Goal: Task Accomplishment & Management: Manage account settings

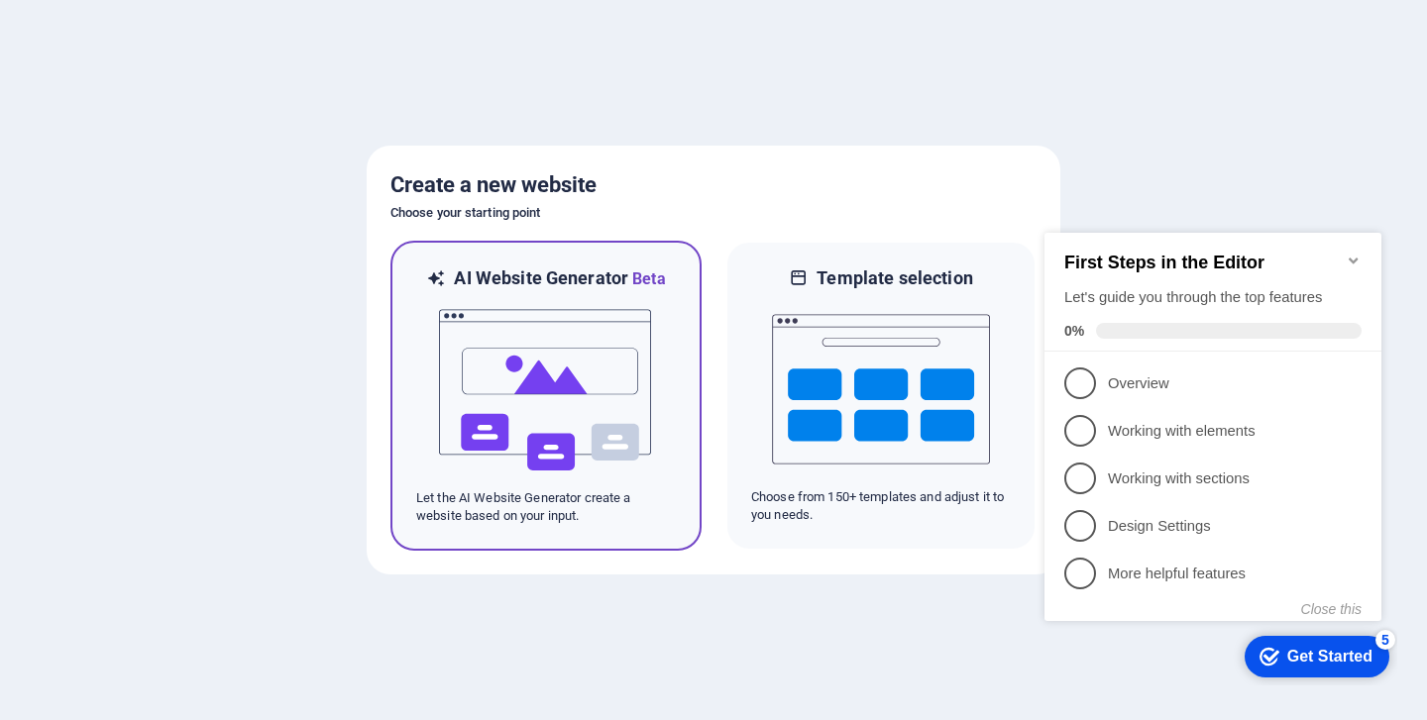
click at [545, 374] on img at bounding box center [546, 390] width 218 height 198
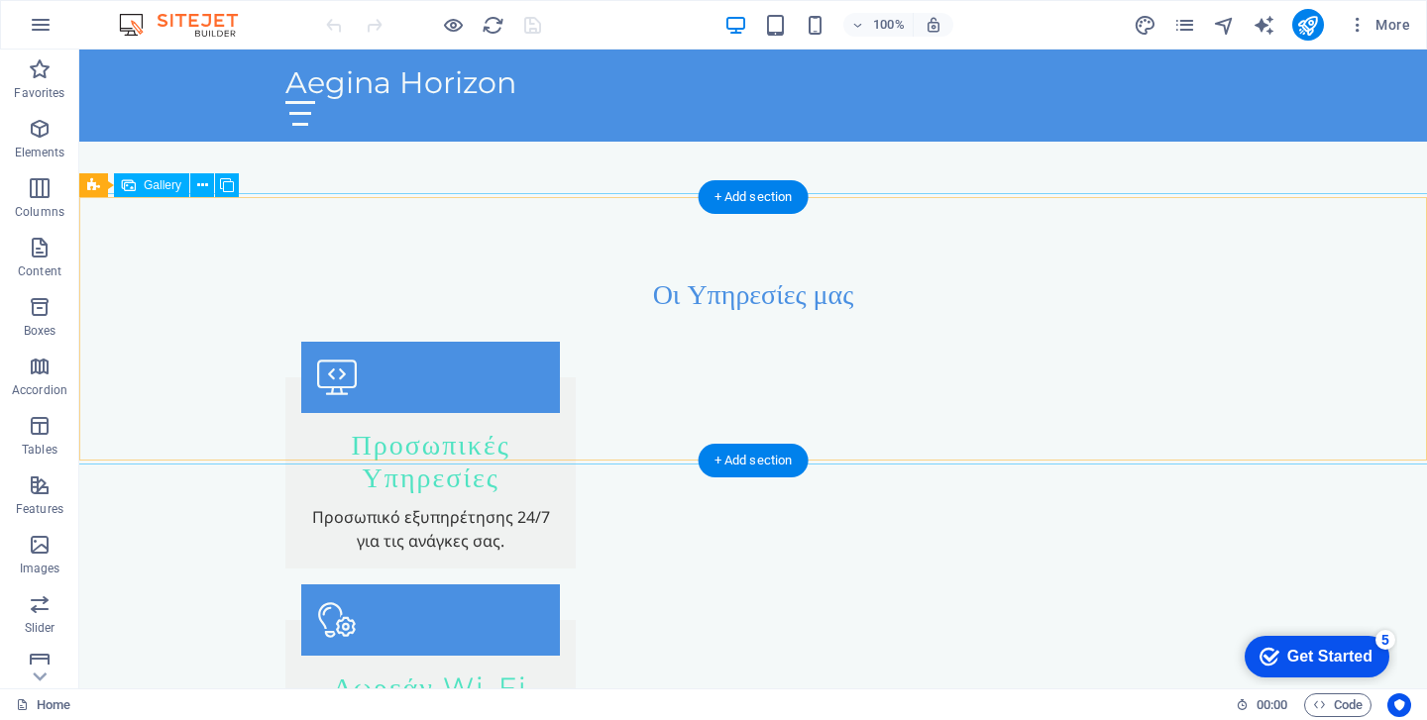
scroll to position [1685, 0]
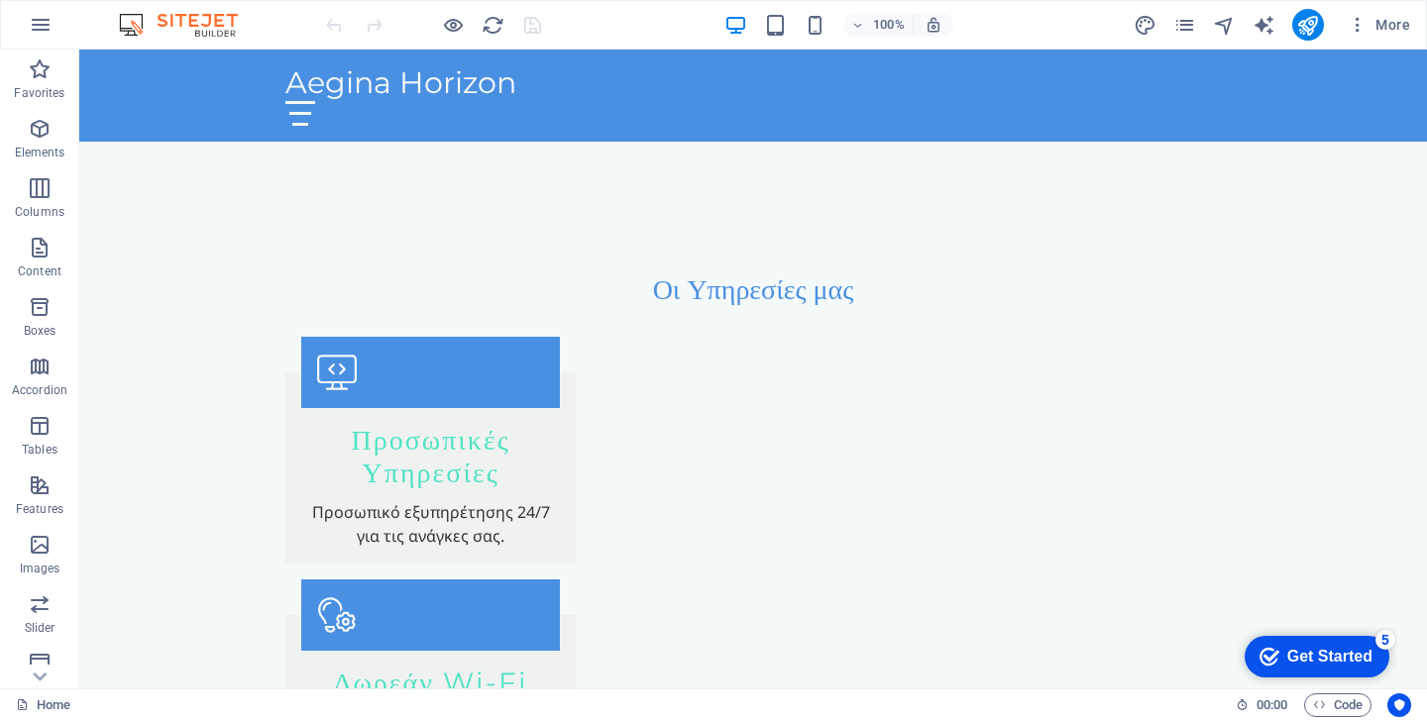
click at [1289, 648] on div "Get Started" at bounding box center [1329, 657] width 85 height 18
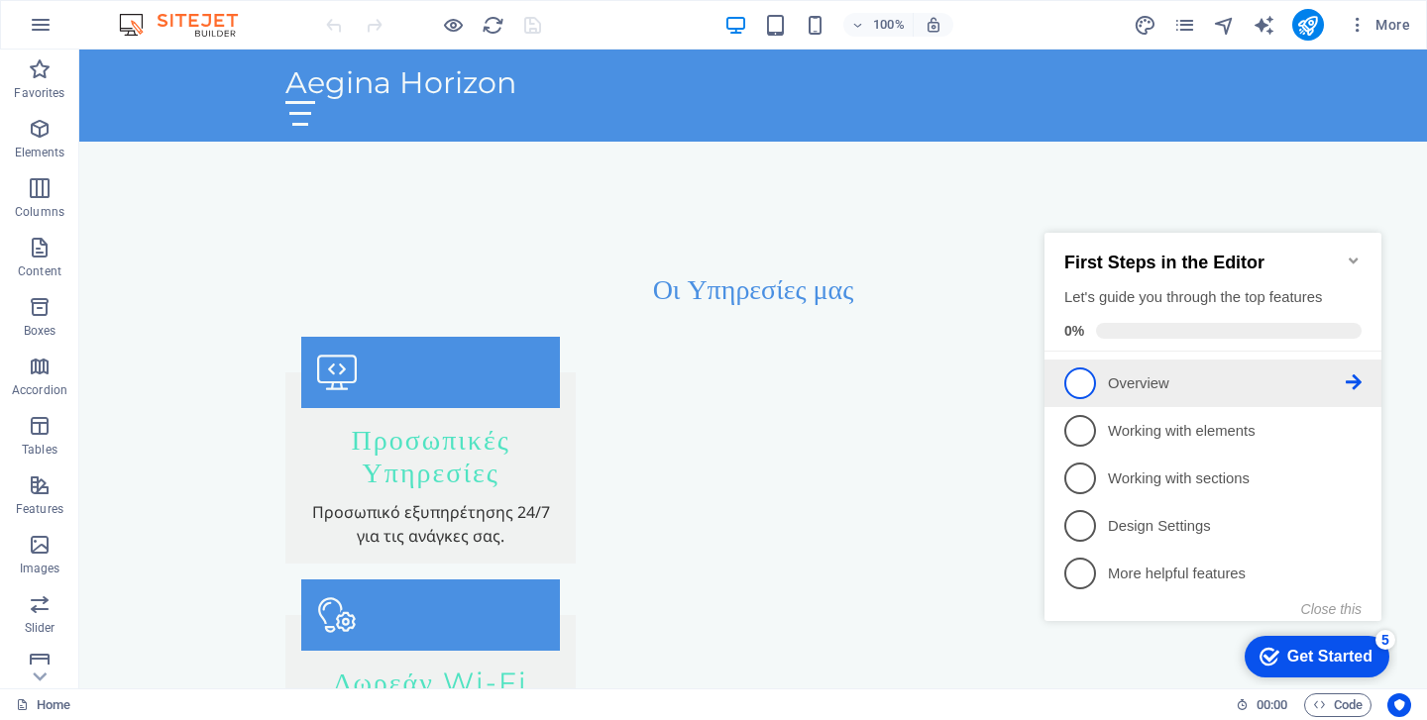
click at [1165, 374] on p "Overview - incomplete" at bounding box center [1227, 384] width 238 height 21
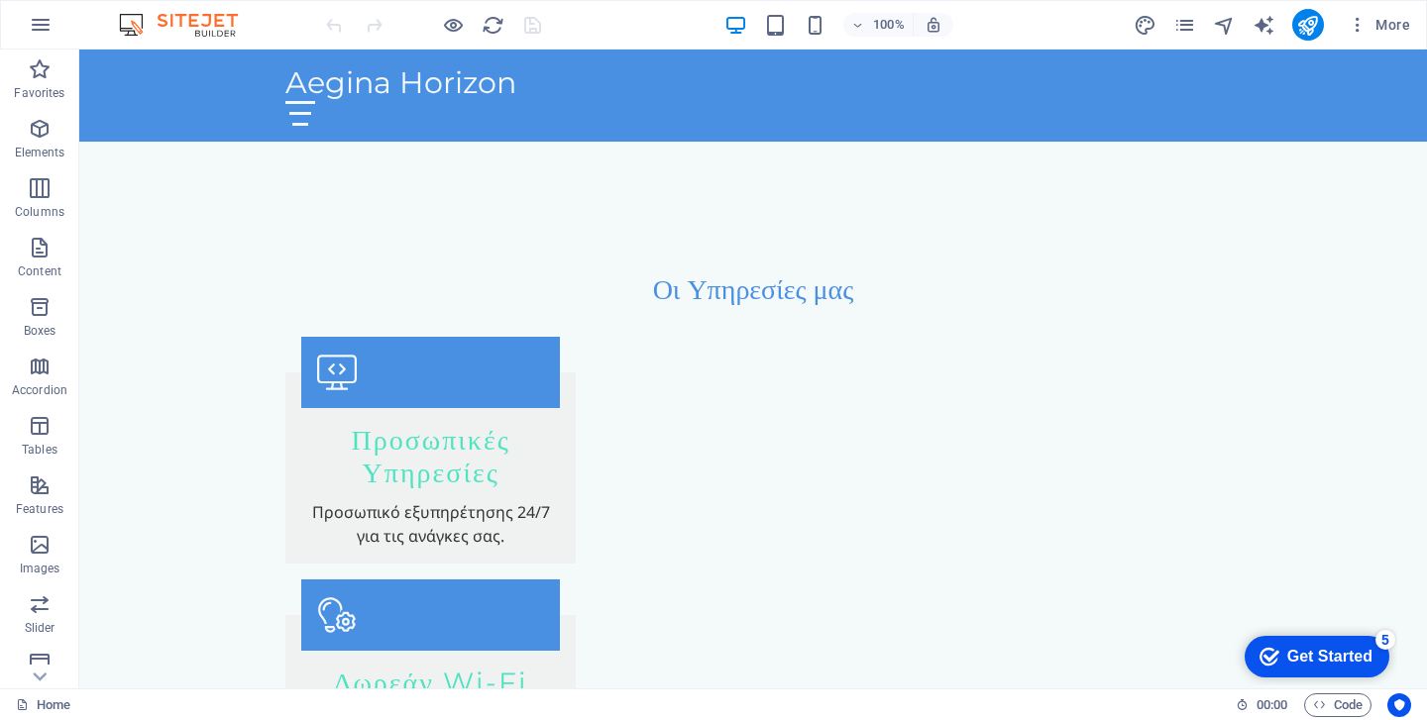
scroll to position [0, 0]
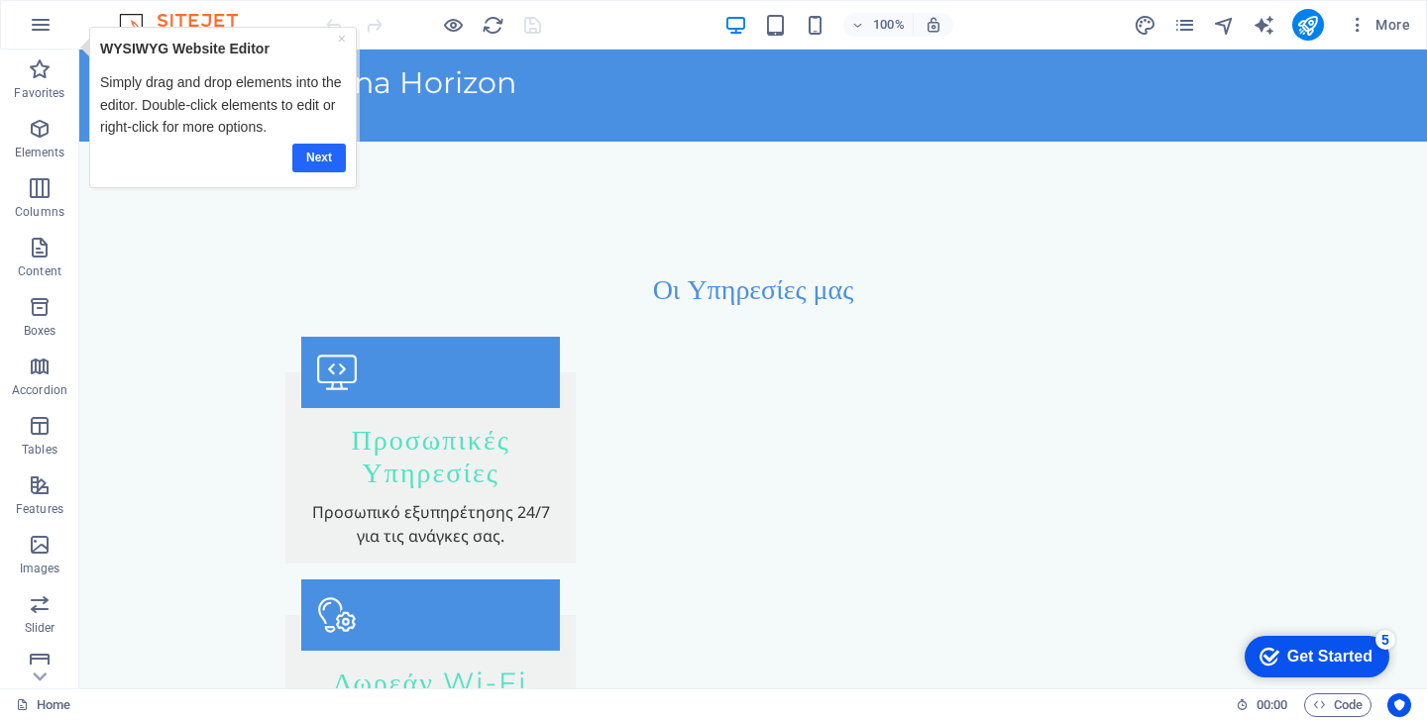
click at [321, 155] on link "Next" at bounding box center [319, 158] width 54 height 29
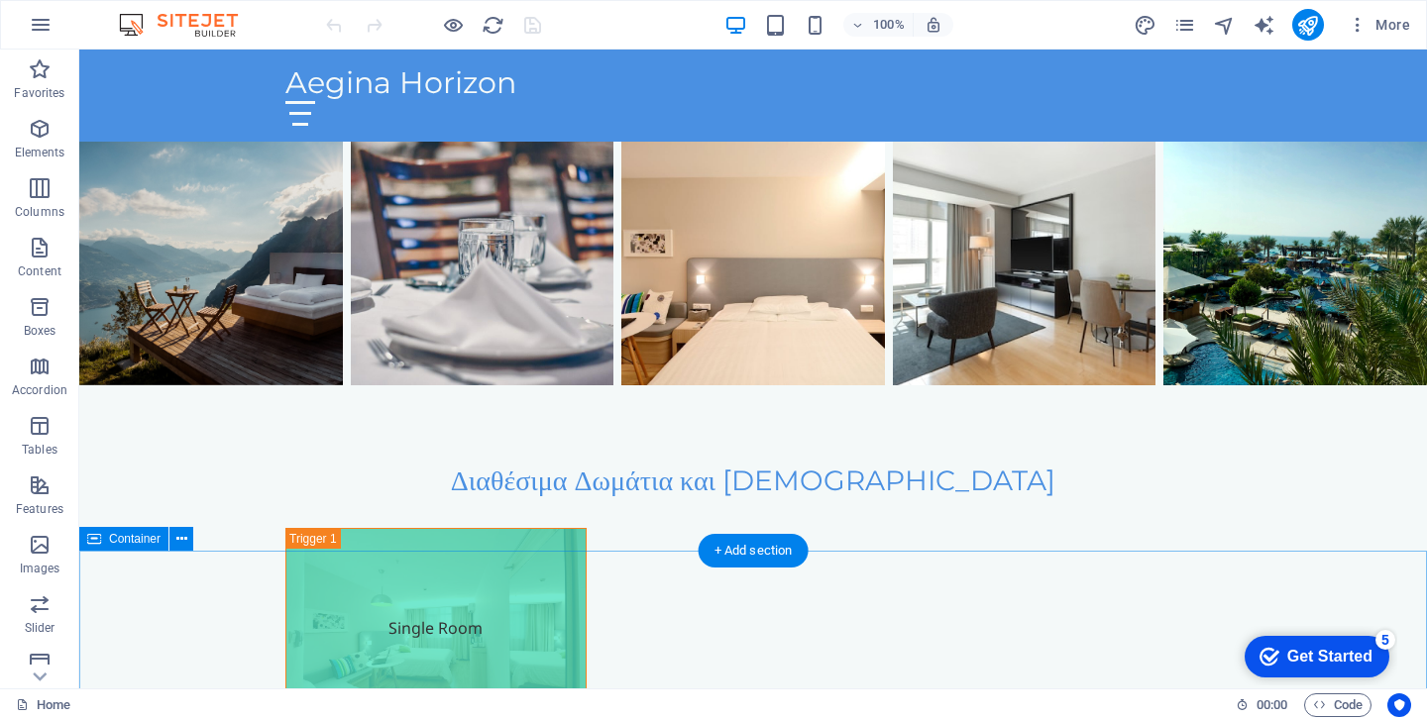
scroll to position [3388, 0]
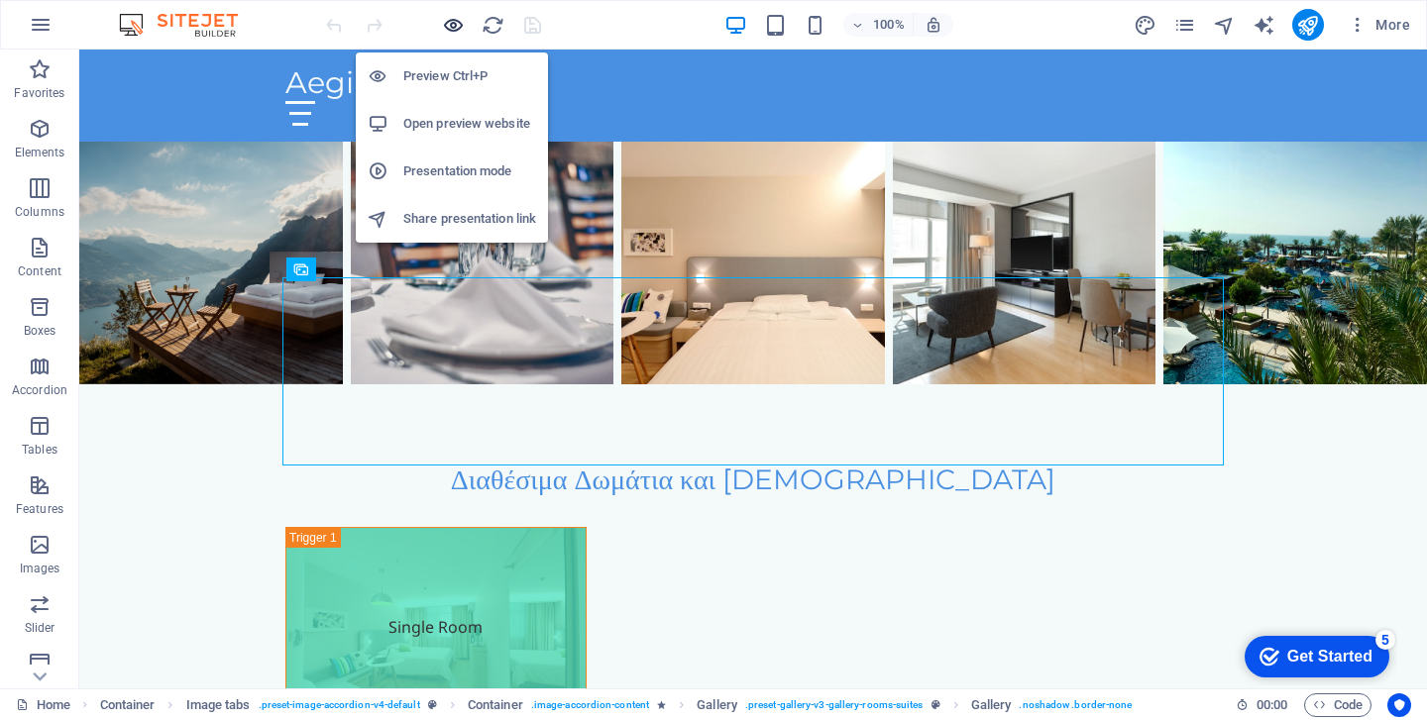
click at [449, 28] on icon "button" at bounding box center [453, 25] width 23 height 23
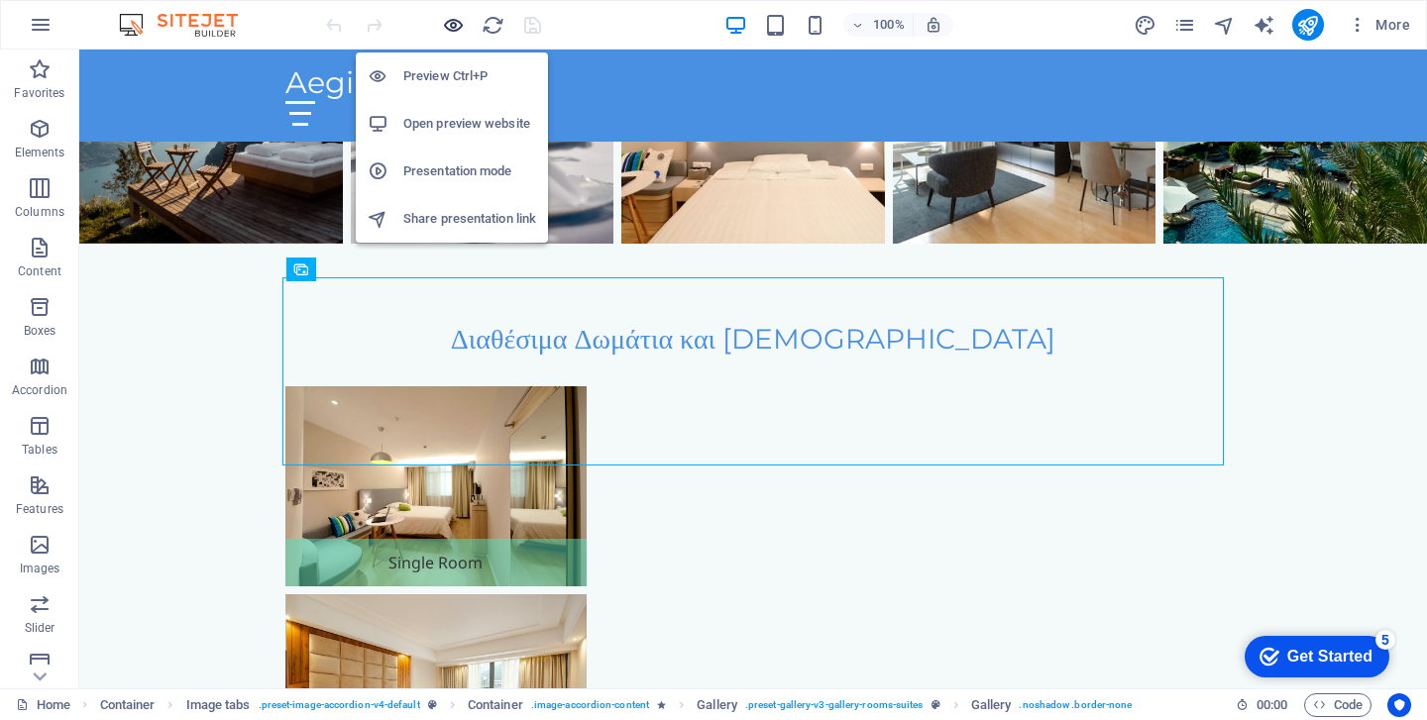
scroll to position [2331, 0]
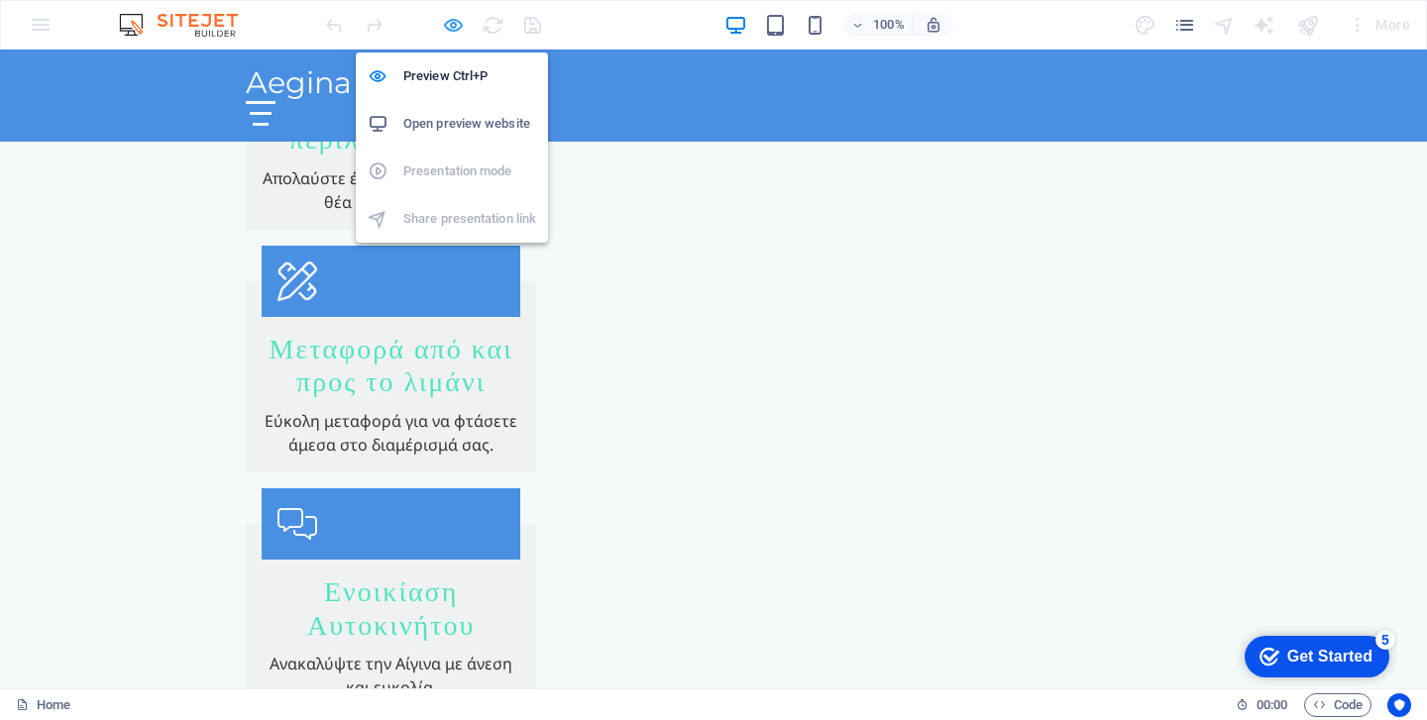
click at [449, 28] on icon "button" at bounding box center [453, 25] width 23 height 23
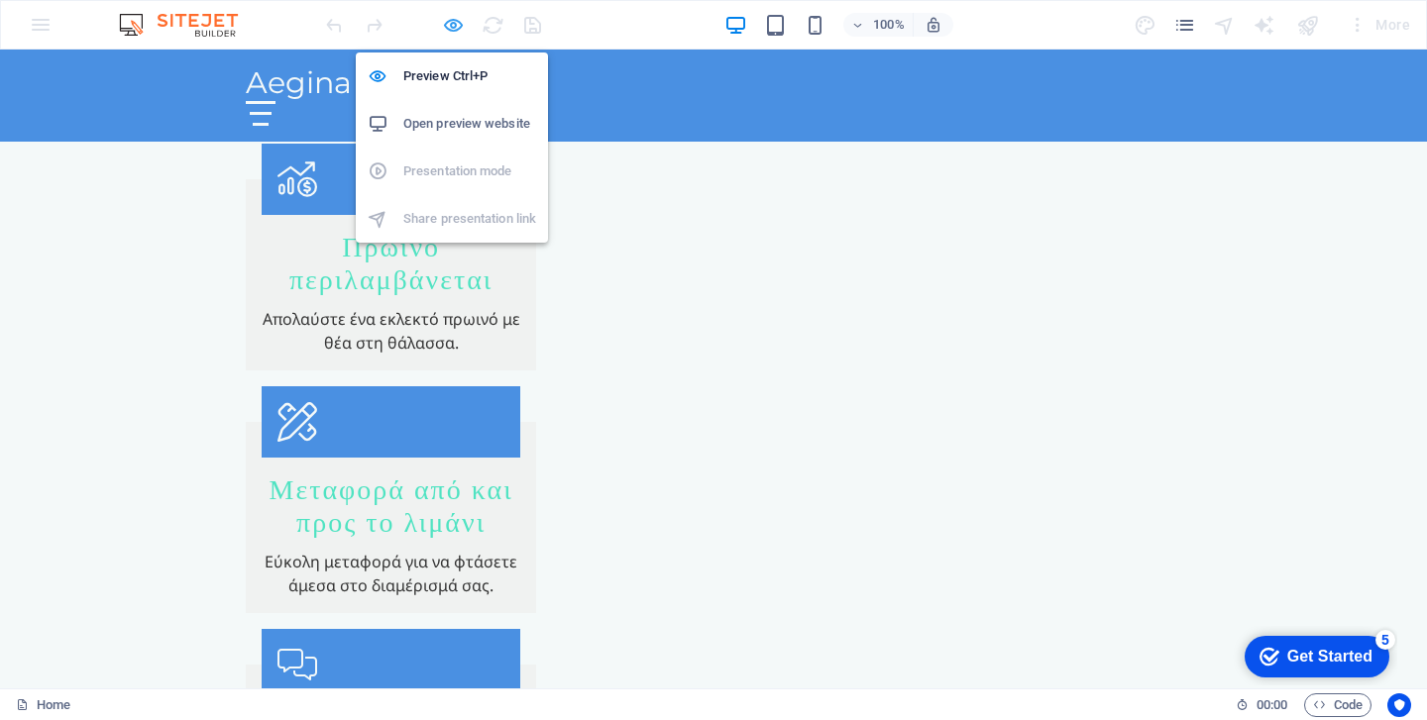
scroll to position [3388, 0]
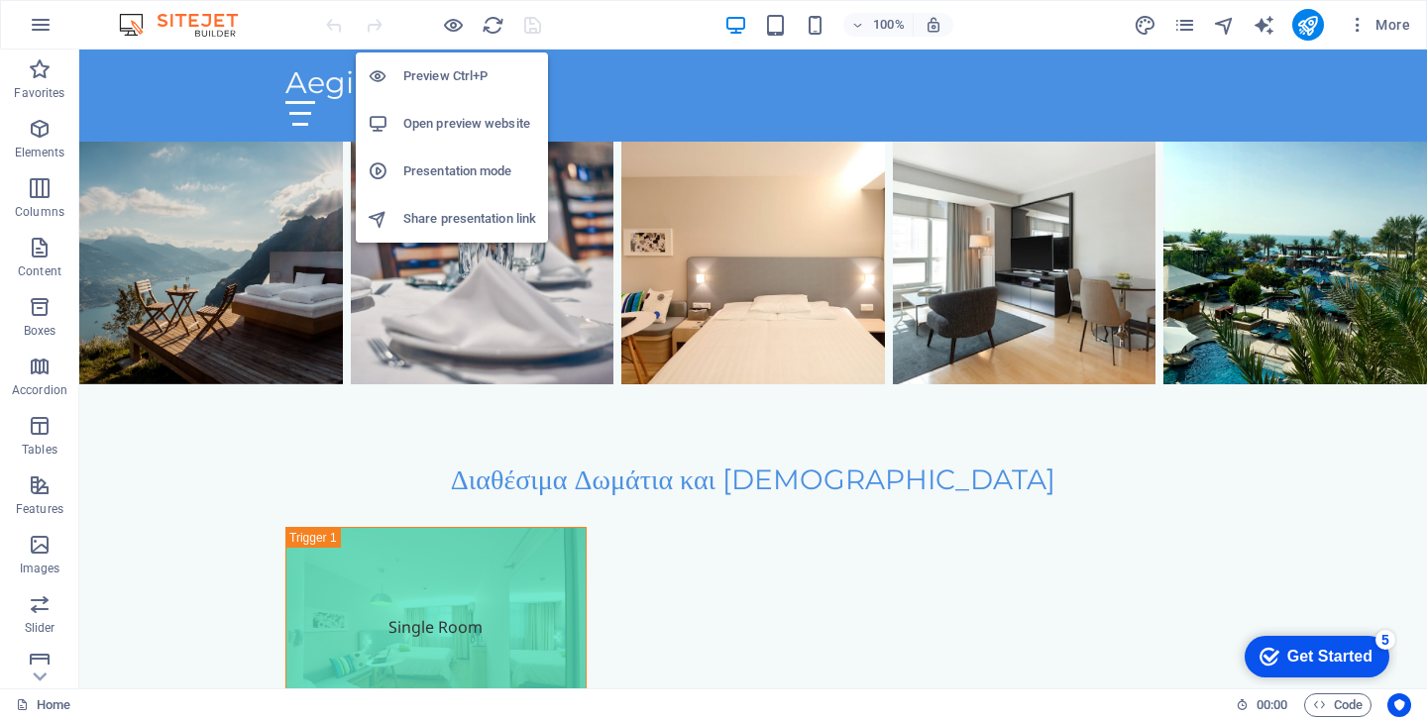
click at [477, 121] on h6 "Open preview website" at bounding box center [469, 124] width 133 height 24
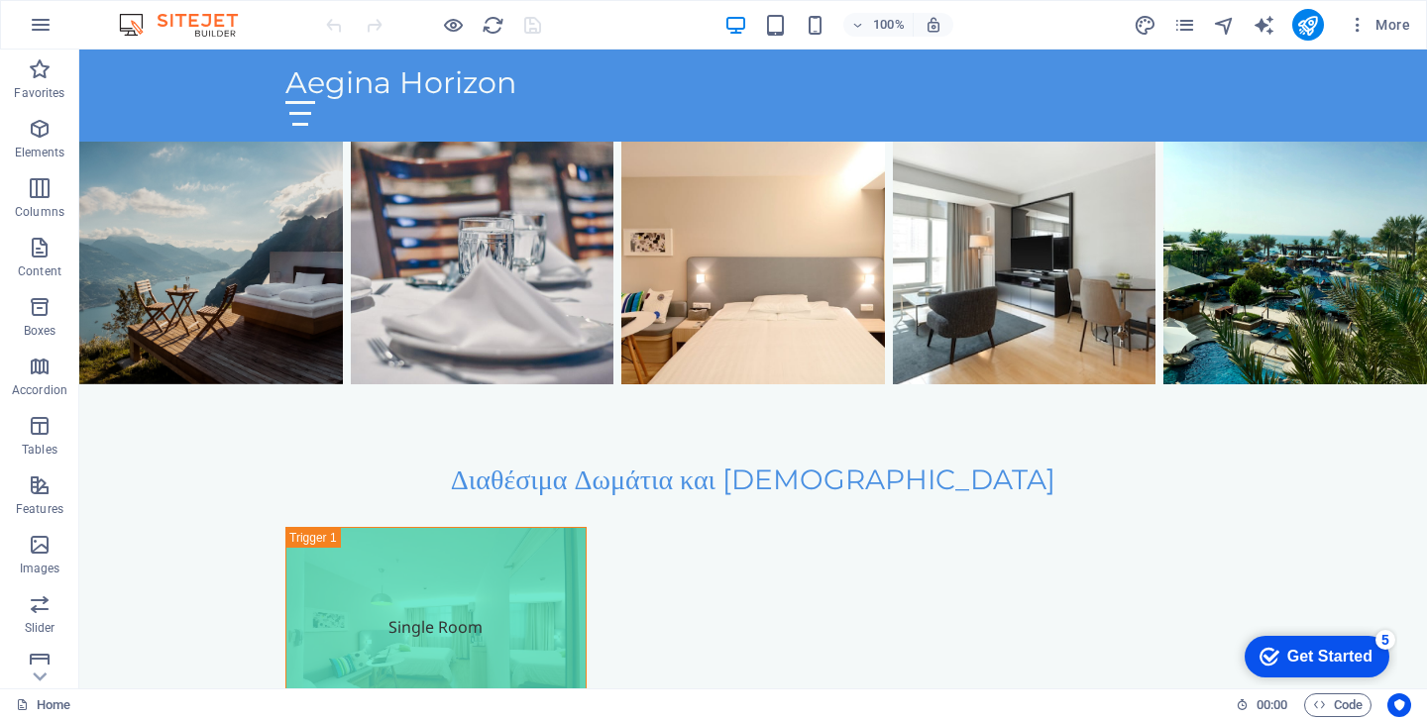
click at [93, 18] on div "100% More" at bounding box center [713, 25] width 1425 height 48
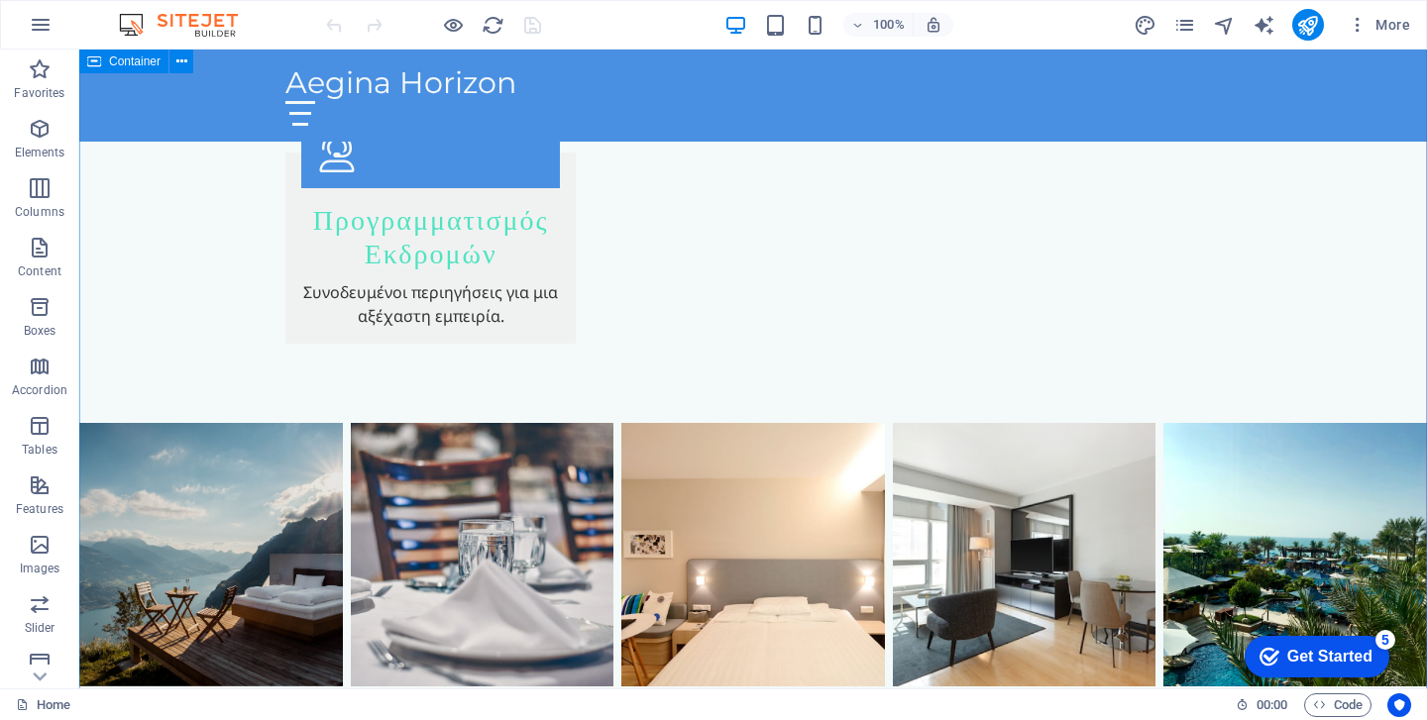
scroll to position [3067, 0]
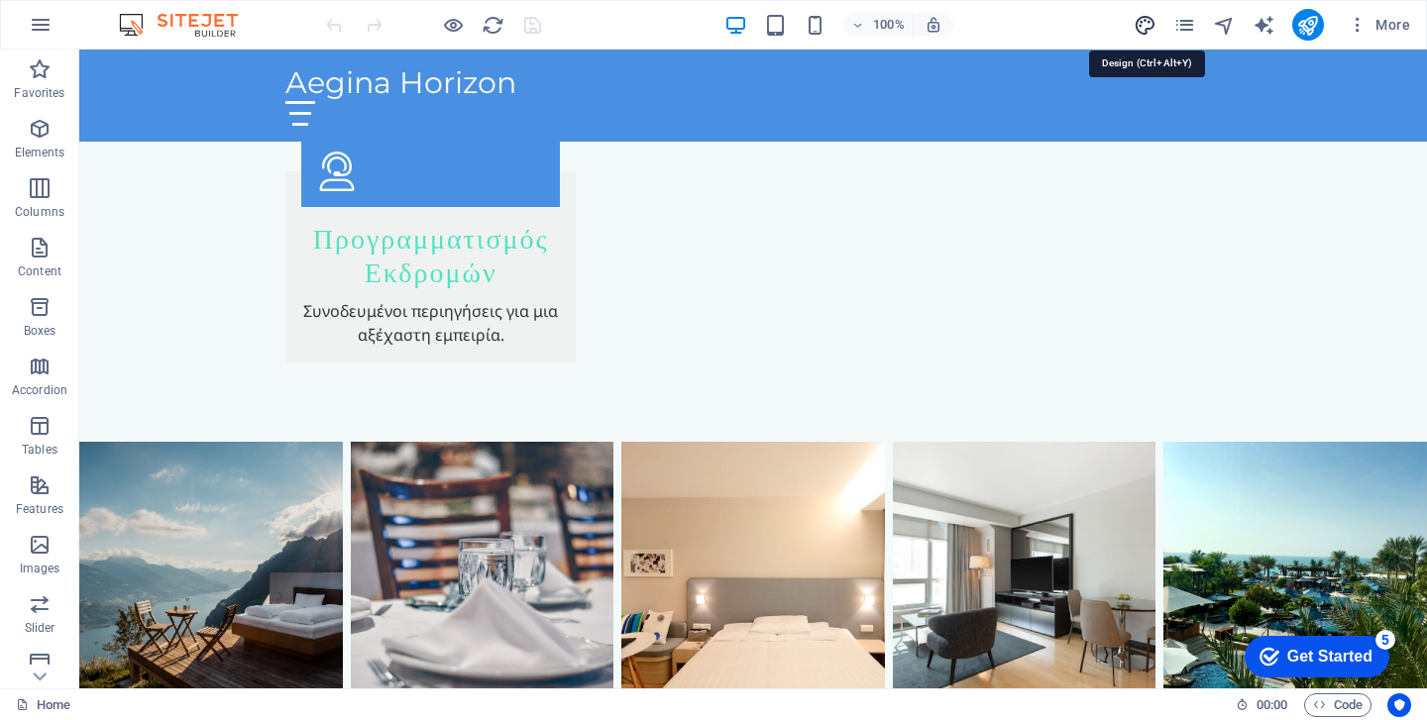
click at [1141, 17] on icon "design" at bounding box center [1145, 25] width 23 height 23
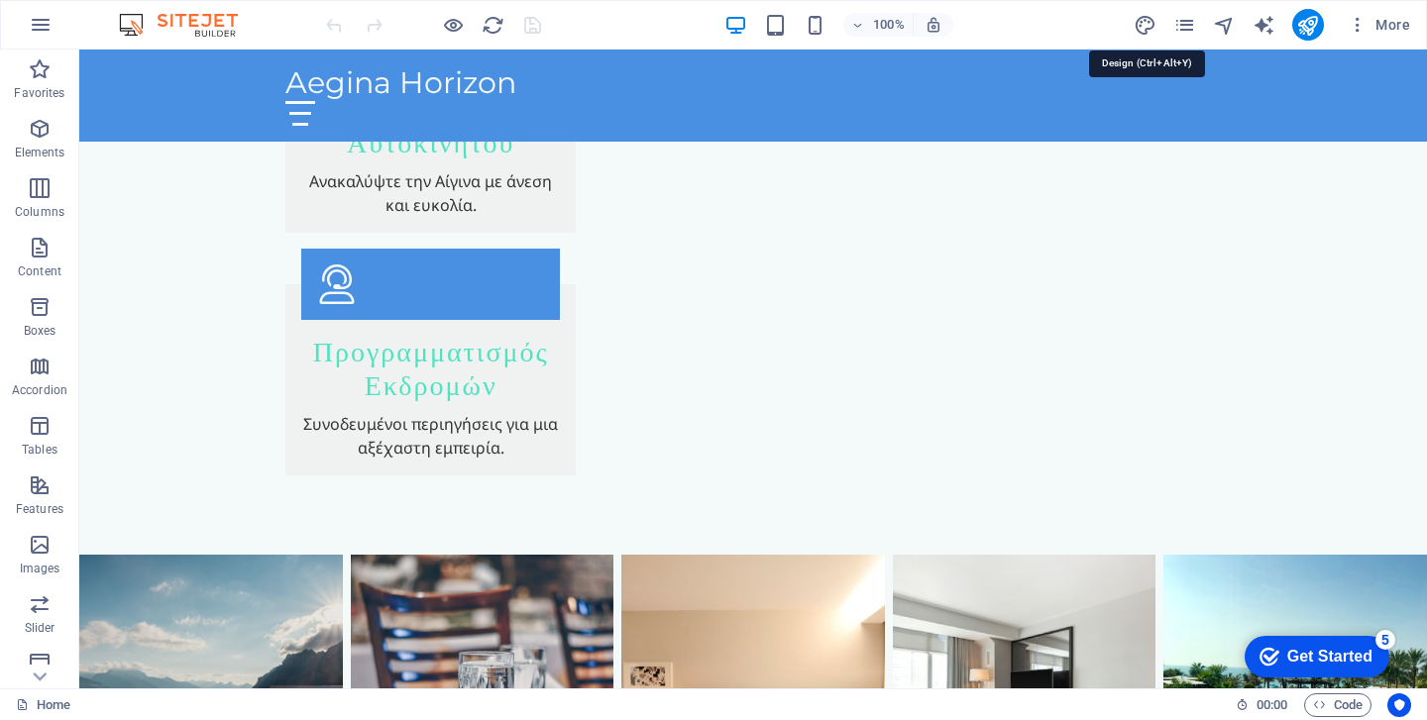
select select "px"
select select "200"
select select "px"
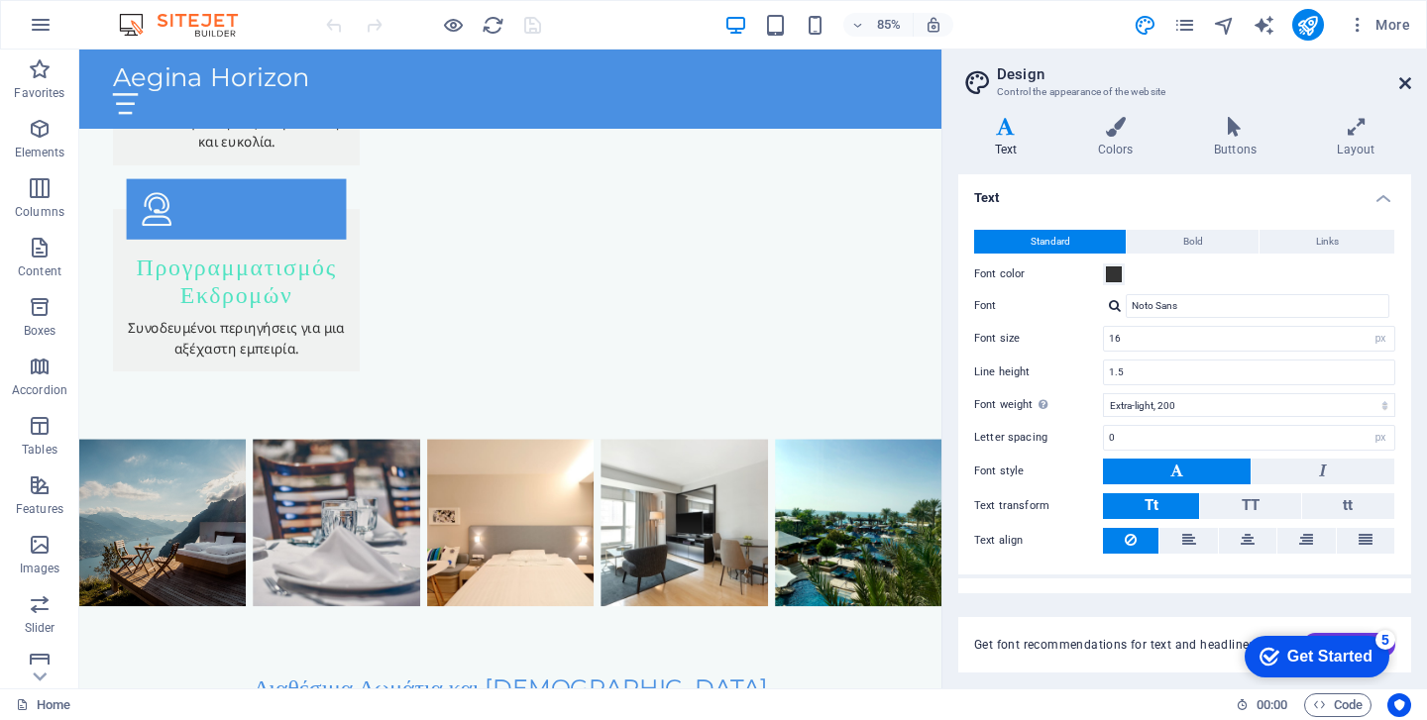
click at [1402, 82] on icon at bounding box center [1405, 83] width 12 height 16
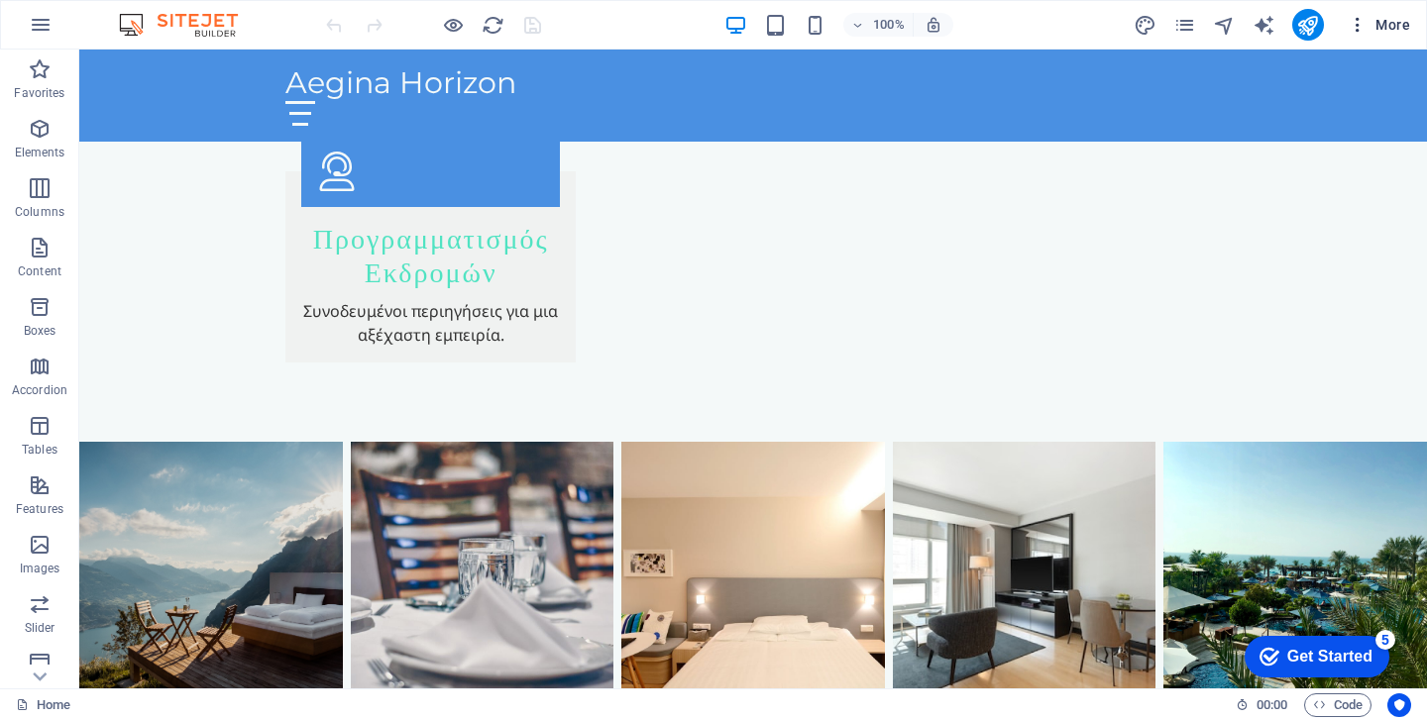
click at [1386, 10] on button "More" at bounding box center [1379, 25] width 78 height 32
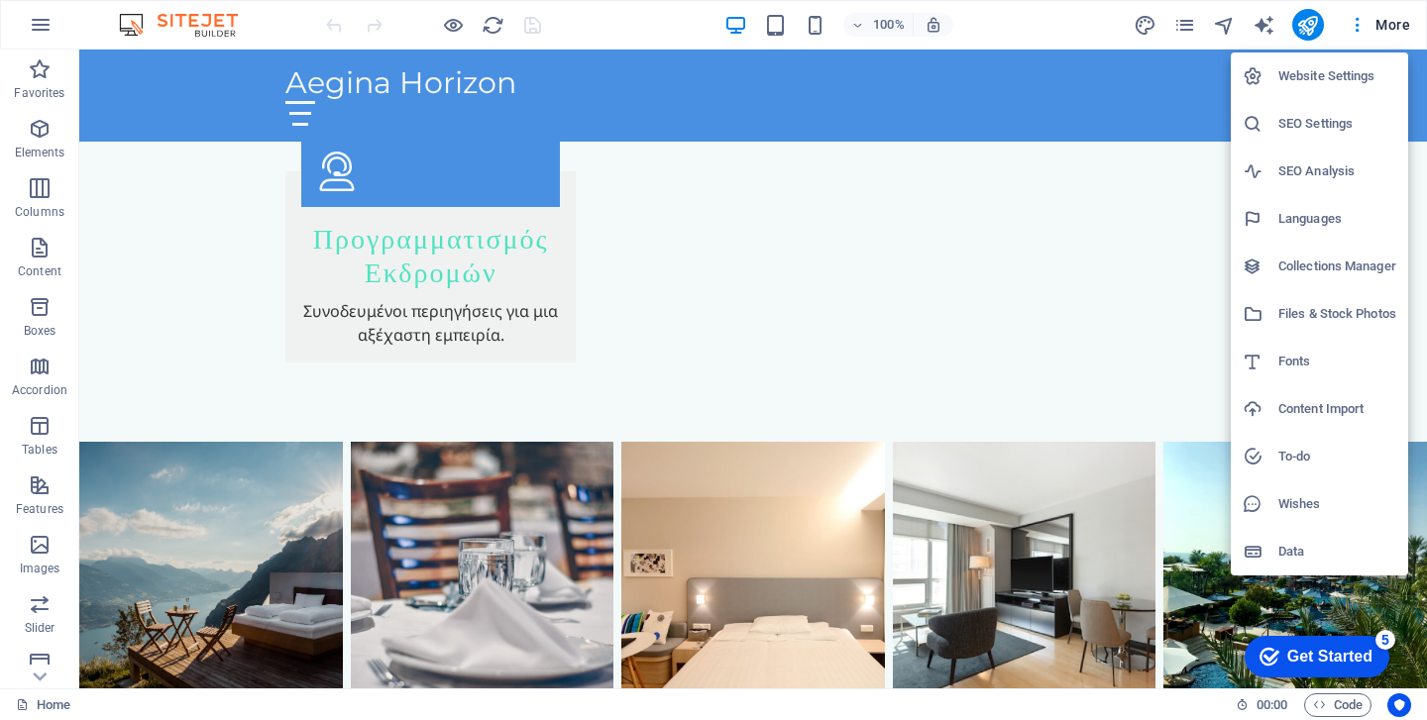
click at [139, 22] on div at bounding box center [713, 360] width 1427 height 720
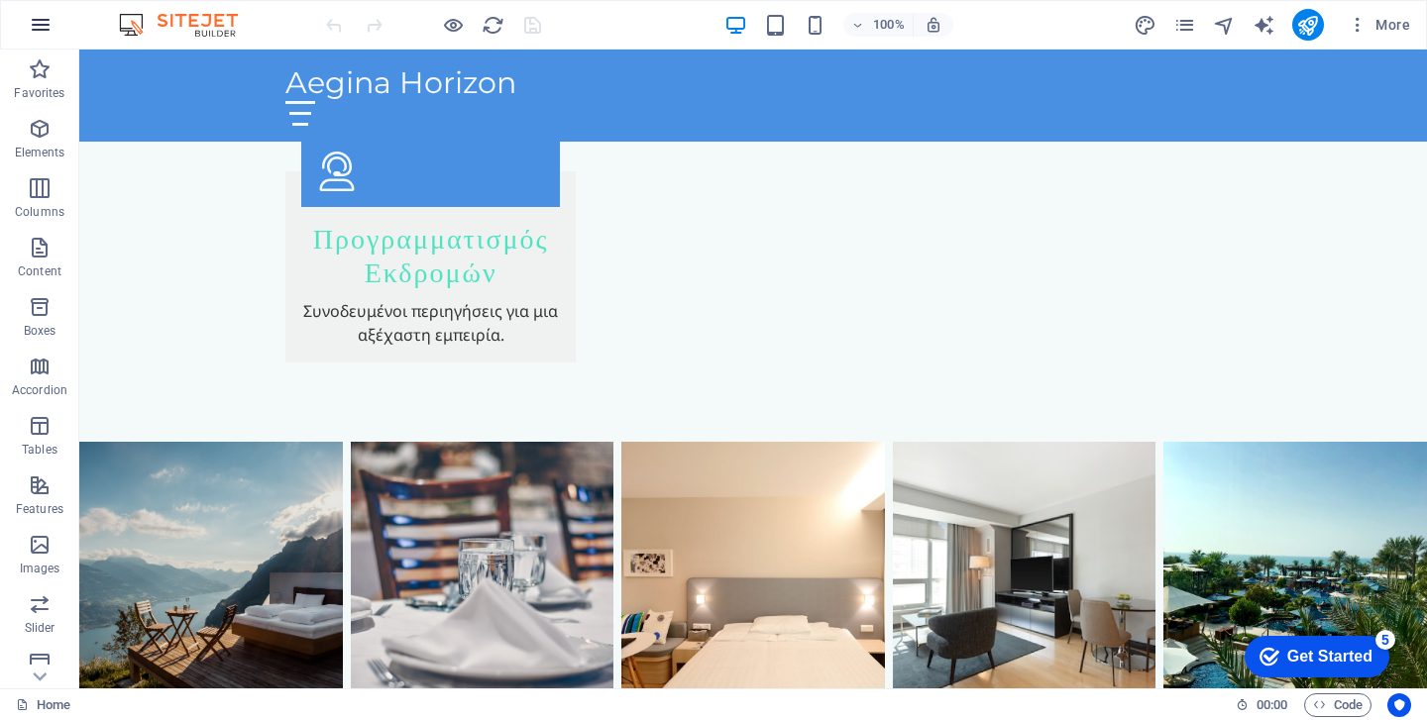
click at [40, 25] on icon "button" at bounding box center [41, 25] width 24 height 24
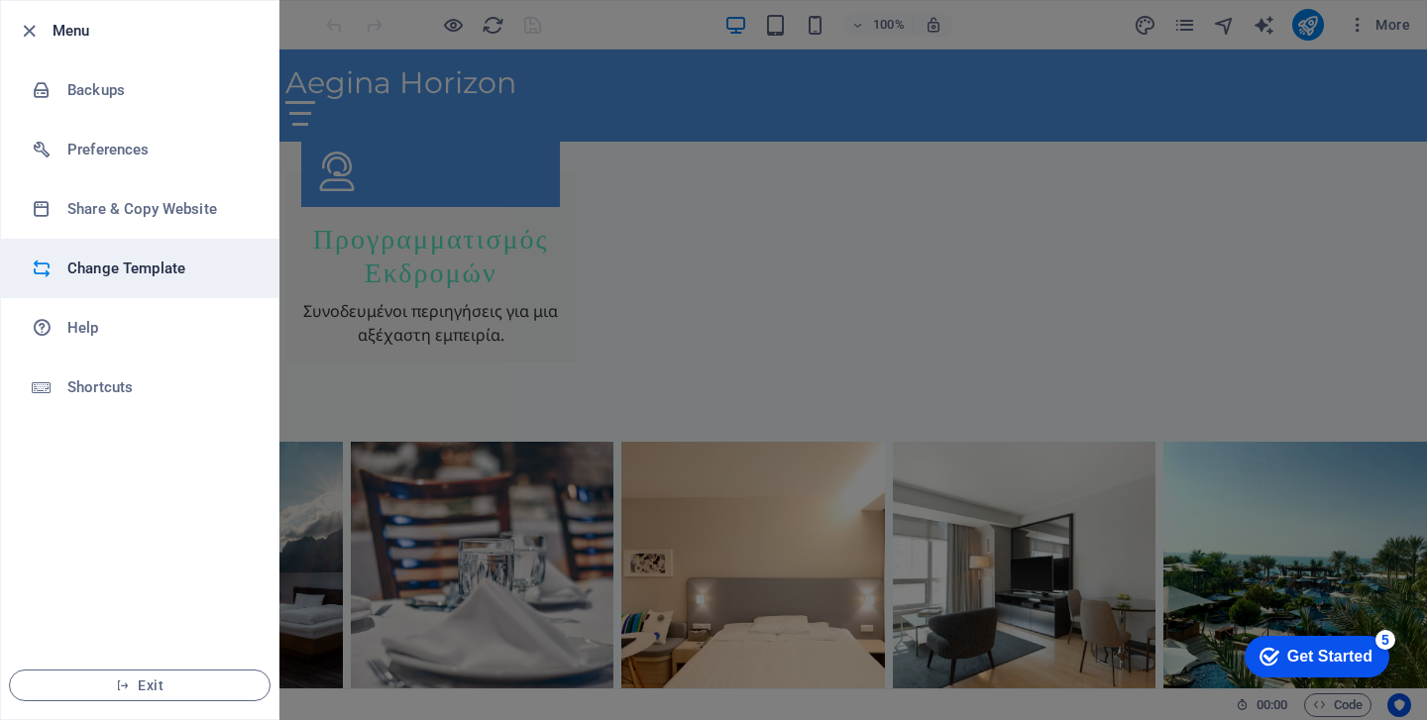
click at [136, 264] on h6 "Change Template" at bounding box center [158, 269] width 183 height 24
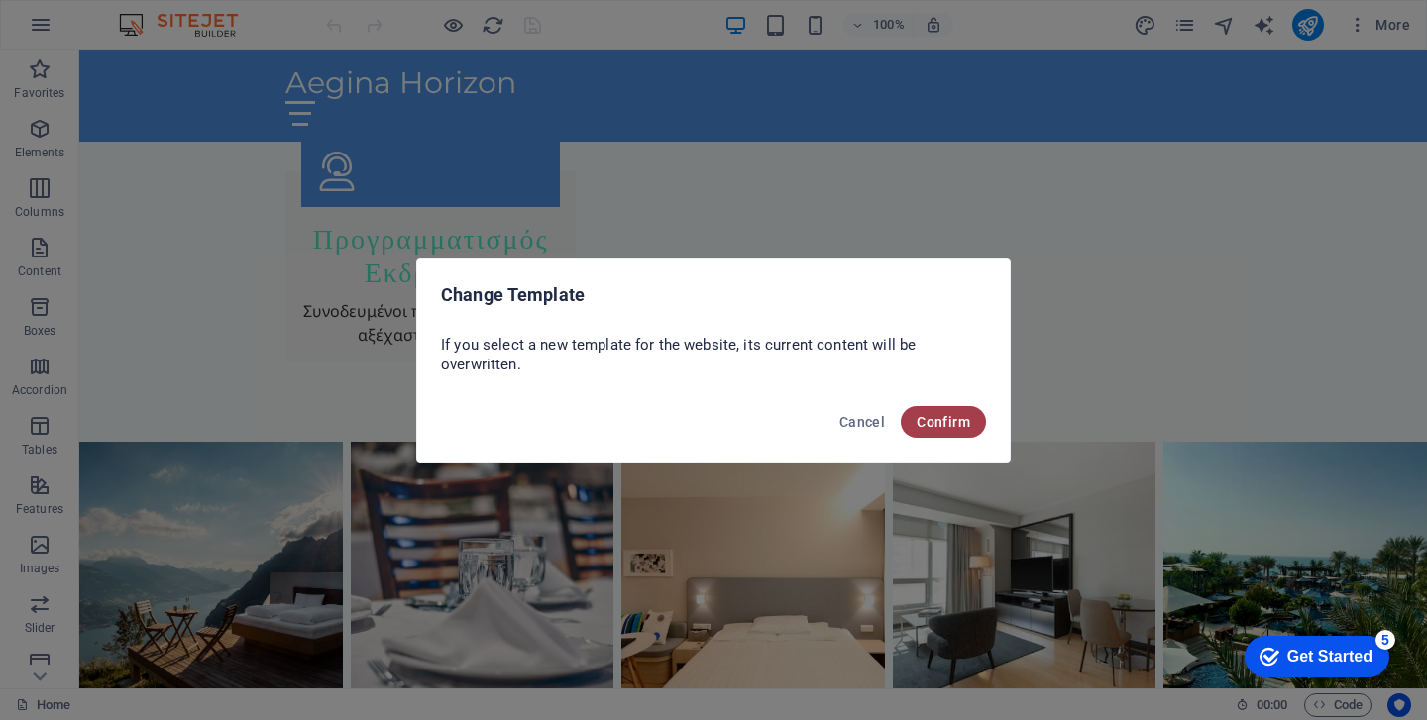
click at [946, 417] on span "Confirm" at bounding box center [944, 422] width 54 height 16
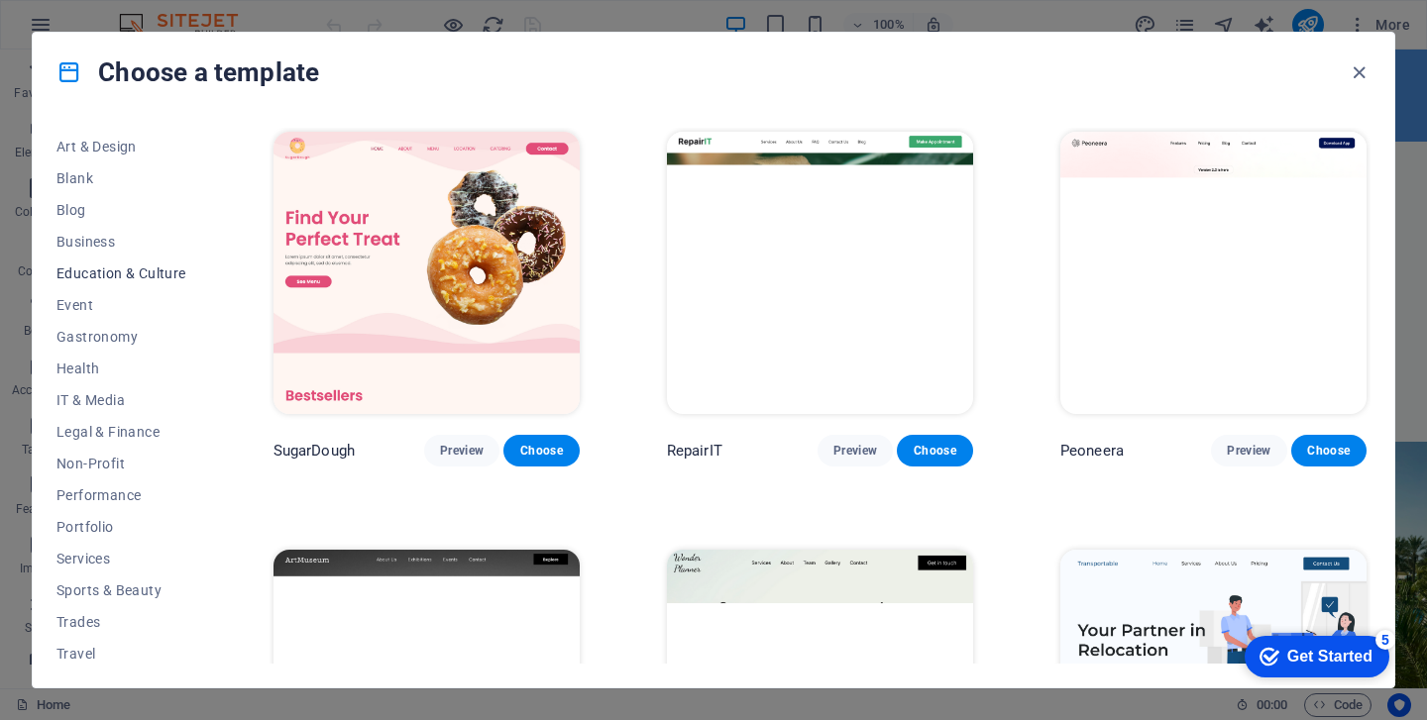
scroll to position [257, 0]
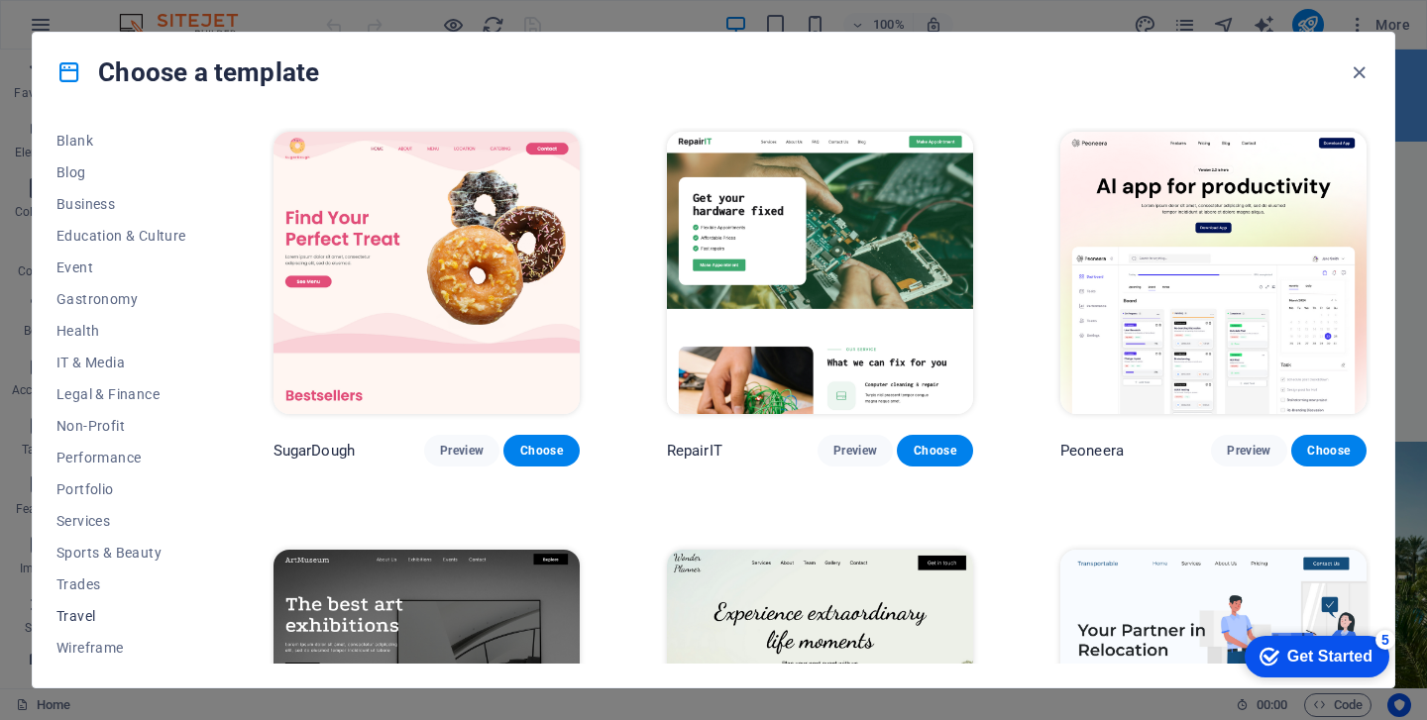
click at [84, 615] on span "Travel" at bounding box center [121, 616] width 130 height 16
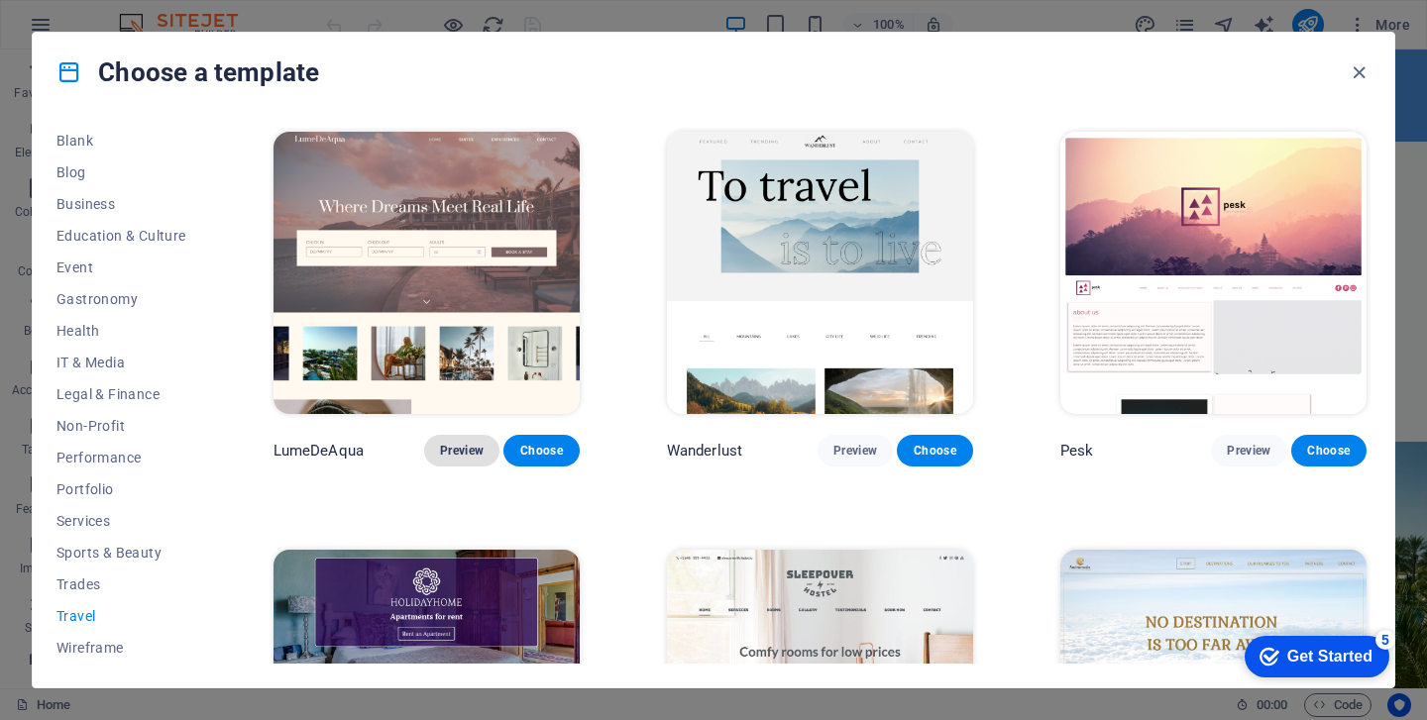
click at [459, 443] on span "Preview" at bounding box center [462, 451] width 44 height 16
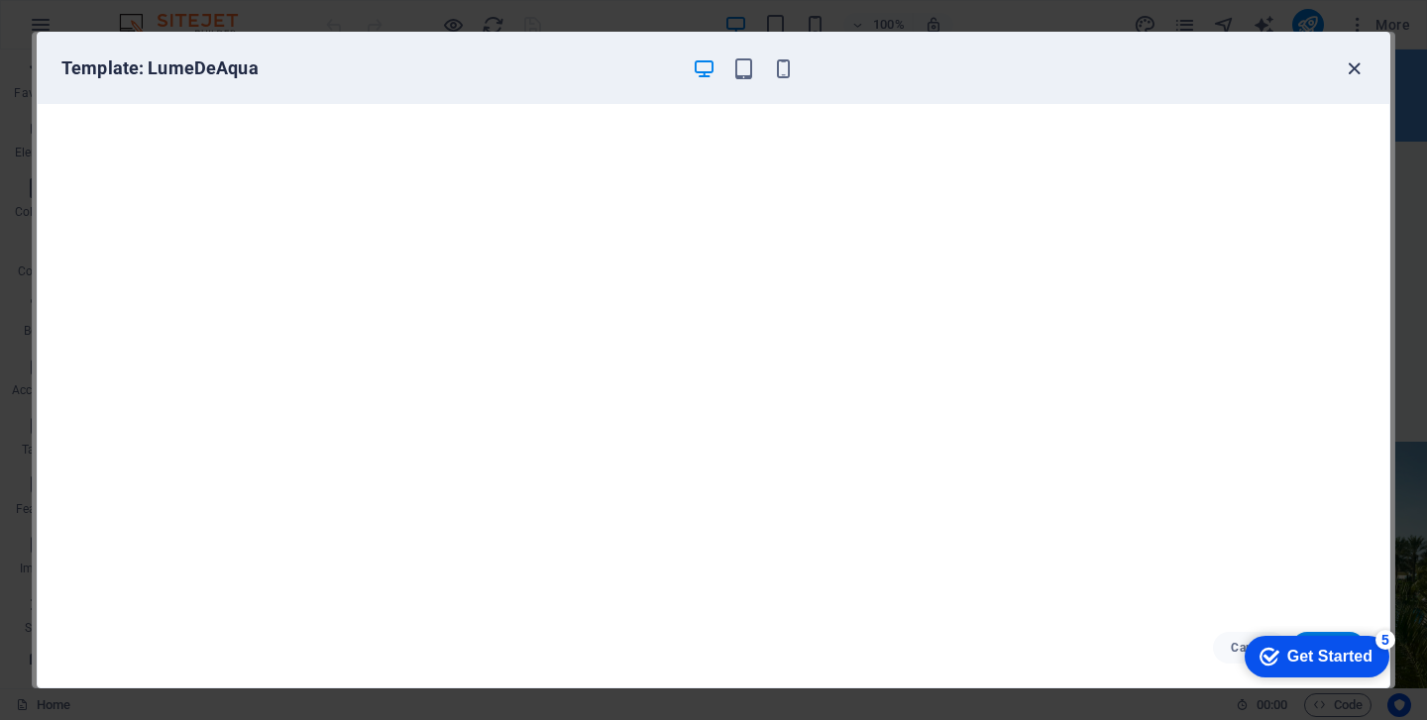
click at [1355, 65] on icon "button" at bounding box center [1354, 68] width 23 height 23
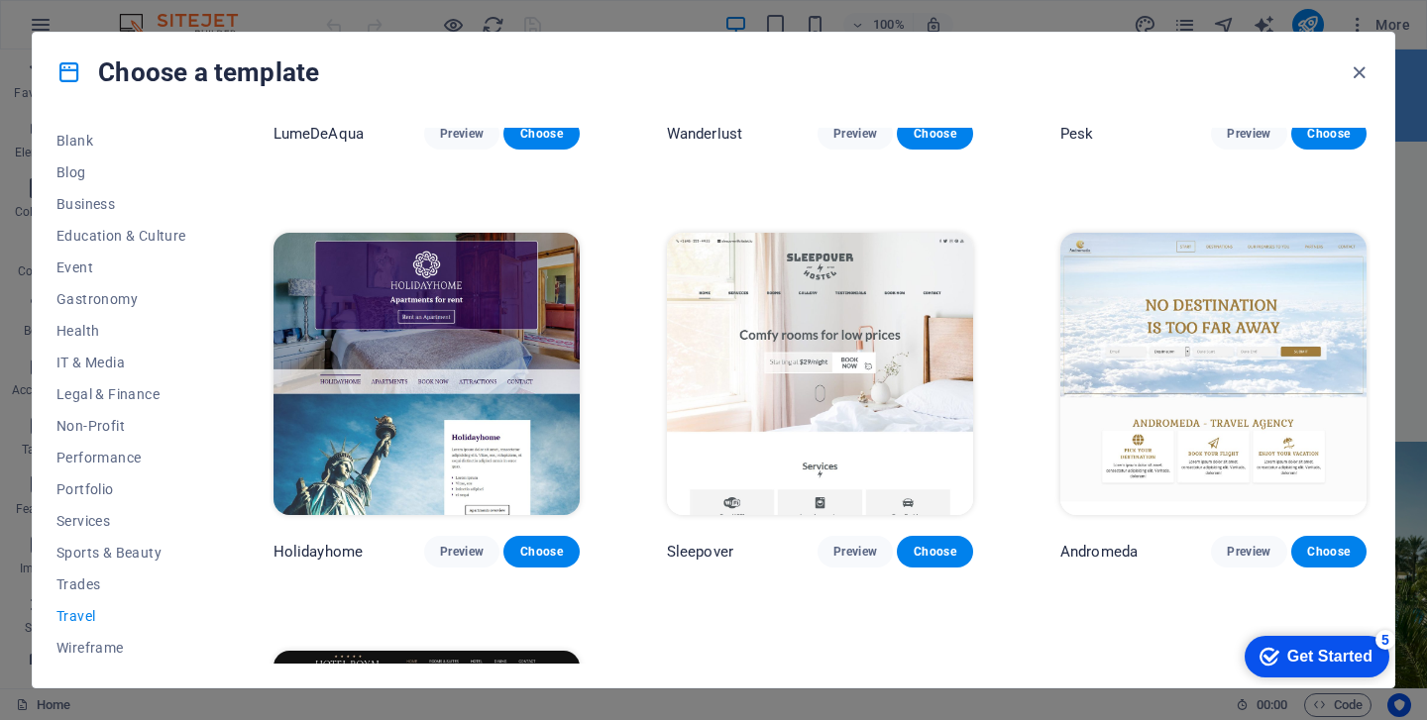
scroll to position [361, 0]
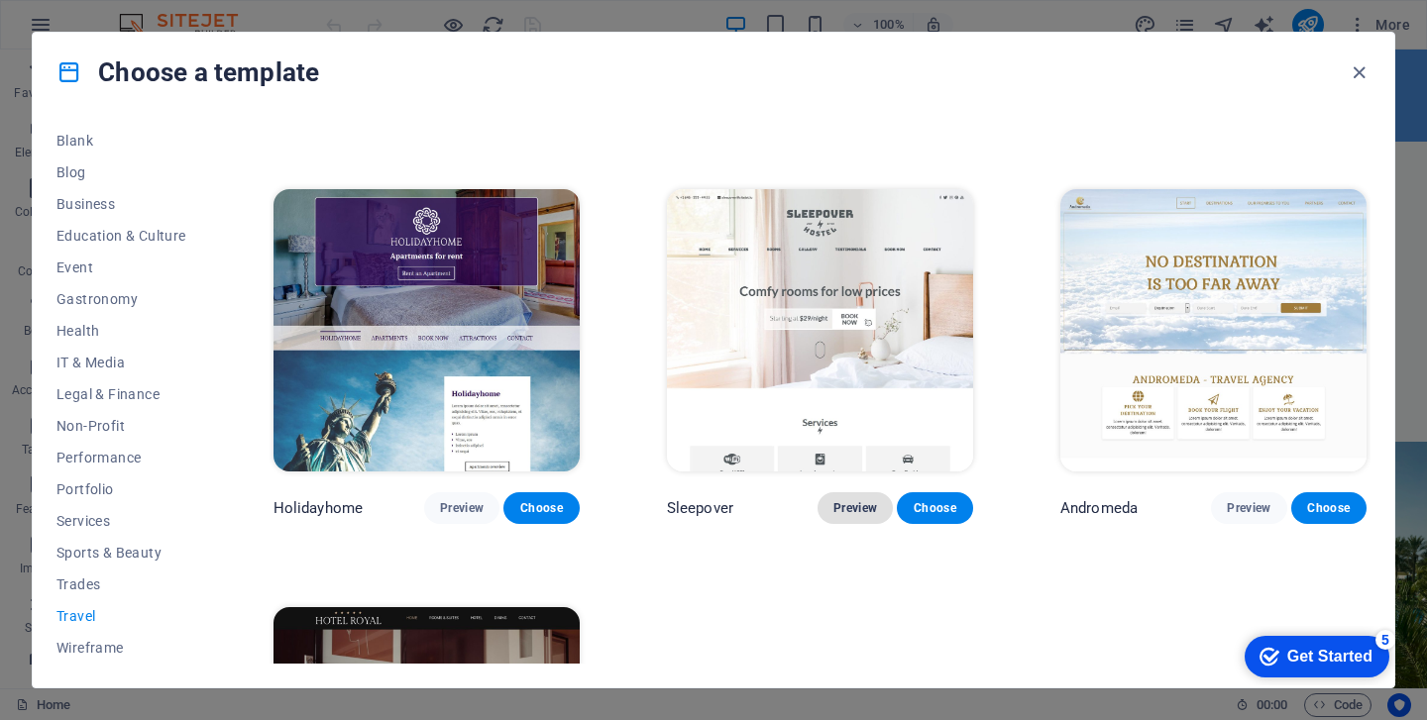
click at [856, 500] on span "Preview" at bounding box center [855, 508] width 44 height 16
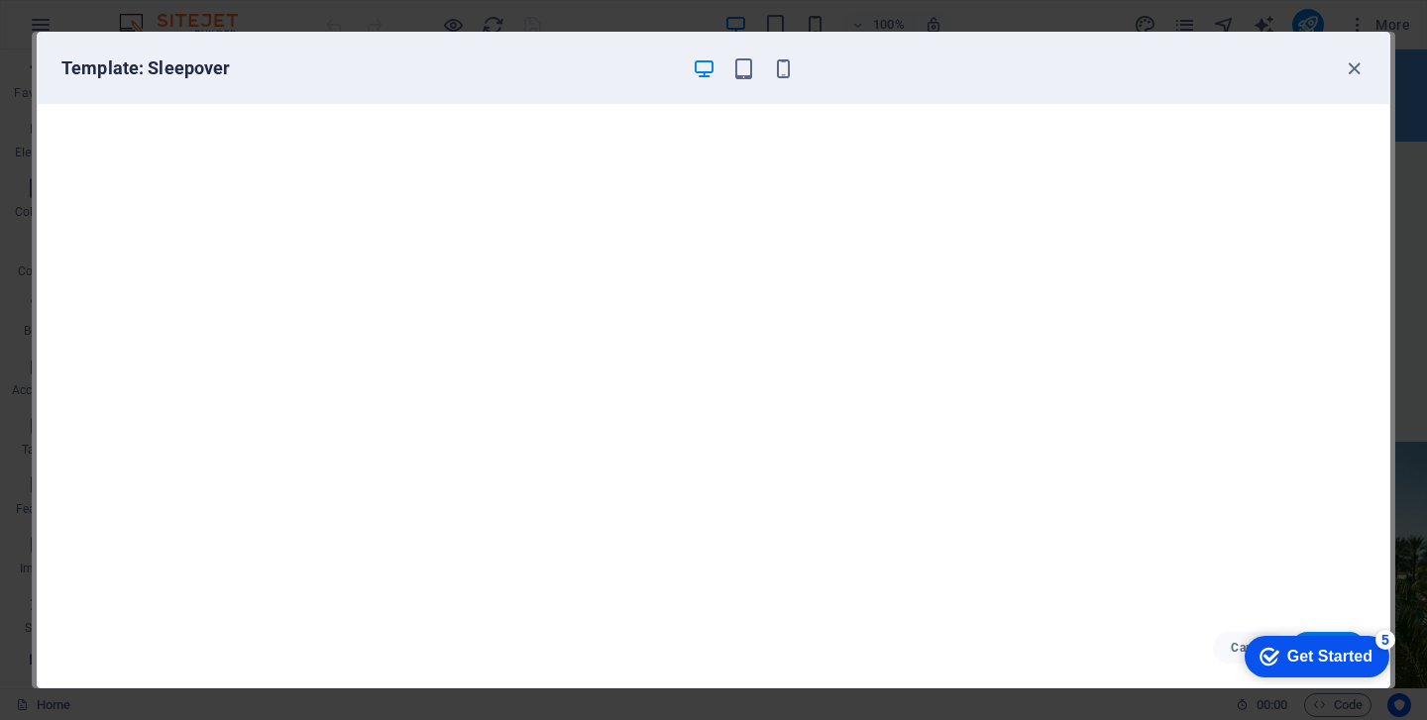
scroll to position [4, 0]
click at [1358, 62] on icon "button" at bounding box center [1354, 68] width 23 height 23
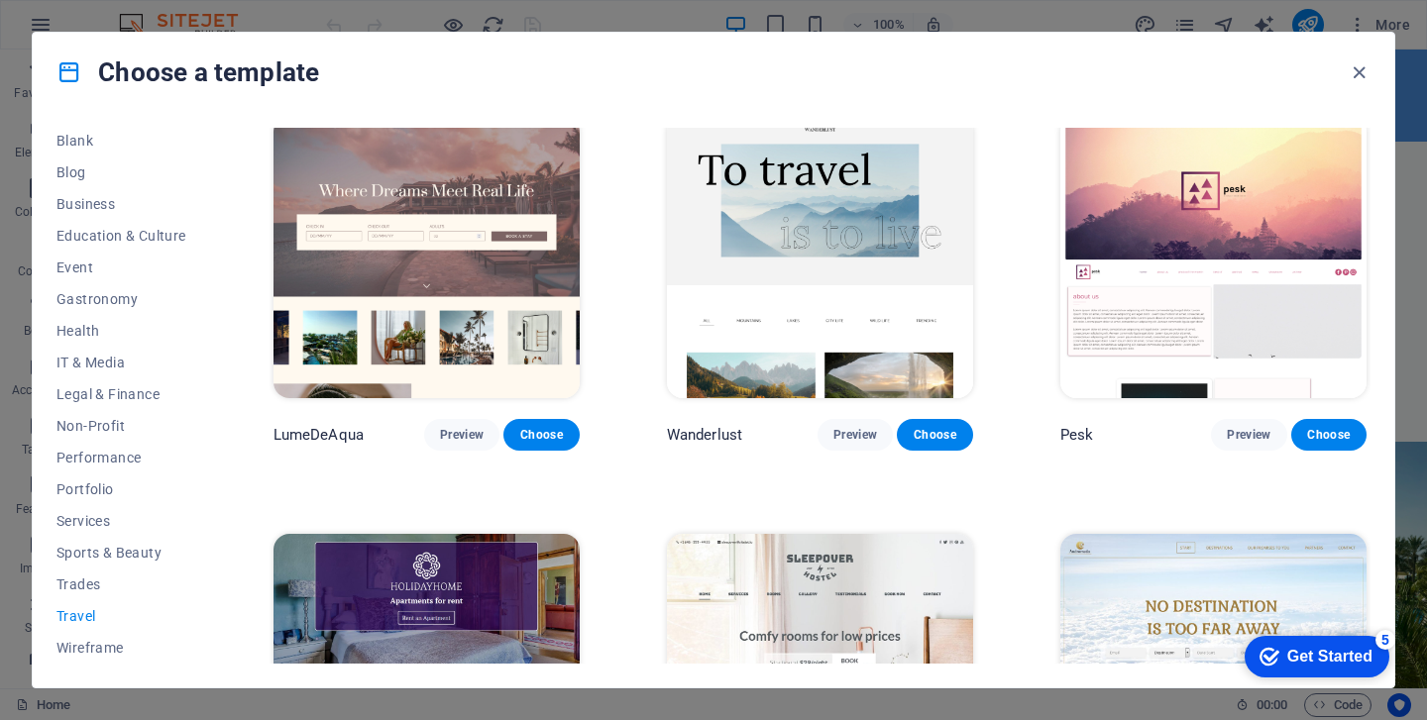
scroll to position [0, 0]
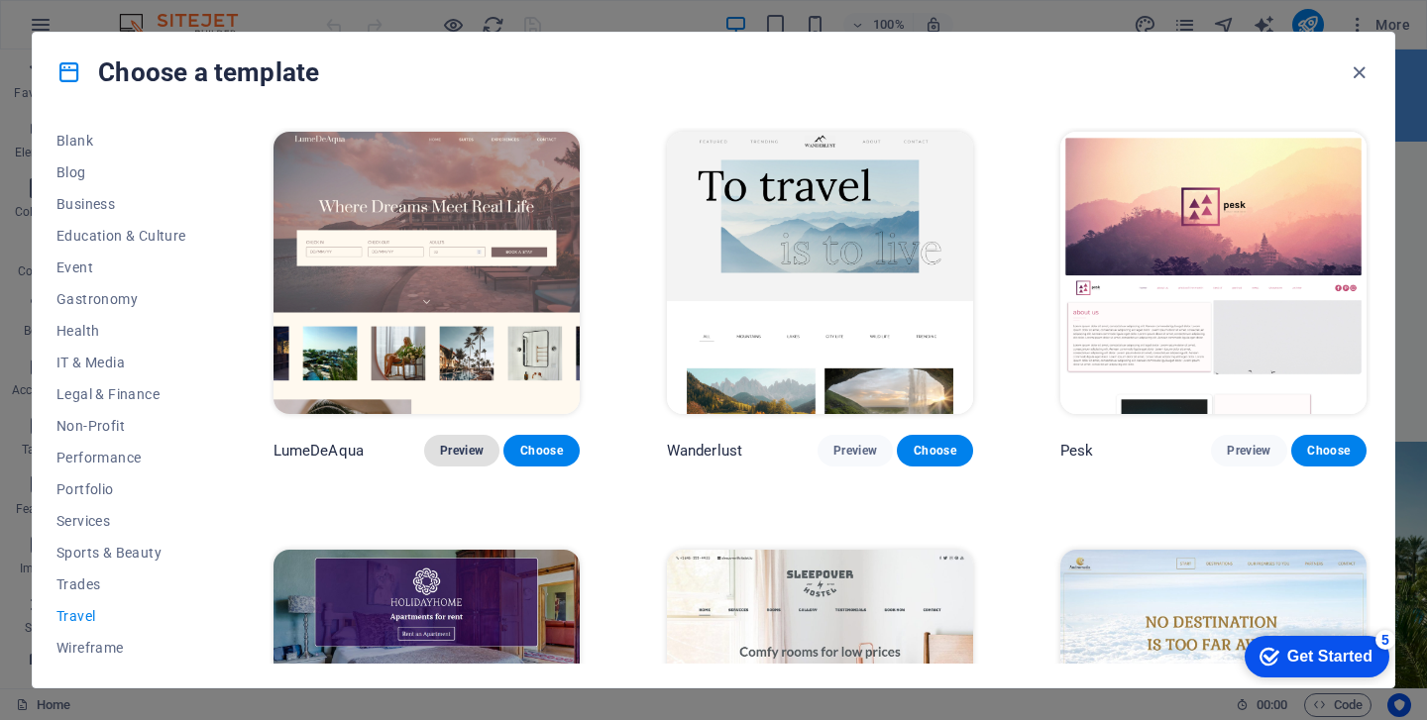
click at [455, 451] on span "Preview" at bounding box center [462, 451] width 44 height 16
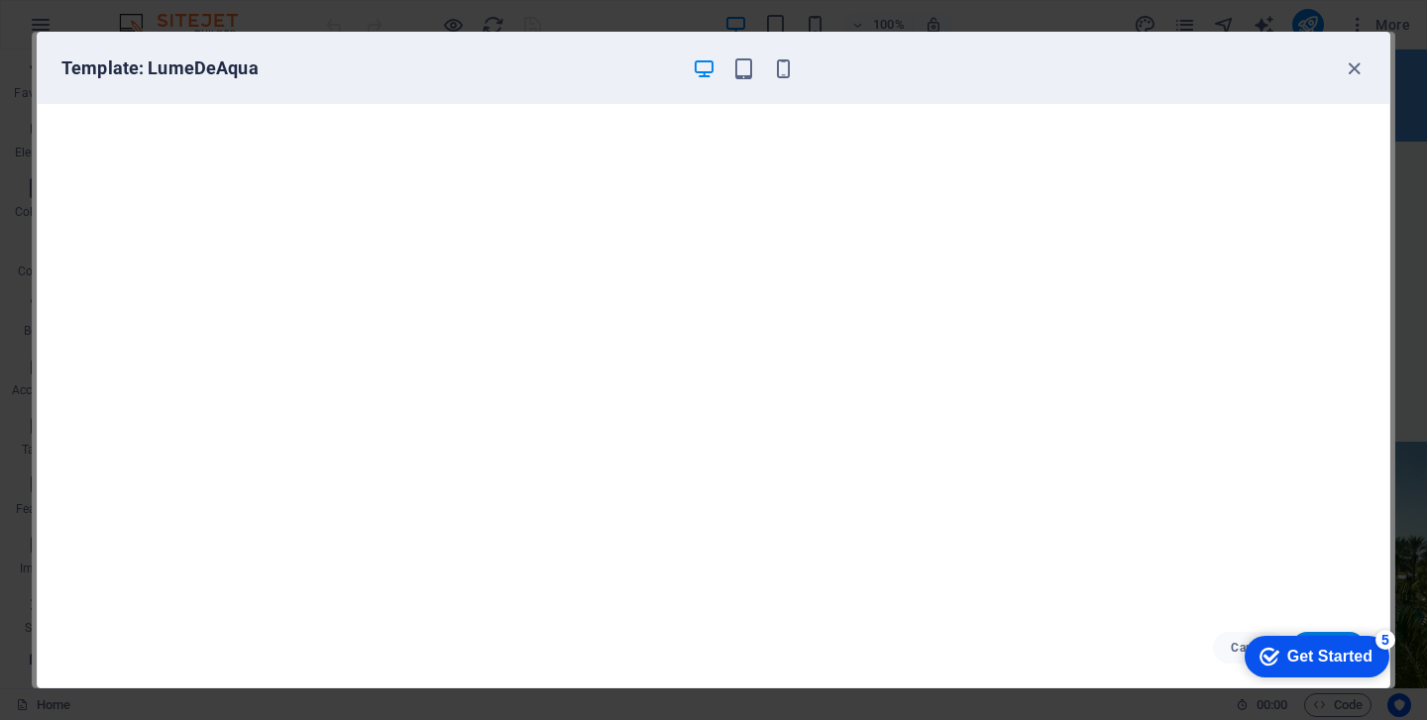
scroll to position [4, 0]
click at [1347, 652] on div "Get Started" at bounding box center [1329, 657] width 85 height 18
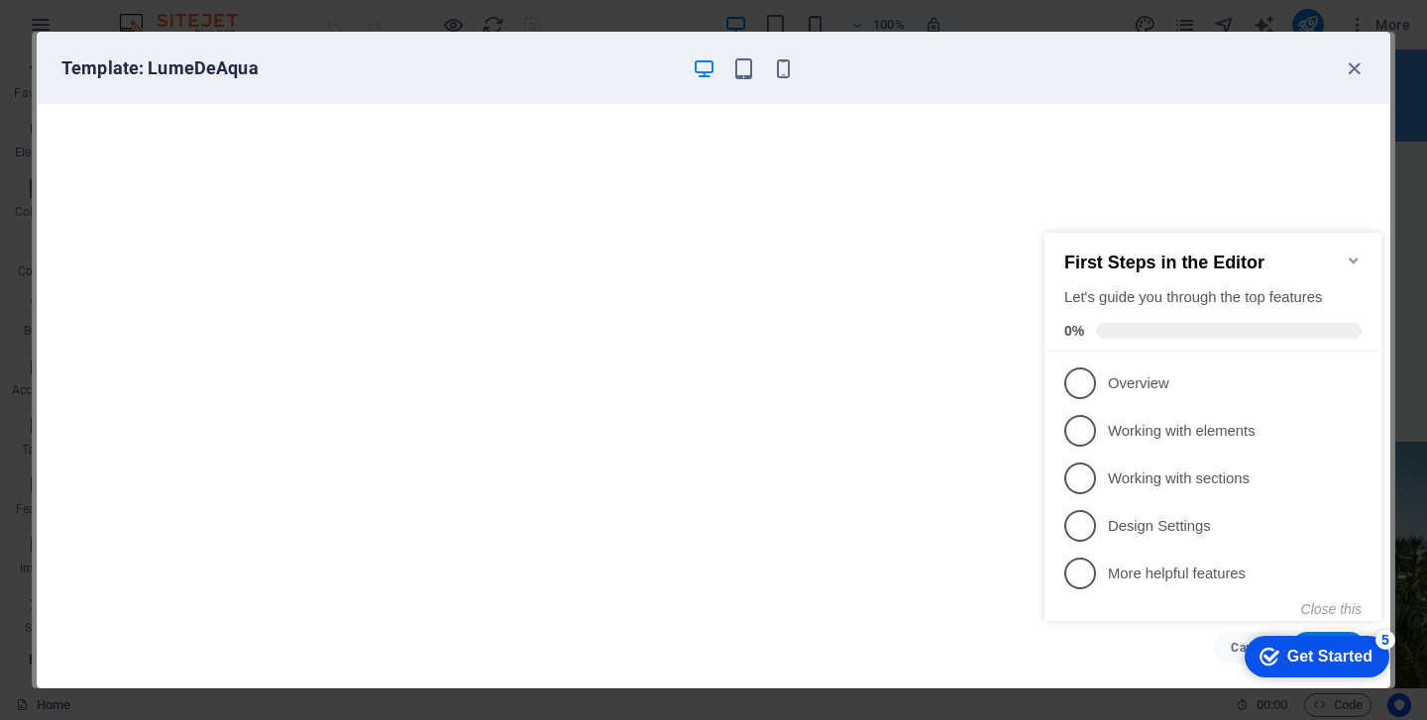
click at [1355, 253] on icon "Minimize checklist" at bounding box center [1354, 261] width 16 height 16
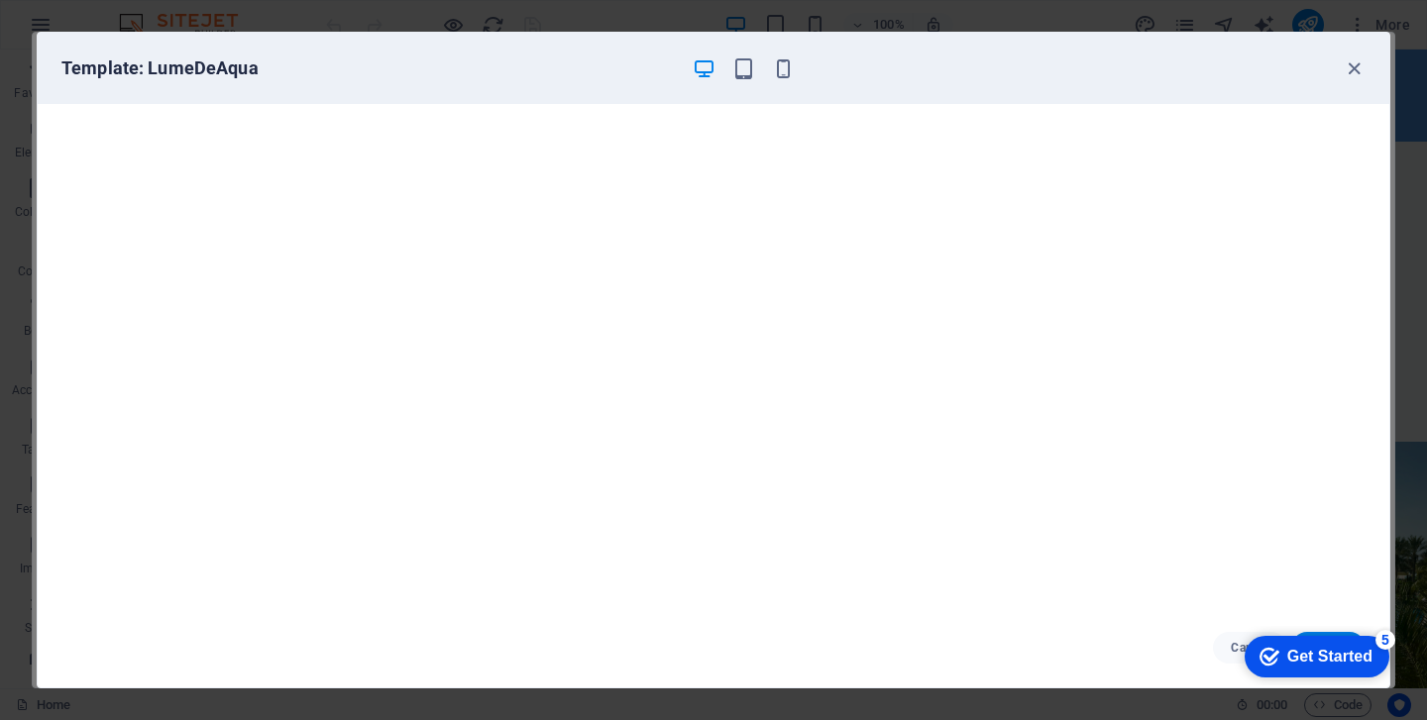
click at [1328, 648] on div "Get Started" at bounding box center [1329, 657] width 85 height 18
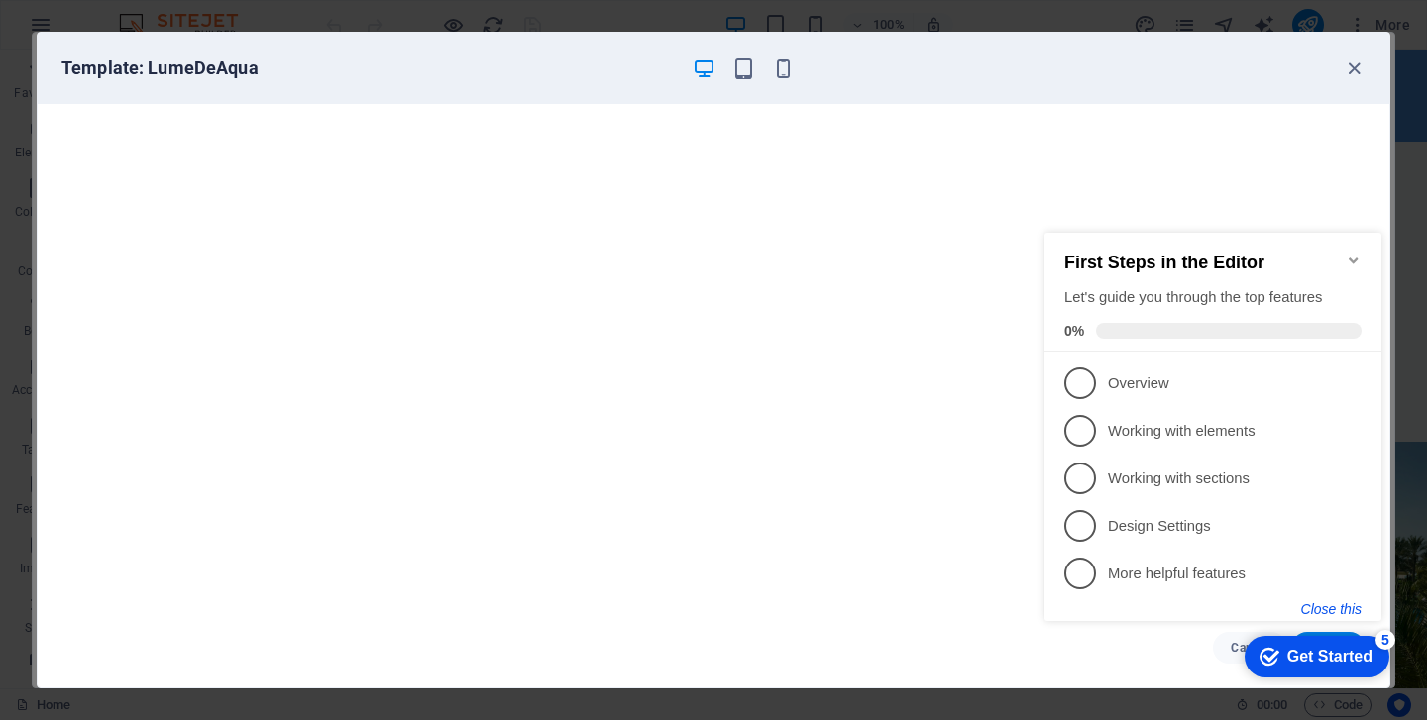
click at [1330, 606] on button "Close this" at bounding box center [1331, 610] width 60 height 16
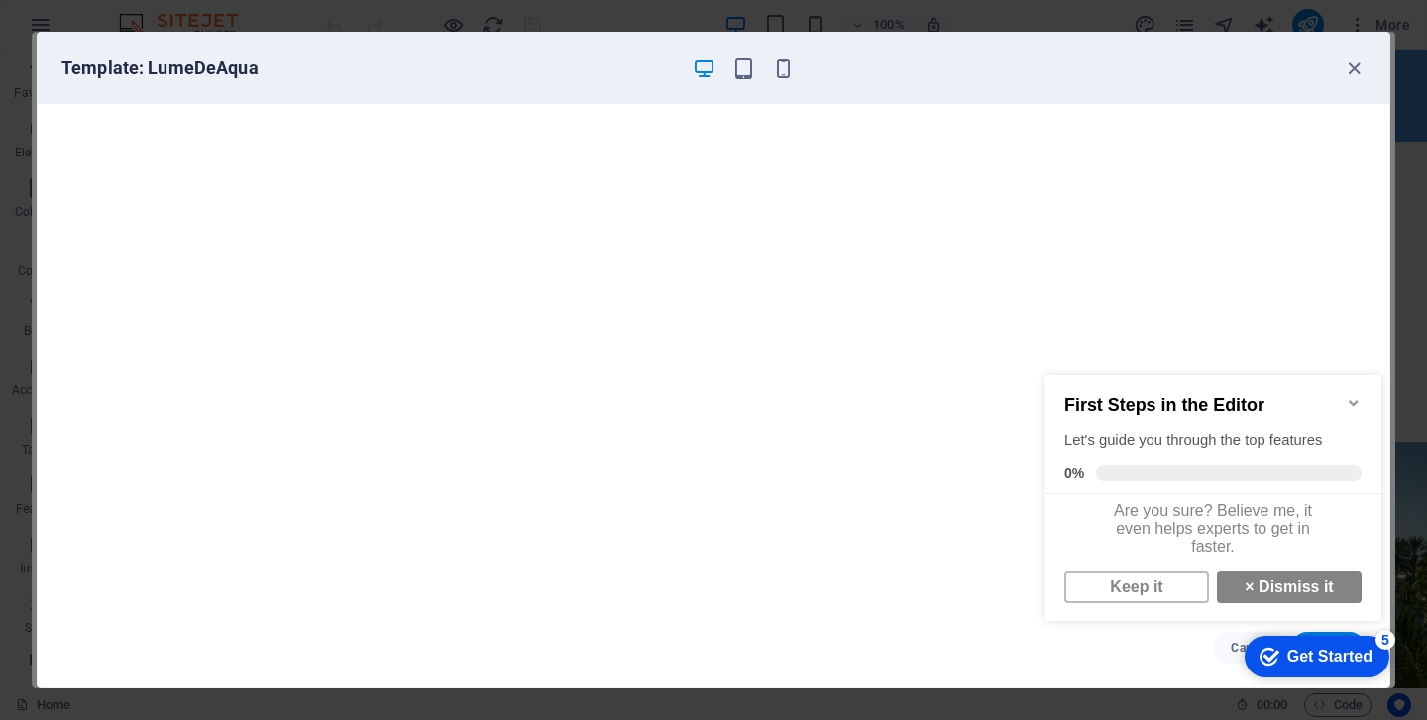
click at [1356, 397] on icon "Minimize checklist" at bounding box center [1354, 403] width 16 height 16
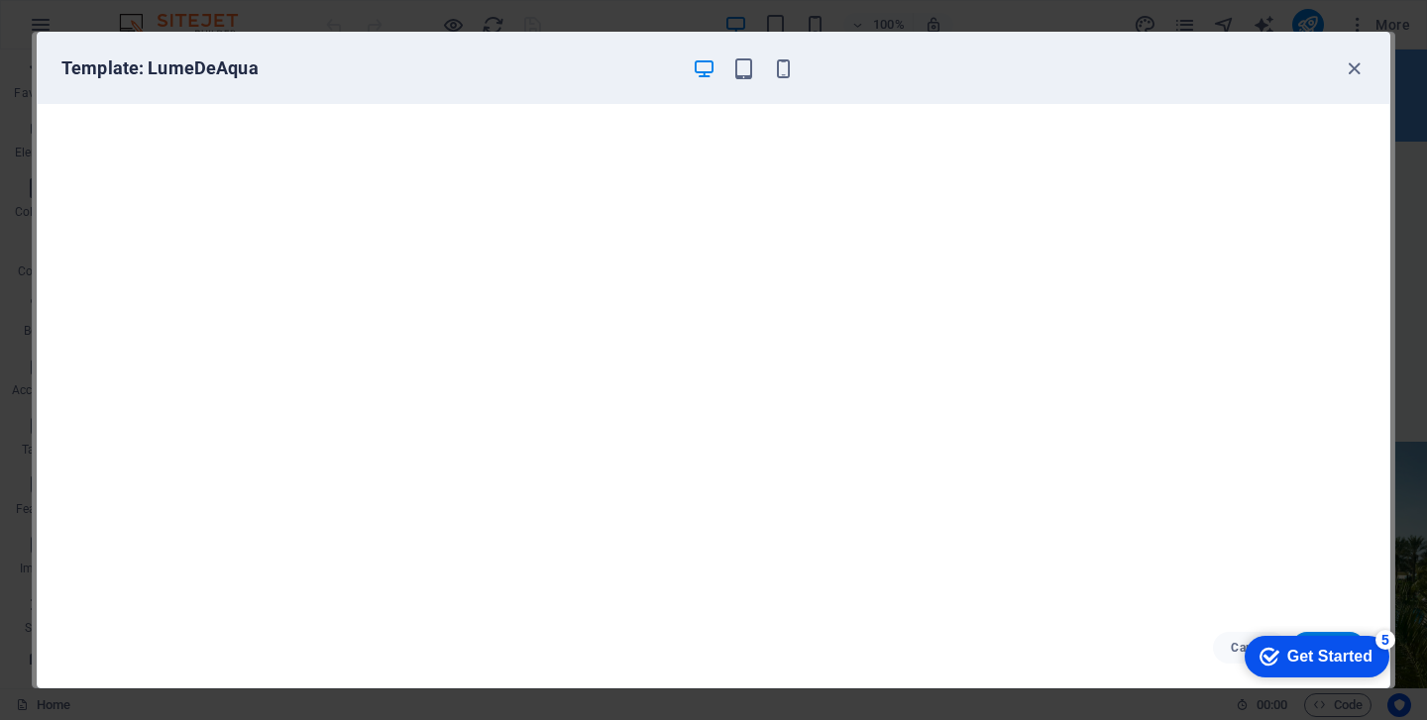
click at [1308, 648] on div "Get Started" at bounding box center [1329, 657] width 85 height 18
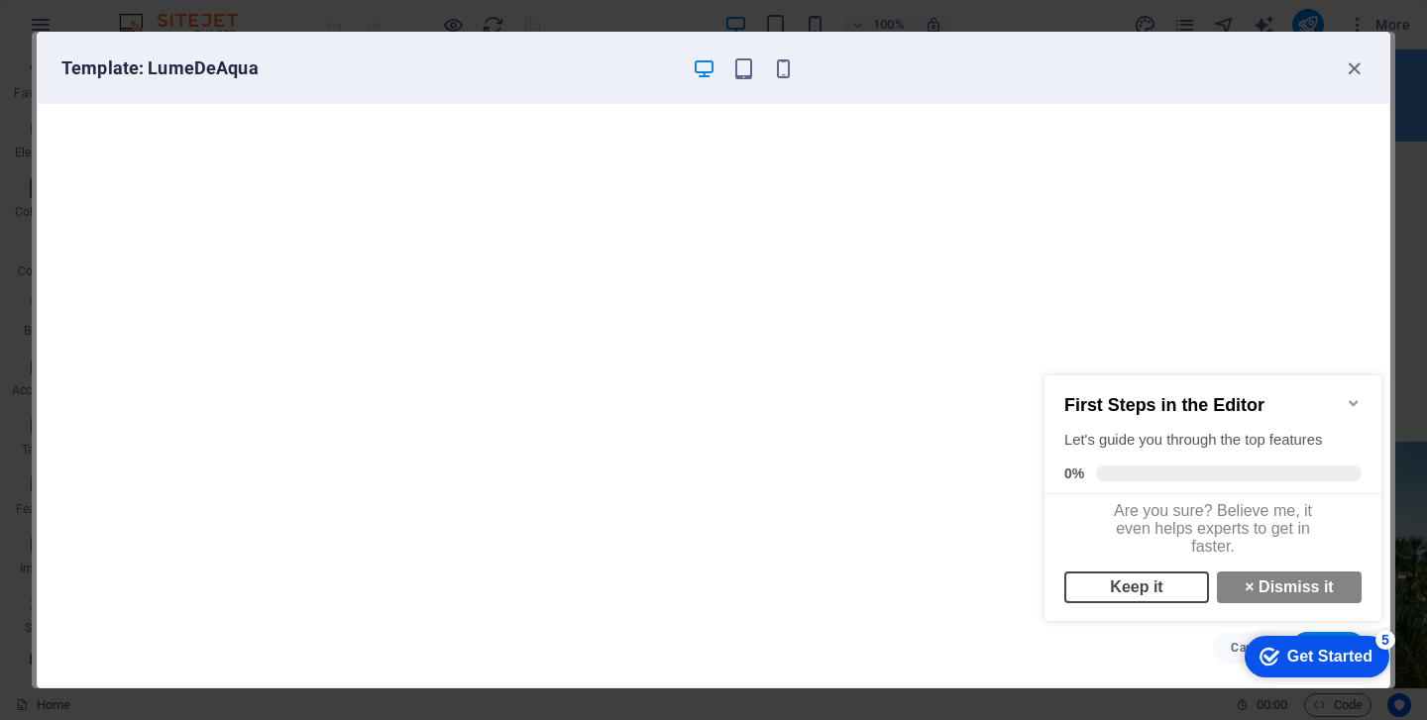
click at [1151, 595] on link "Keep it" at bounding box center [1136, 588] width 145 height 32
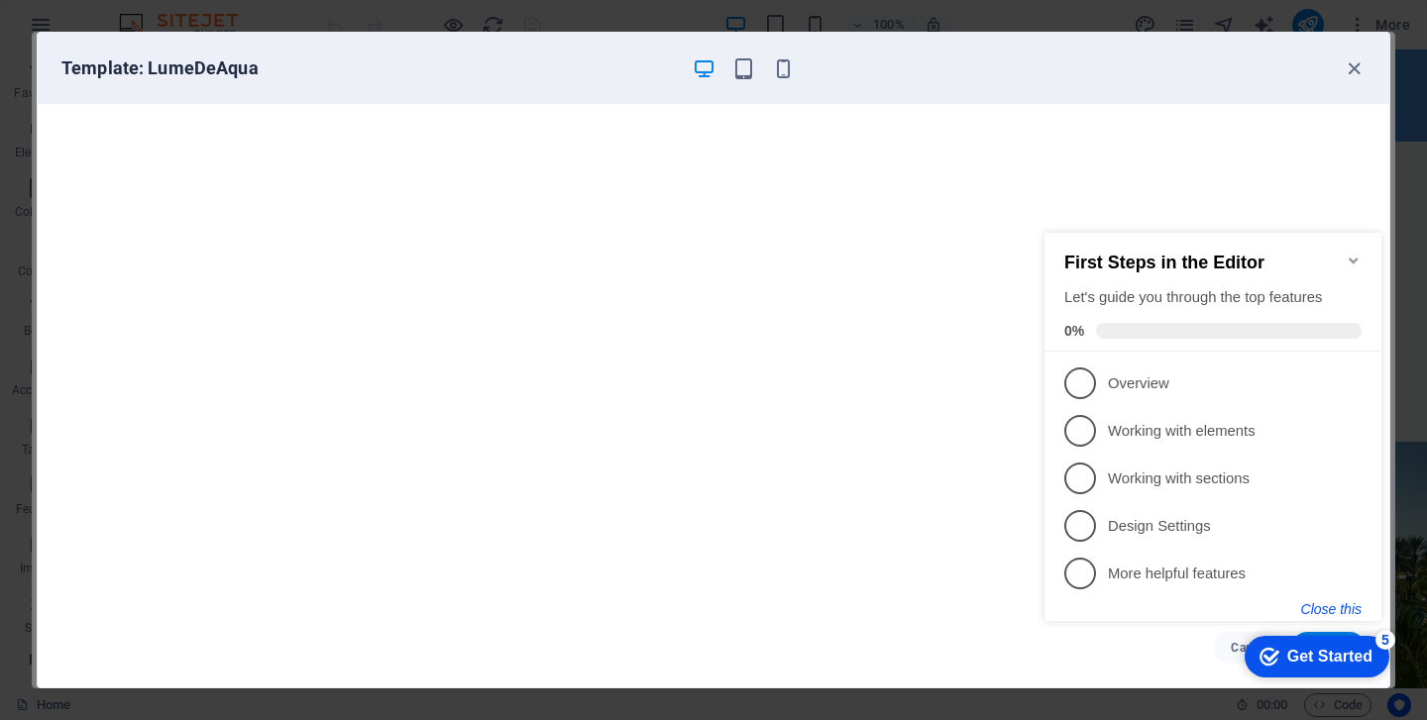
click at [1330, 603] on button "Close this" at bounding box center [1331, 610] width 60 height 16
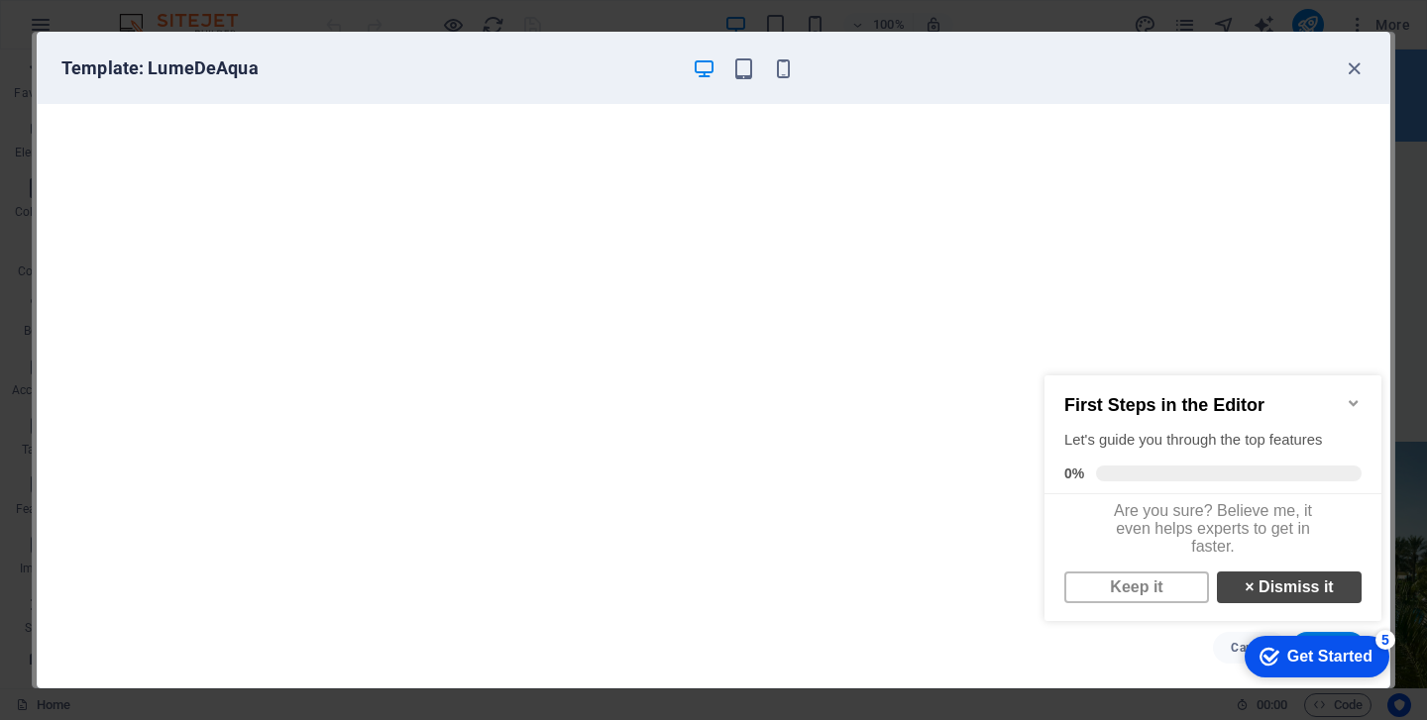
click at [1302, 599] on link "× Dismiss it" at bounding box center [1289, 588] width 145 height 32
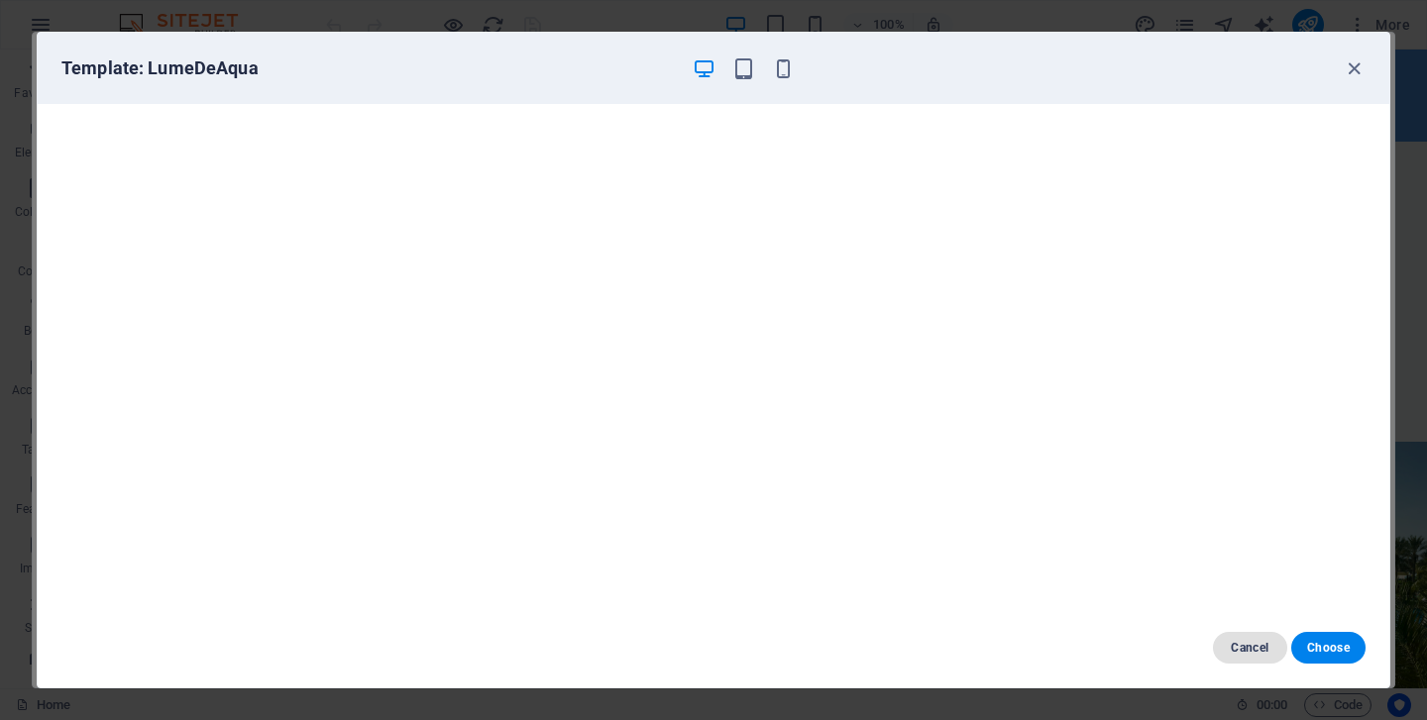
click at [1246, 644] on span "Cancel" at bounding box center [1250, 648] width 43 height 16
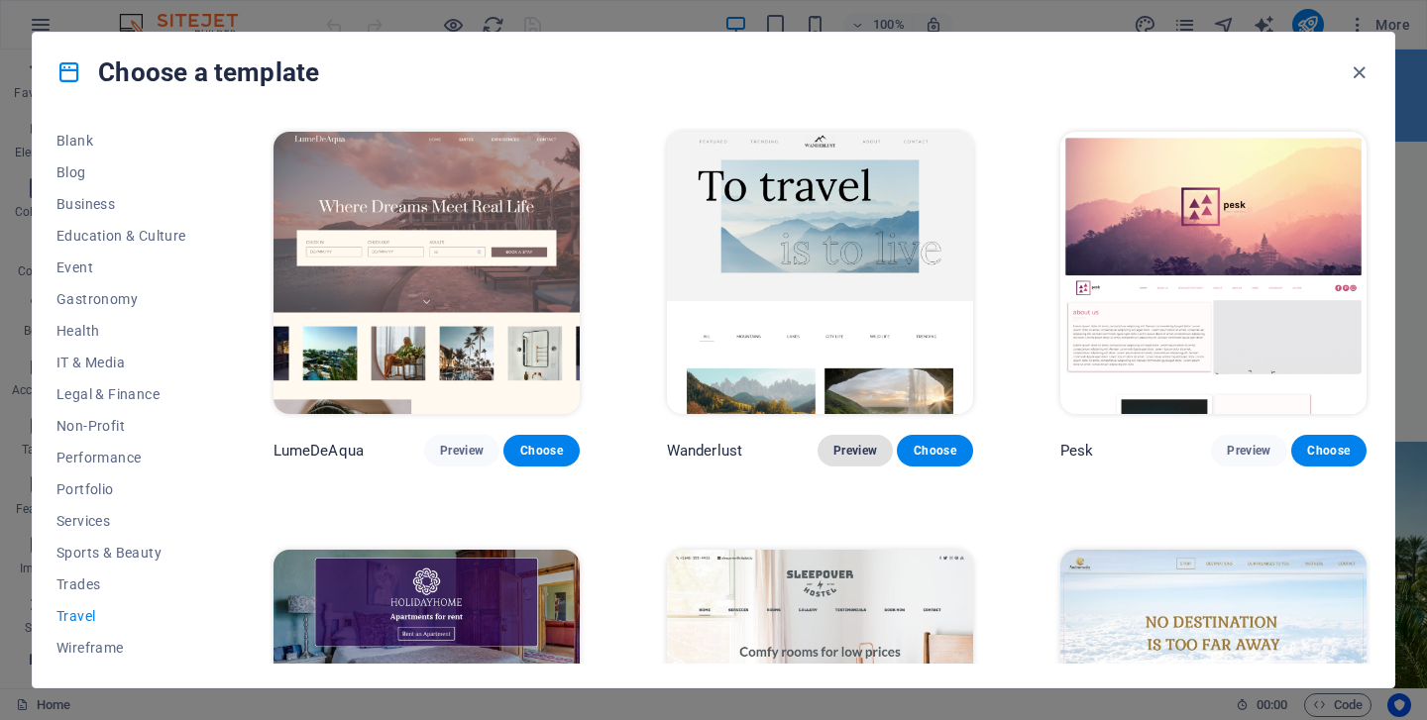
click at [851, 450] on span "Preview" at bounding box center [855, 451] width 44 height 16
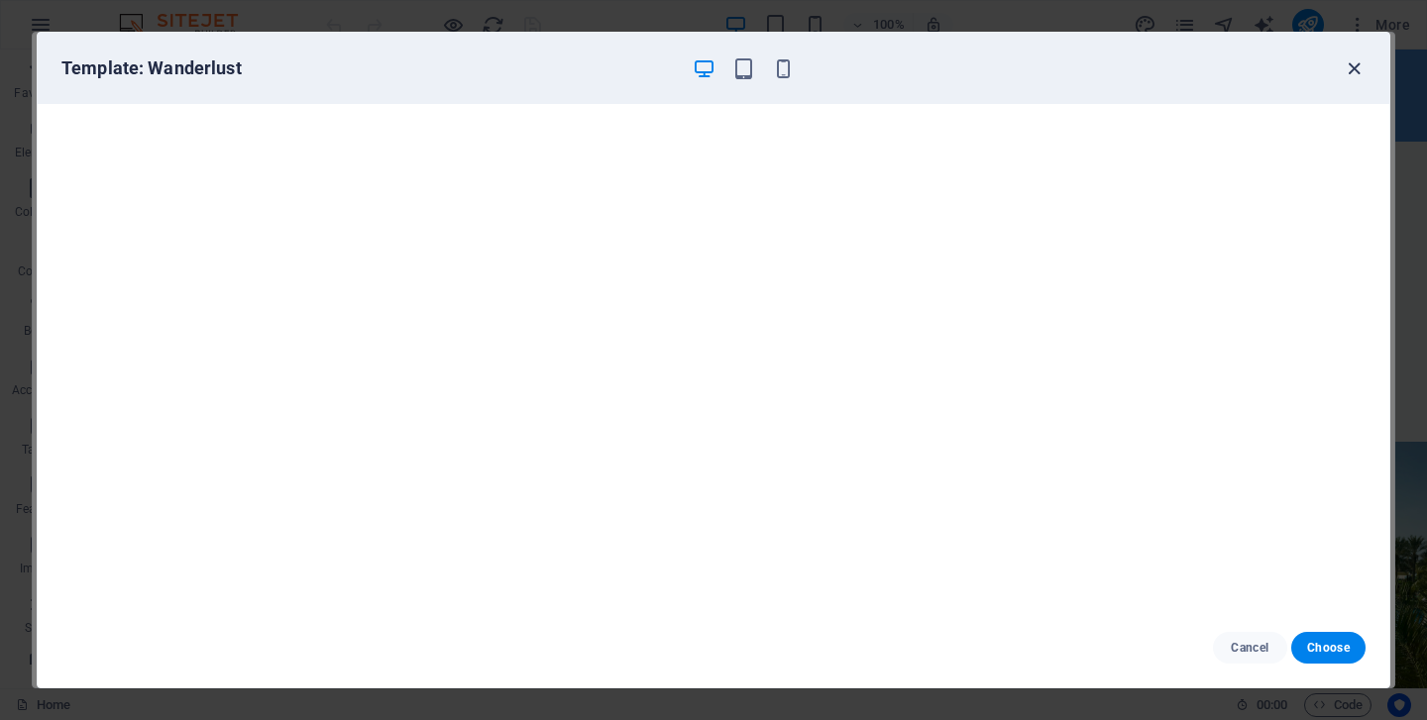
click at [1359, 62] on icon "button" at bounding box center [1354, 68] width 23 height 23
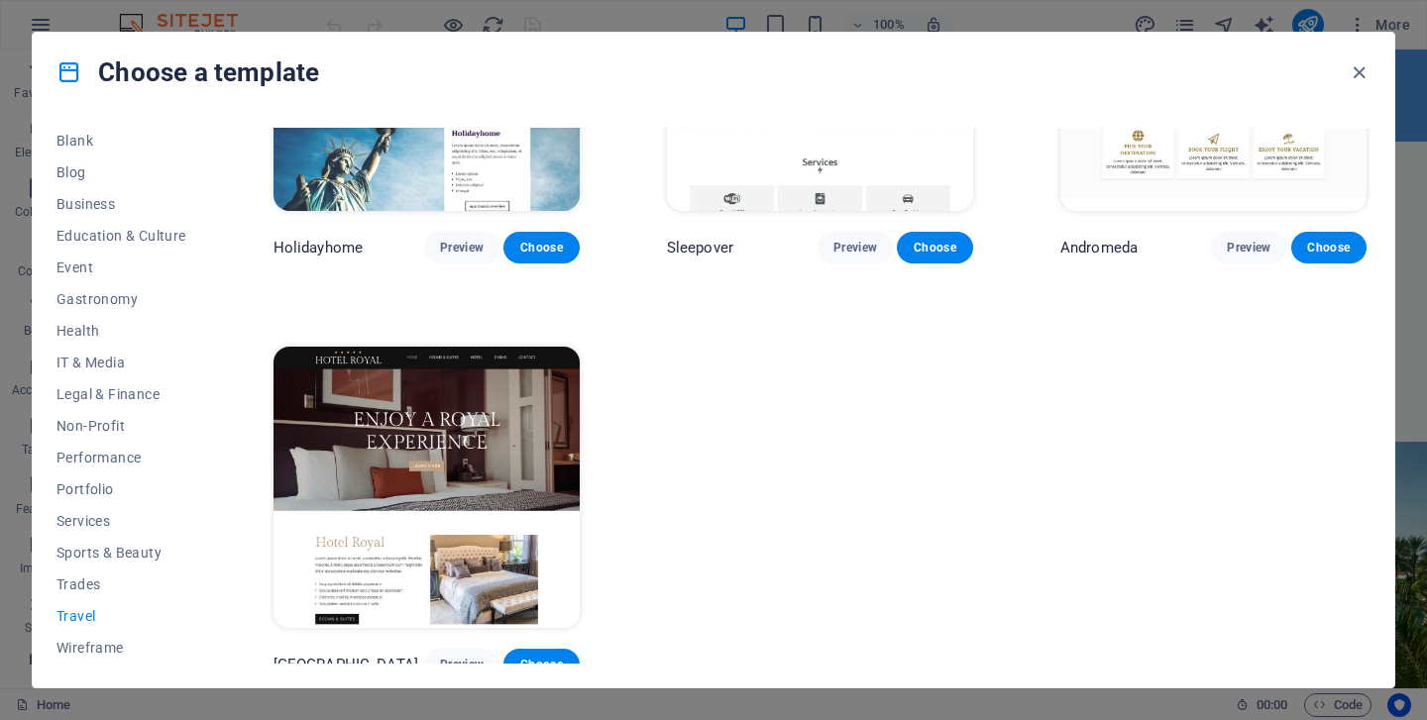
scroll to position [630, 0]
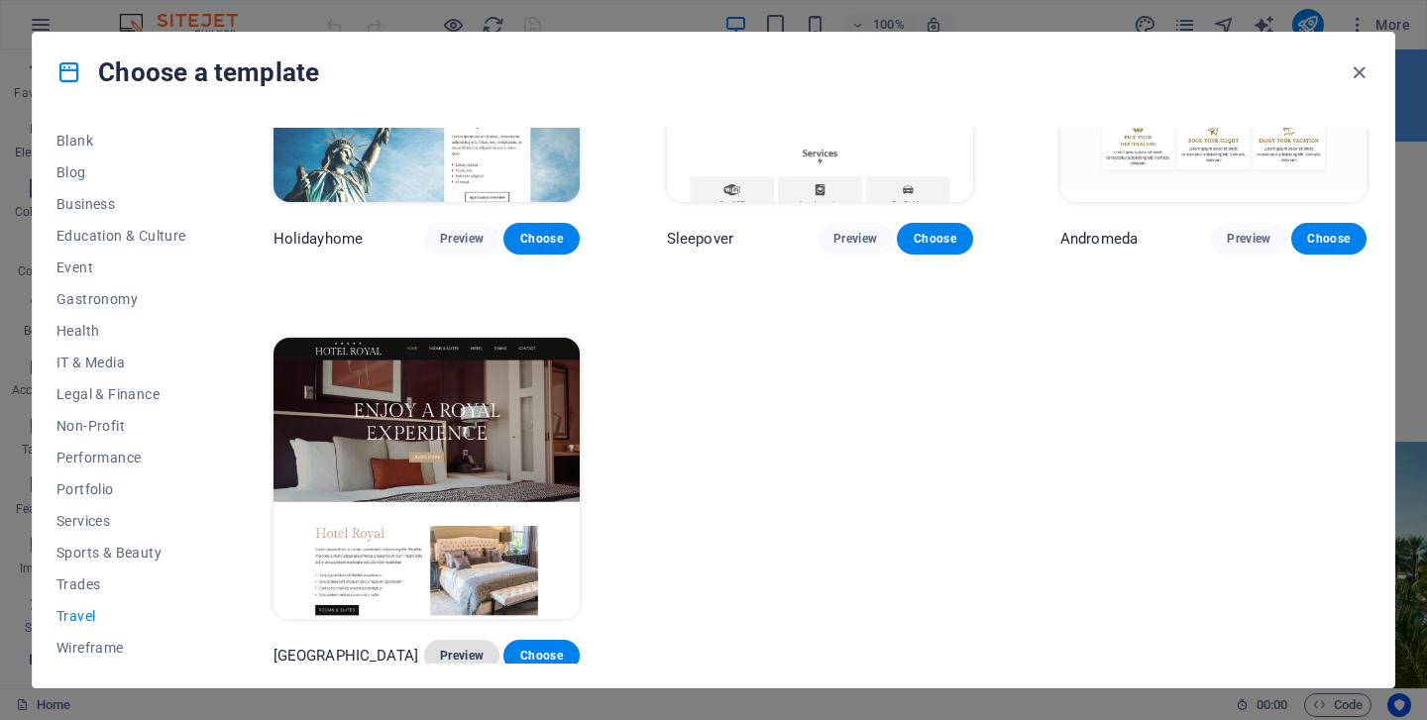
click at [462, 648] on span "Preview" at bounding box center [462, 656] width 44 height 16
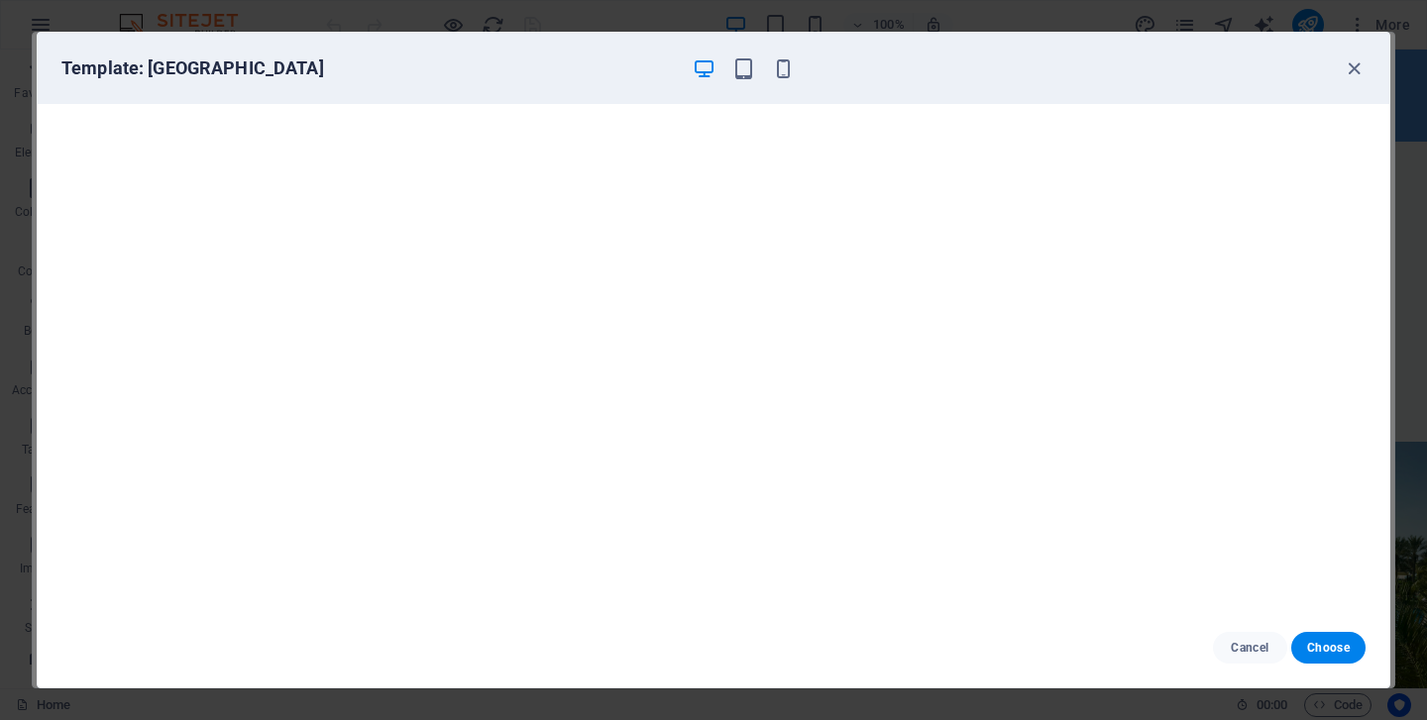
scroll to position [4, 0]
click at [1325, 646] on span "Choose" at bounding box center [1328, 648] width 43 height 16
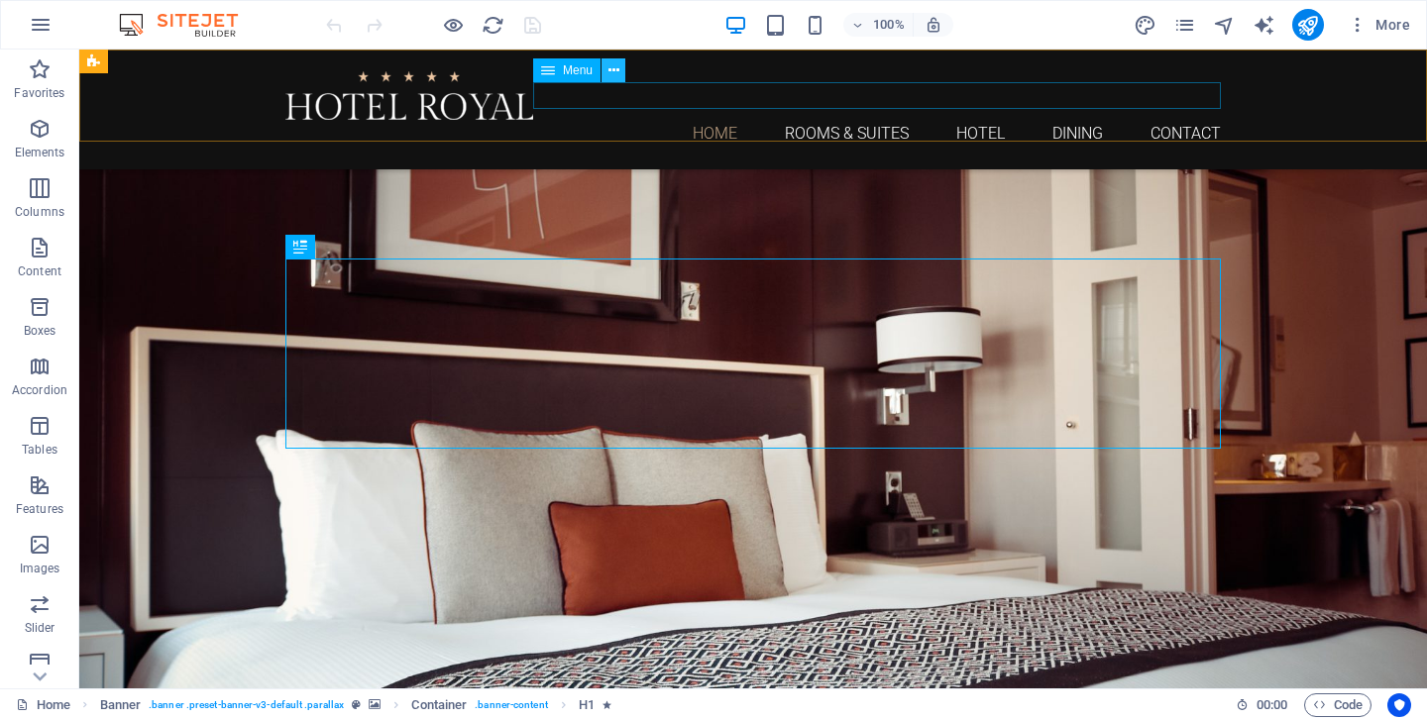
click at [615, 74] on icon at bounding box center [613, 70] width 11 height 21
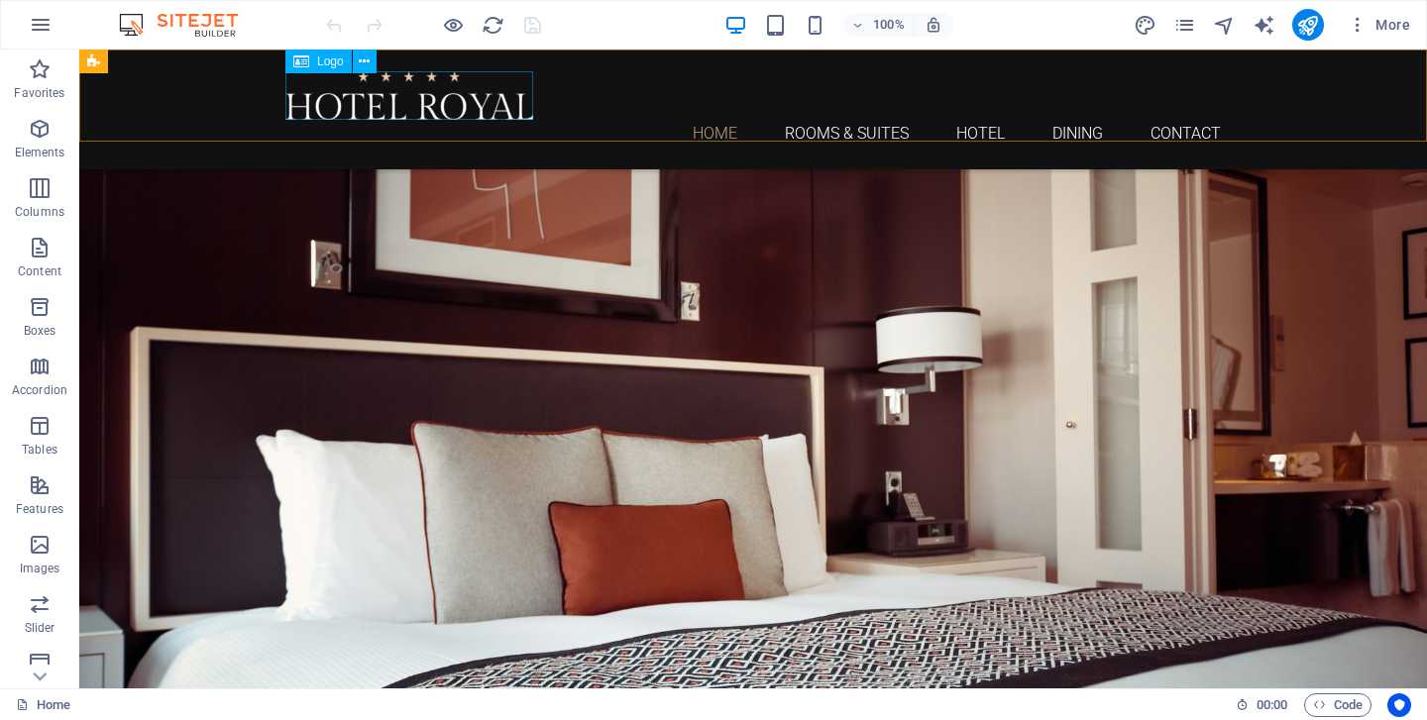
click at [382, 100] on div at bounding box center [752, 95] width 935 height 49
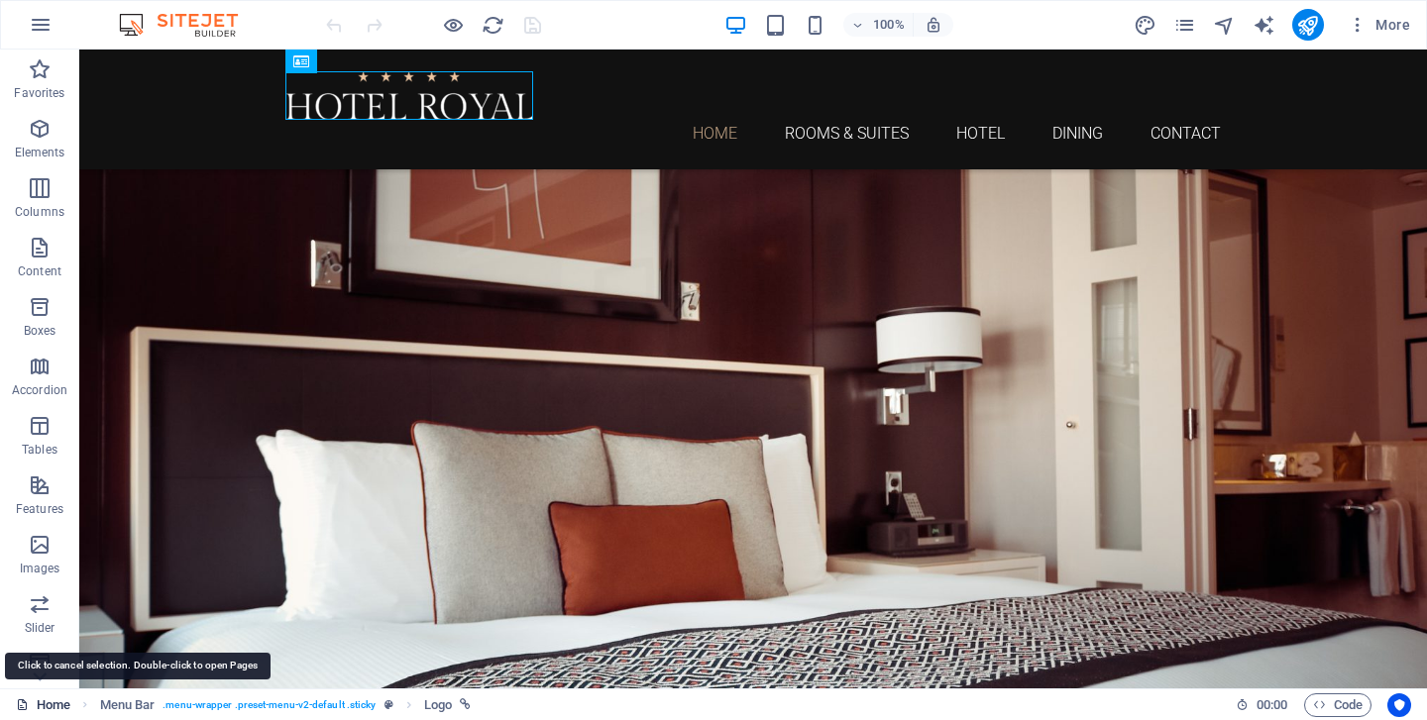
click at [53, 709] on link "Home" at bounding box center [43, 706] width 55 height 24
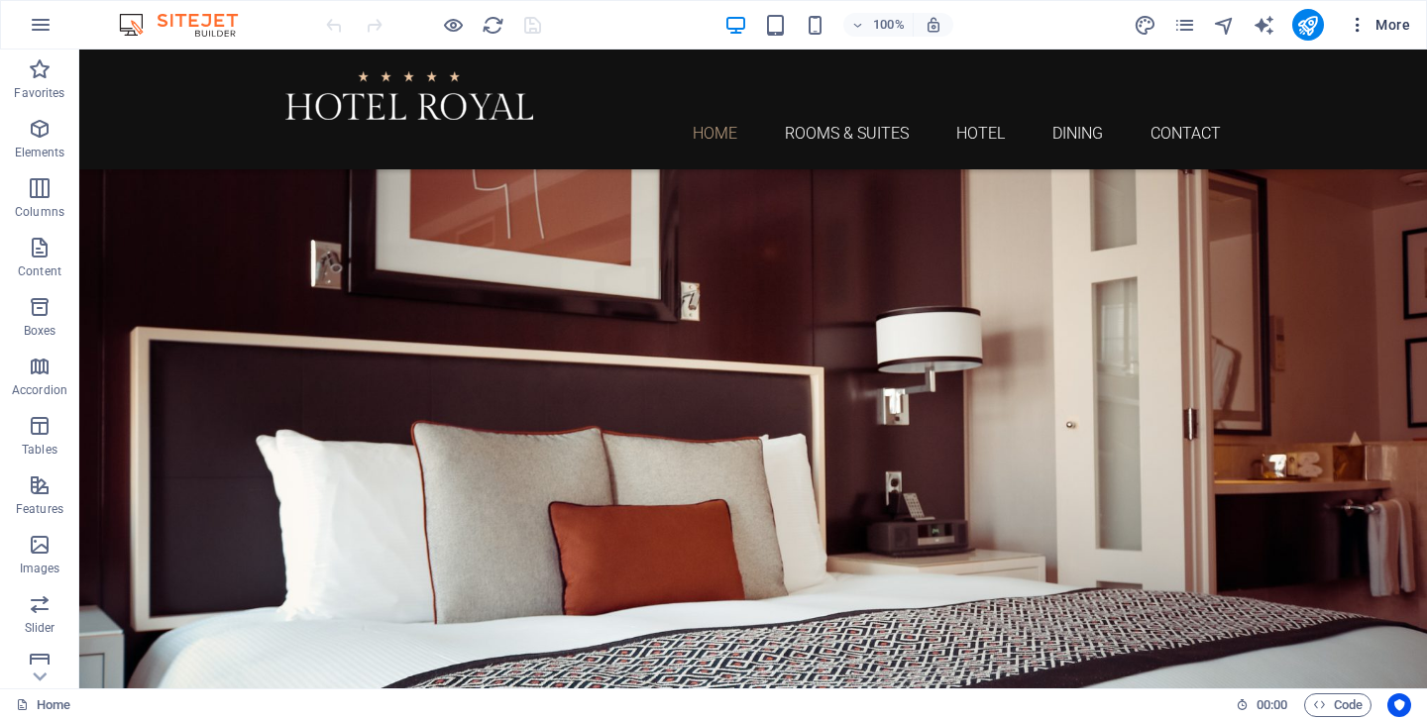
click at [1399, 30] on span "More" at bounding box center [1379, 25] width 62 height 20
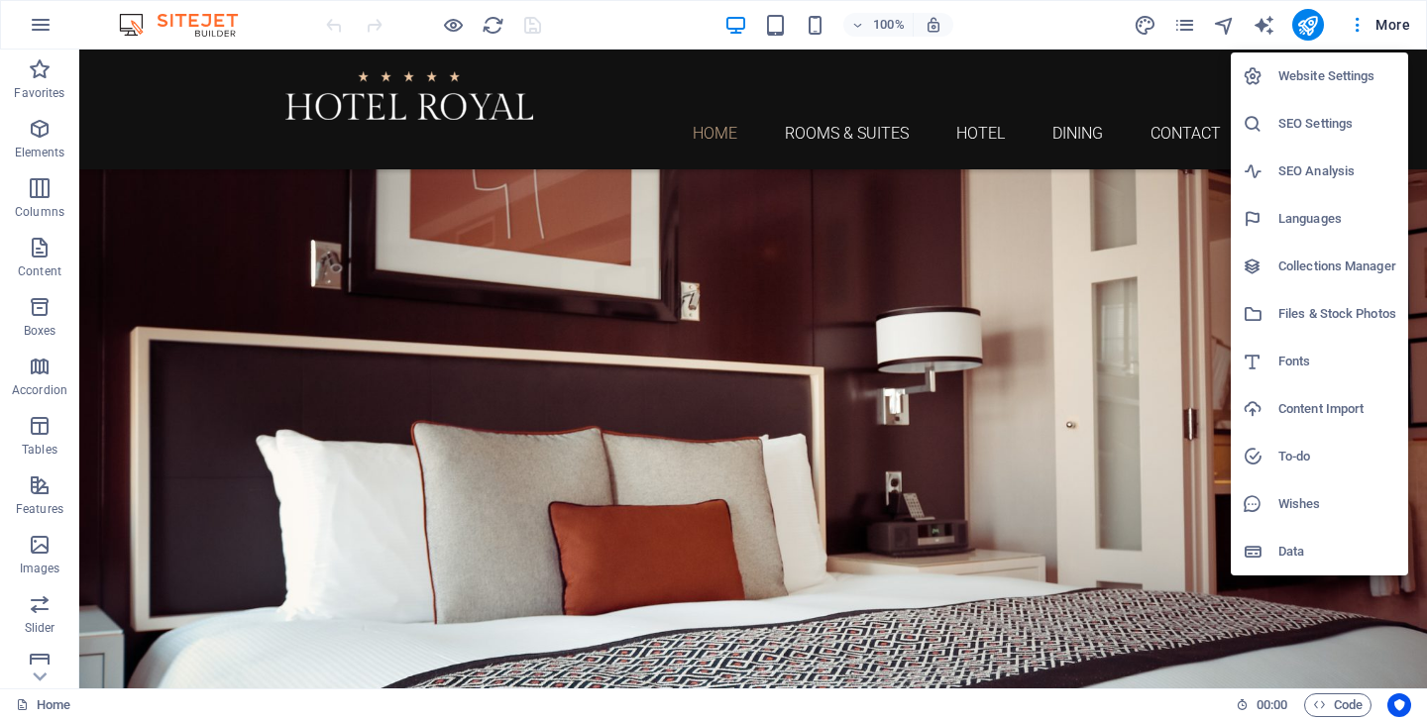
click at [452, 26] on div at bounding box center [713, 360] width 1427 height 720
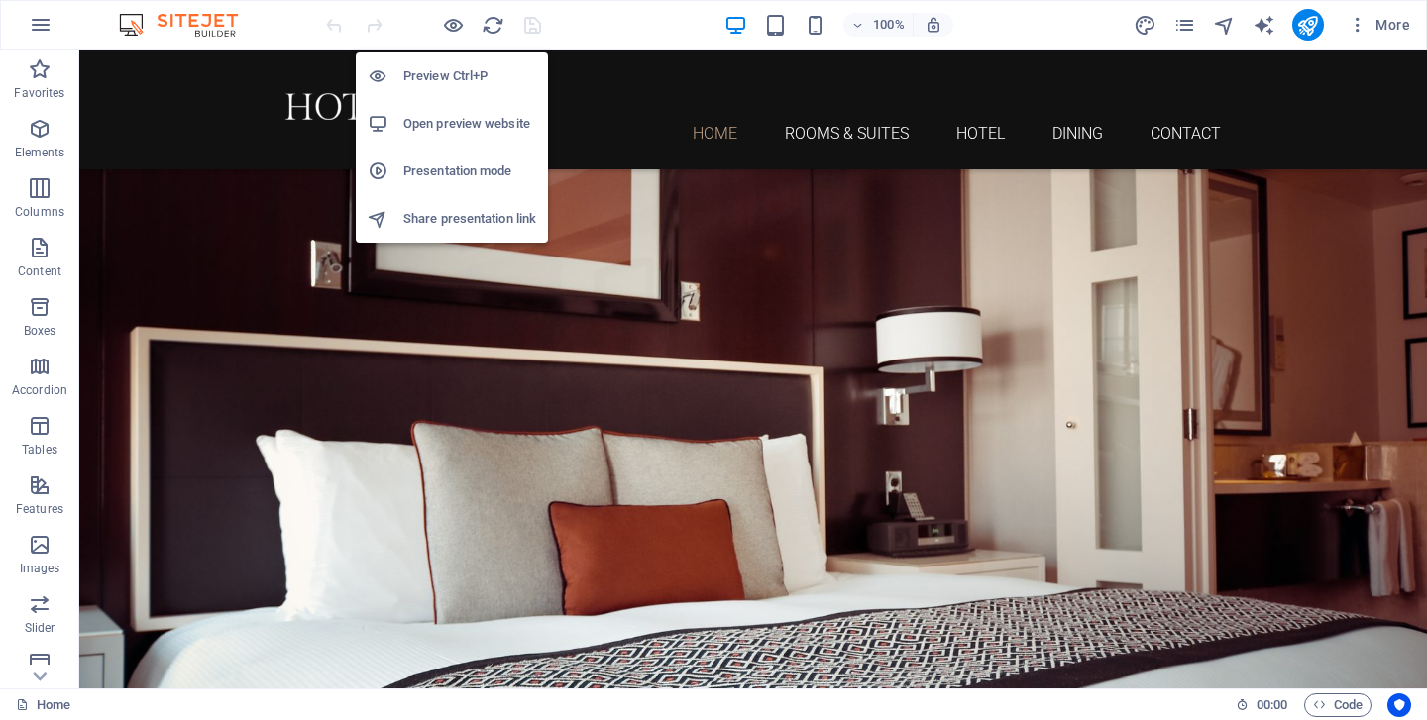
click at [460, 166] on h6 "Presentation mode" at bounding box center [469, 172] width 133 height 24
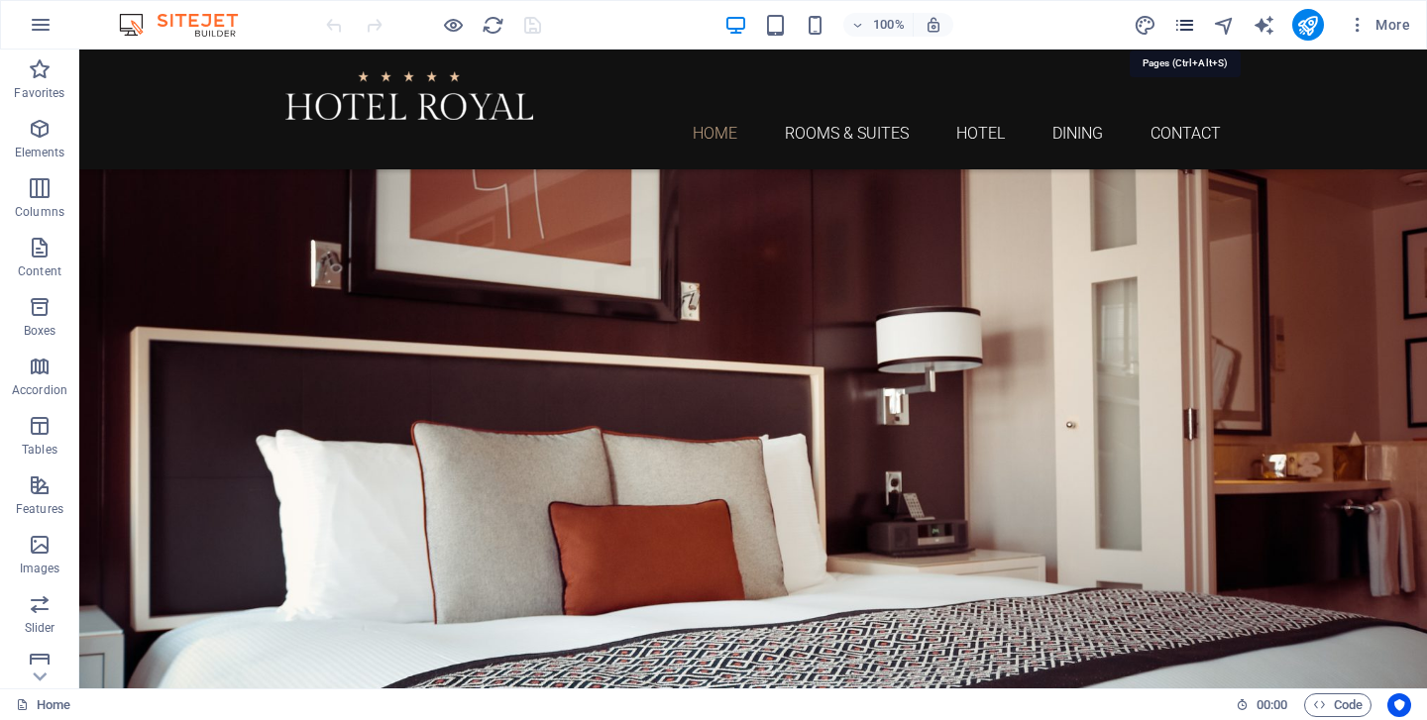
click at [1189, 22] on icon "pages" at bounding box center [1184, 25] width 23 height 23
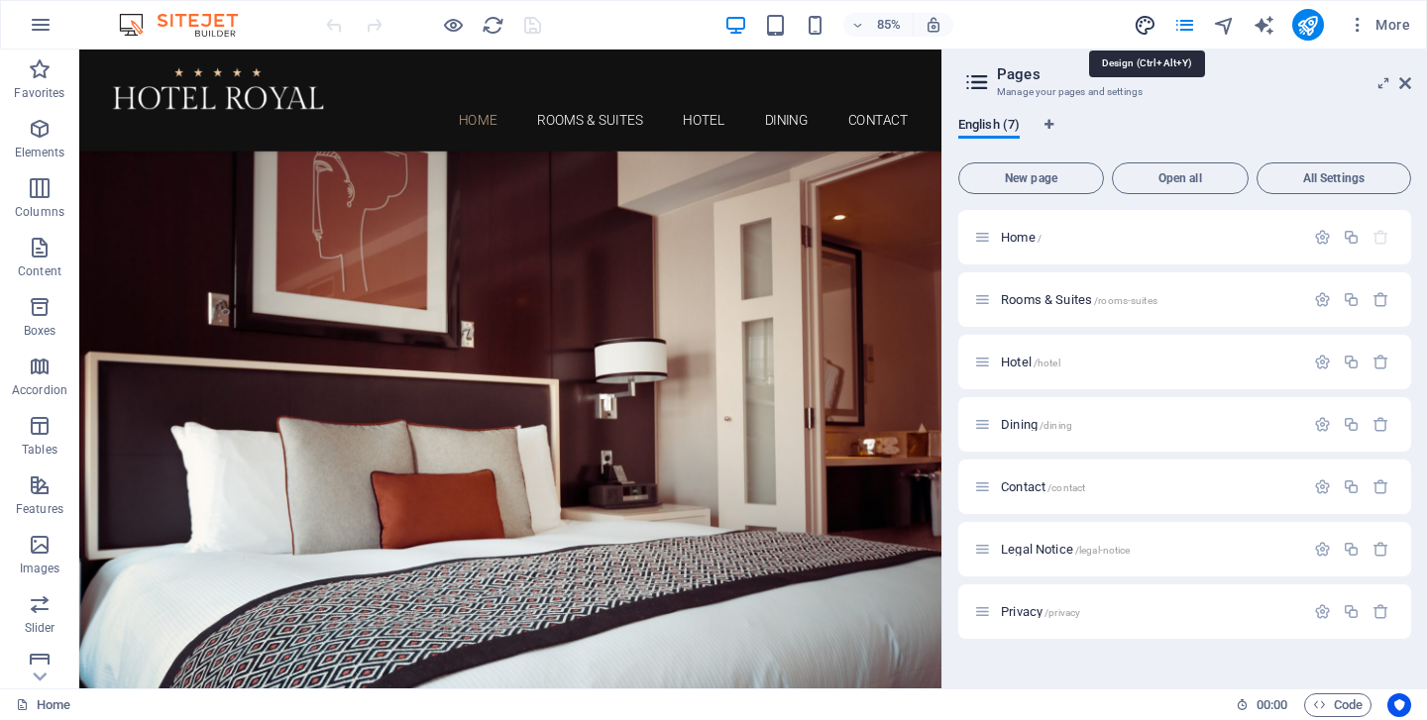
click at [1148, 26] on icon "design" at bounding box center [1145, 25] width 23 height 23
select select "rem"
select select "300"
select select "px"
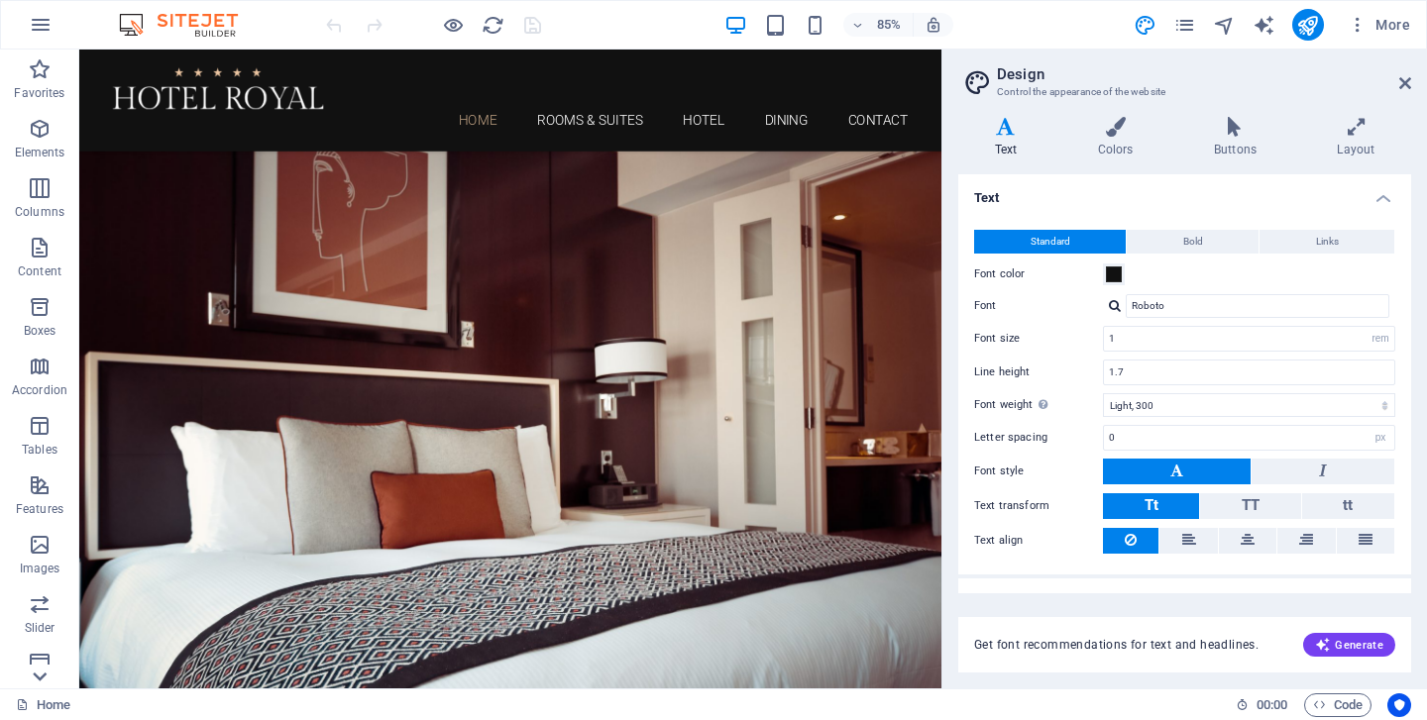
click at [44, 75] on icon at bounding box center [40, 62] width 28 height 28
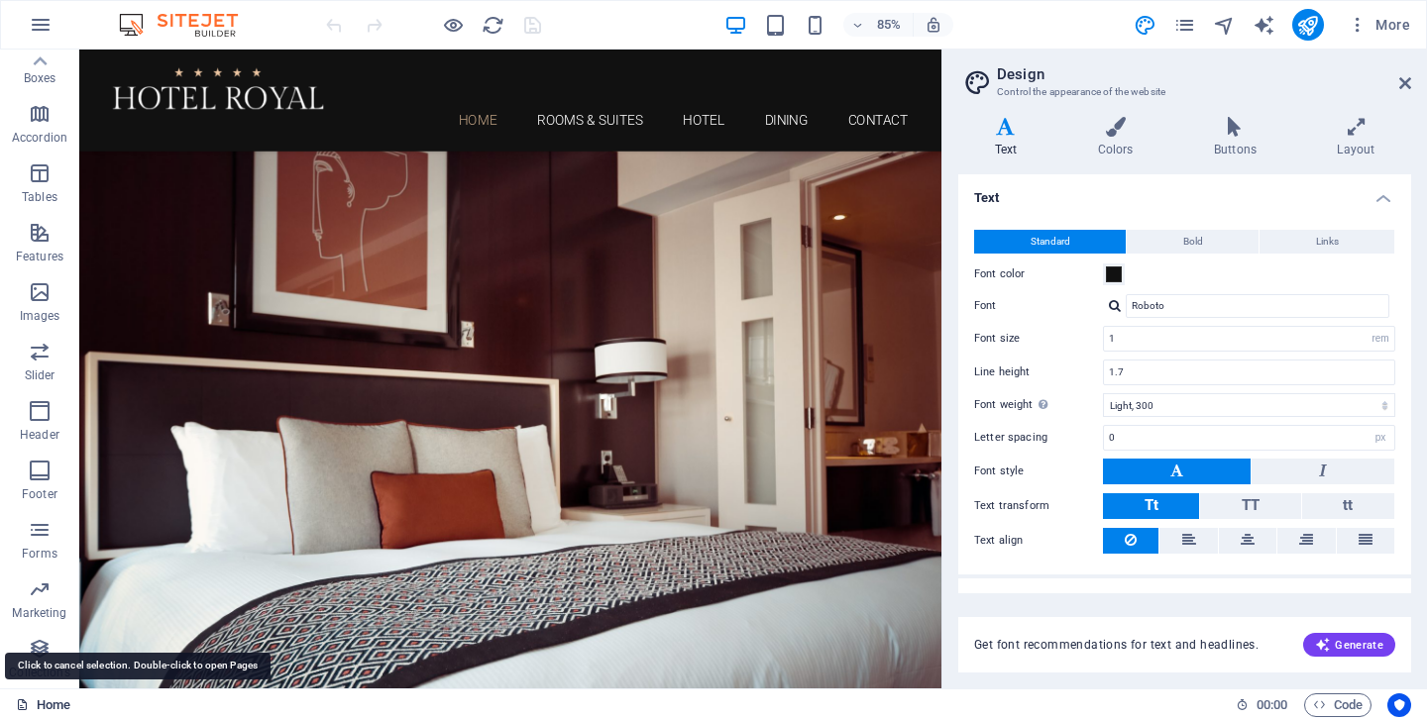
click at [44, 706] on link "Home" at bounding box center [43, 706] width 55 height 24
click at [20, 706] on icon at bounding box center [22, 705] width 13 height 13
click at [39, 23] on icon "button" at bounding box center [41, 25] width 24 height 24
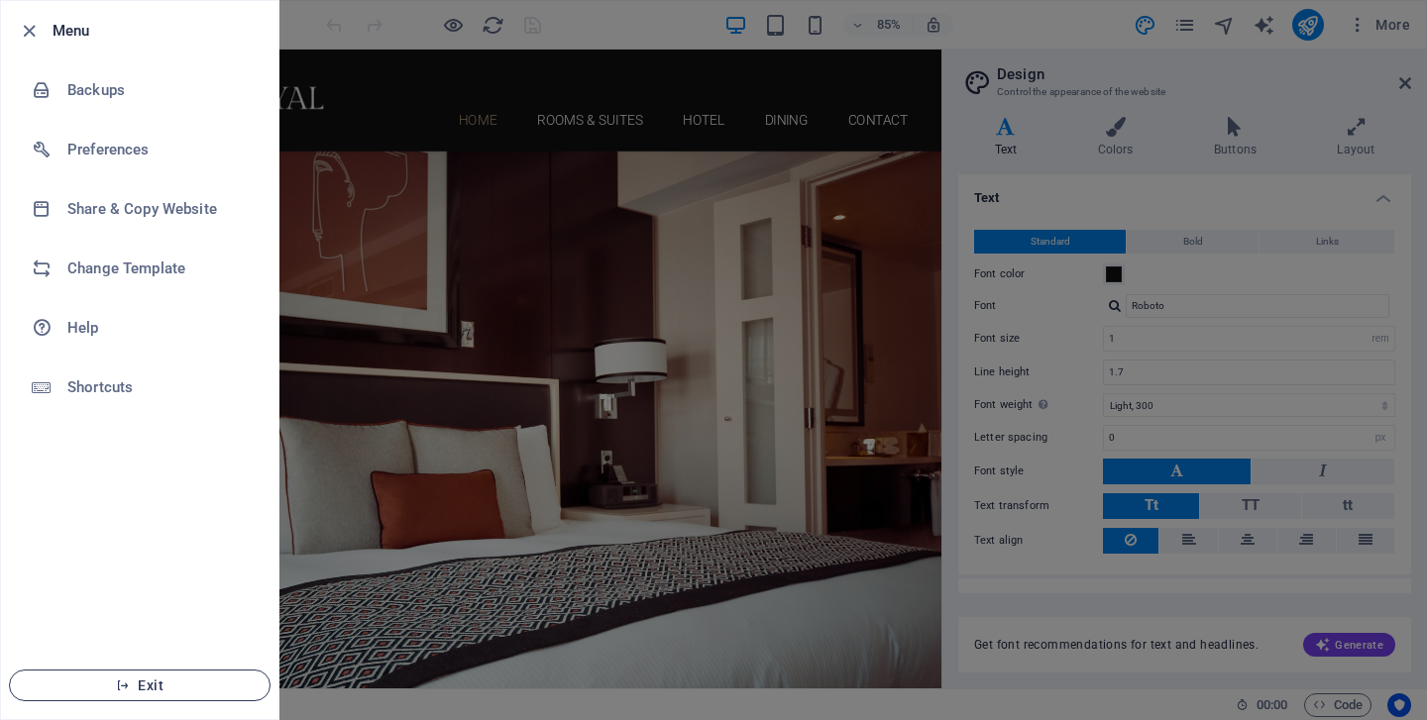
click at [143, 678] on span "Exit" at bounding box center [140, 686] width 228 height 16
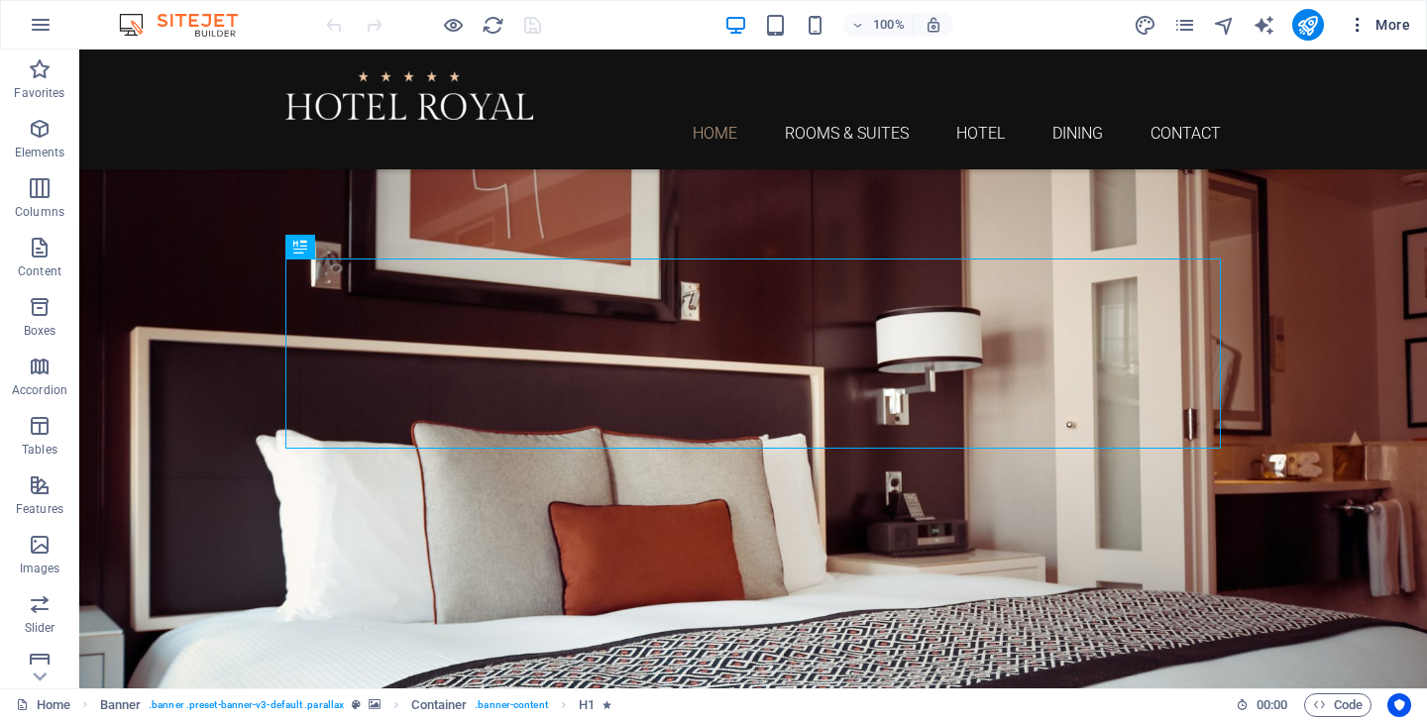
click at [1390, 27] on span "More" at bounding box center [1379, 25] width 62 height 20
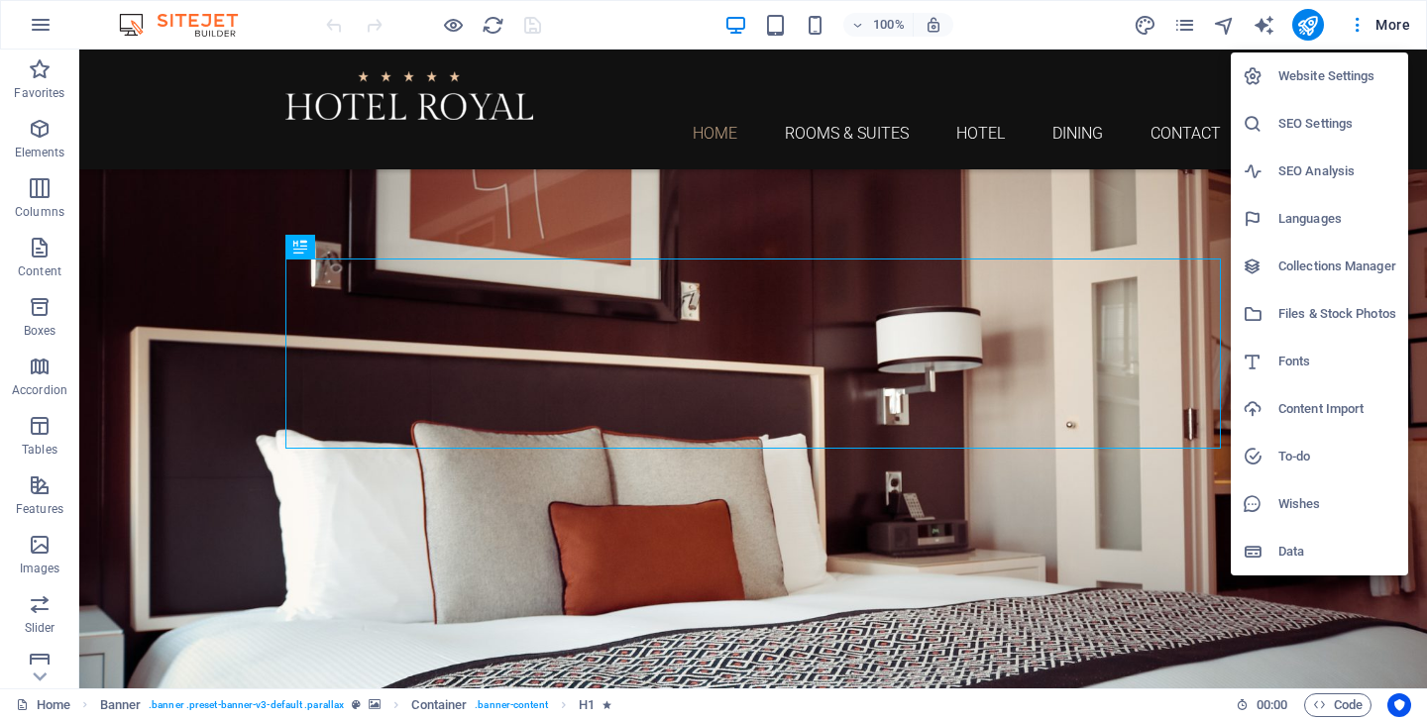
click at [1316, 23] on div at bounding box center [713, 360] width 1427 height 720
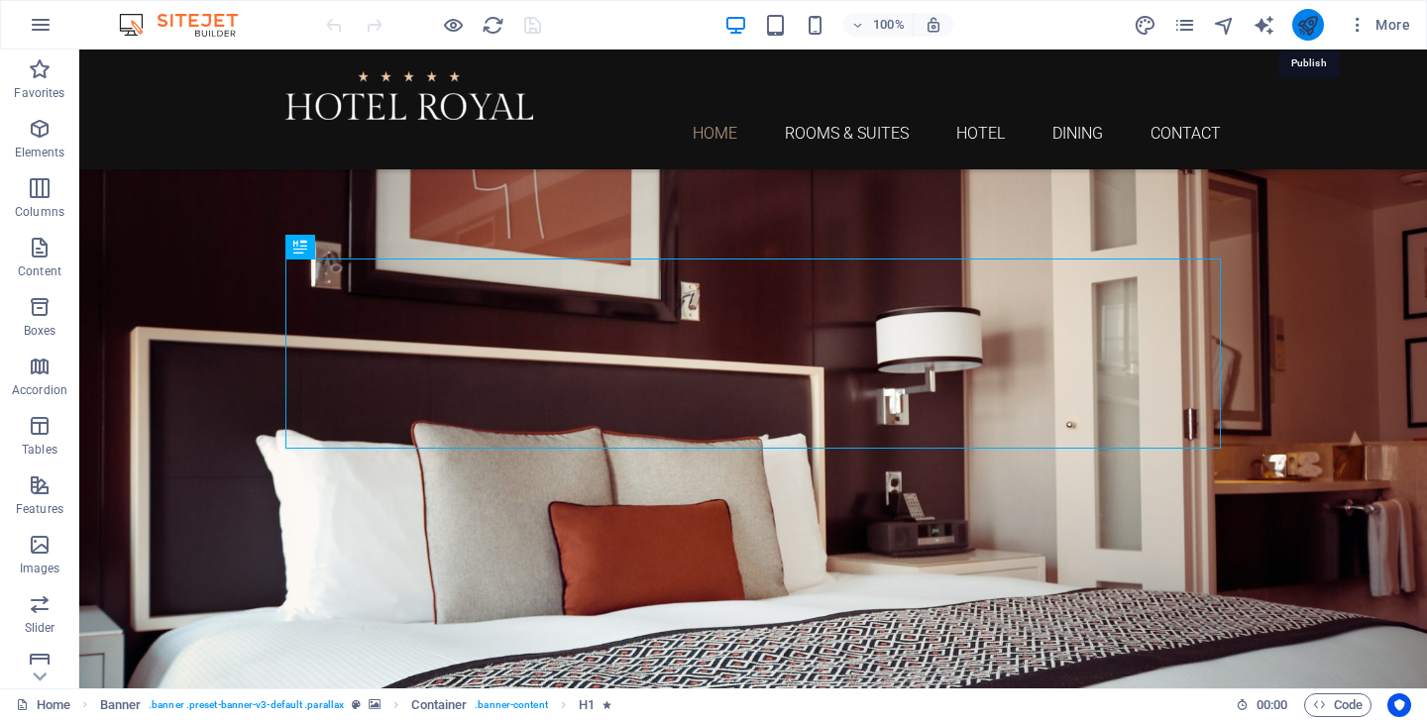
click at [1310, 28] on icon "publish" at bounding box center [1307, 25] width 23 height 23
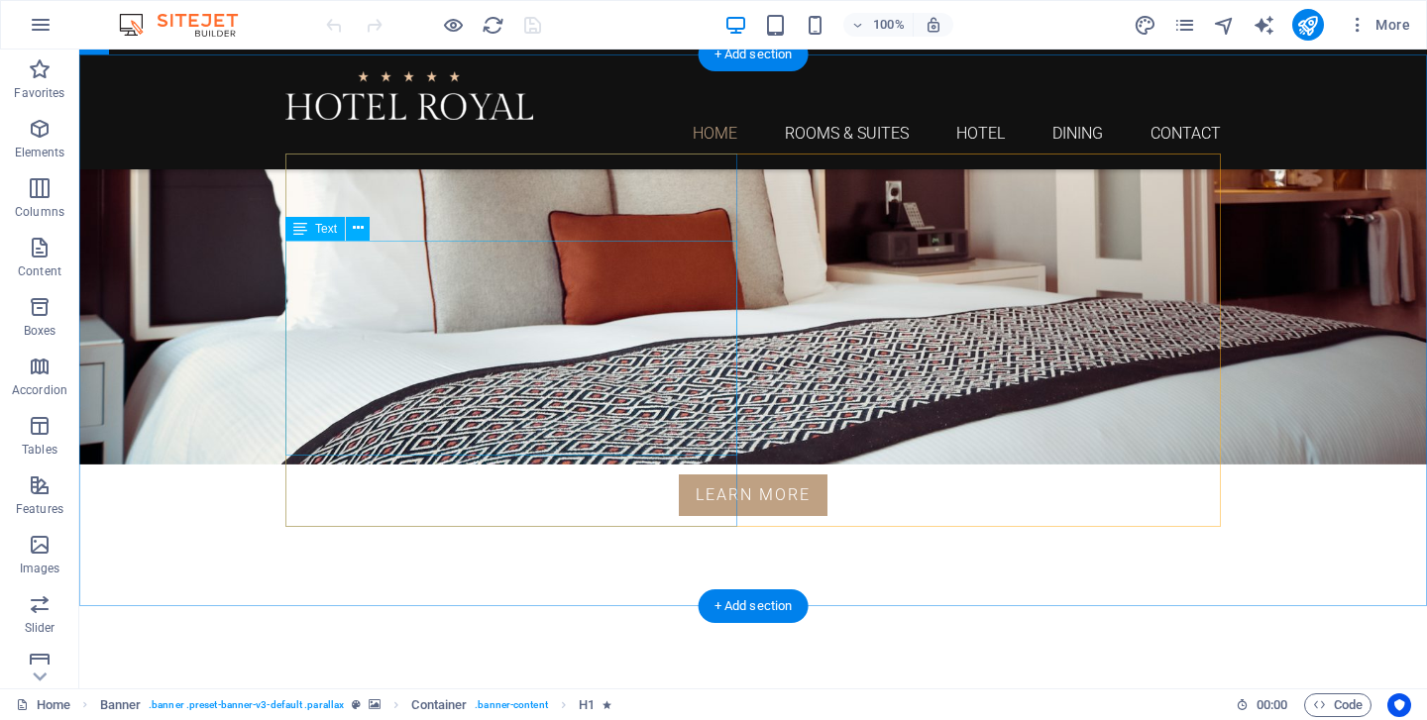
scroll to position [583, 0]
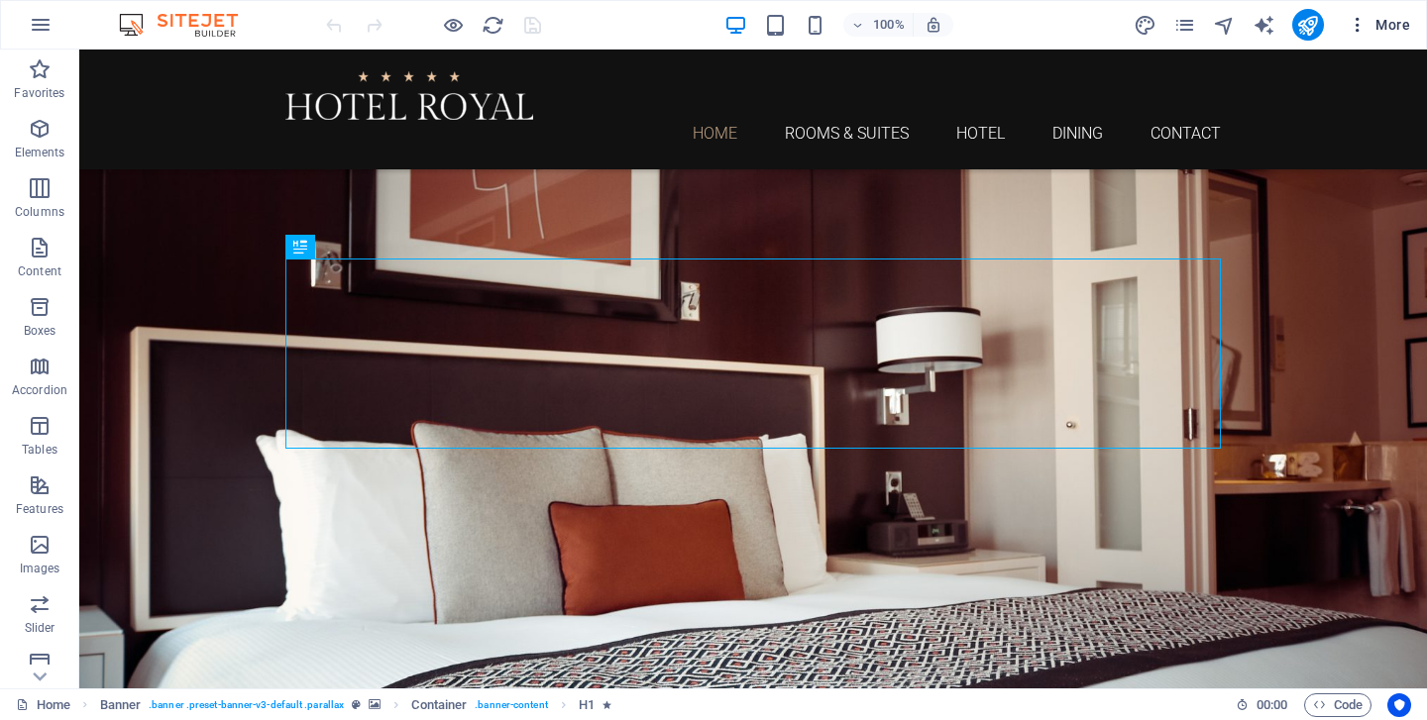
click at [1387, 23] on span "More" at bounding box center [1379, 25] width 62 height 20
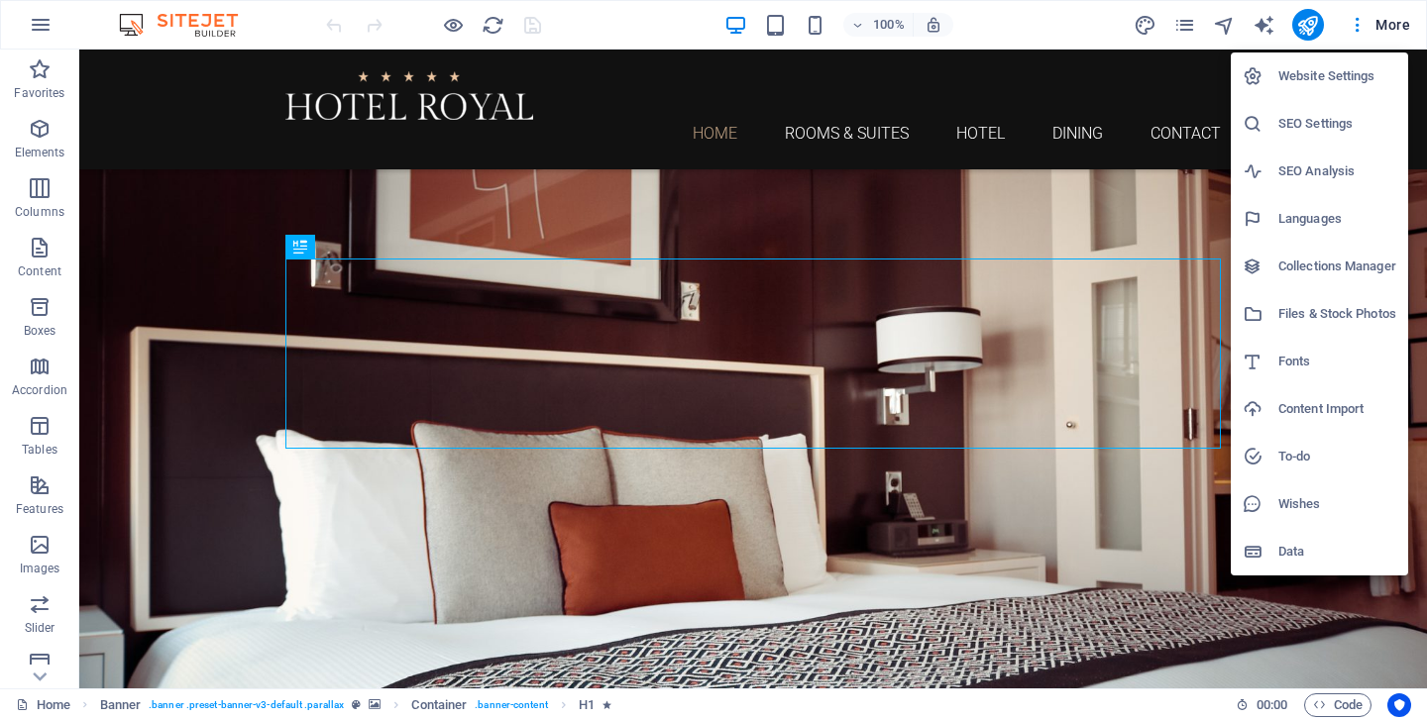
click at [838, 102] on div at bounding box center [713, 360] width 1427 height 720
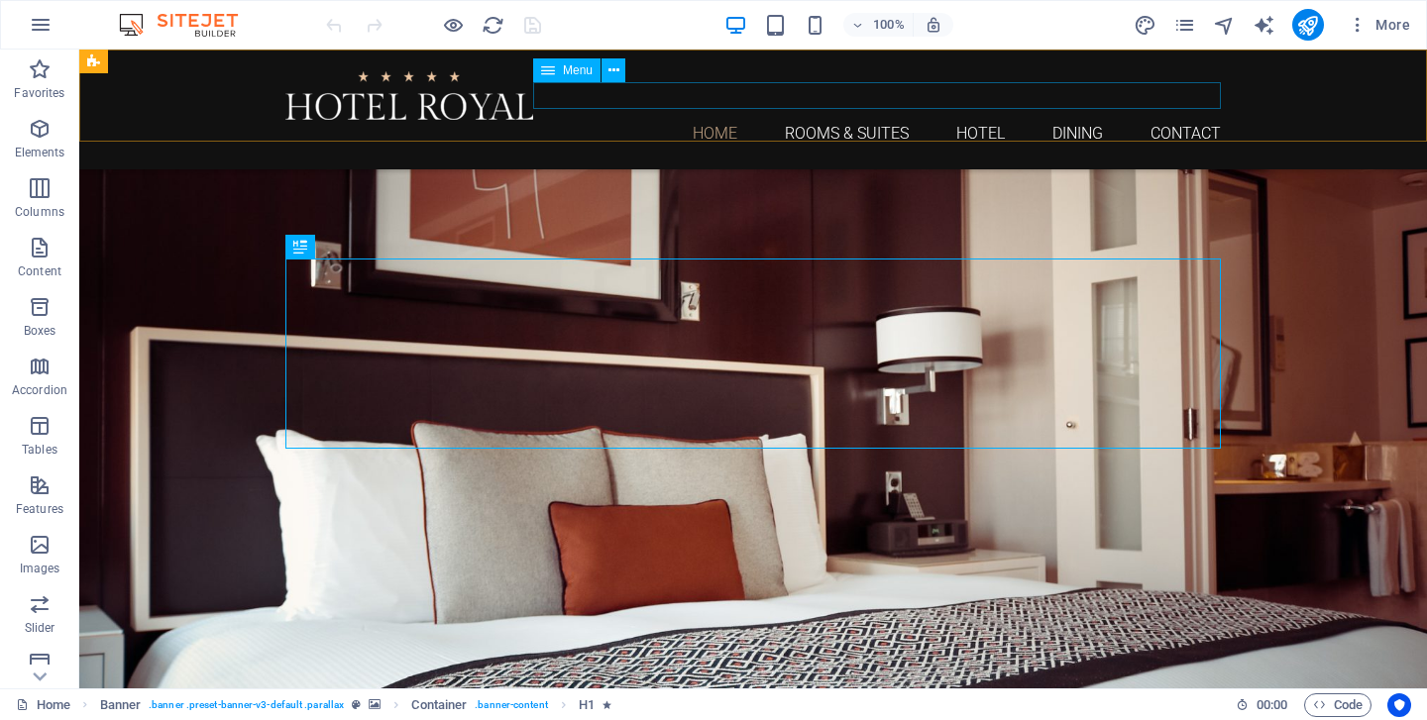
click at [838, 120] on nav "Home Rooms & Suites Hotel Dining Contact" at bounding box center [752, 133] width 935 height 27
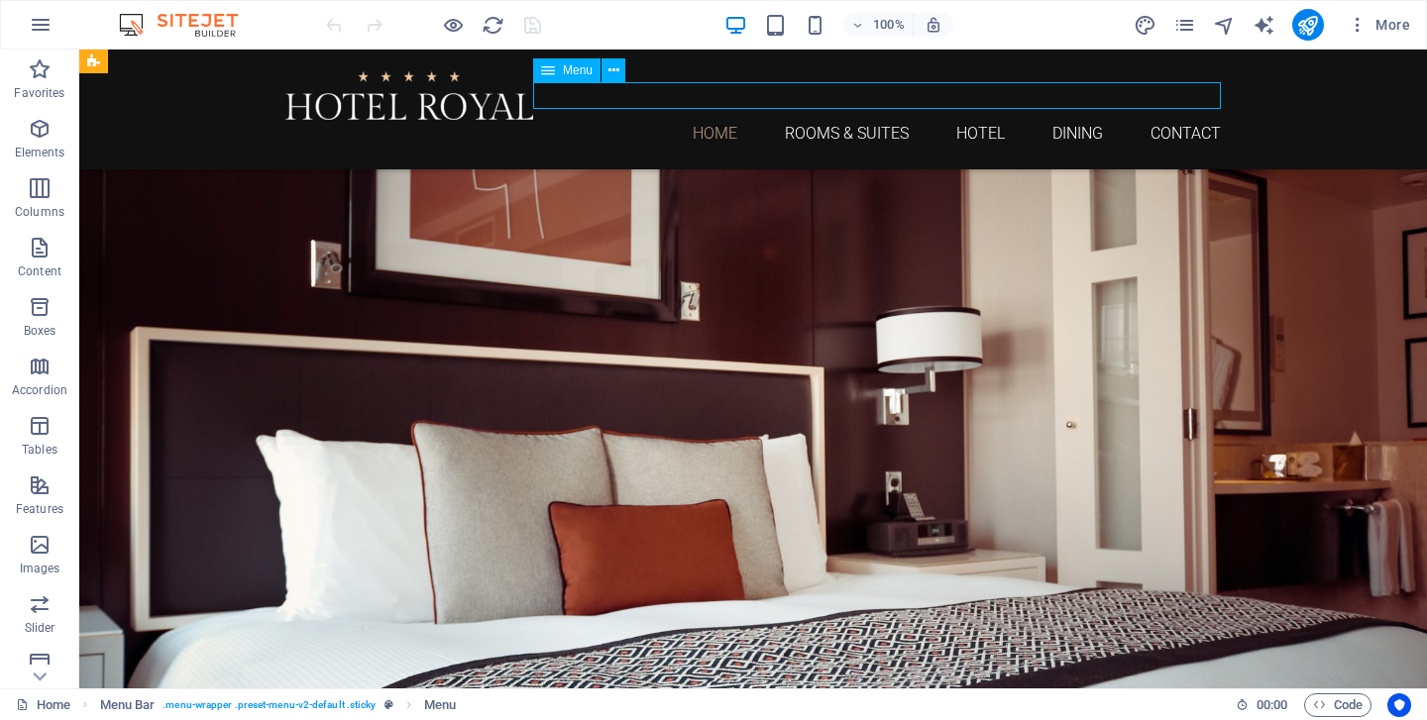
click at [845, 120] on nav "Home Rooms & Suites Hotel Dining Contact" at bounding box center [752, 133] width 935 height 27
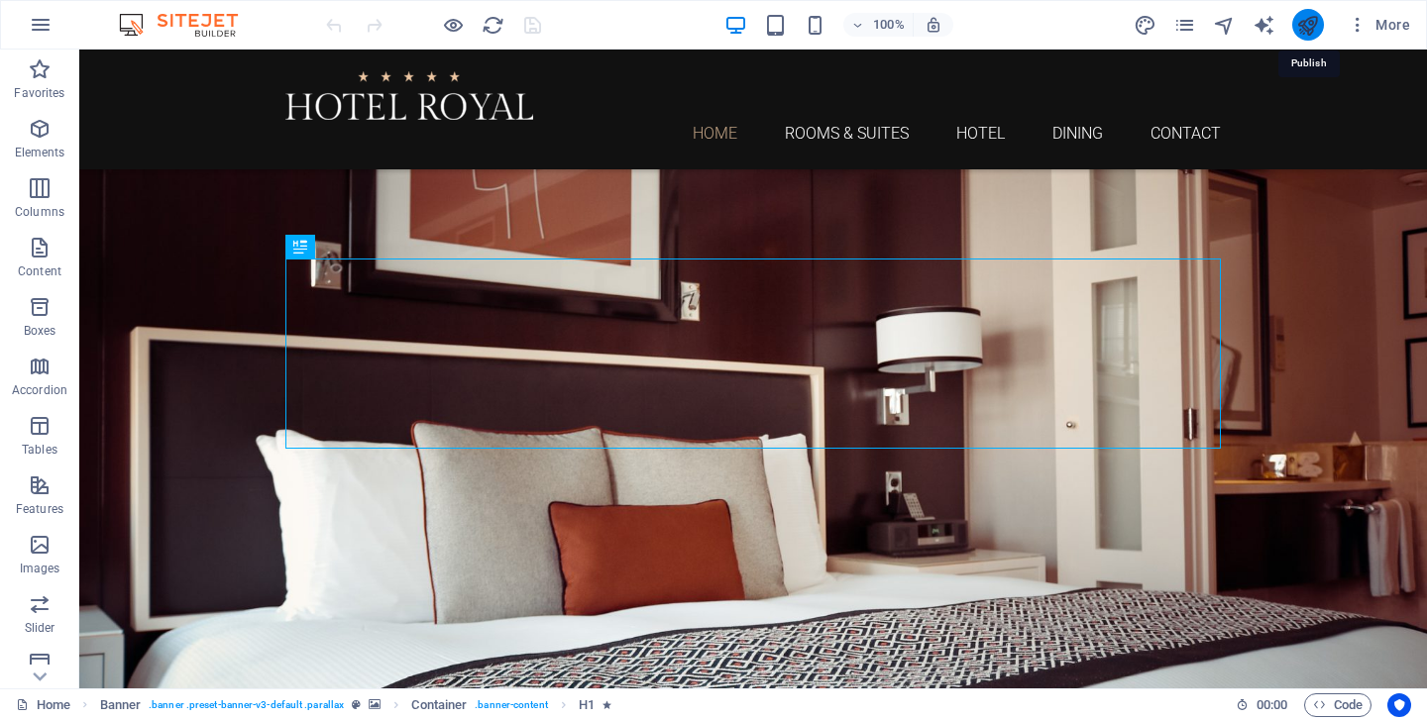
click at [1307, 24] on icon "publish" at bounding box center [1307, 25] width 23 height 23
click at [44, 19] on icon "button" at bounding box center [41, 25] width 24 height 24
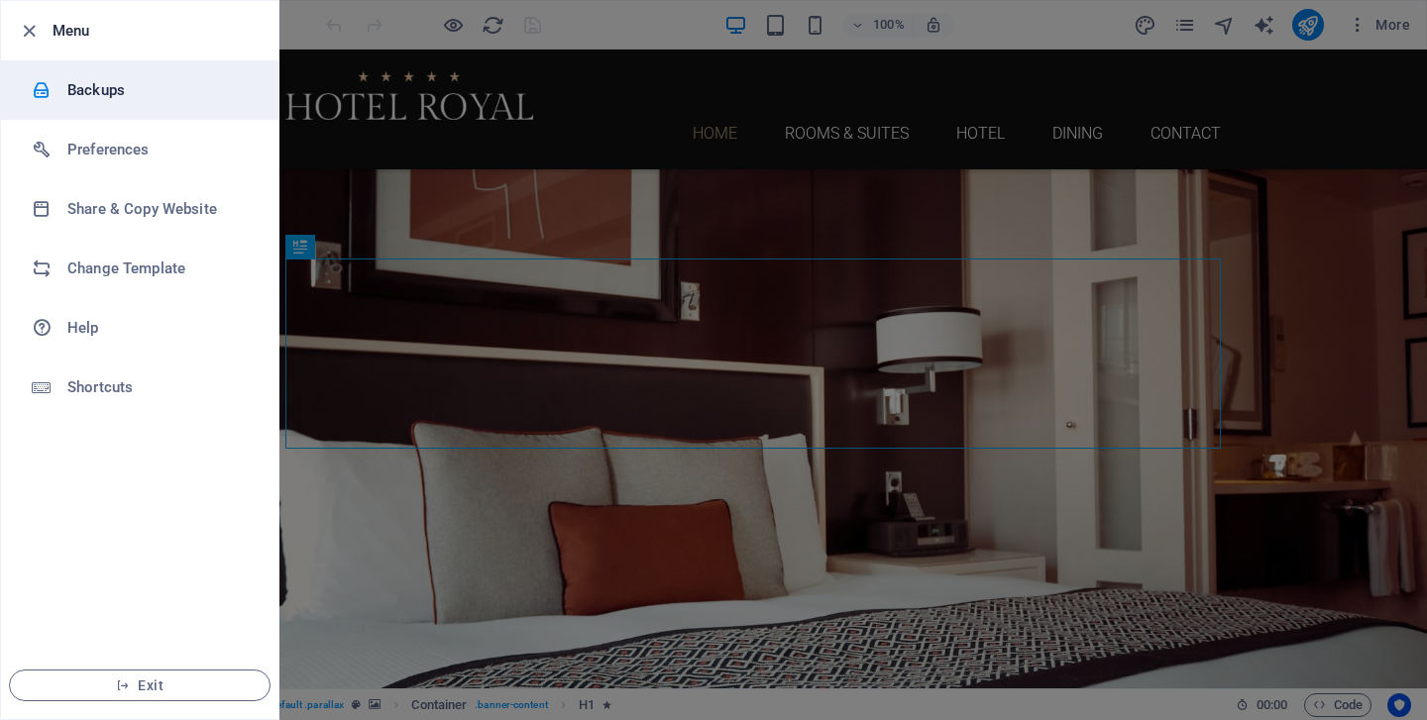
click at [110, 89] on h6 "Backups" at bounding box center [158, 90] width 183 height 24
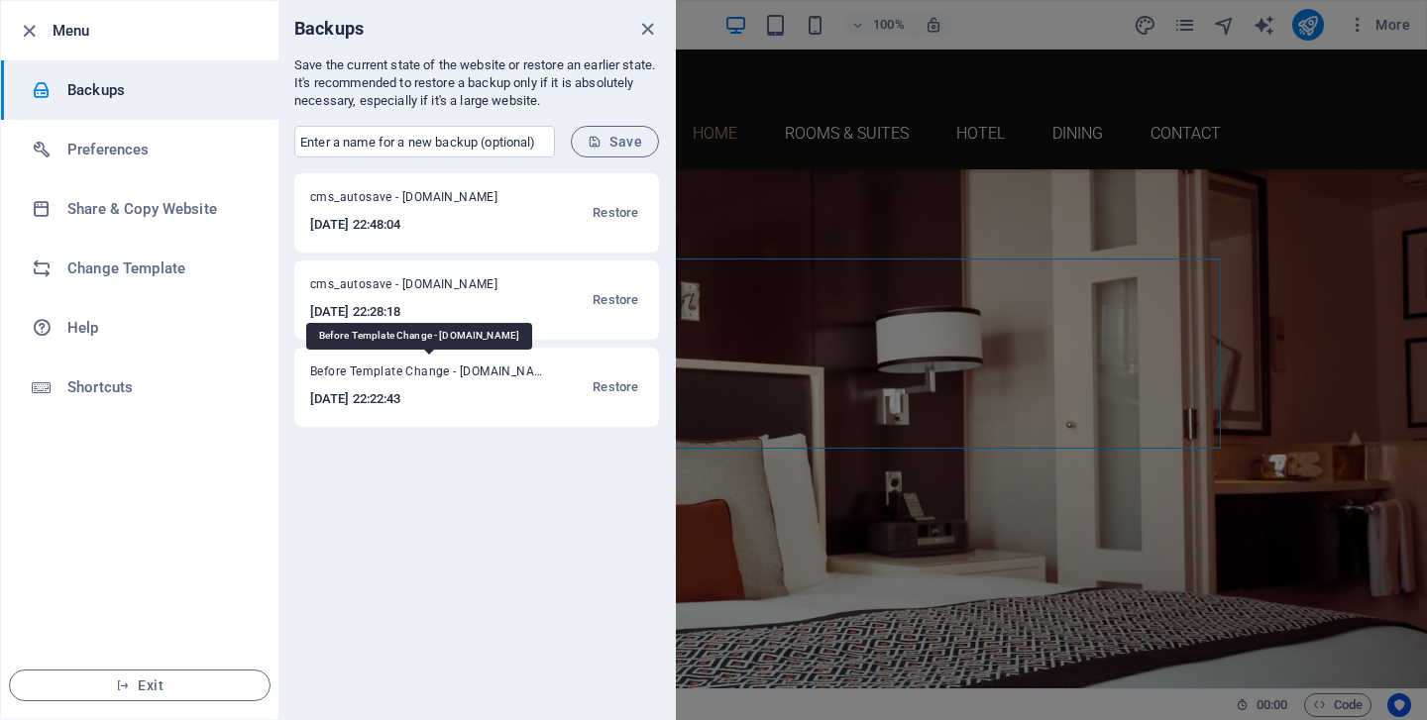
click at [395, 384] on span "Before Template Change - [DOMAIN_NAME]" at bounding box center [429, 376] width 238 height 24
click at [619, 390] on span "Restore" at bounding box center [616, 388] width 46 height 24
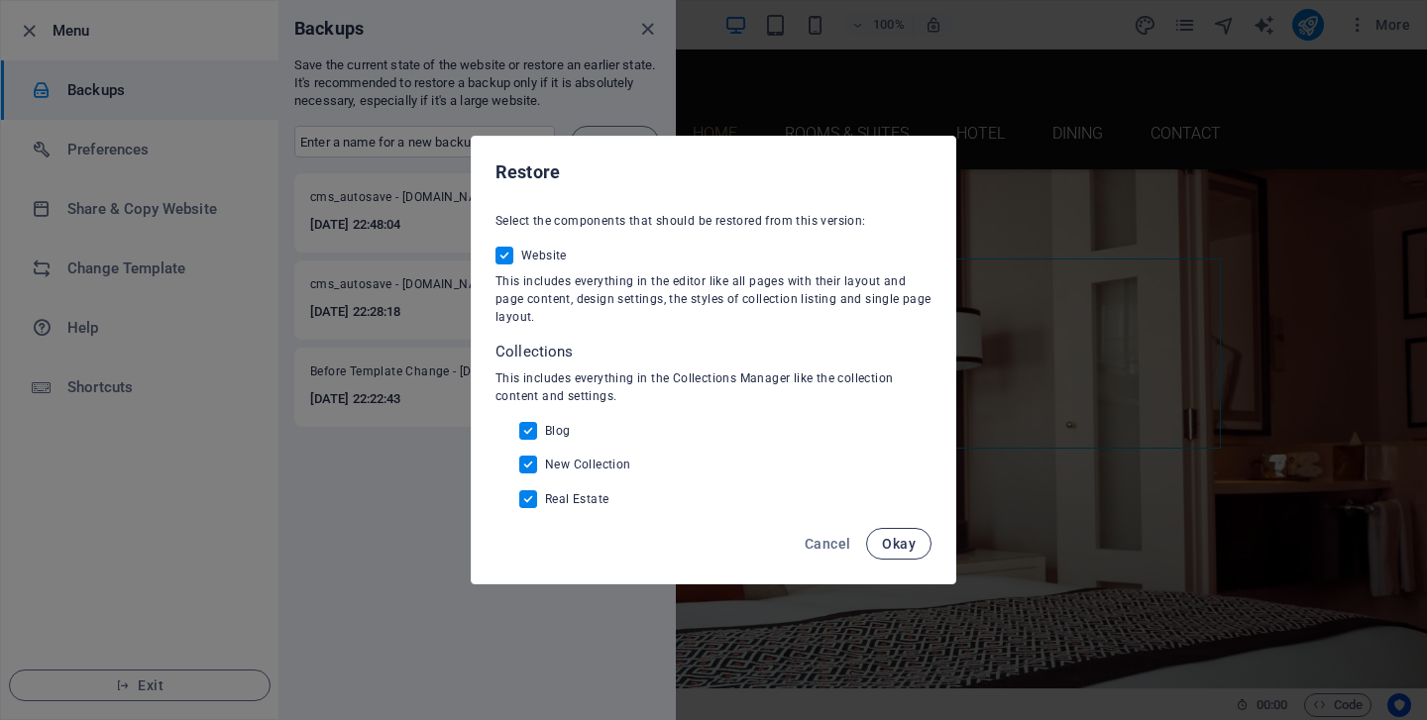
click at [904, 546] on span "Okay" at bounding box center [899, 544] width 34 height 16
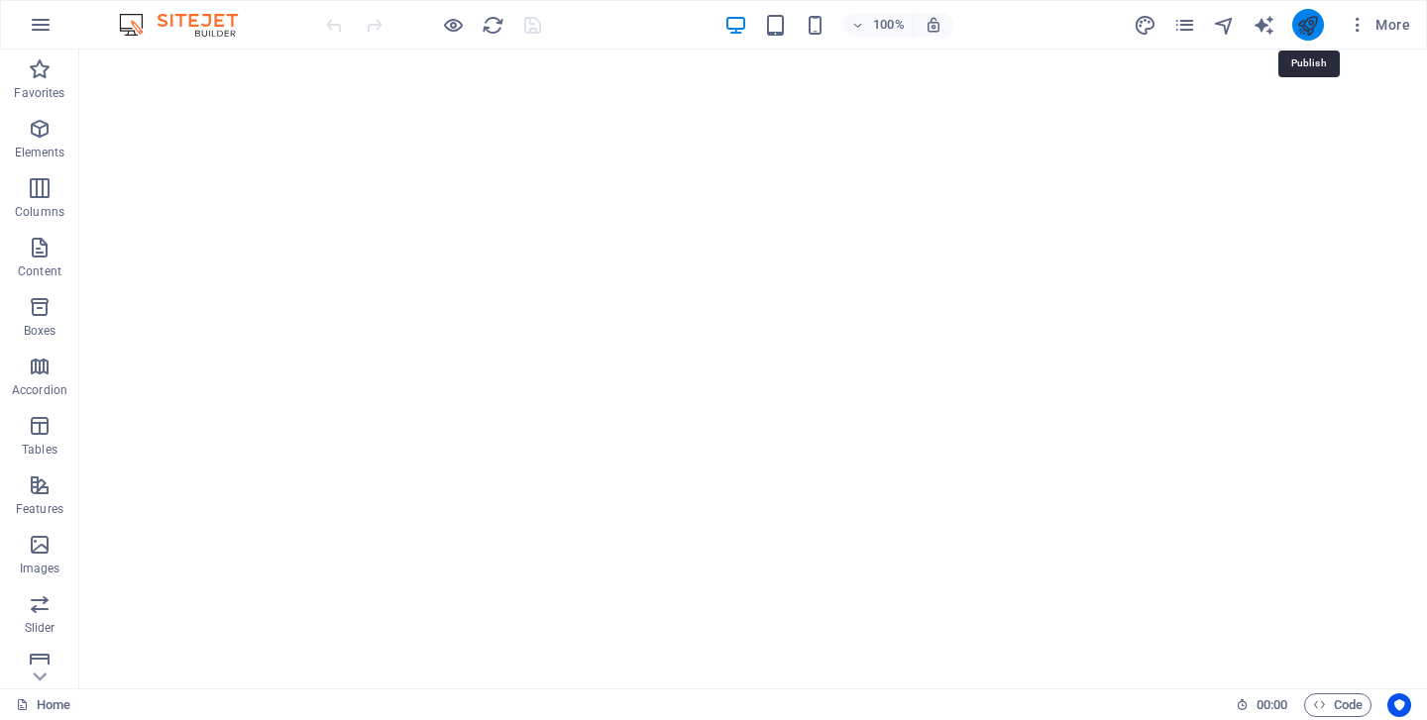
click at [1313, 21] on icon "publish" at bounding box center [1307, 25] width 23 height 23
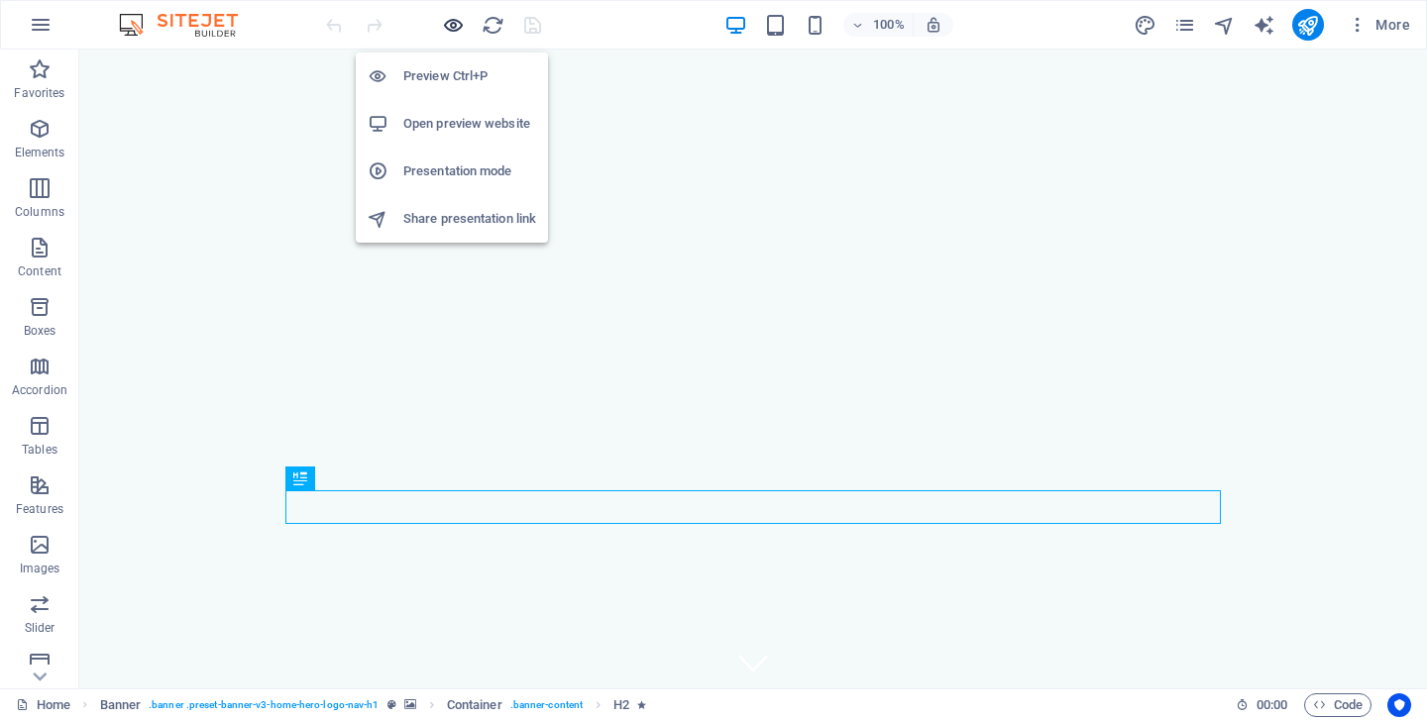
click at [458, 23] on icon "button" at bounding box center [453, 25] width 23 height 23
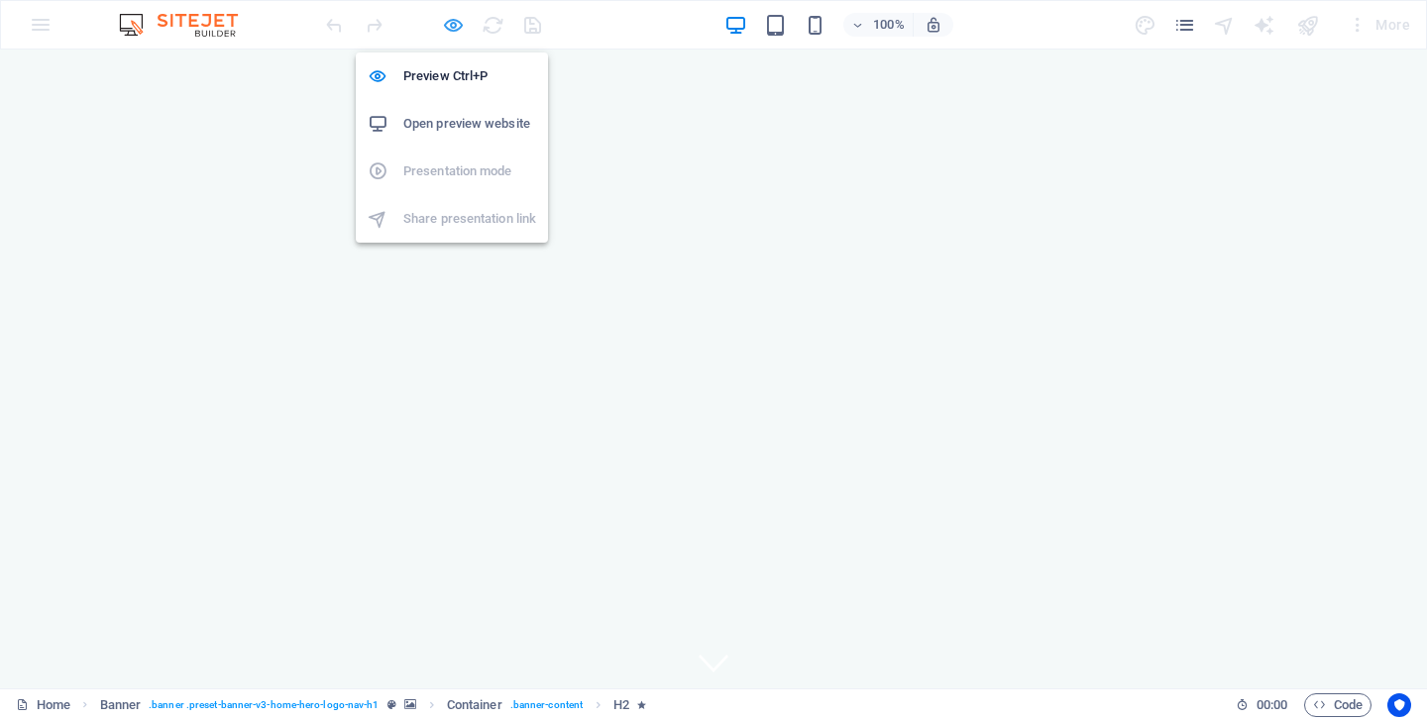
click at [458, 23] on icon "button" at bounding box center [453, 25] width 23 height 23
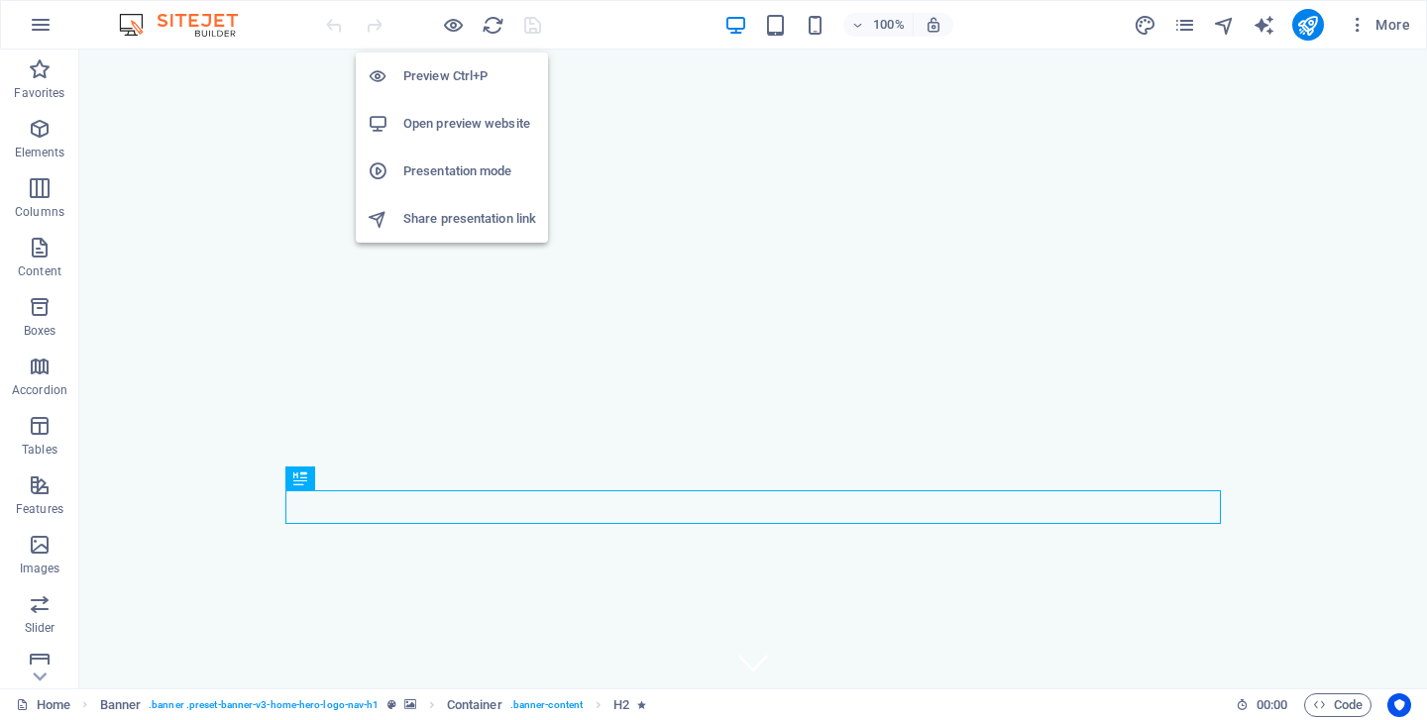
click at [445, 119] on h6 "Open preview website" at bounding box center [469, 124] width 133 height 24
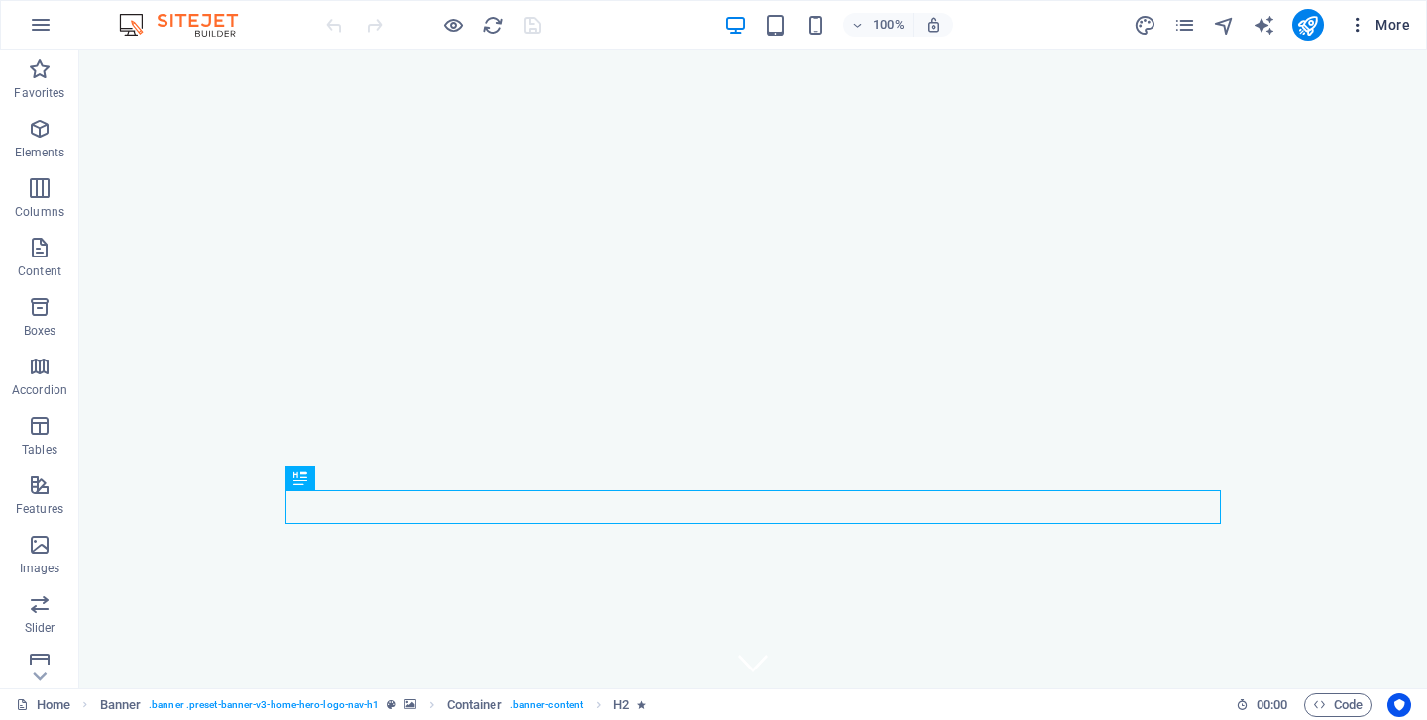
click at [1383, 30] on span "More" at bounding box center [1379, 25] width 62 height 20
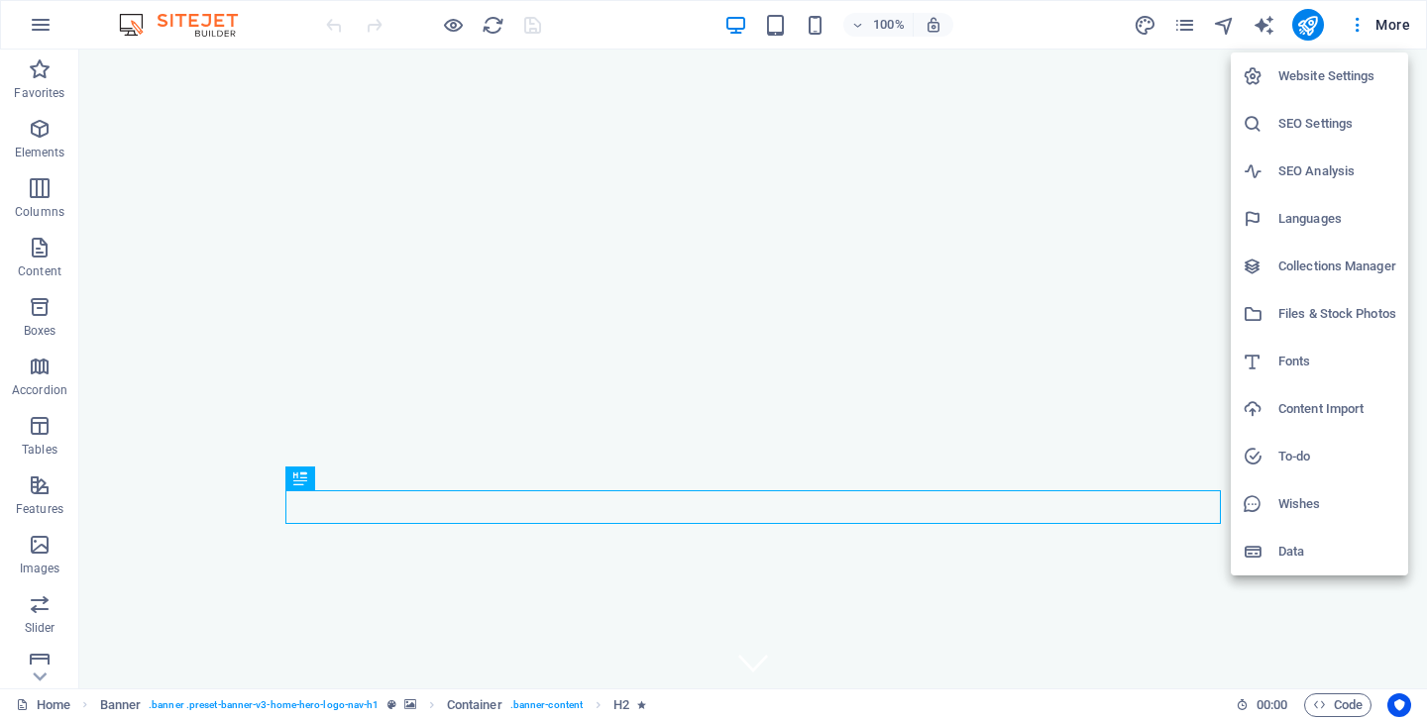
click at [28, 25] on div at bounding box center [713, 360] width 1427 height 720
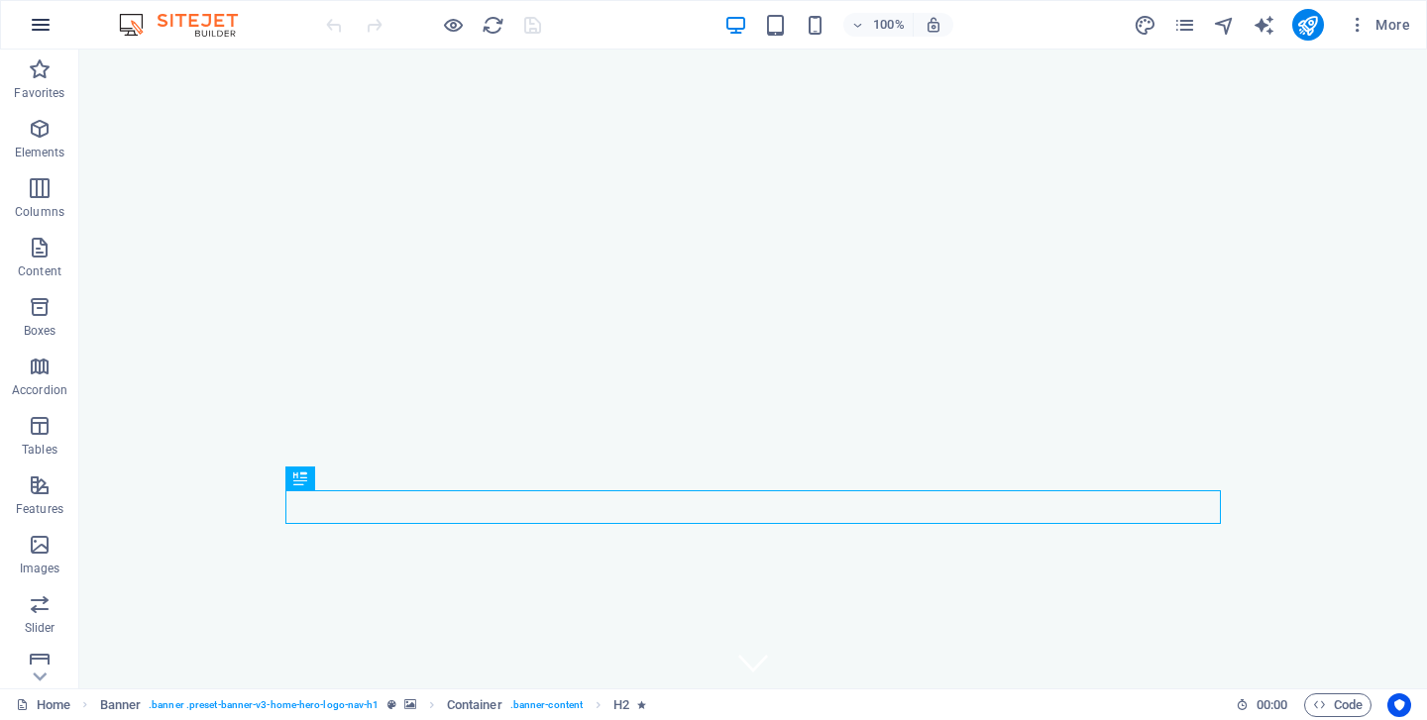
click at [42, 20] on icon "button" at bounding box center [41, 25] width 24 height 24
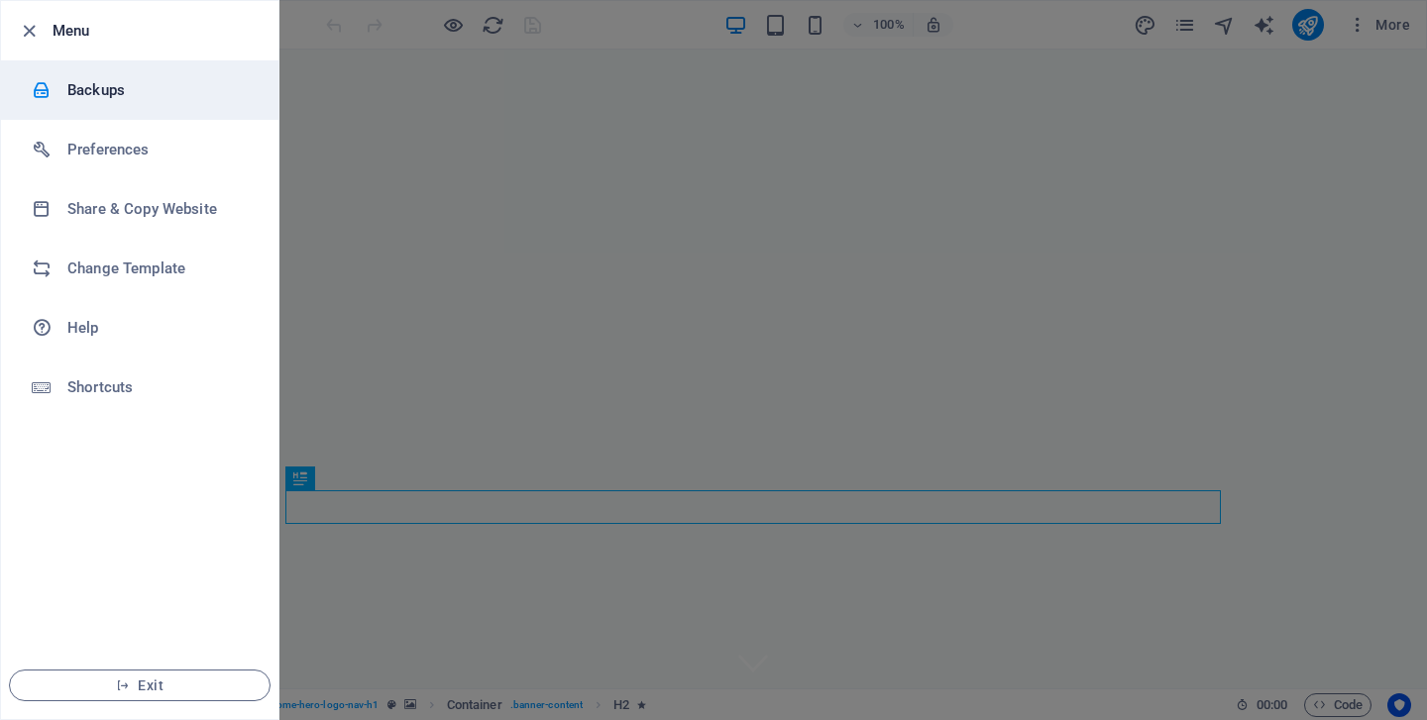
click at [101, 72] on li "Backups" at bounding box center [139, 89] width 277 height 59
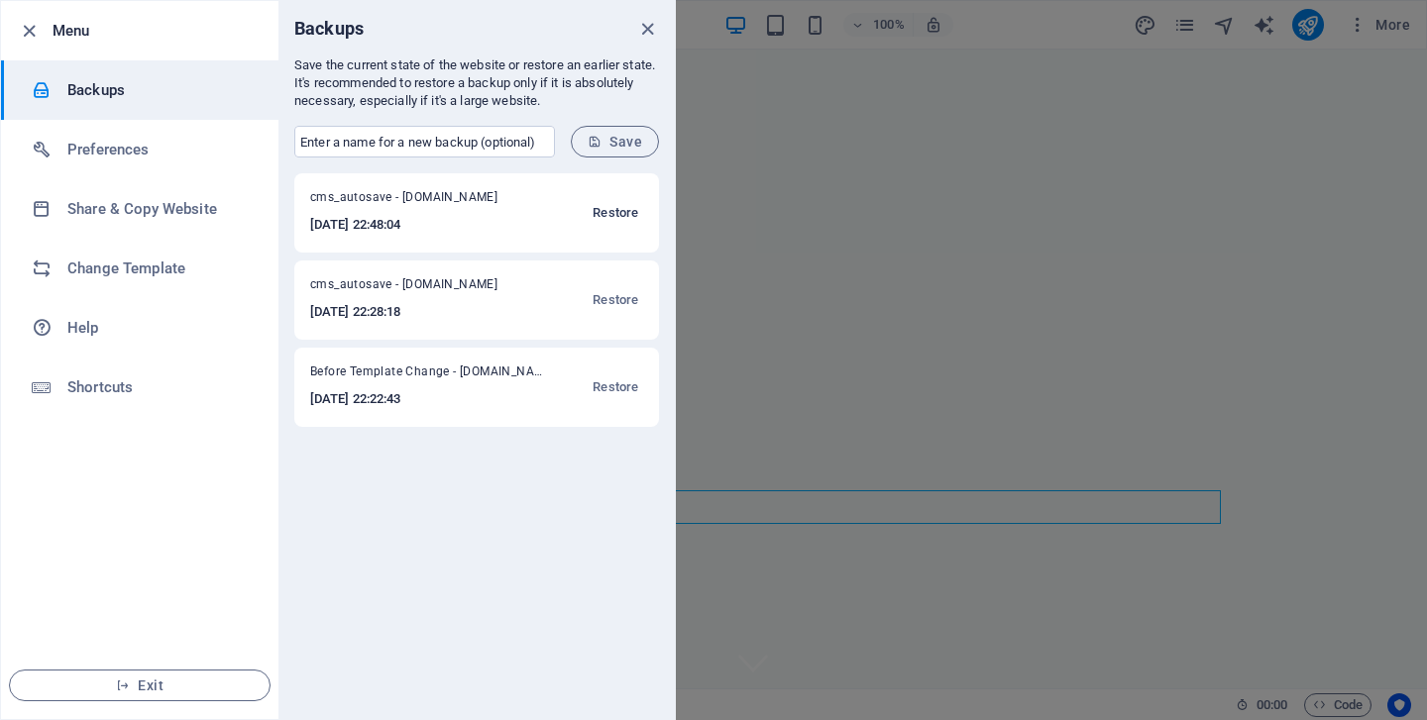
click at [620, 211] on span "Restore" at bounding box center [616, 213] width 46 height 24
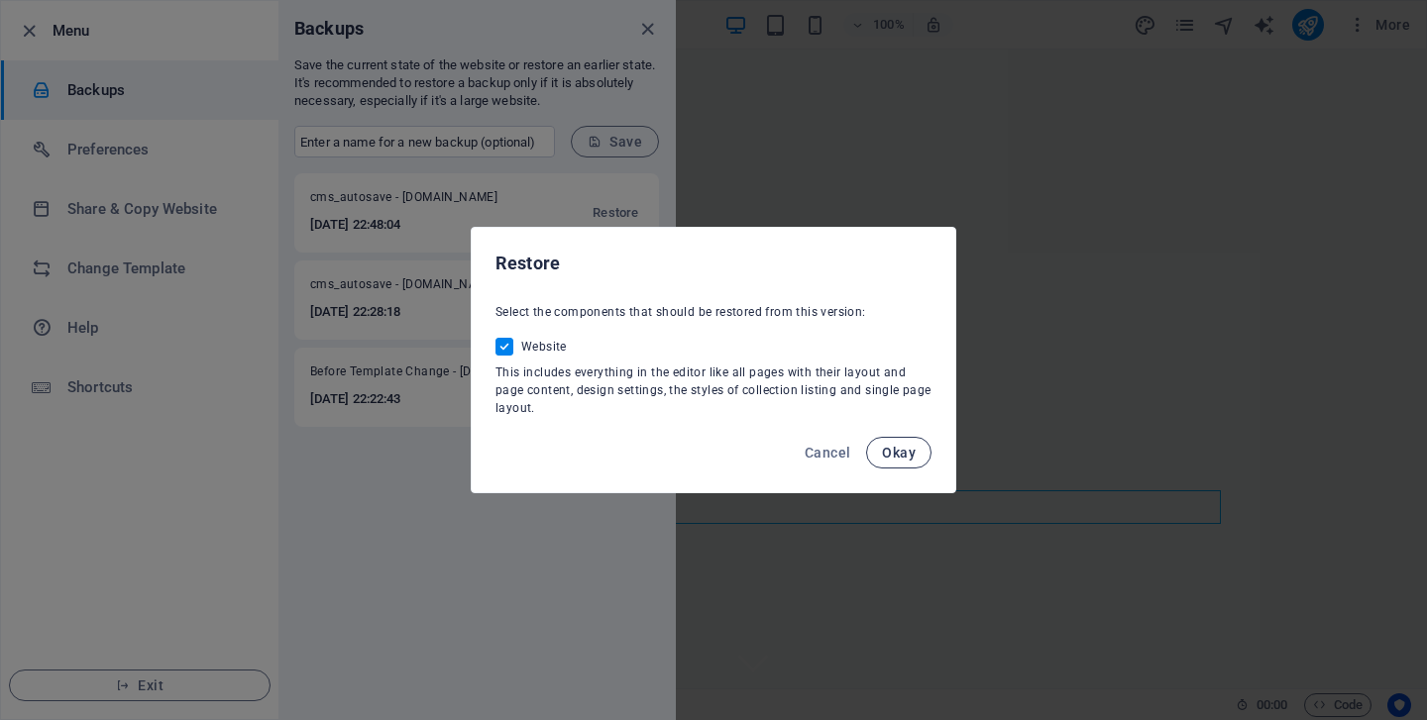
click at [906, 449] on span "Okay" at bounding box center [899, 453] width 34 height 16
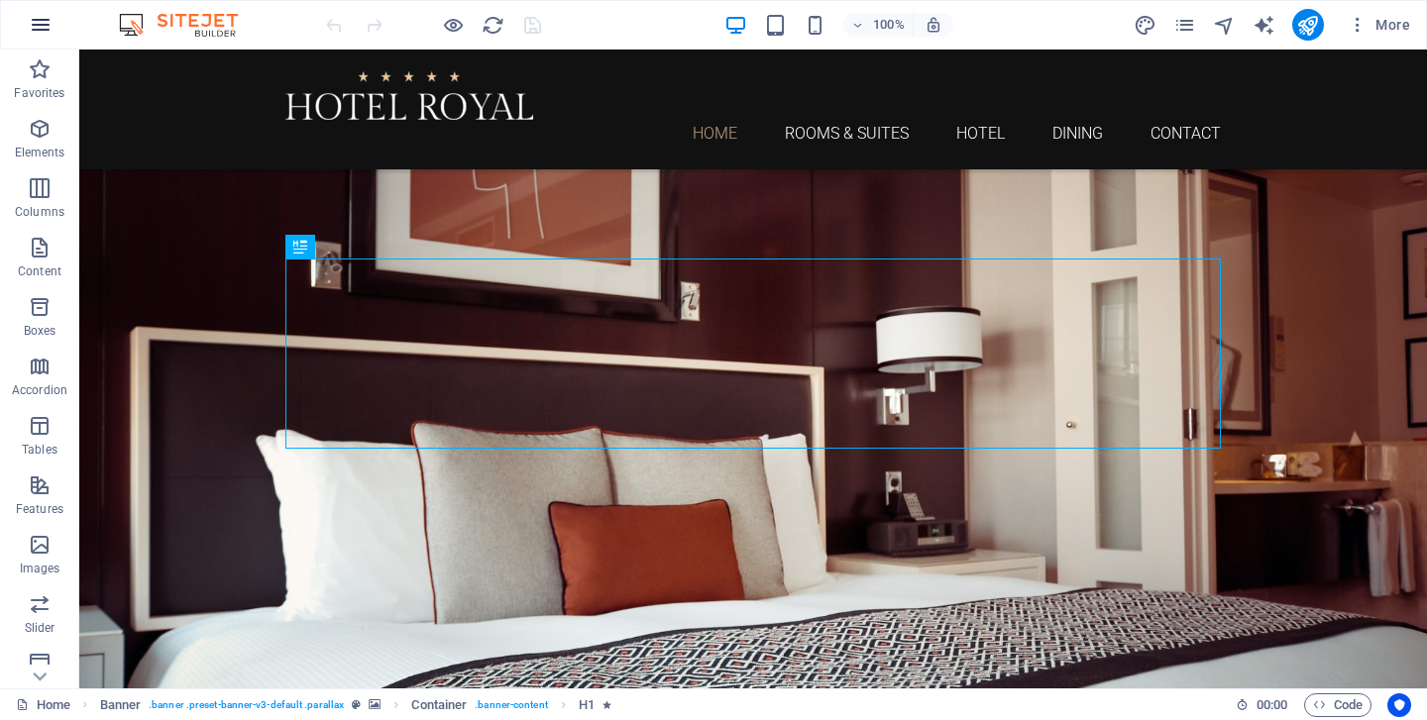
click at [45, 20] on icon "button" at bounding box center [41, 25] width 24 height 24
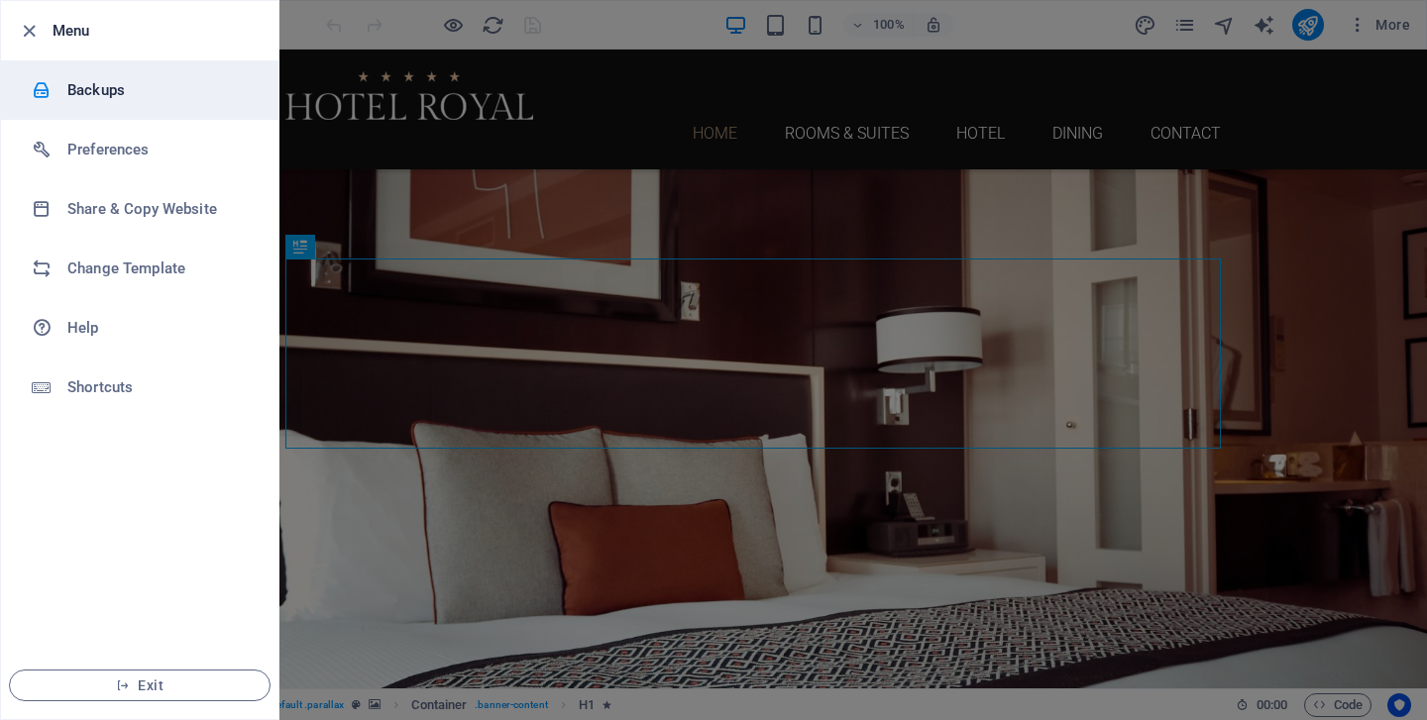
click at [114, 99] on h6 "Backups" at bounding box center [158, 90] width 183 height 24
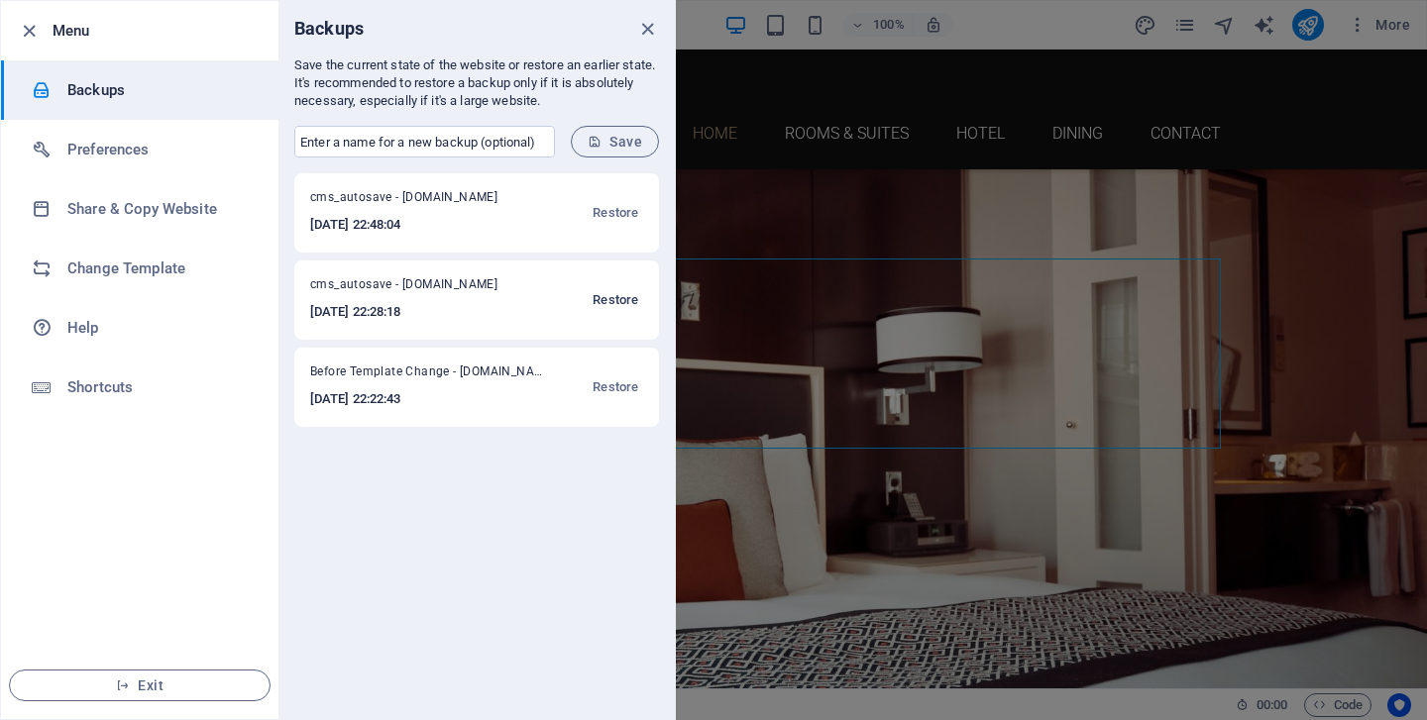
click at [617, 302] on span "Restore" at bounding box center [616, 300] width 46 height 24
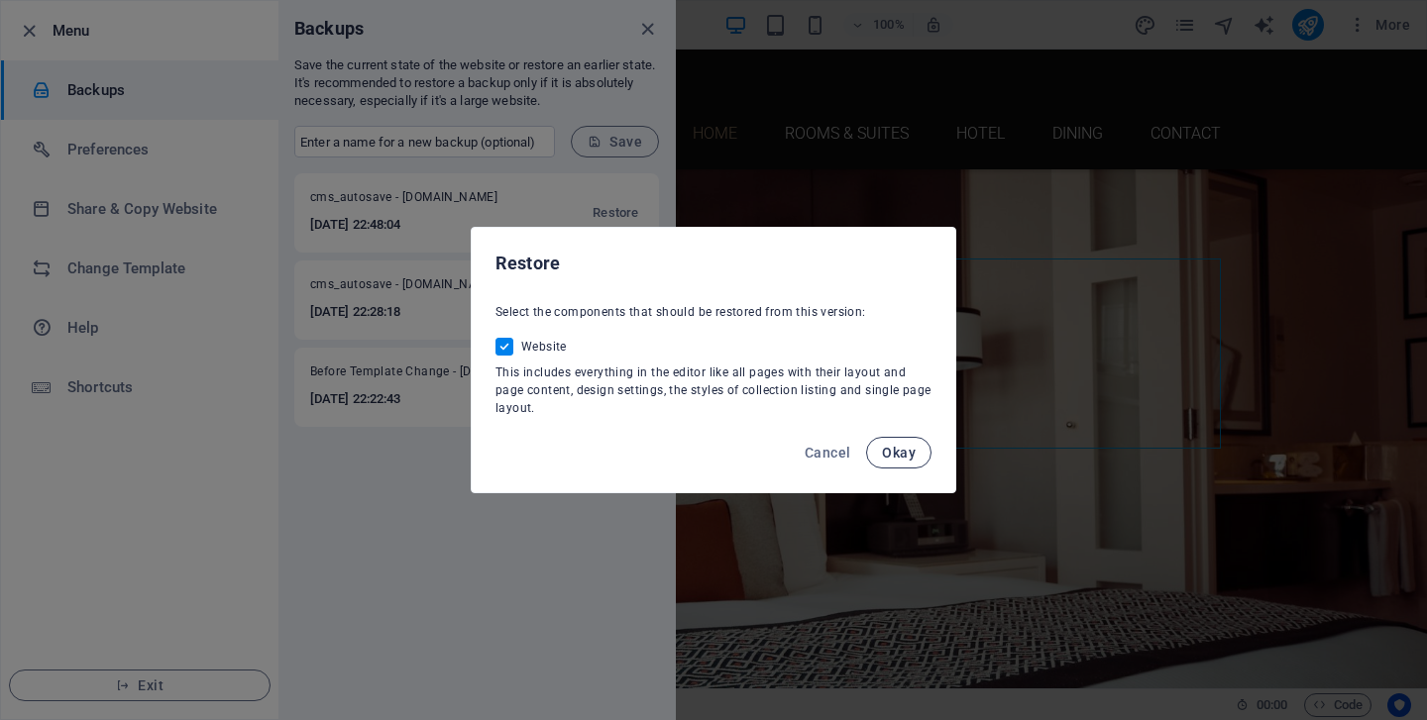
click at [877, 453] on button "Okay" at bounding box center [898, 453] width 65 height 32
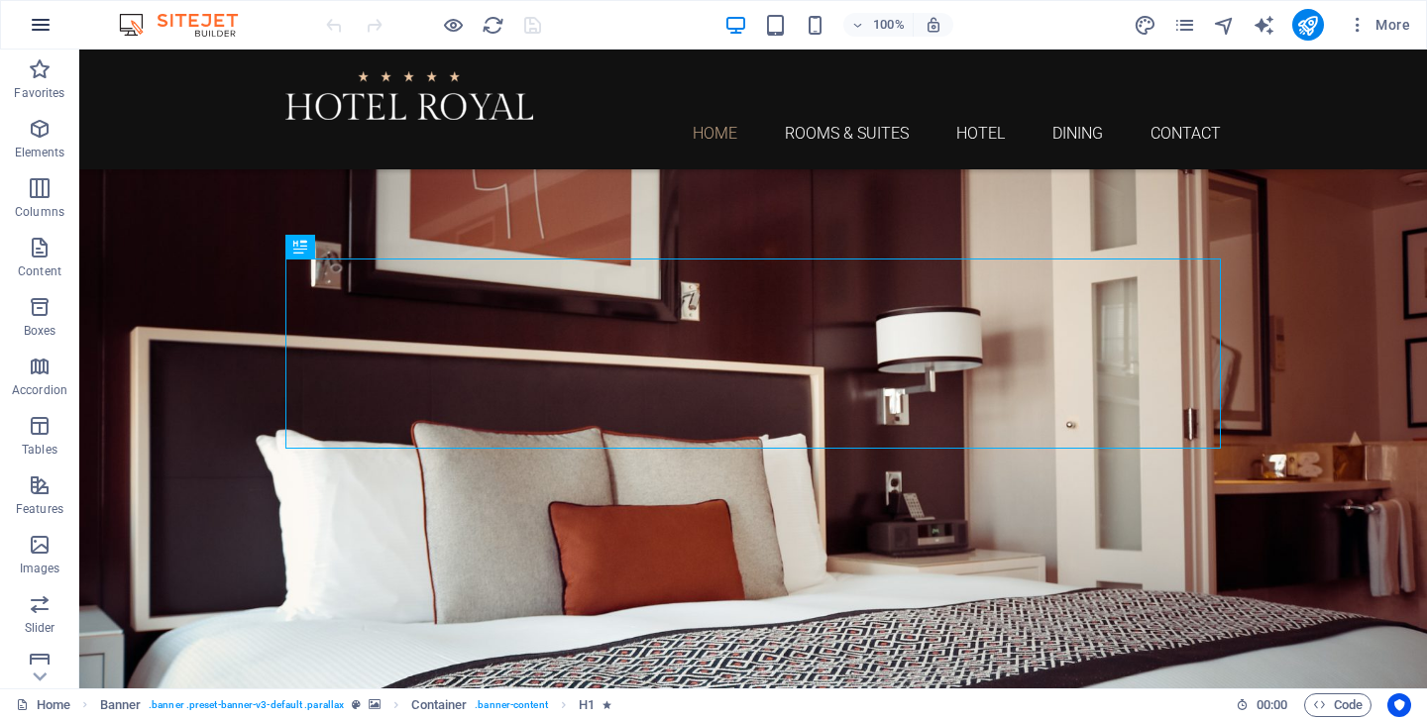
click at [38, 19] on icon "button" at bounding box center [41, 25] width 24 height 24
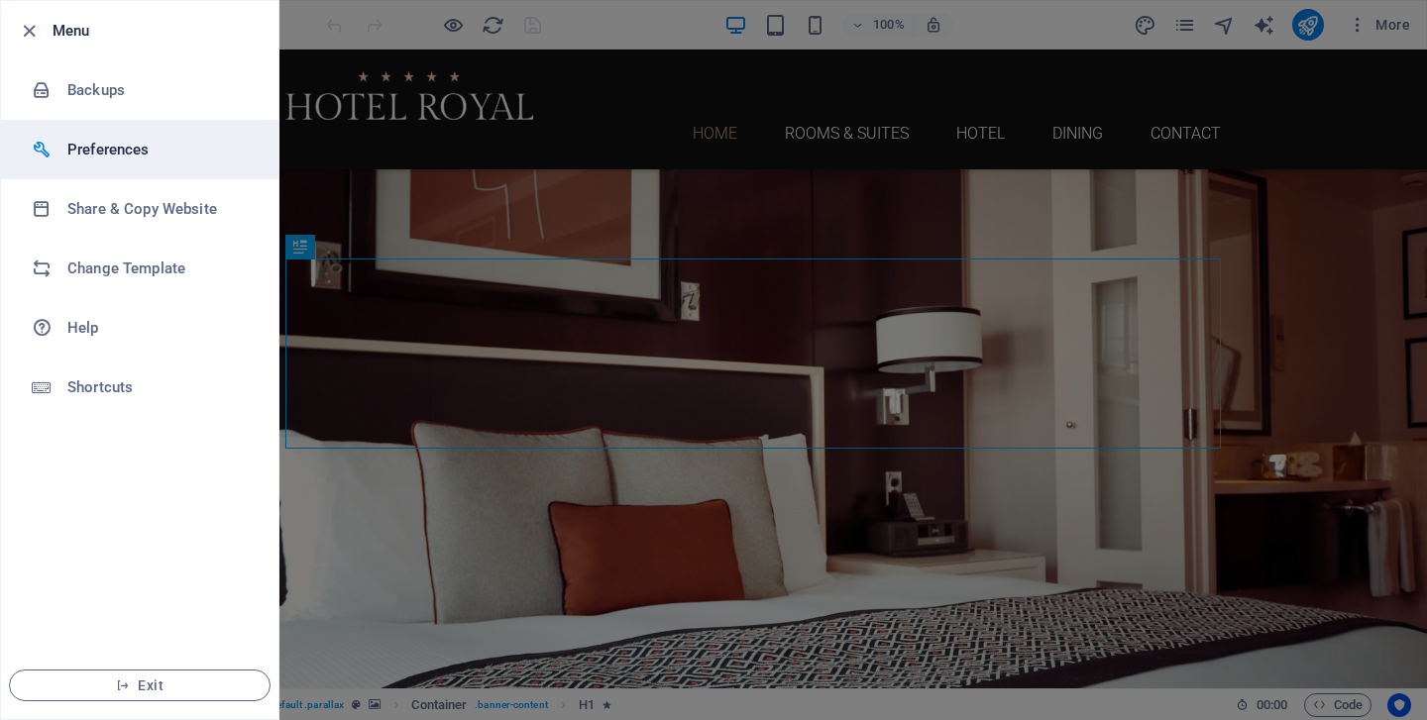
click at [116, 146] on h6 "Preferences" at bounding box center [158, 150] width 183 height 24
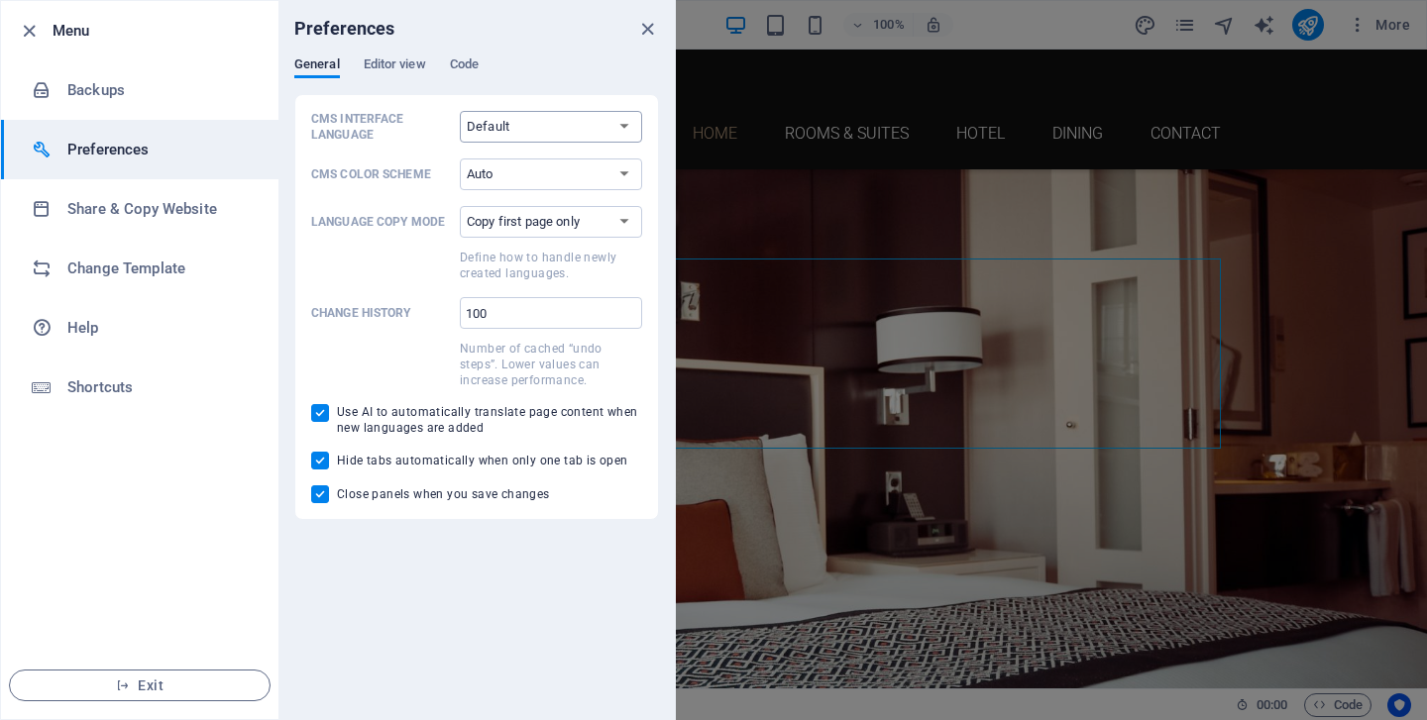
click at [595, 128] on select "Default Deutsch English Español Français Magyar Italiano Nederlands Polski Port…" at bounding box center [551, 127] width 182 height 32
click at [573, 220] on select "Copy first page only Copy all pages" at bounding box center [551, 222] width 182 height 32
click at [375, 67] on span "Editor view" at bounding box center [395, 67] width 62 height 28
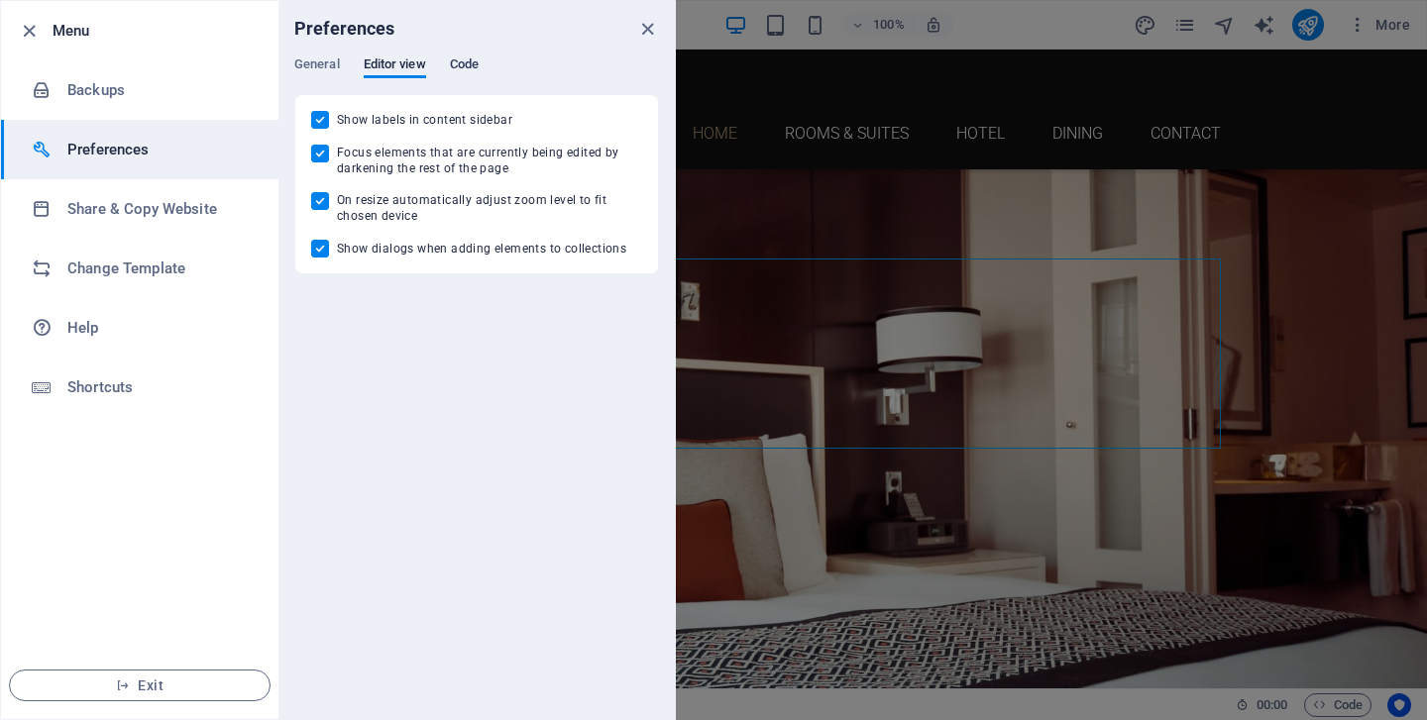
click at [460, 72] on span "Code" at bounding box center [464, 67] width 29 height 28
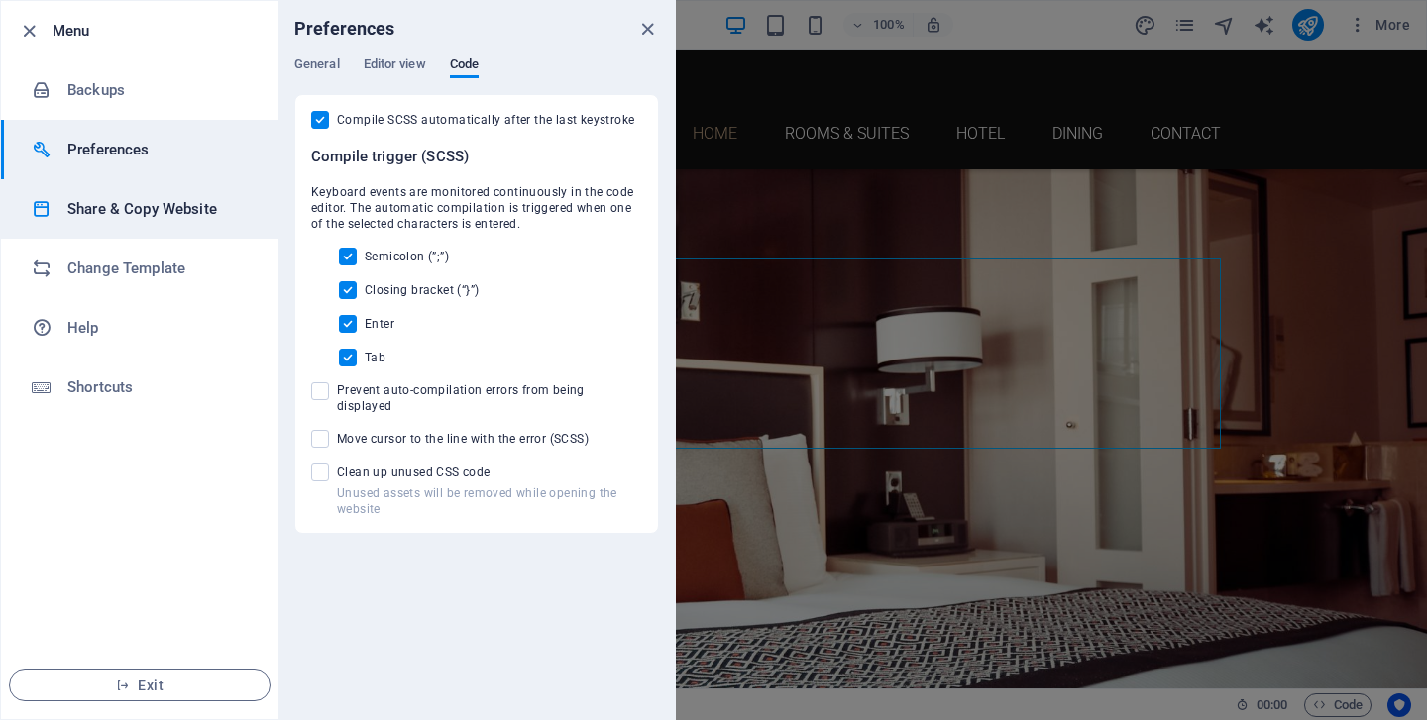
click at [122, 209] on h6 "Share & Copy Website" at bounding box center [158, 209] width 183 height 24
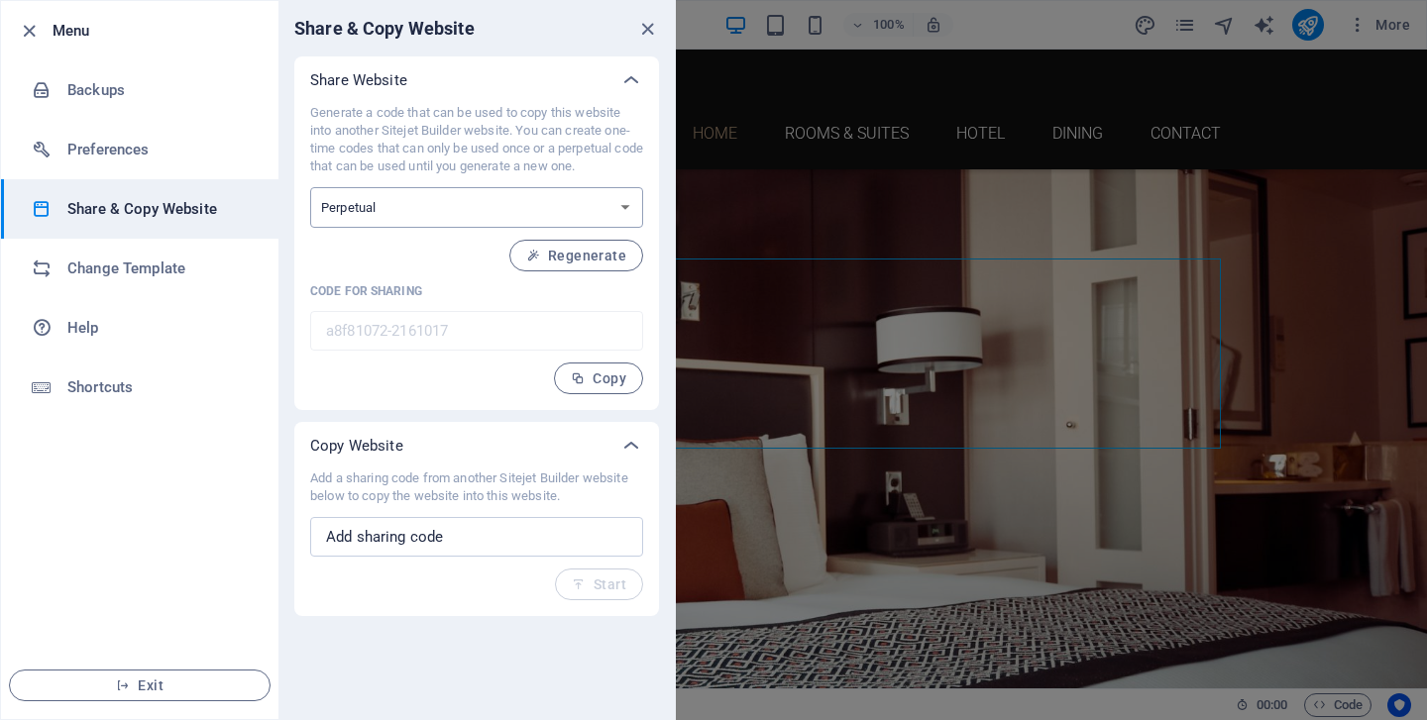
click at [442, 214] on select "One-time Perpetual" at bounding box center [476, 207] width 333 height 41
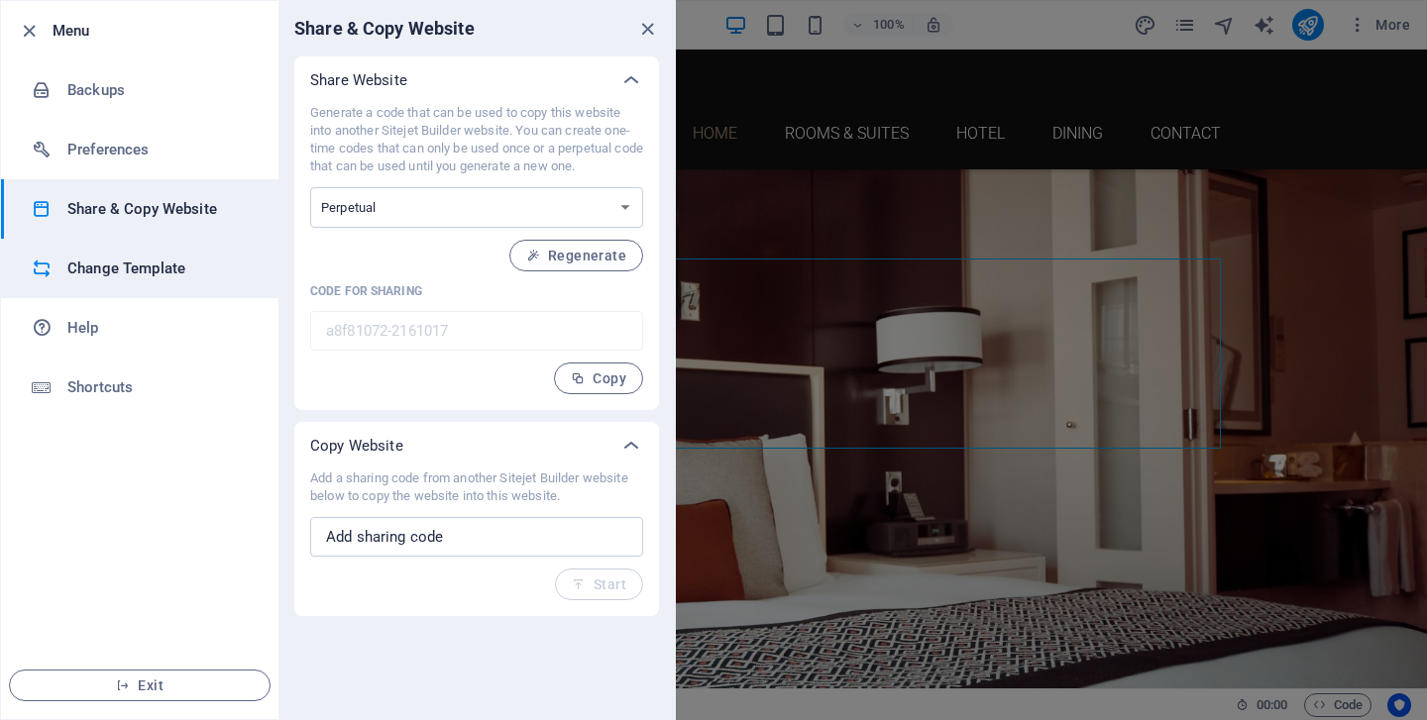
click at [184, 263] on h6 "Change Template" at bounding box center [158, 269] width 183 height 24
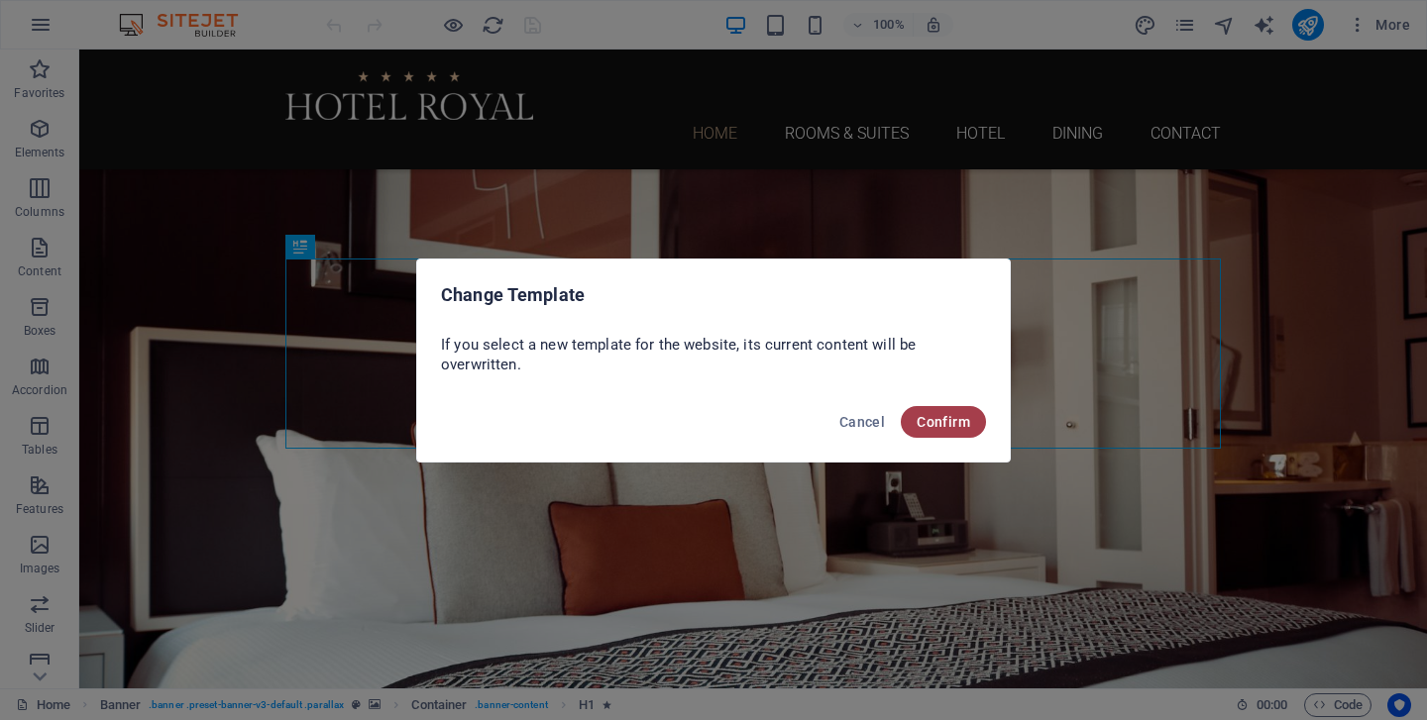
click at [943, 415] on span "Confirm" at bounding box center [944, 422] width 54 height 16
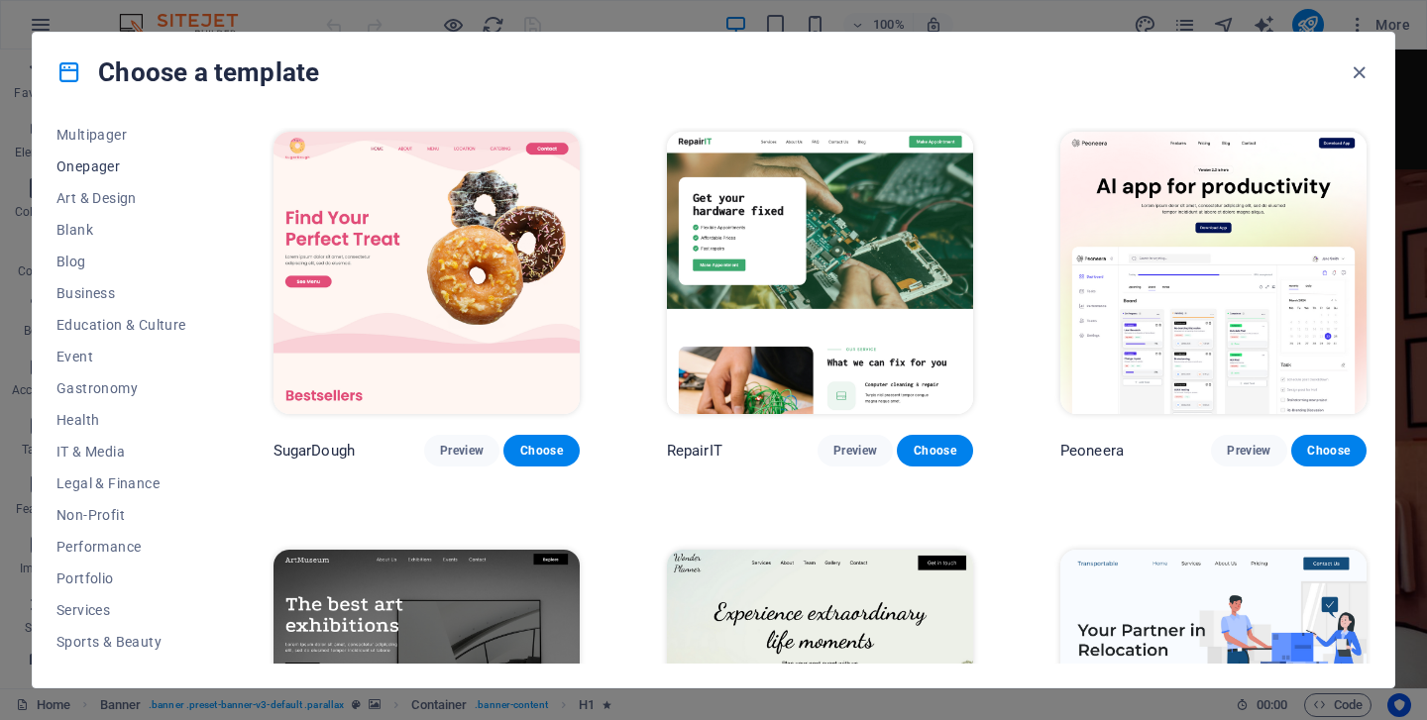
scroll to position [257, 0]
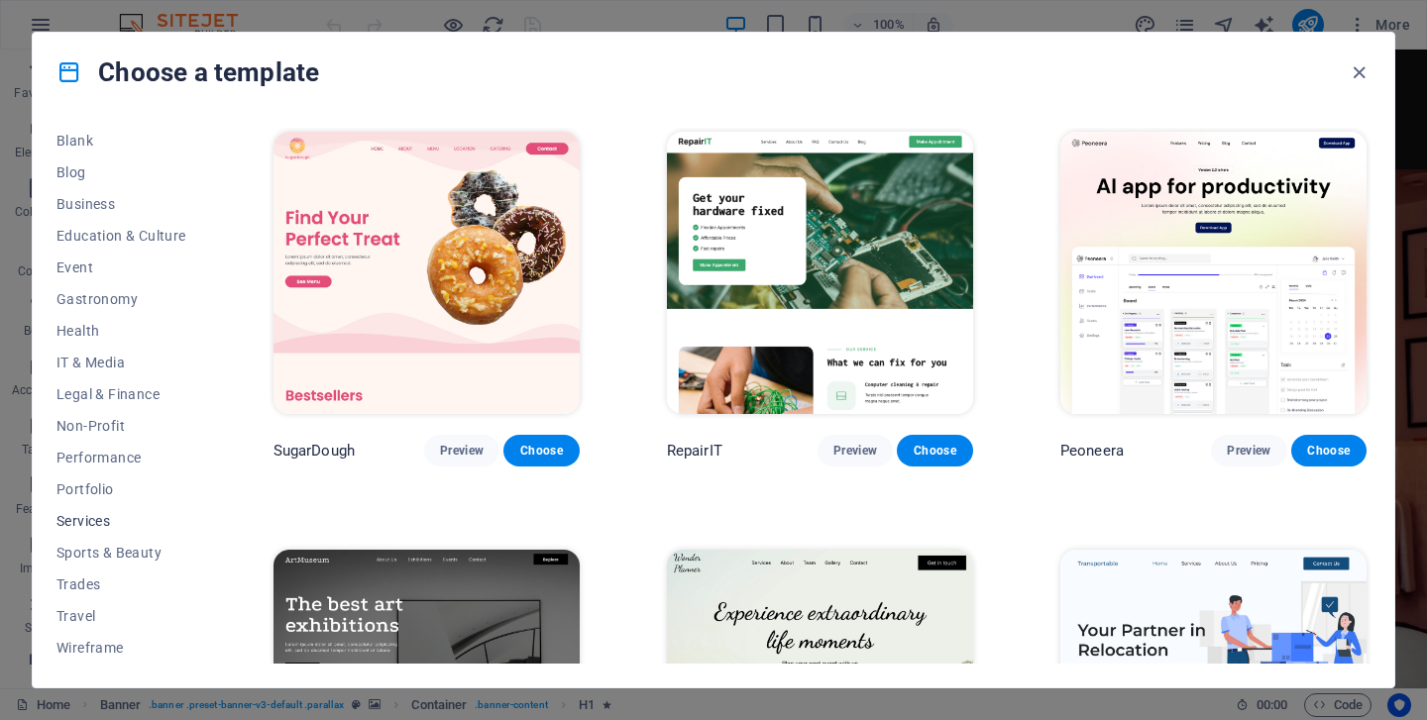
click at [93, 516] on span "Services" at bounding box center [121, 521] width 130 height 16
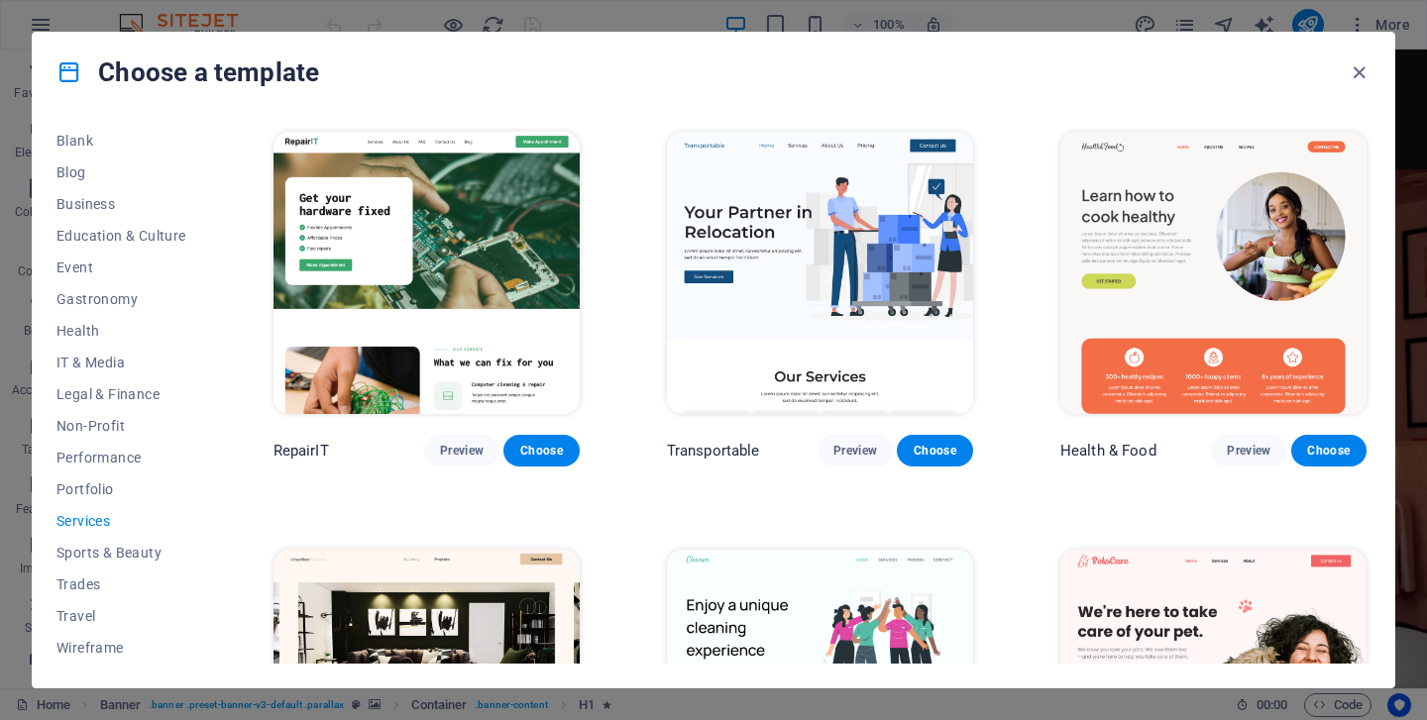
drag, startPoint x: 213, startPoint y: 392, endPoint x: 216, endPoint y: 277, distance: 115.0
click at [215, 278] on div "All Templates My Templates New Trending Landingpage Multipager Onepager Art & D…" at bounding box center [714, 400] width 1362 height 576
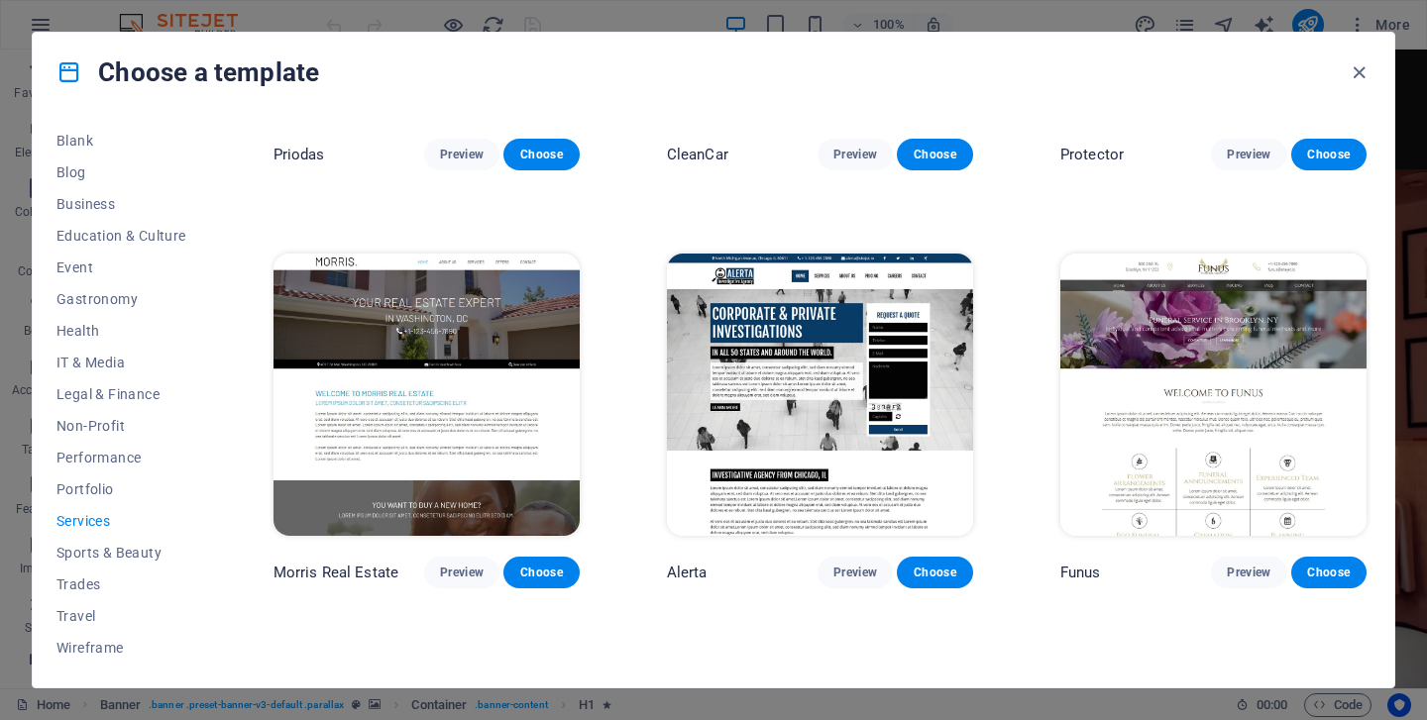
scroll to position [1630, 0]
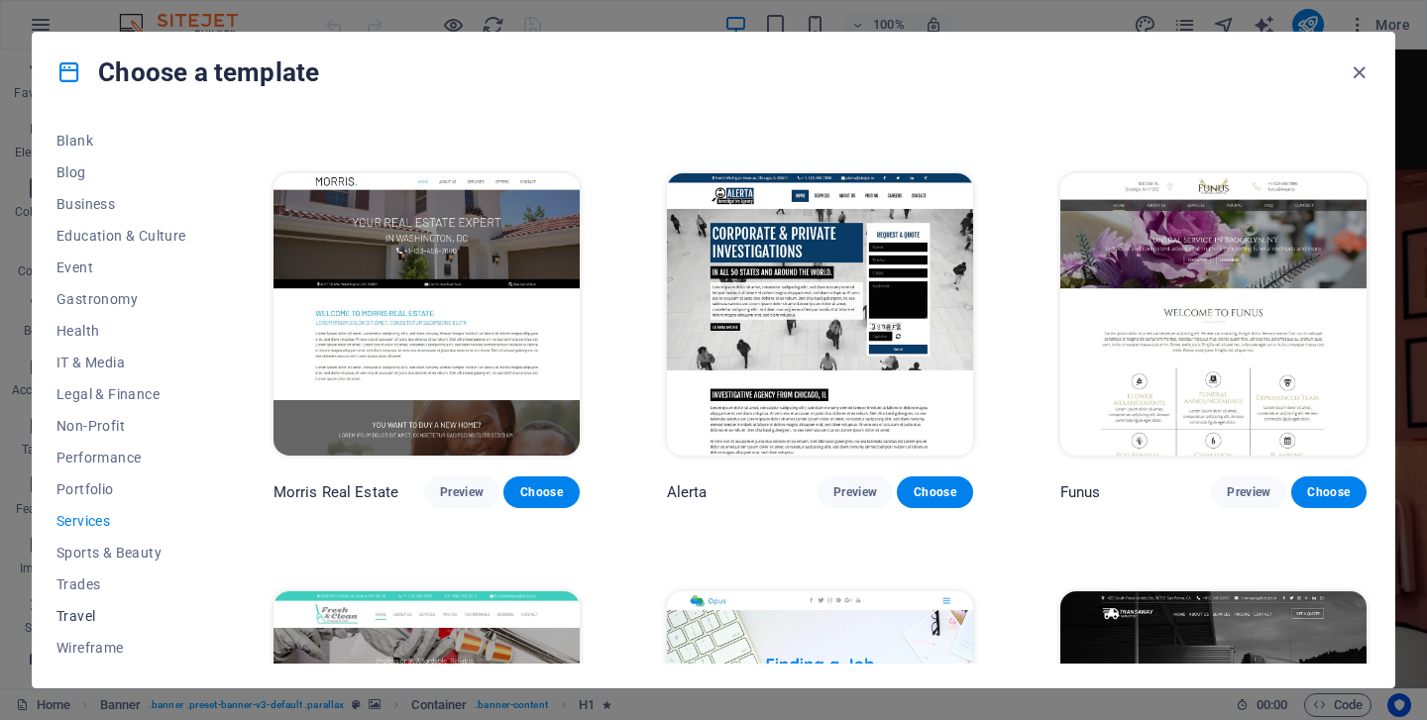
click at [91, 608] on span "Travel" at bounding box center [121, 616] width 130 height 16
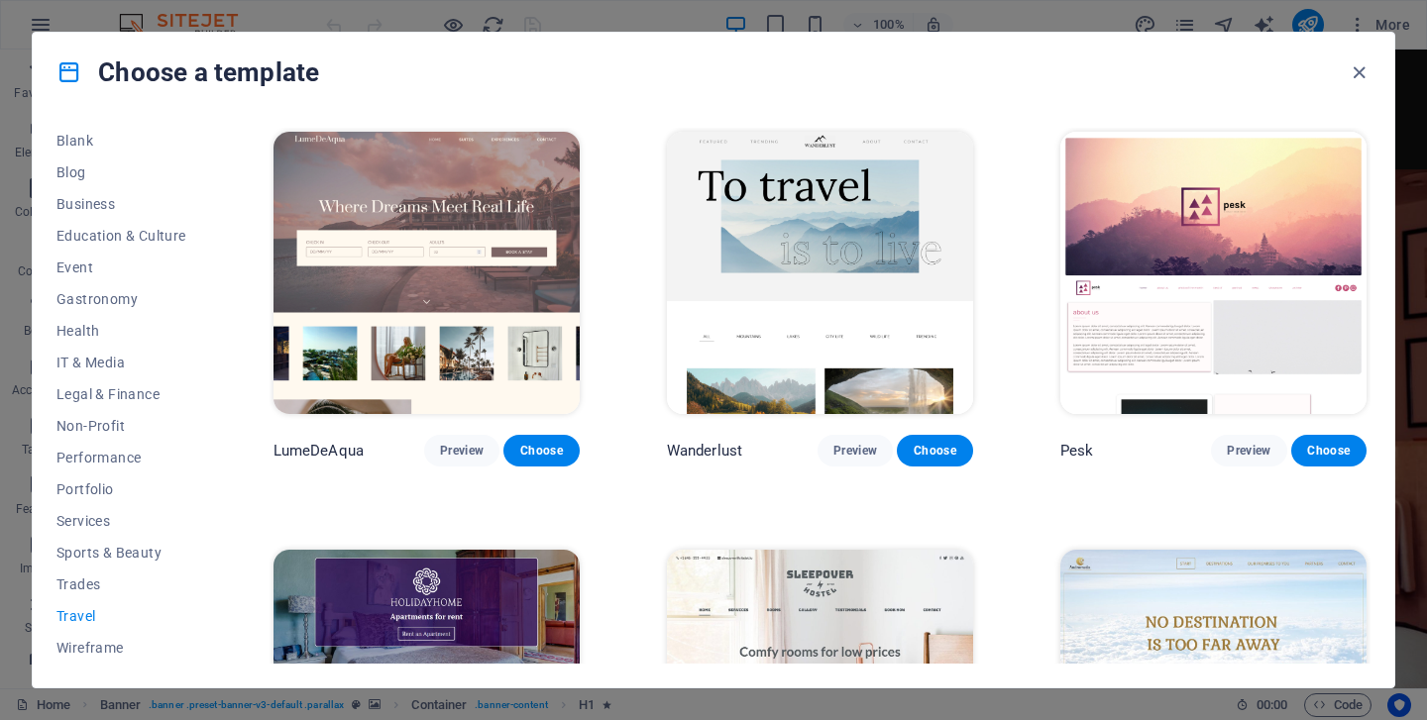
scroll to position [30, 0]
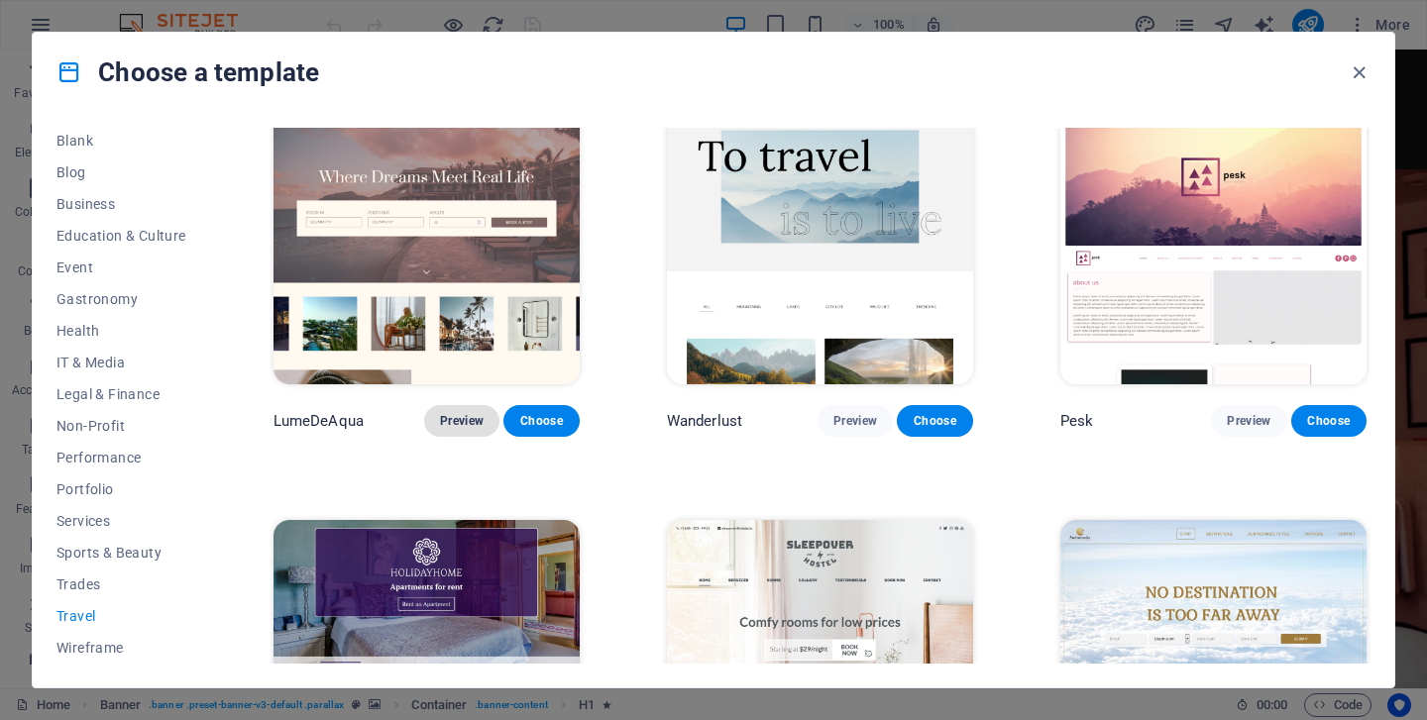
click at [463, 427] on button "Preview" at bounding box center [461, 421] width 75 height 32
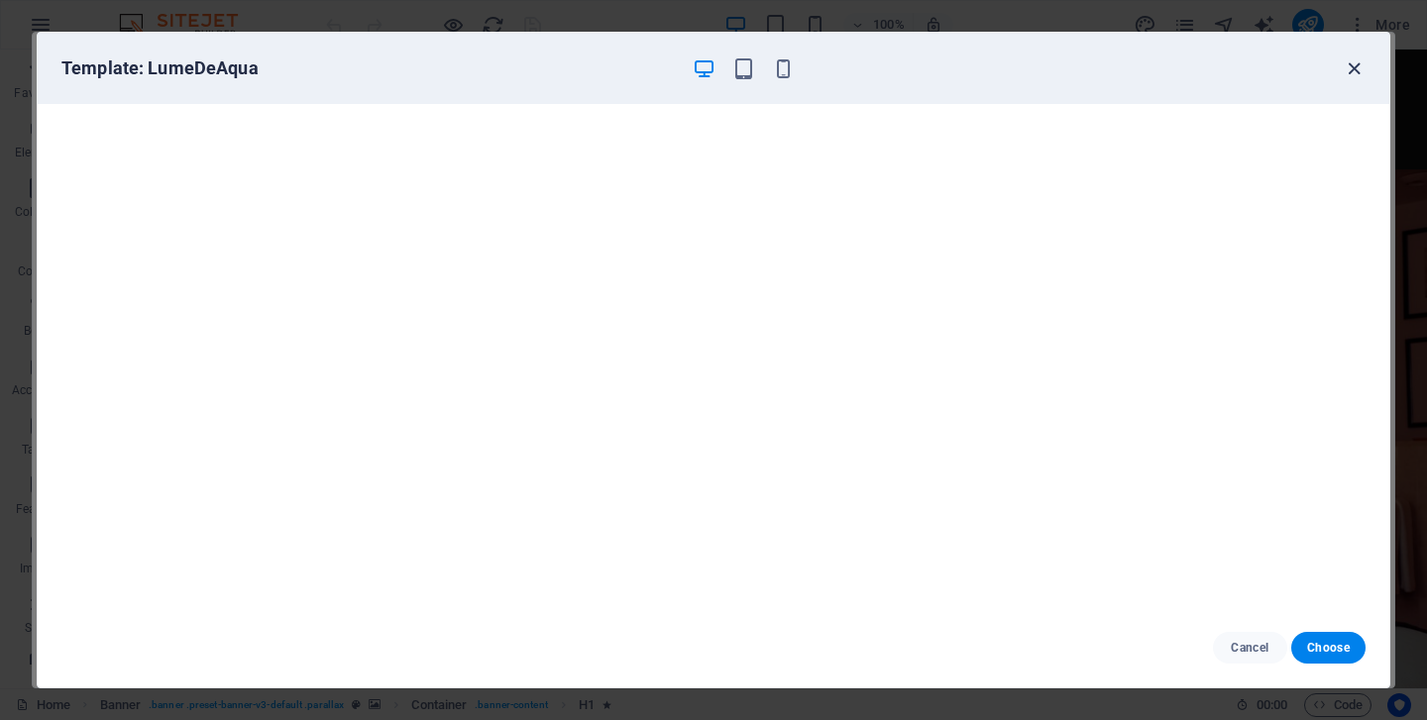
click at [1353, 58] on icon "button" at bounding box center [1354, 68] width 23 height 23
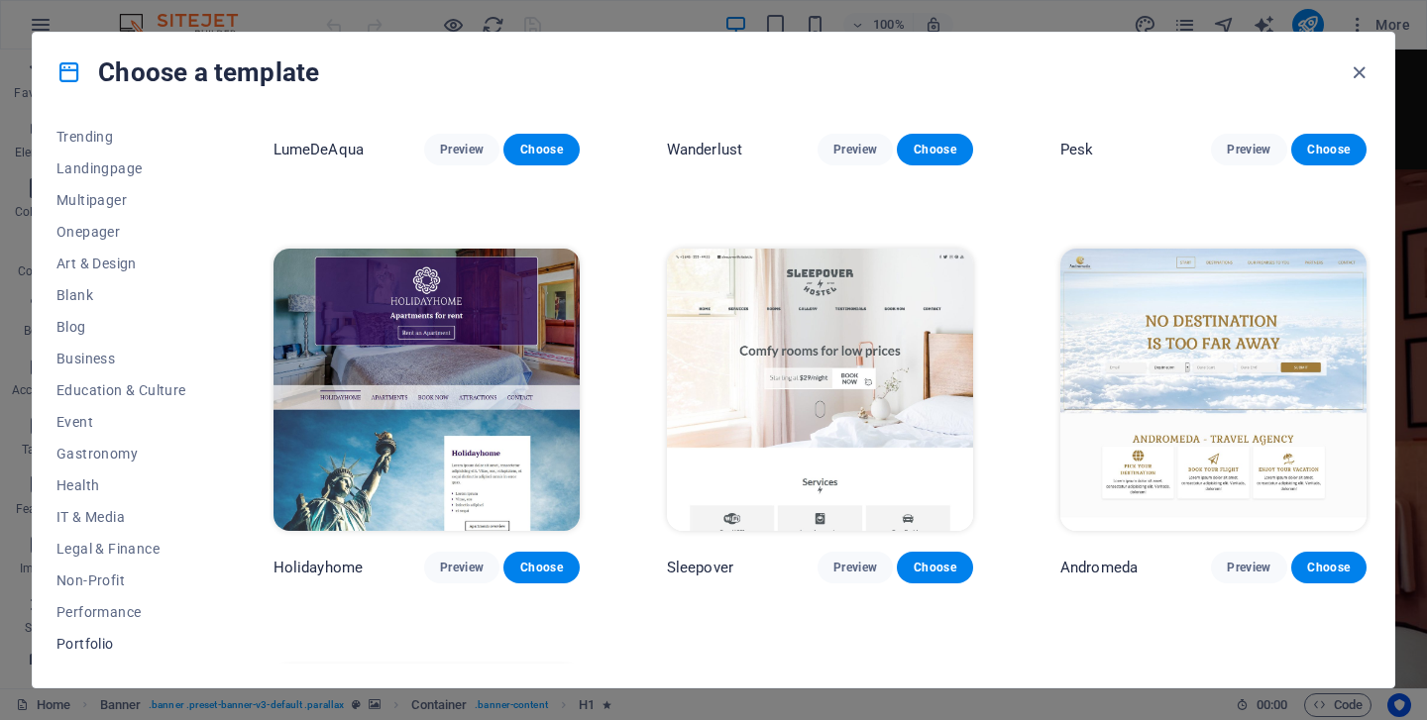
scroll to position [0, 0]
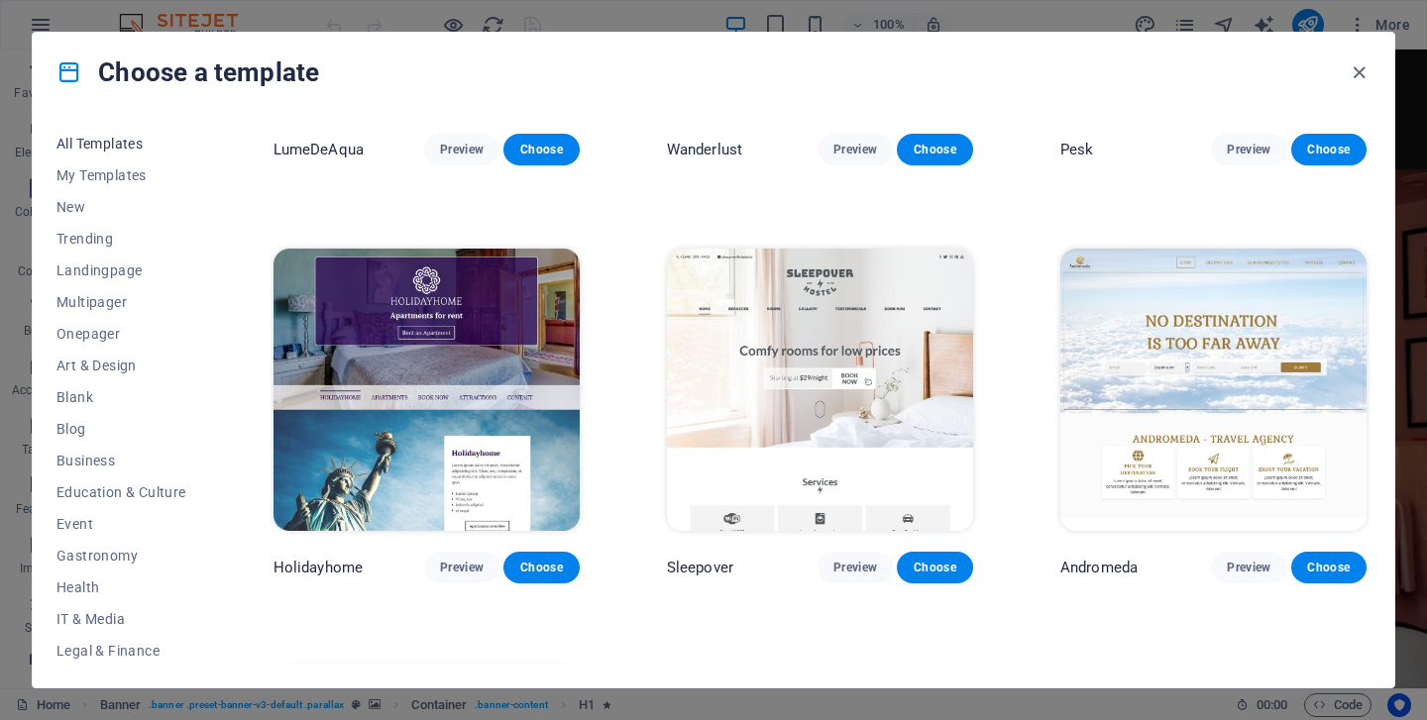
click at [111, 144] on span "All Templates" at bounding box center [121, 144] width 130 height 16
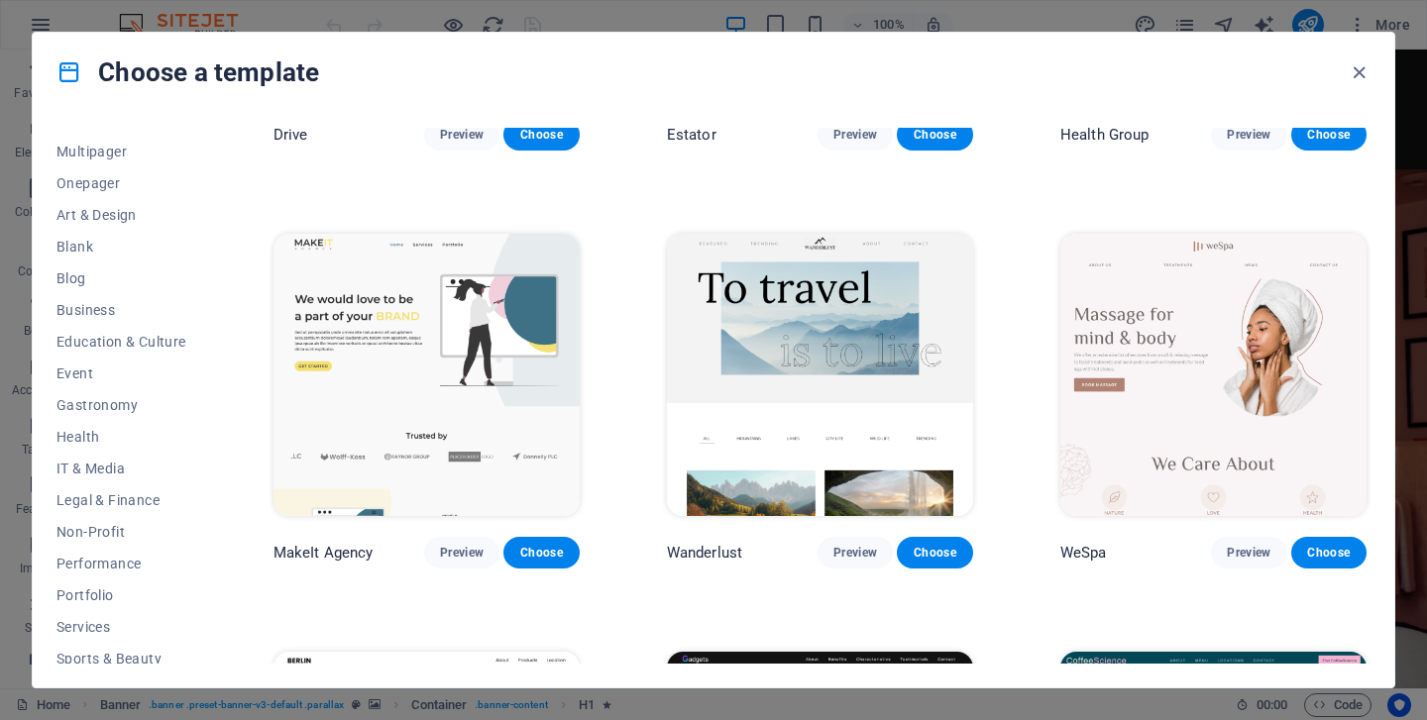
scroll to position [257, 0]
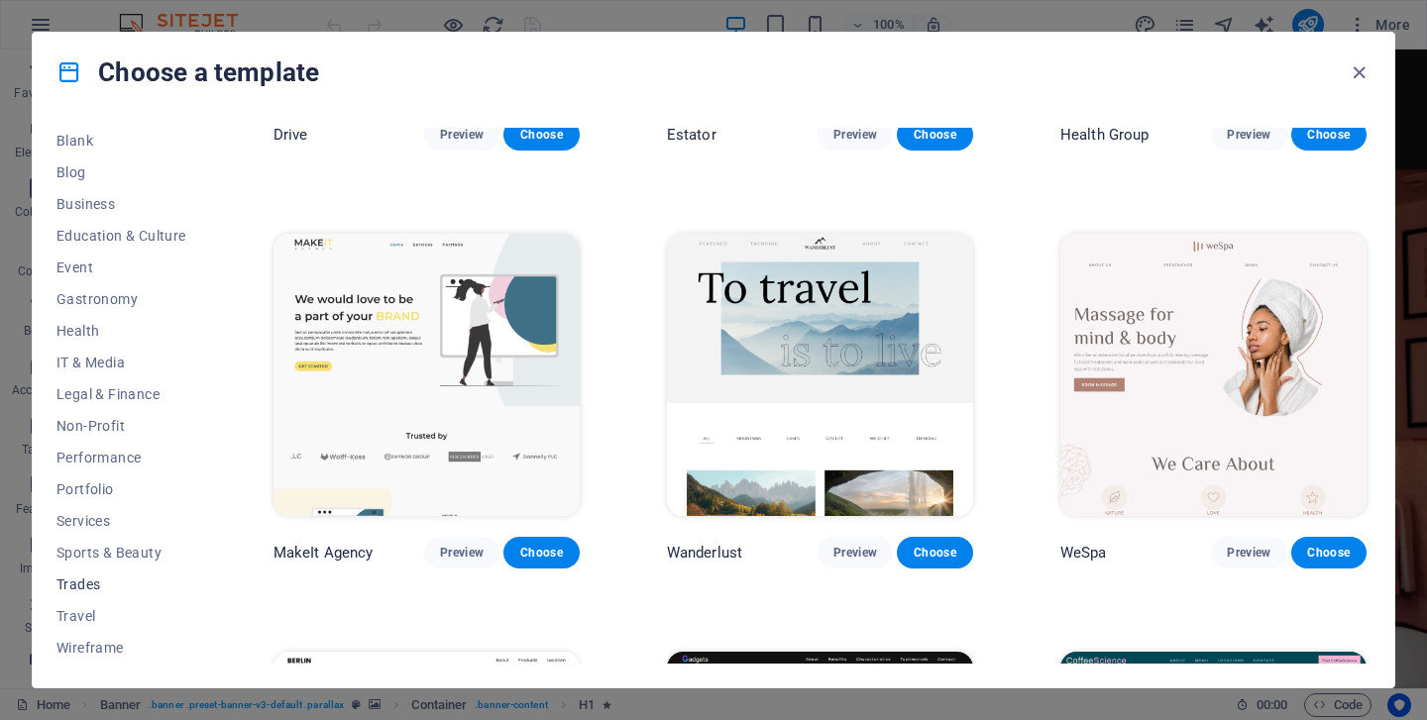
click at [77, 582] on span "Trades" at bounding box center [121, 585] width 130 height 16
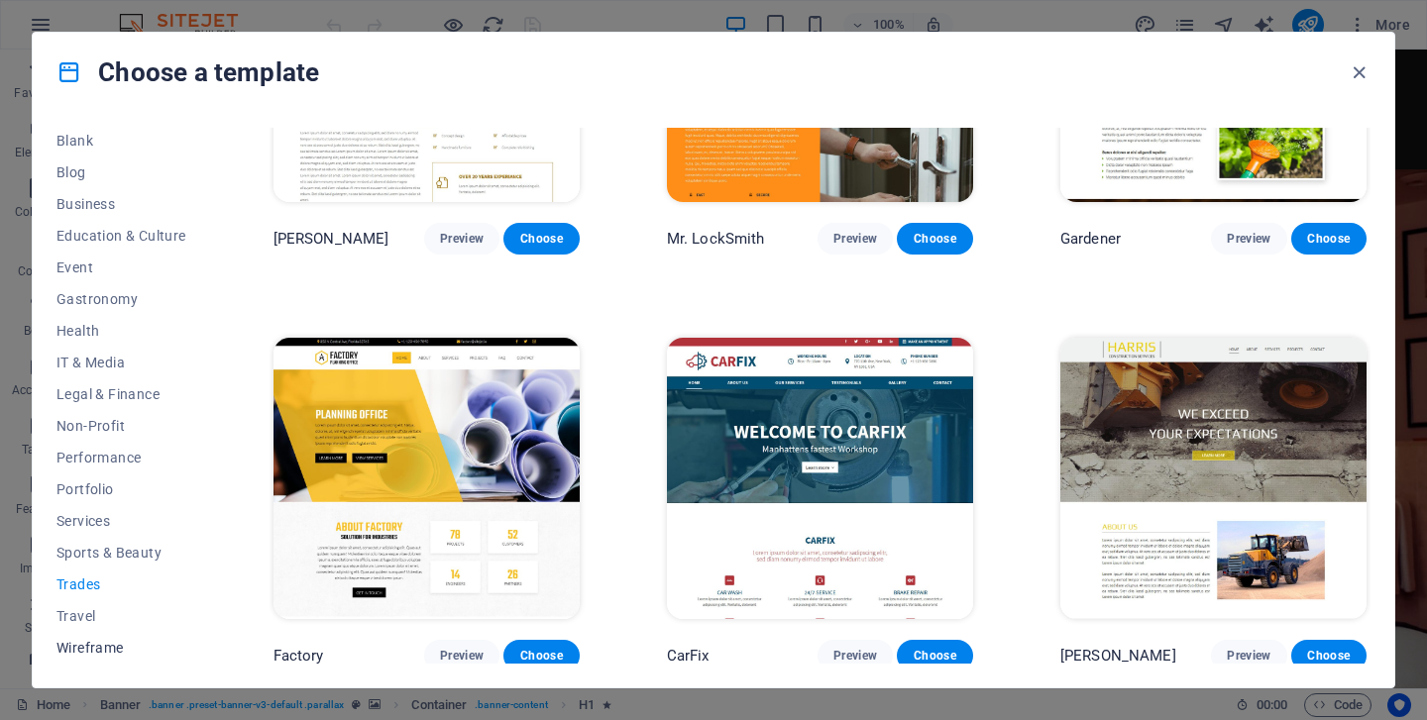
click at [112, 644] on span "Wireframe" at bounding box center [121, 648] width 130 height 16
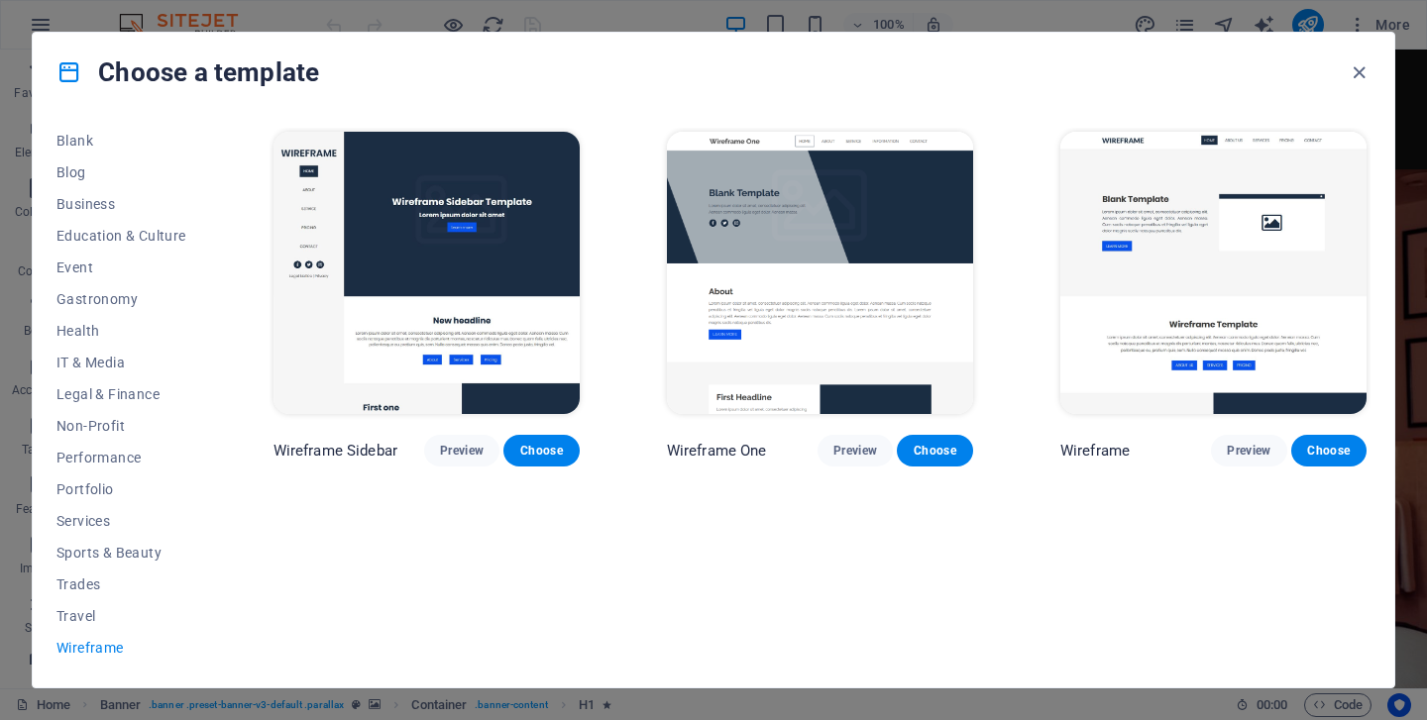
scroll to position [0, 0]
click at [92, 617] on span "Travel" at bounding box center [121, 616] width 130 height 16
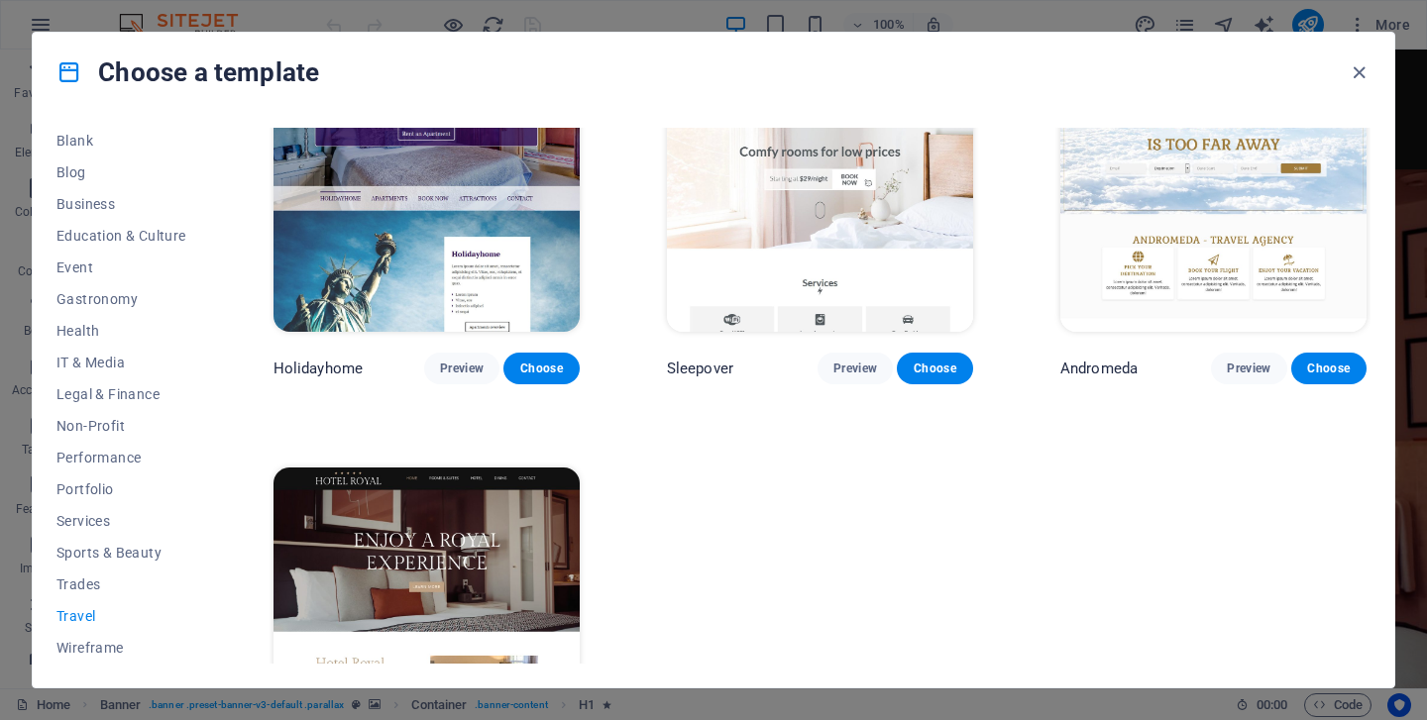
scroll to position [630, 0]
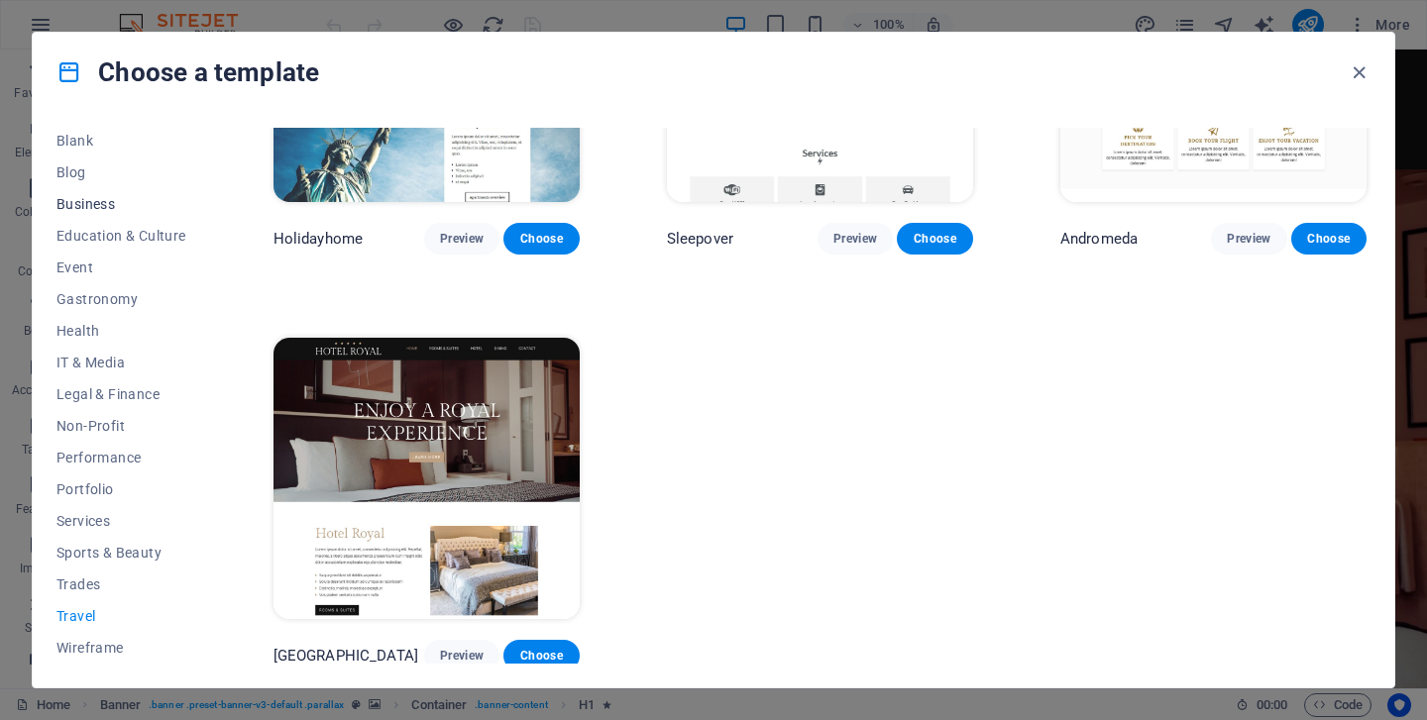
click at [101, 209] on span "Business" at bounding box center [121, 204] width 130 height 16
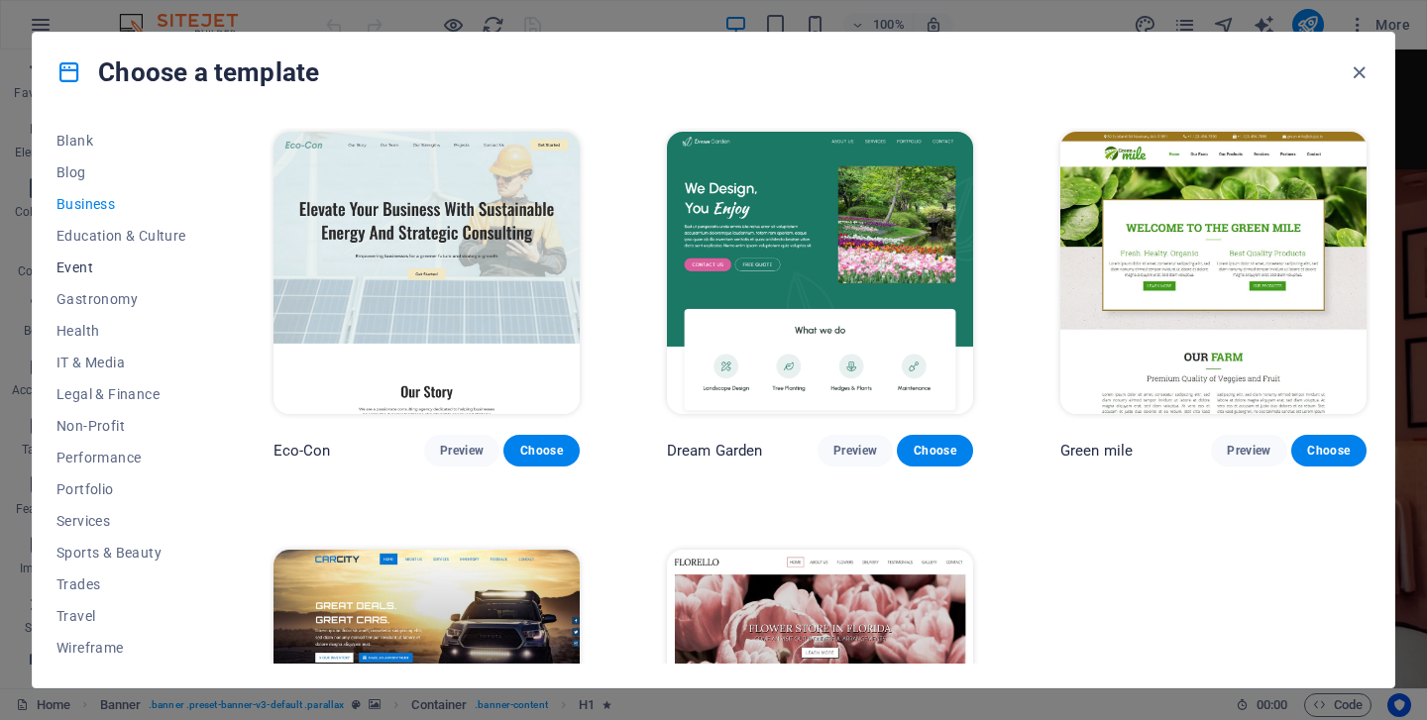
click at [82, 268] on span "Event" at bounding box center [121, 268] width 130 height 16
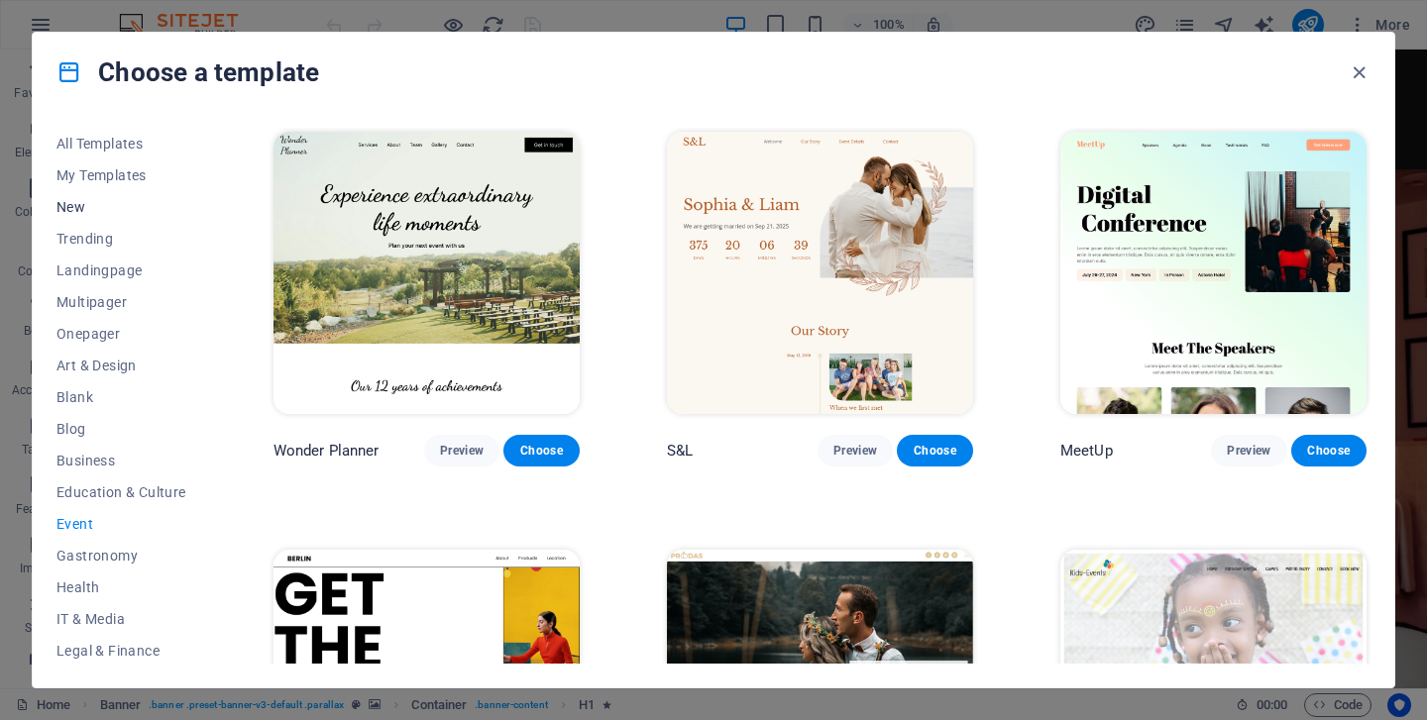
click at [75, 204] on span "New" at bounding box center [121, 207] width 130 height 16
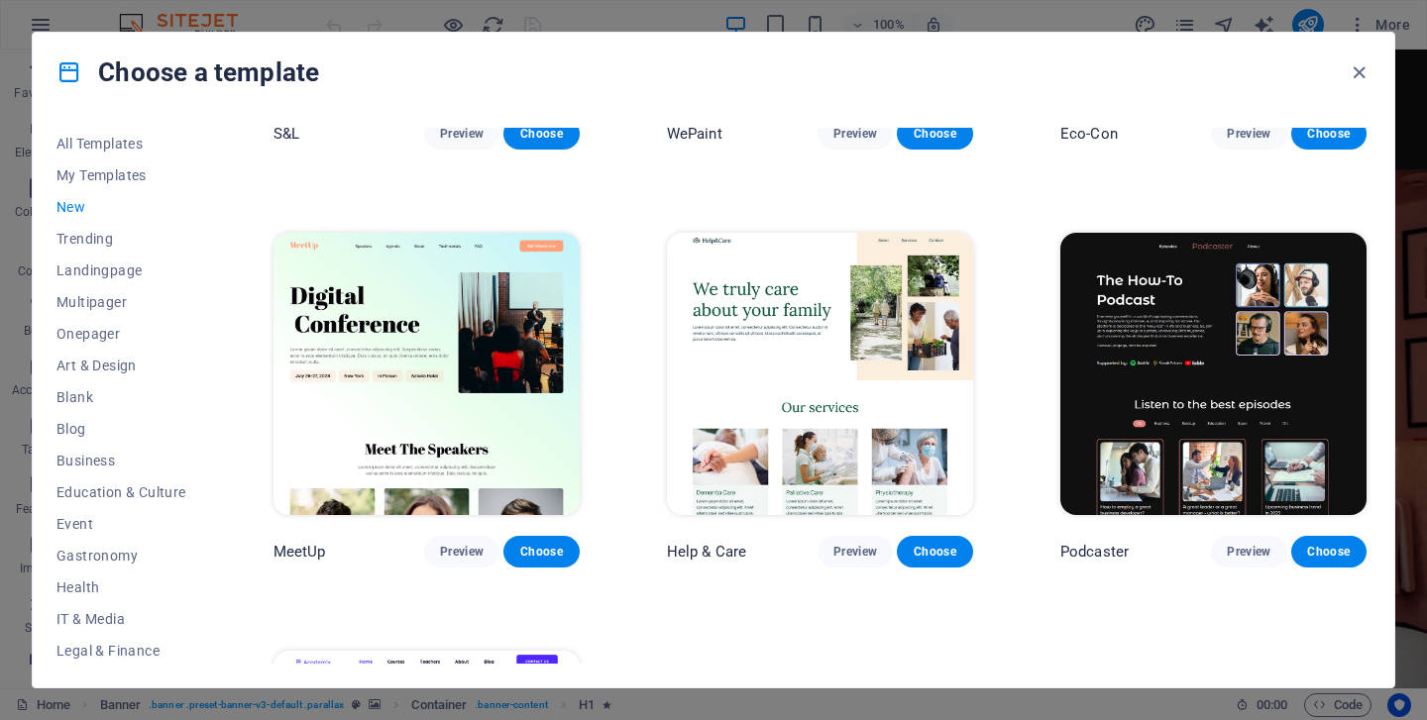
scroll to position [1461, 0]
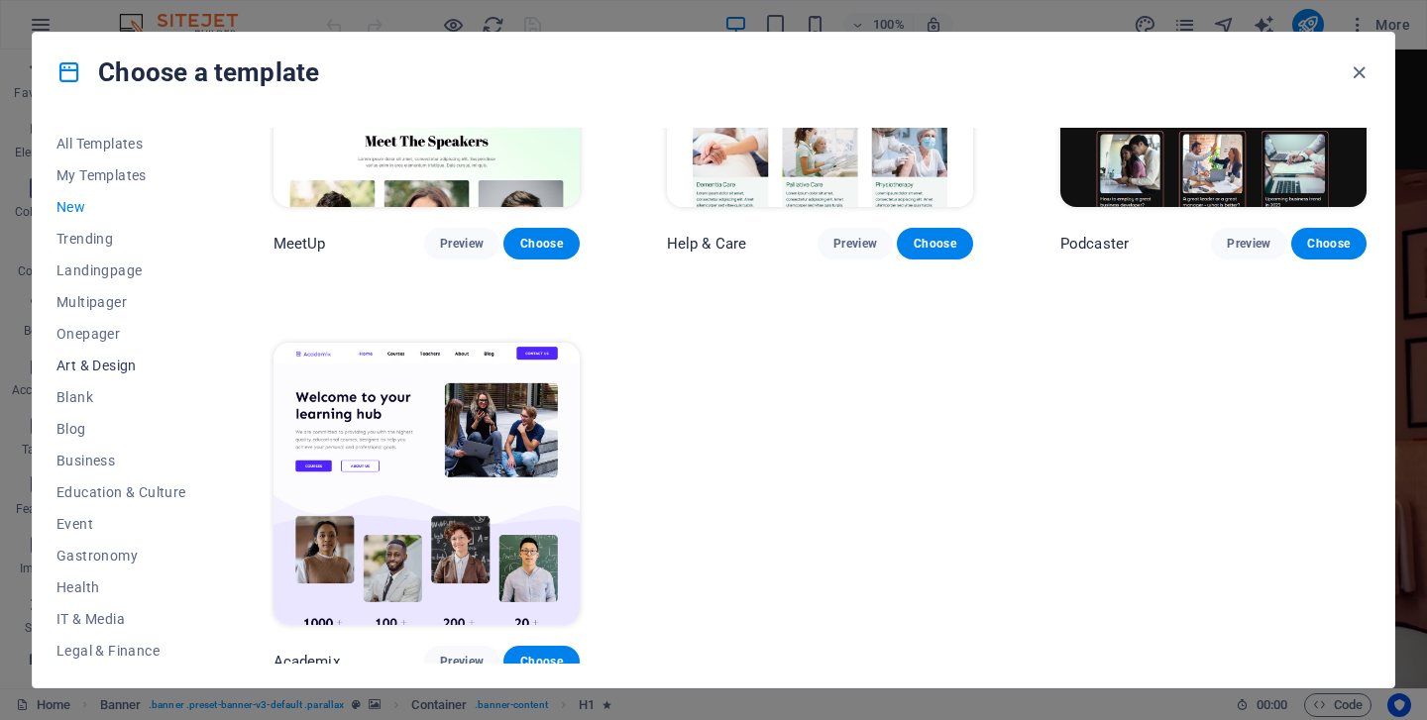
click at [104, 355] on button "Art & Design" at bounding box center [121, 366] width 130 height 32
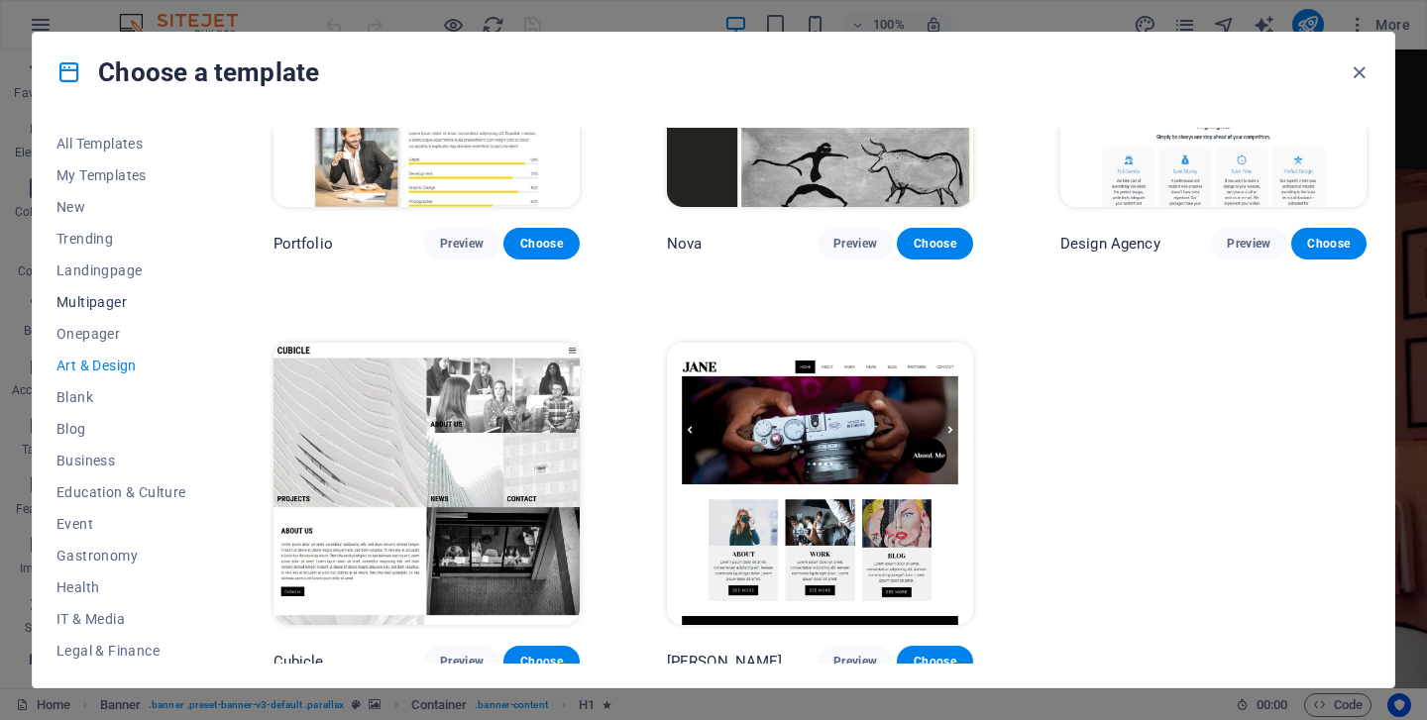
click at [94, 294] on span "Multipager" at bounding box center [121, 302] width 130 height 16
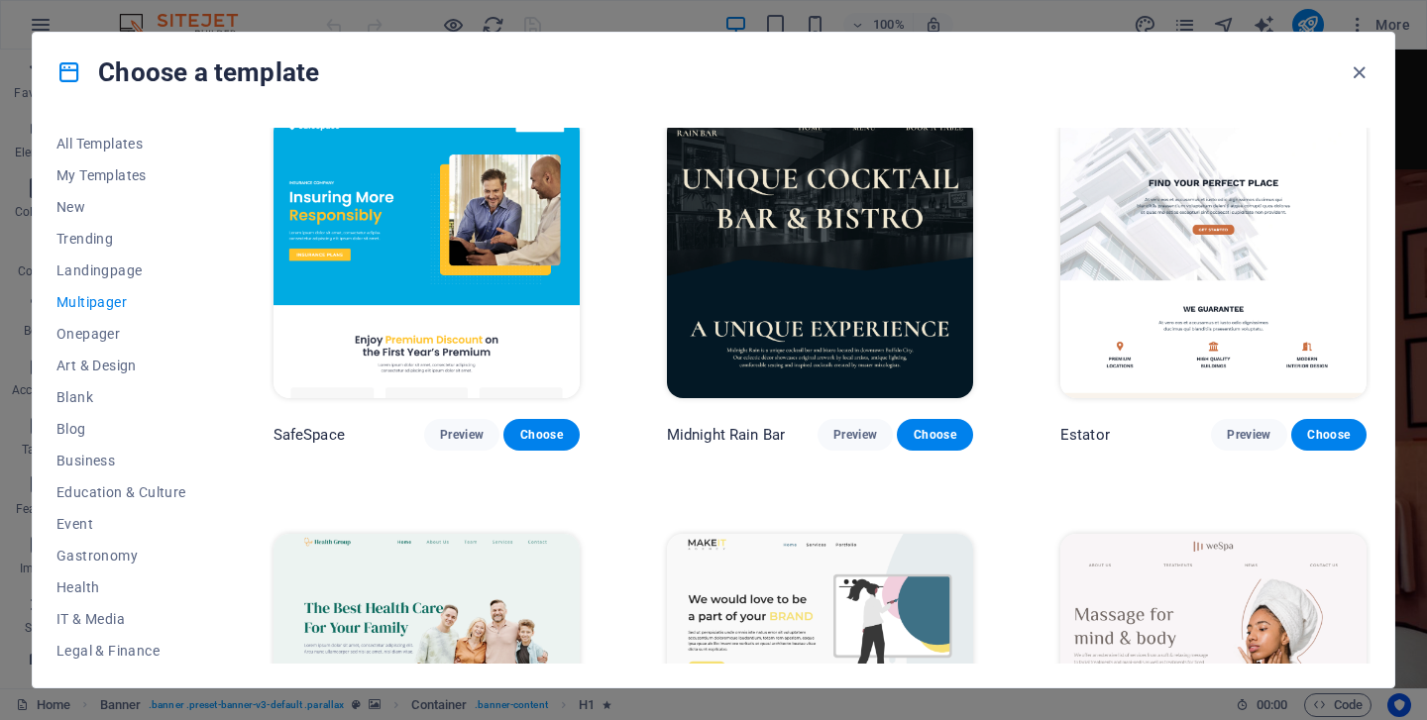
scroll to position [2111, 0]
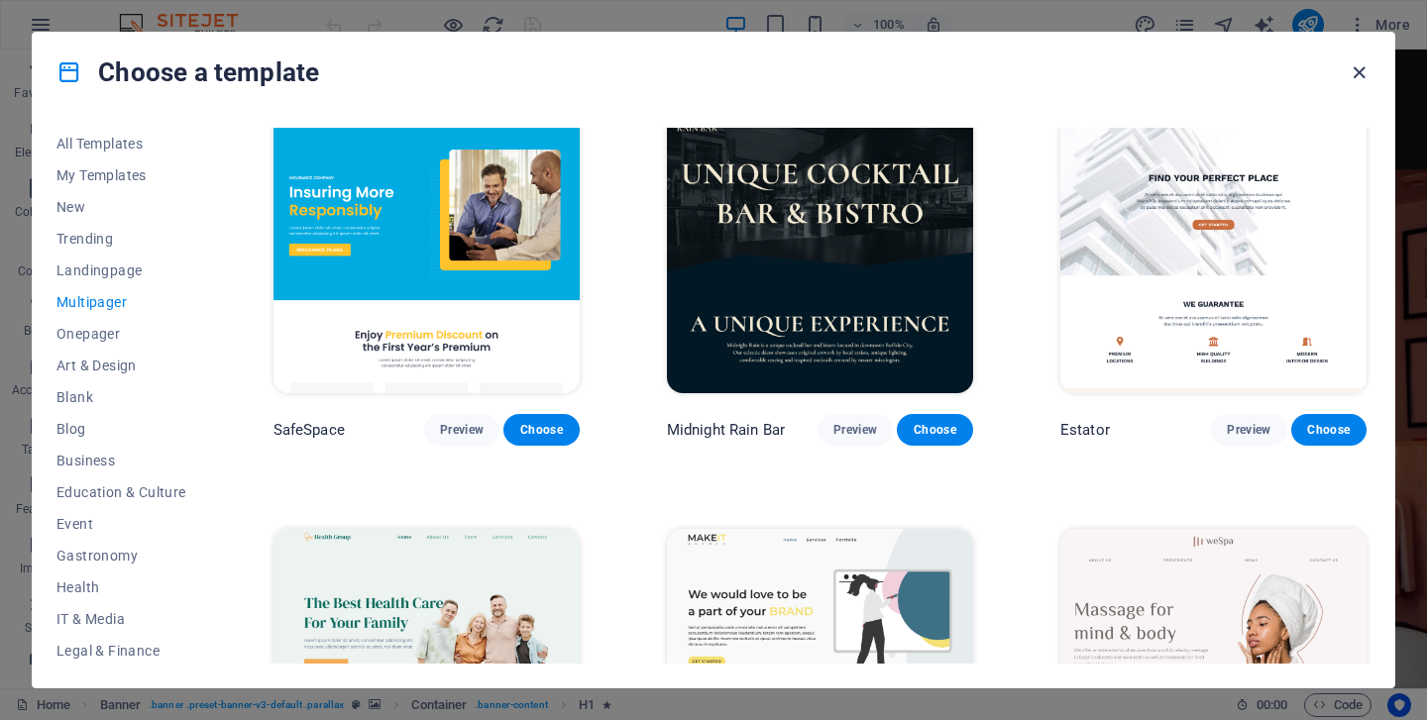
click at [1361, 72] on icon "button" at bounding box center [1359, 72] width 23 height 23
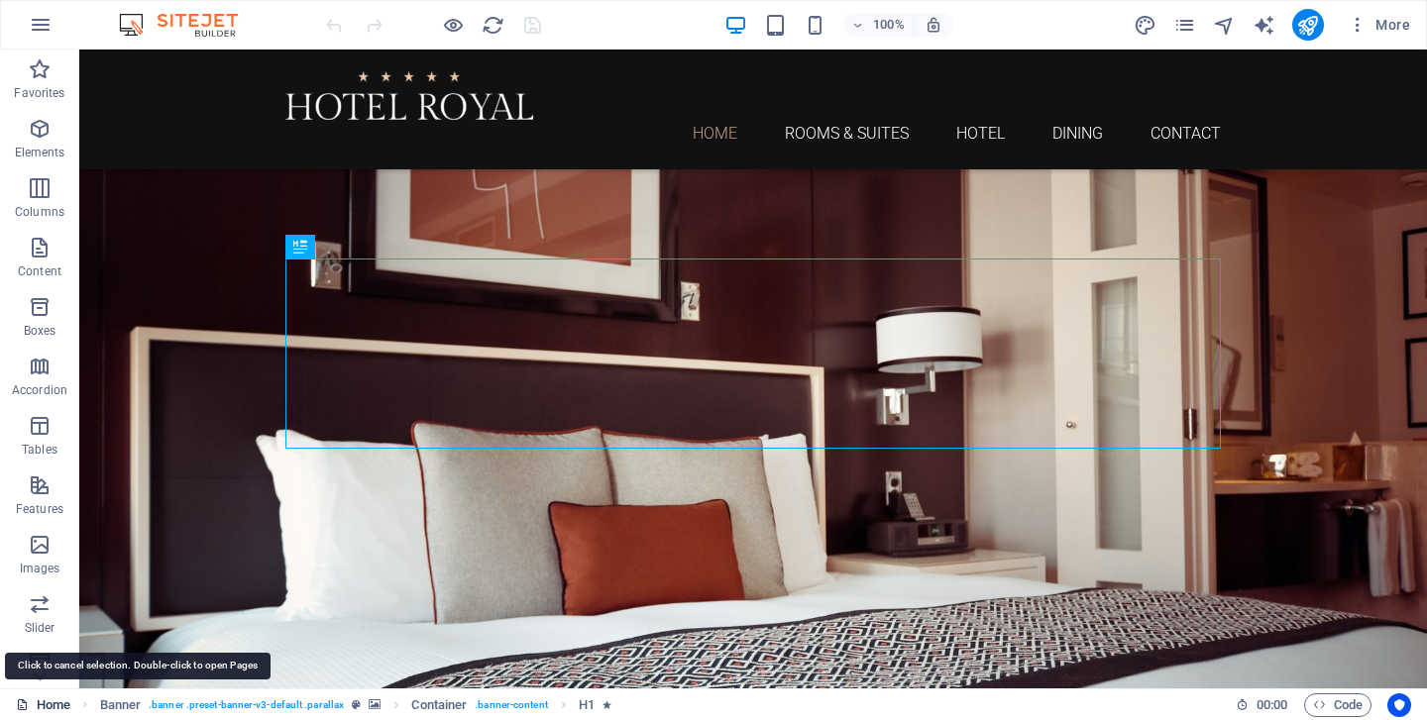
click at [52, 706] on link "Home" at bounding box center [43, 706] width 55 height 24
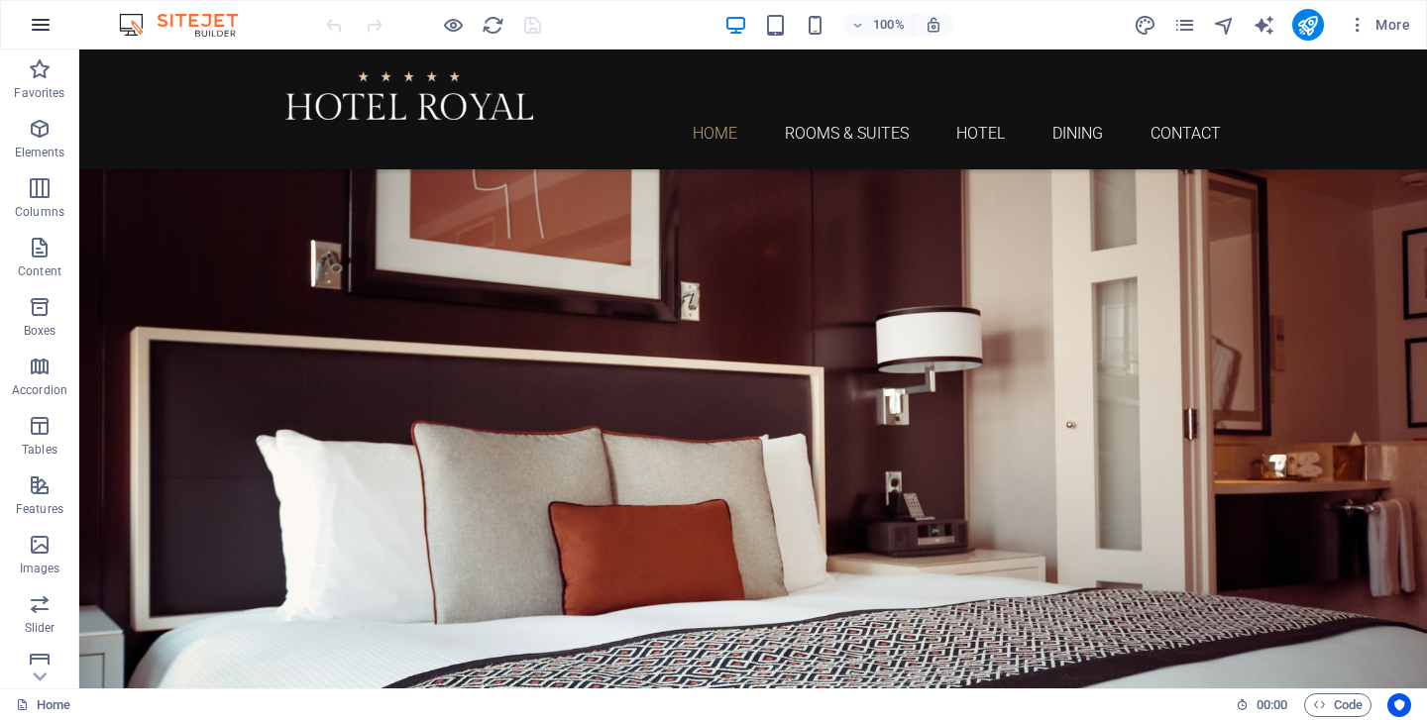
click at [43, 29] on icon "button" at bounding box center [41, 25] width 24 height 24
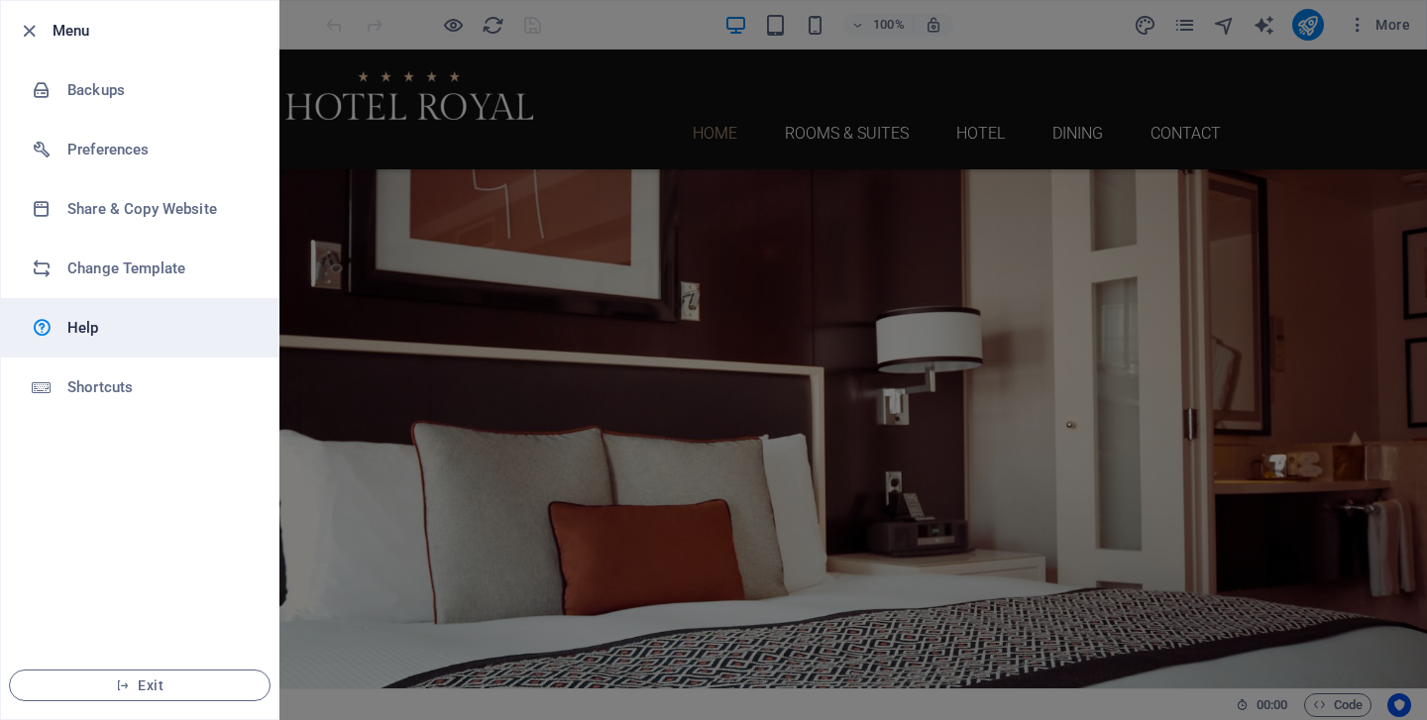
click at [74, 328] on h6 "Help" at bounding box center [158, 328] width 183 height 24
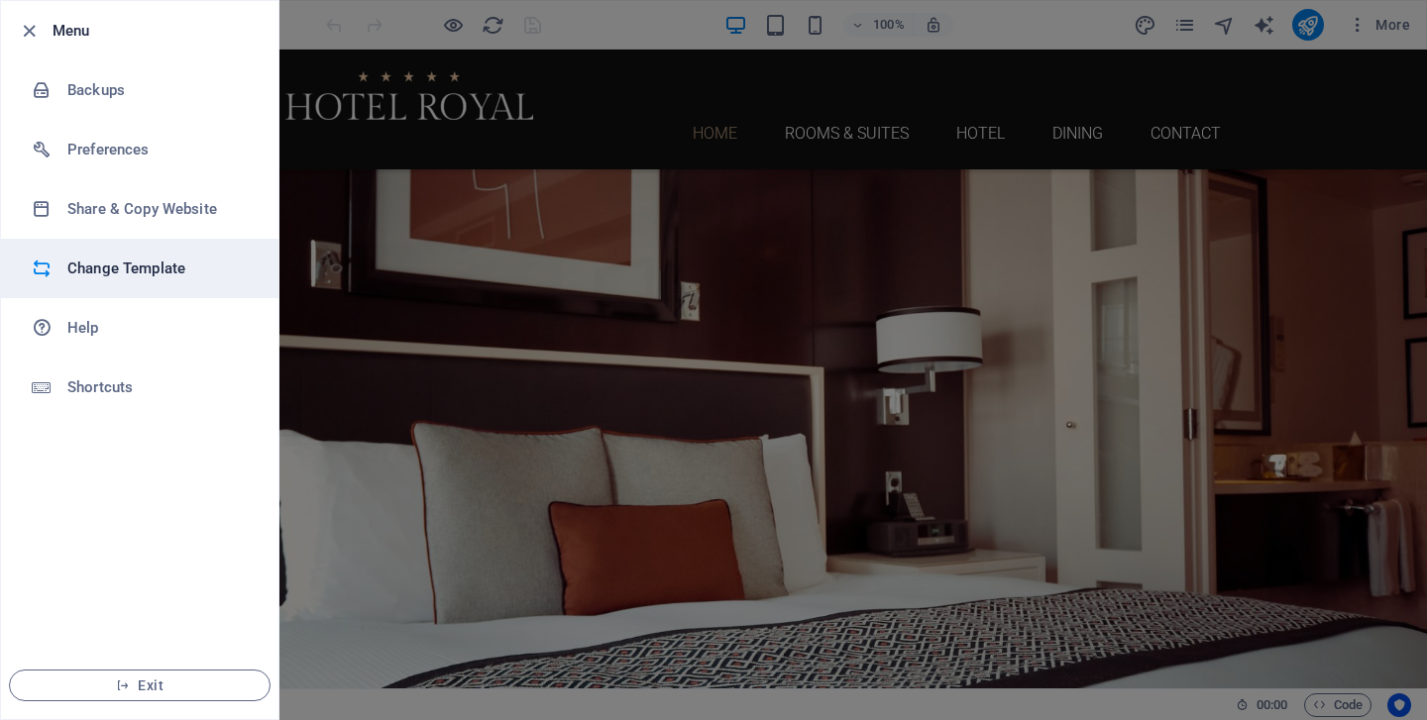
click at [116, 263] on h6 "Change Template" at bounding box center [158, 269] width 183 height 24
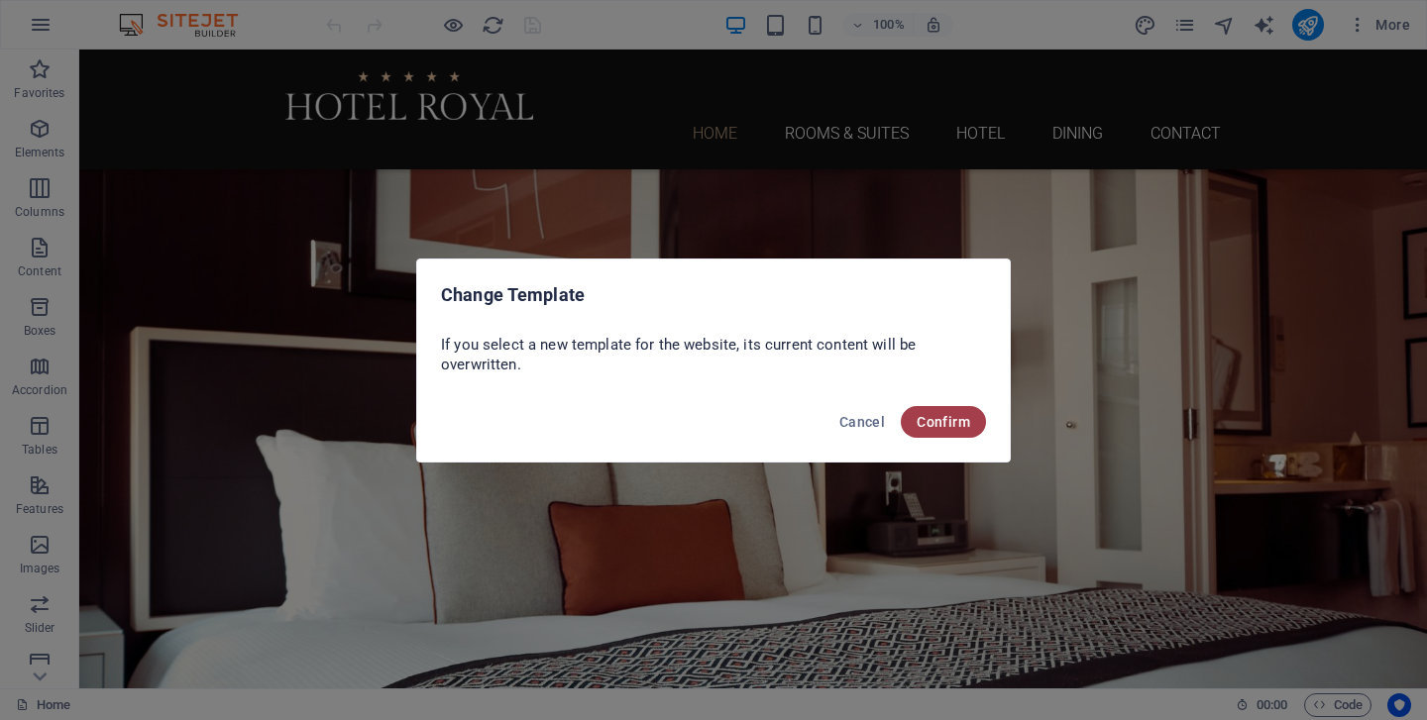
click at [952, 424] on span "Confirm" at bounding box center [944, 422] width 54 height 16
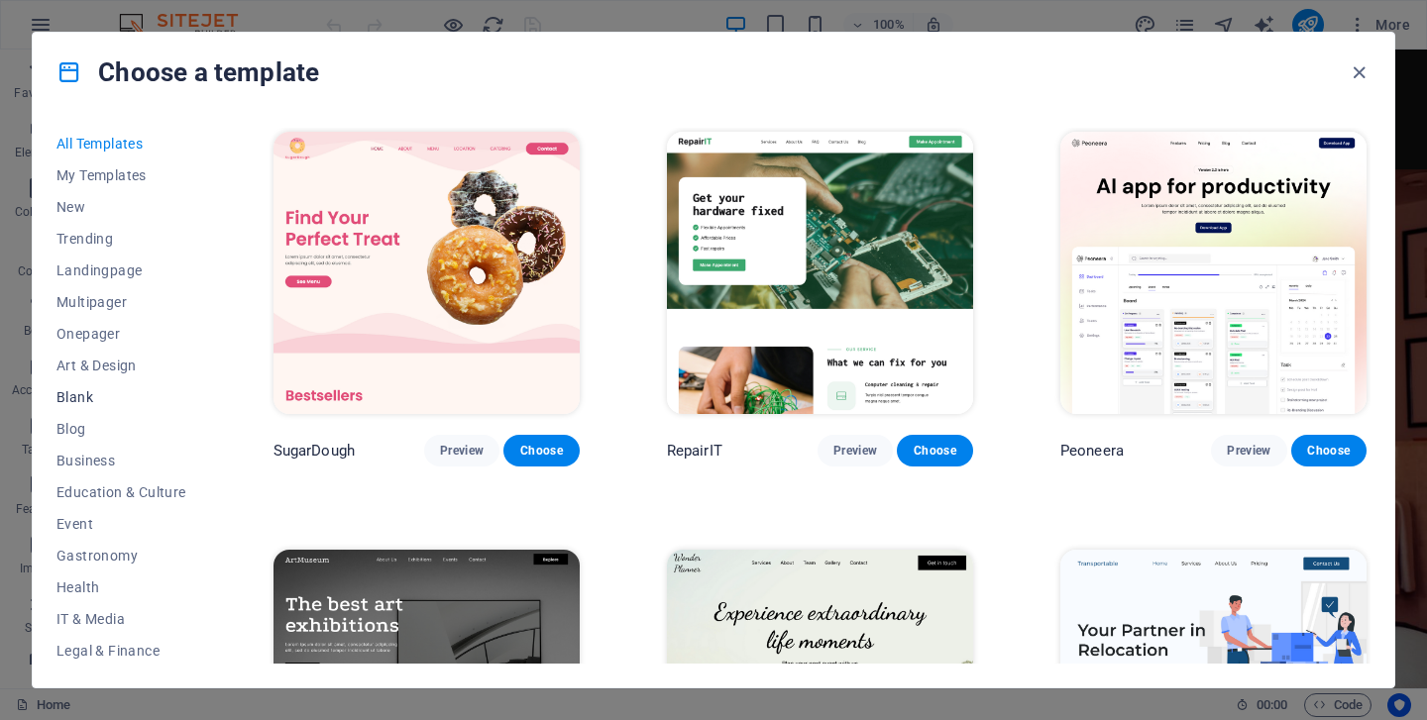
click at [91, 389] on span "Blank" at bounding box center [121, 397] width 130 height 16
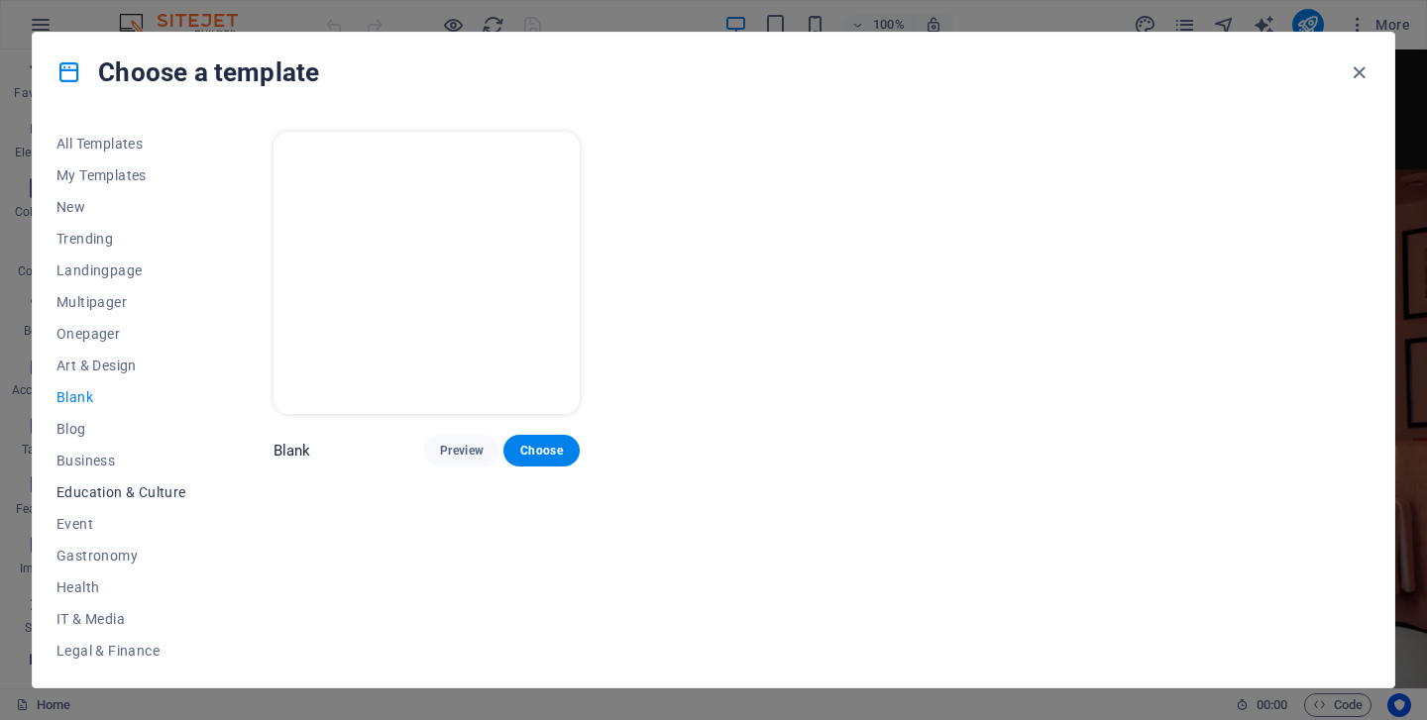
click at [122, 492] on span "Education & Culture" at bounding box center [121, 493] width 130 height 16
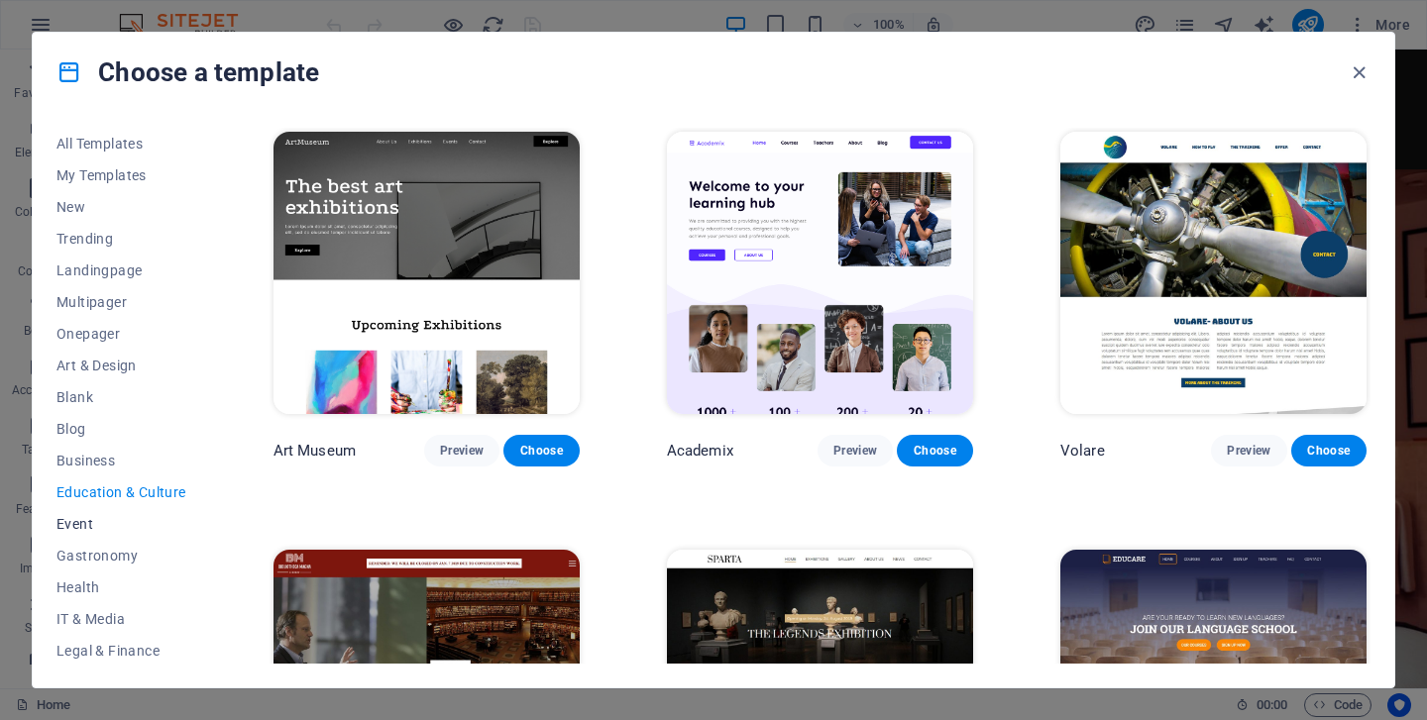
click at [97, 518] on span "Event" at bounding box center [121, 524] width 130 height 16
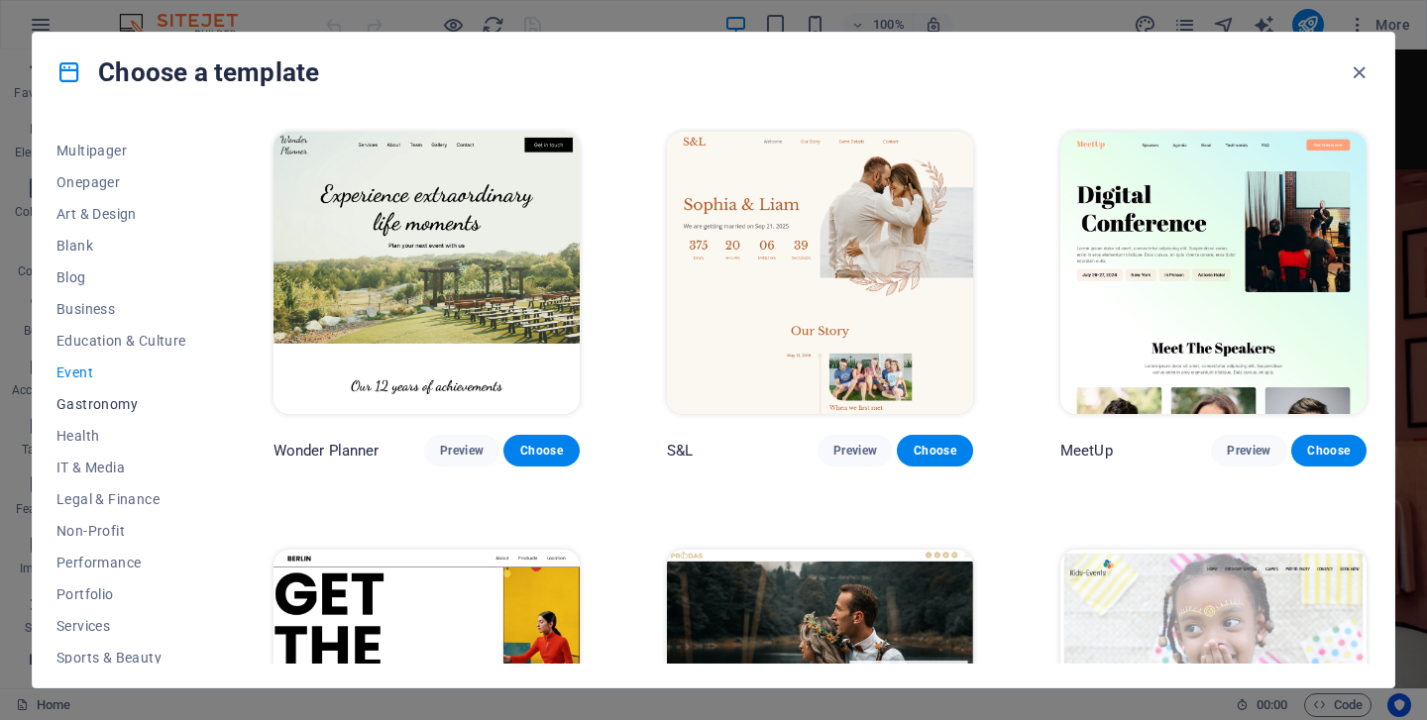
scroll to position [160, 0]
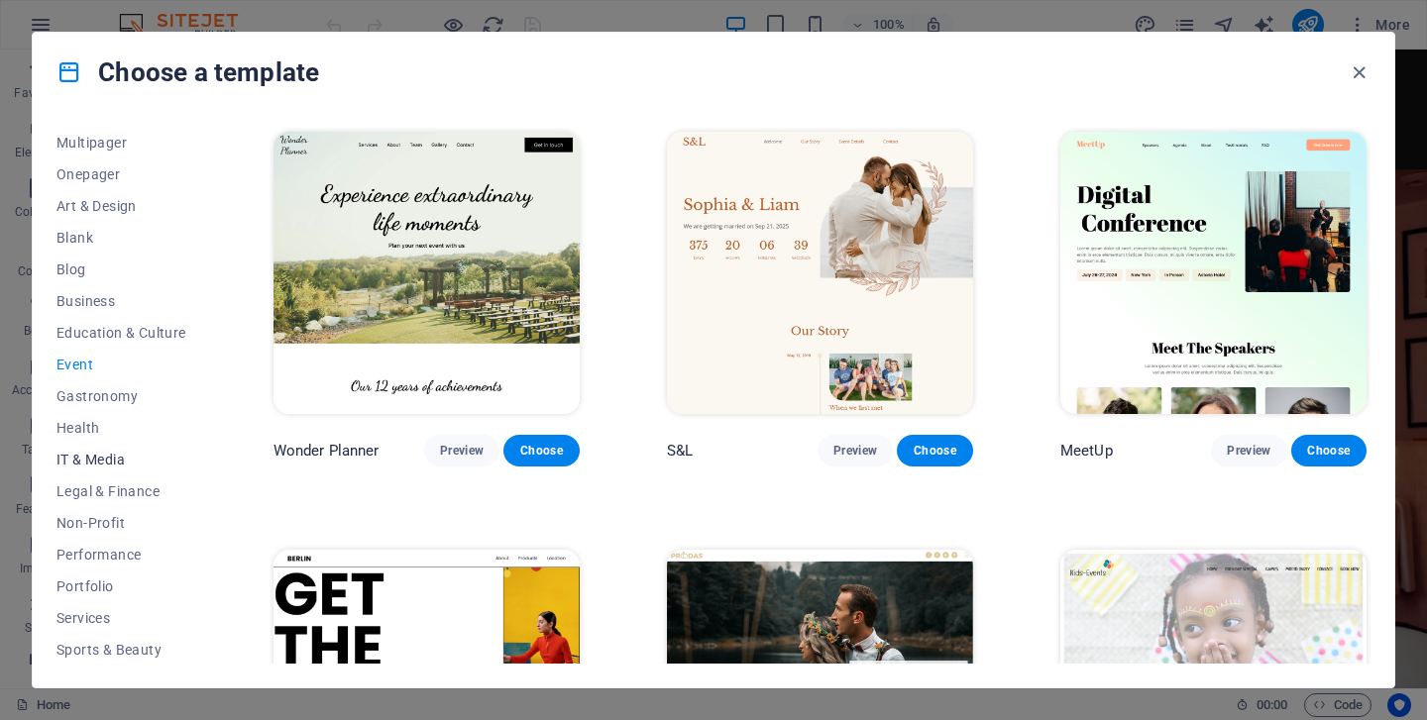
click at [101, 460] on span "IT & Media" at bounding box center [121, 460] width 130 height 16
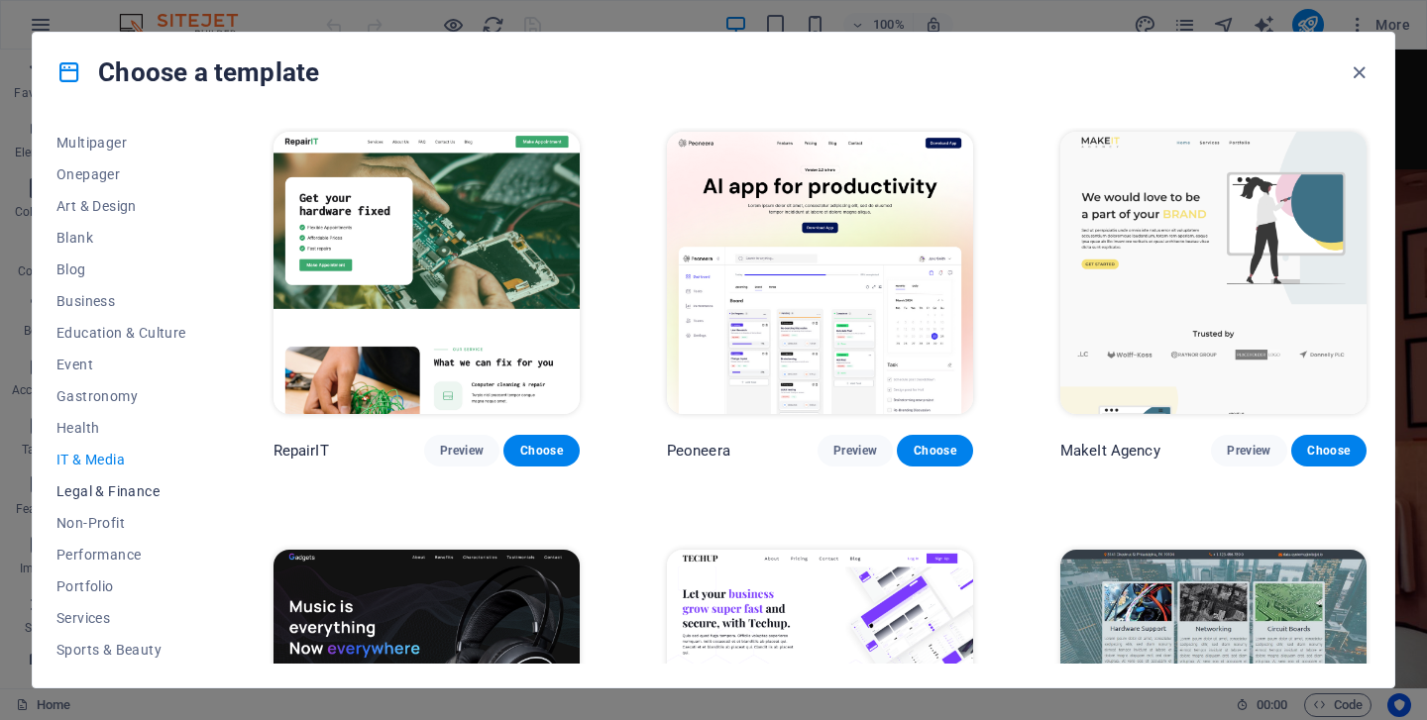
click at [111, 494] on span "Legal & Finance" at bounding box center [121, 492] width 130 height 16
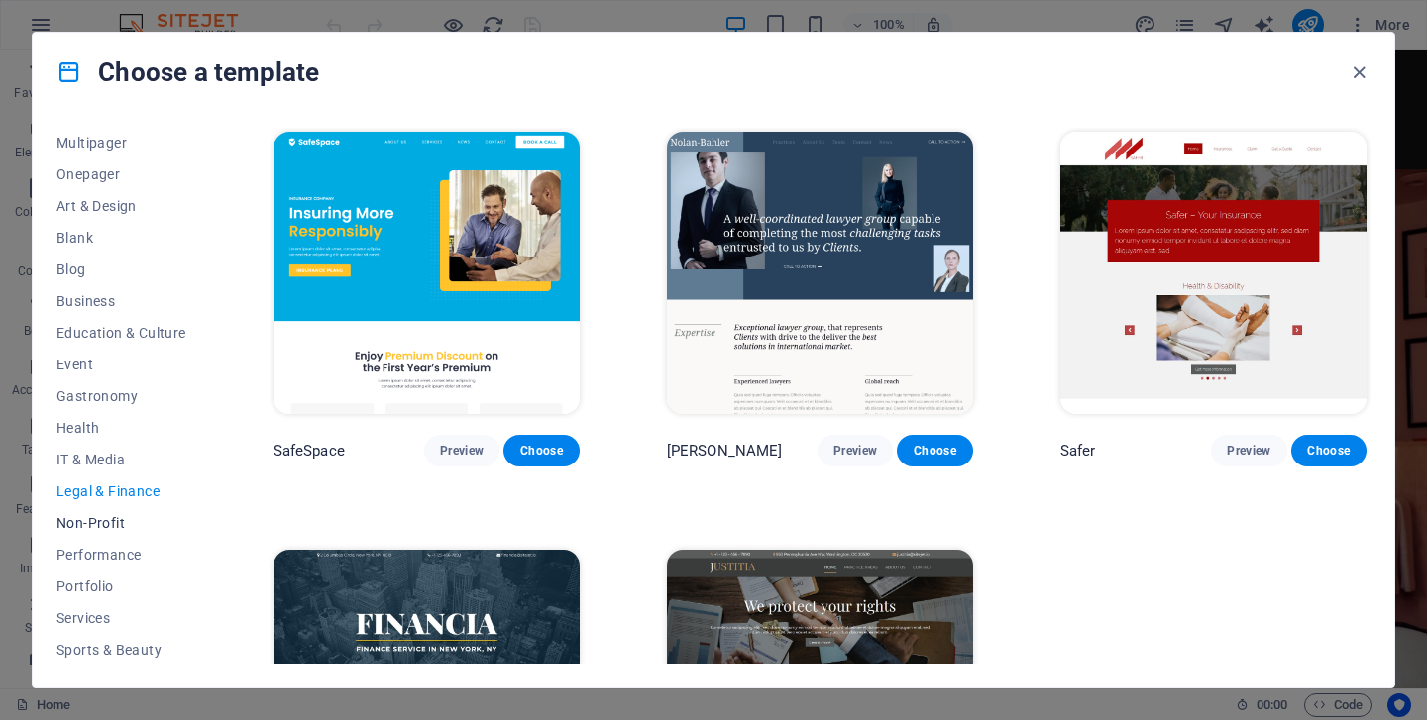
click at [89, 518] on span "Non-Profit" at bounding box center [121, 523] width 130 height 16
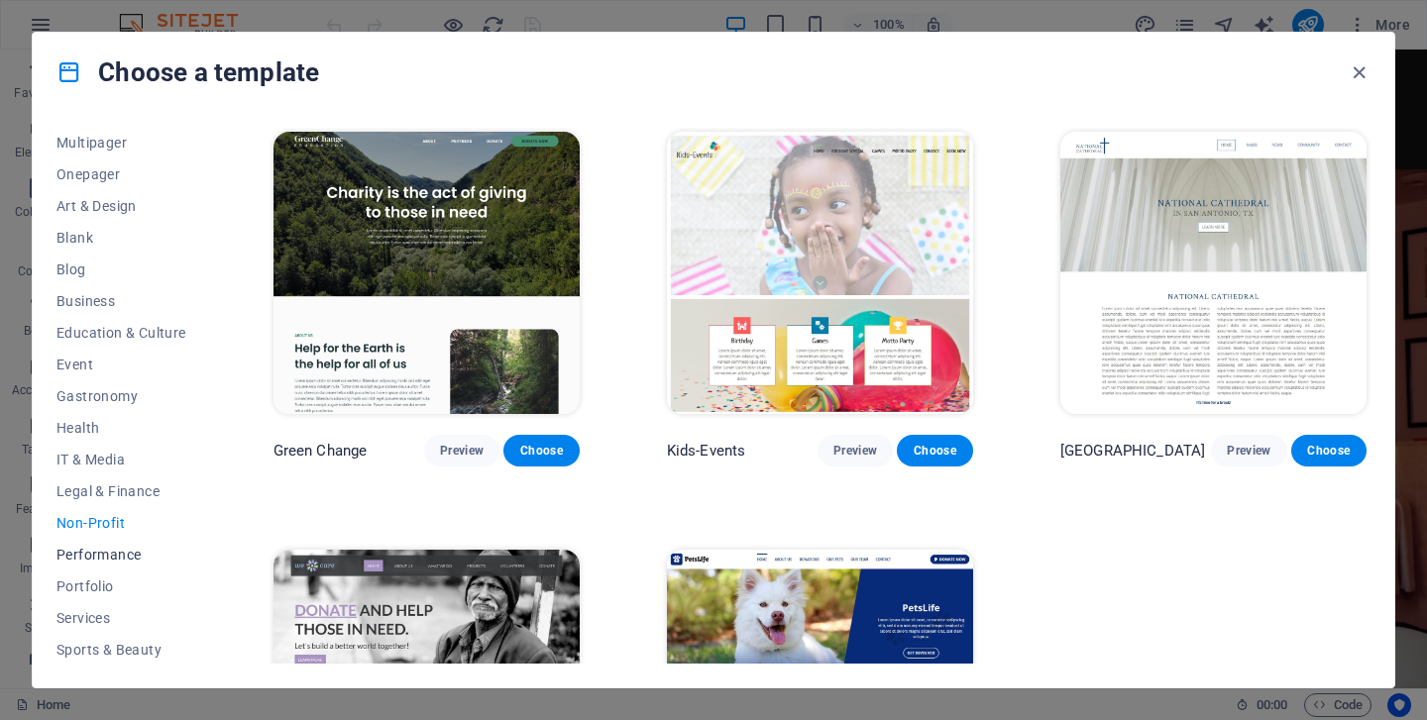
click at [97, 548] on span "Performance" at bounding box center [121, 555] width 130 height 16
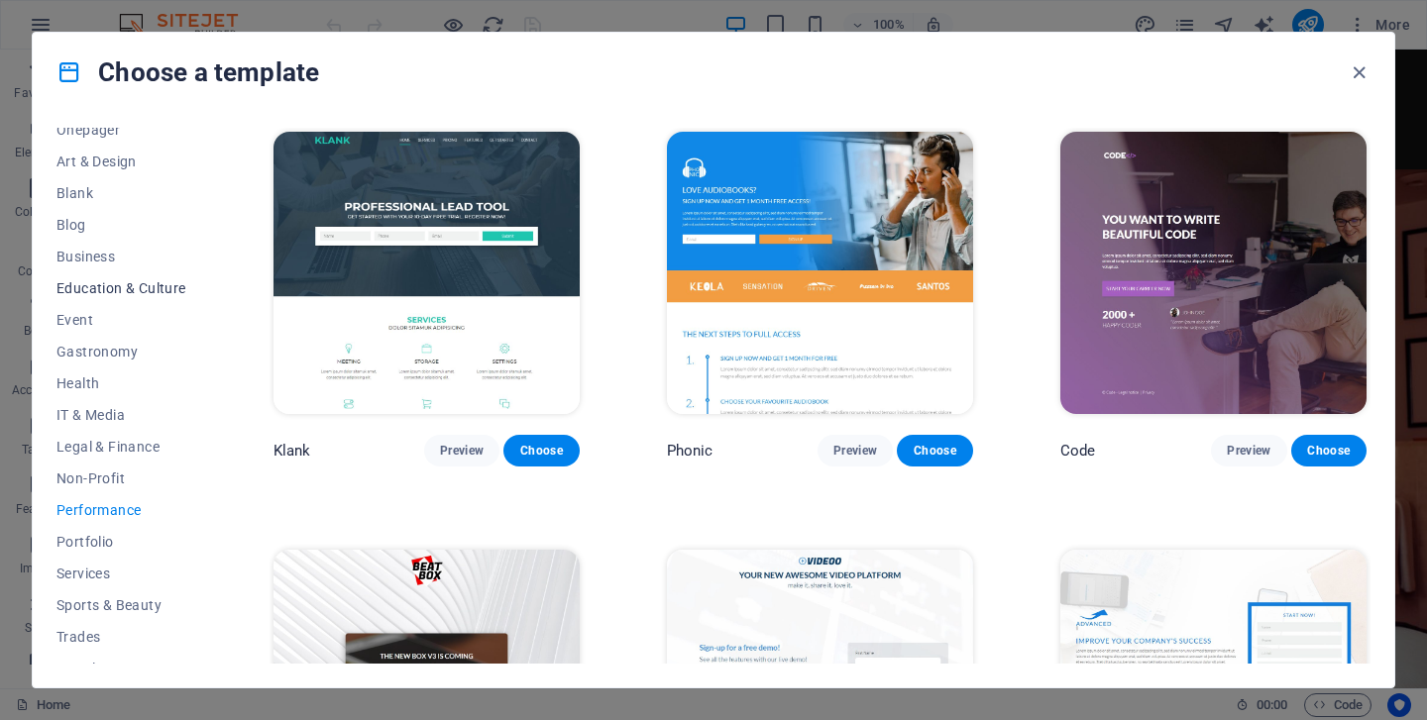
scroll to position [257, 0]
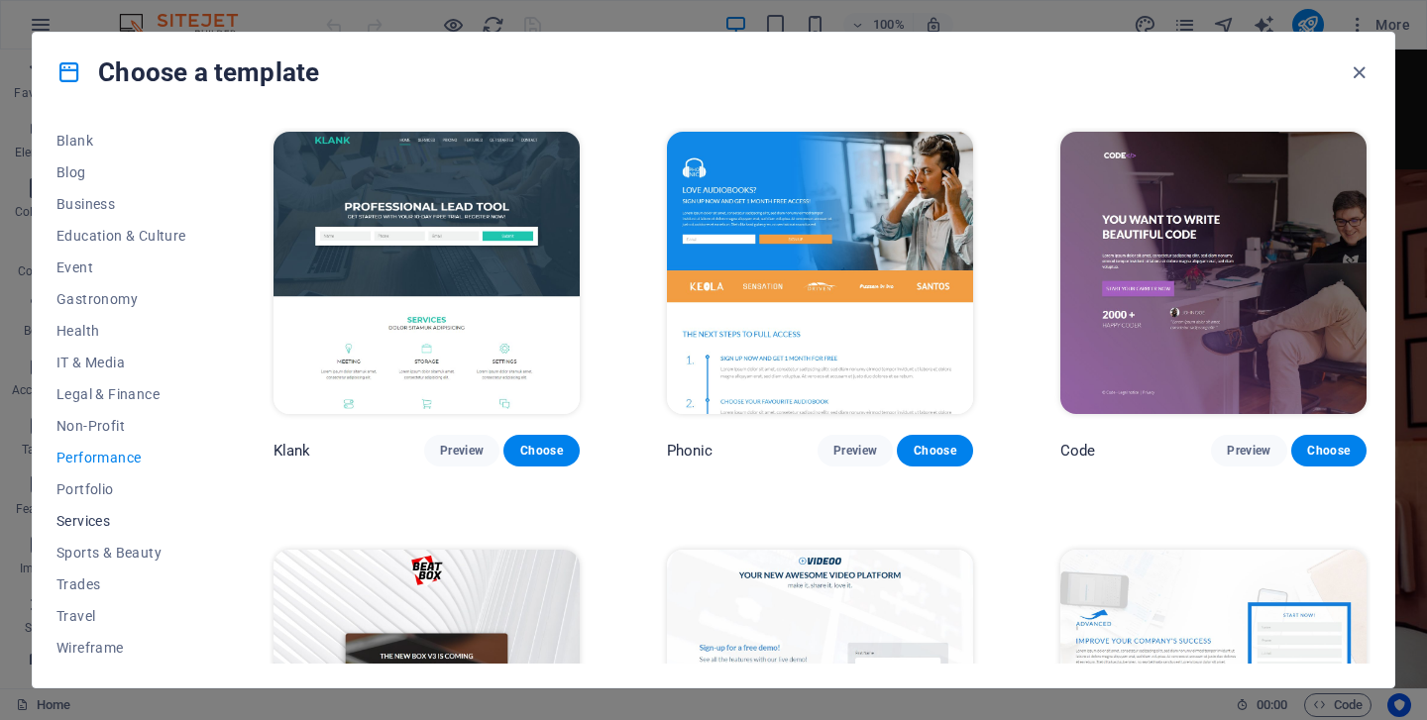
click at [100, 515] on span "Services" at bounding box center [121, 521] width 130 height 16
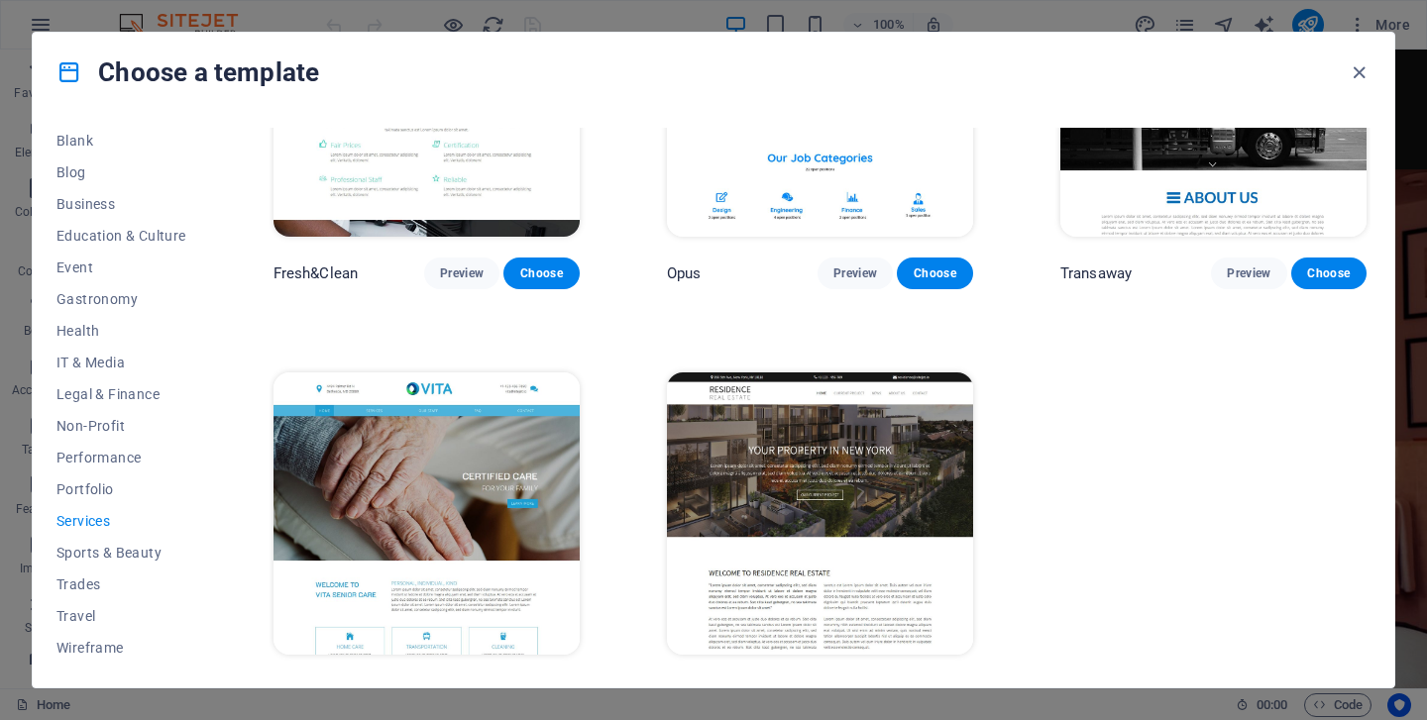
scroll to position [2291, 0]
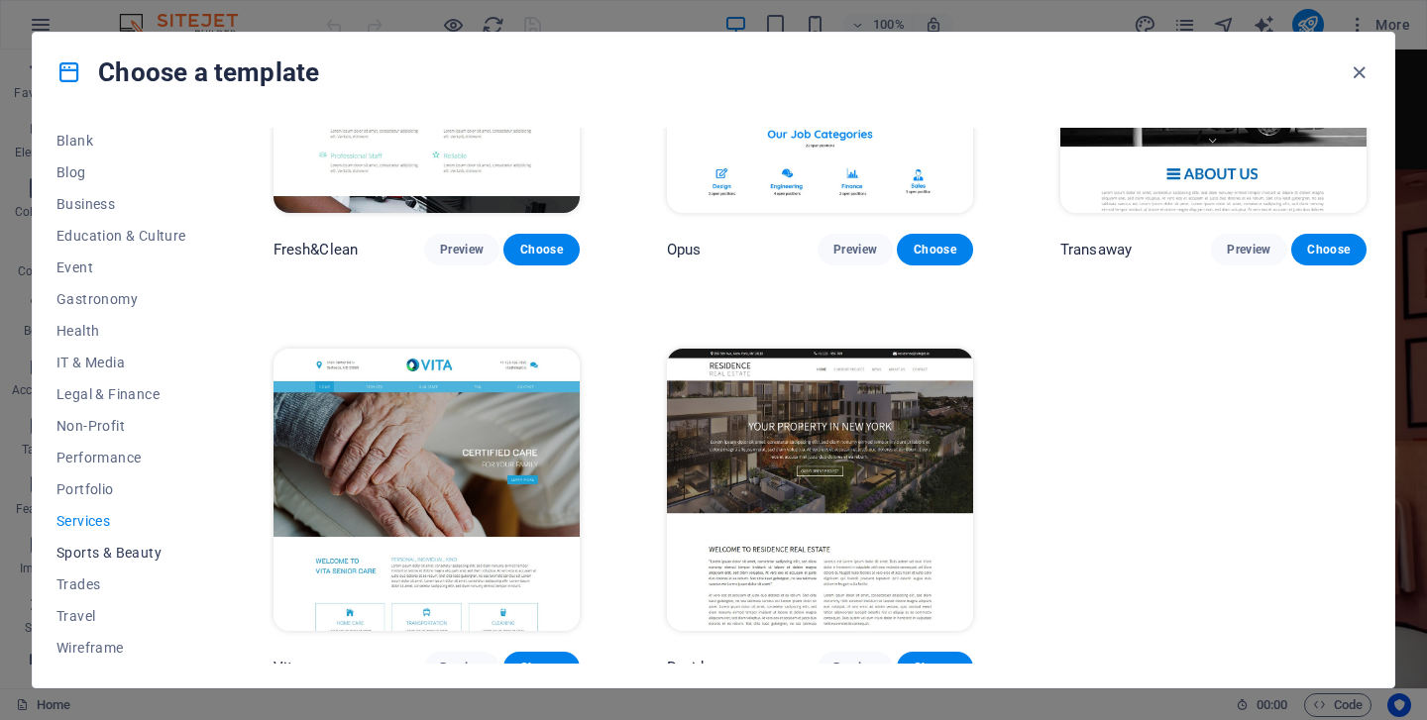
click at [120, 552] on span "Sports & Beauty" at bounding box center [121, 553] width 130 height 16
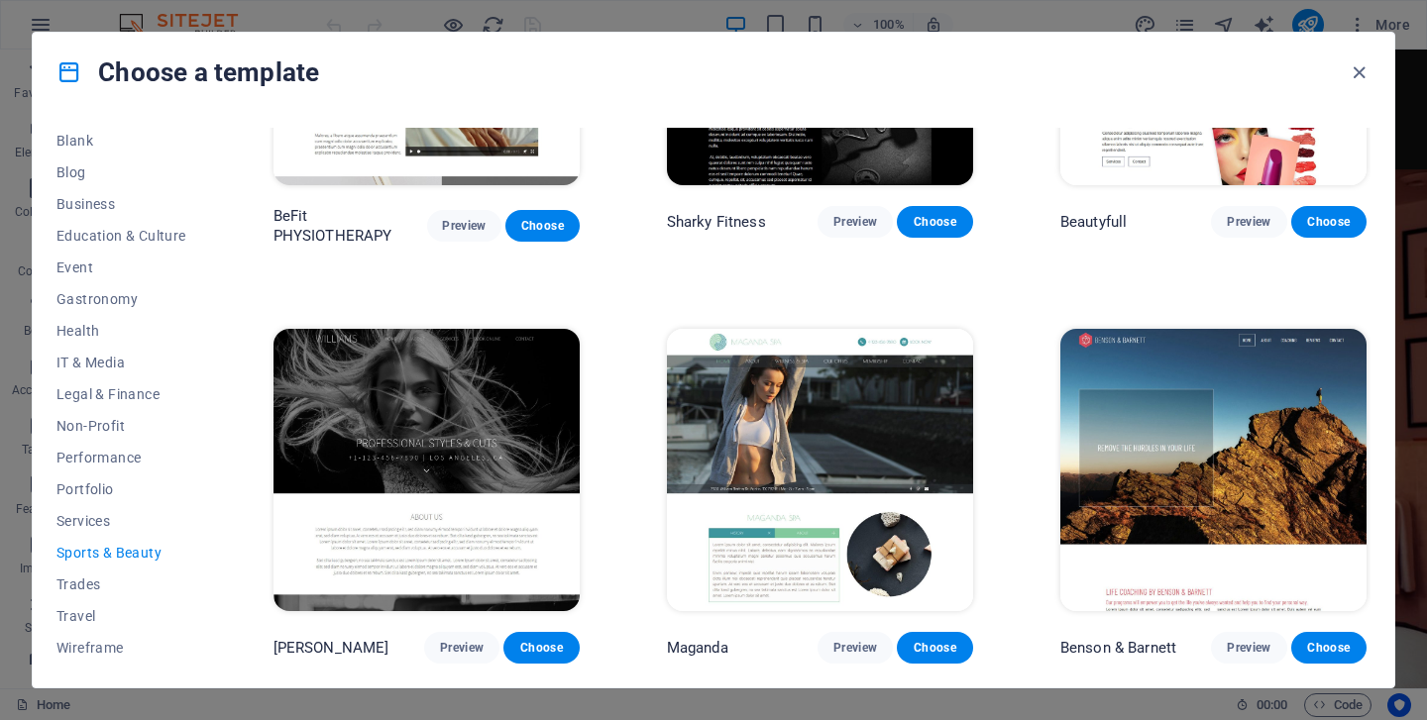
scroll to position [1469, 0]
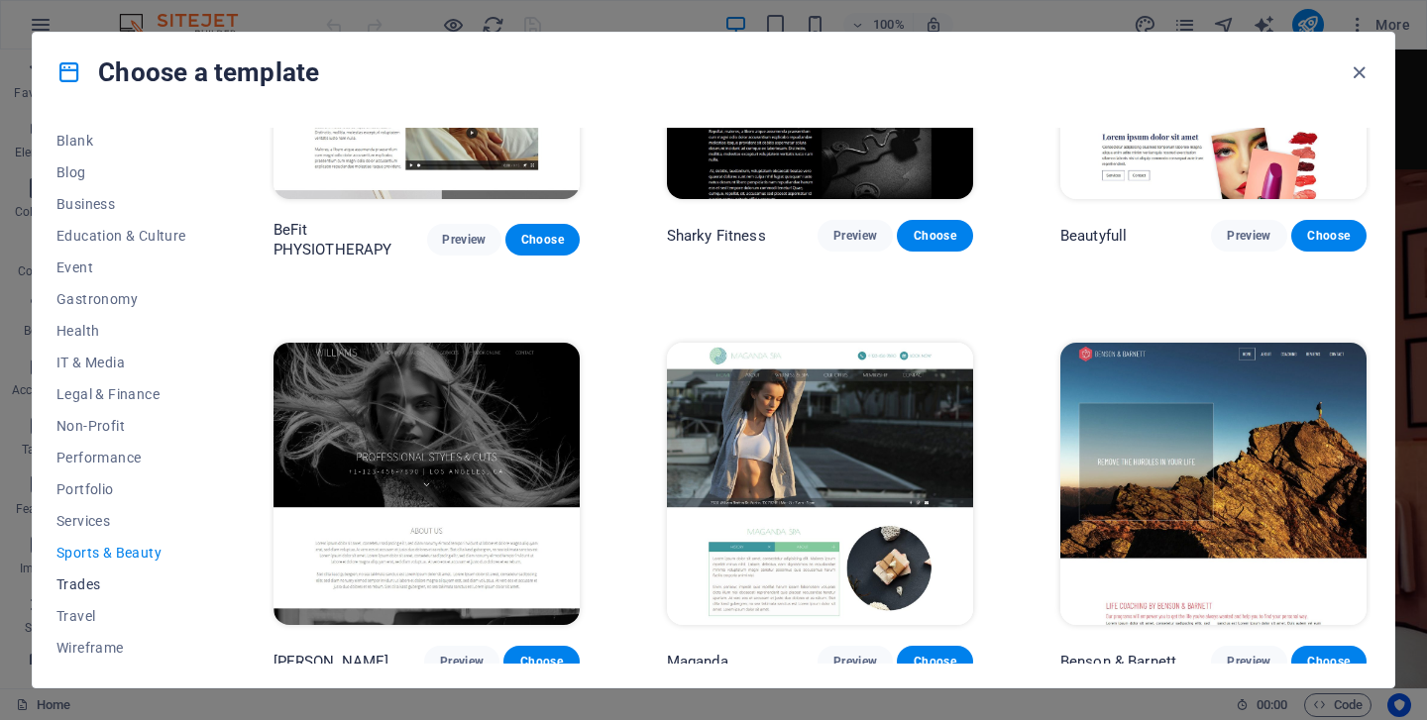
click at [82, 581] on span "Trades" at bounding box center [121, 585] width 130 height 16
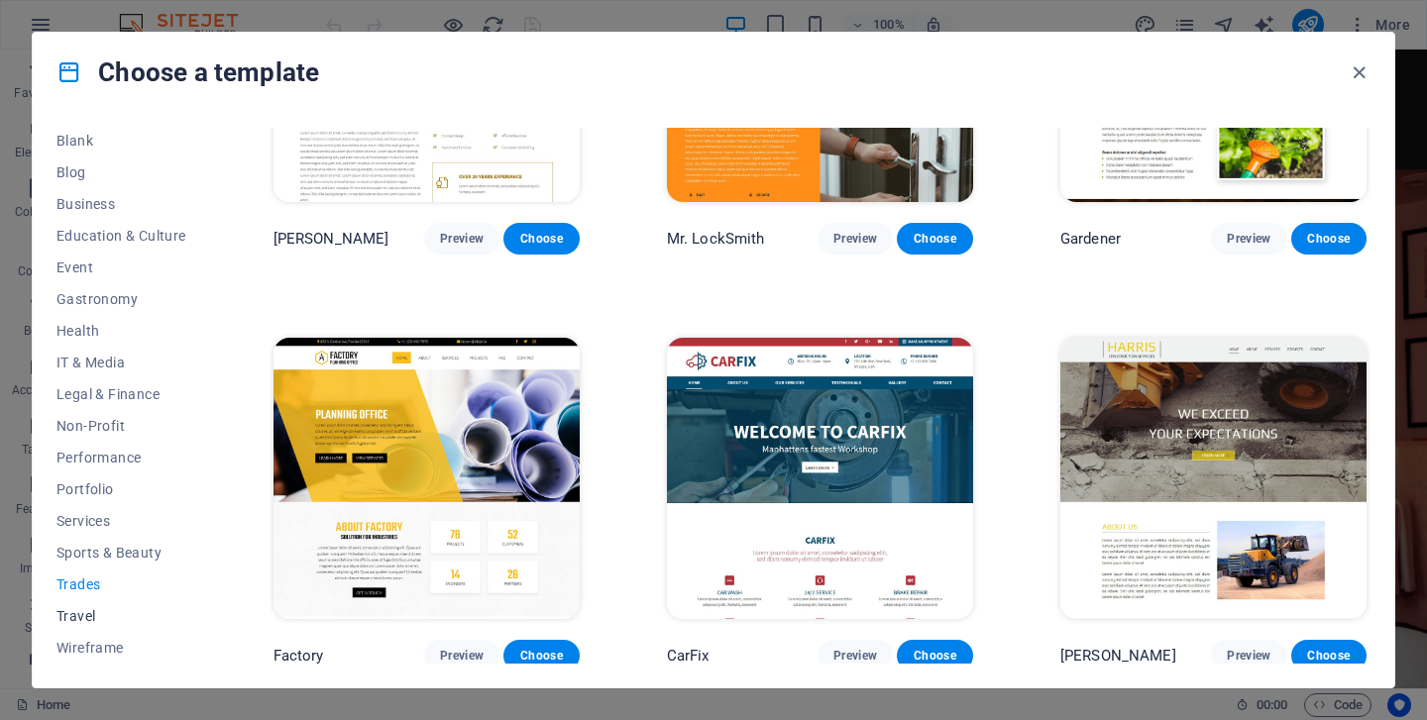
click at [83, 608] on span "Travel" at bounding box center [121, 616] width 130 height 16
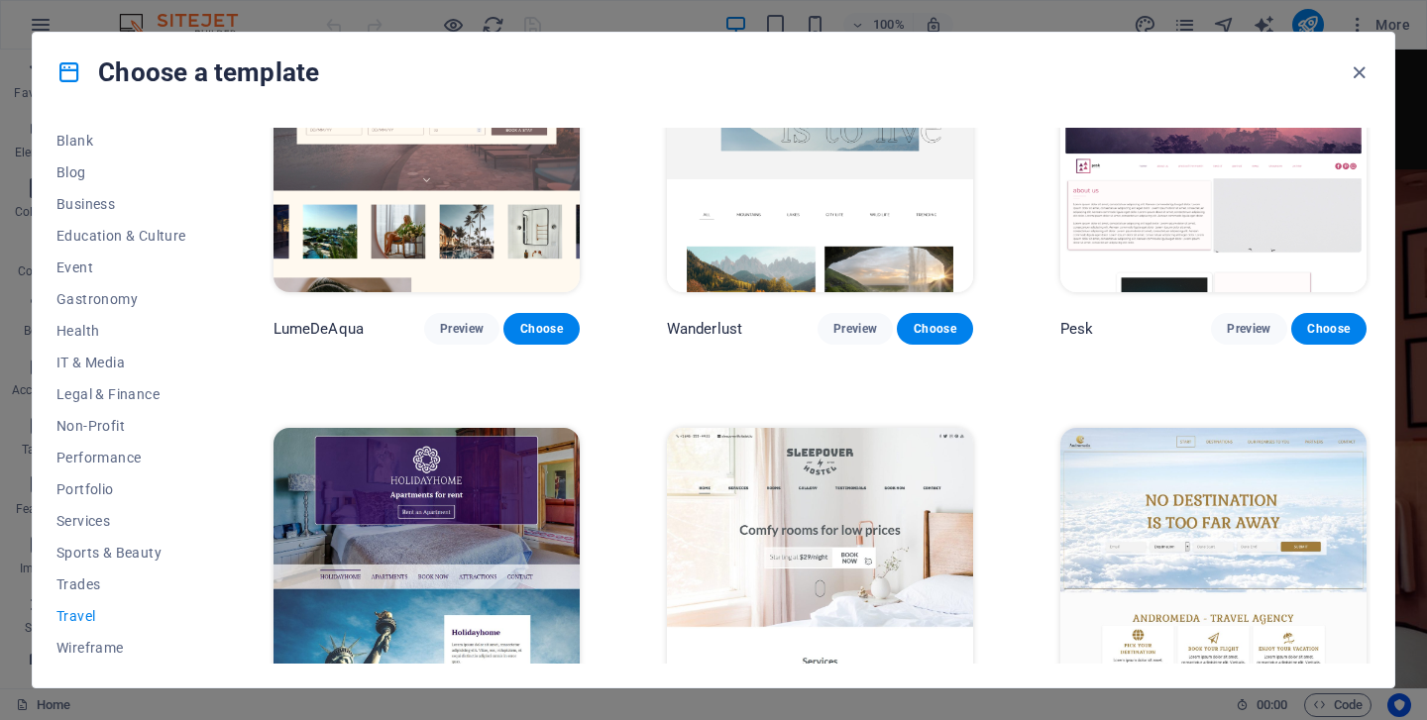
scroll to position [0, 0]
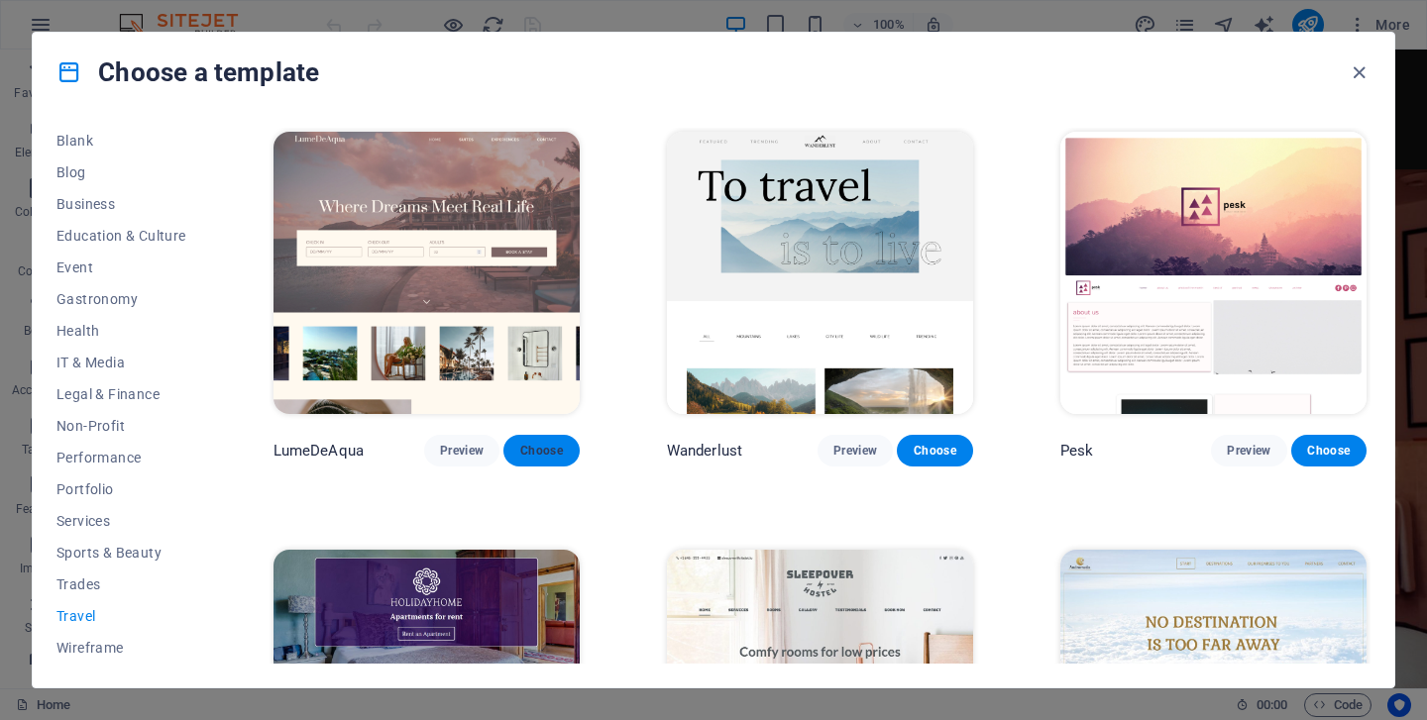
click at [556, 456] on button "Choose" at bounding box center [540, 451] width 75 height 32
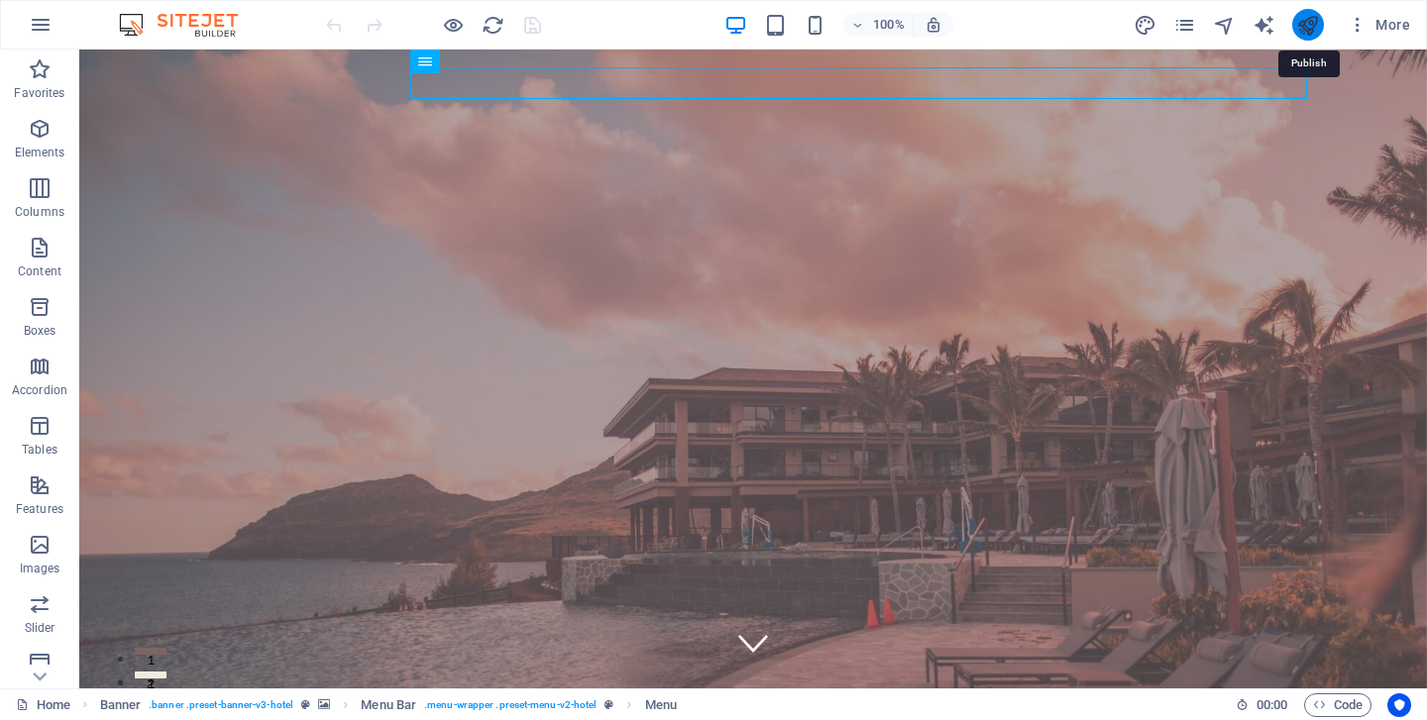
click at [1317, 23] on icon "publish" at bounding box center [1307, 25] width 23 height 23
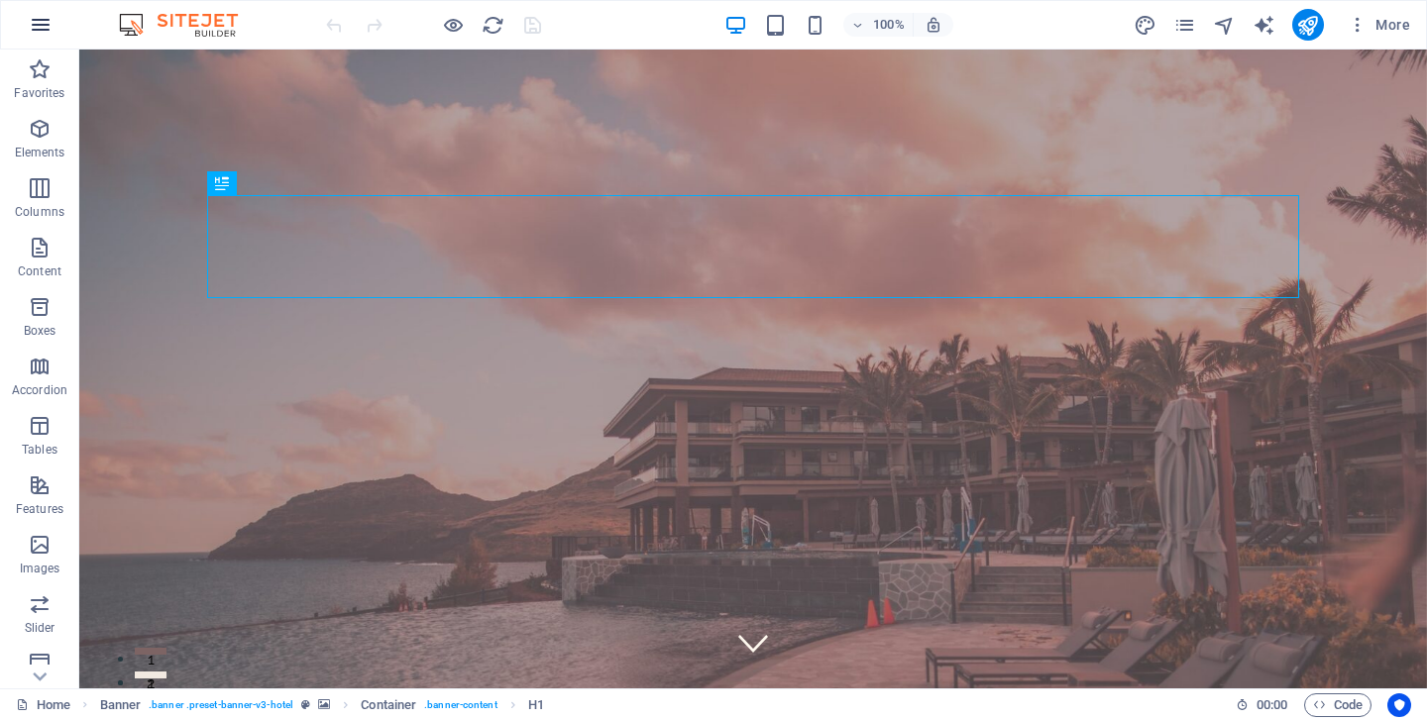
click at [36, 20] on icon "button" at bounding box center [41, 25] width 24 height 24
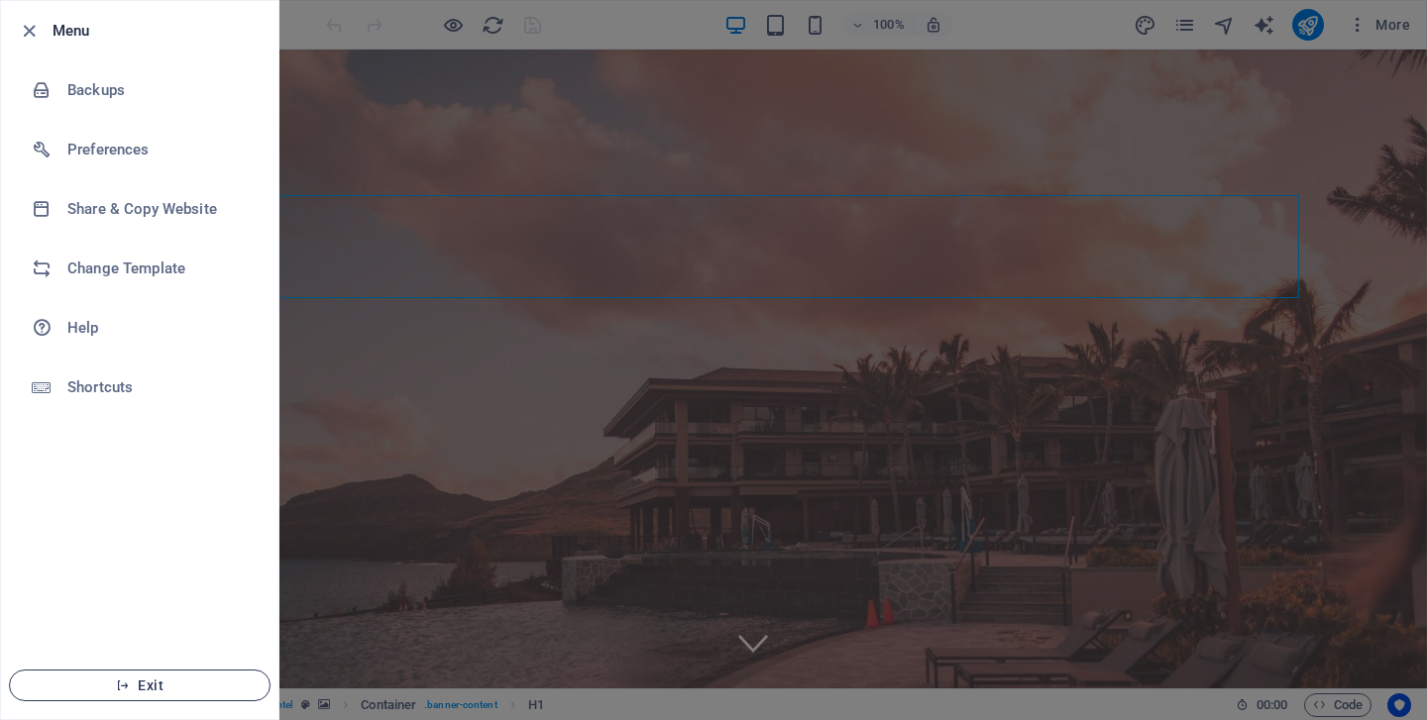
click at [140, 692] on span "Exit" at bounding box center [140, 686] width 228 height 16
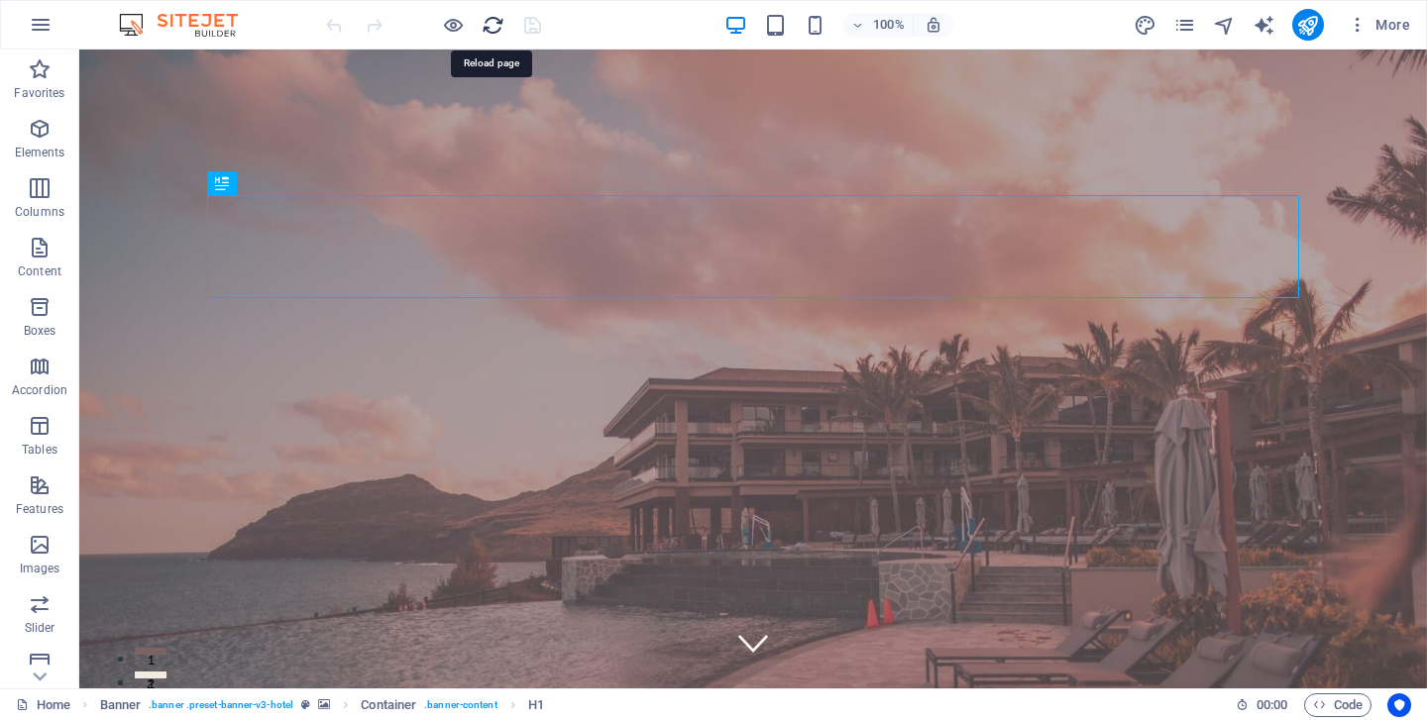
click at [492, 35] on icon "reload" at bounding box center [493, 25] width 23 height 23
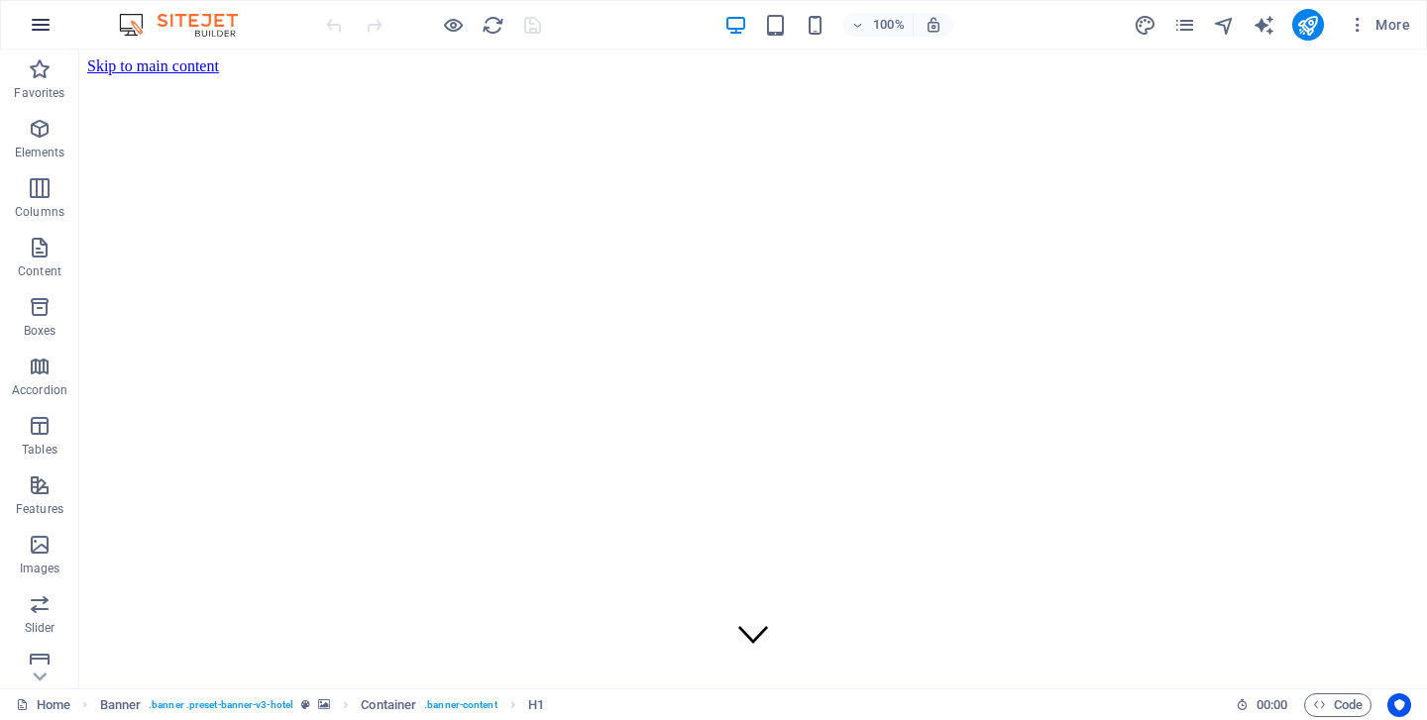
click at [31, 20] on icon "button" at bounding box center [41, 25] width 24 height 24
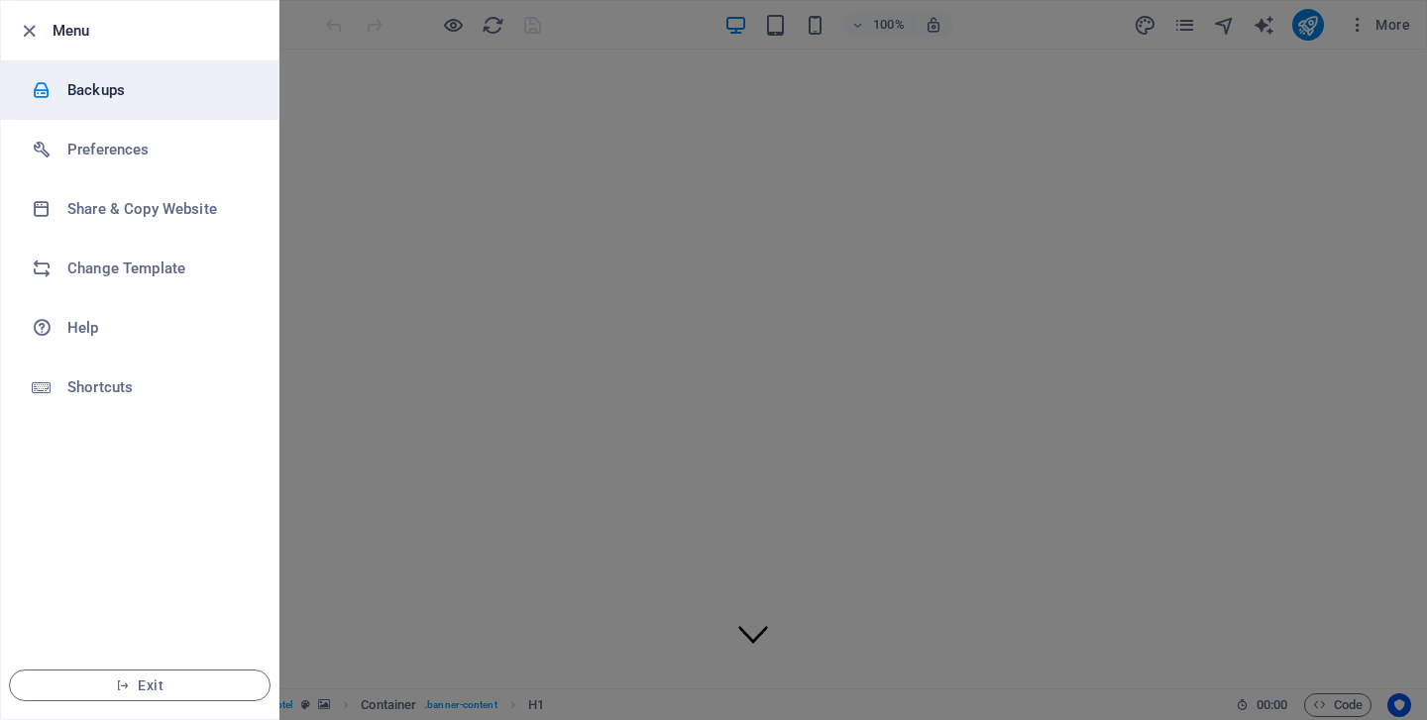
click at [102, 93] on h6 "Backups" at bounding box center [158, 90] width 183 height 24
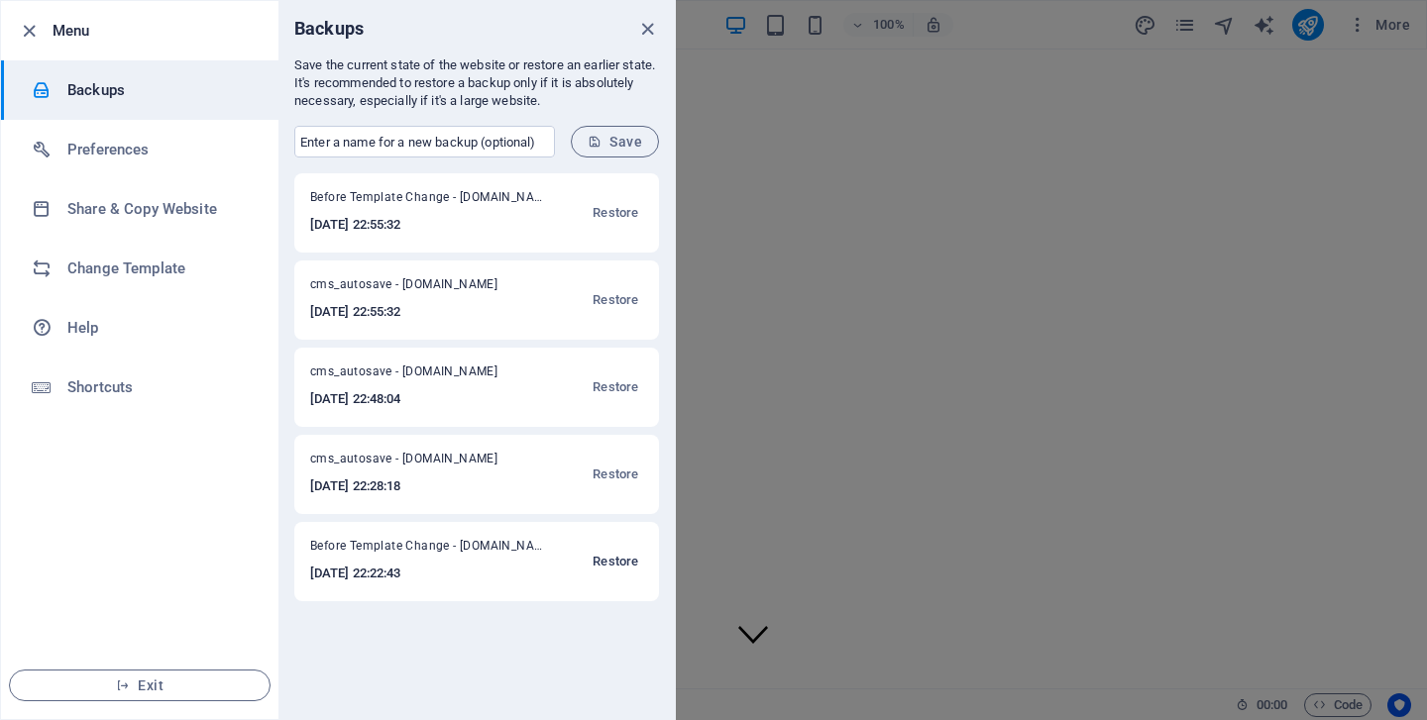
click at [616, 560] on span "Restore" at bounding box center [616, 562] width 46 height 24
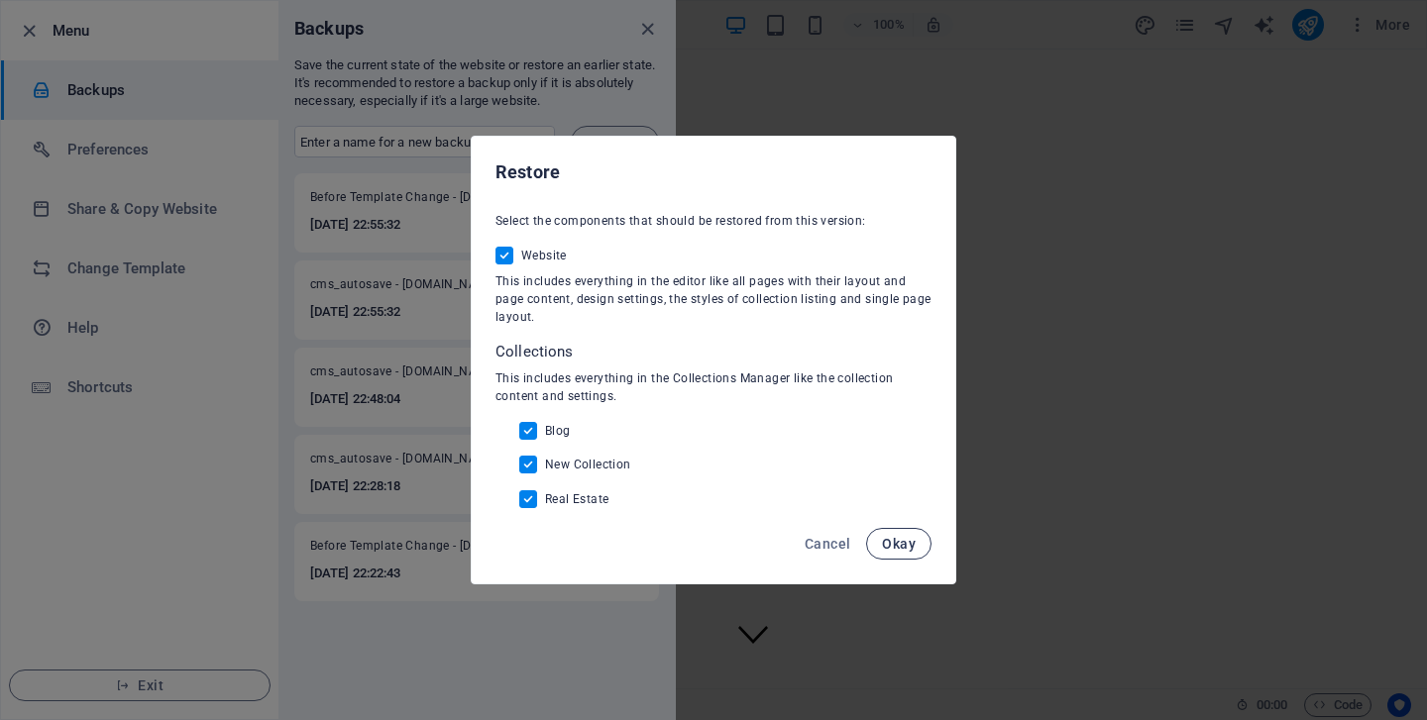
click at [904, 540] on span "Okay" at bounding box center [899, 544] width 34 height 16
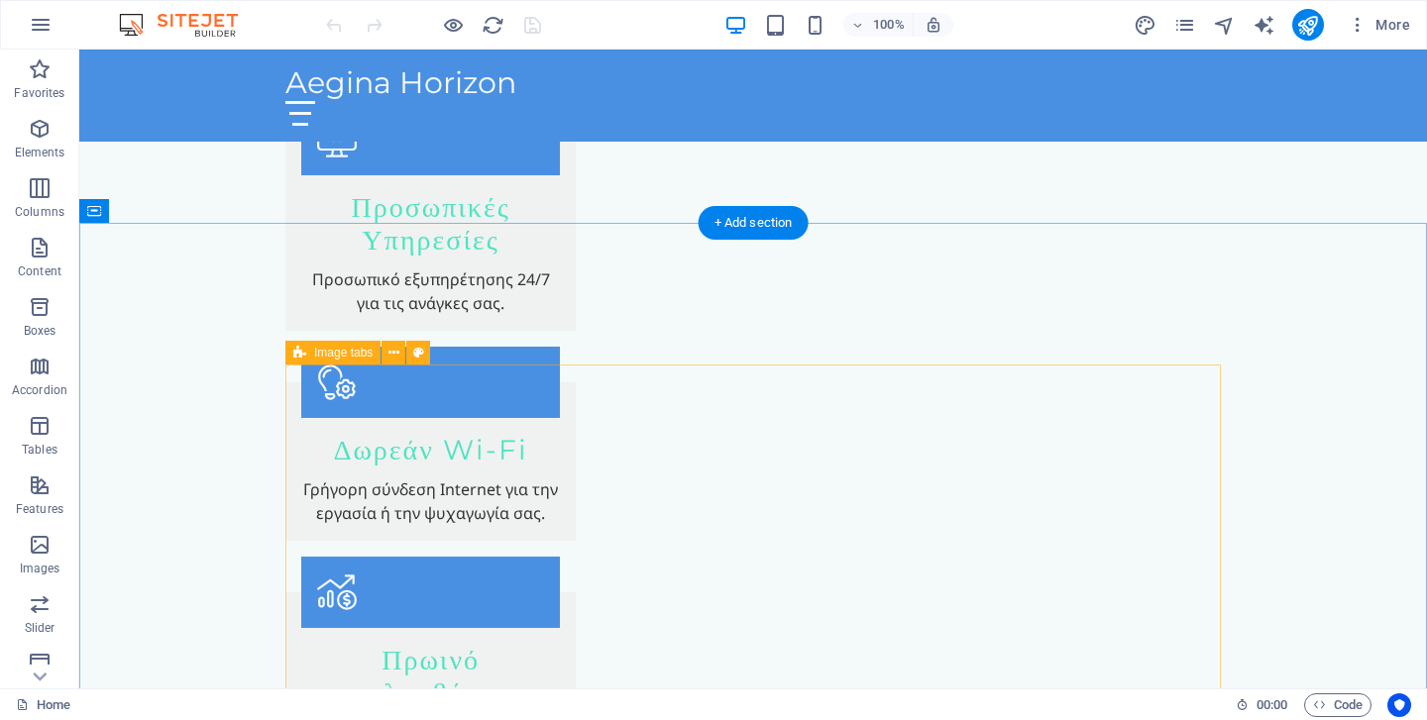
scroll to position [1917, 0]
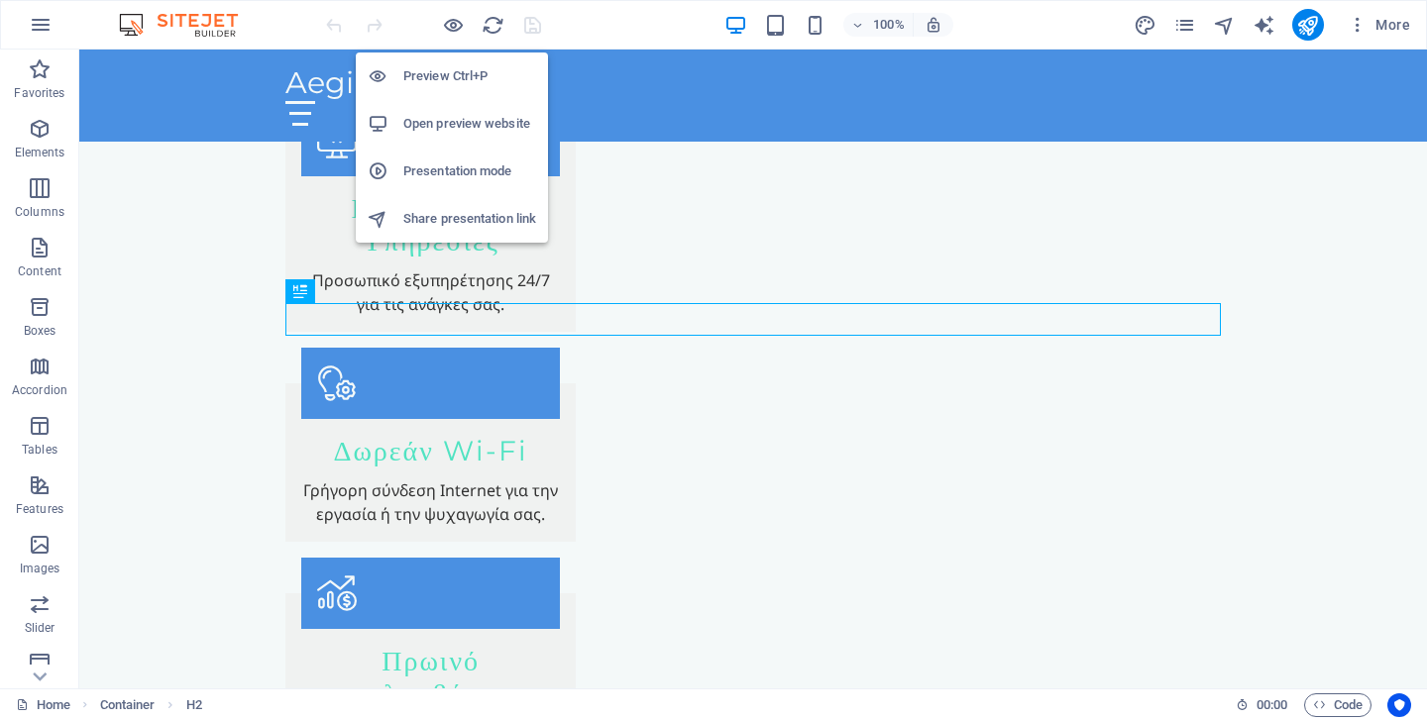
click at [454, 125] on h6 "Open preview website" at bounding box center [469, 124] width 133 height 24
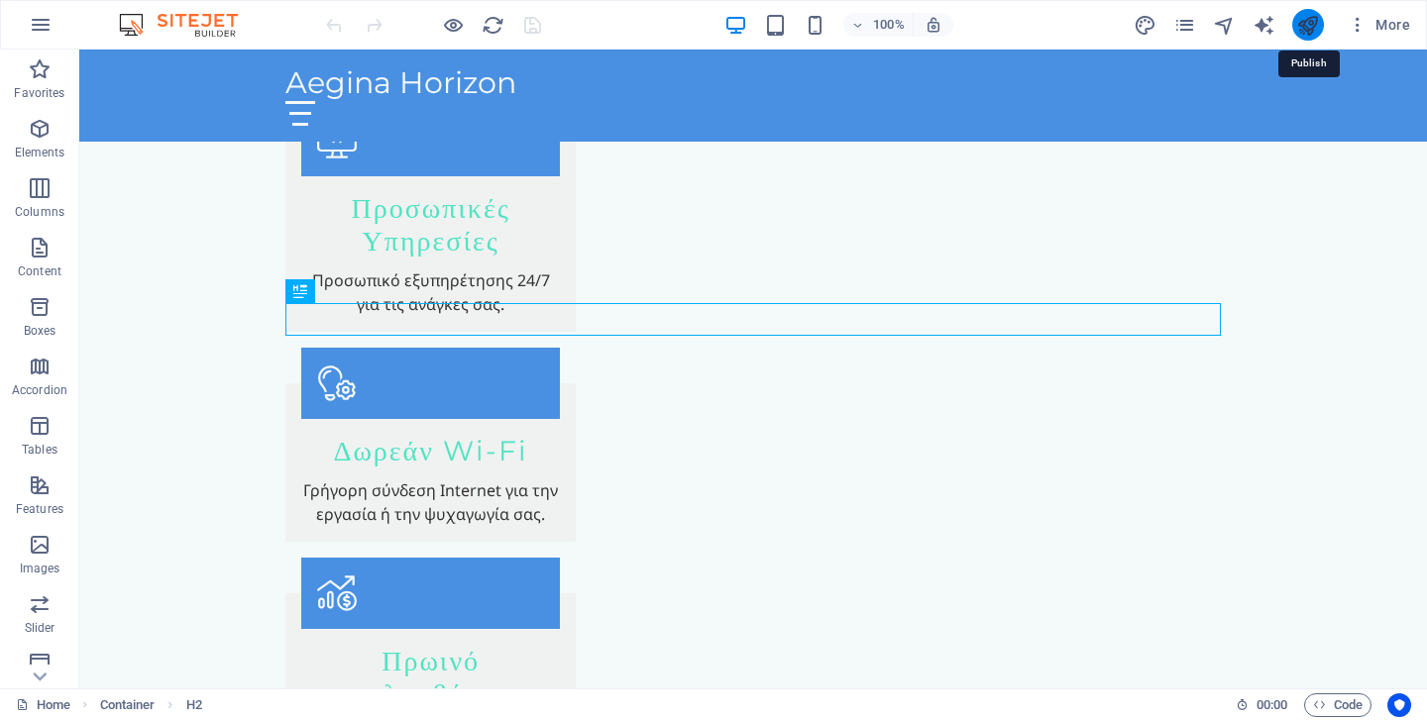
click at [1305, 17] on icon "publish" at bounding box center [1307, 25] width 23 height 23
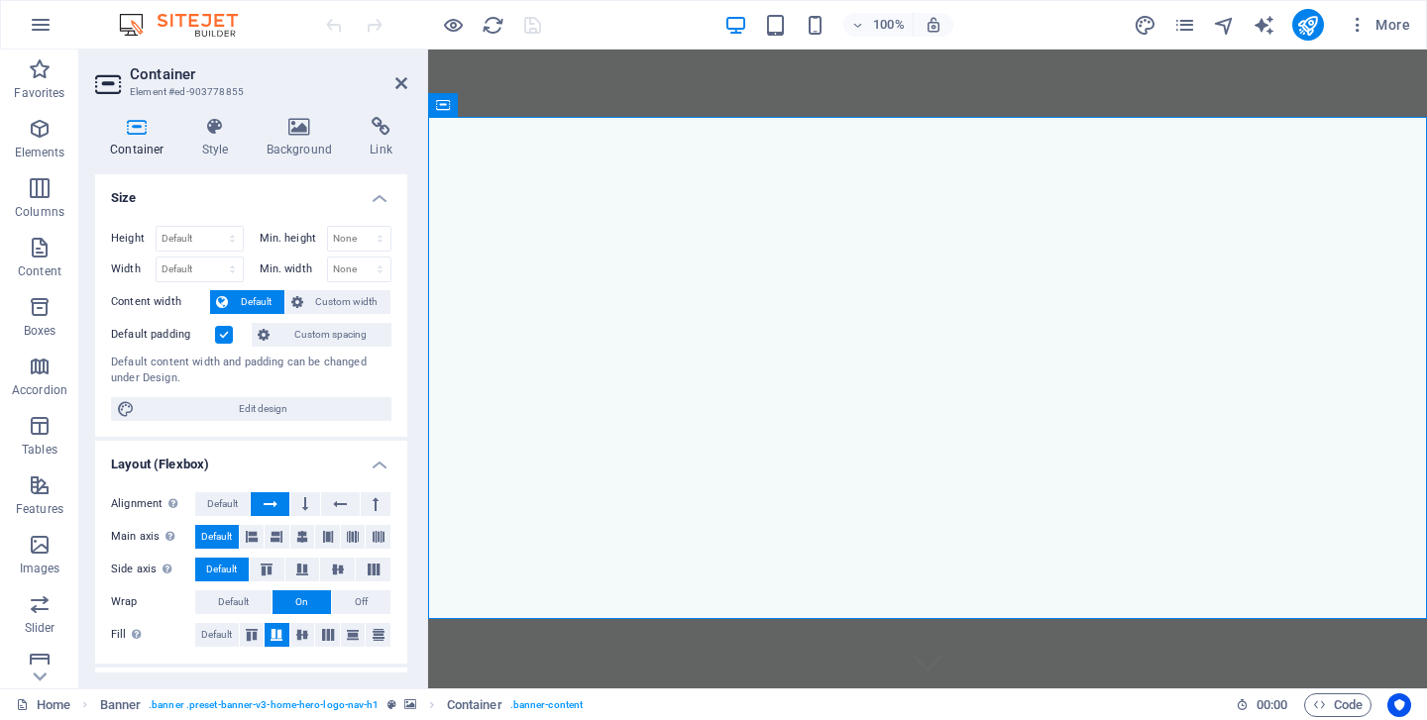
click at [301, 114] on div "Container Style Background Link Size Height Default px rem % vh vw Min. height …" at bounding box center [251, 395] width 344 height 588
click at [301, 123] on icon at bounding box center [300, 127] width 96 height 20
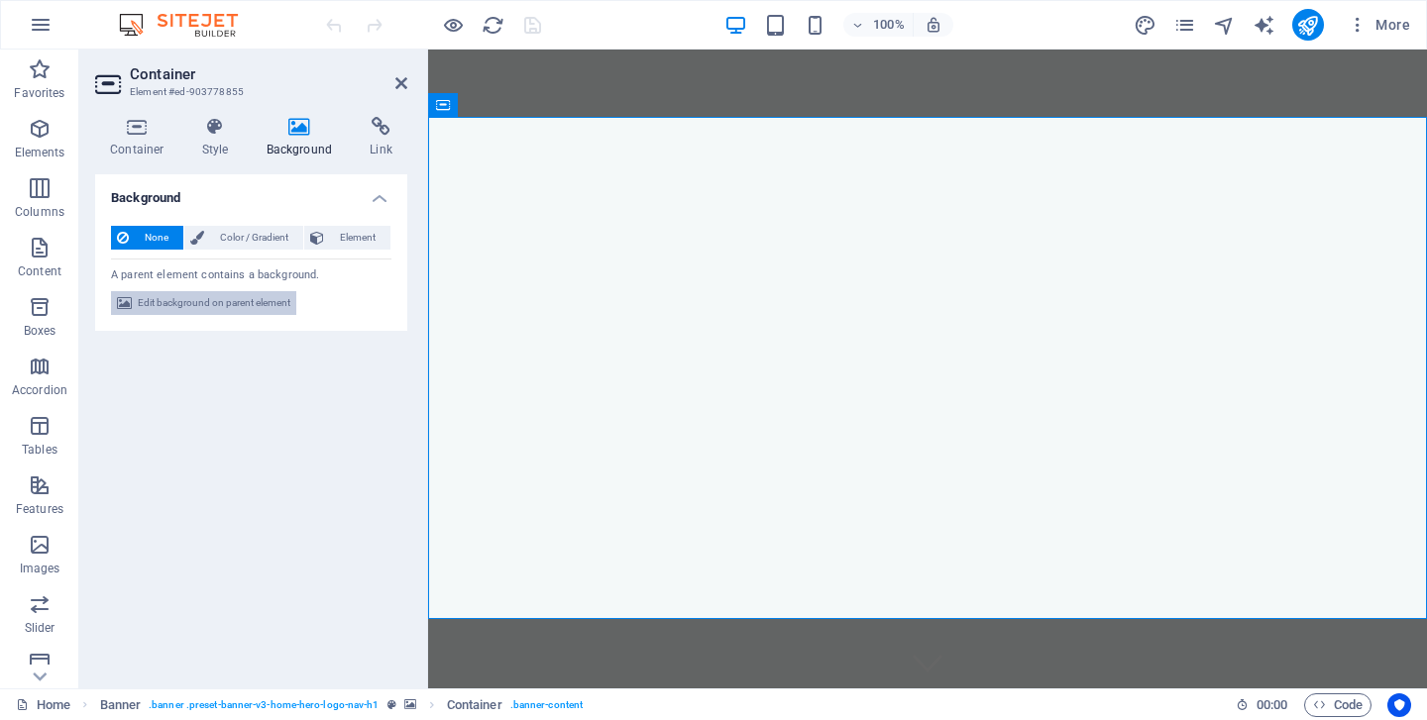
click at [198, 311] on span "Edit background on parent element" at bounding box center [214, 303] width 153 height 24
select select "ms"
select select "s"
select select "progressive"
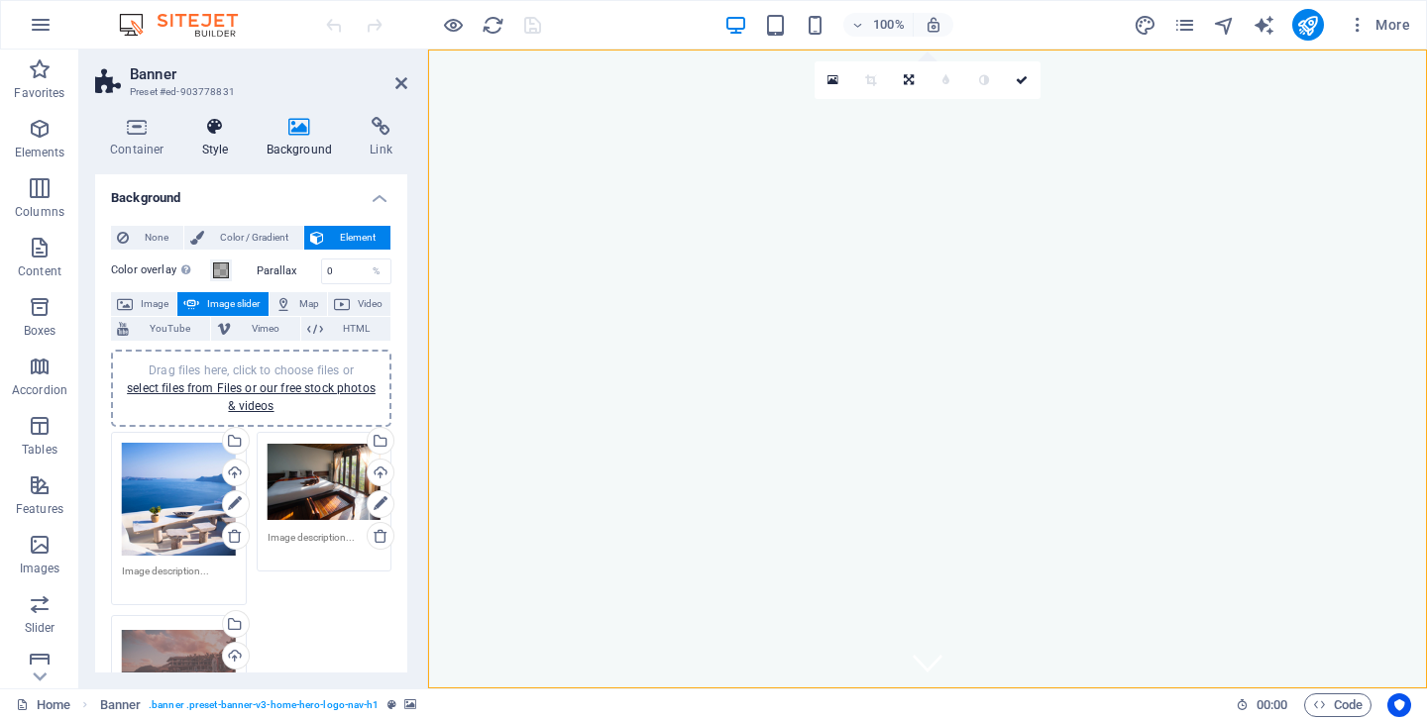
click at [215, 131] on icon at bounding box center [215, 127] width 56 height 20
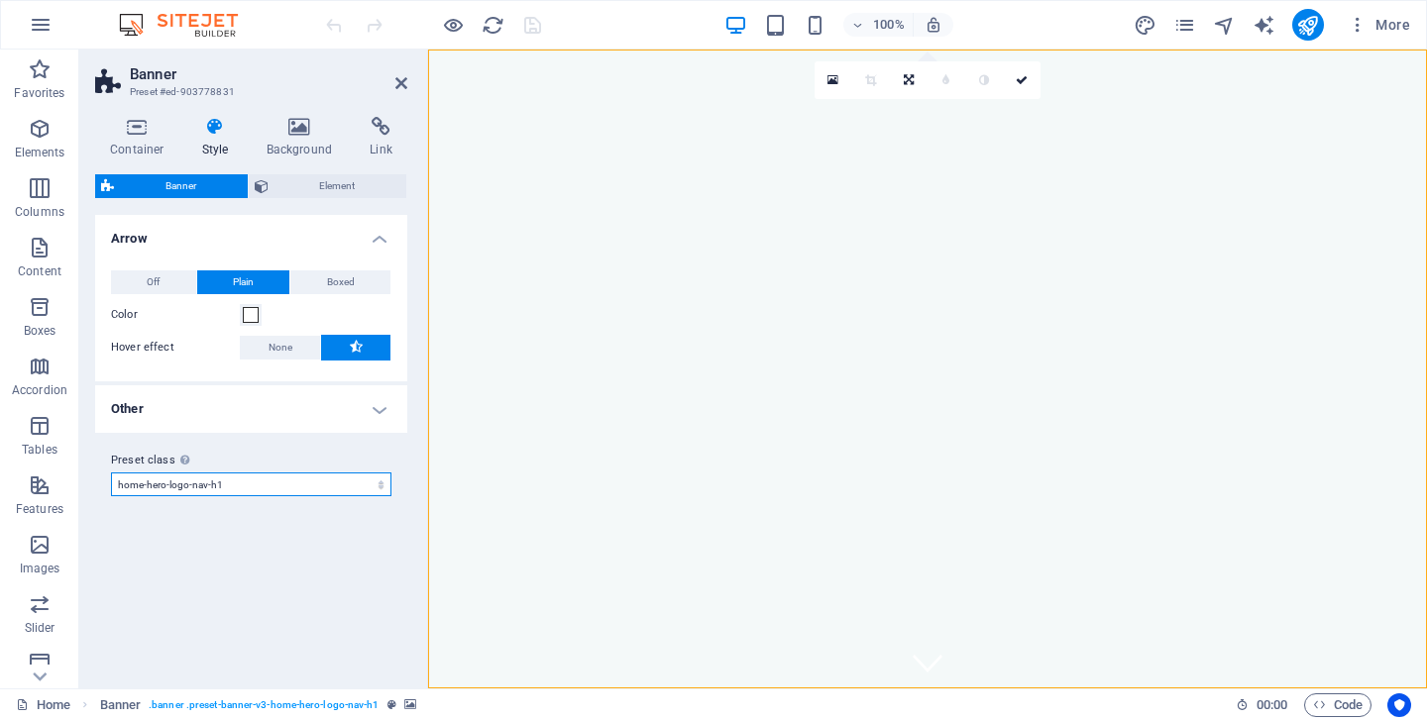
click at [197, 483] on select "default home-hero-logo-nav-h1-slogan home-hero-logo-nav-h1 home-logo-nav-h1-ima…" at bounding box center [251, 485] width 280 height 24
click at [1400, 10] on button "More" at bounding box center [1379, 25] width 78 height 32
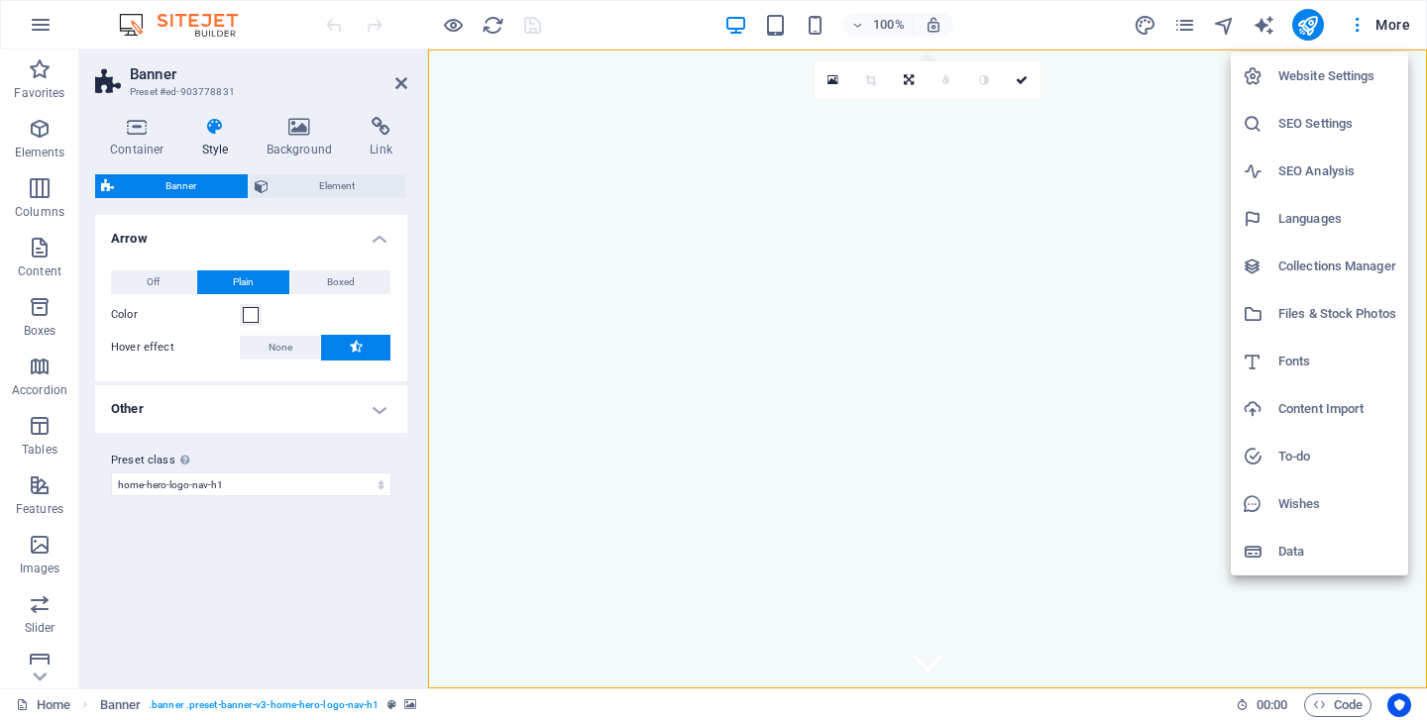
click at [1318, 74] on h6 "Website Settings" at bounding box center [1337, 76] width 118 height 24
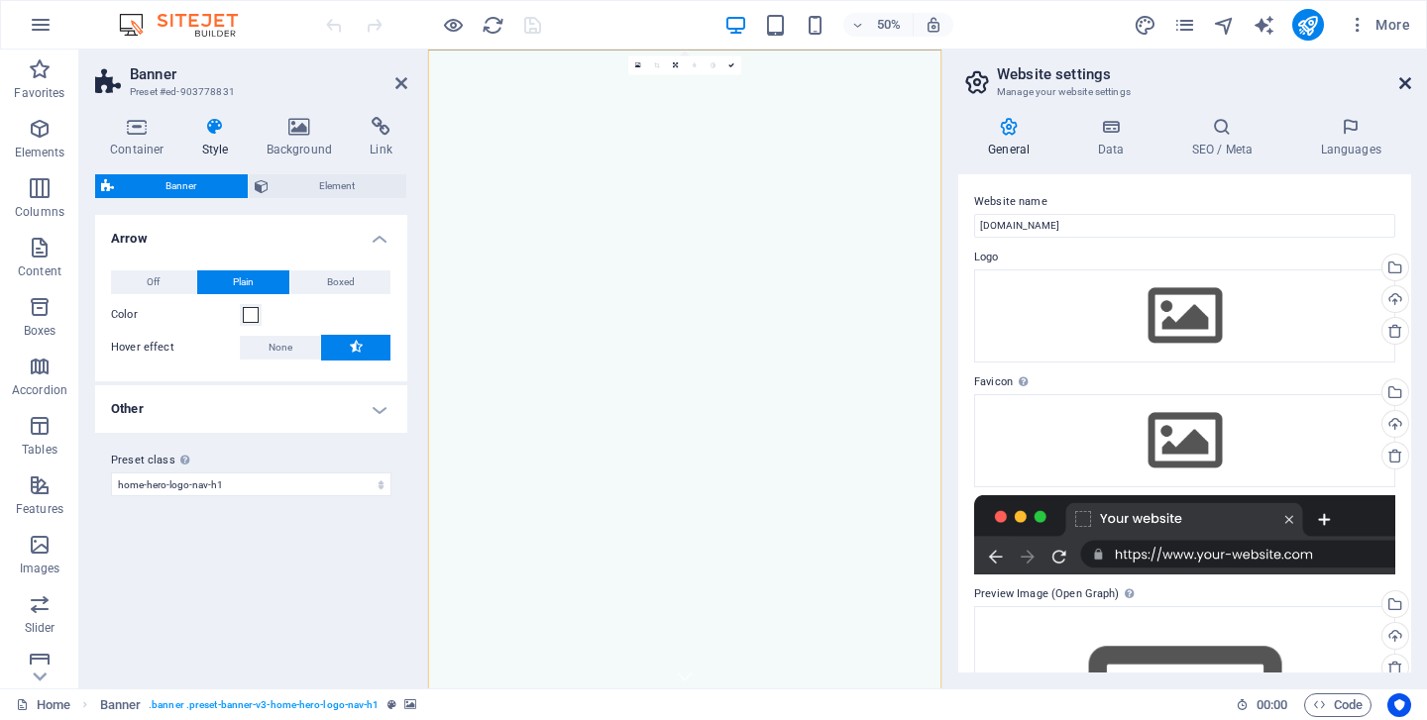
click at [1408, 77] on icon at bounding box center [1405, 83] width 12 height 16
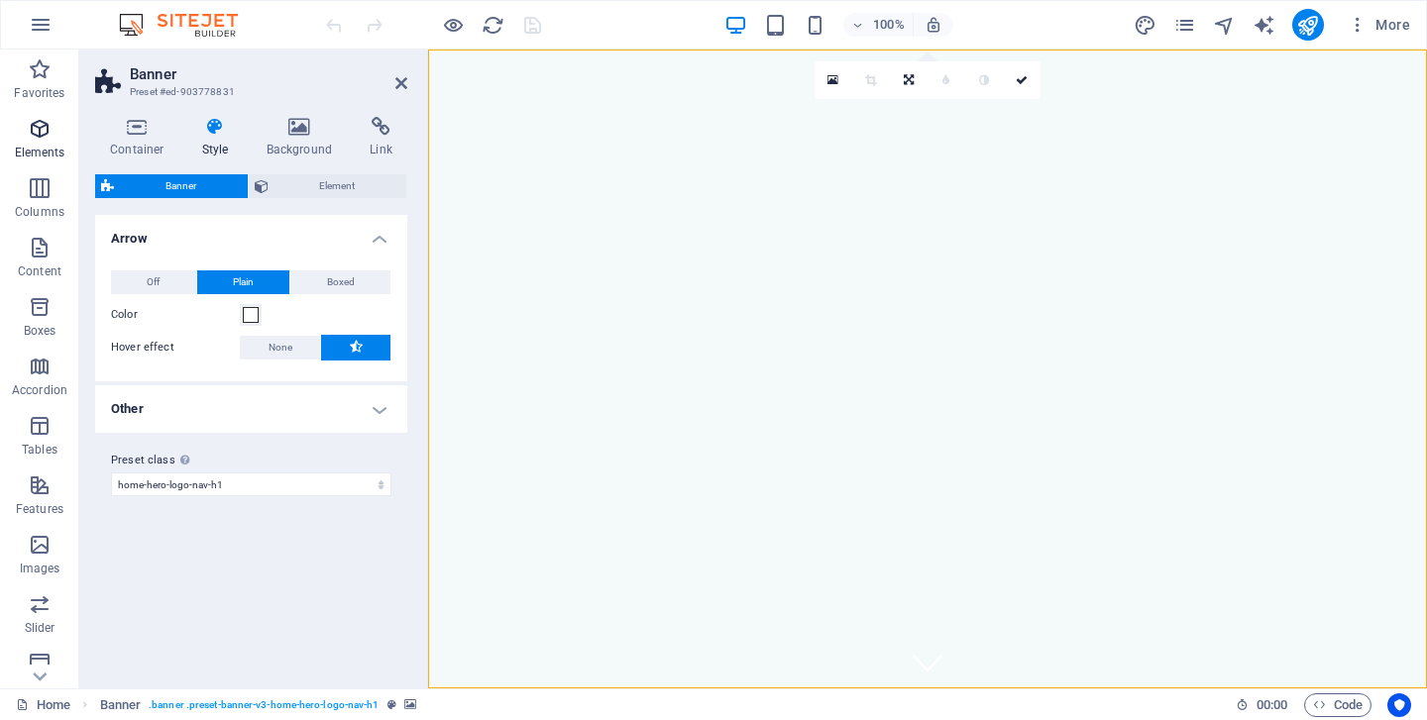
click at [36, 129] on icon "button" at bounding box center [40, 129] width 24 height 24
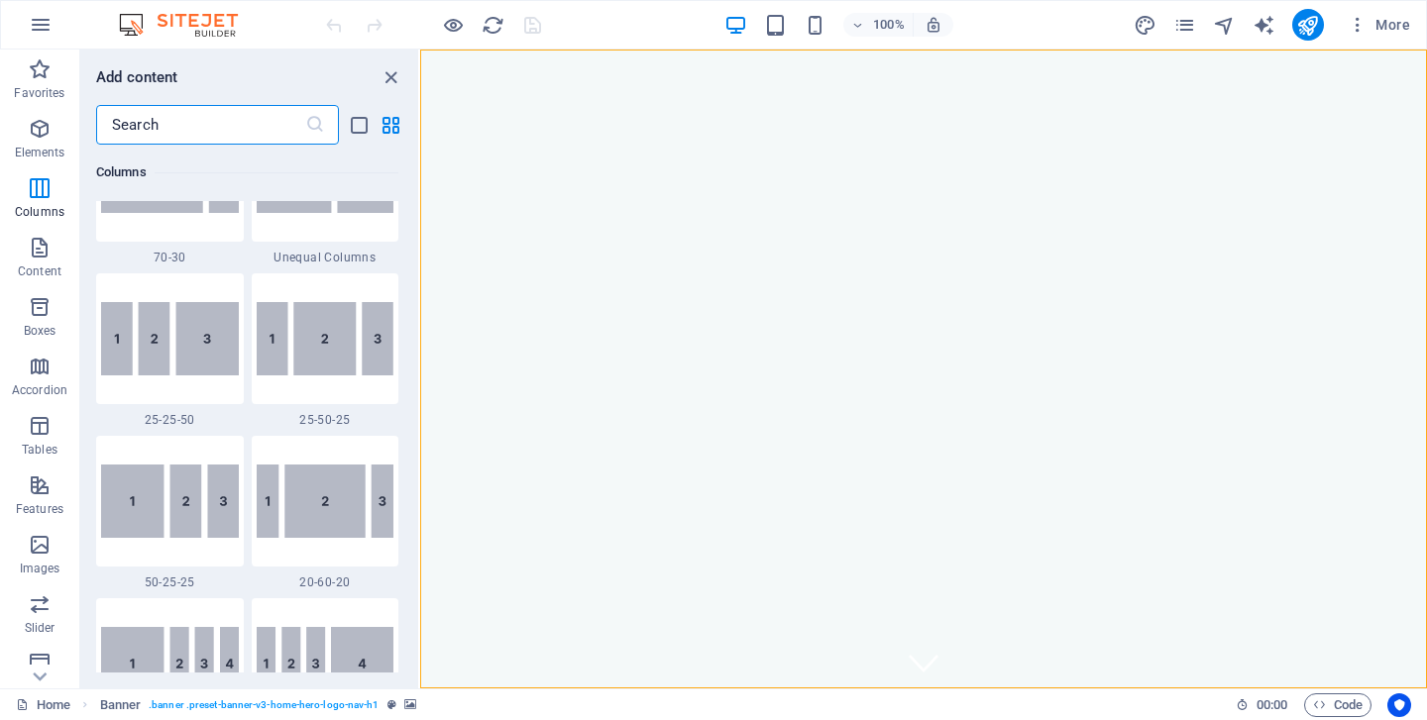
scroll to position [1942, 0]
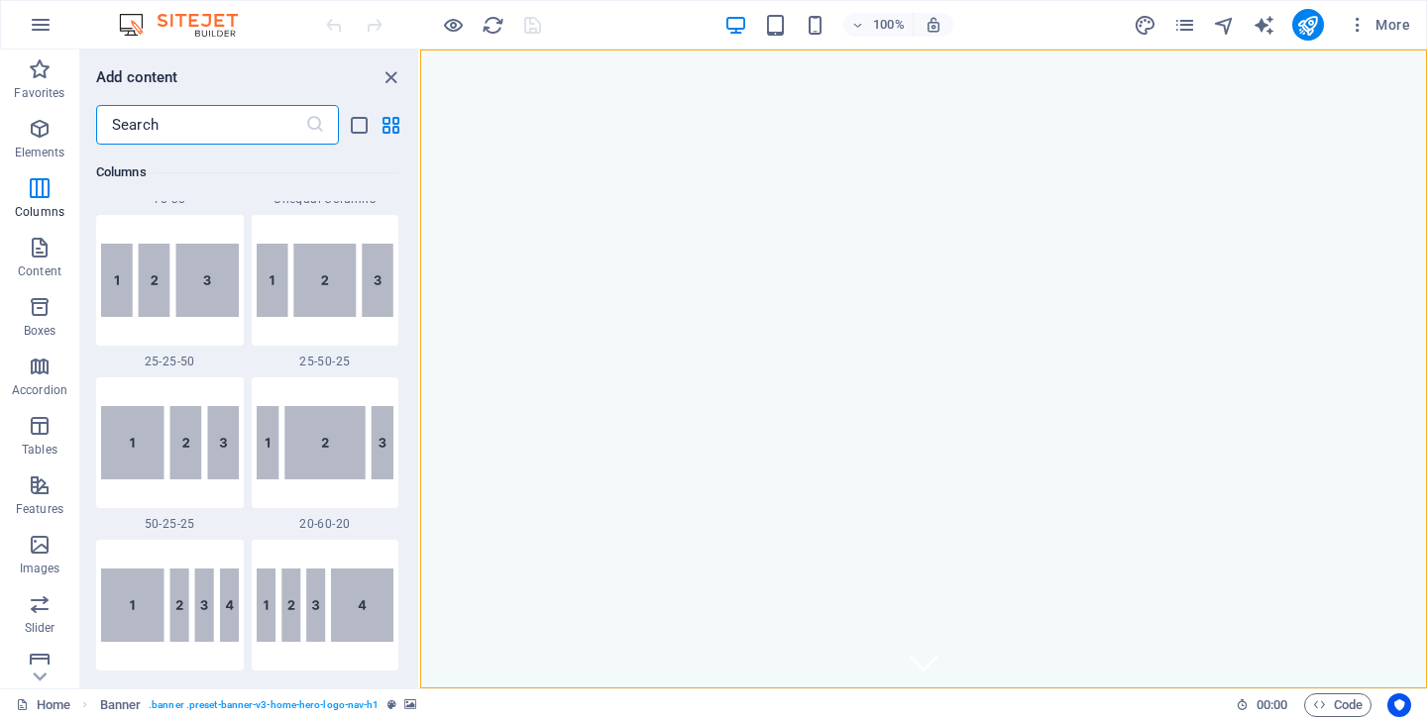
click at [177, 123] on input "text" at bounding box center [200, 125] width 209 height 40
click at [43, 14] on icon "button" at bounding box center [41, 25] width 24 height 24
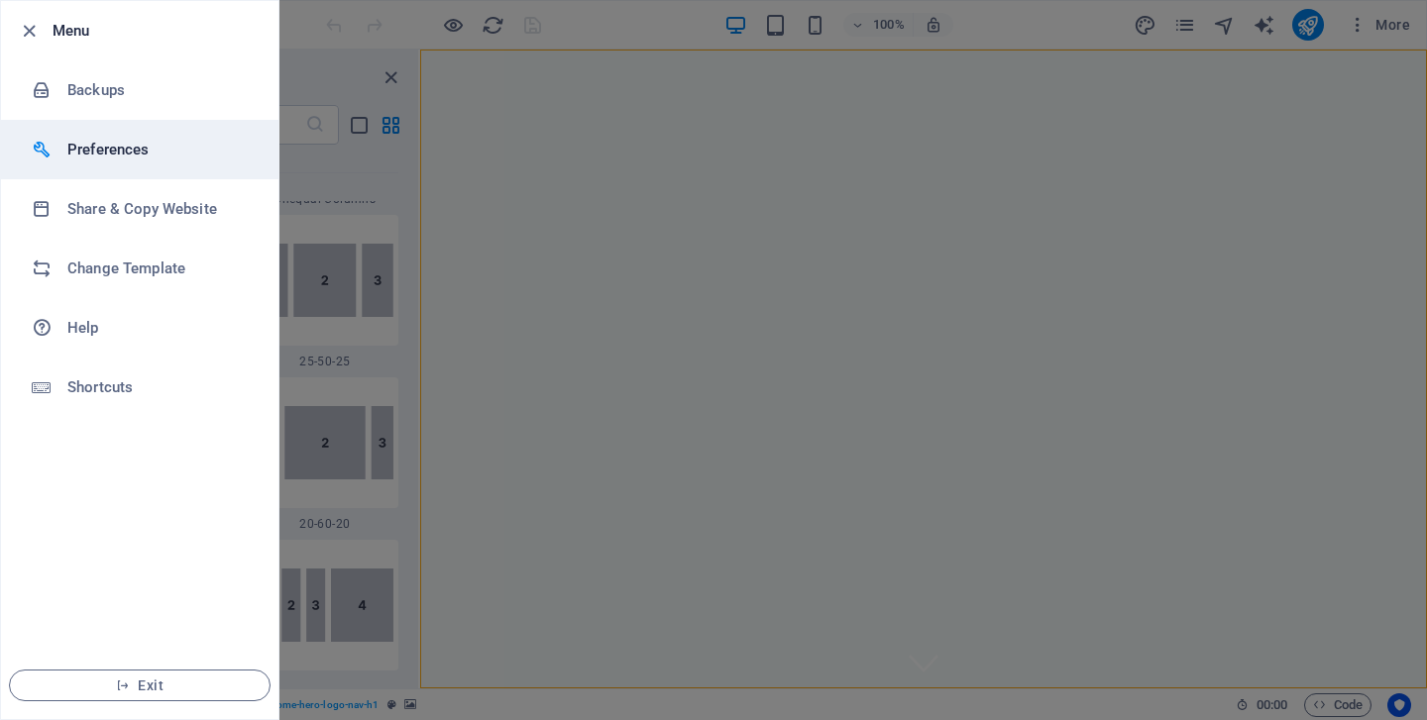
click at [124, 148] on h6 "Preferences" at bounding box center [158, 150] width 183 height 24
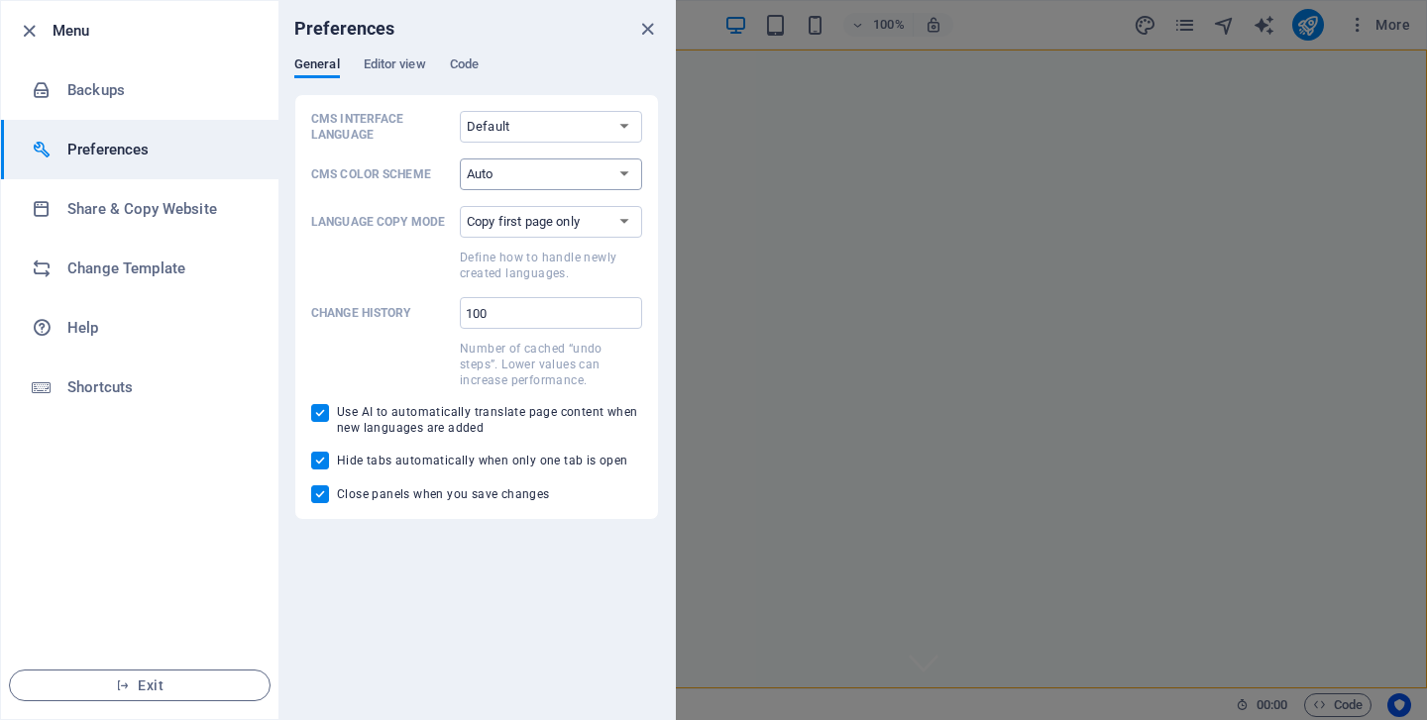
click at [578, 165] on select "Auto Dark Light" at bounding box center [551, 175] width 182 height 32
click at [460, 159] on select "Auto Dark Light" at bounding box center [551, 175] width 182 height 32
click at [562, 131] on select "Default Deutsch English Español Français Magyar Italiano Nederlands Polski Port…" at bounding box center [551, 127] width 182 height 32
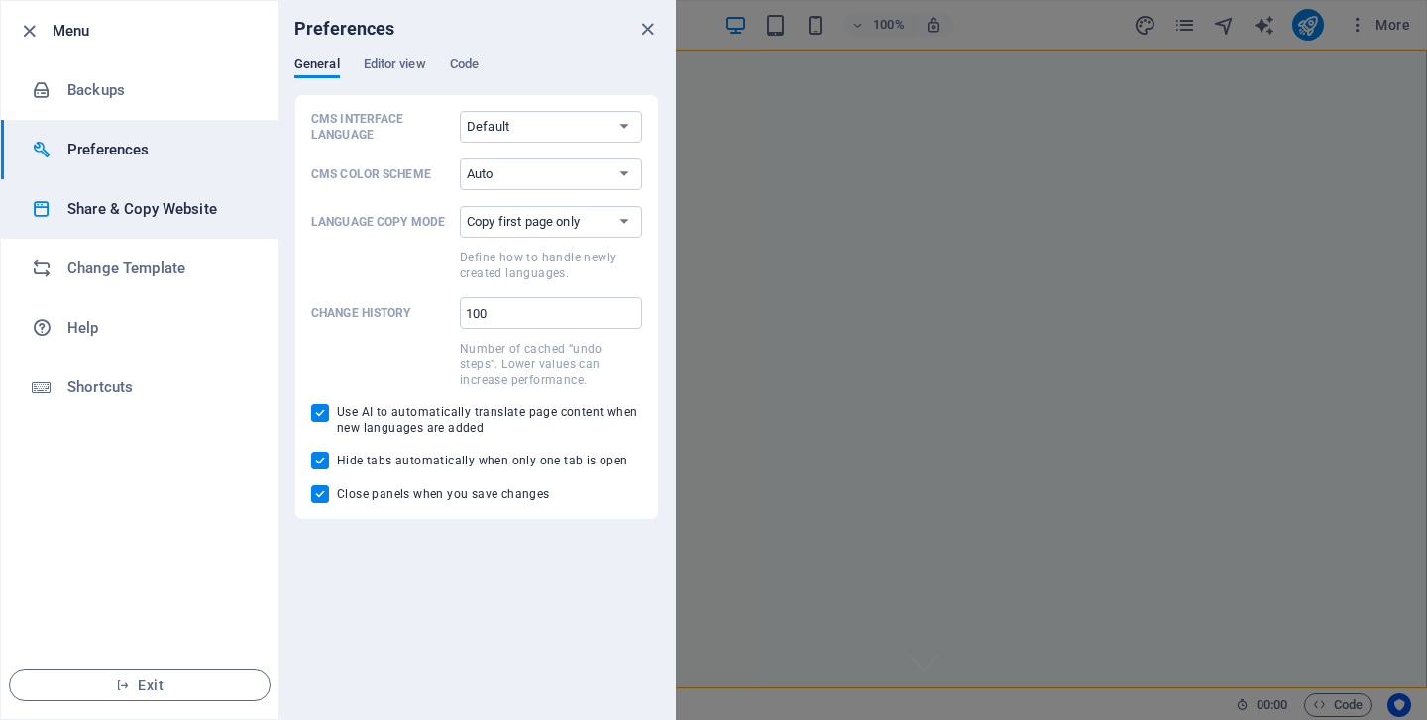
click at [131, 218] on h6 "Share & Copy Website" at bounding box center [158, 209] width 183 height 24
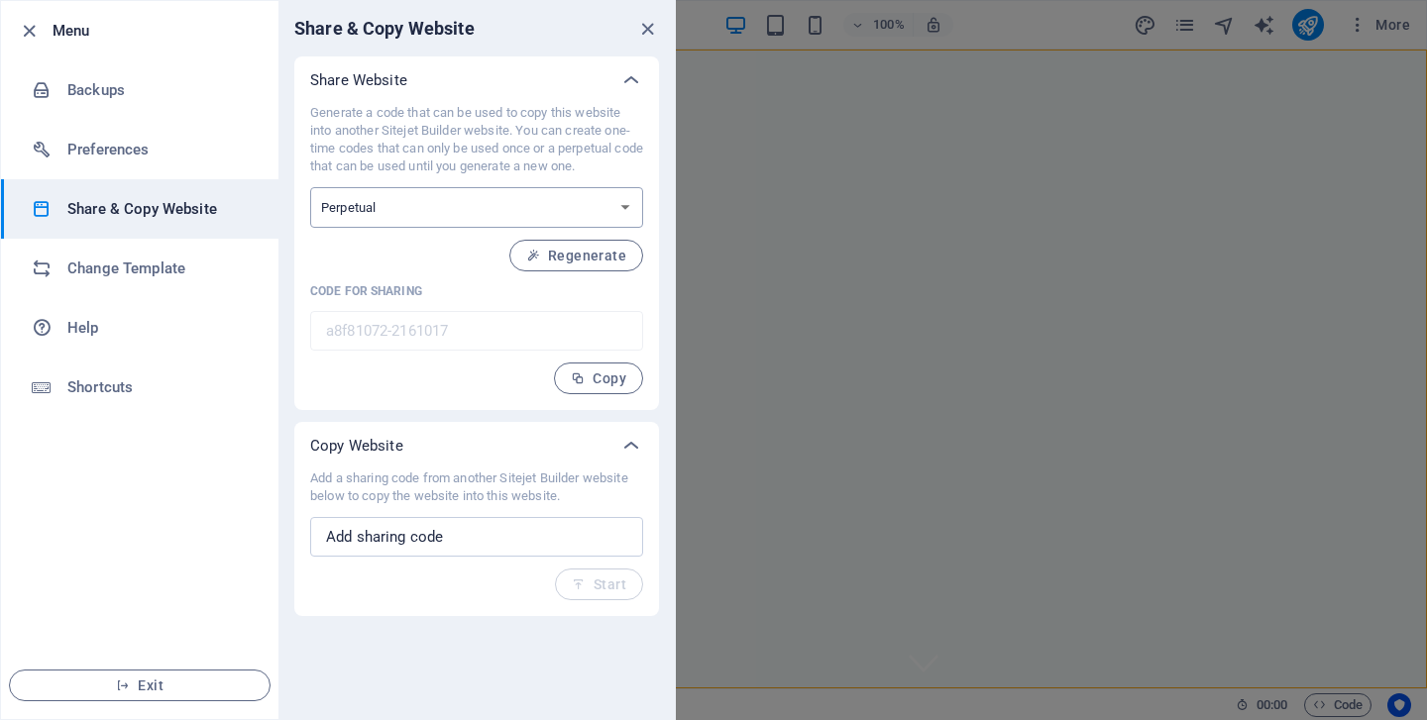
click at [414, 201] on select "One-time Perpetual" at bounding box center [476, 207] width 333 height 41
select select "onetime"
click at [310, 187] on select "One-time Perpetual" at bounding box center [476, 207] width 333 height 41
click at [429, 207] on select "One-time Perpetual" at bounding box center [476, 207] width 333 height 41
select select "perpetual"
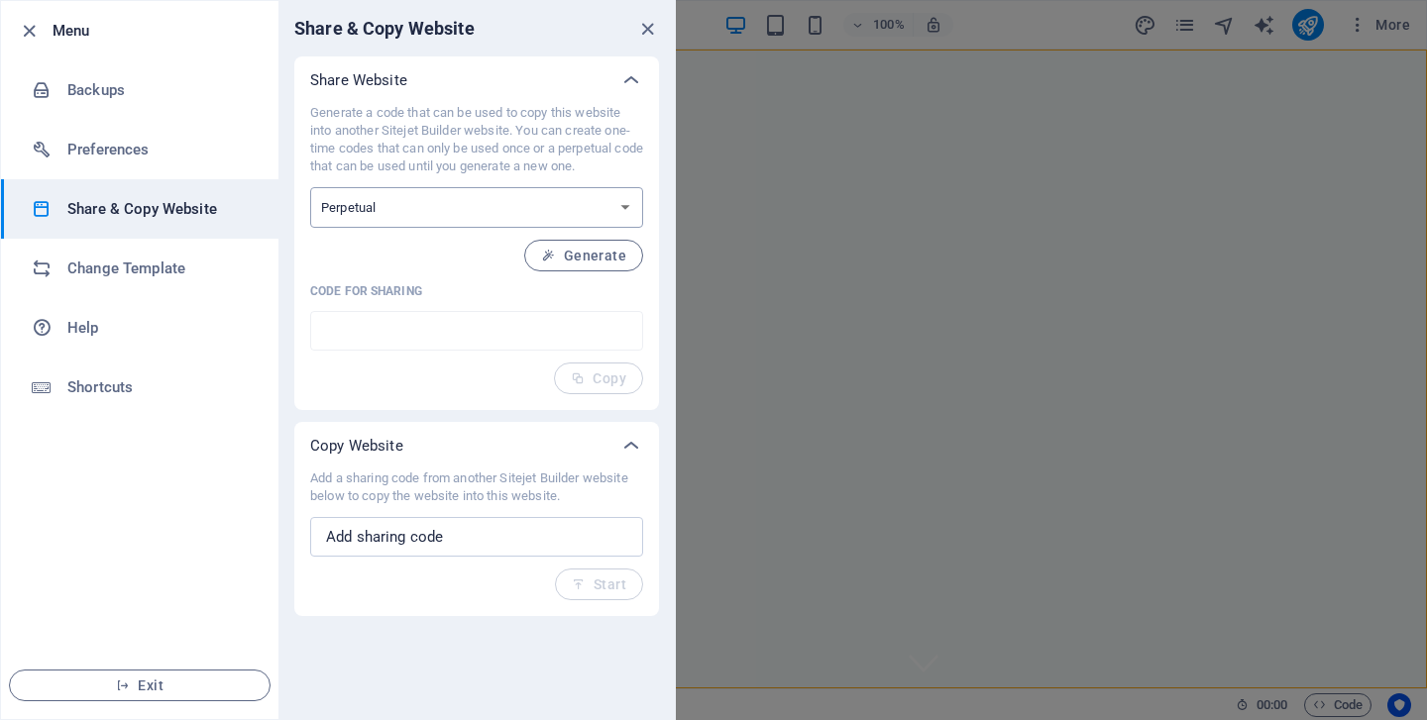
click at [310, 187] on select "One-time Perpetual" at bounding box center [476, 207] width 333 height 41
type input "a8f81072-2161017"
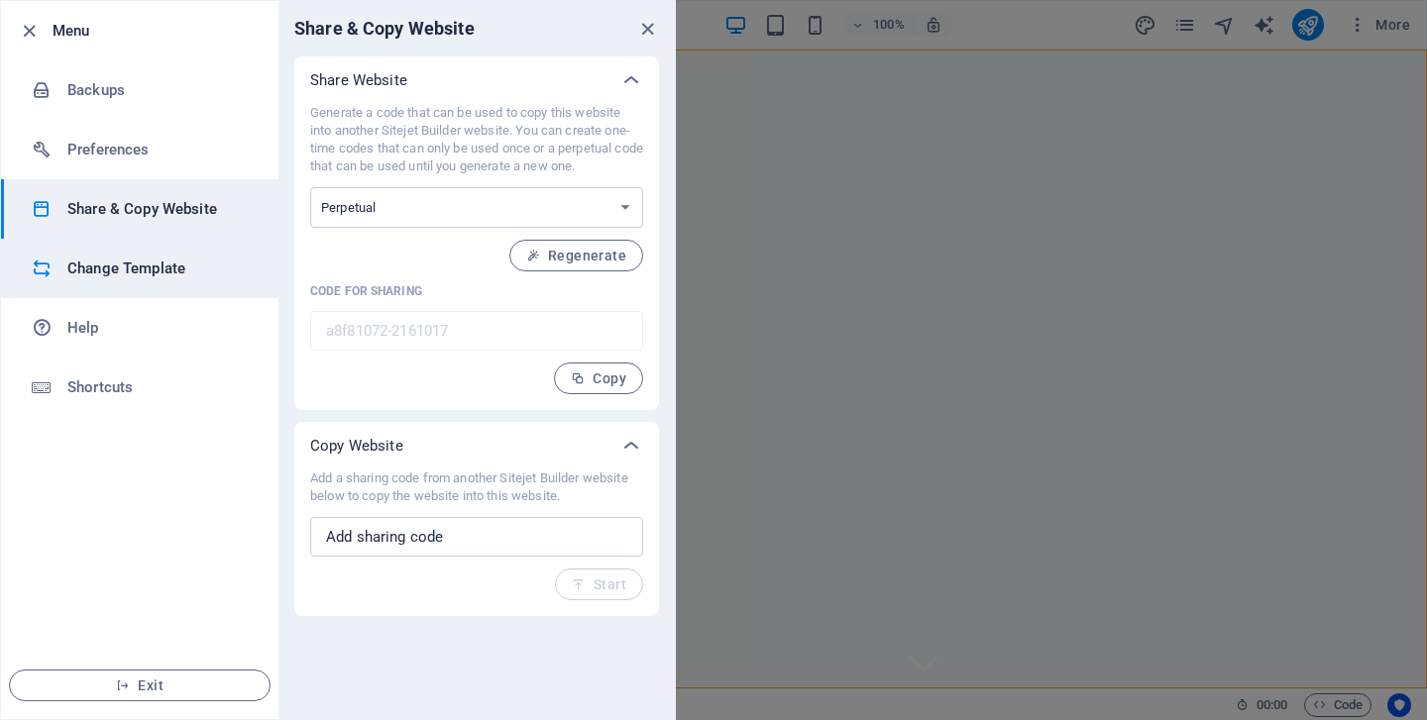
click at [105, 274] on h6 "Change Template" at bounding box center [158, 269] width 183 height 24
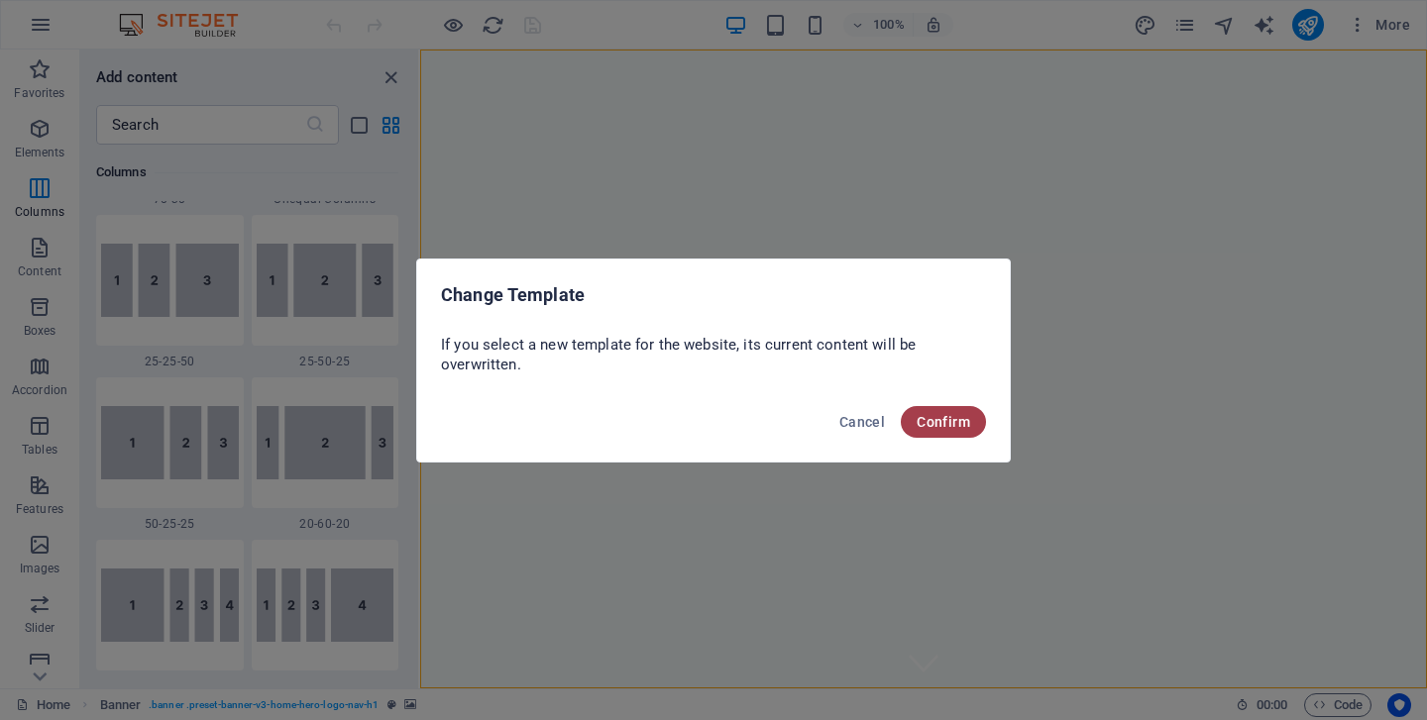
click at [940, 425] on span "Confirm" at bounding box center [944, 422] width 54 height 16
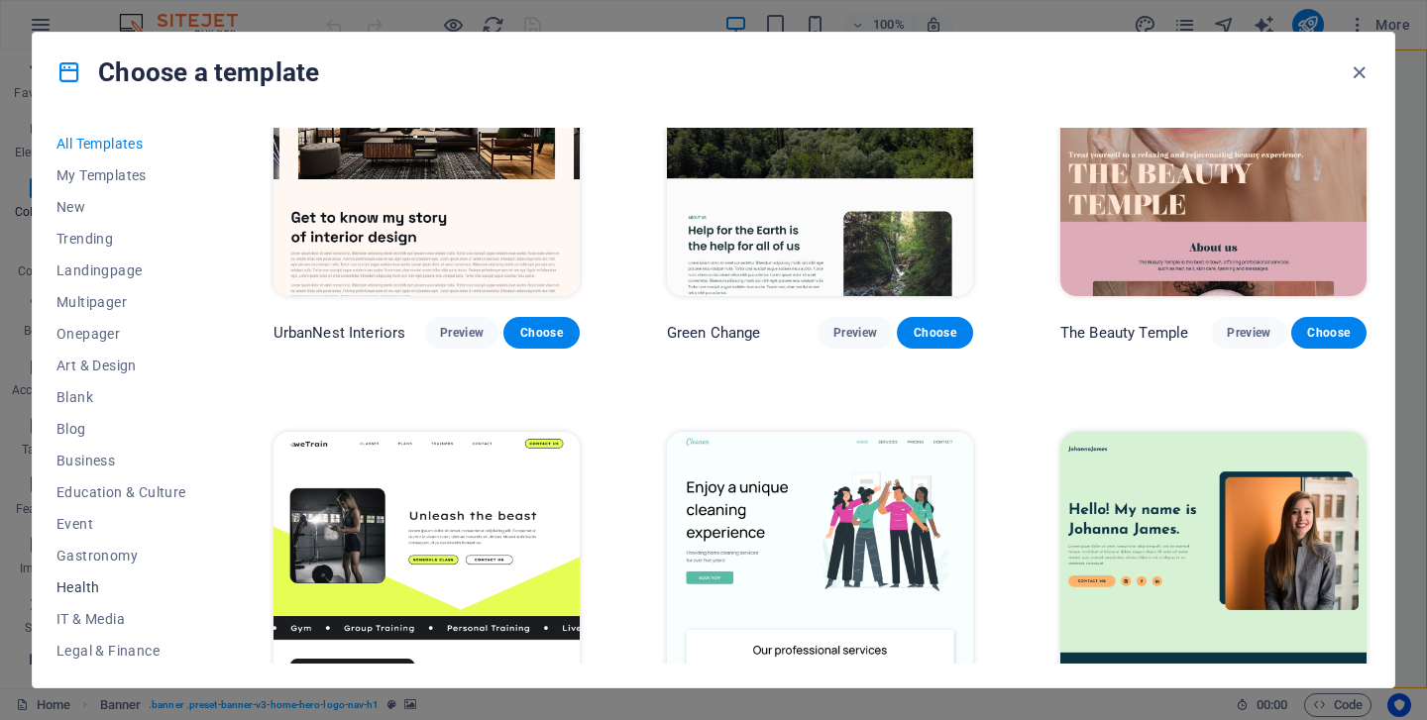
scroll to position [257, 0]
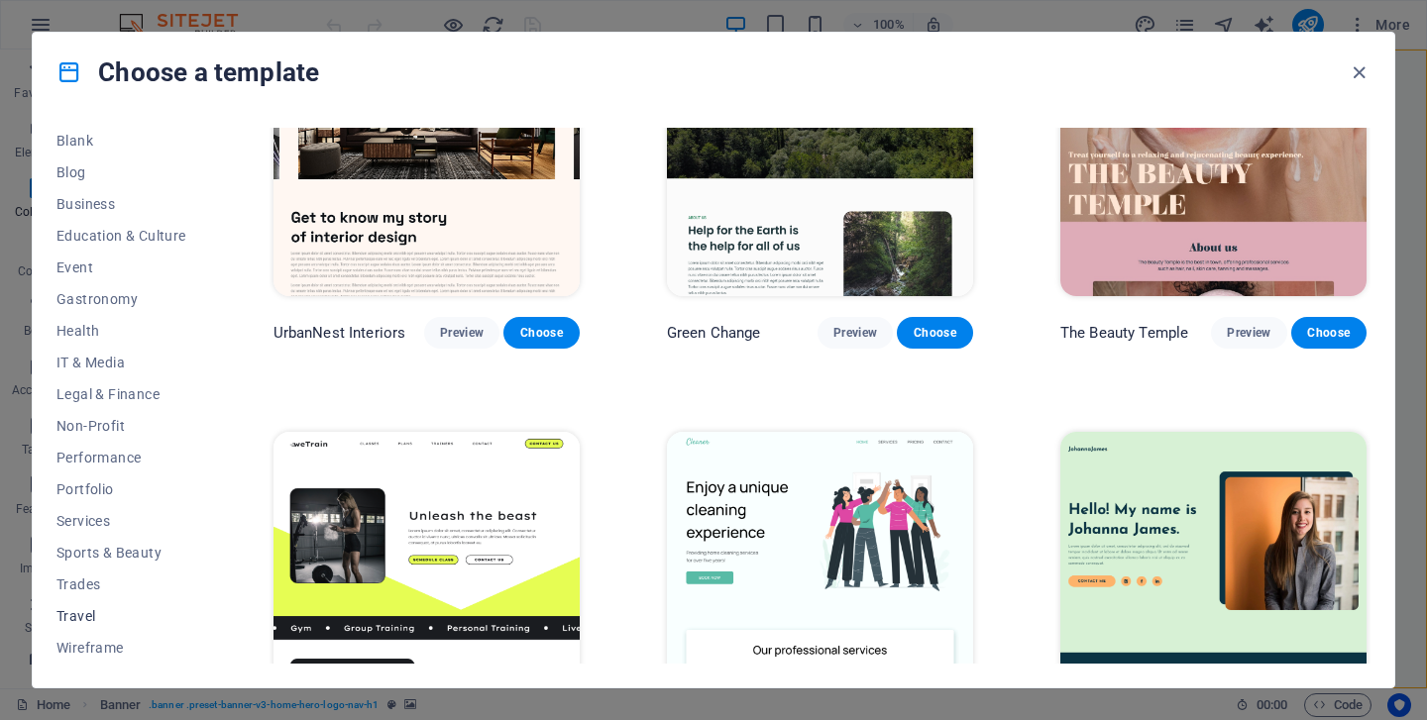
click at [76, 620] on span "Travel" at bounding box center [121, 616] width 130 height 16
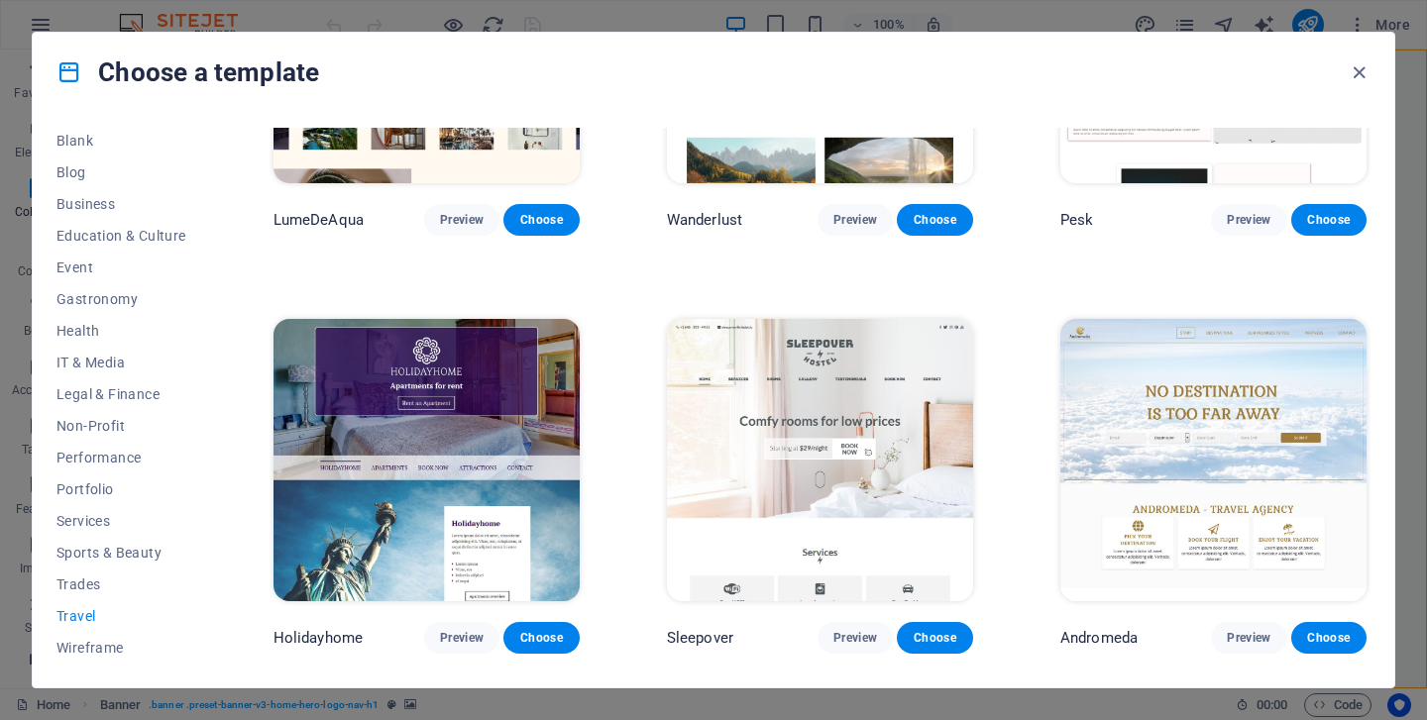
scroll to position [0, 0]
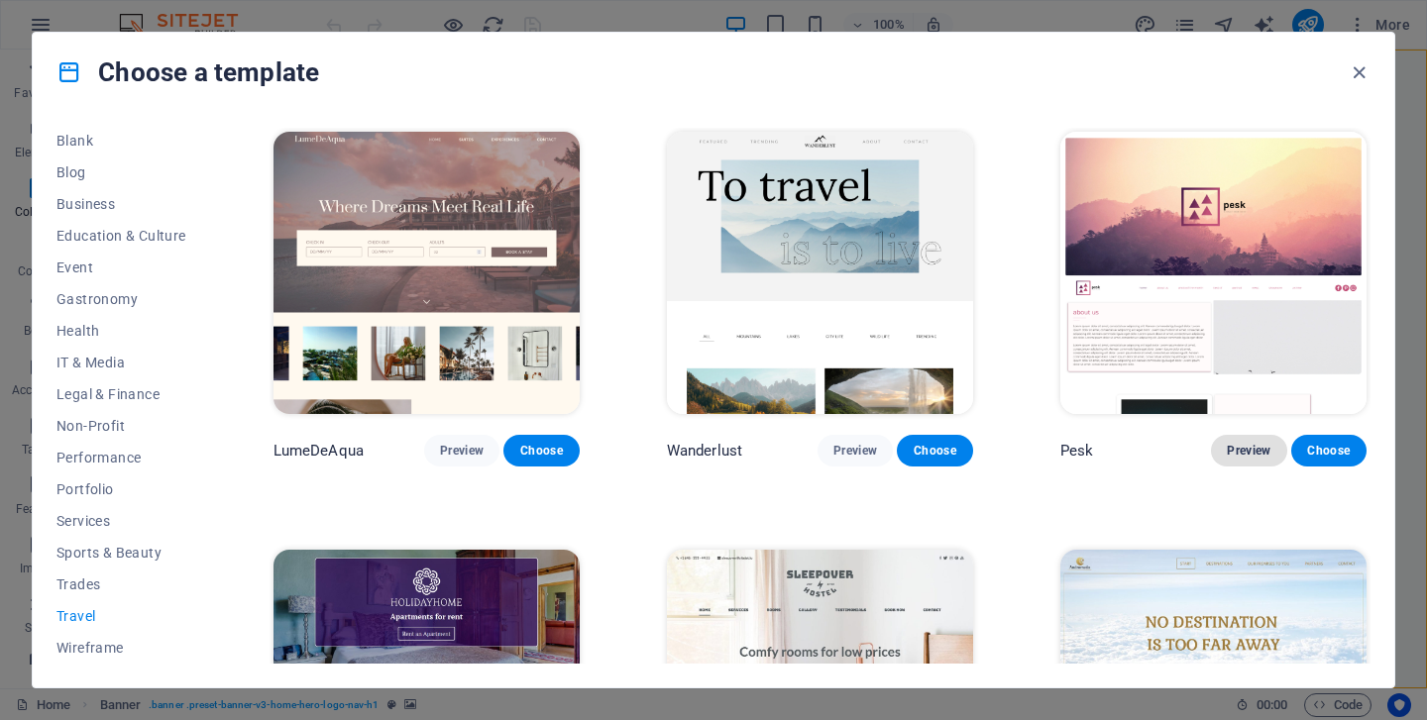
click at [1257, 435] on button "Preview" at bounding box center [1248, 451] width 75 height 32
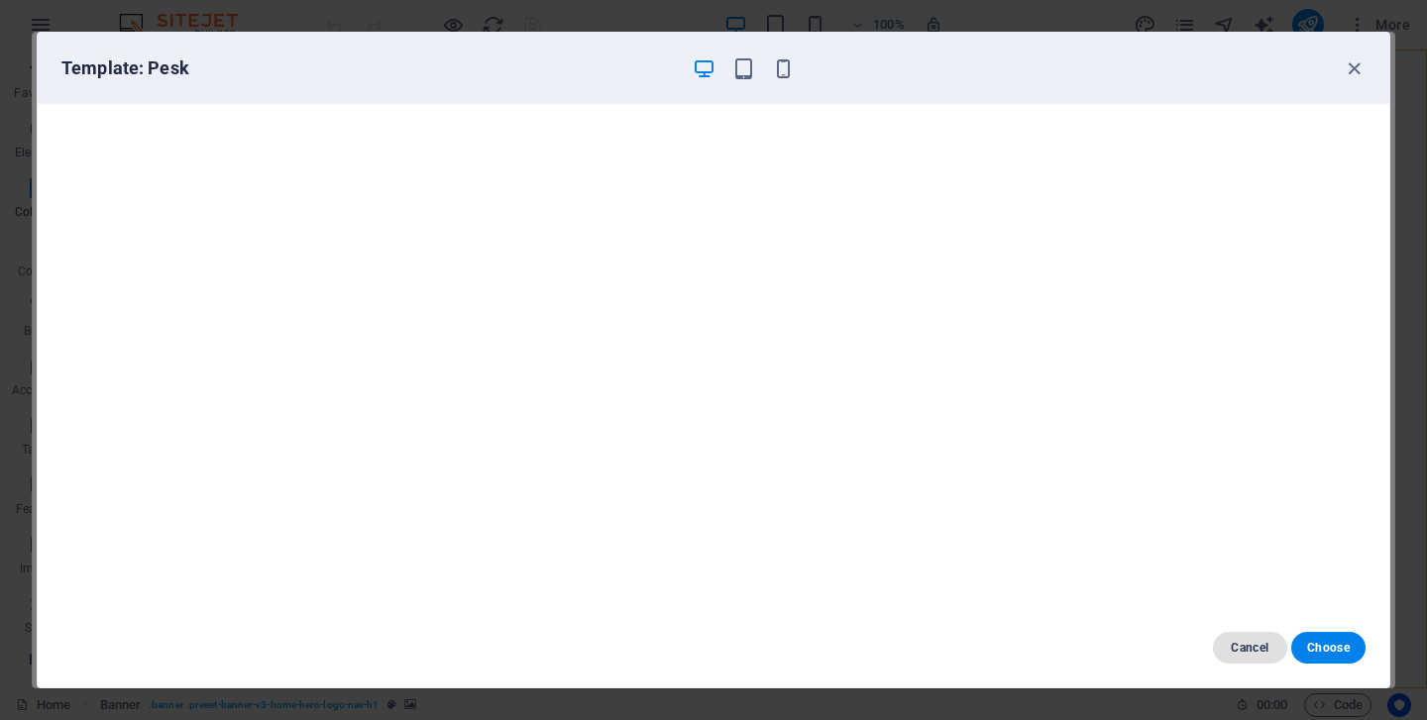
click at [1245, 647] on span "Cancel" at bounding box center [1250, 648] width 43 height 16
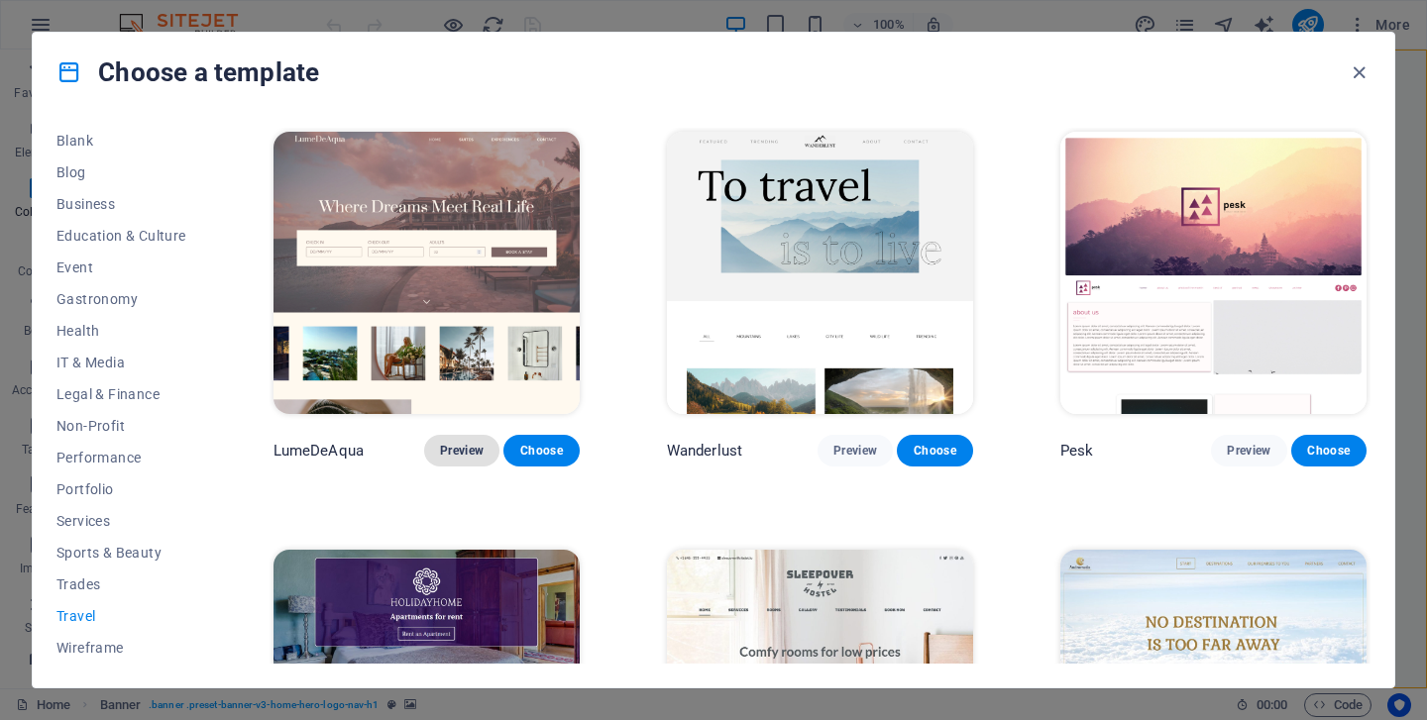
click at [453, 450] on span "Preview" at bounding box center [462, 451] width 44 height 16
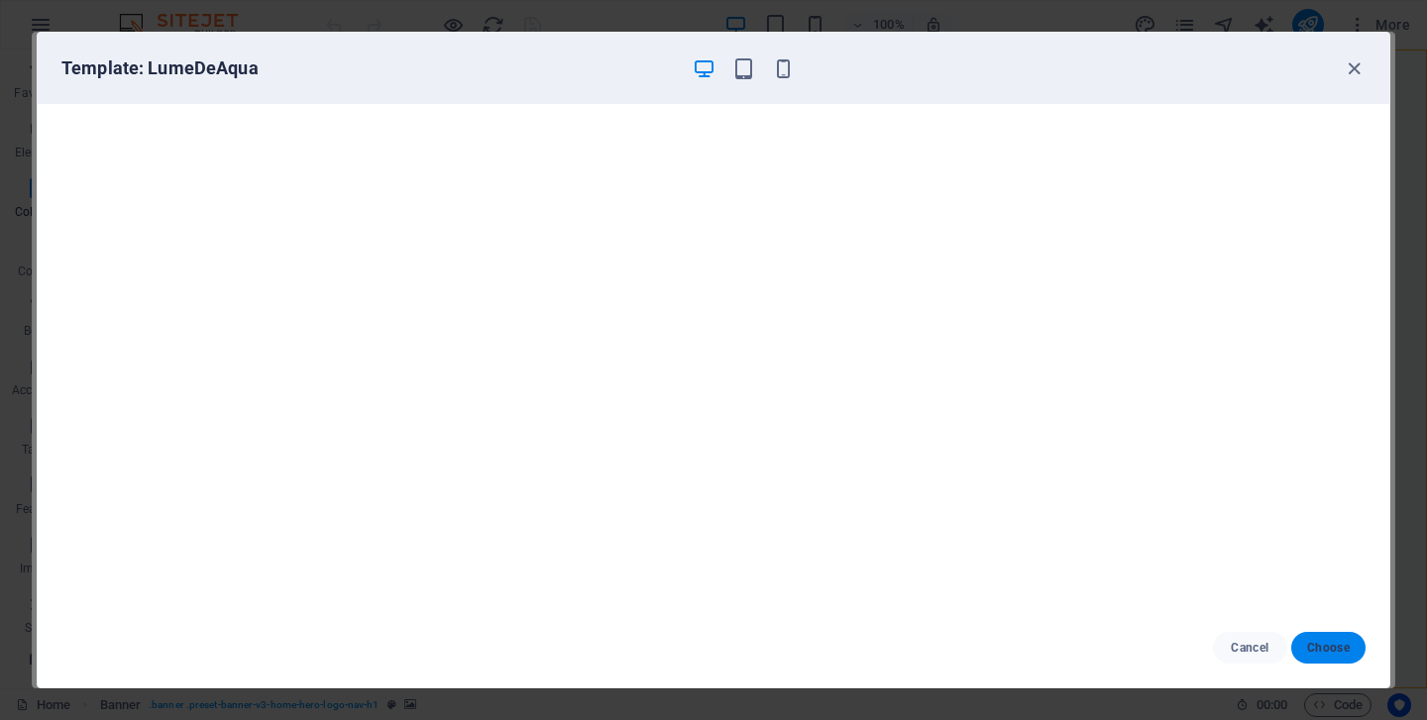
click at [1330, 647] on span "Choose" at bounding box center [1328, 648] width 43 height 16
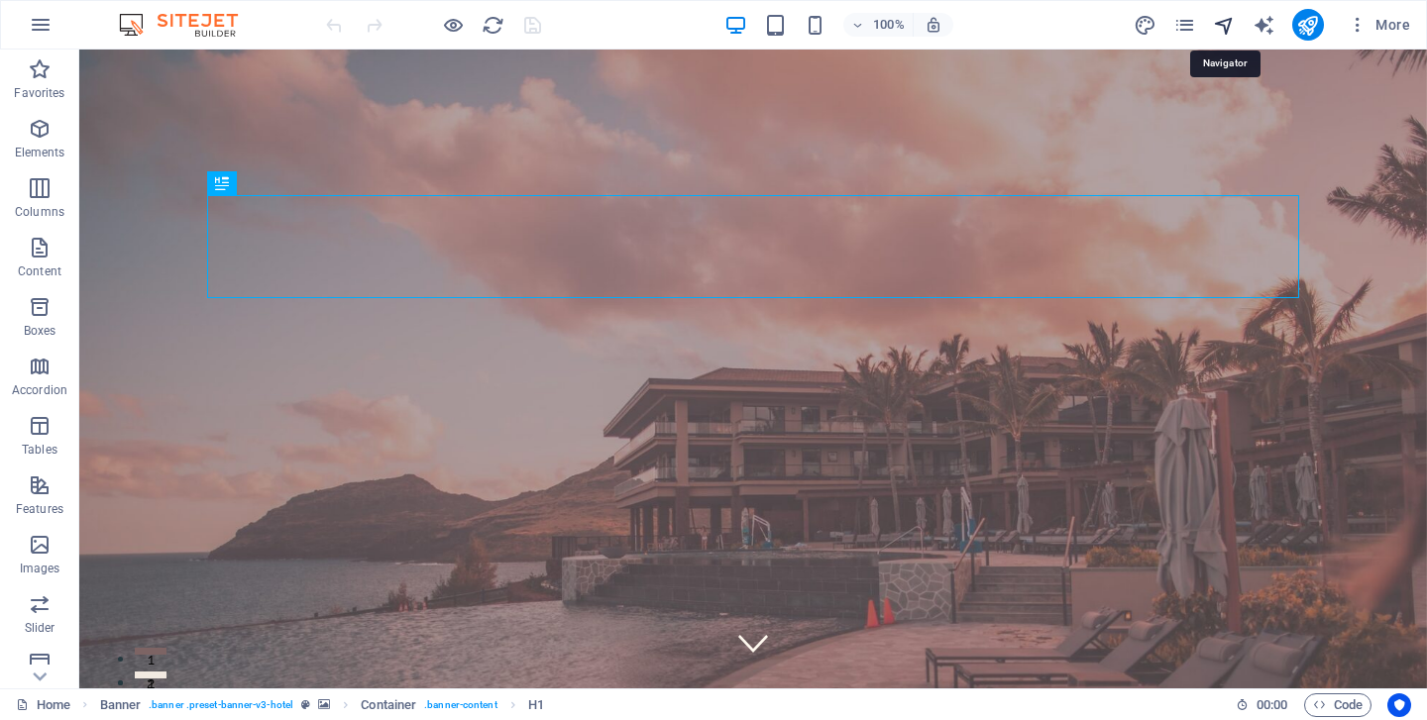
click at [1220, 27] on icon "navigator" at bounding box center [1224, 25] width 23 height 23
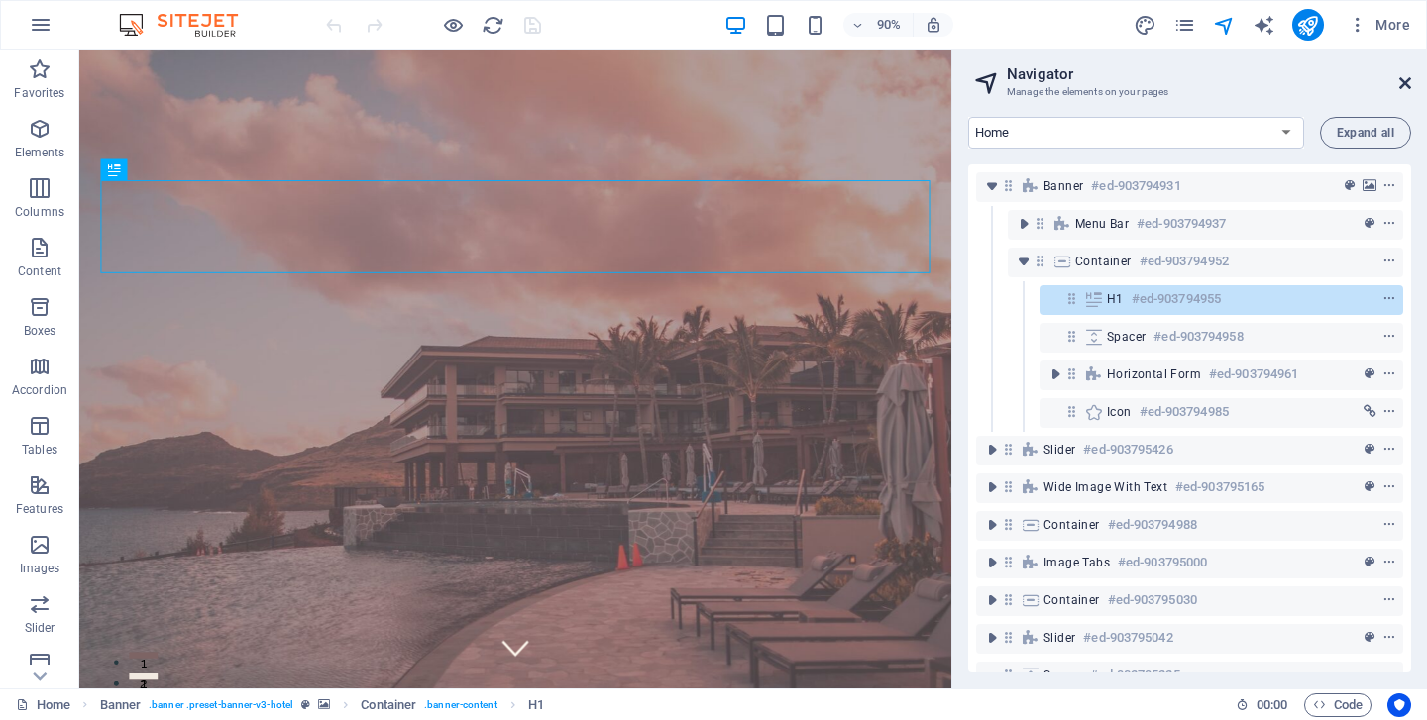
click at [1407, 84] on icon at bounding box center [1405, 83] width 12 height 16
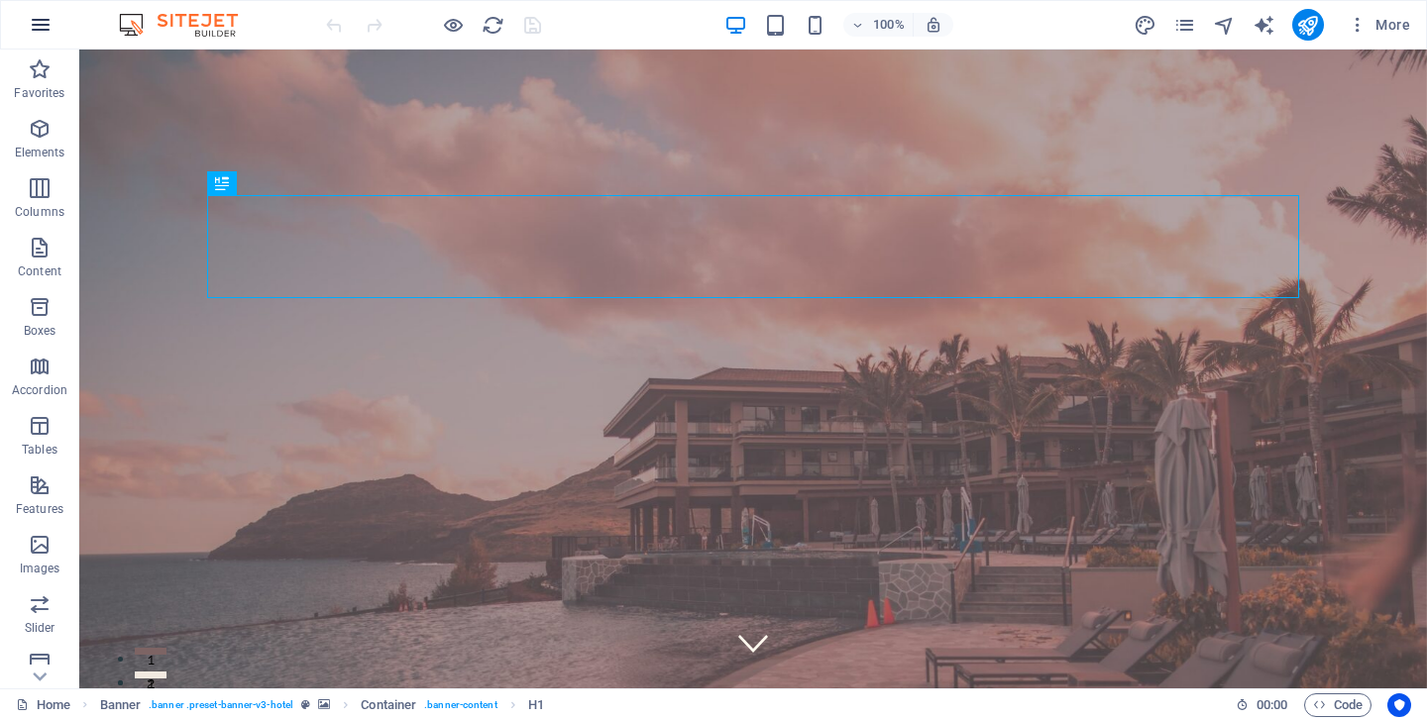
click at [34, 29] on icon "button" at bounding box center [41, 25] width 24 height 24
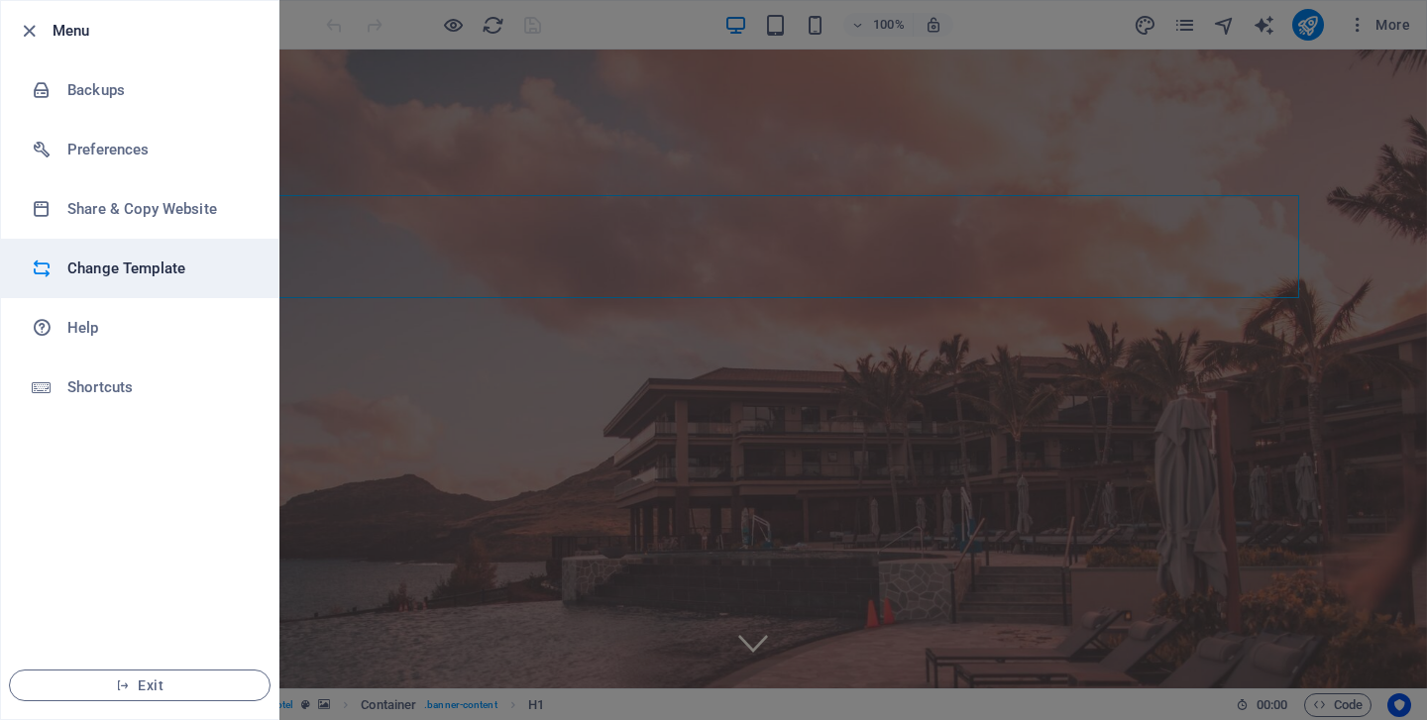
click at [130, 261] on h6 "Change Template" at bounding box center [158, 269] width 183 height 24
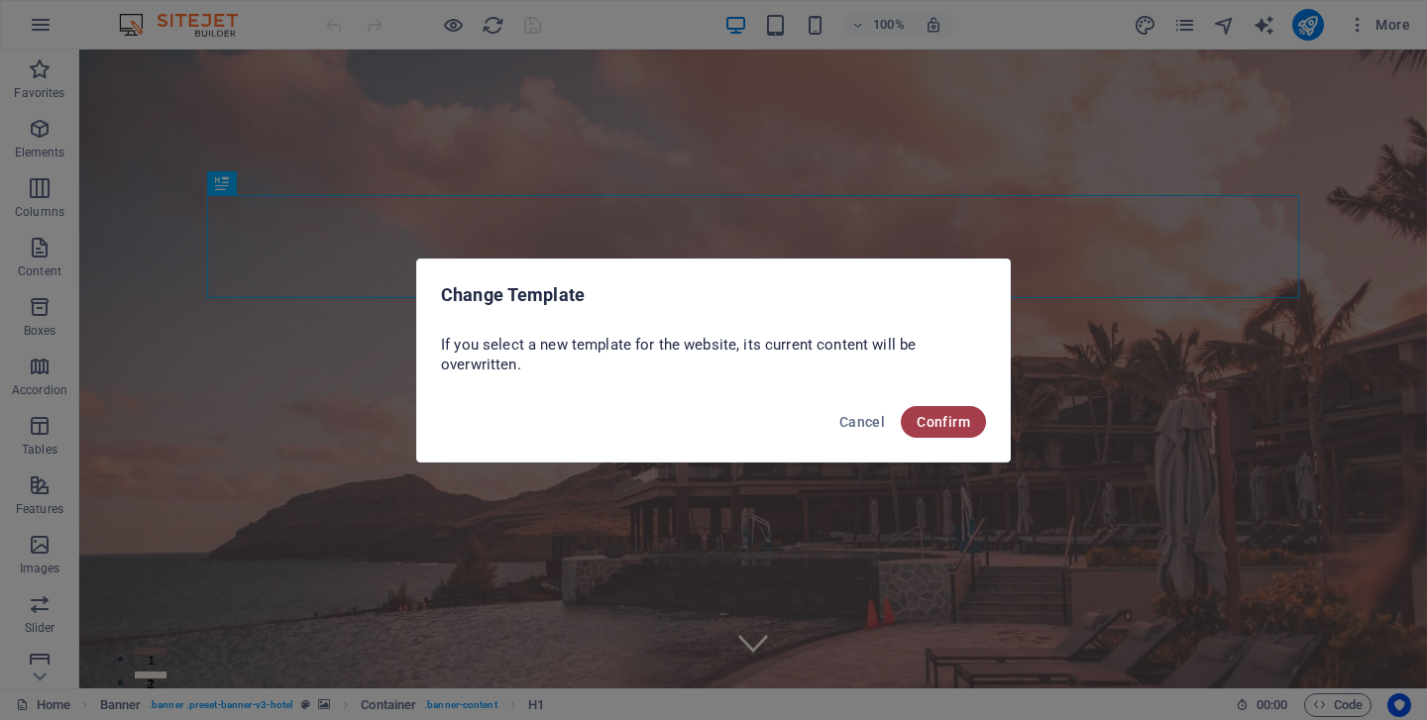
click at [942, 423] on span "Confirm" at bounding box center [944, 422] width 54 height 16
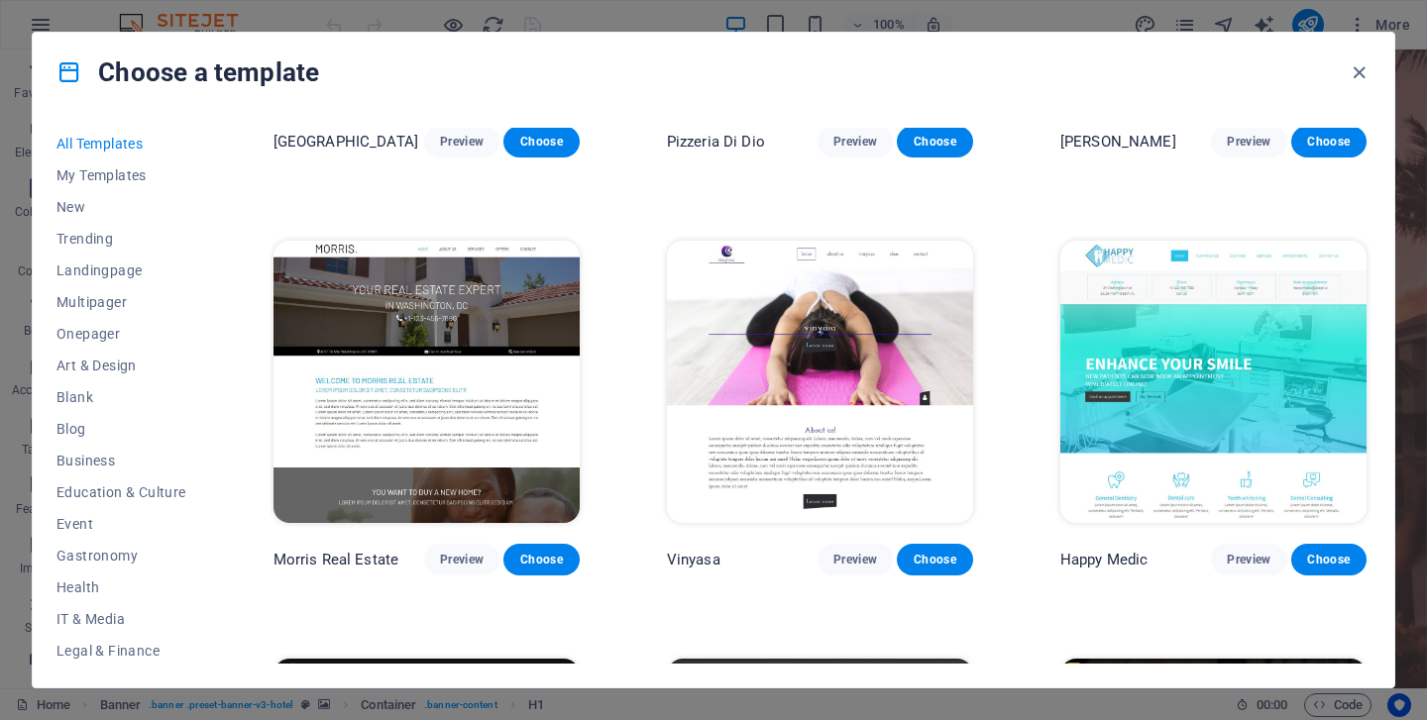
scroll to position [8670, 0]
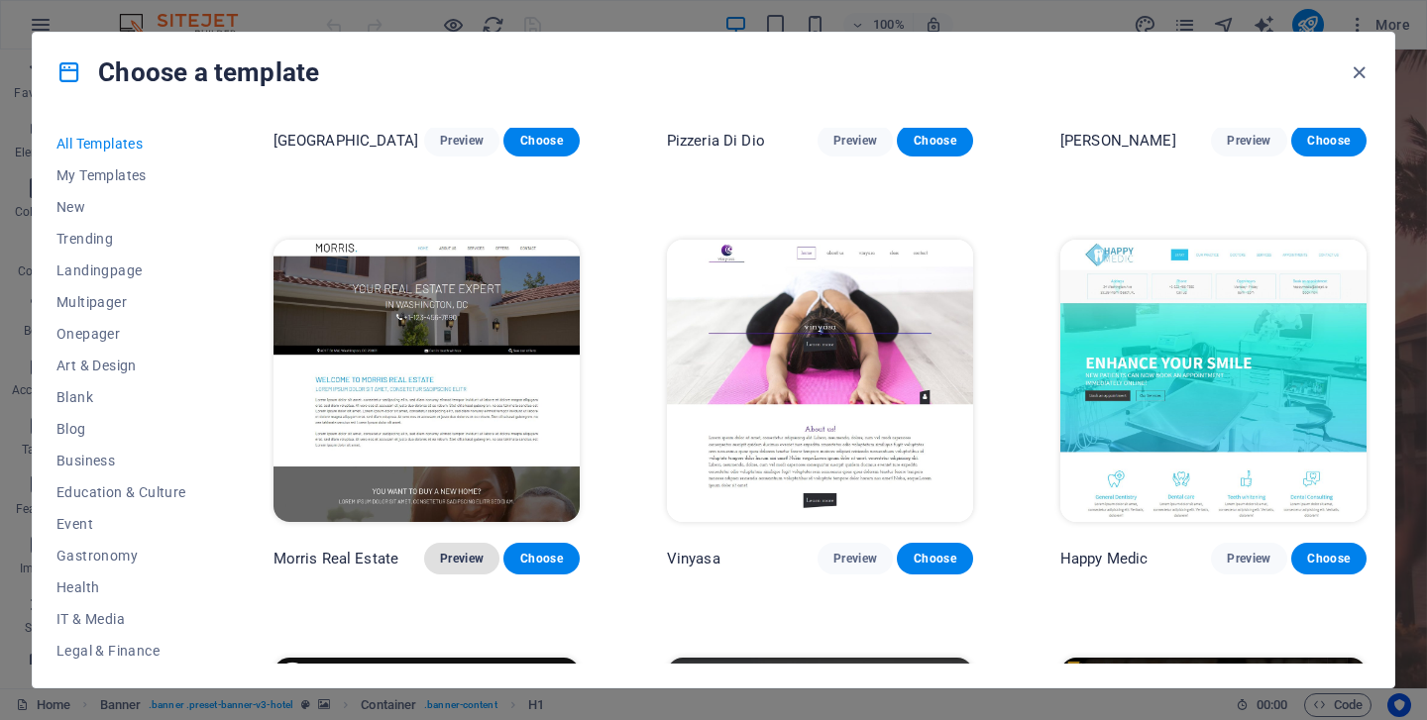
click at [466, 551] on span "Preview" at bounding box center [462, 559] width 44 height 16
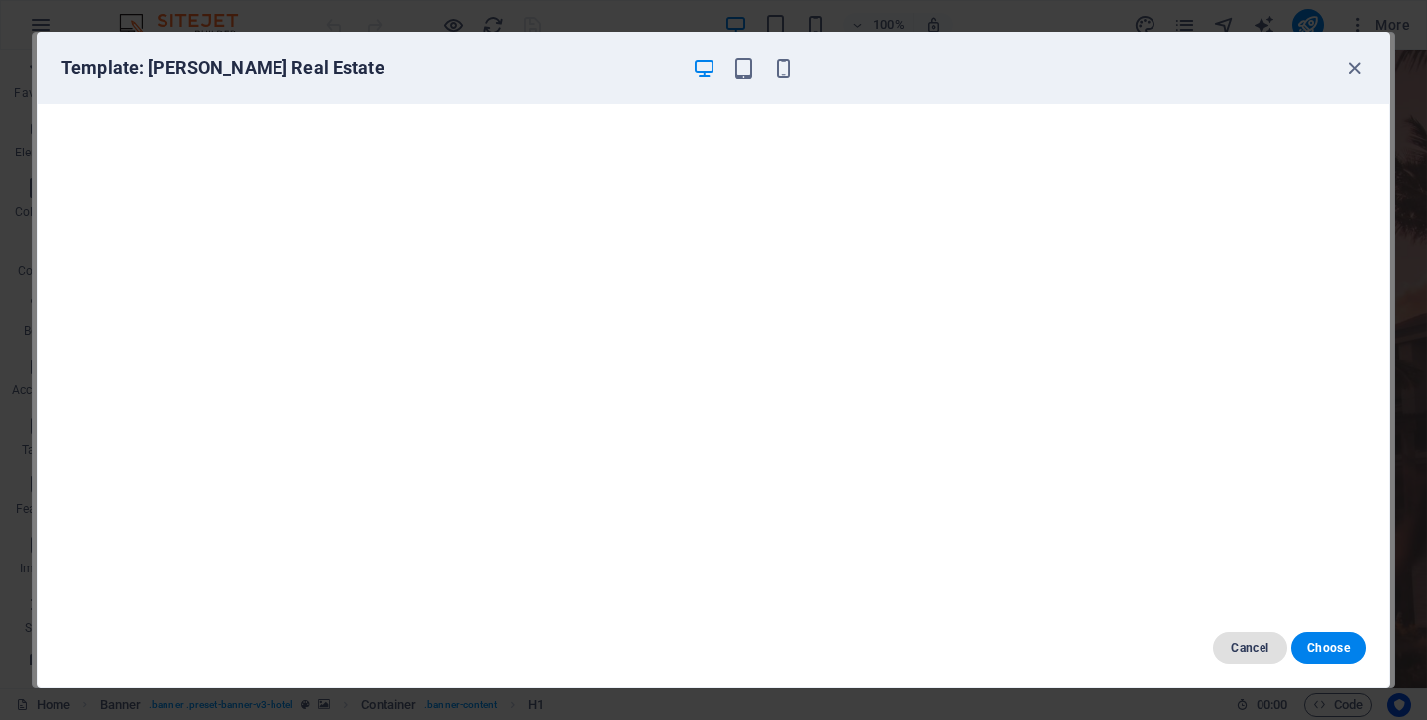
click at [1244, 651] on span "Cancel" at bounding box center [1250, 648] width 43 height 16
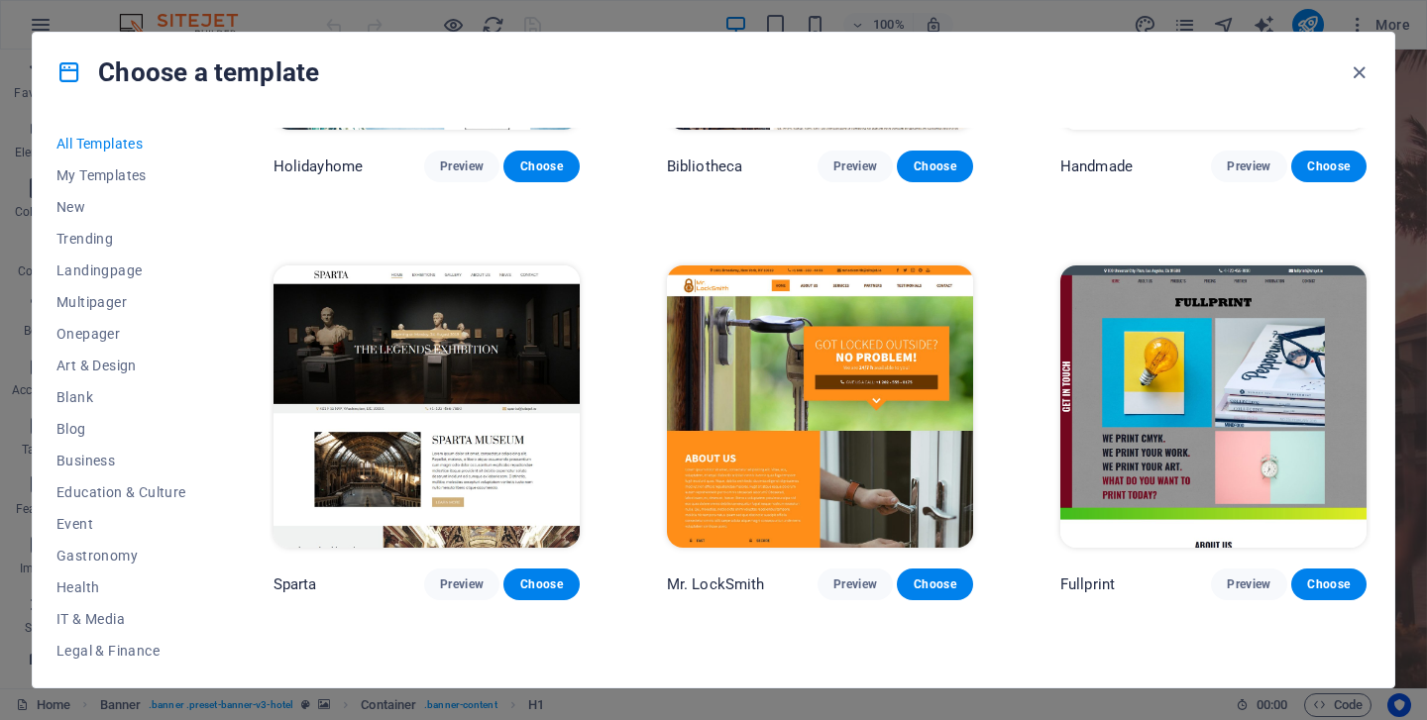
scroll to position [11161, 0]
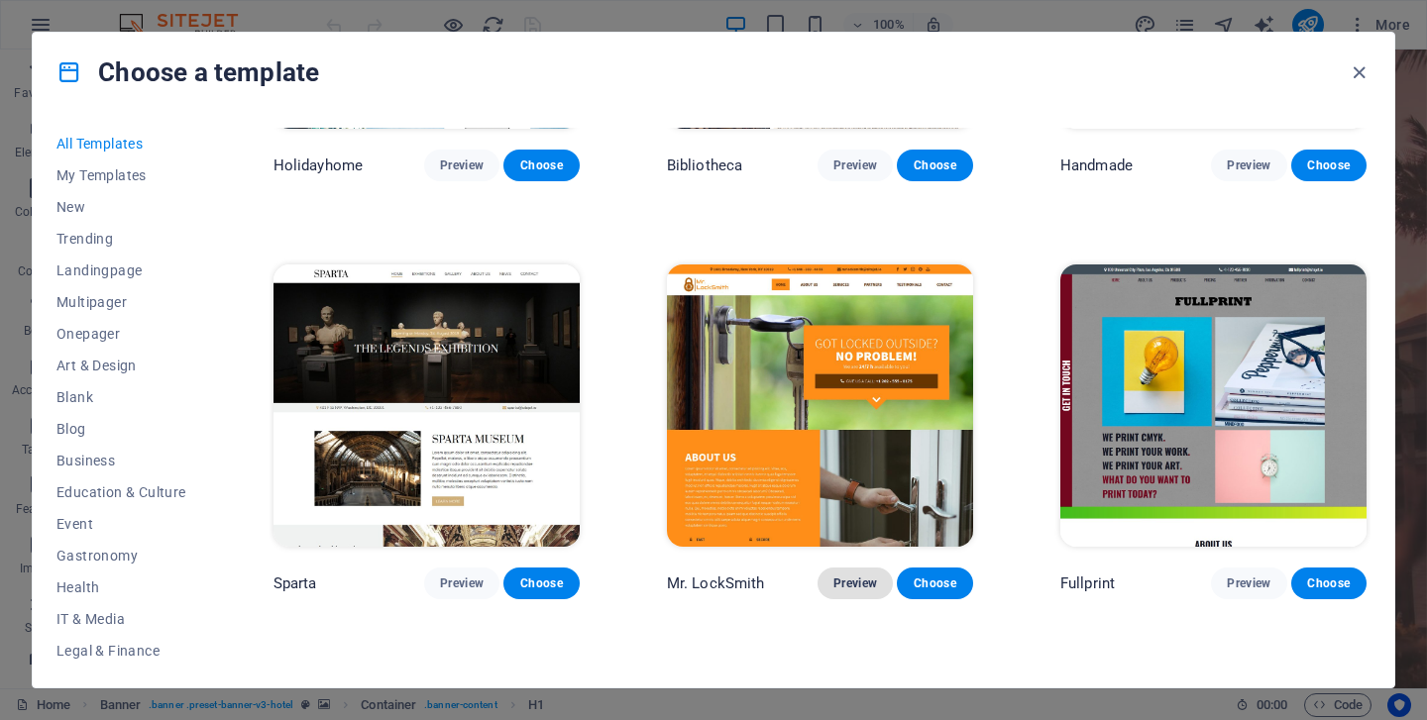
click at [858, 576] on span "Preview" at bounding box center [855, 584] width 44 height 16
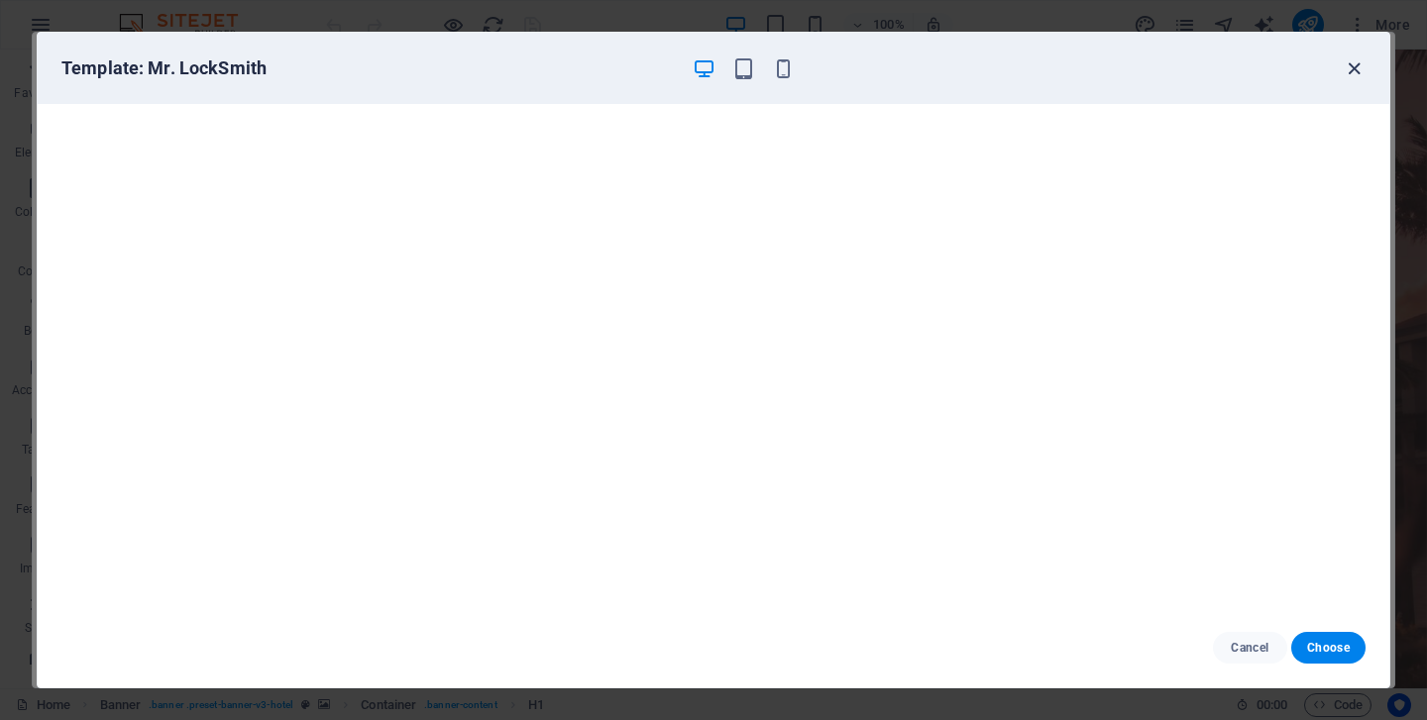
click at [1356, 63] on icon "button" at bounding box center [1354, 68] width 23 height 23
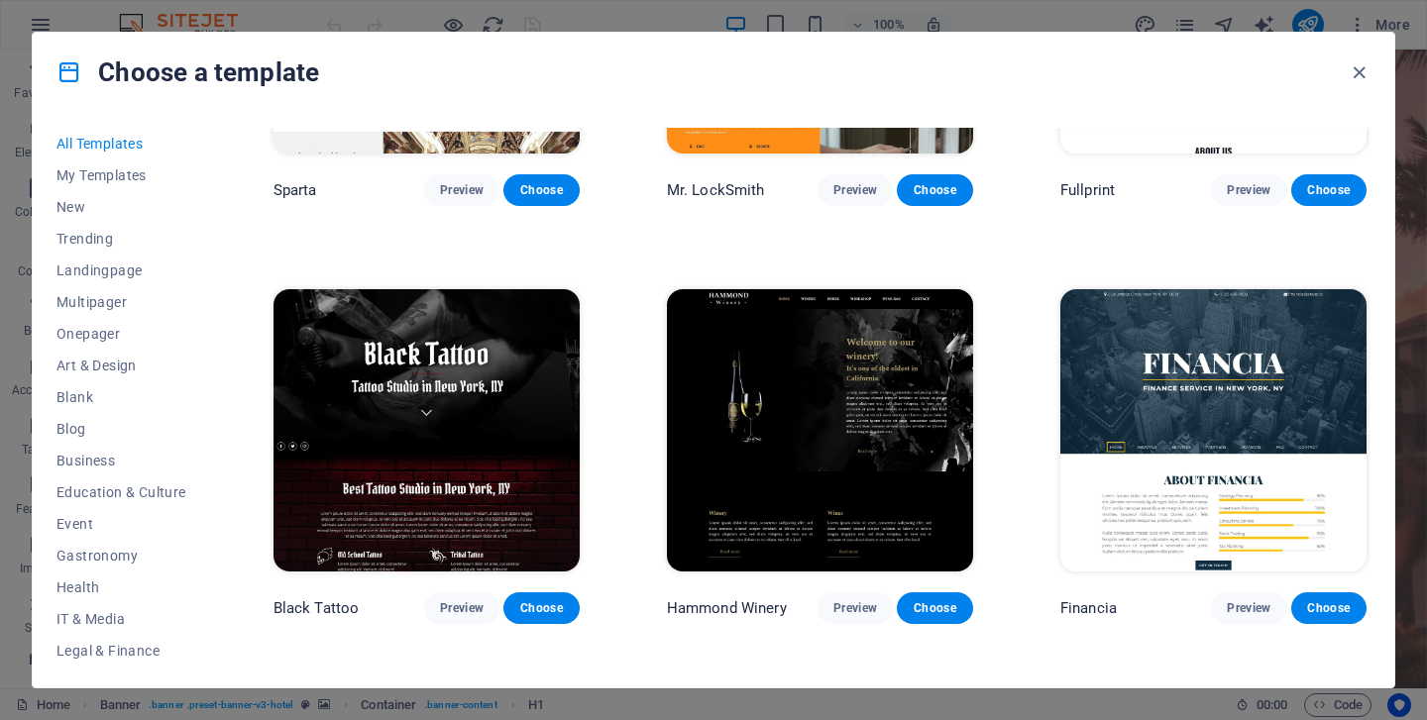
scroll to position [11556, 0]
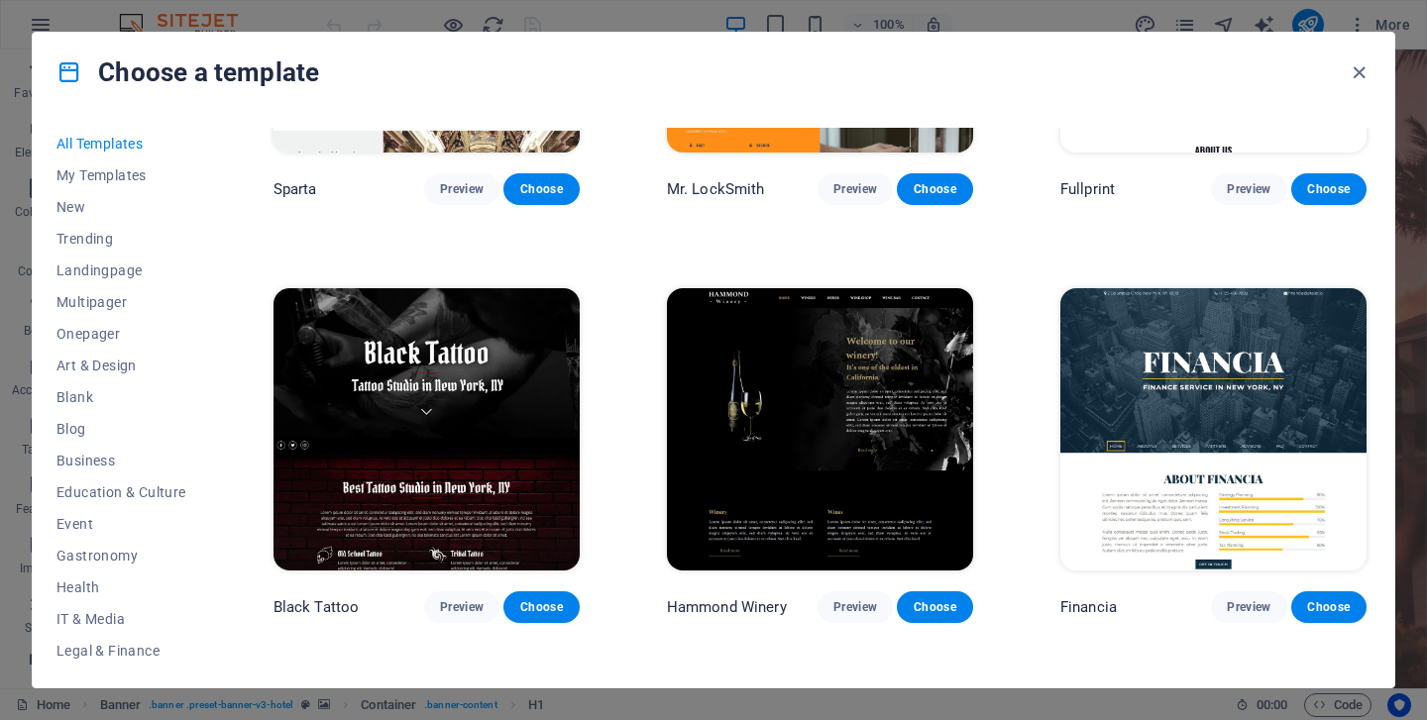
click at [1042, 556] on div "SugarDough Preview Choose RepairIT Preview Choose Peoneera Preview Choose Art M…" at bounding box center [820, 31] width 1101 height 22919
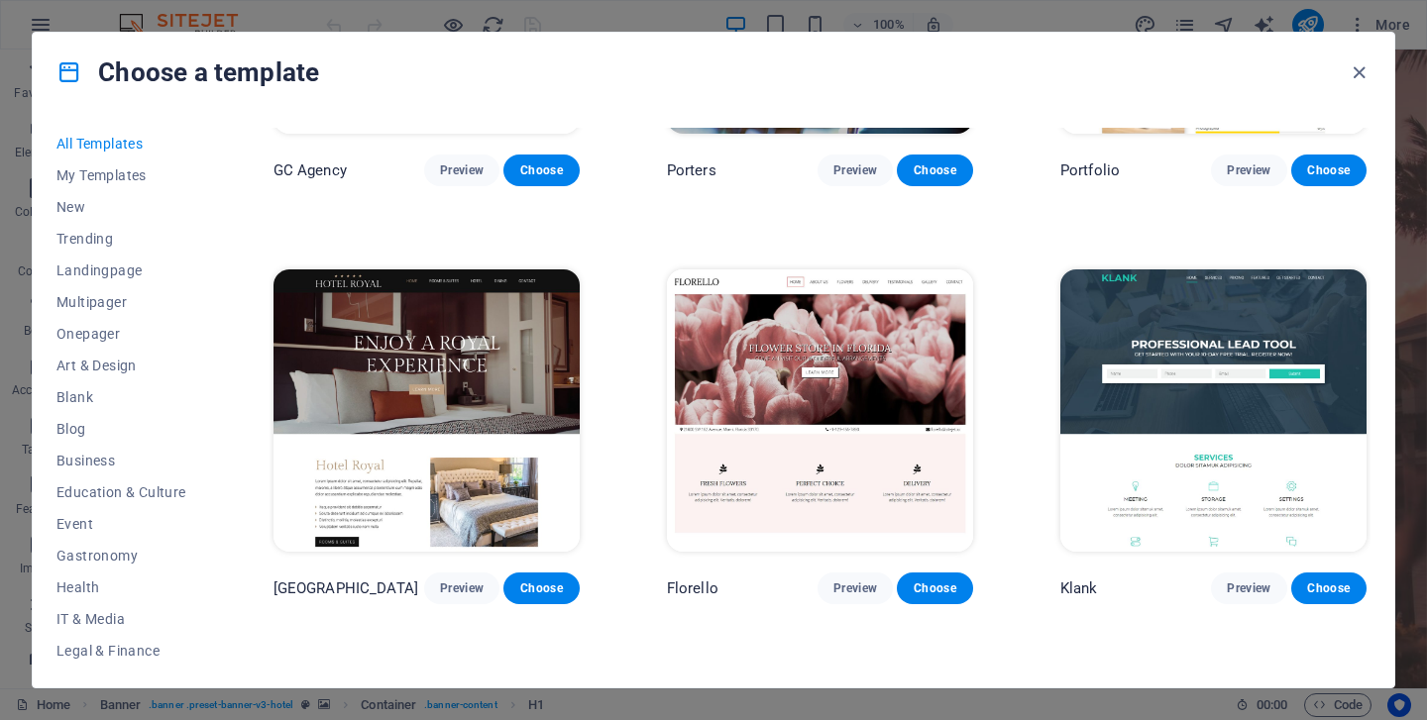
scroll to position [15329, 0]
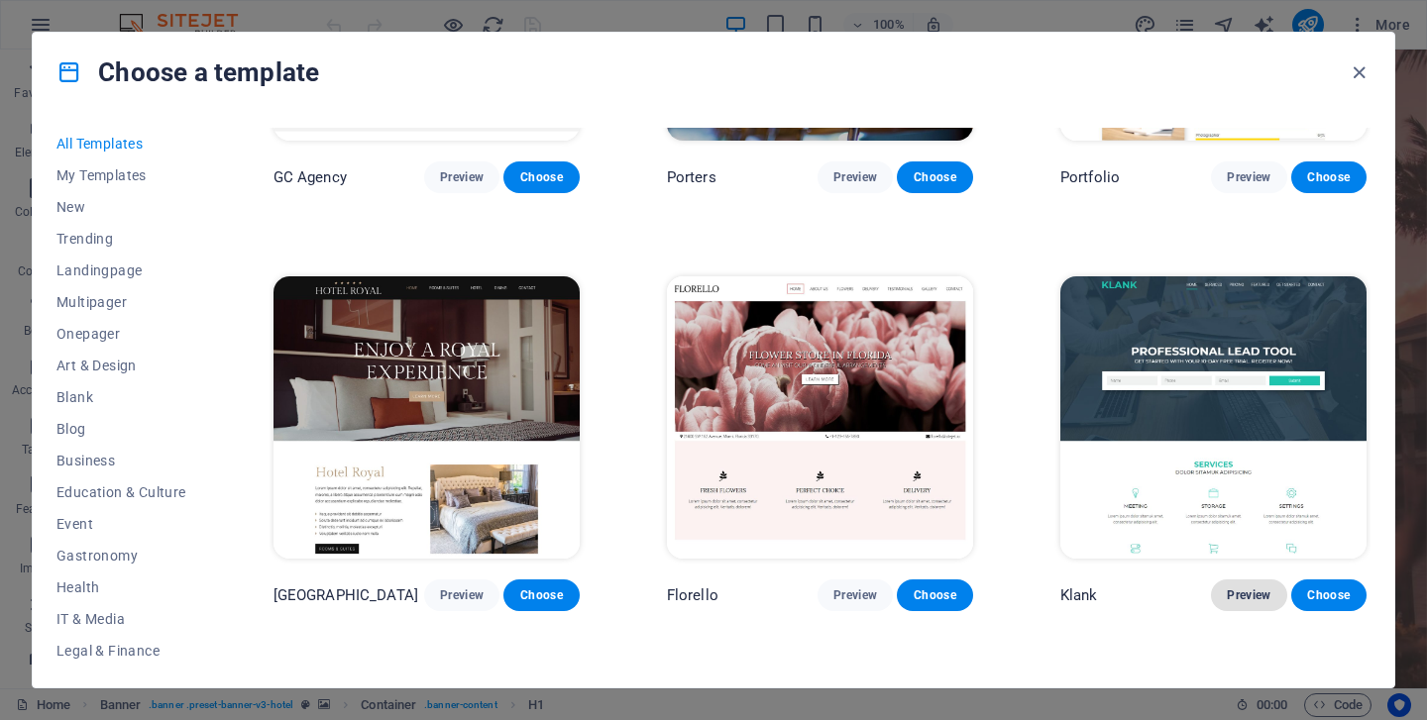
click at [1241, 588] on span "Preview" at bounding box center [1249, 596] width 44 height 16
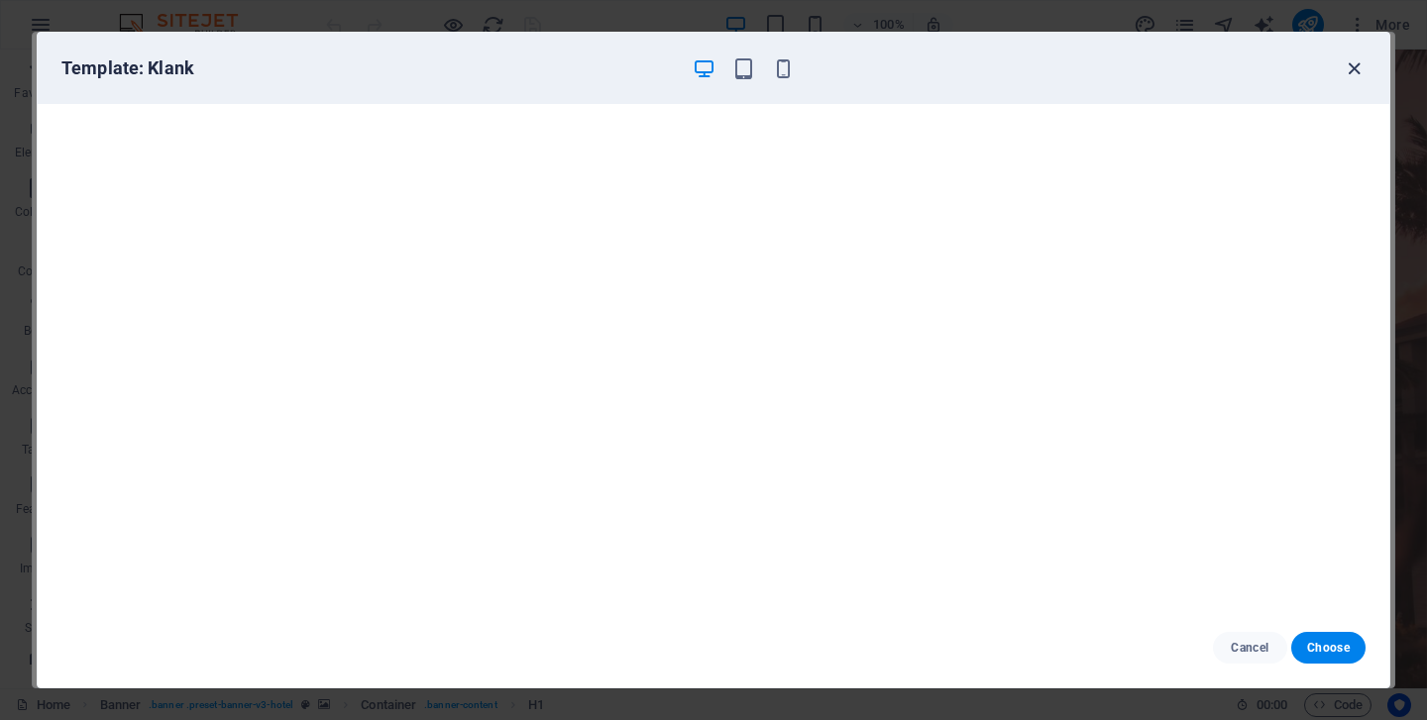
click at [1355, 77] on icon "button" at bounding box center [1354, 68] width 23 height 23
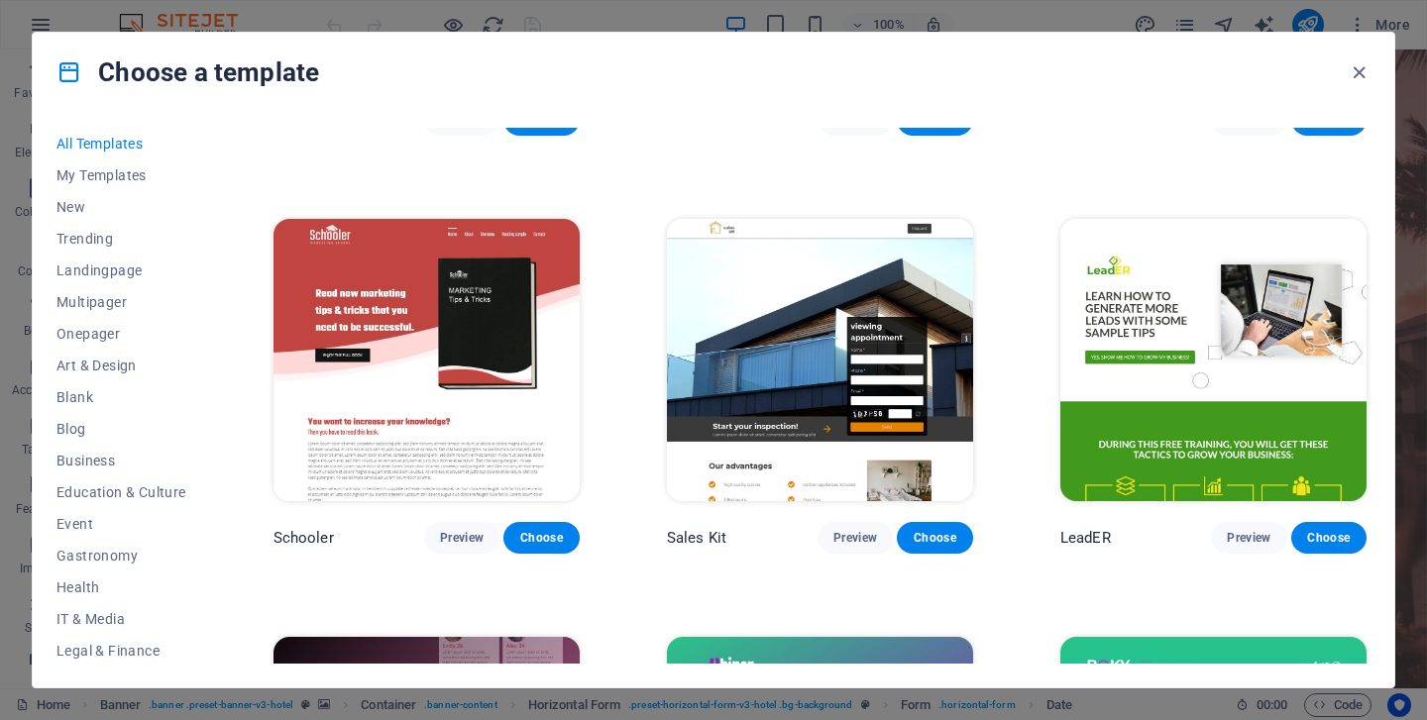
scroll to position [21221, 0]
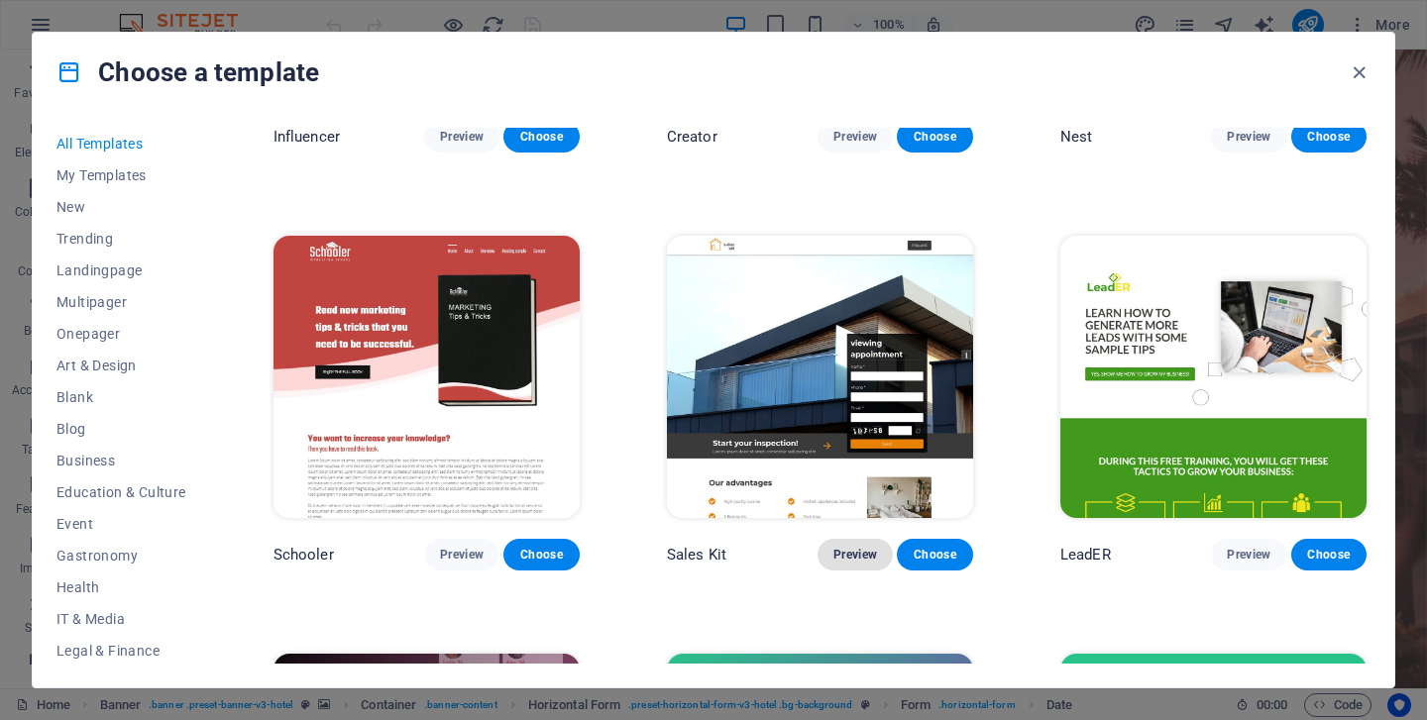
click at [852, 547] on span "Preview" at bounding box center [855, 555] width 44 height 16
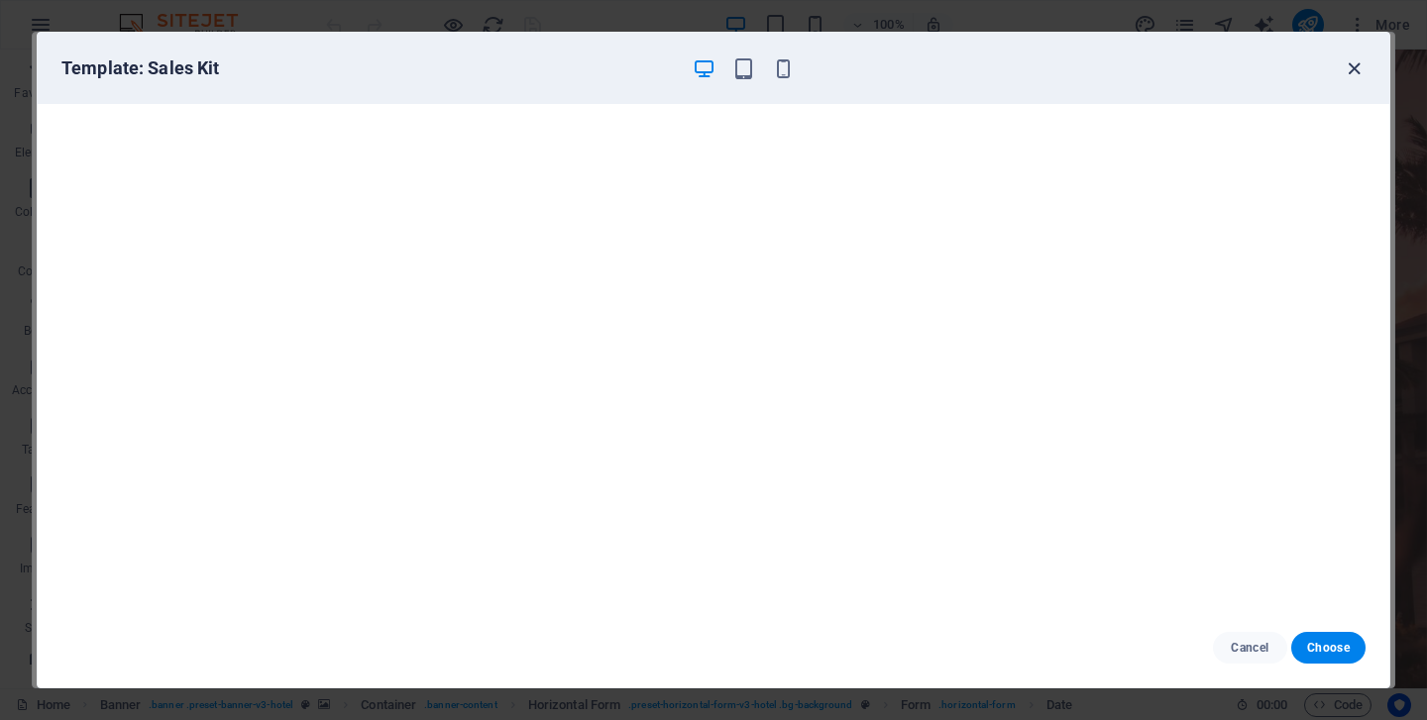
click at [1351, 70] on icon "button" at bounding box center [1354, 68] width 23 height 23
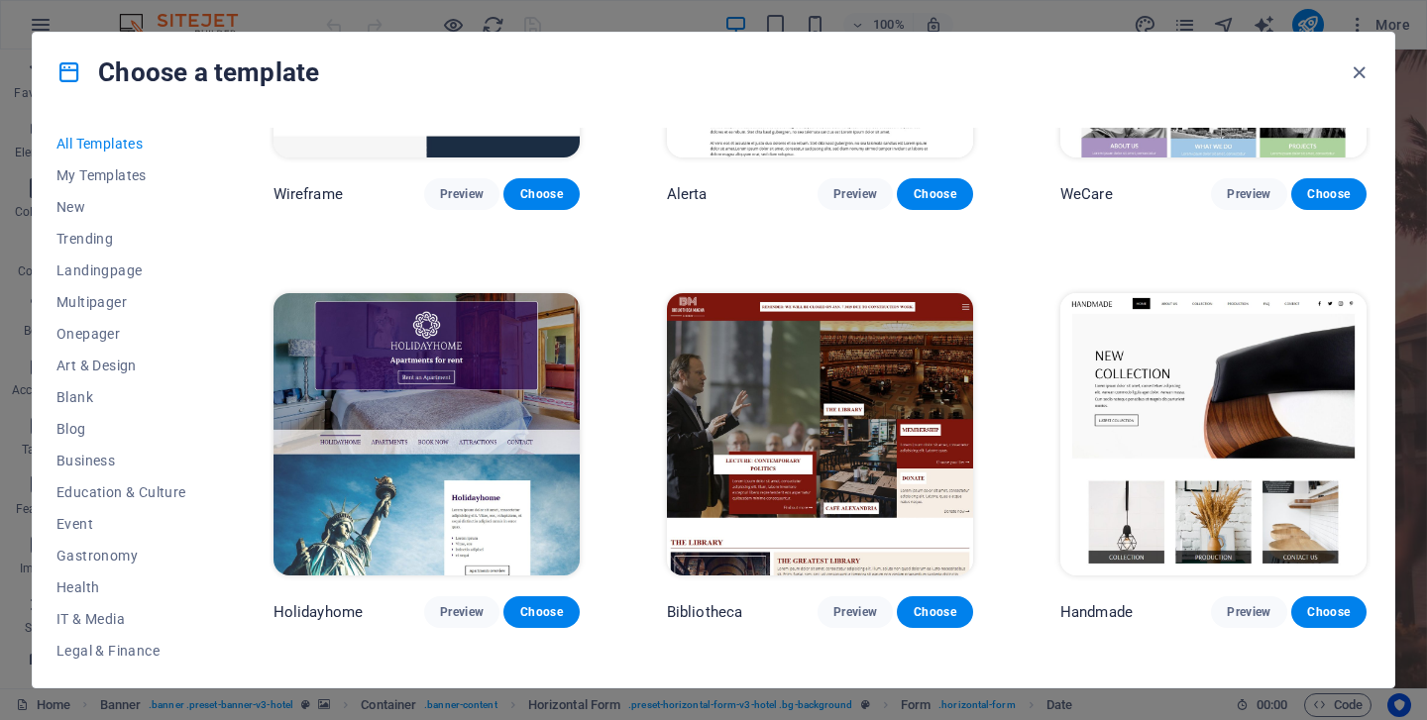
scroll to position [10746, 0]
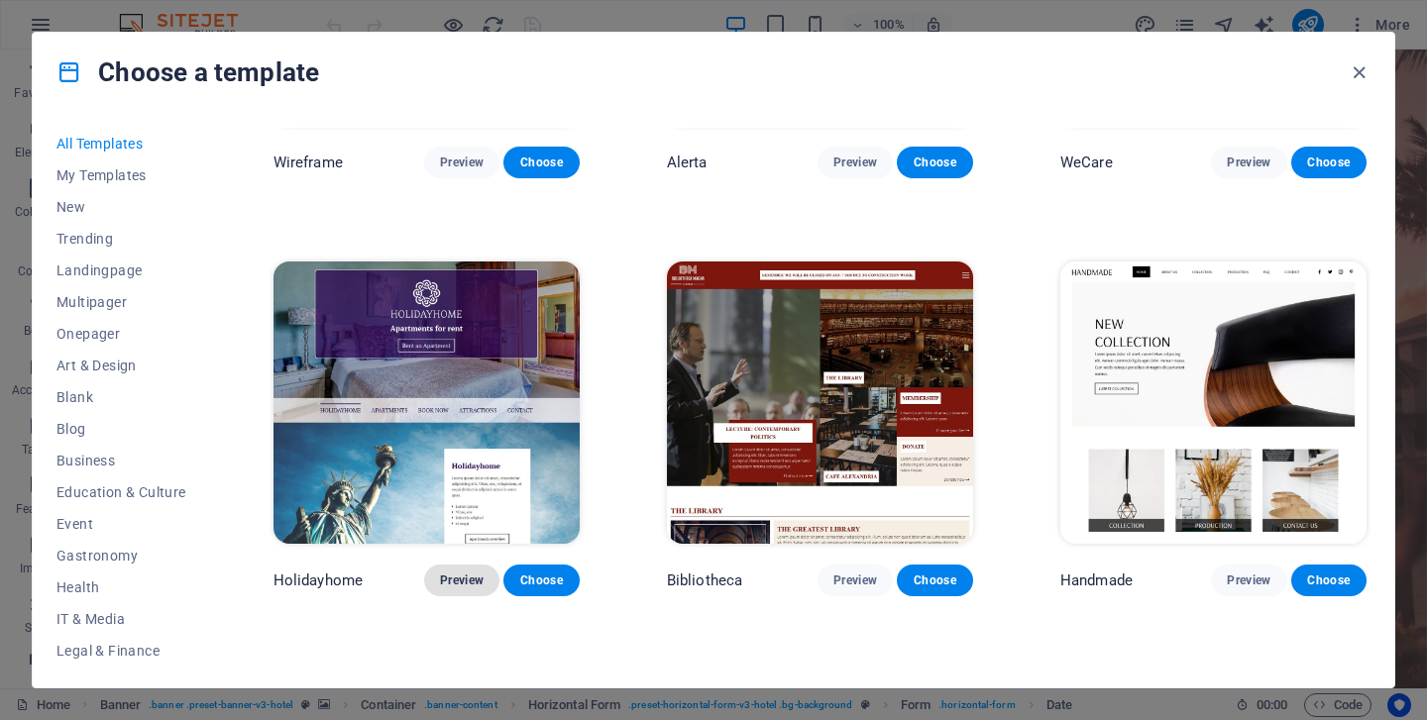
click at [468, 573] on span "Preview" at bounding box center [462, 581] width 44 height 16
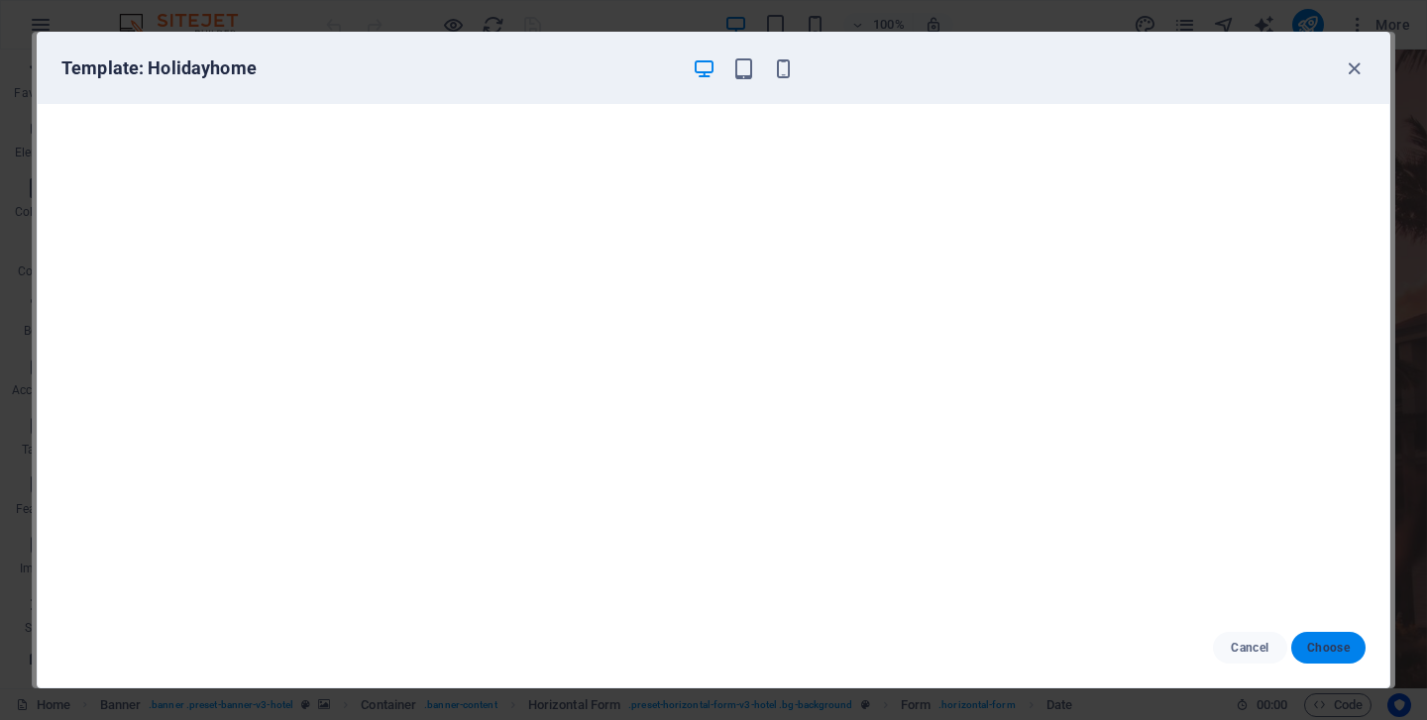
click at [1329, 650] on span "Choose" at bounding box center [1328, 648] width 43 height 16
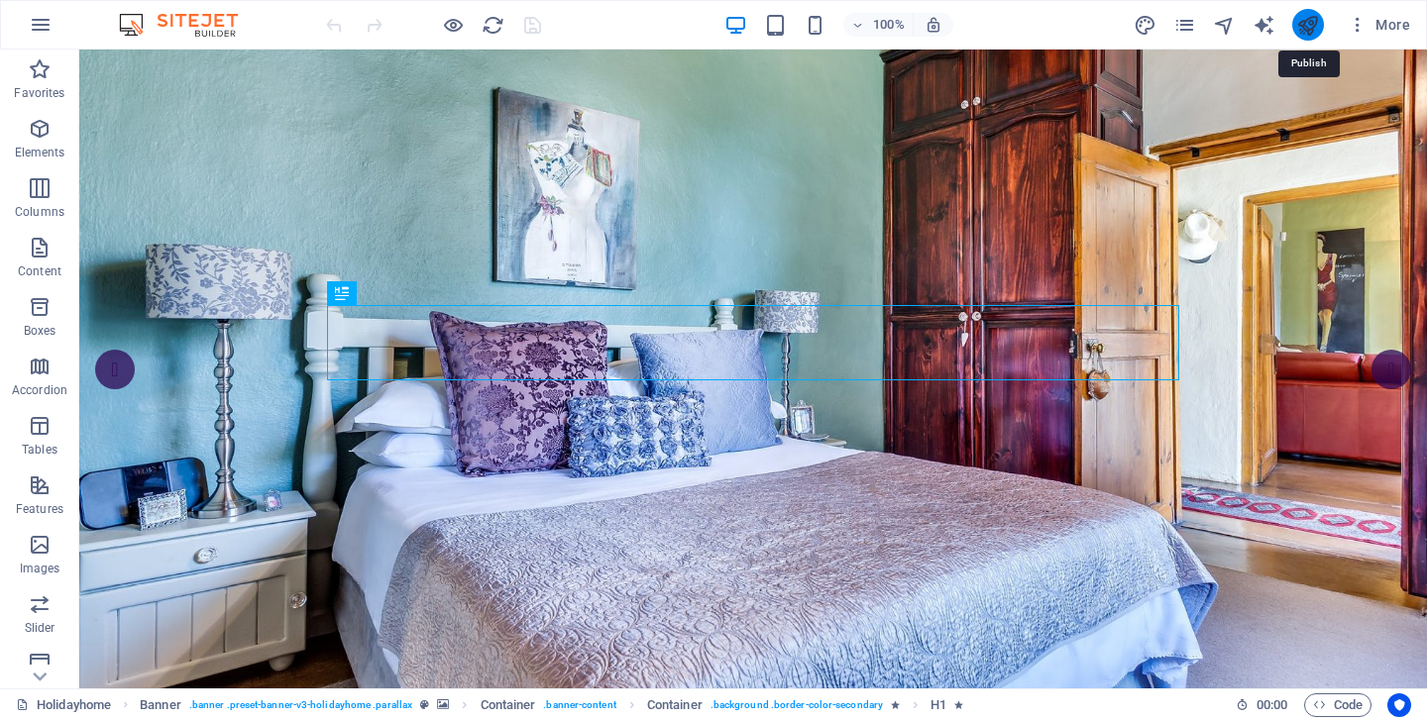
click at [1310, 20] on icon "publish" at bounding box center [1307, 25] width 23 height 23
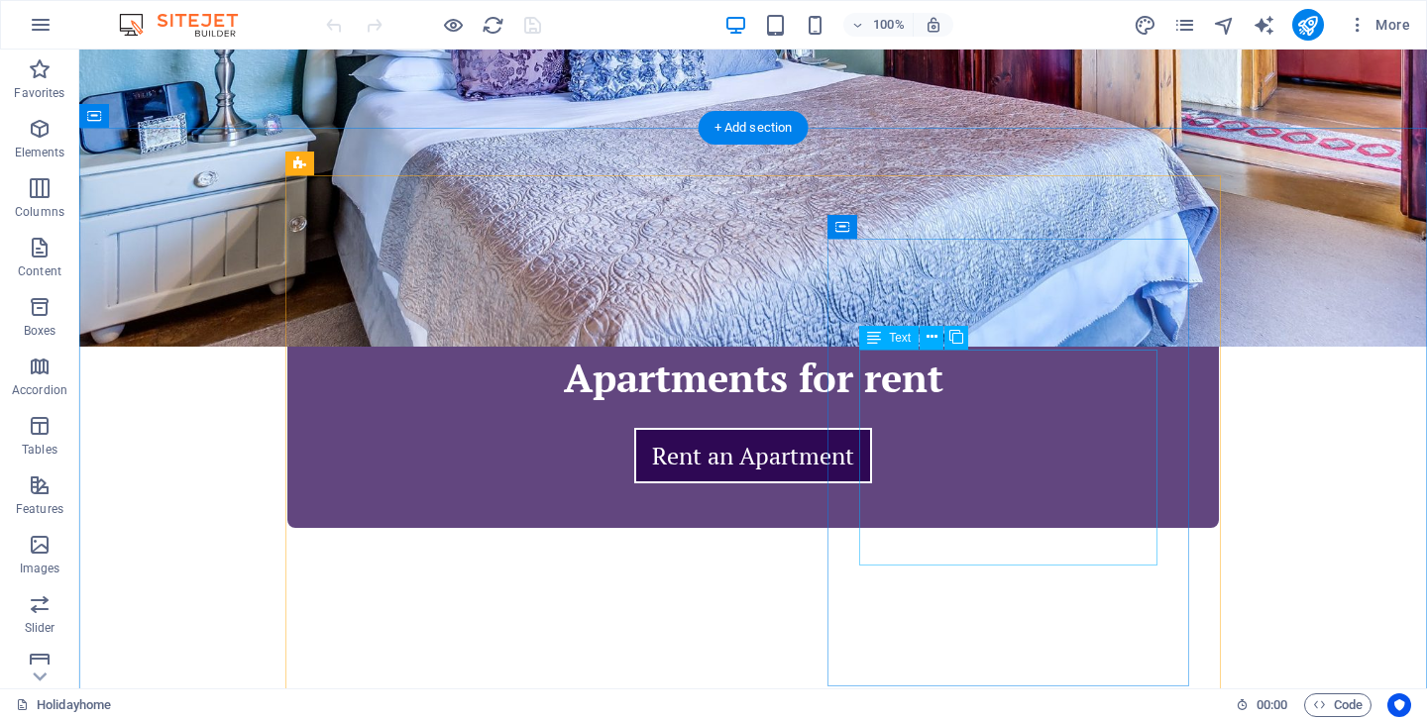
scroll to position [641, 0]
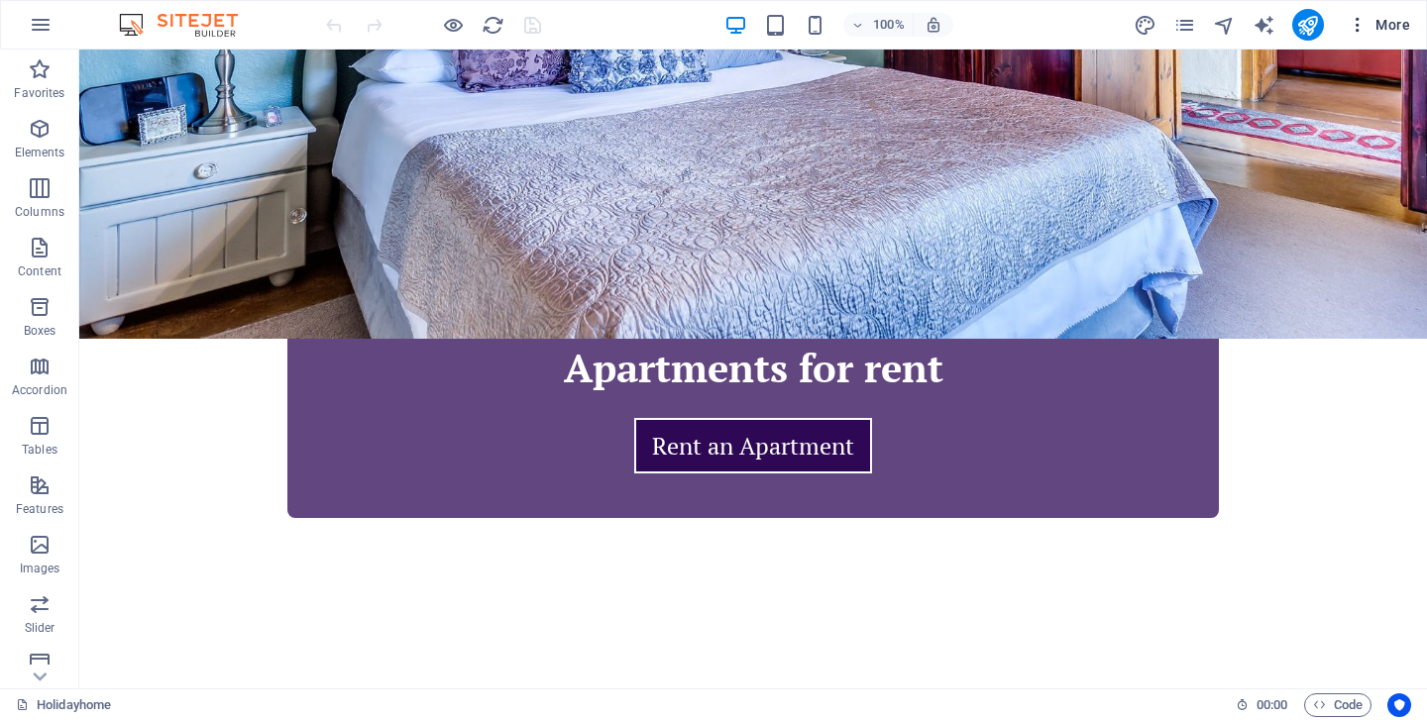
click at [1380, 15] on span "More" at bounding box center [1379, 25] width 62 height 20
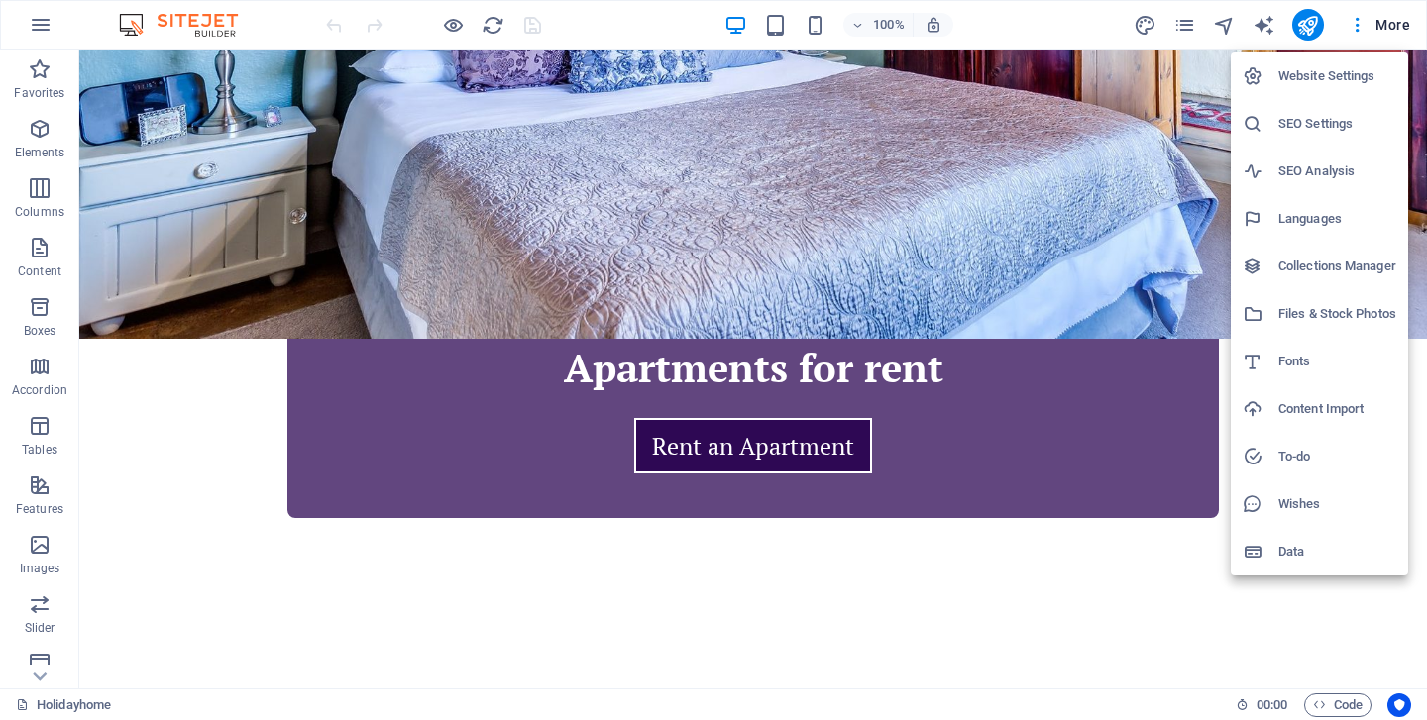
click at [1313, 73] on h6 "Website Settings" at bounding box center [1337, 76] width 118 height 24
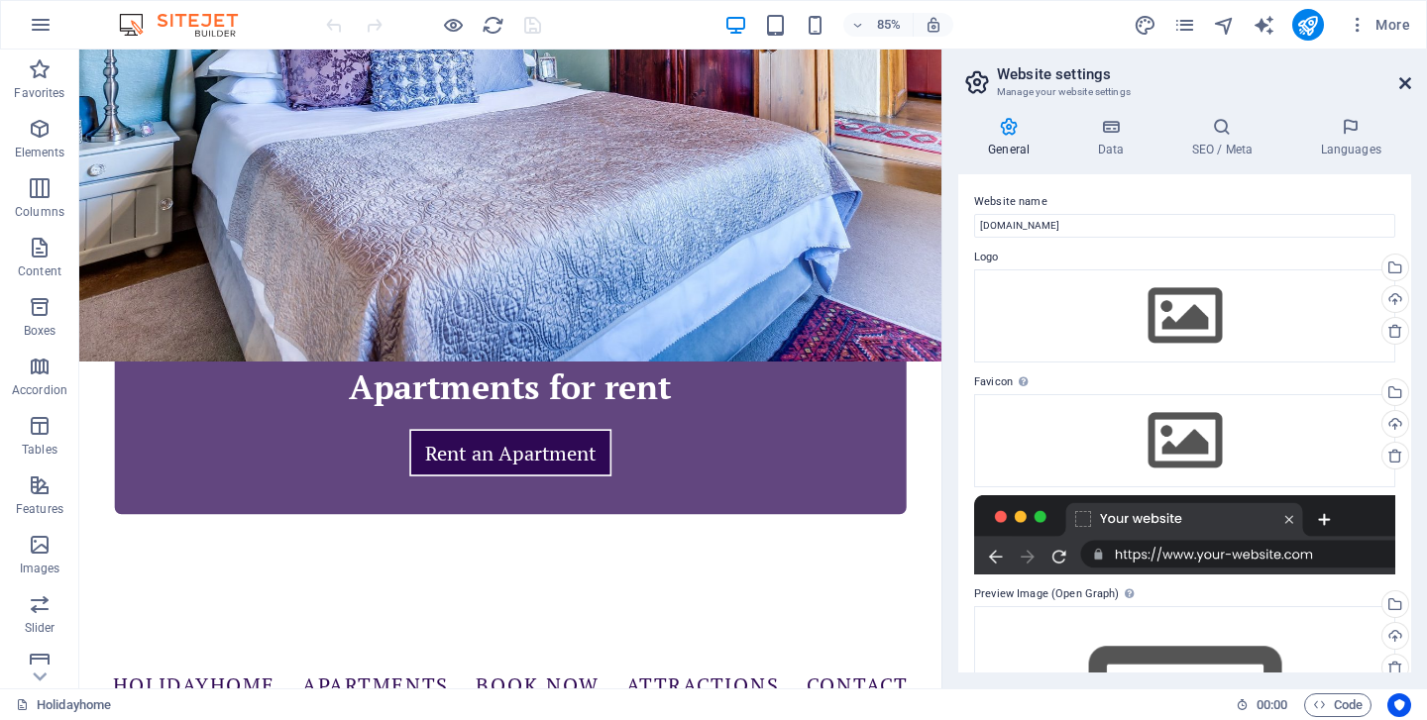
click at [1410, 84] on icon at bounding box center [1405, 83] width 12 height 16
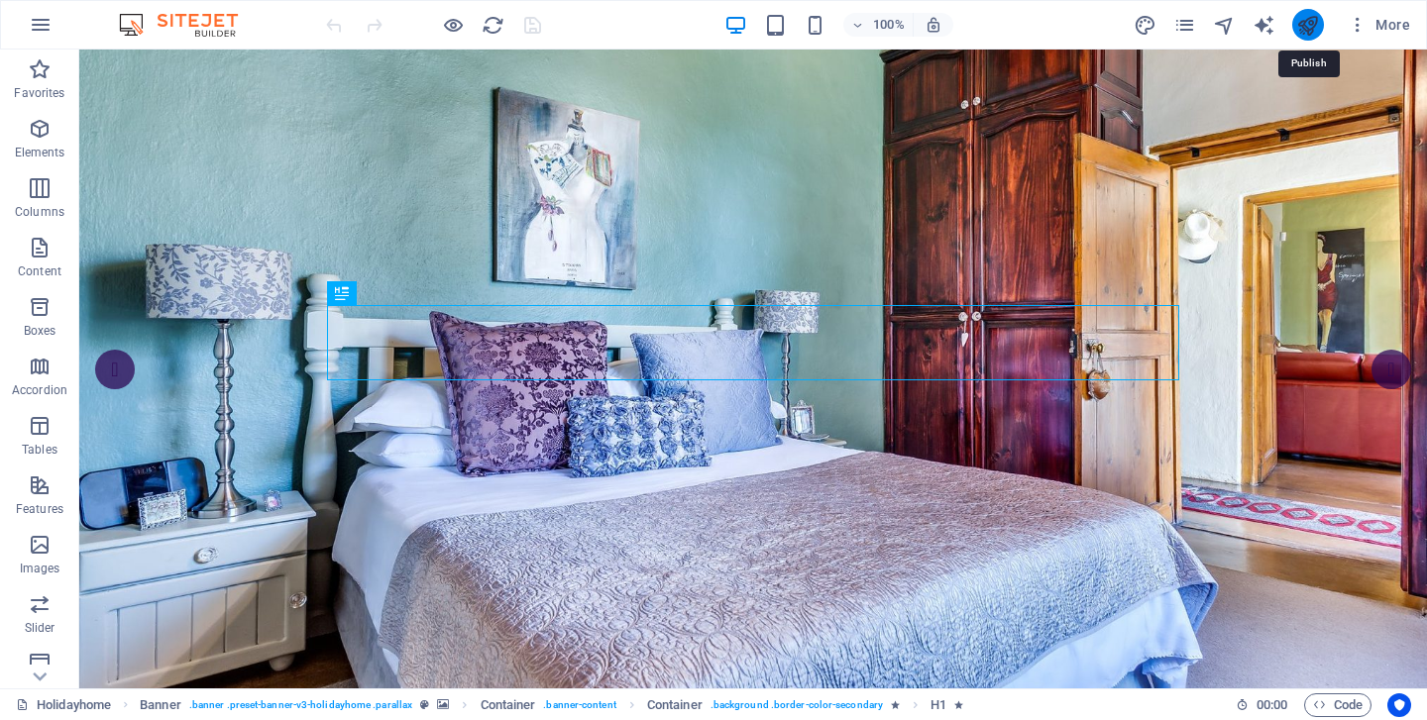
click at [1305, 29] on icon "publish" at bounding box center [1307, 25] width 23 height 23
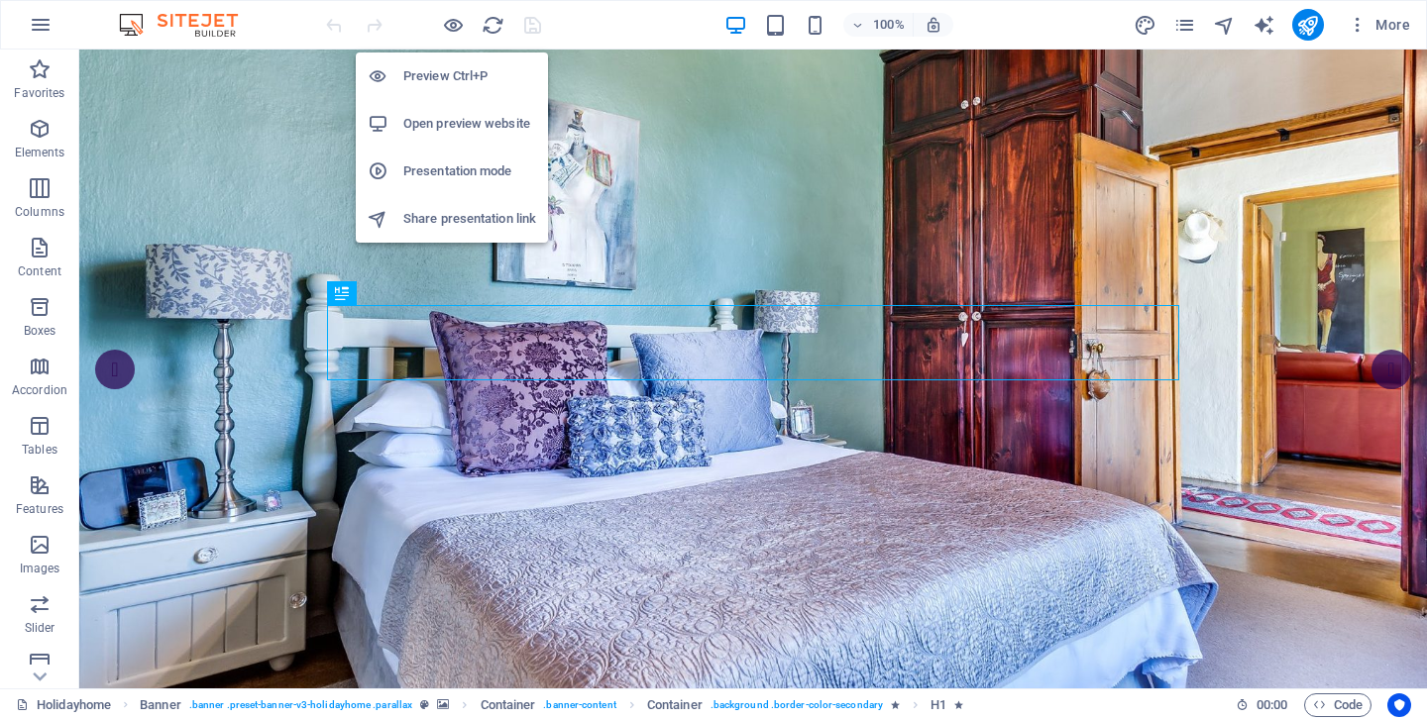
click at [488, 131] on h6 "Open preview website" at bounding box center [469, 124] width 133 height 24
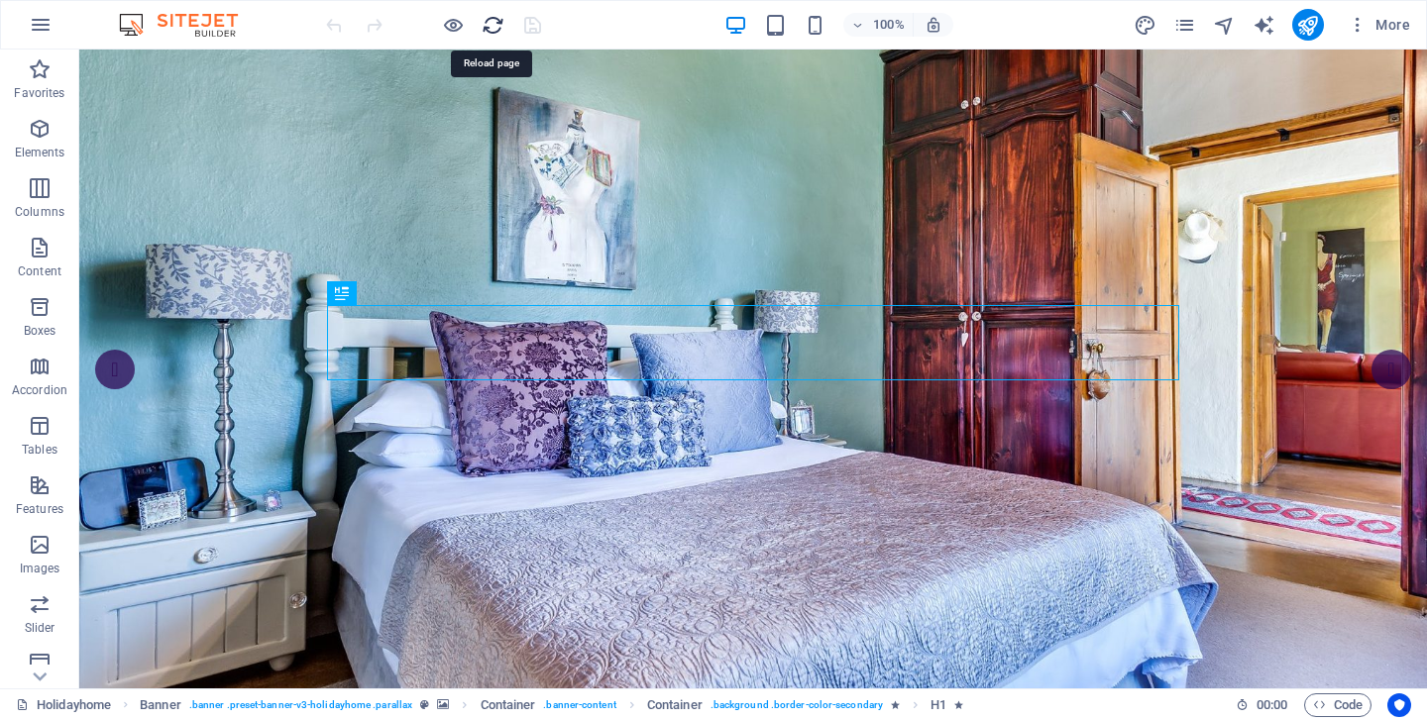
click at [493, 25] on icon "reload" at bounding box center [493, 25] width 23 height 23
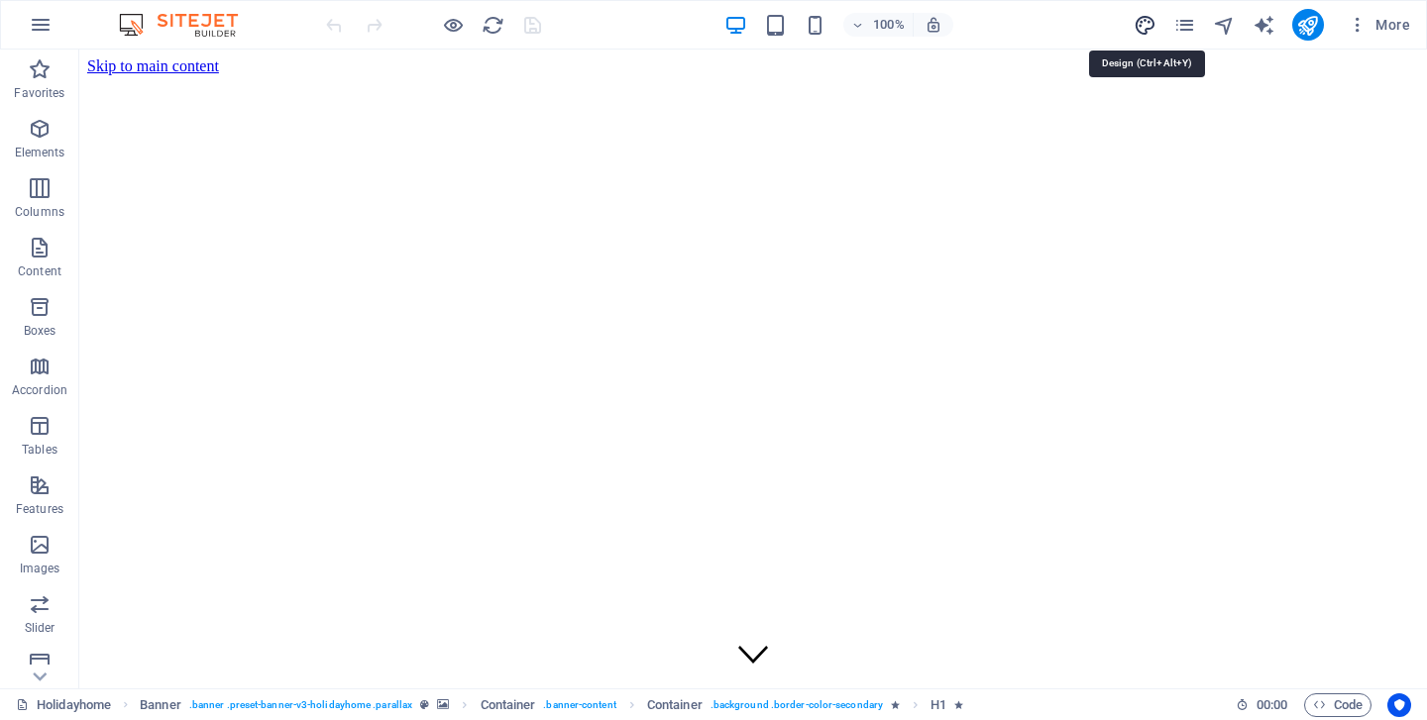
click at [1149, 22] on icon "design" at bounding box center [1145, 25] width 23 height 23
select select "rem"
select select "400"
select select "px"
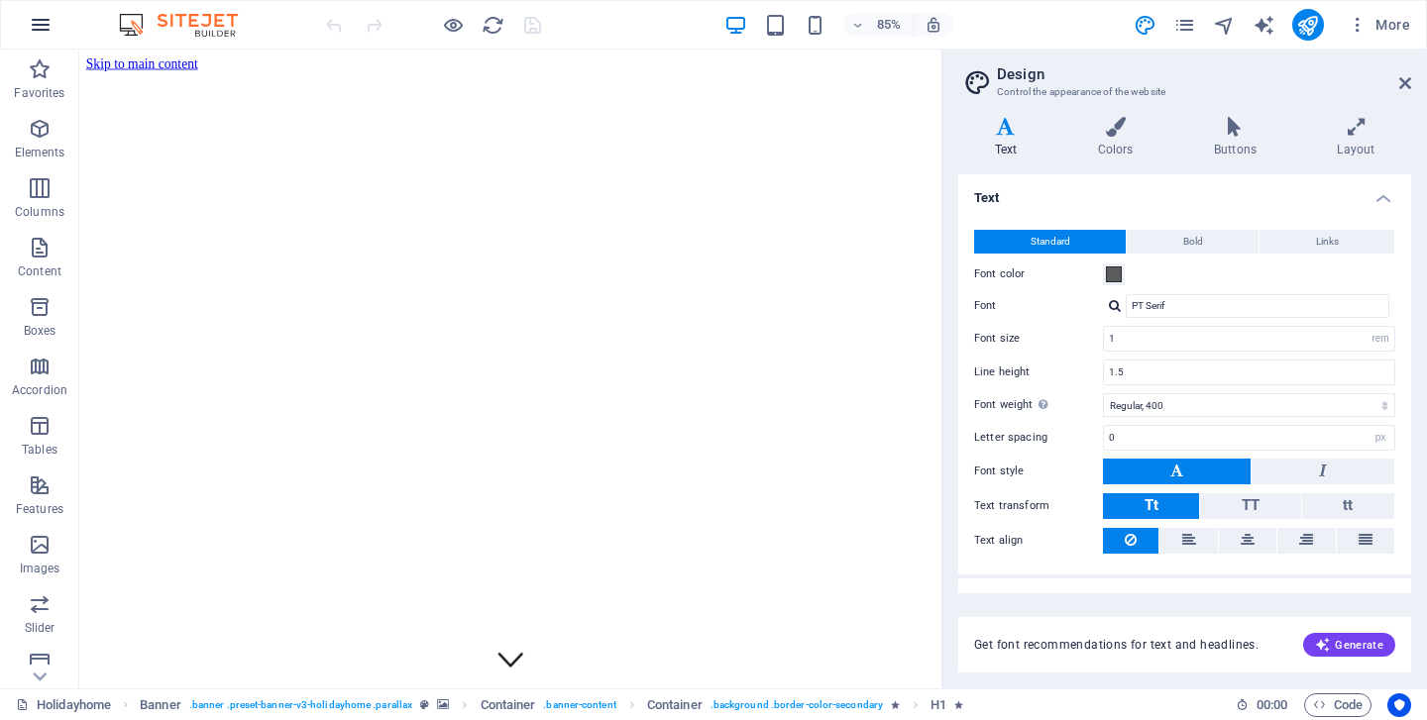
click at [39, 25] on icon "button" at bounding box center [41, 25] width 24 height 24
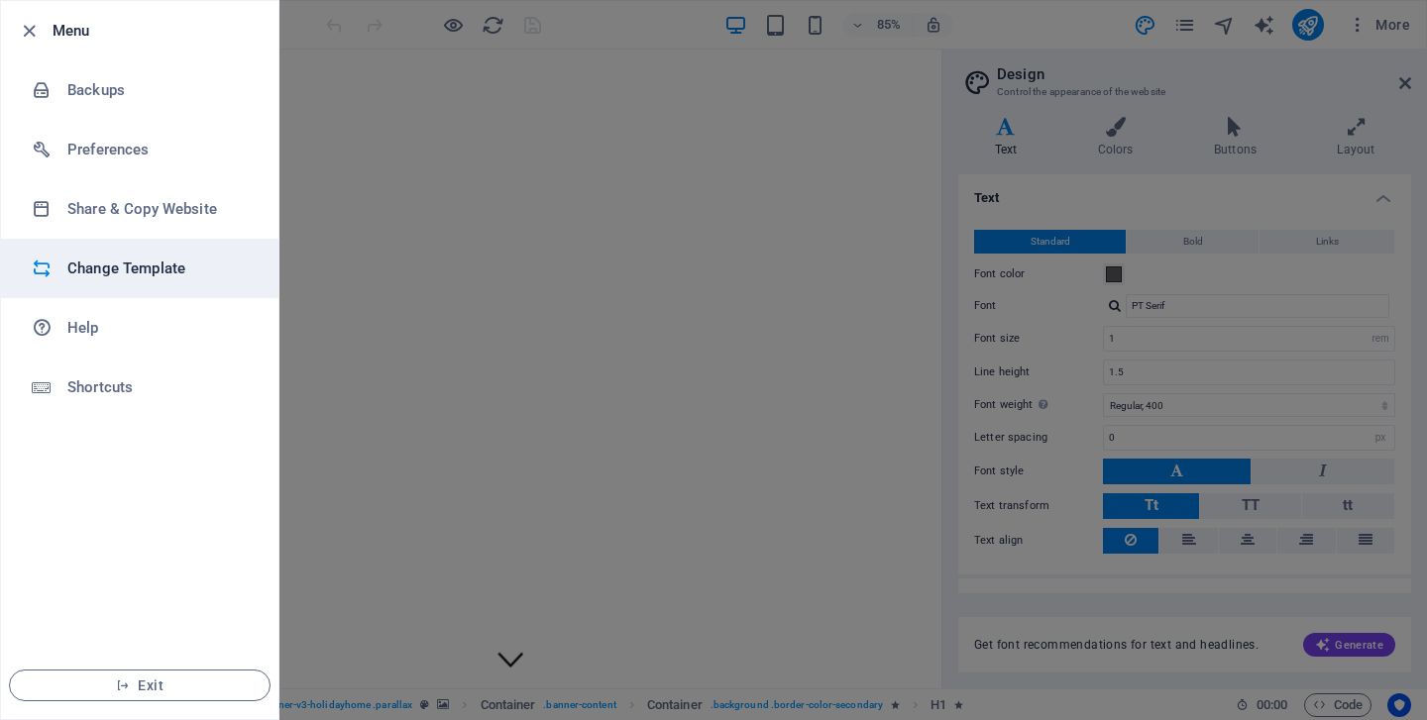
click at [101, 261] on h6 "Change Template" at bounding box center [158, 269] width 183 height 24
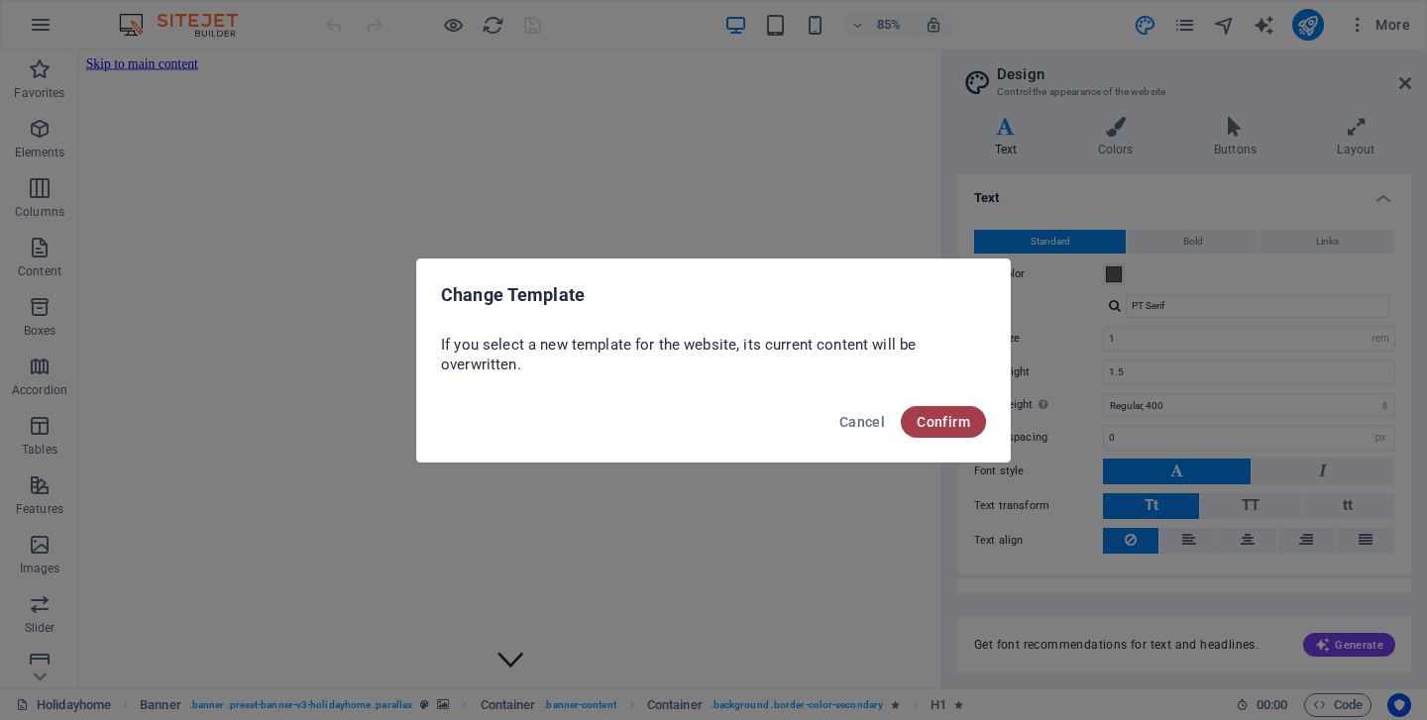
click at [934, 416] on span "Confirm" at bounding box center [944, 422] width 54 height 16
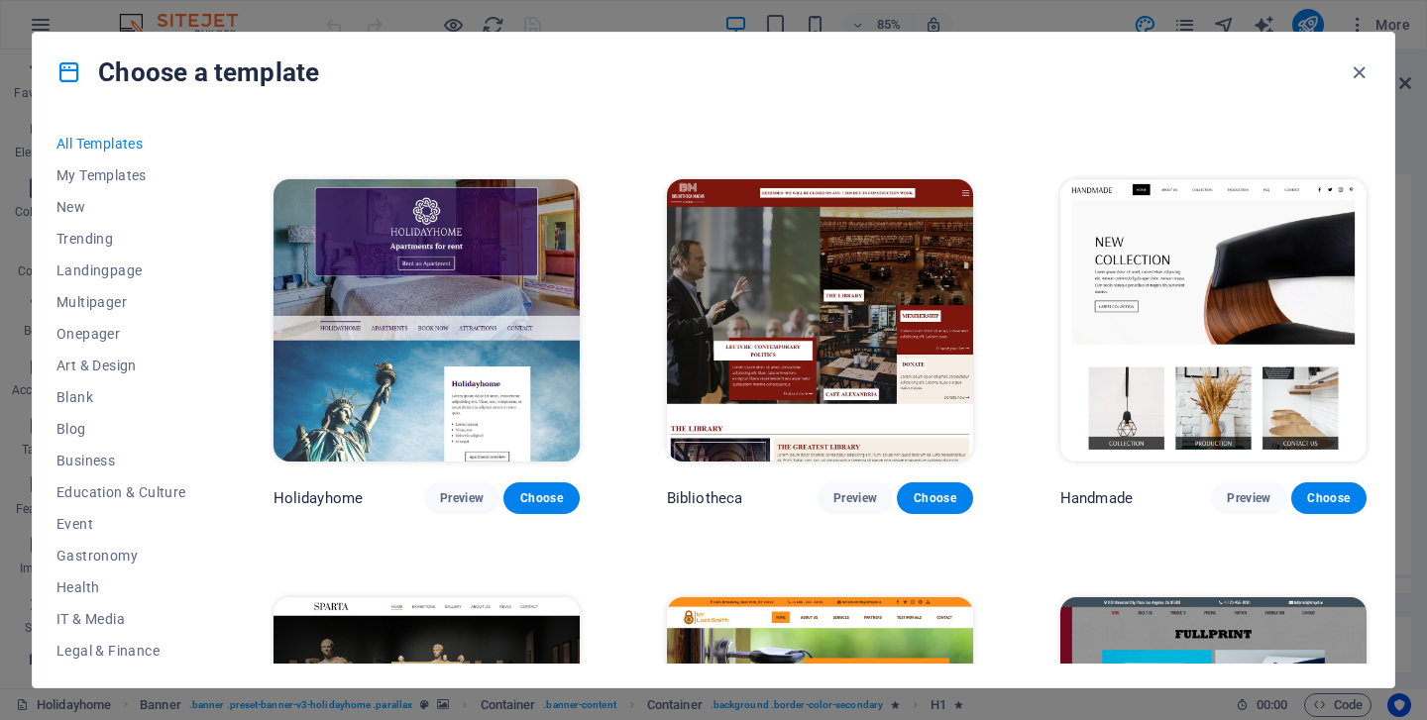
scroll to position [10830, 0]
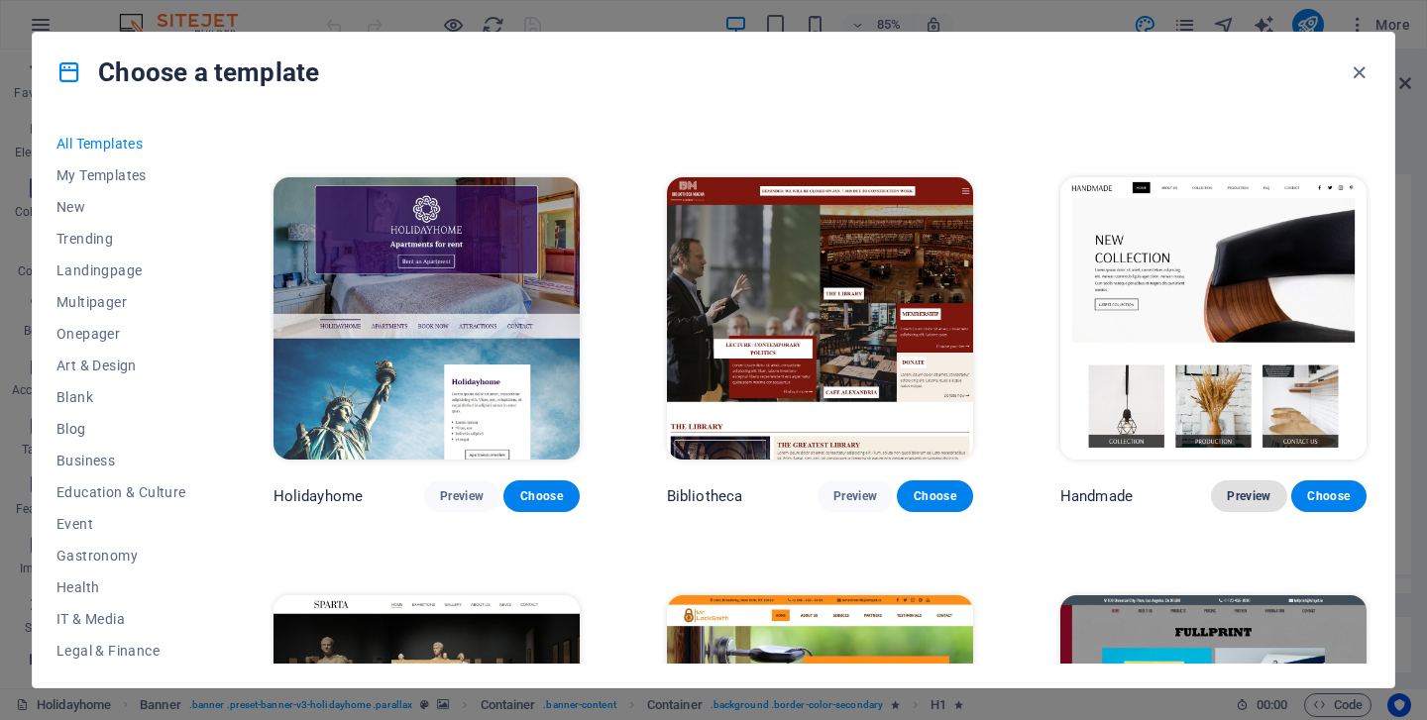
click at [1250, 489] on span "Preview" at bounding box center [1249, 497] width 44 height 16
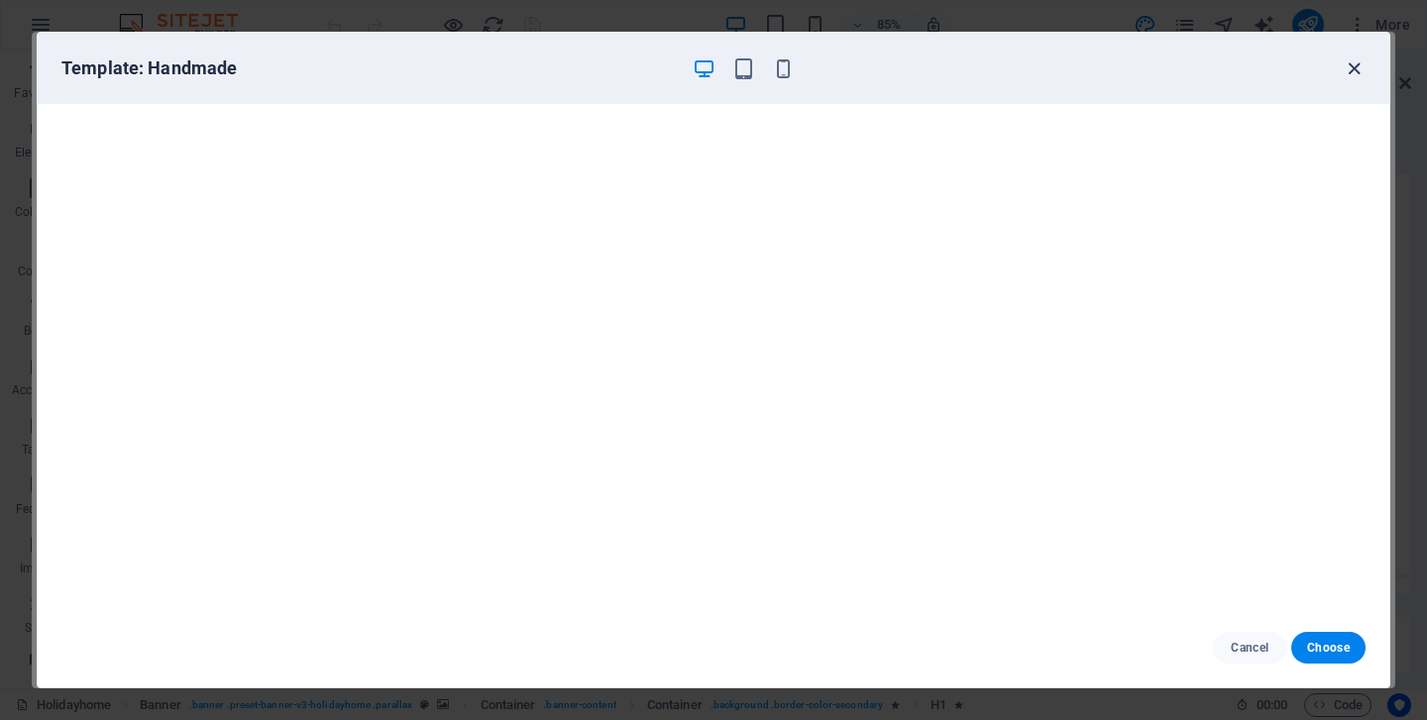
click at [1362, 64] on icon "button" at bounding box center [1354, 68] width 23 height 23
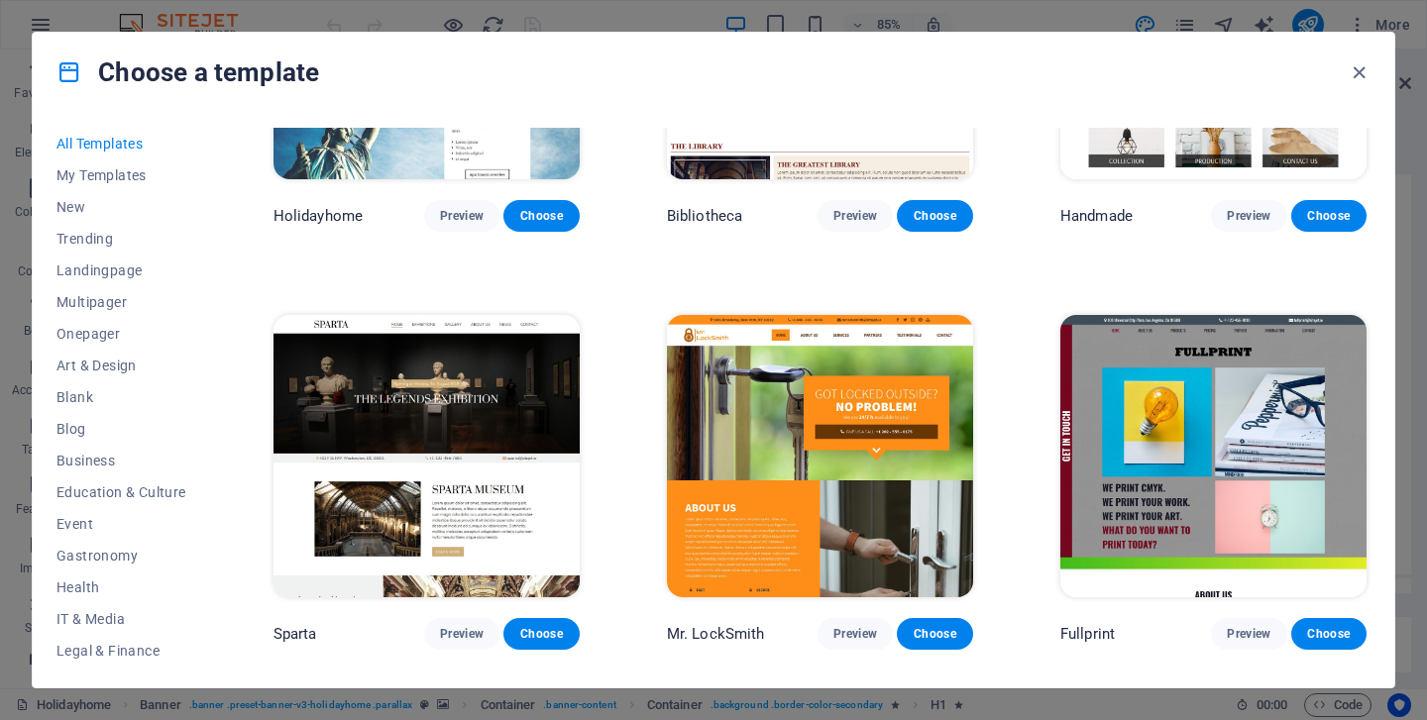
scroll to position [11128, 0]
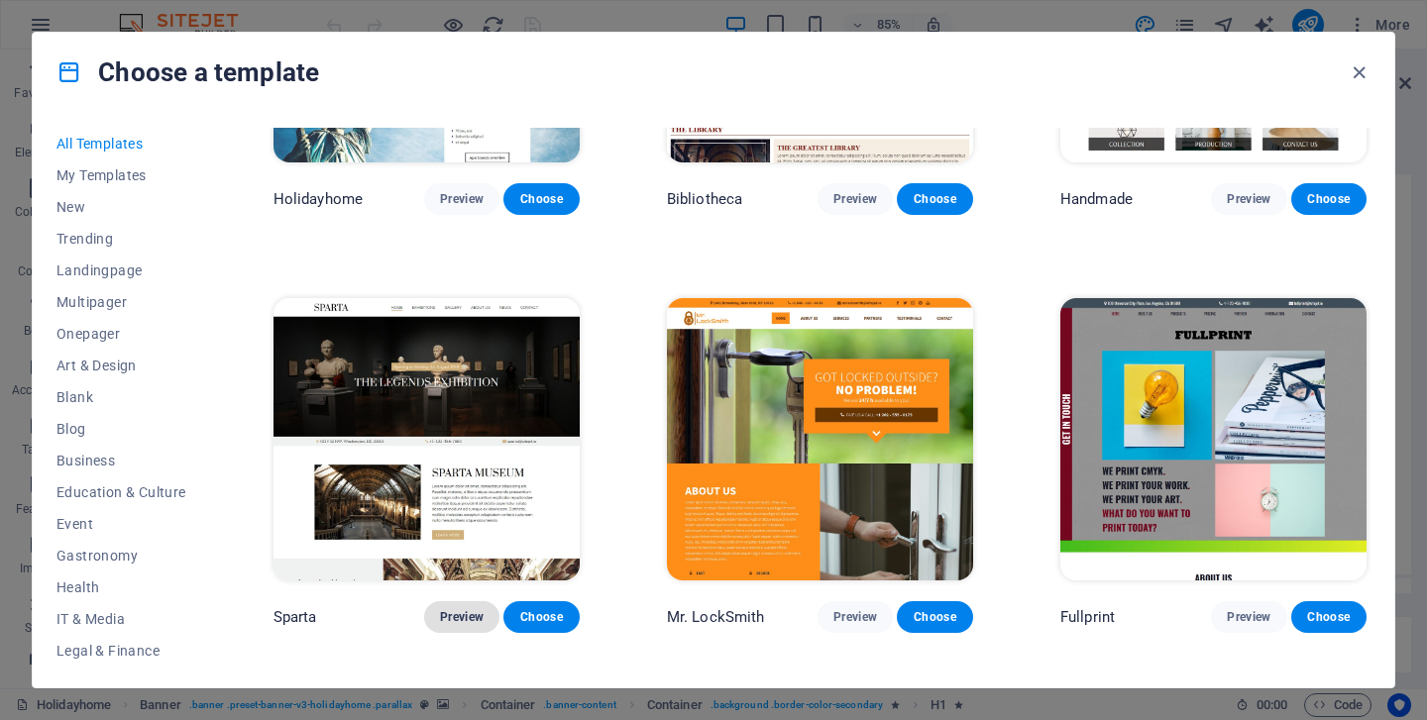
click at [463, 602] on button "Preview" at bounding box center [461, 618] width 75 height 32
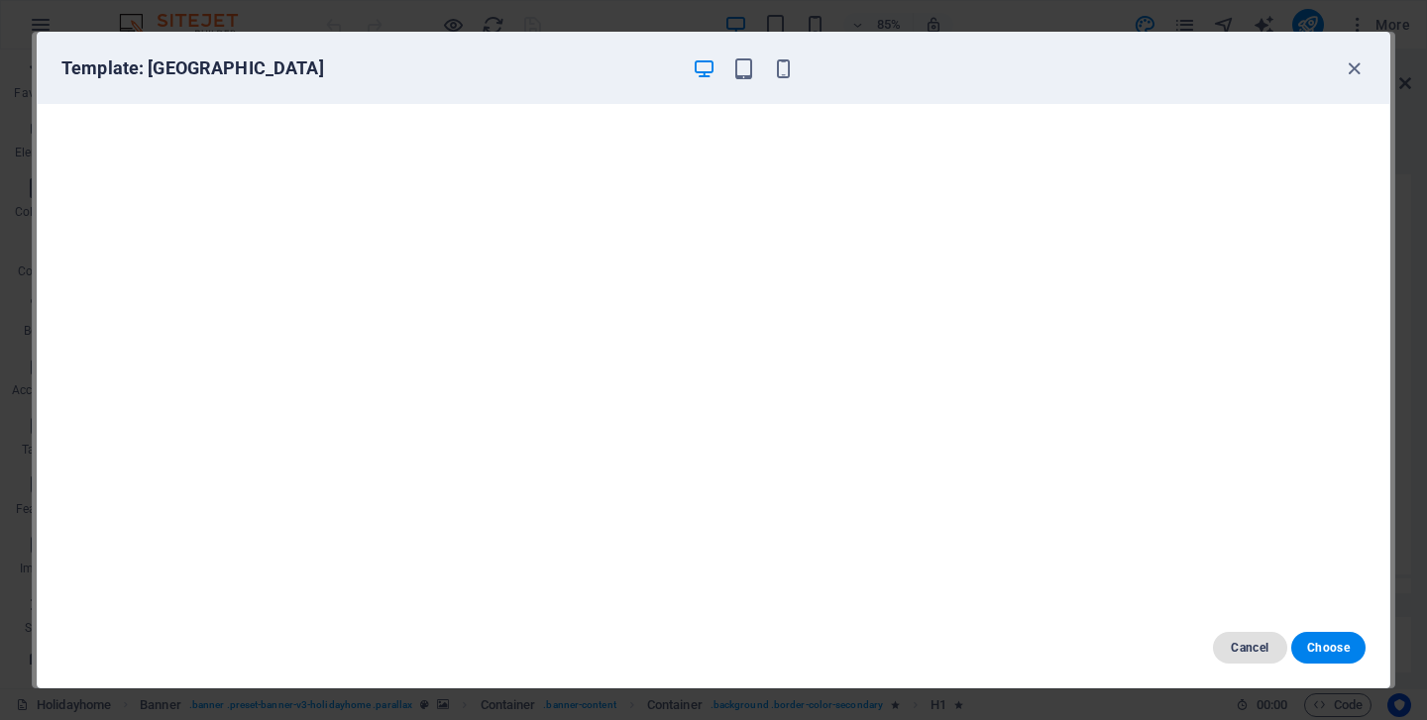
click at [1253, 648] on span "Cancel" at bounding box center [1250, 648] width 43 height 16
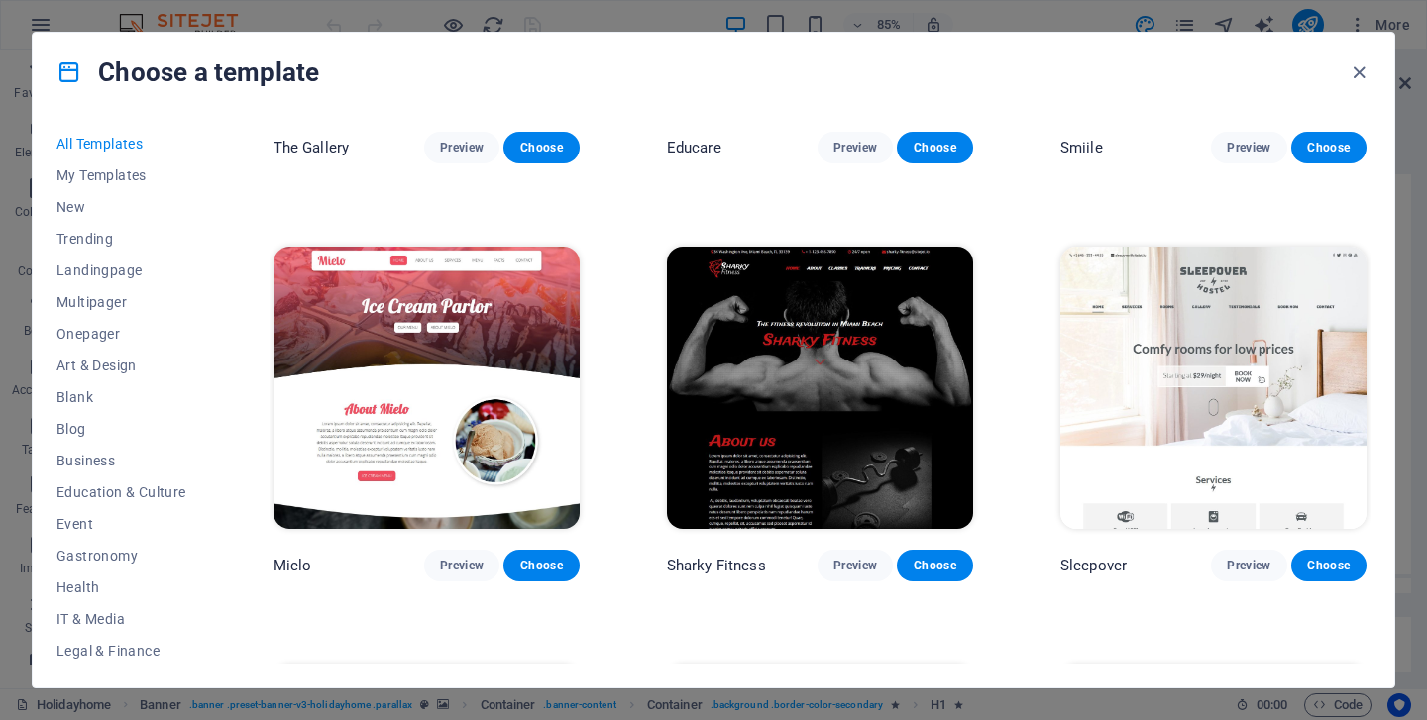
scroll to position [12859, 0]
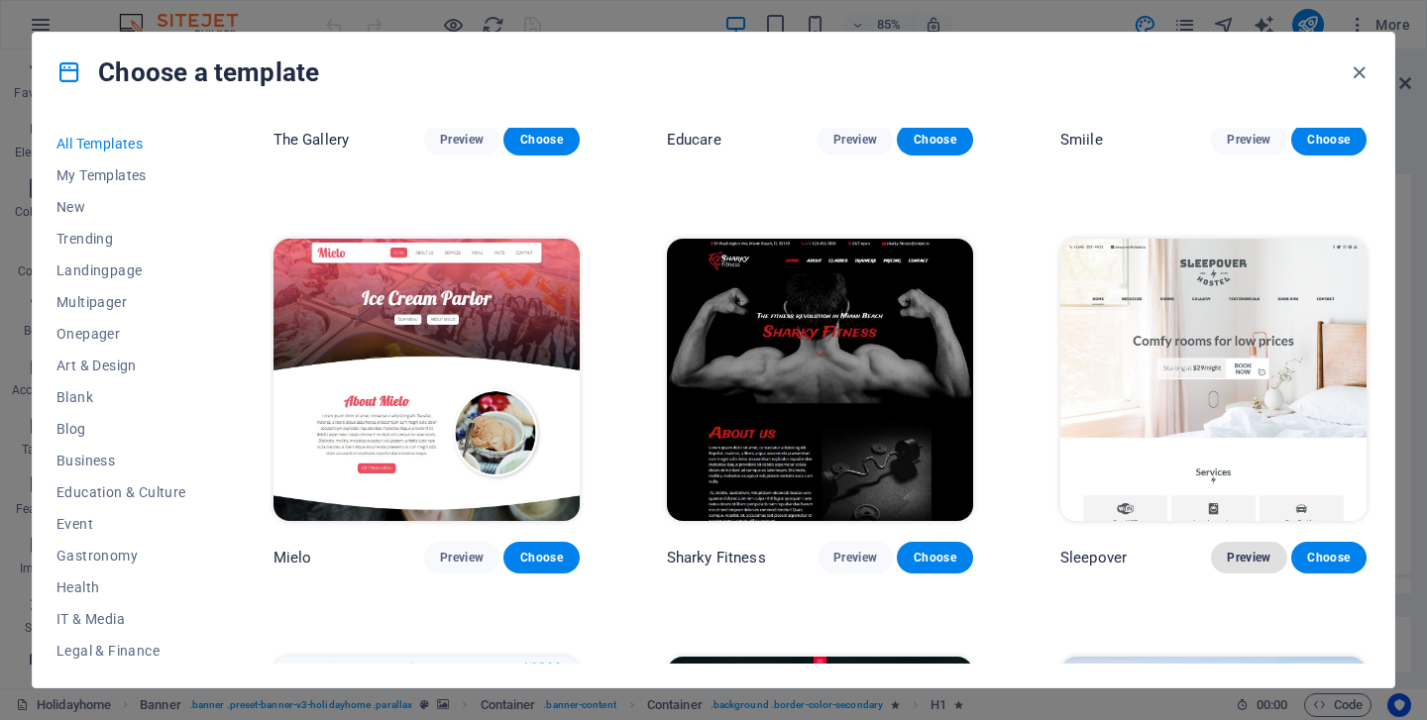
click at [1236, 550] on span "Preview" at bounding box center [1249, 558] width 44 height 16
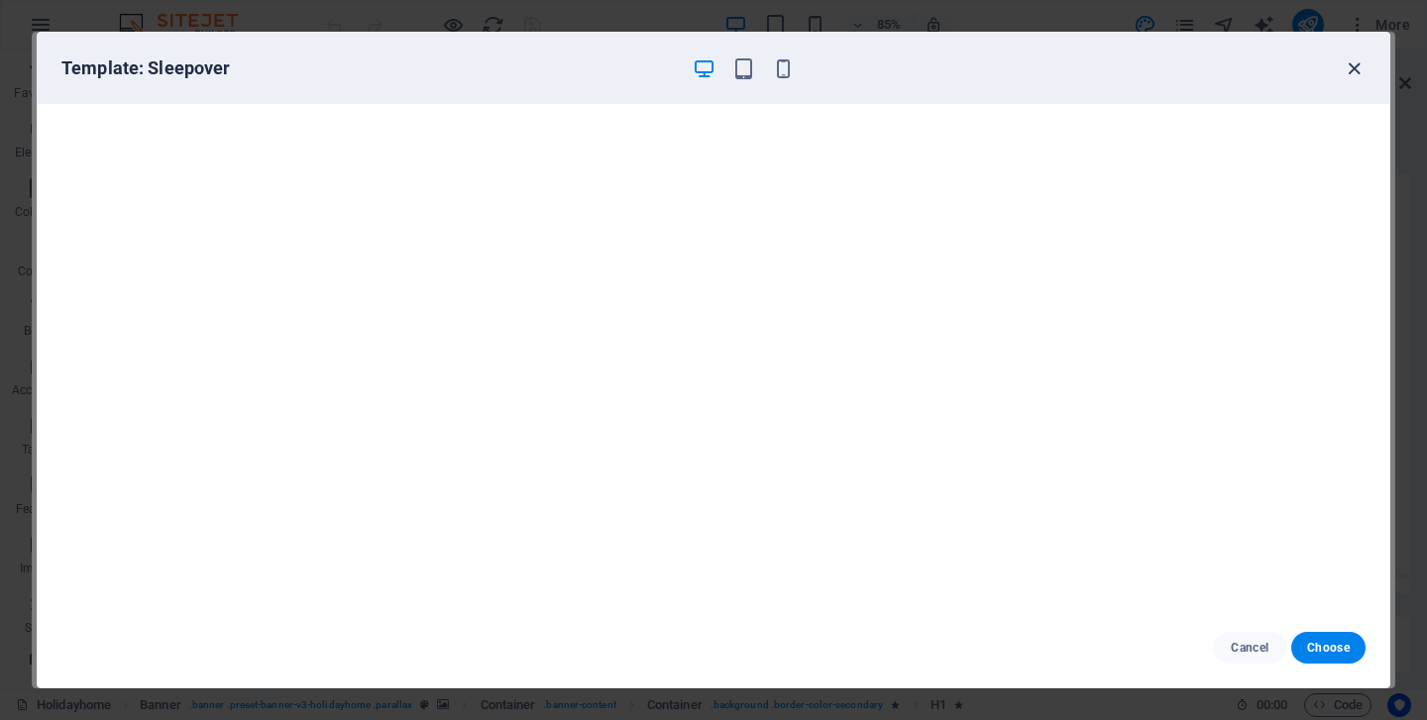
click at [1352, 68] on icon "button" at bounding box center [1354, 68] width 23 height 23
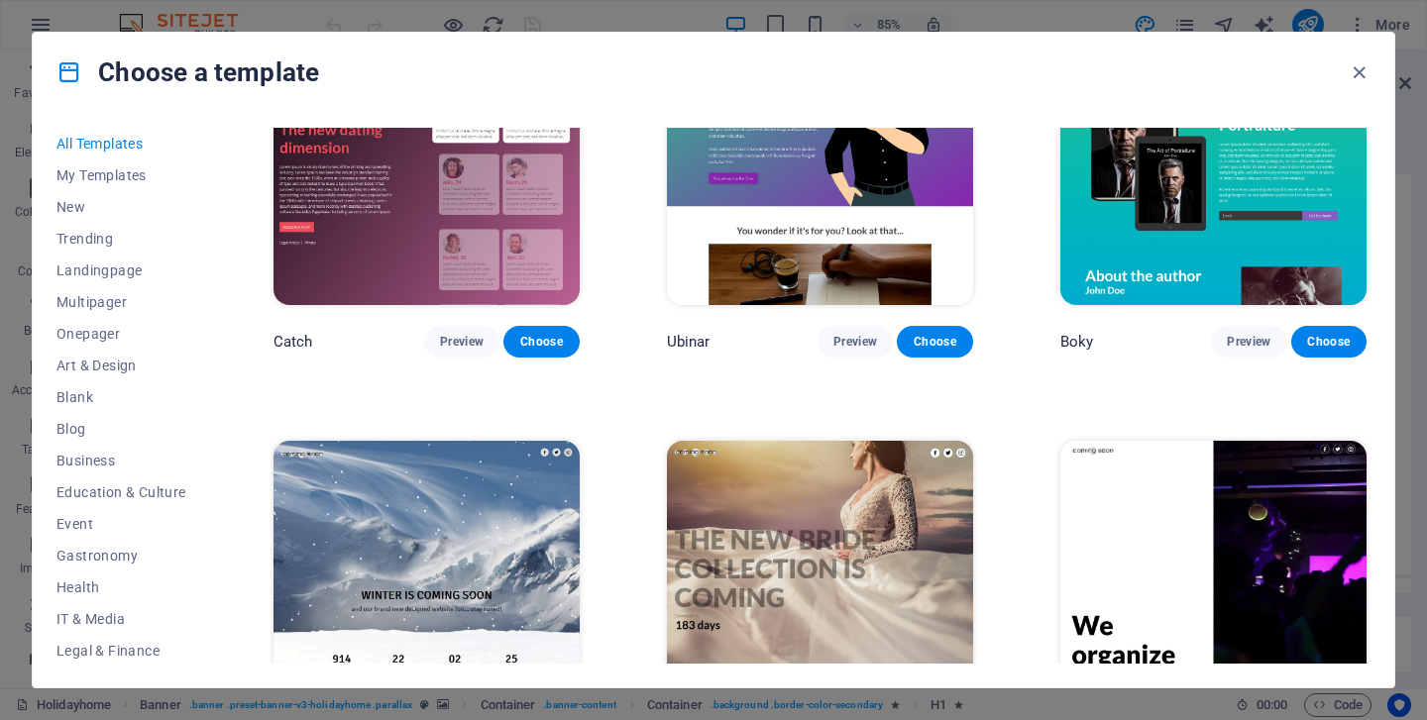
scroll to position [21875, 0]
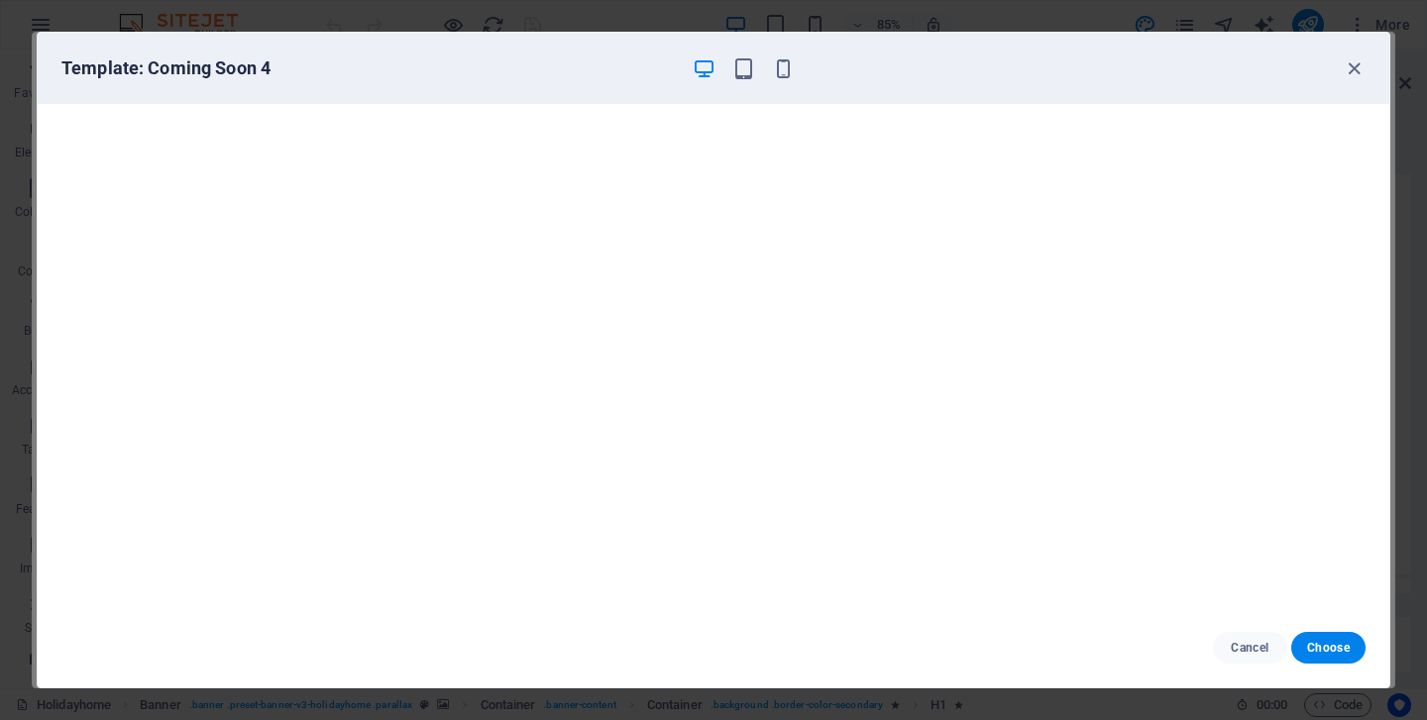
scroll to position [4, 0]
click at [1352, 73] on icon "button" at bounding box center [1354, 68] width 23 height 23
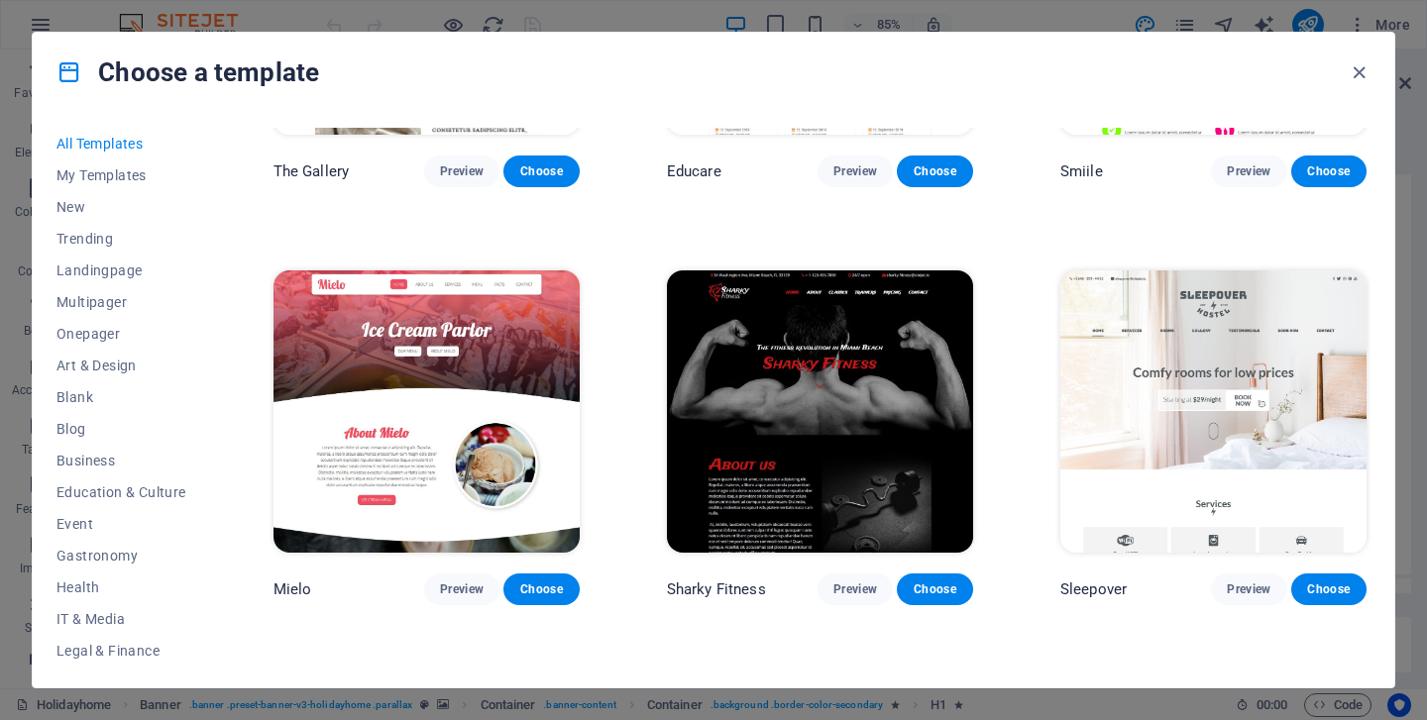
scroll to position [12826, 0]
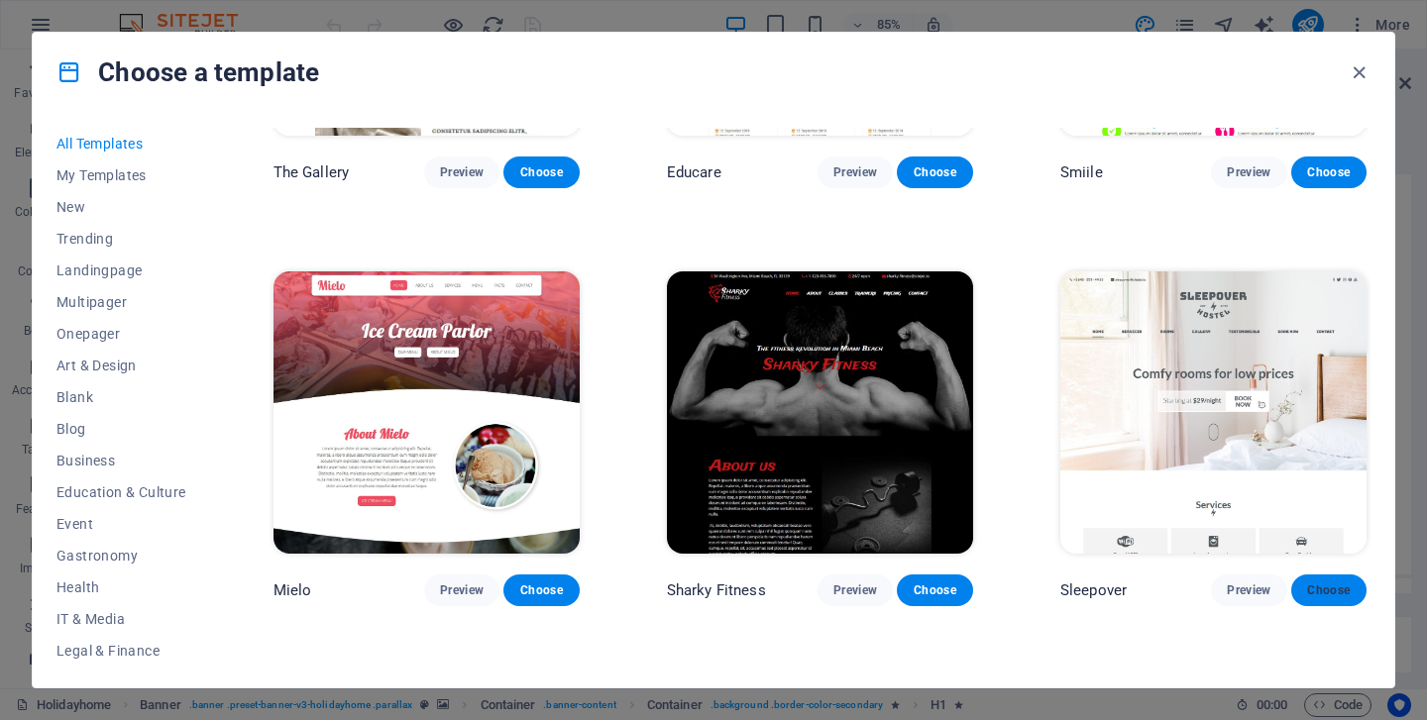
click at [1326, 583] on span "Choose" at bounding box center [1329, 591] width 44 height 16
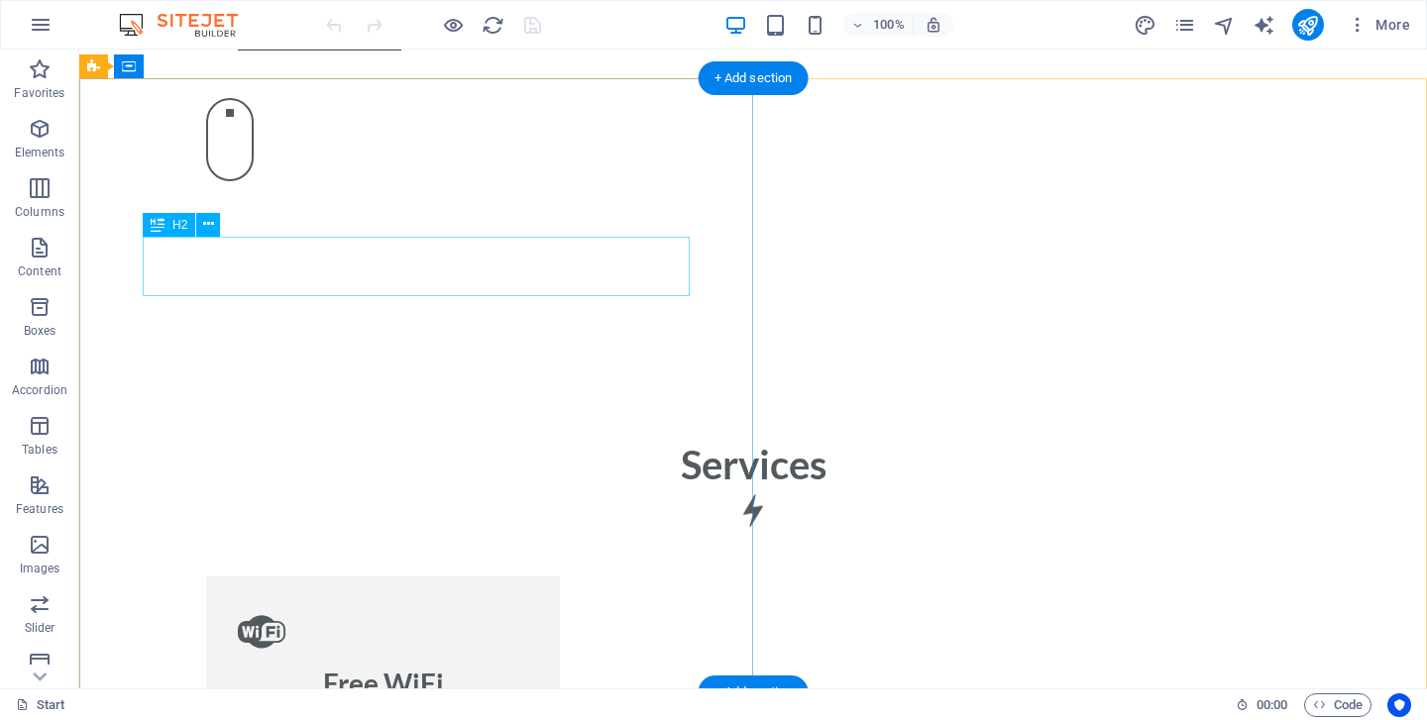
scroll to position [1696, 0]
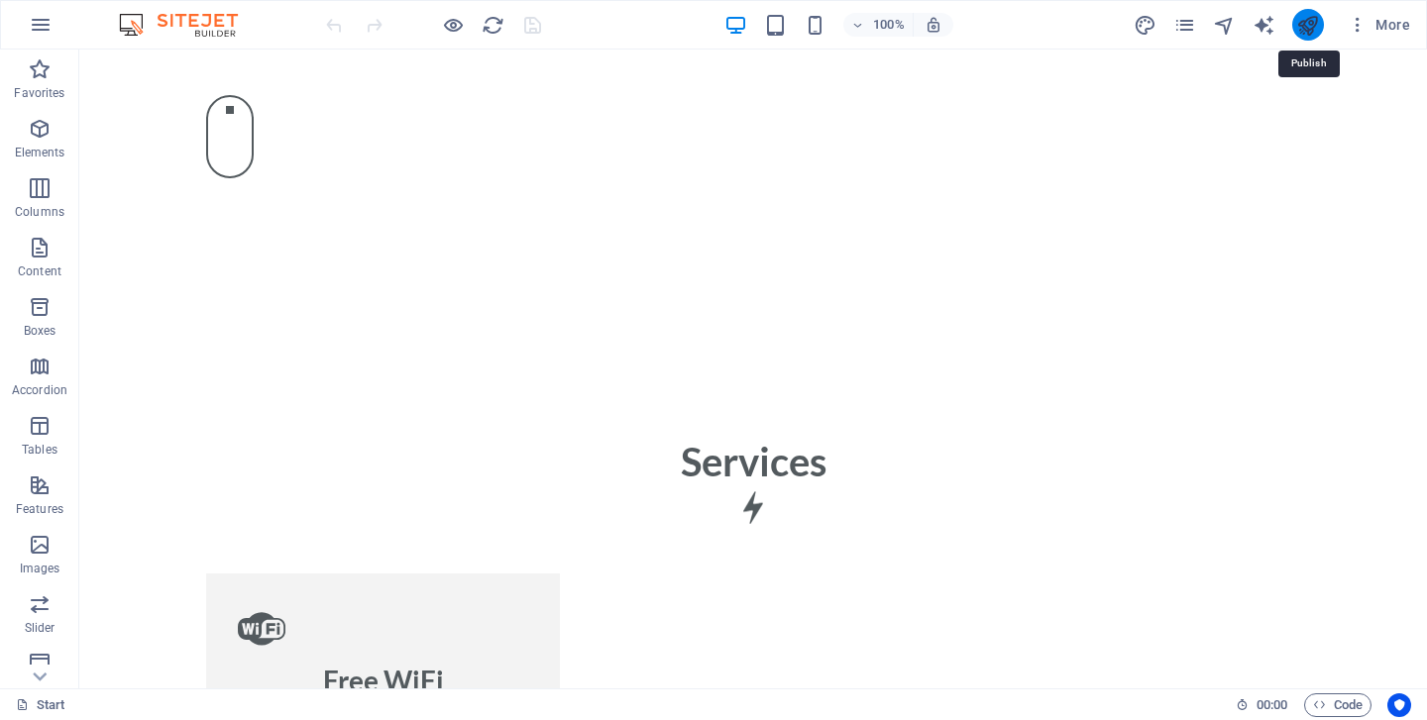
click at [1317, 28] on icon "publish" at bounding box center [1307, 25] width 23 height 23
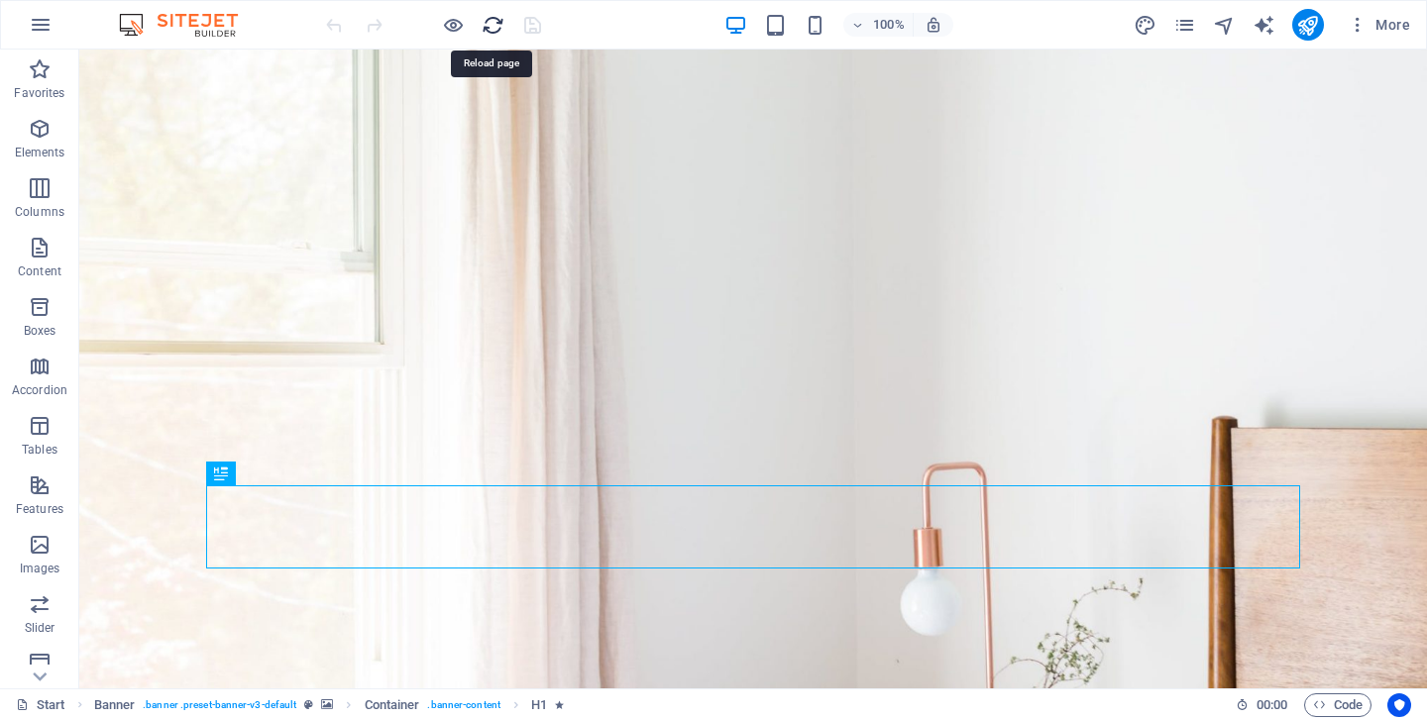
click at [489, 29] on icon "reload" at bounding box center [493, 25] width 23 height 23
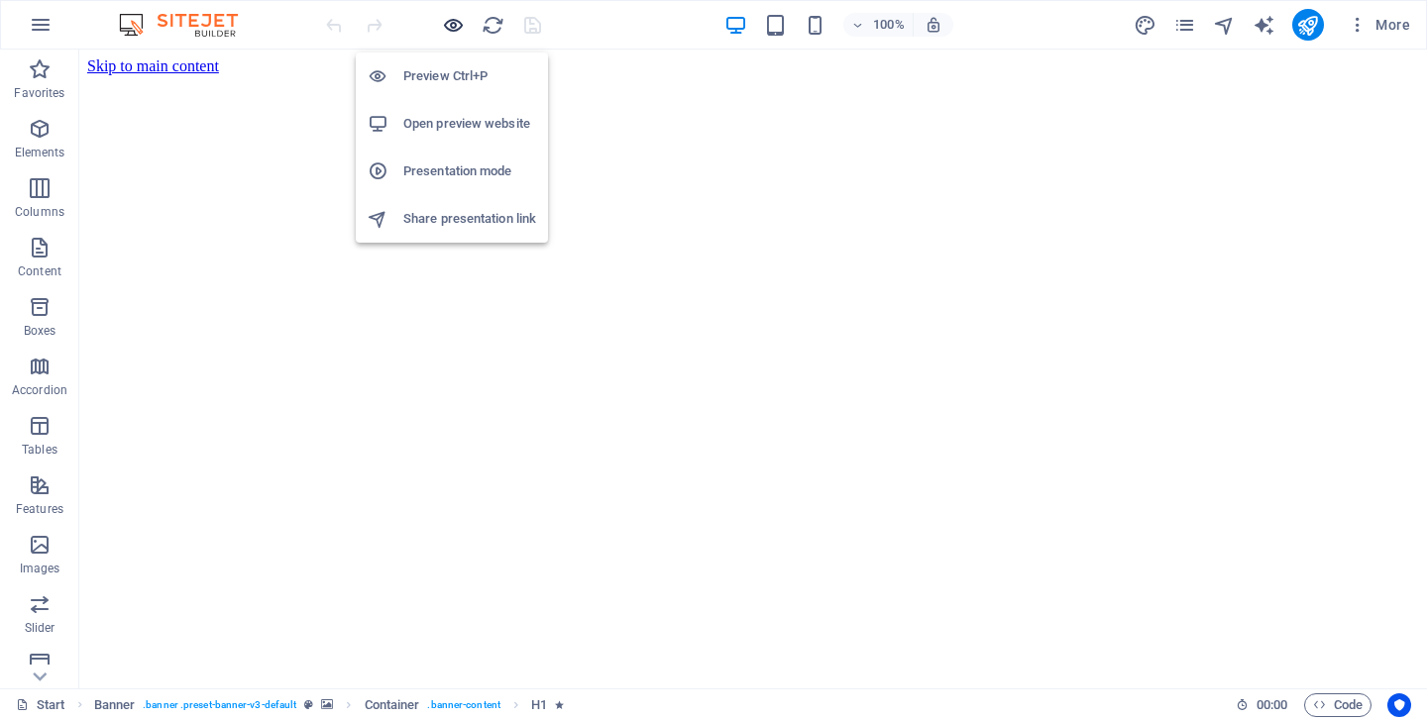
click at [450, 24] on icon "button" at bounding box center [453, 25] width 23 height 23
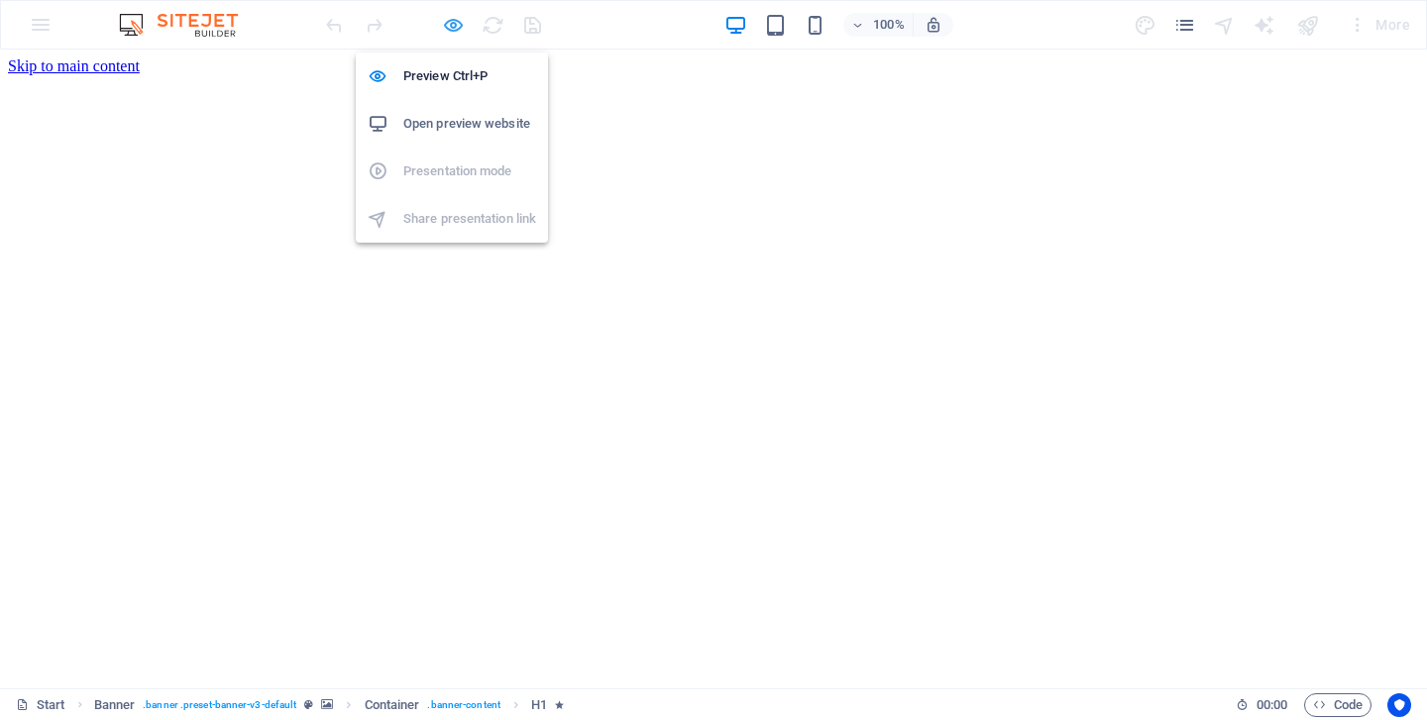
click at [450, 24] on icon "button" at bounding box center [453, 25] width 23 height 23
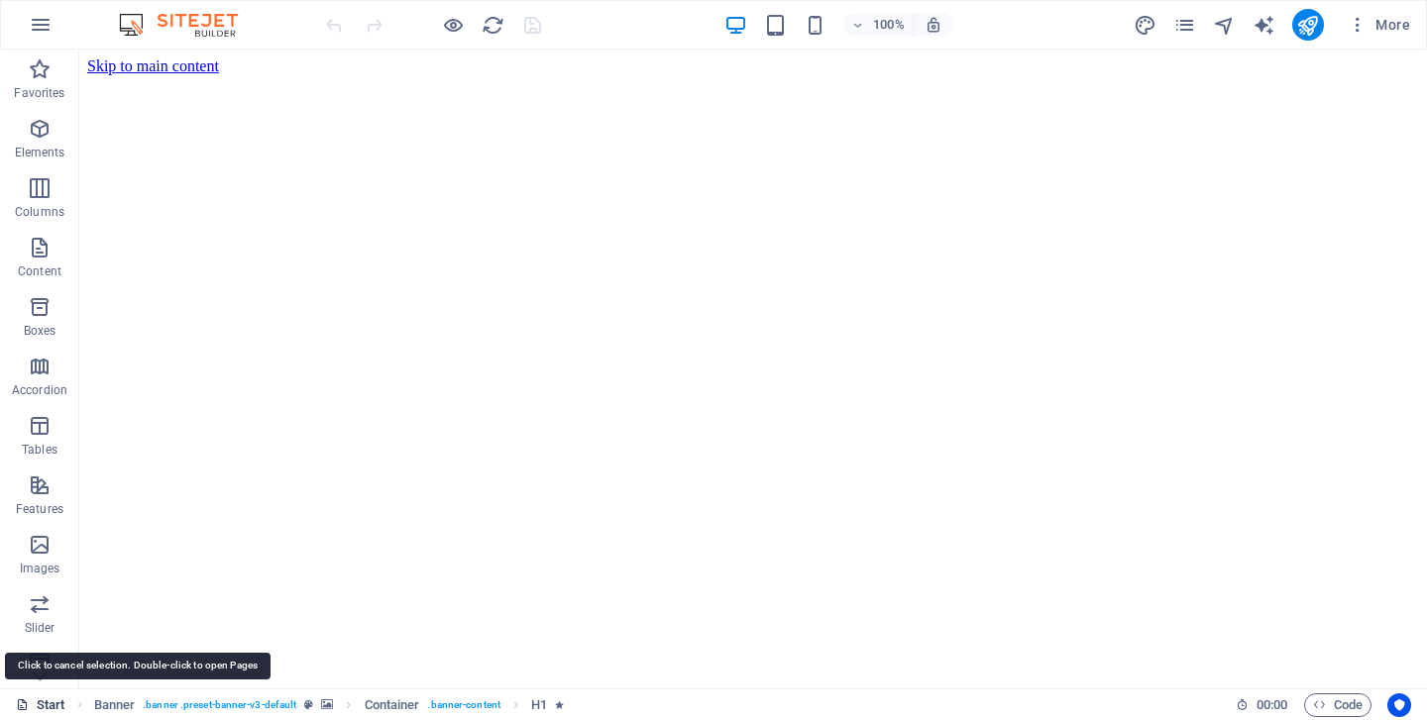
click at [46, 703] on link "Start" at bounding box center [41, 706] width 50 height 24
click at [23, 710] on icon at bounding box center [22, 705] width 13 height 13
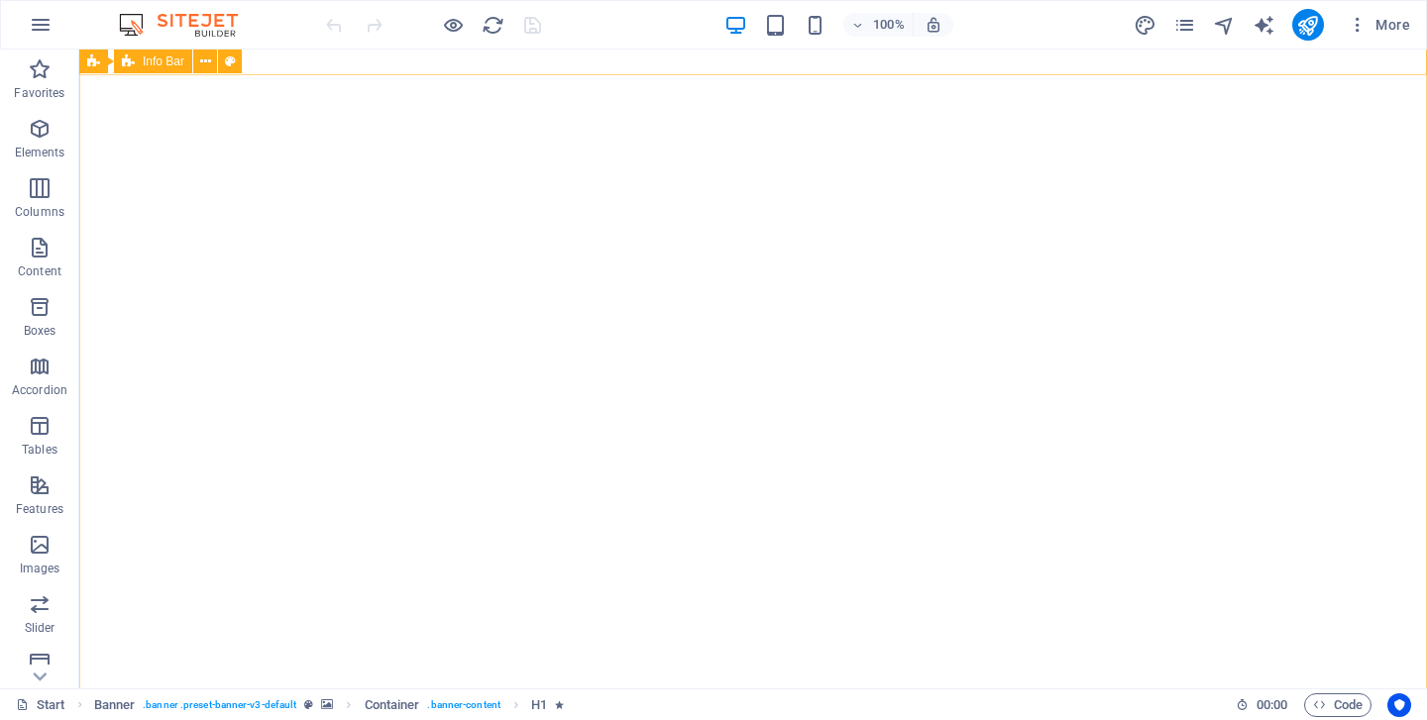
scroll to position [79, 0]
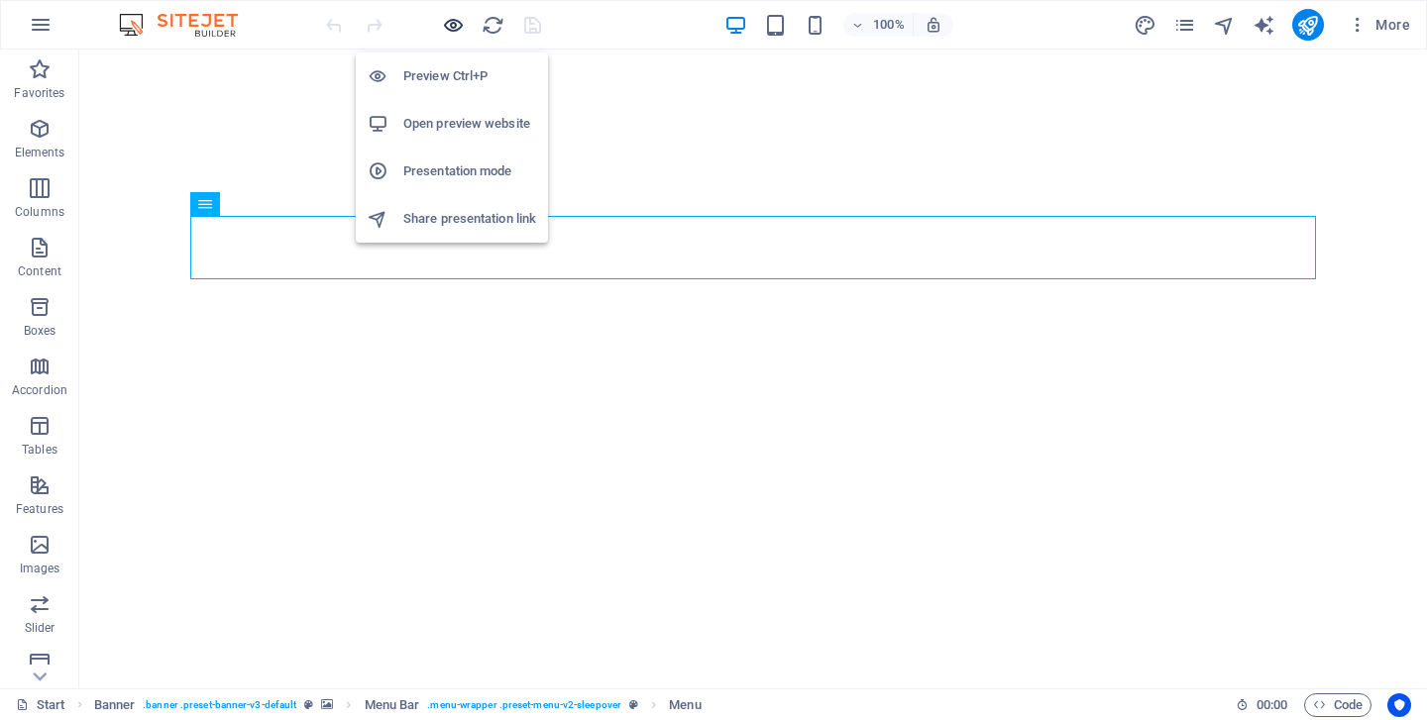
click at [456, 25] on icon "button" at bounding box center [453, 25] width 23 height 23
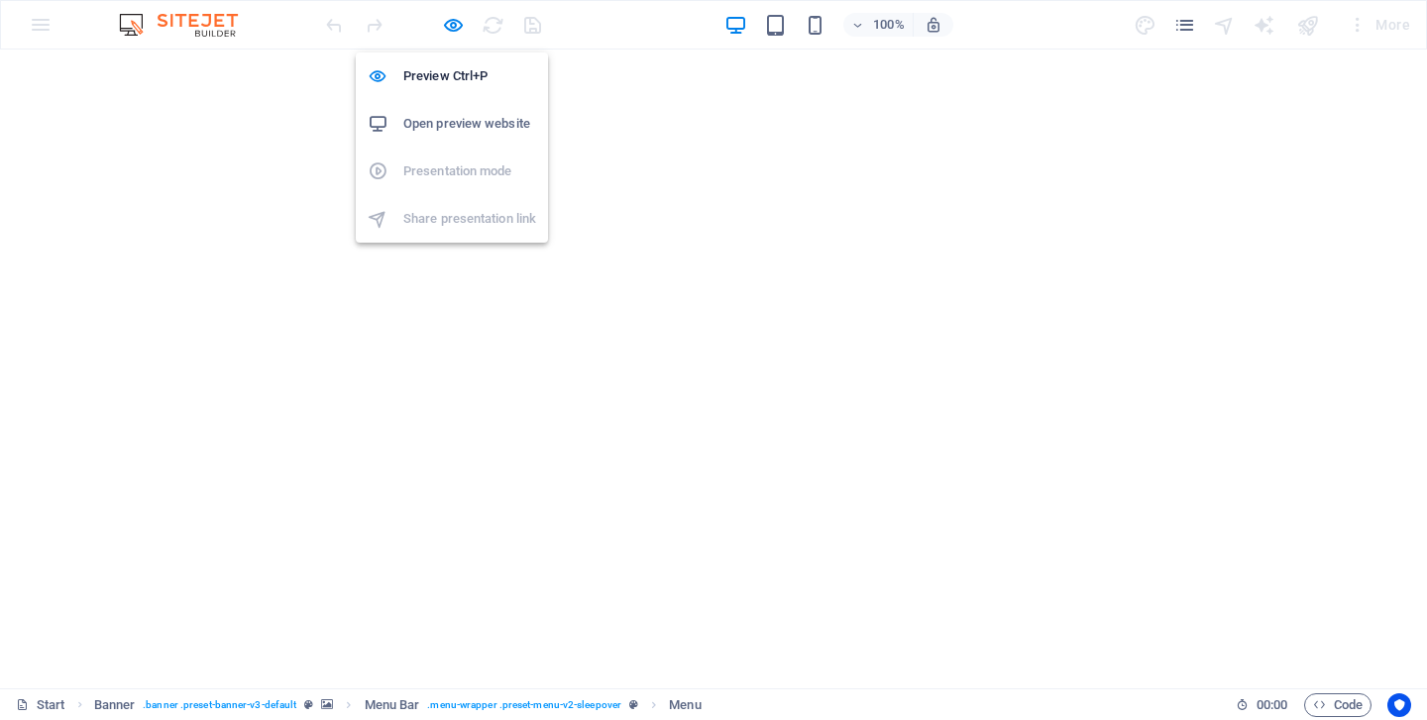
click at [434, 117] on h6 "Open preview website" at bounding box center [469, 124] width 133 height 24
click at [447, 24] on icon "button" at bounding box center [453, 25] width 23 height 23
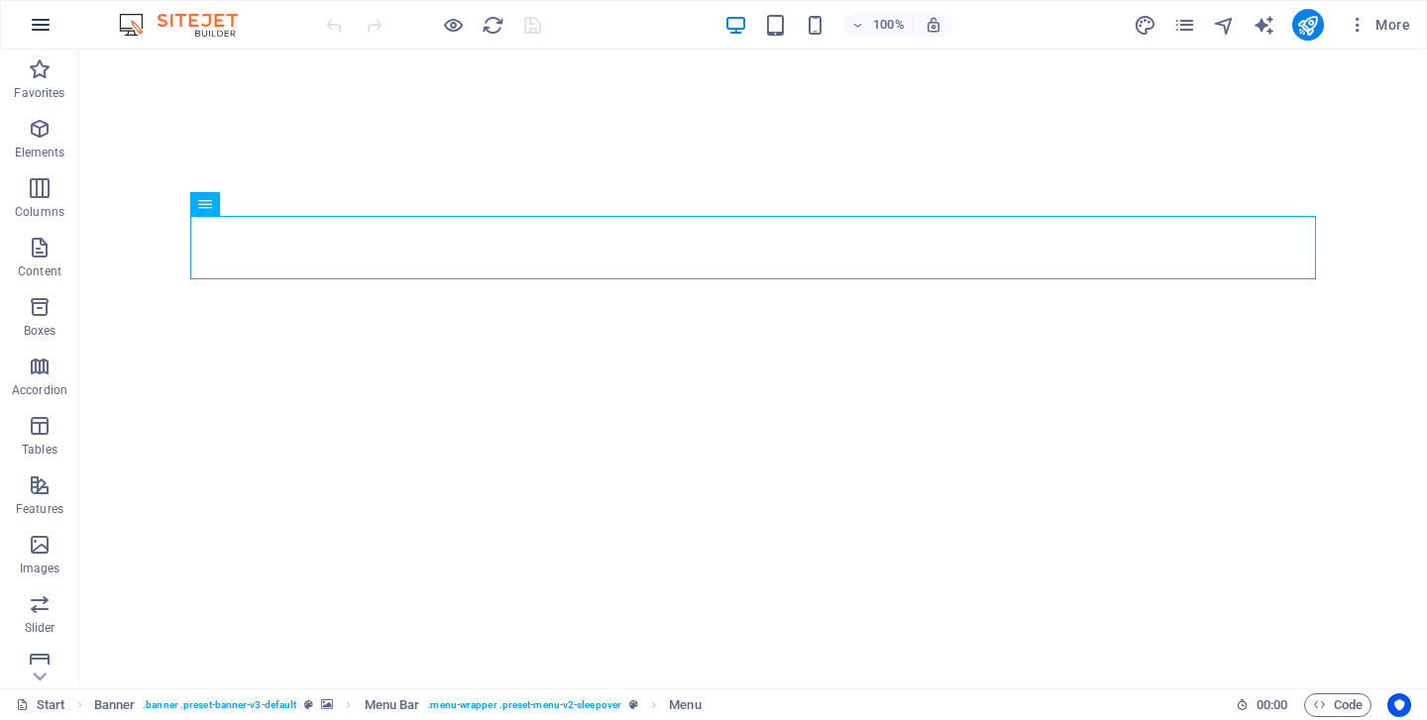
click at [32, 29] on icon "button" at bounding box center [41, 25] width 24 height 24
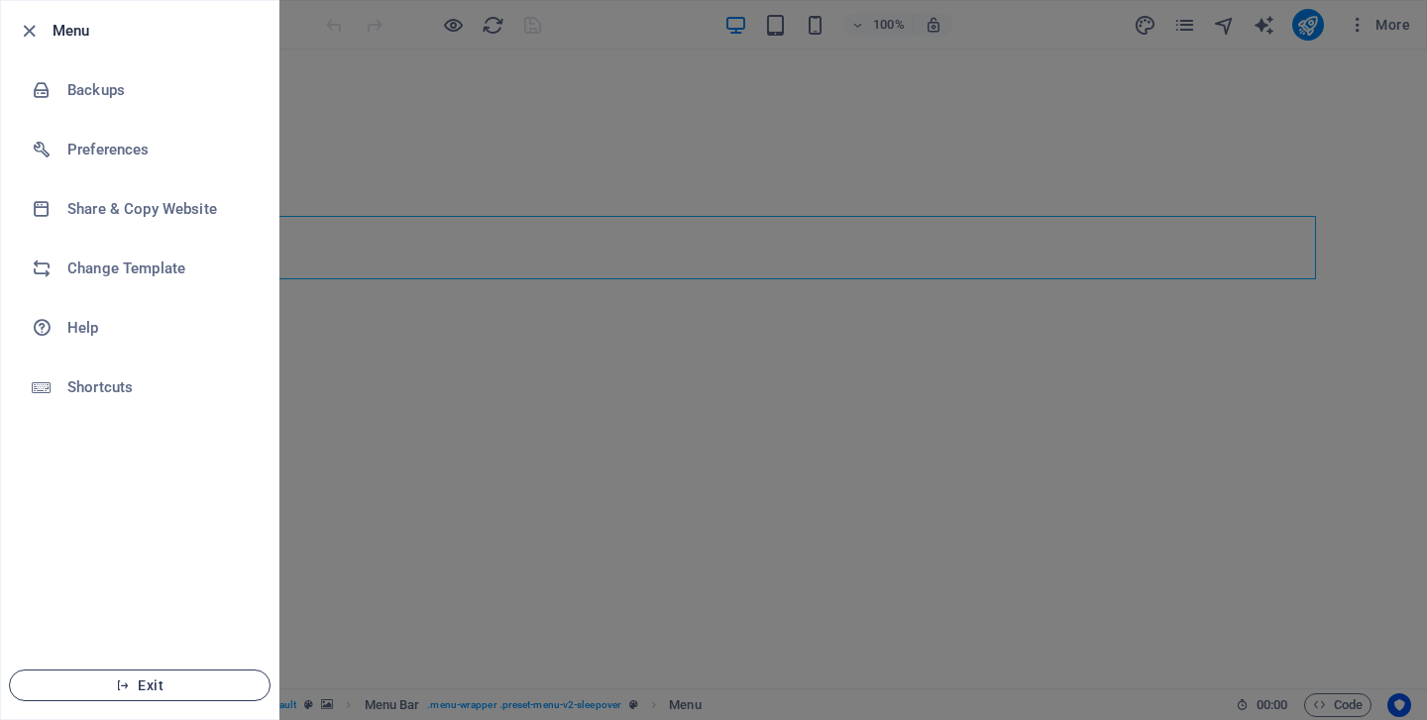
click at [141, 680] on span "Exit" at bounding box center [140, 686] width 228 height 16
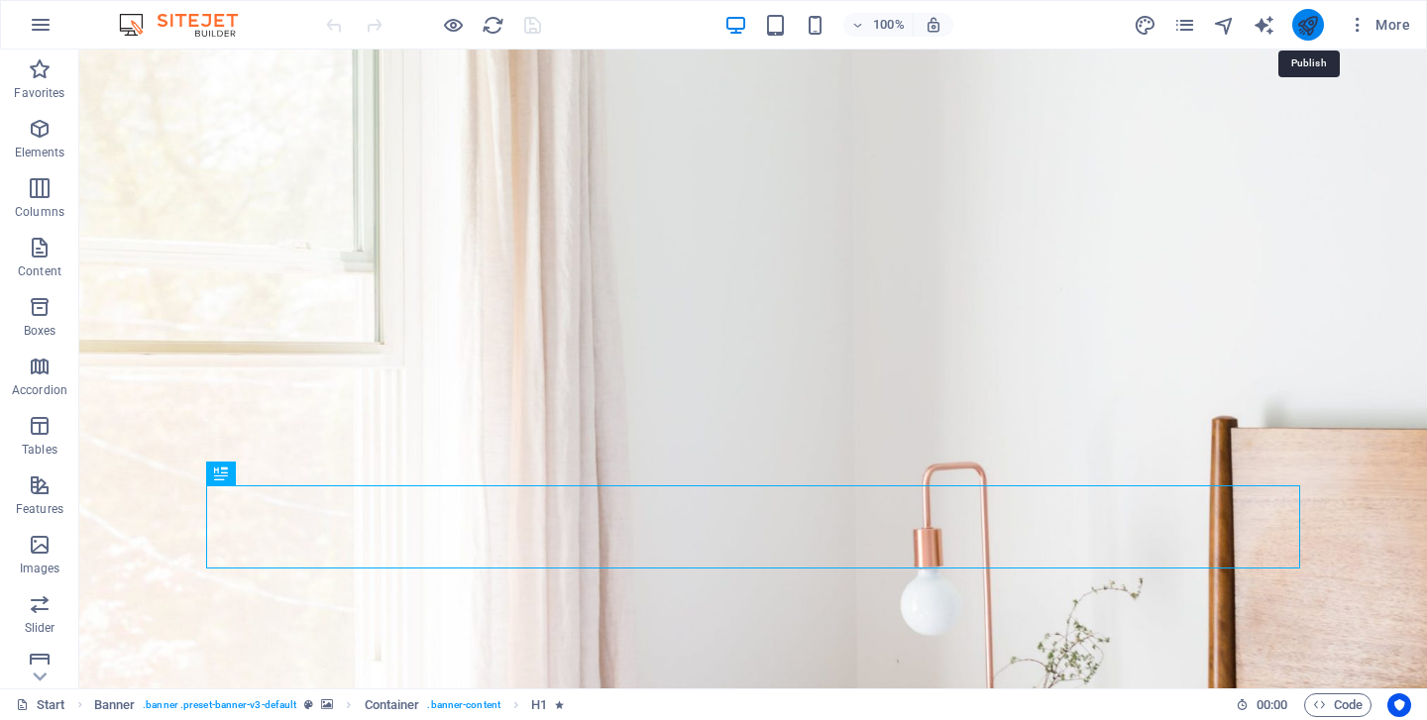
click at [1303, 25] on icon "publish" at bounding box center [1307, 25] width 23 height 23
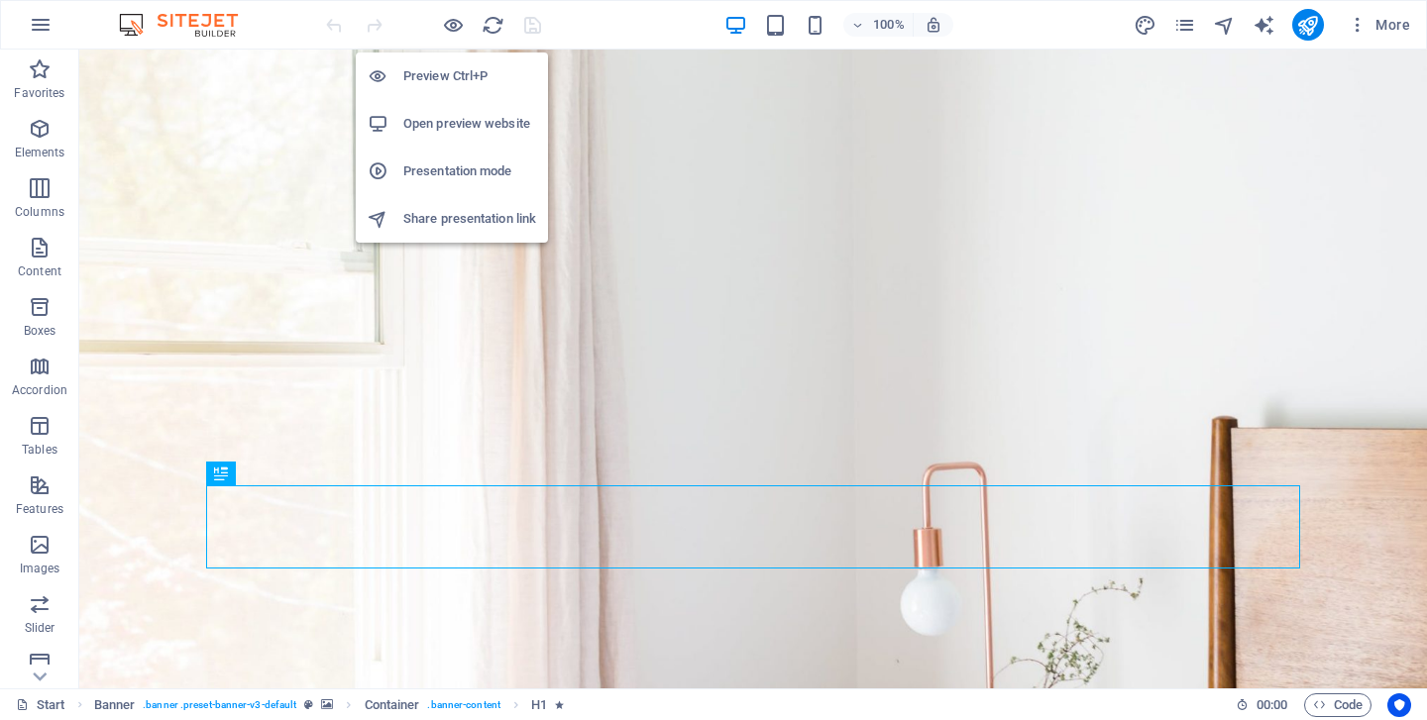
click at [468, 118] on h6 "Open preview website" at bounding box center [469, 124] width 133 height 24
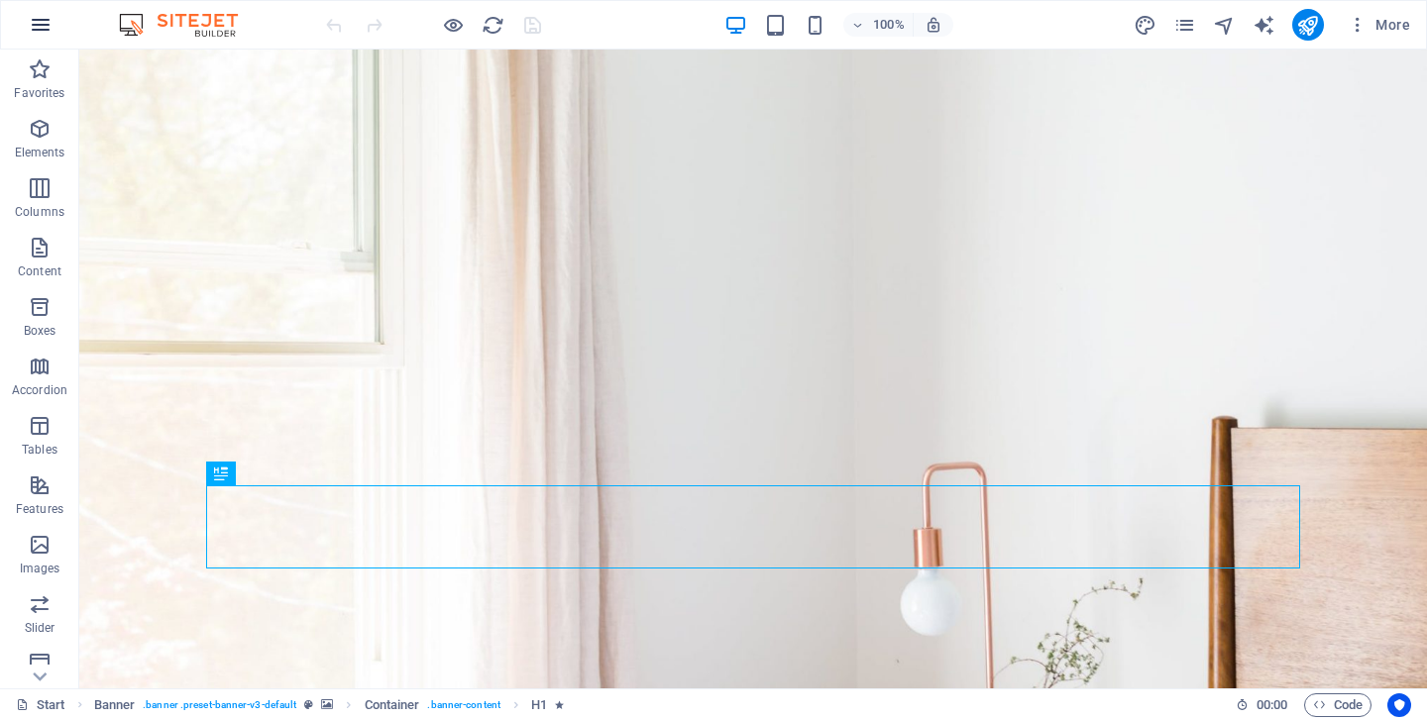
click at [42, 11] on button "button" at bounding box center [41, 25] width 48 height 48
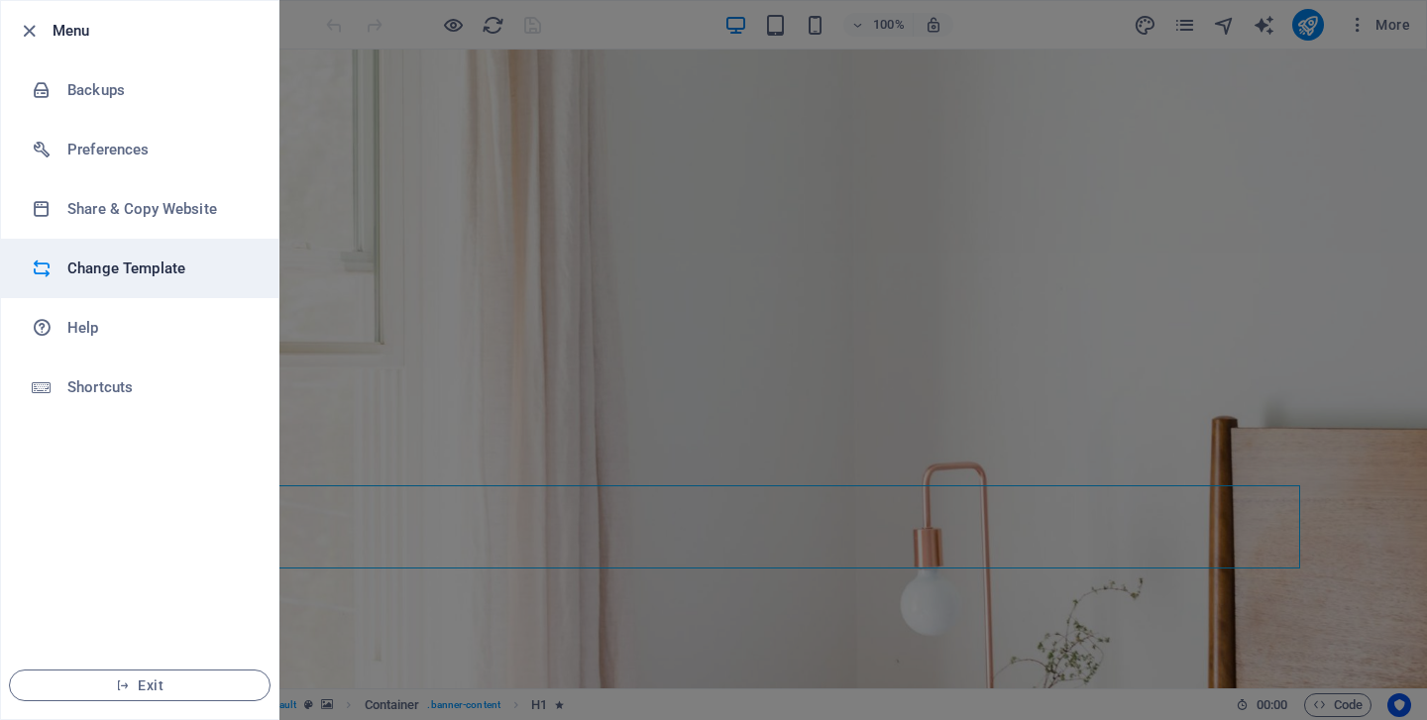
click at [150, 263] on h6 "Change Template" at bounding box center [158, 269] width 183 height 24
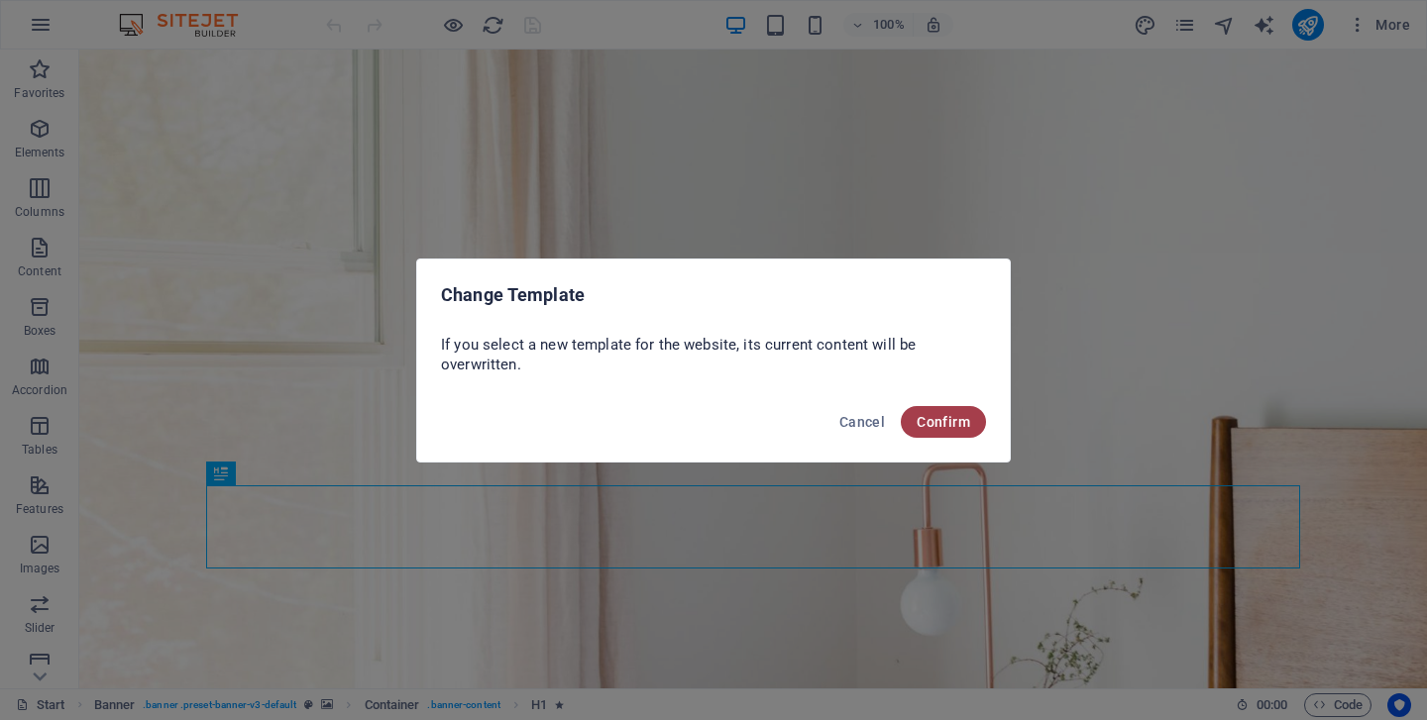
click at [943, 419] on span "Confirm" at bounding box center [944, 422] width 54 height 16
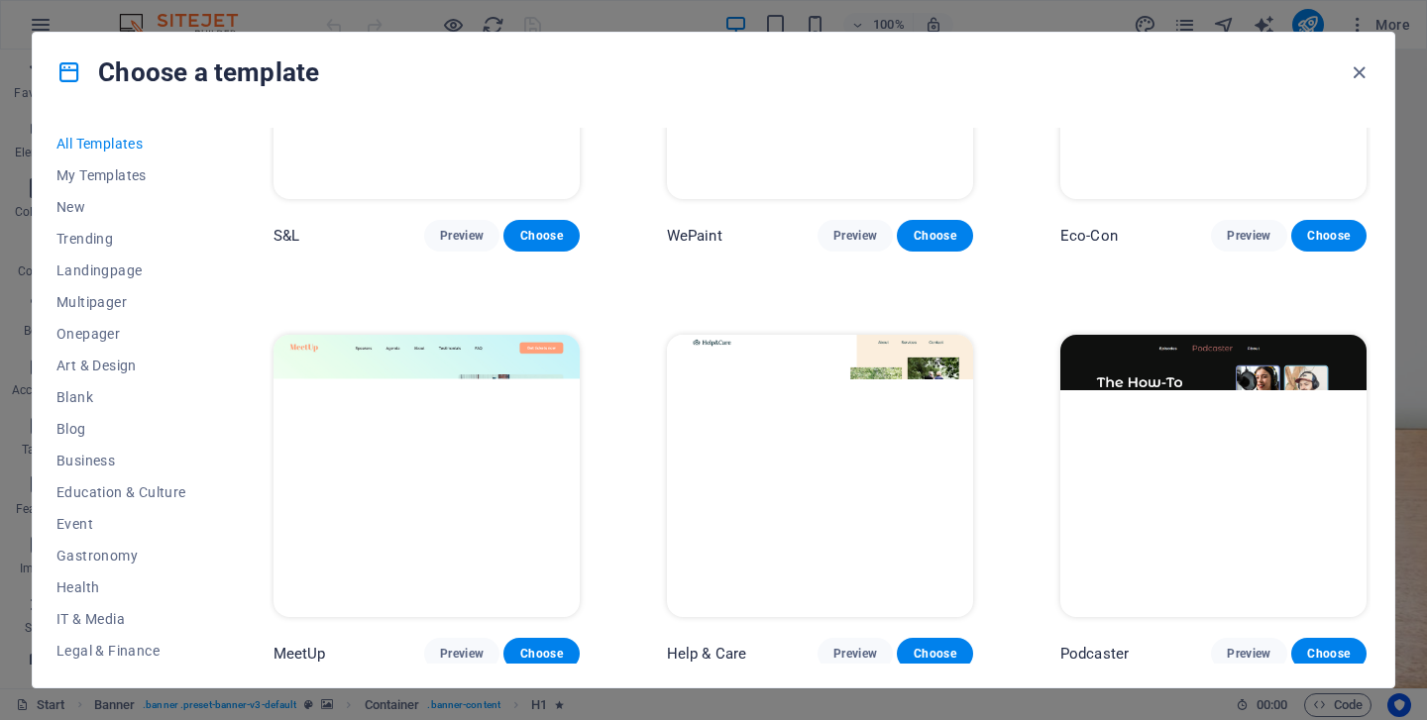
scroll to position [1060, 0]
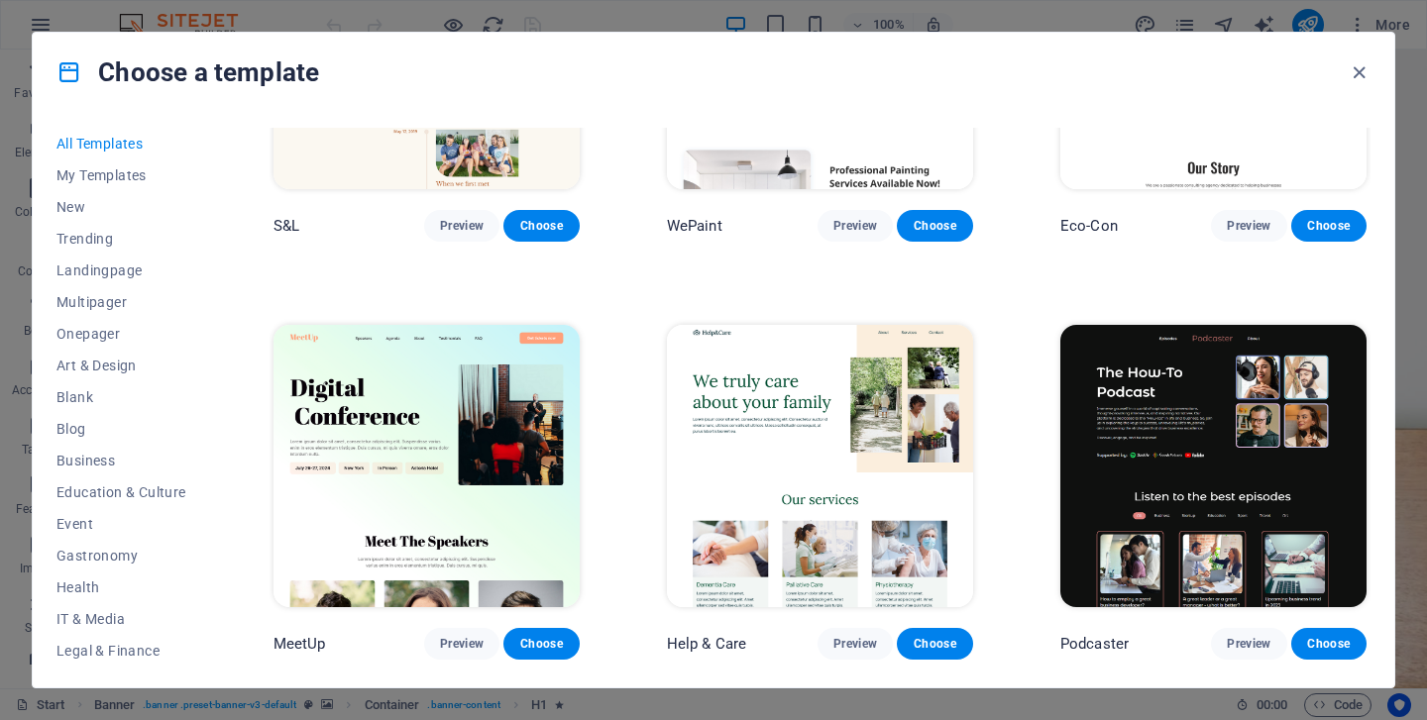
click at [75, 72] on icon at bounding box center [69, 72] width 26 height 26
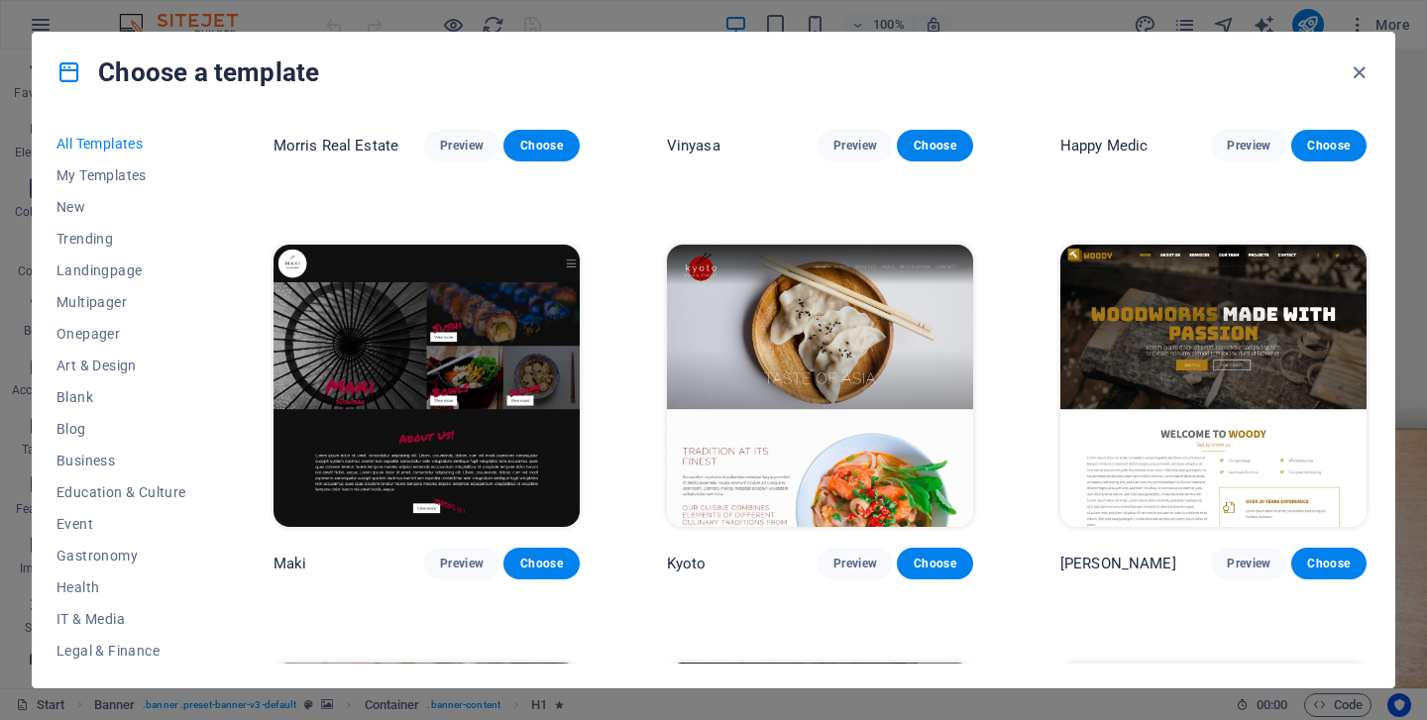
scroll to position [9088, 0]
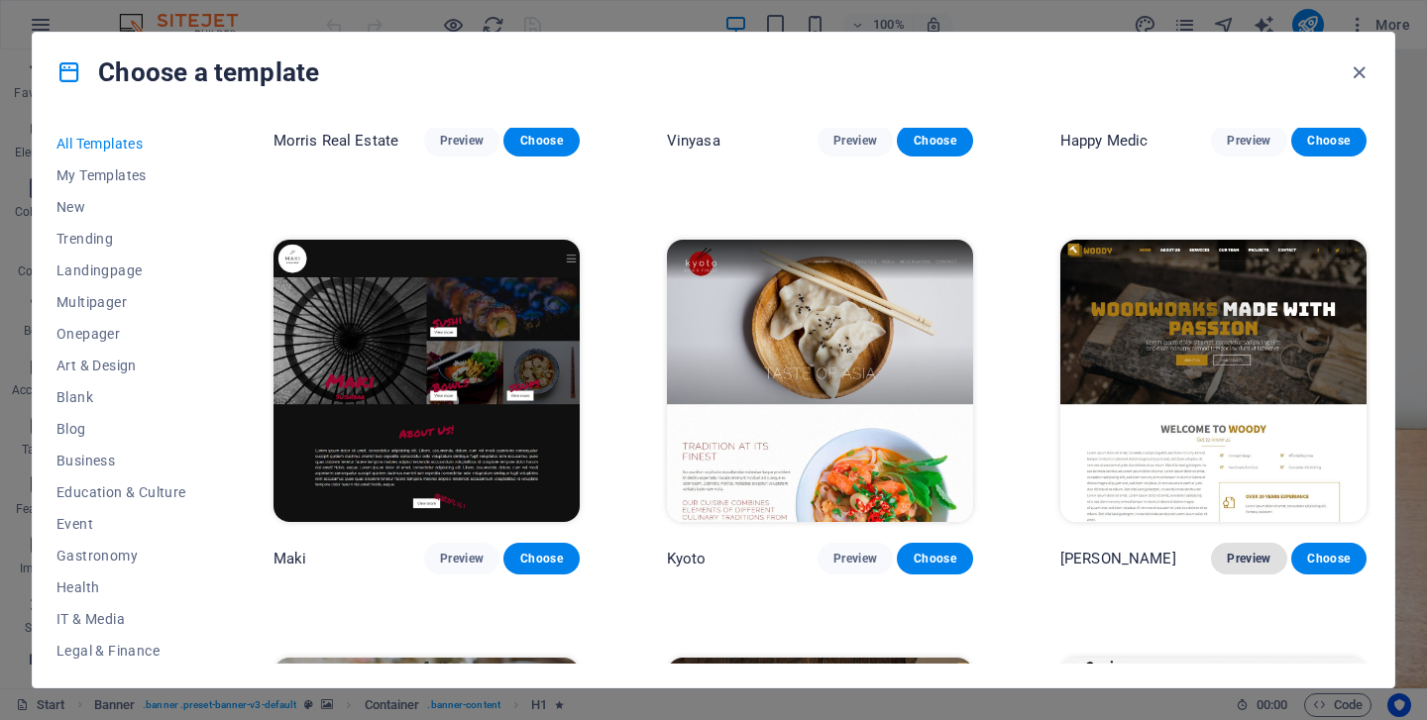
click at [1243, 551] on span "Preview" at bounding box center [1249, 559] width 44 height 16
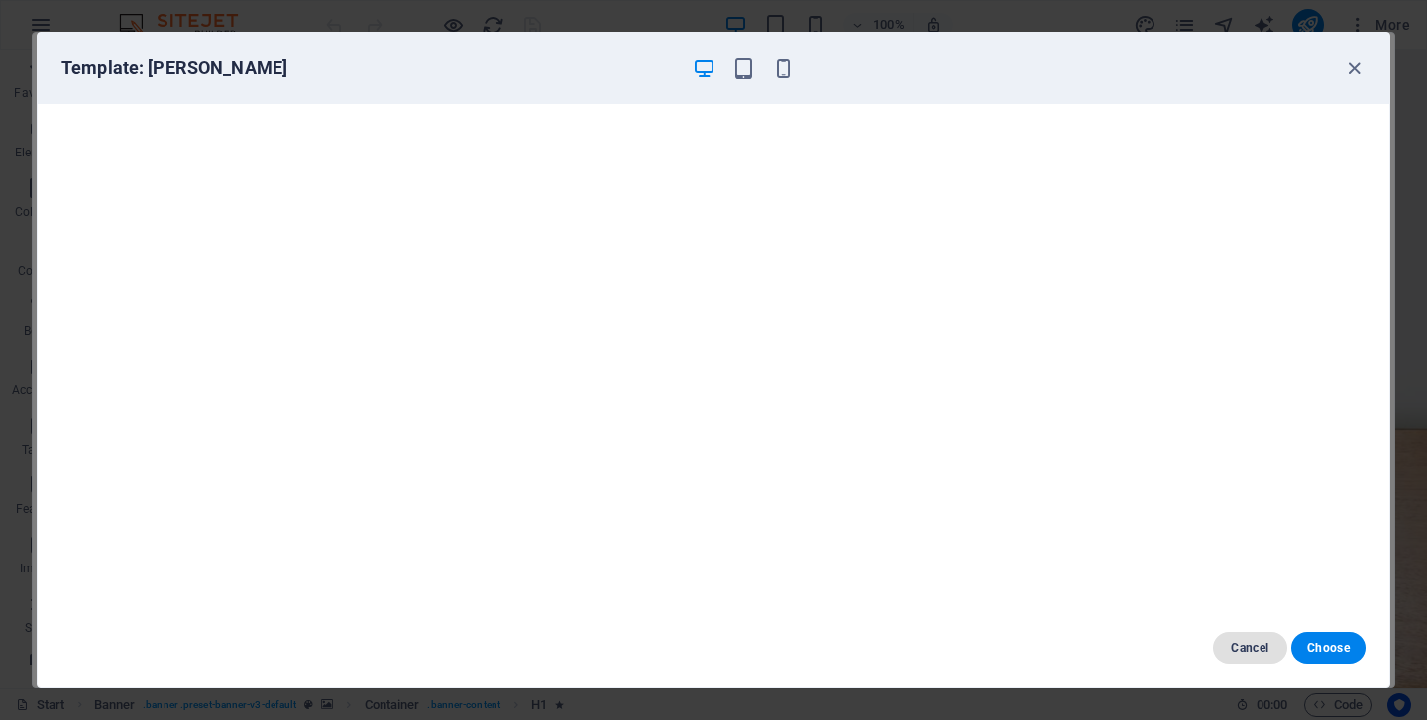
click at [1252, 659] on button "Cancel" at bounding box center [1250, 648] width 74 height 32
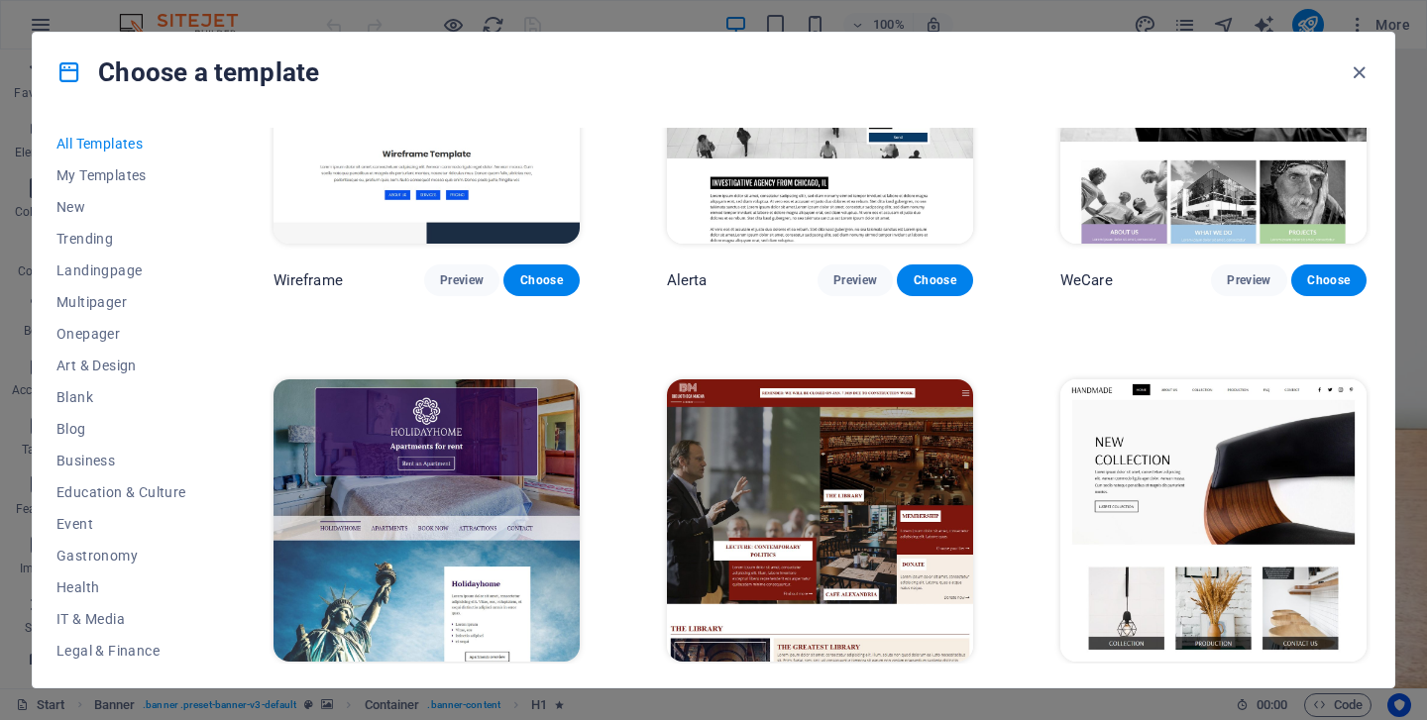
scroll to position [10644, 0]
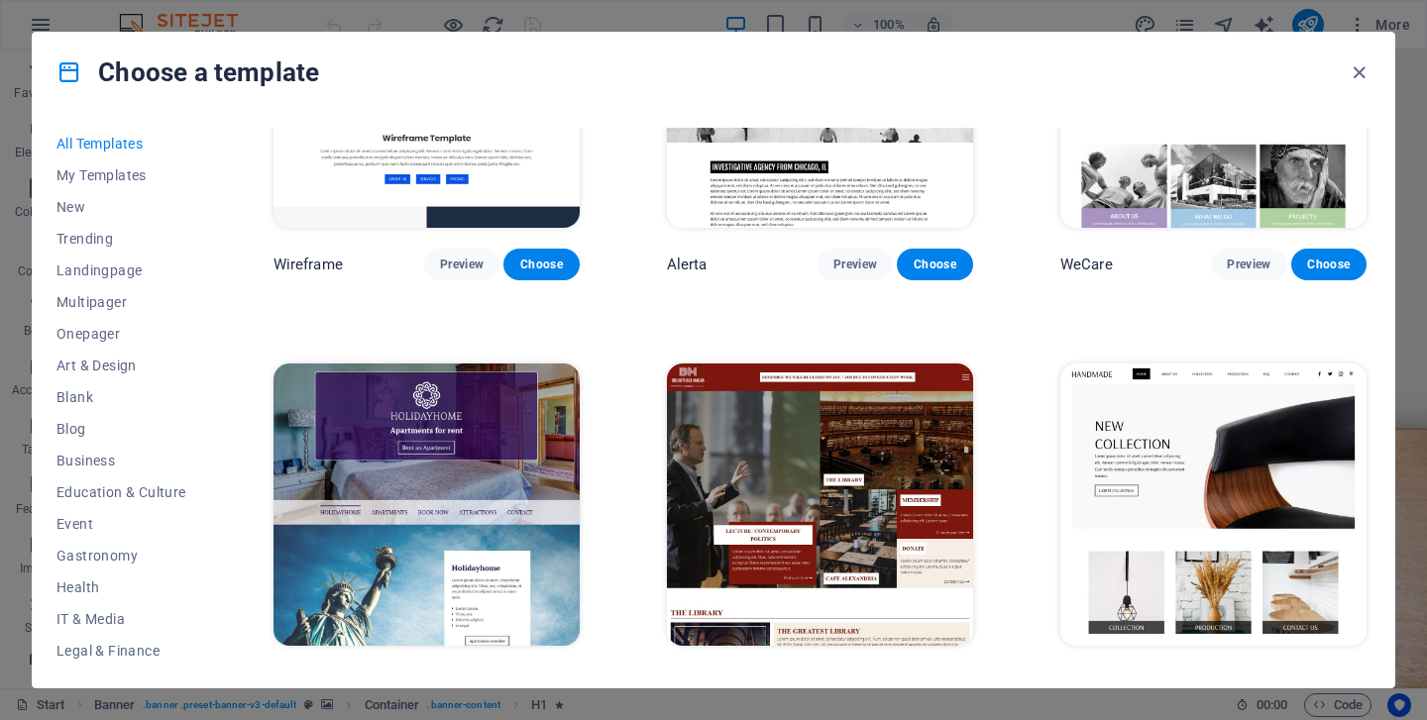
click at [533, 675] on span "Choose" at bounding box center [541, 683] width 44 height 16
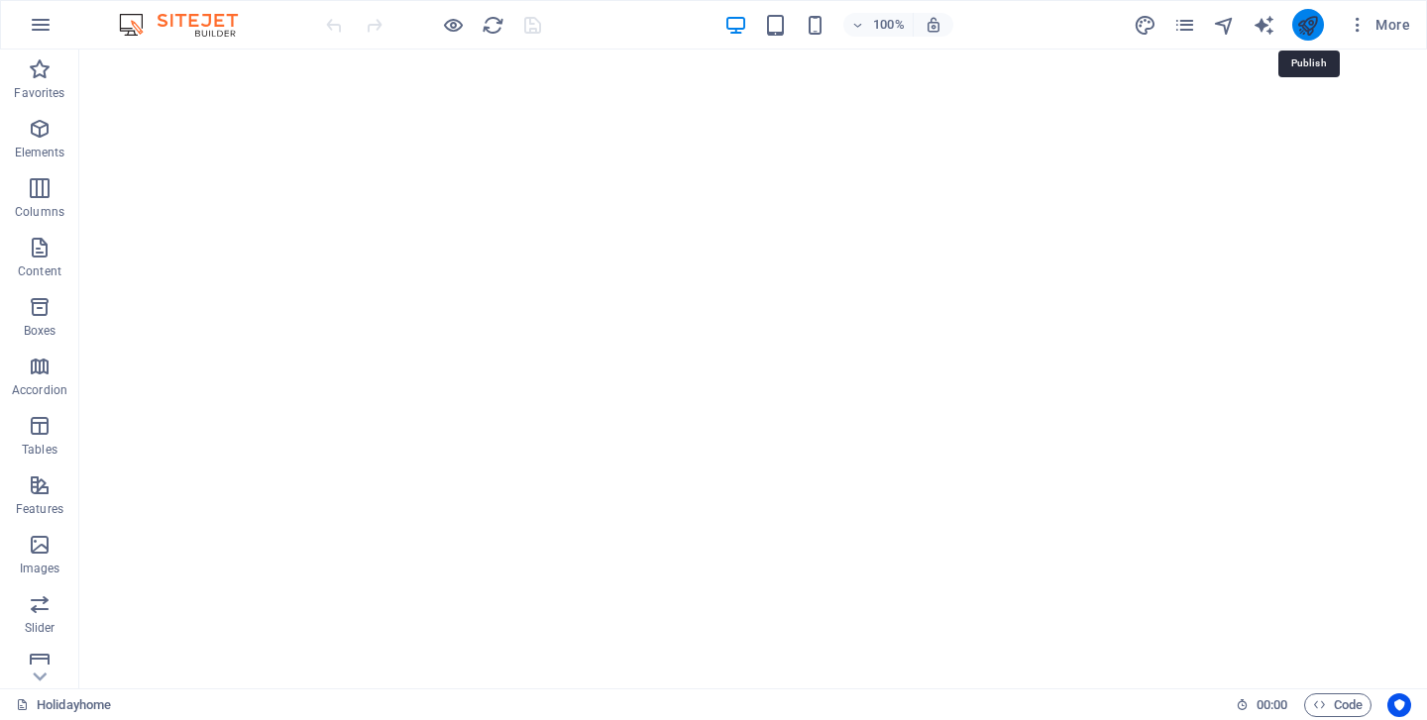
click at [1306, 22] on icon "publish" at bounding box center [1307, 25] width 23 height 23
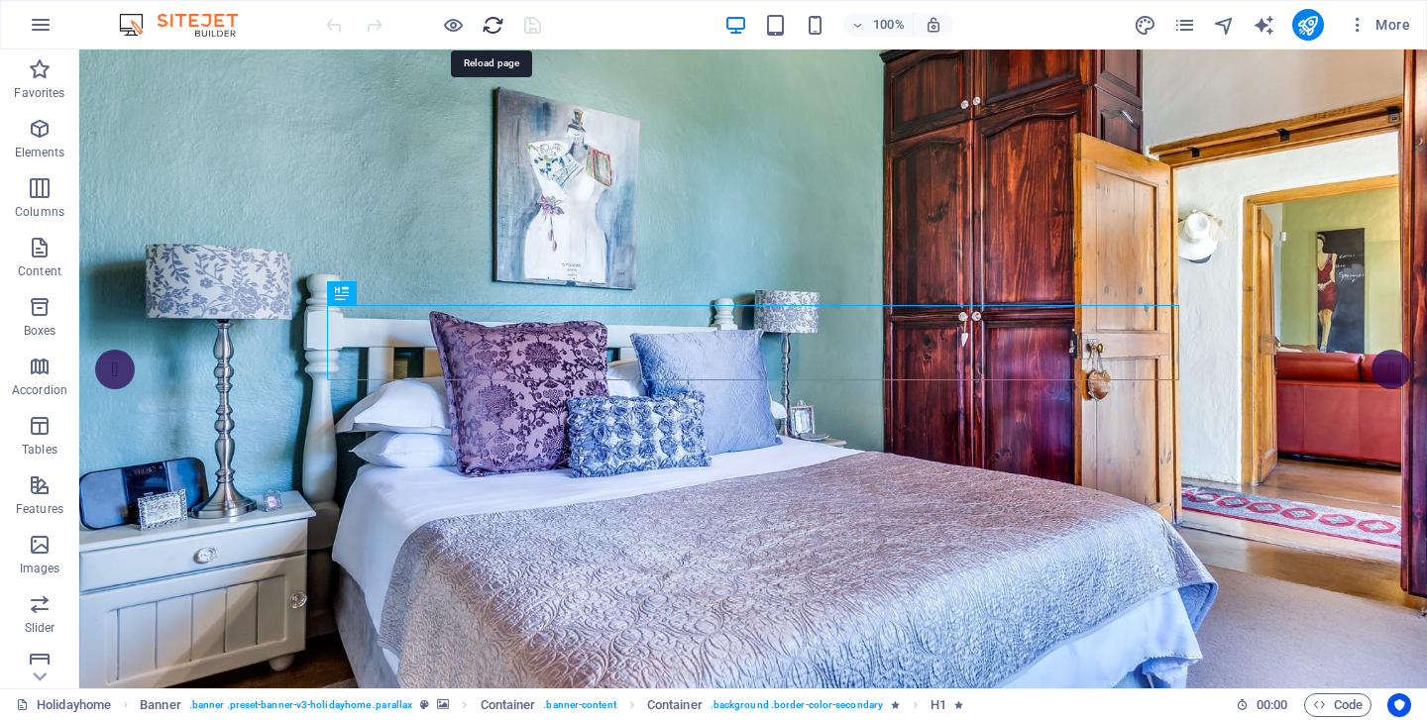
click at [493, 30] on icon "reload" at bounding box center [493, 25] width 23 height 23
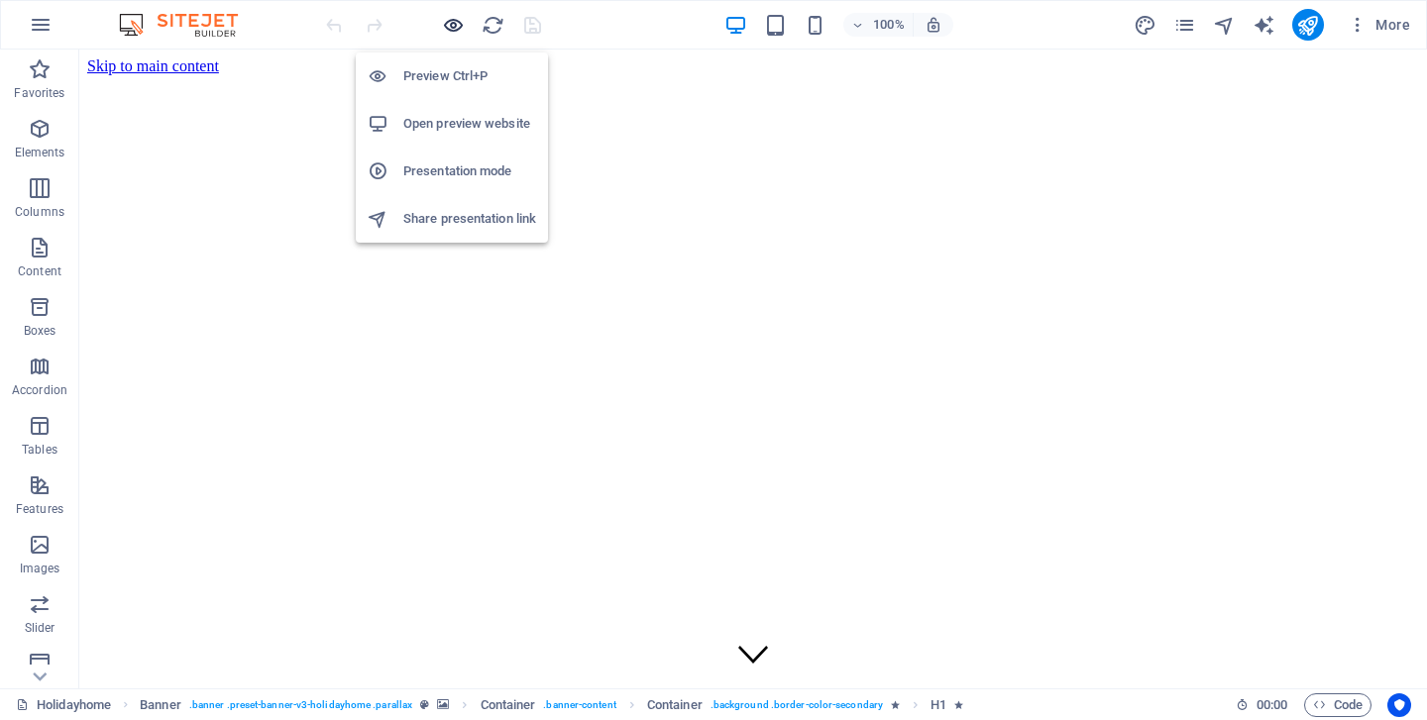
click at [455, 24] on icon "button" at bounding box center [453, 25] width 23 height 23
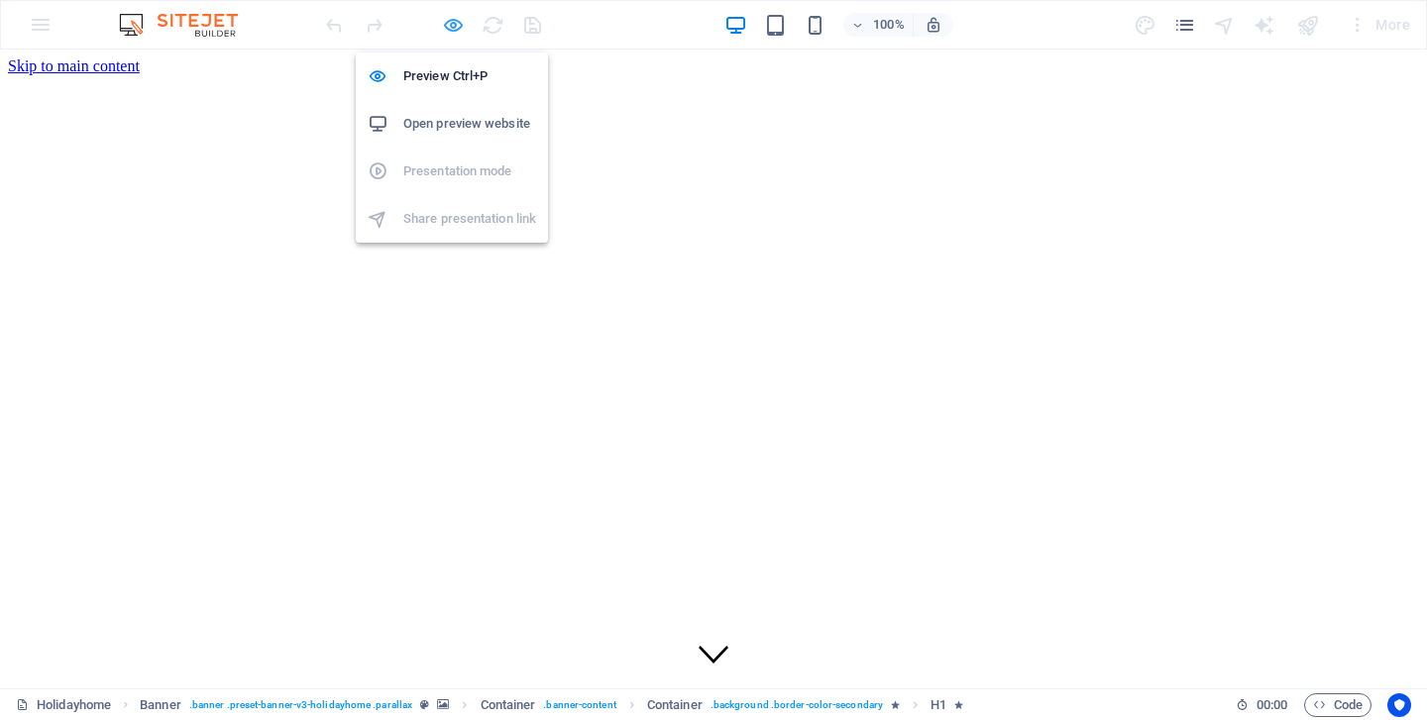
click at [455, 24] on icon "button" at bounding box center [453, 25] width 23 height 23
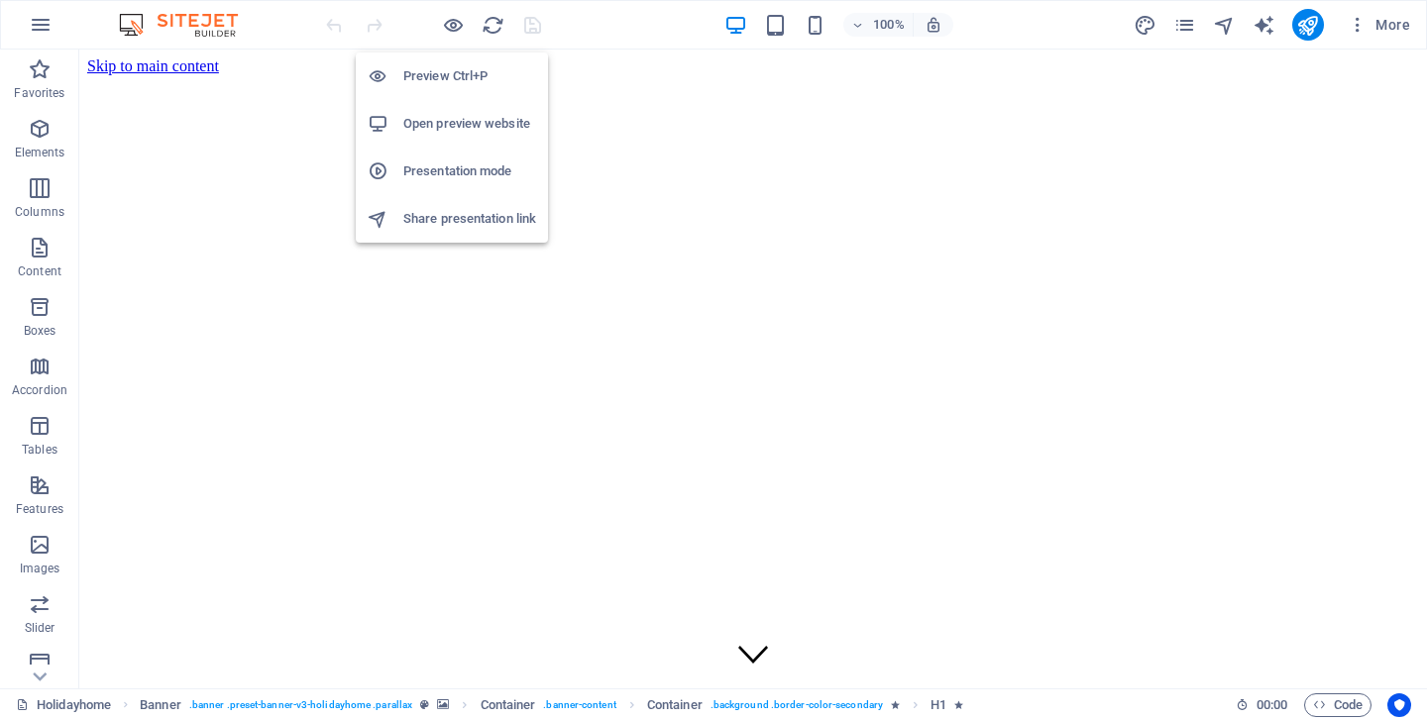
click at [448, 123] on h6 "Open preview website" at bounding box center [469, 124] width 133 height 24
click at [37, 27] on icon "button" at bounding box center [41, 25] width 24 height 24
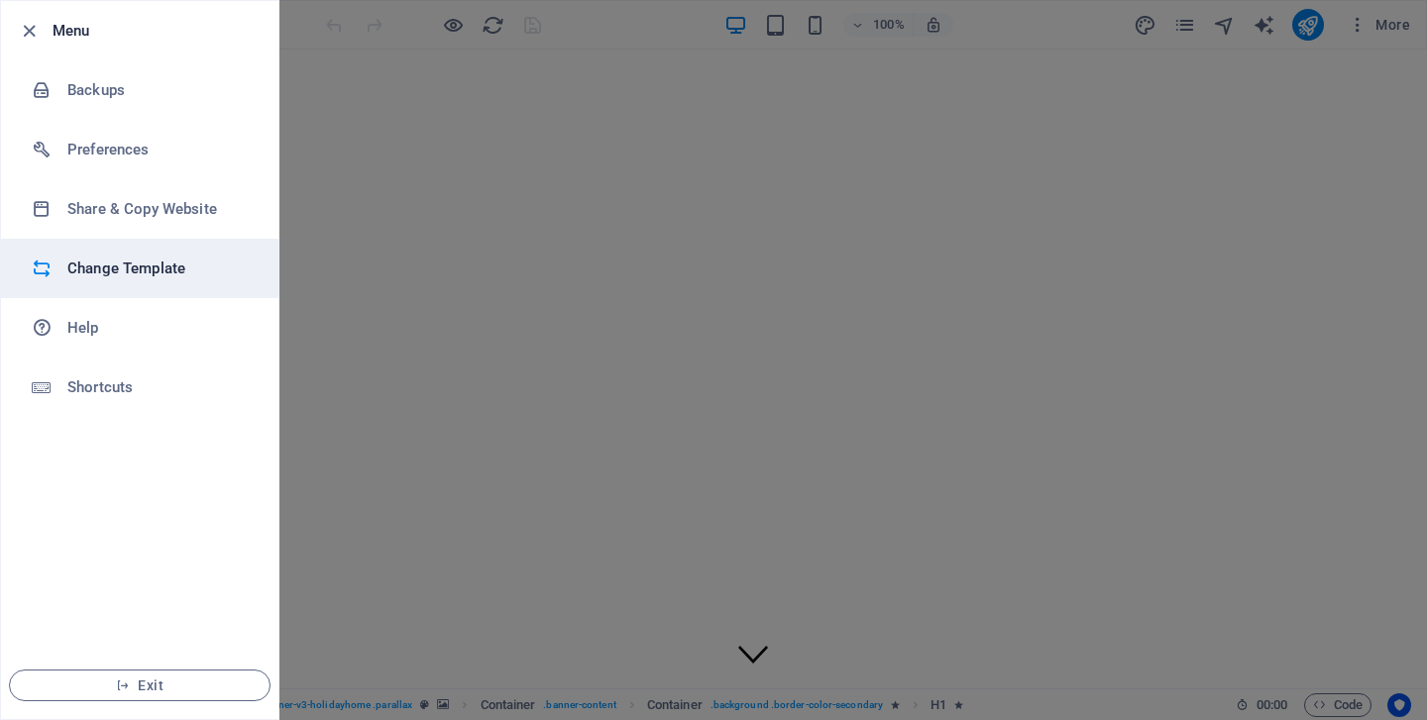
click at [111, 268] on h6 "Change Template" at bounding box center [158, 269] width 183 height 24
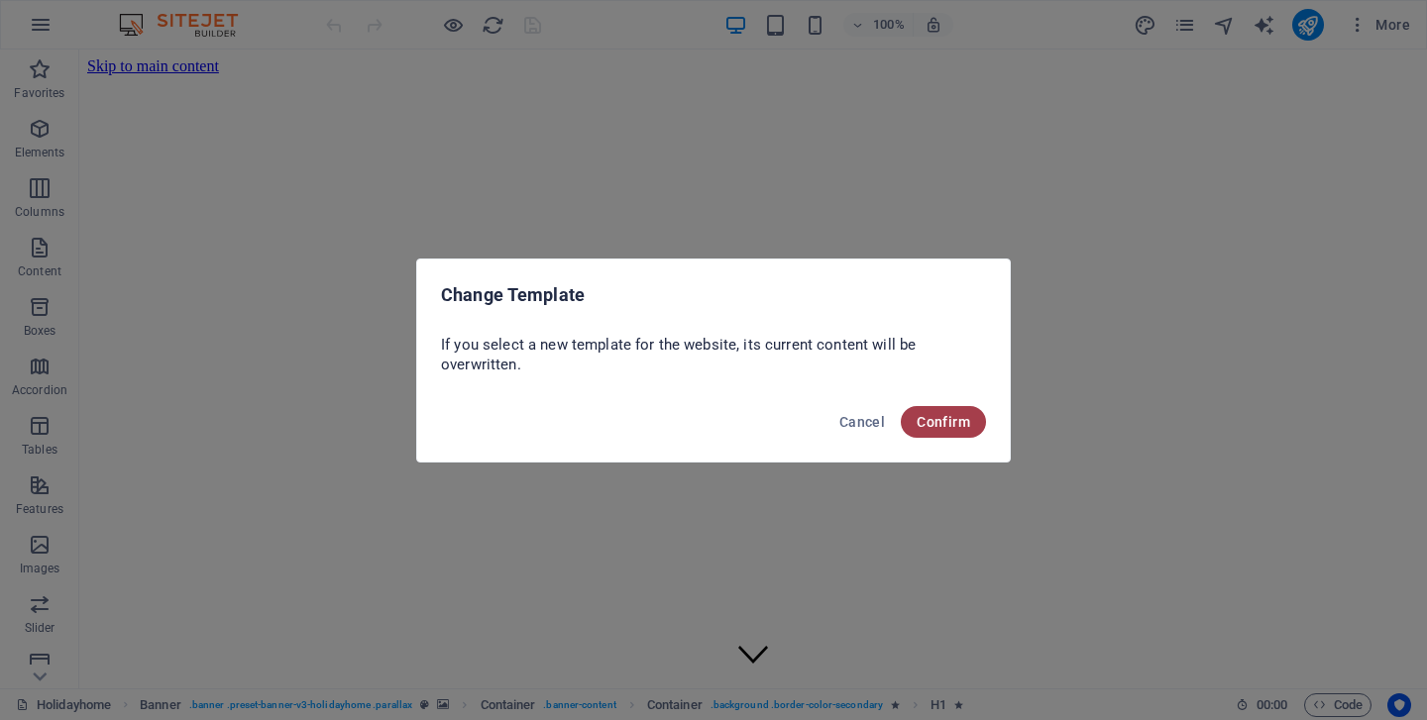
click at [955, 414] on span "Confirm" at bounding box center [944, 422] width 54 height 16
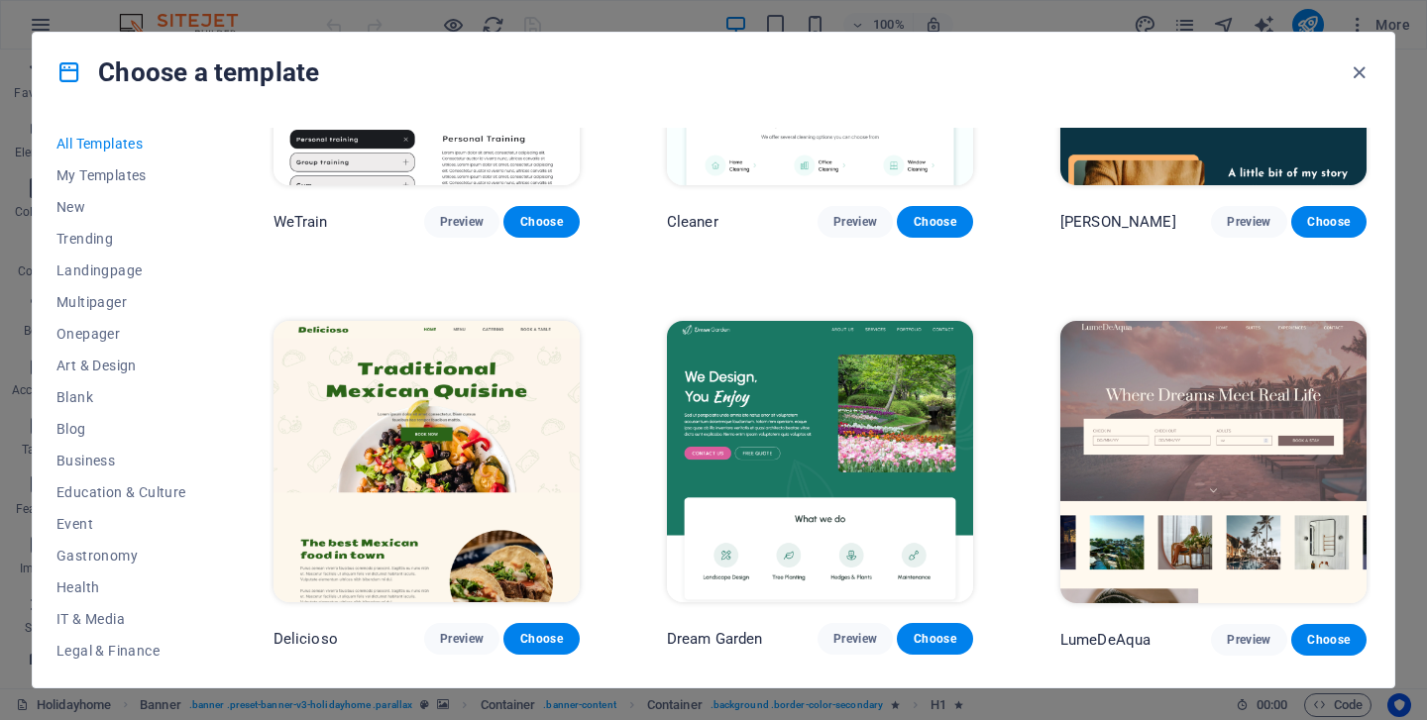
scroll to position [2742, 0]
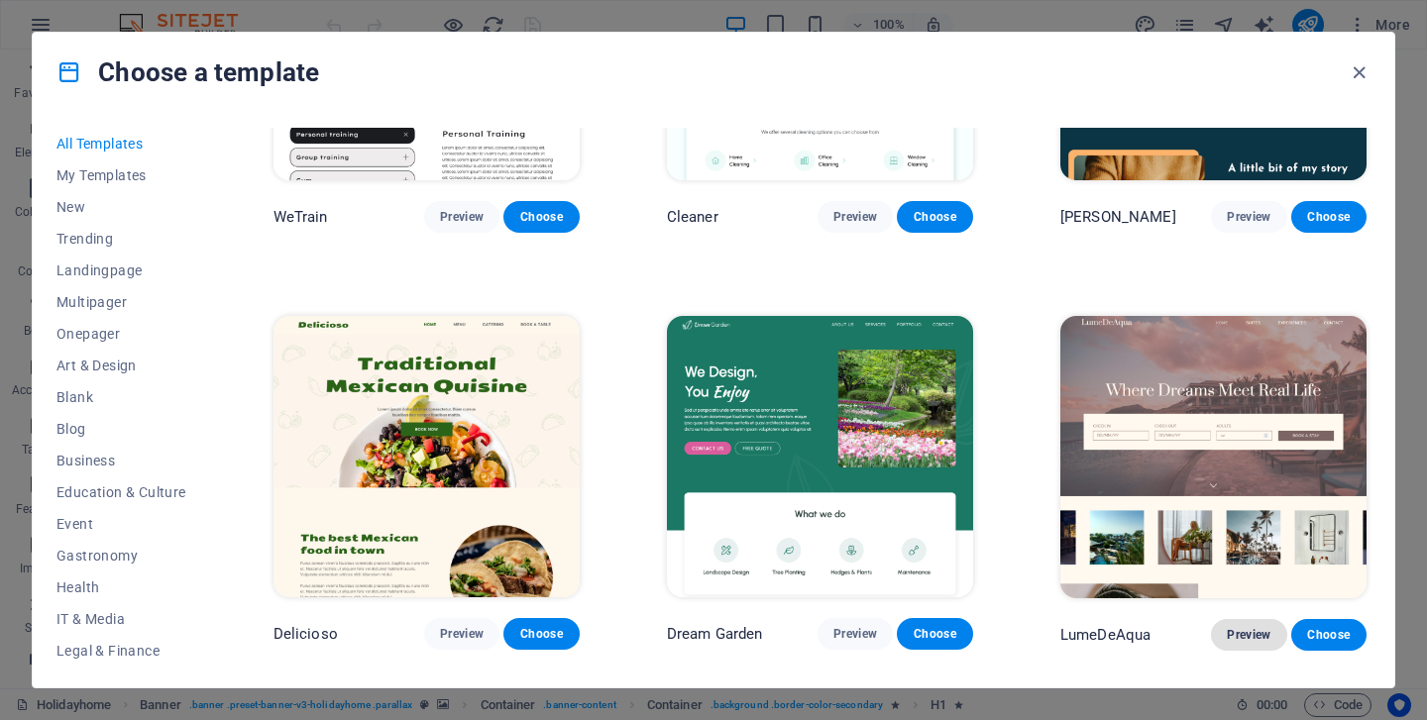
click at [1234, 619] on button "Preview" at bounding box center [1248, 635] width 75 height 32
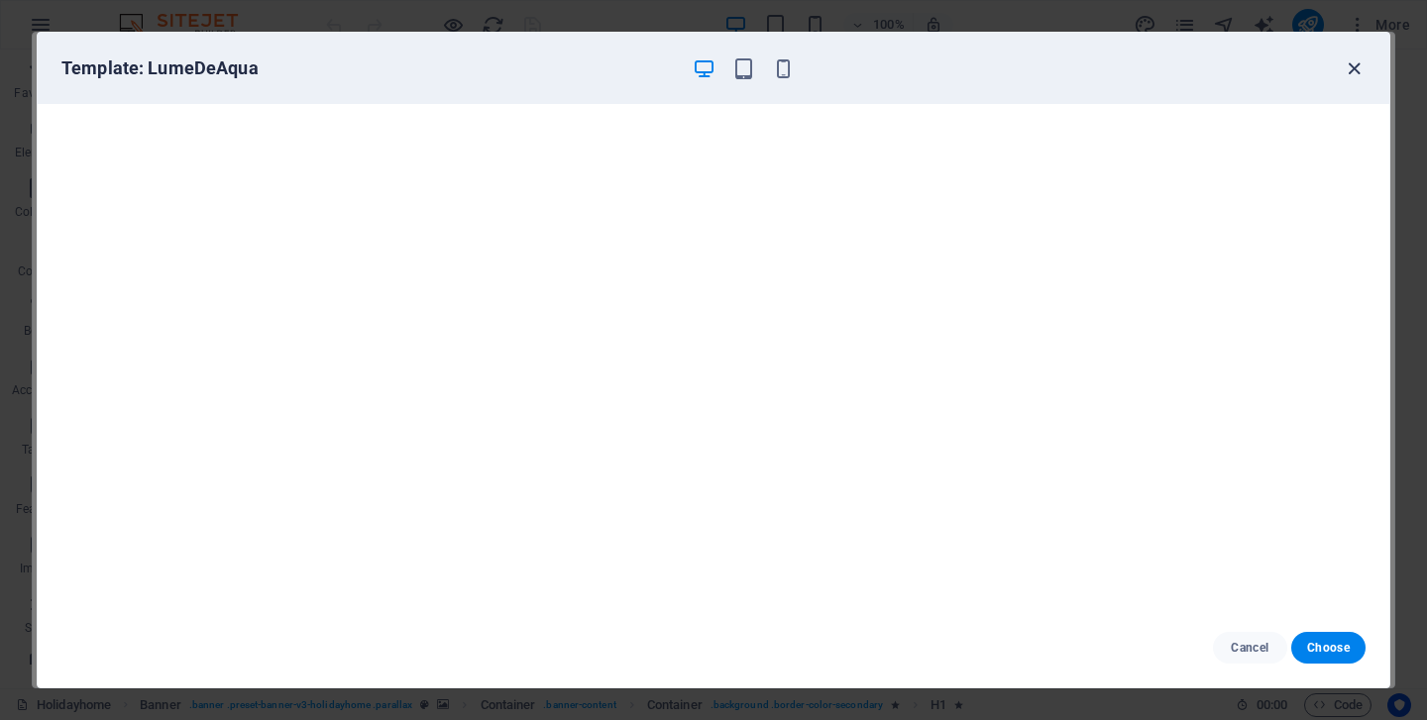
click at [1351, 69] on icon "button" at bounding box center [1354, 68] width 23 height 23
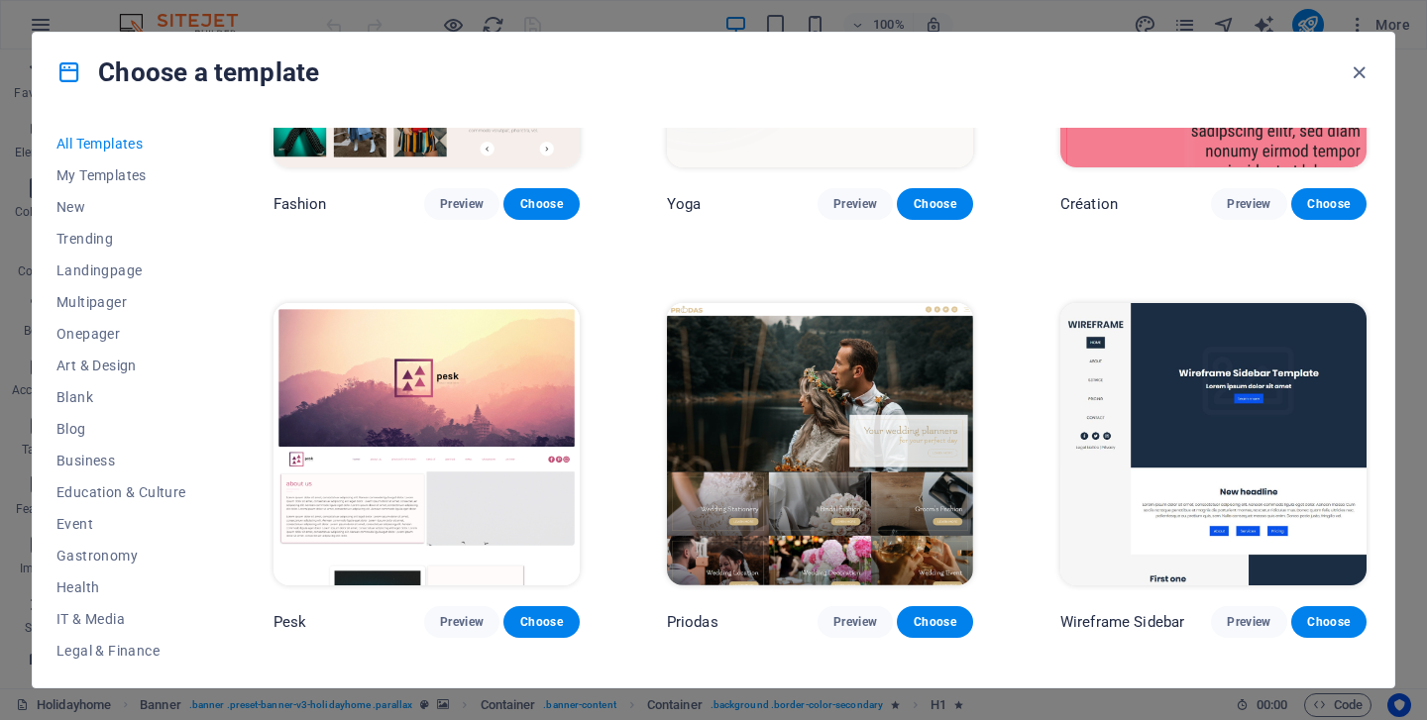
scroll to position [6522, 0]
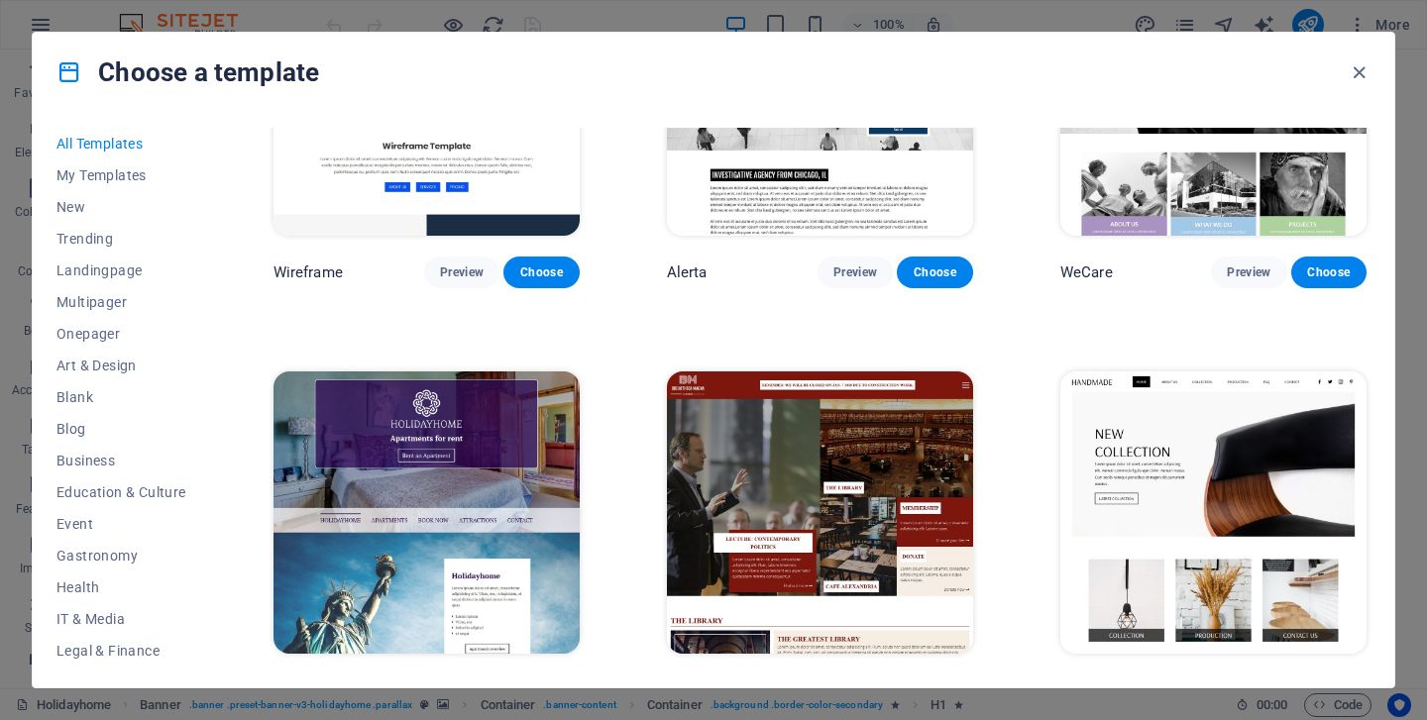
scroll to position [10655, 0]
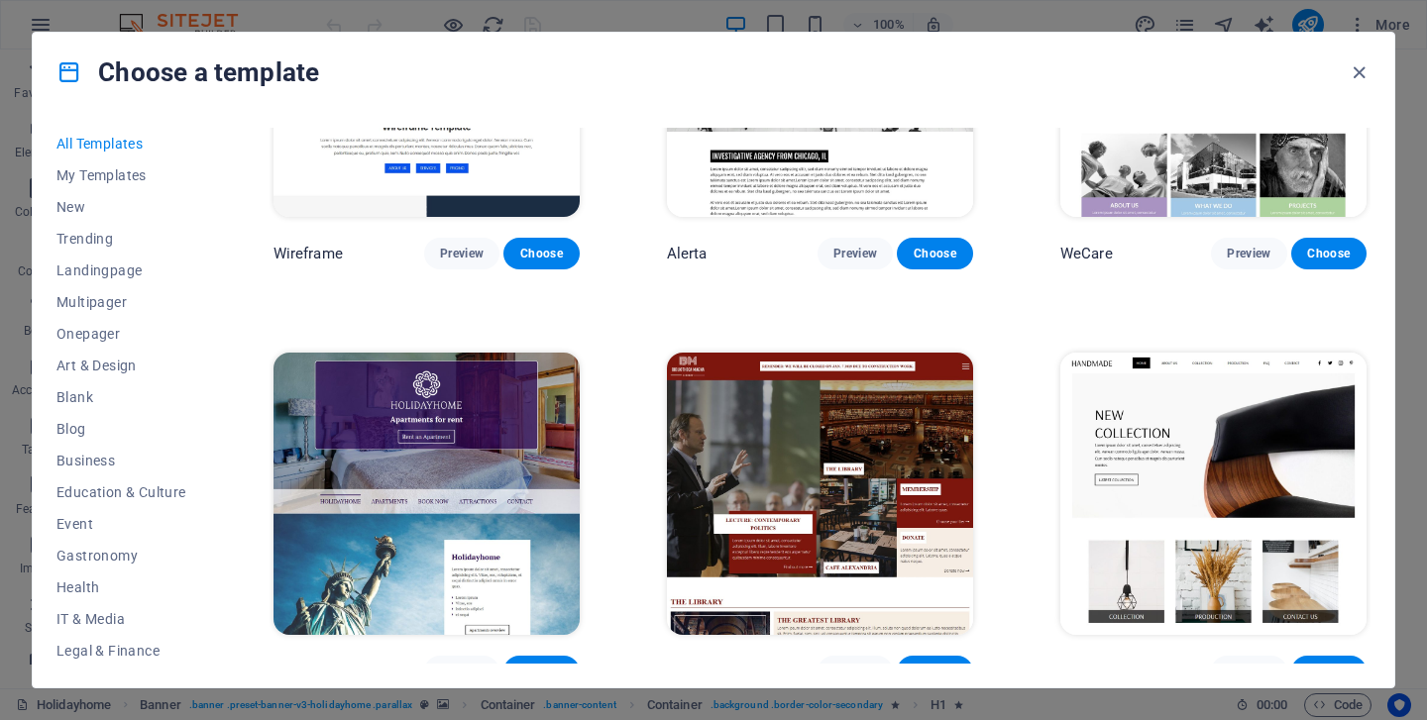
click at [536, 664] on span "Choose" at bounding box center [541, 672] width 44 height 16
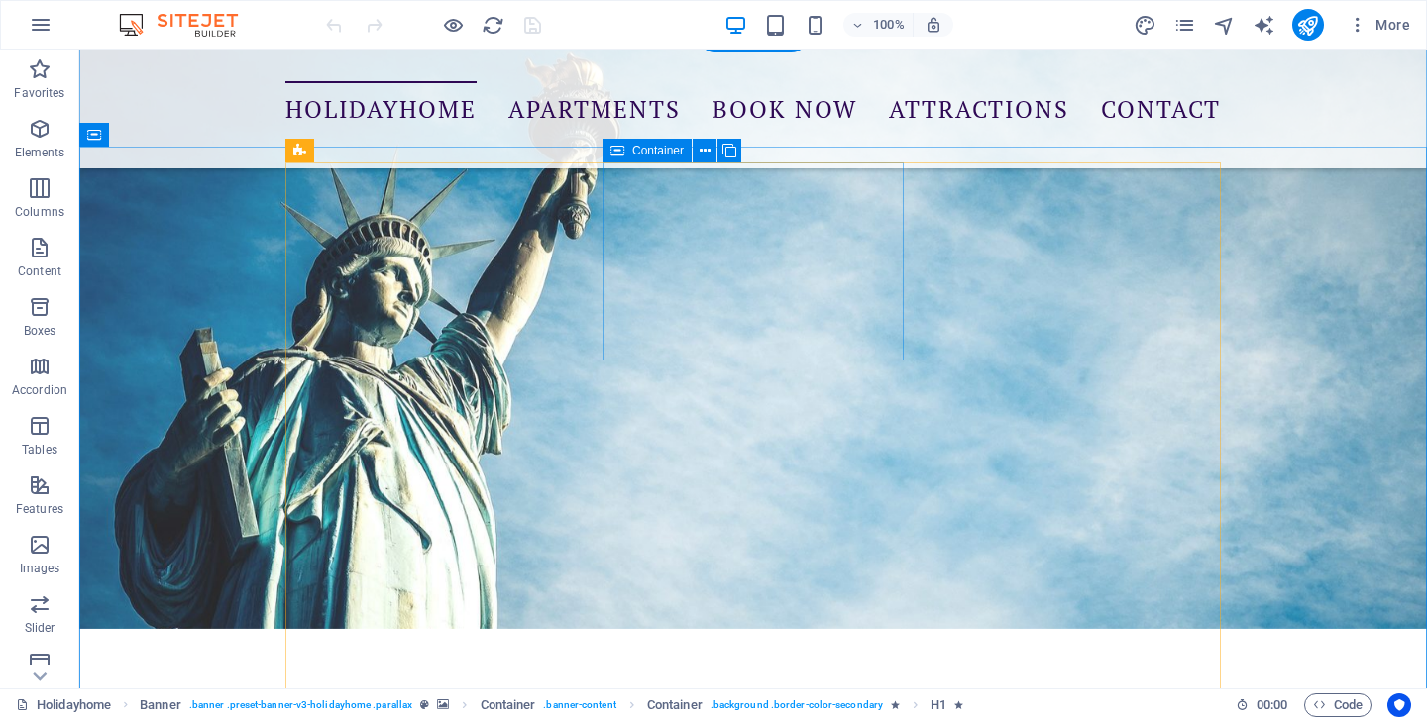
scroll to position [1350, 0]
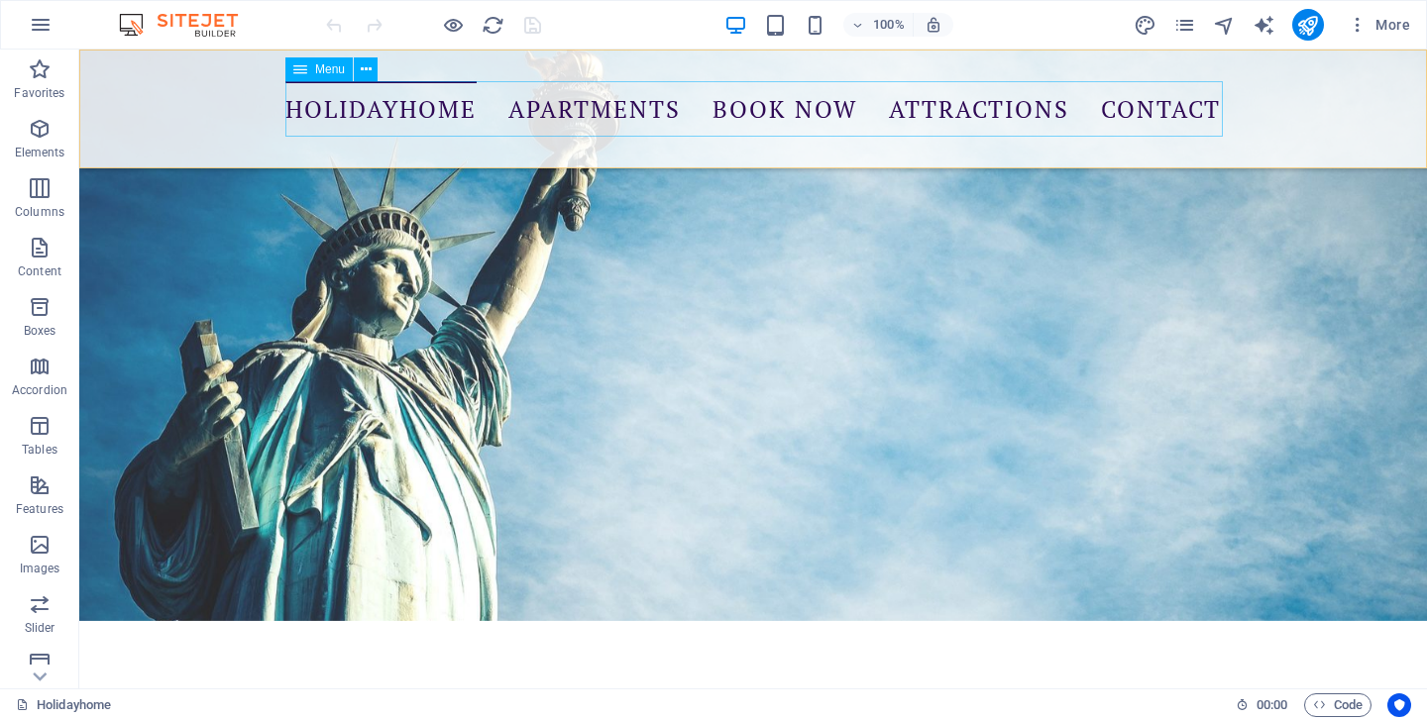
click at [780, 112] on nav "Holidayhome Apartments Book Now Attractions Contact" at bounding box center [752, 108] width 935 height 55
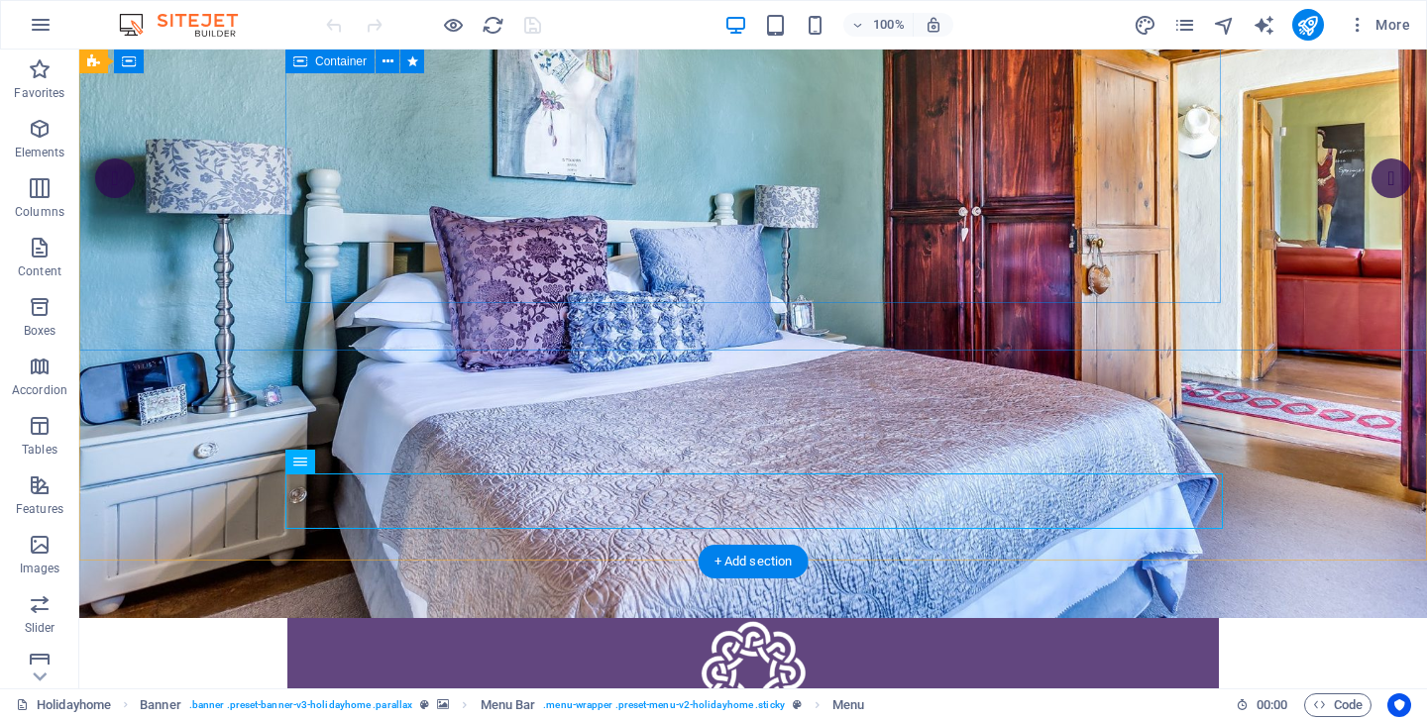
scroll to position [184, 0]
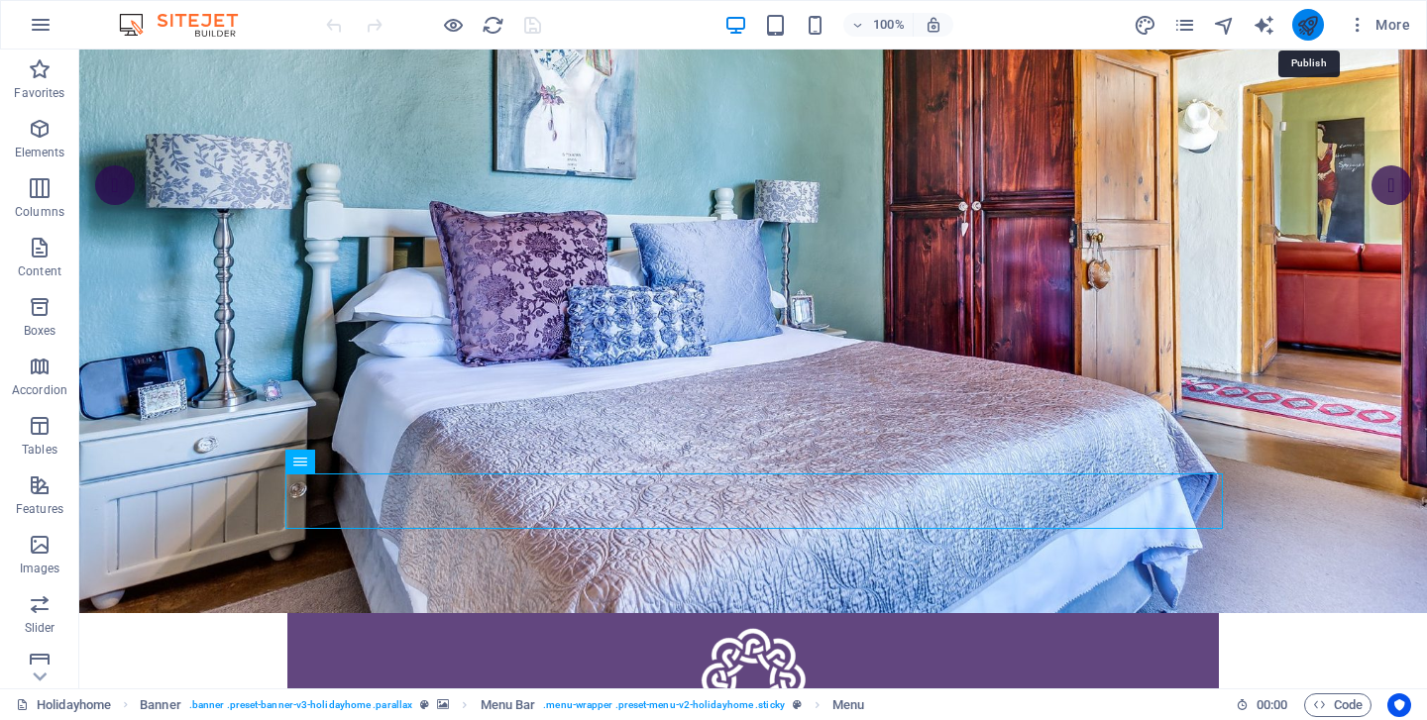
click at [1305, 28] on icon "publish" at bounding box center [1307, 25] width 23 height 23
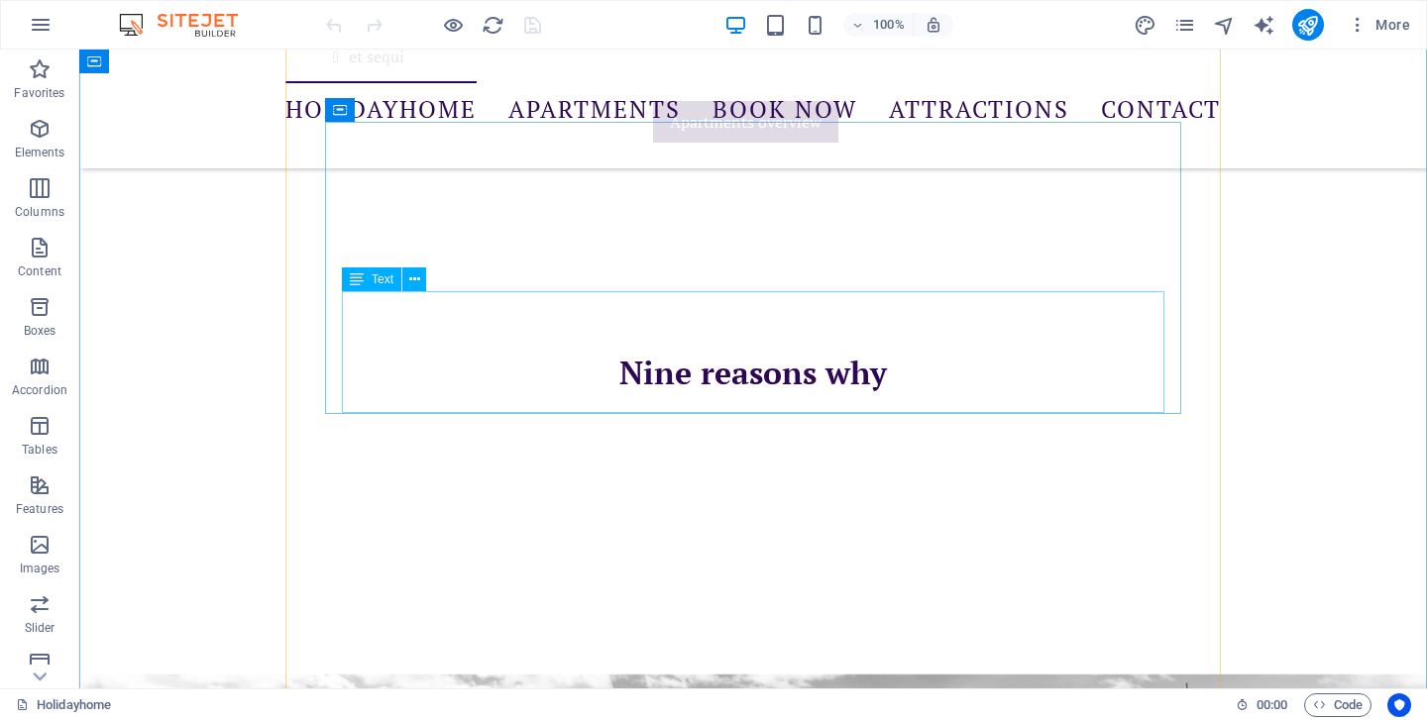
scroll to position [2918, 0]
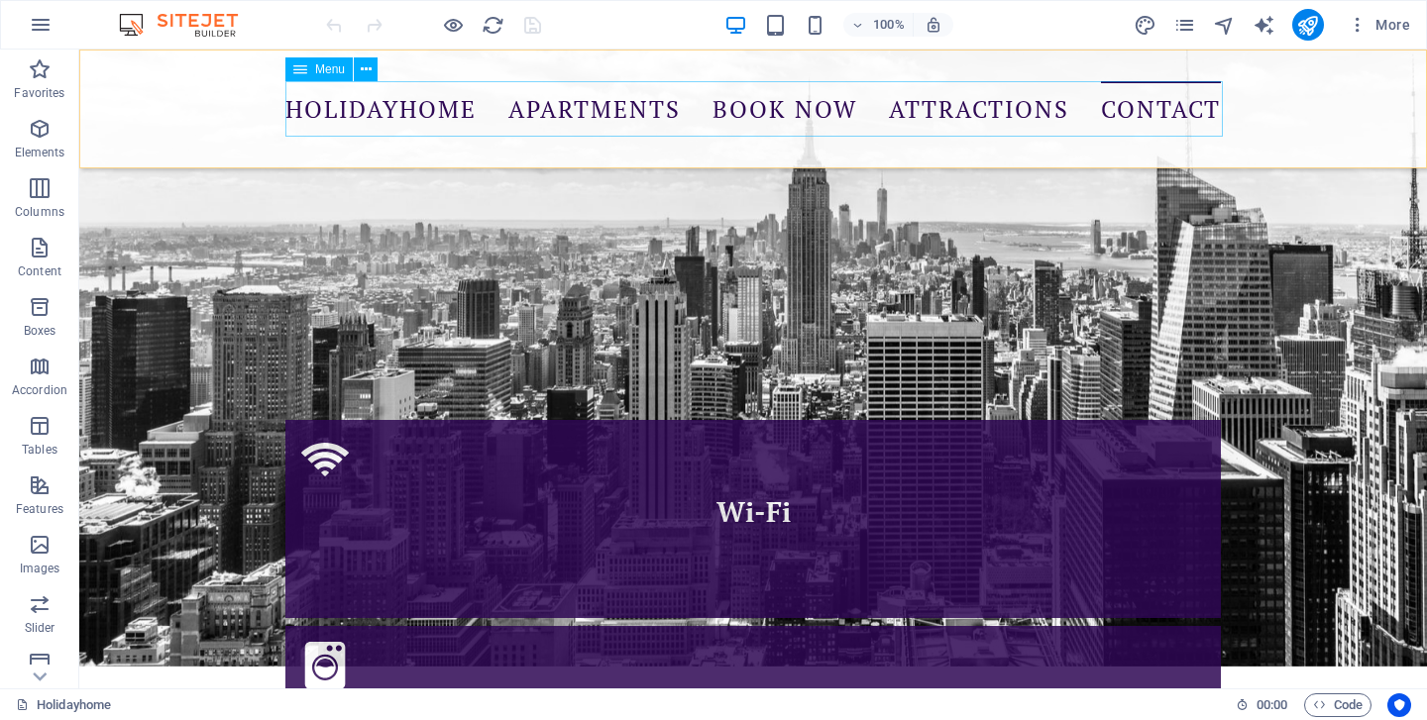
click at [599, 113] on nav "Holidayhome Apartments Book Now Attractions Contact" at bounding box center [752, 108] width 935 height 55
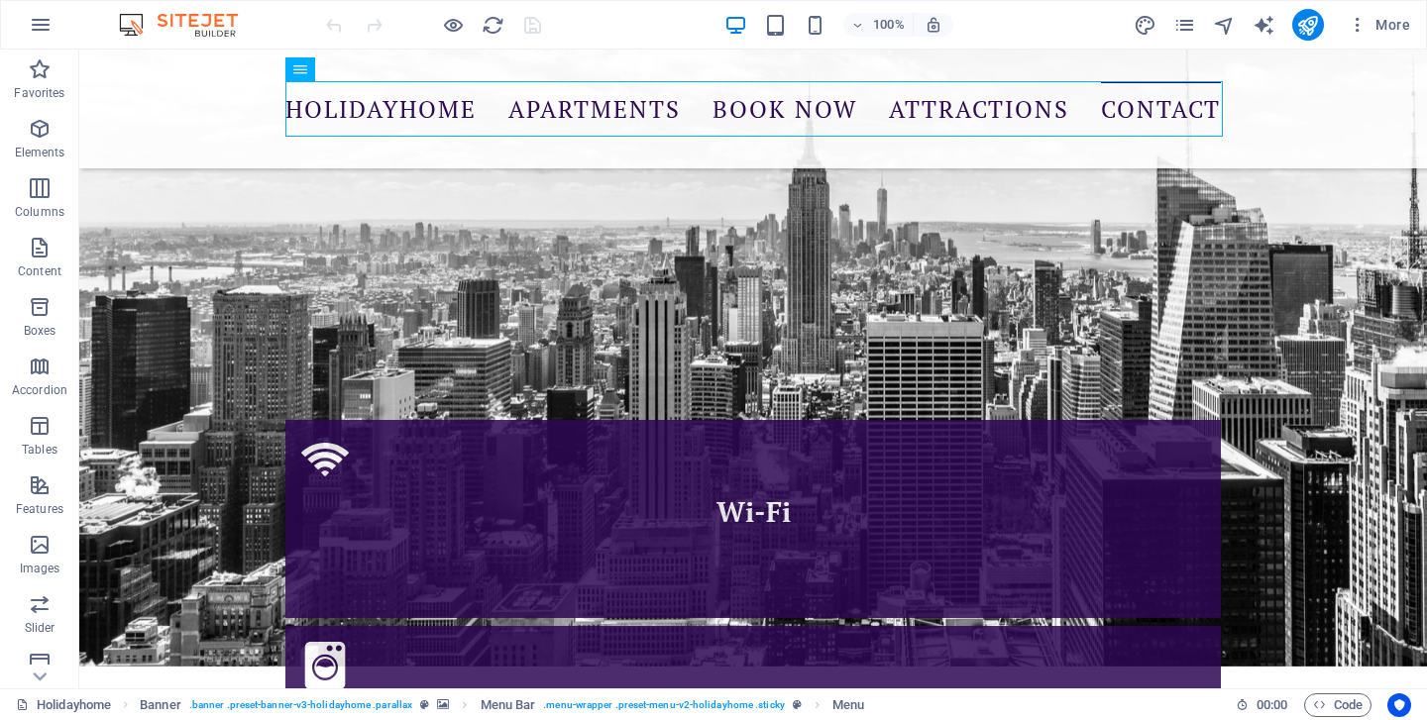
drag, startPoint x: 891, startPoint y: 38, endPoint x: 1041, endPoint y: 38, distance: 149.6
click at [1034, 38] on div "100% More" at bounding box center [870, 25] width 1096 height 32
click at [1307, 29] on icon "publish" at bounding box center [1307, 25] width 23 height 23
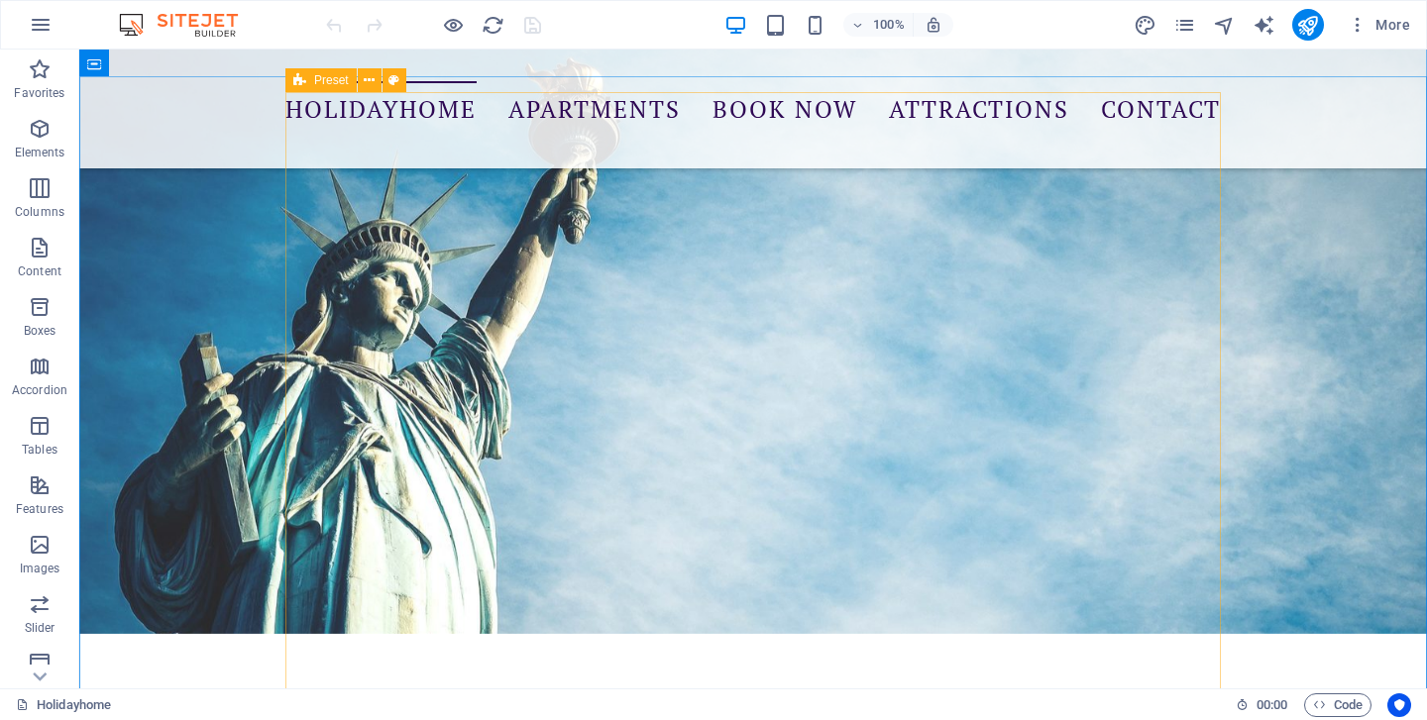
scroll to position [1494, 0]
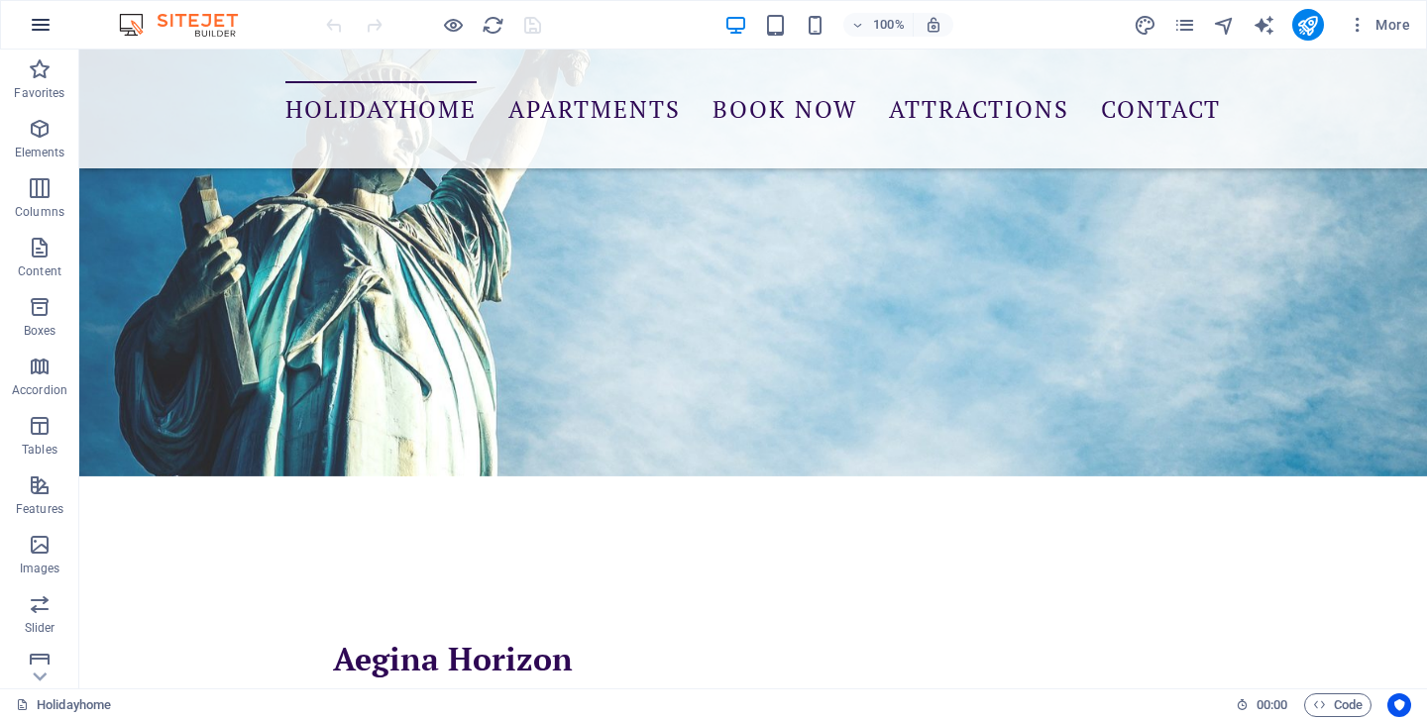
click at [46, 19] on icon "button" at bounding box center [41, 25] width 24 height 24
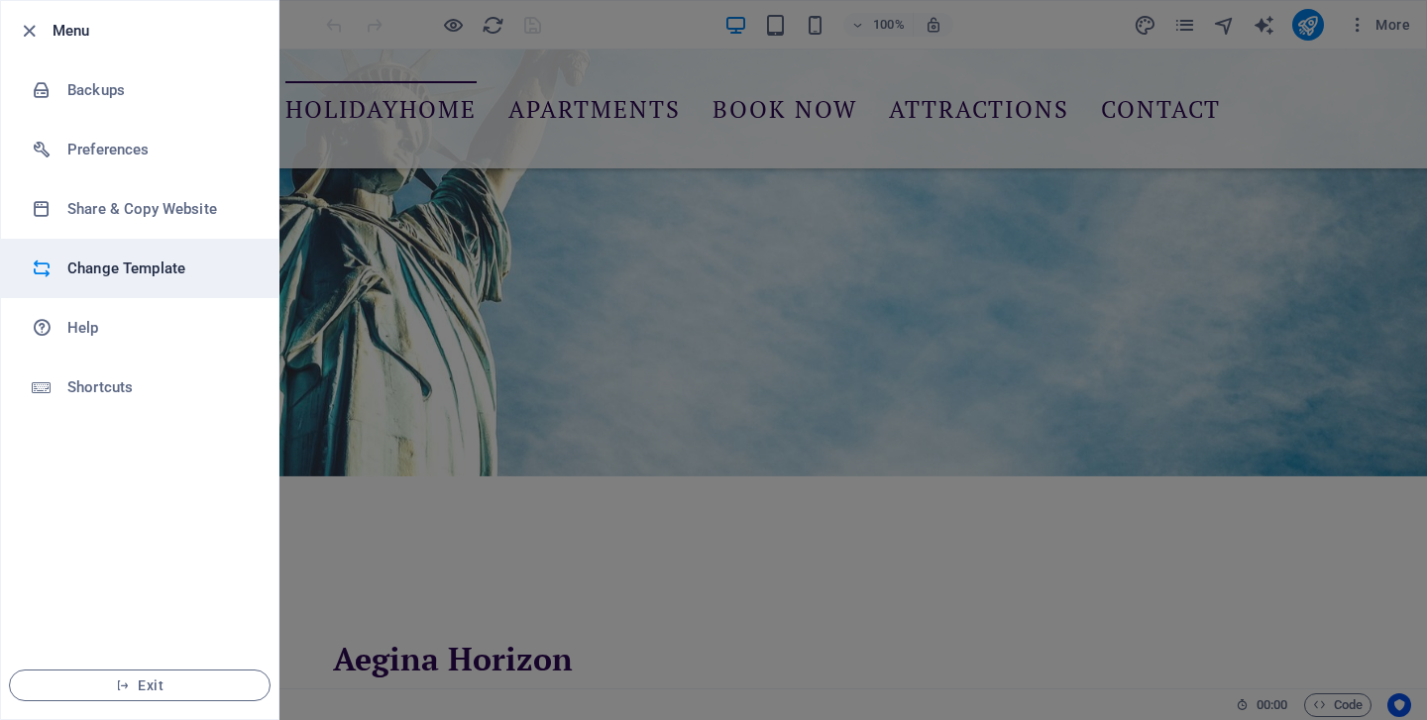
click at [131, 265] on h6 "Change Template" at bounding box center [158, 269] width 183 height 24
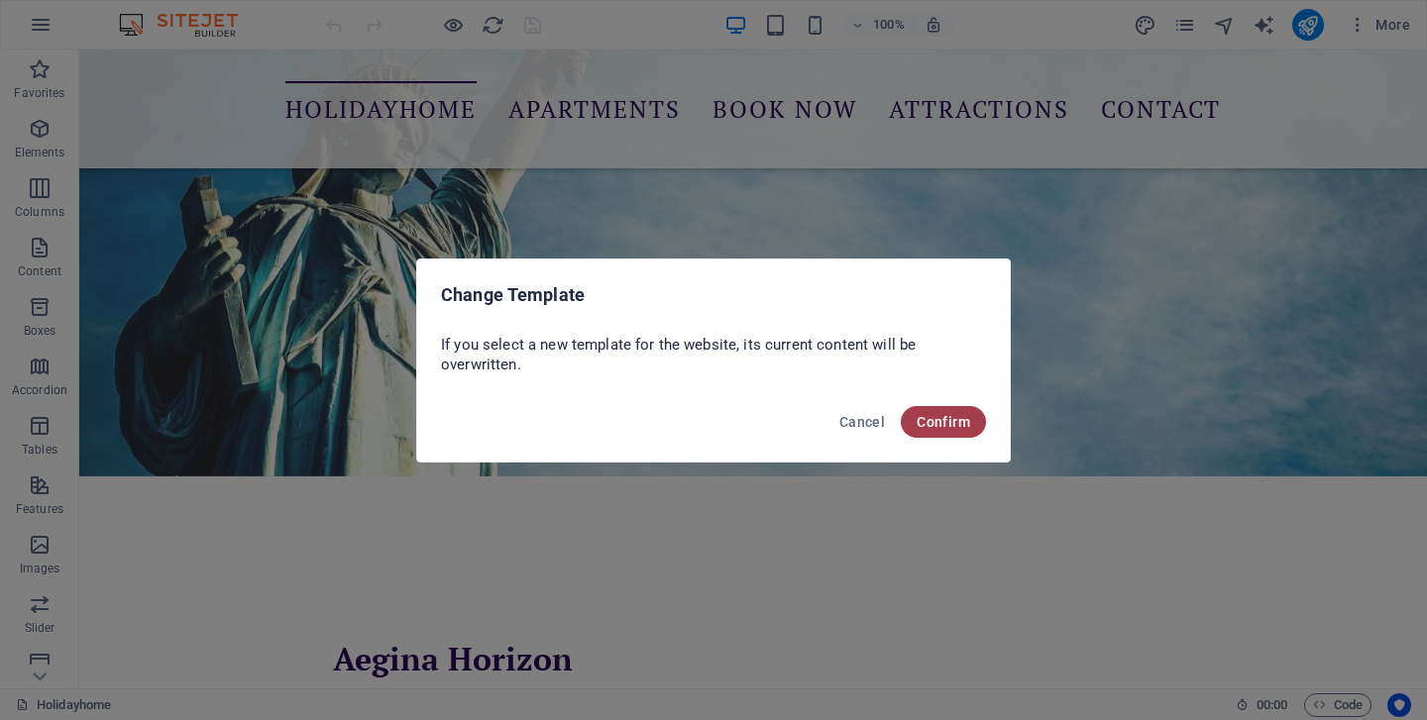
click at [940, 427] on span "Confirm" at bounding box center [944, 422] width 54 height 16
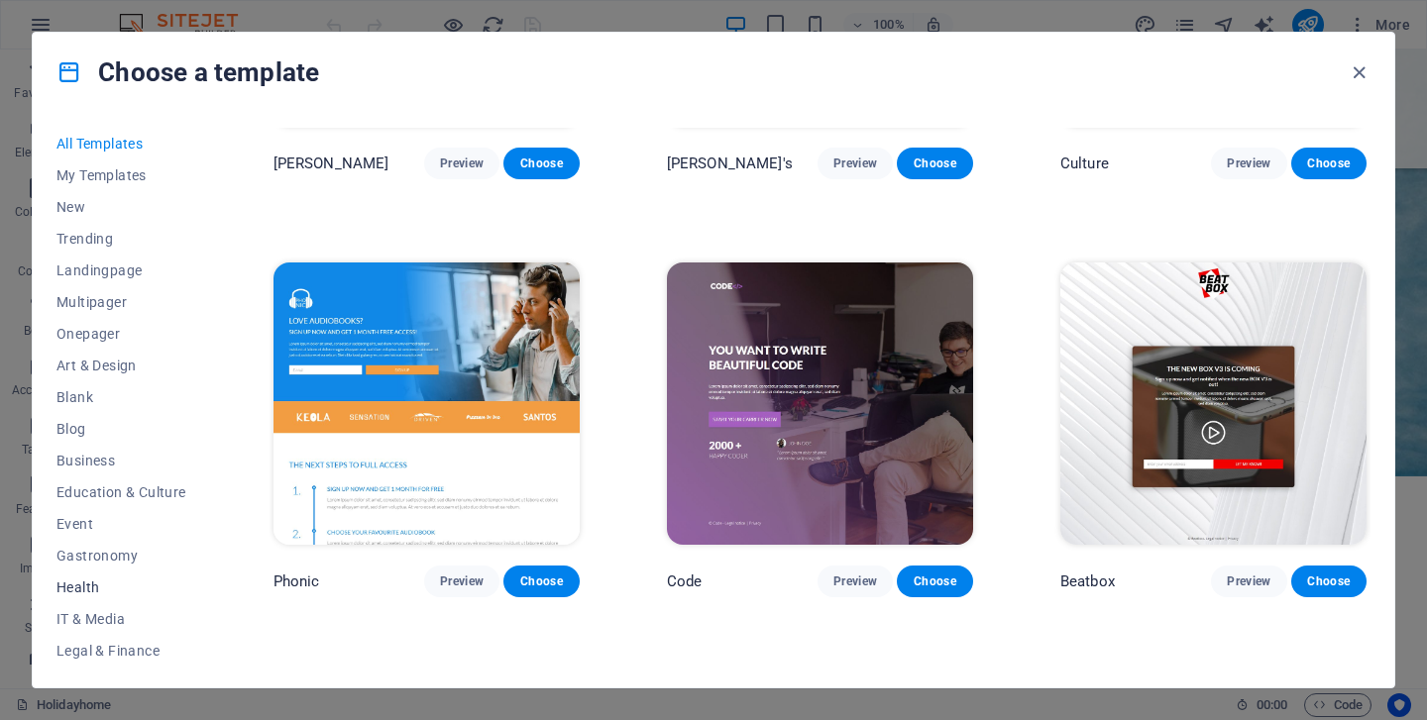
scroll to position [257, 0]
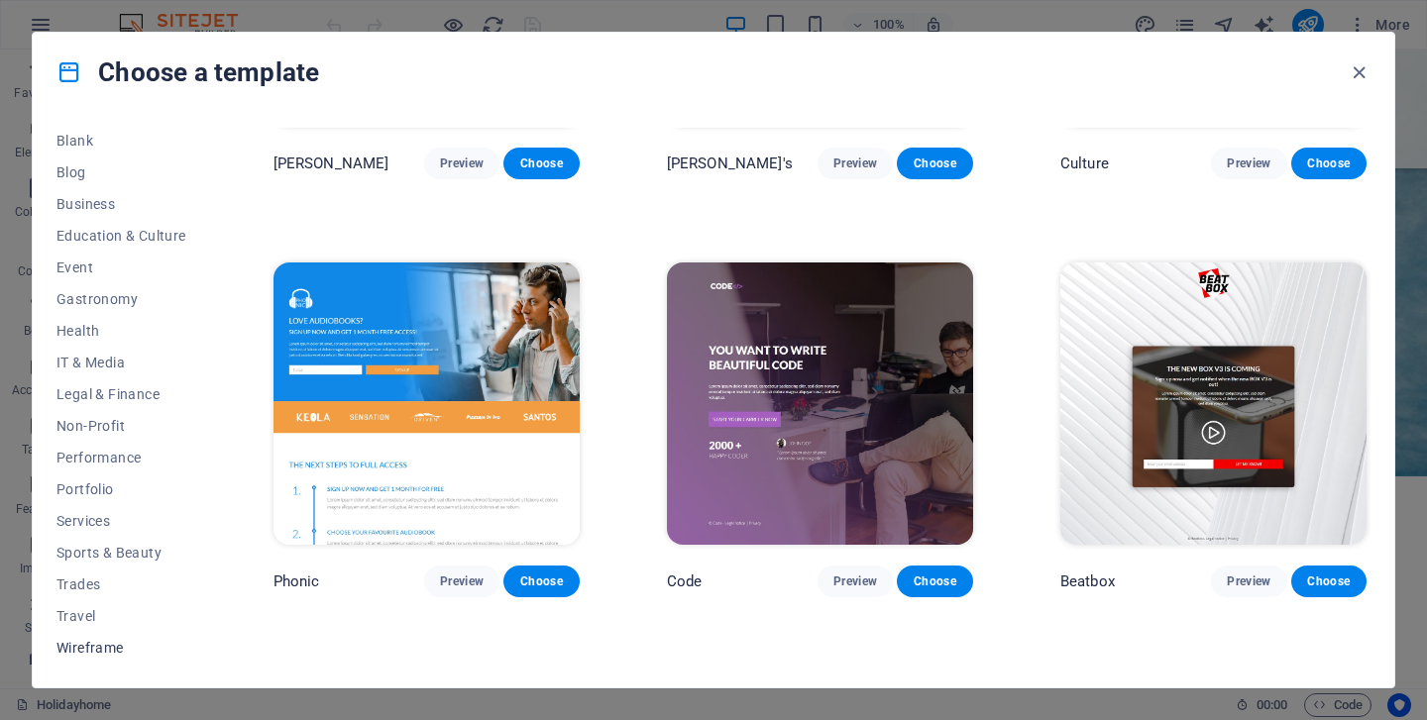
click at [84, 644] on span "Wireframe" at bounding box center [121, 648] width 130 height 16
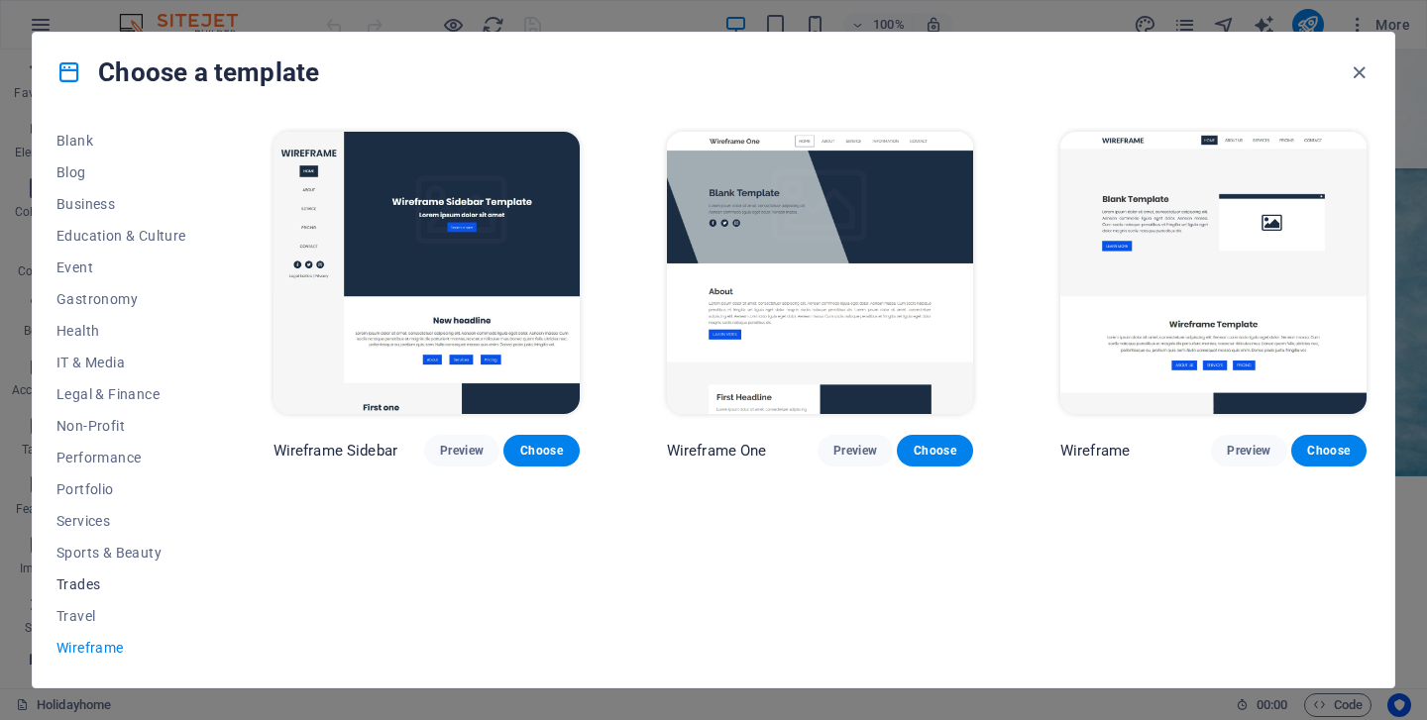
click at [86, 585] on span "Trades" at bounding box center [121, 585] width 130 height 16
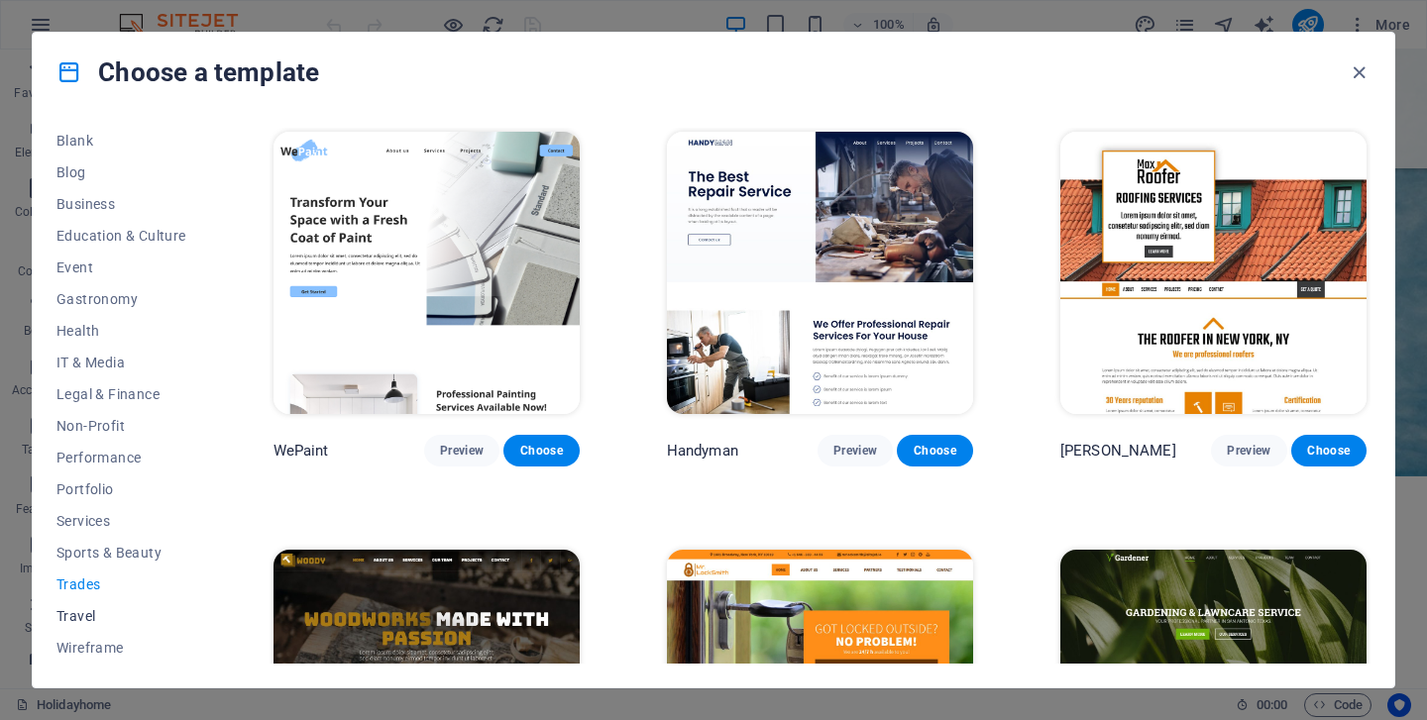
click at [90, 615] on span "Travel" at bounding box center [121, 616] width 130 height 16
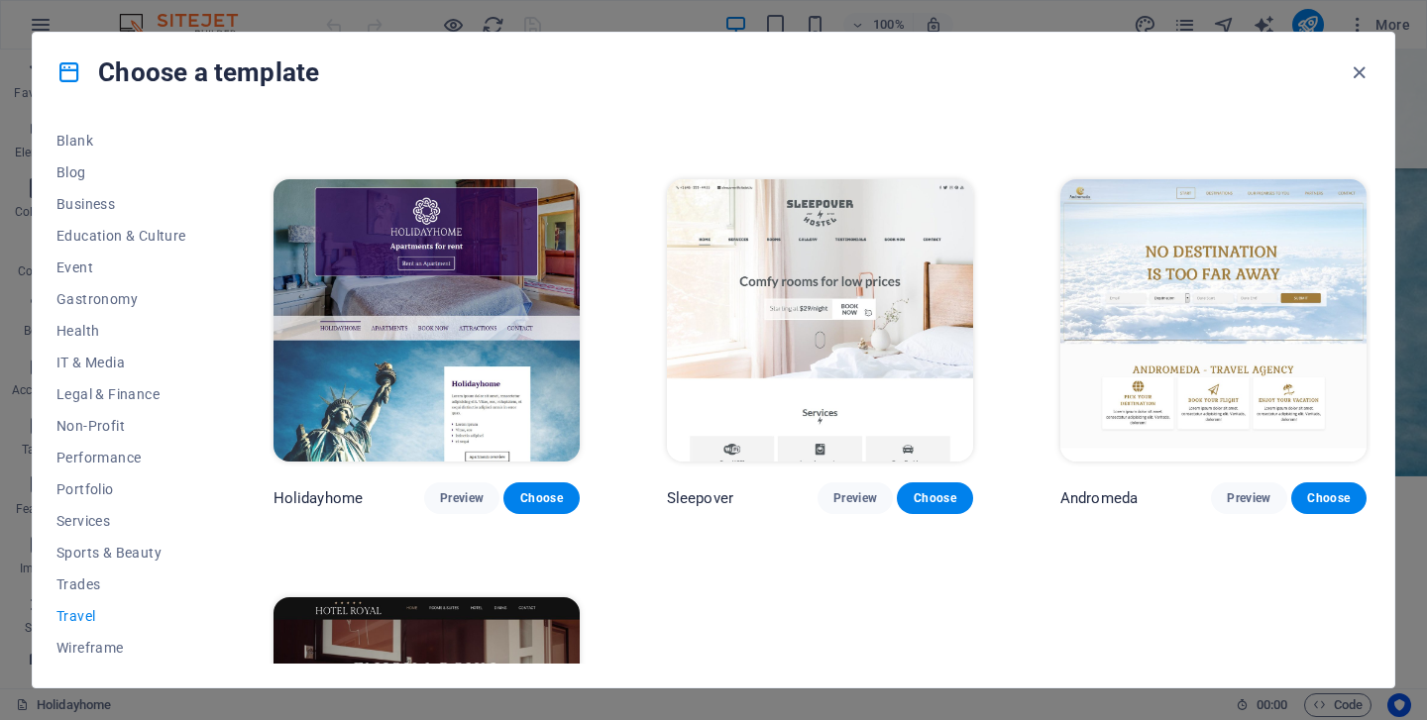
scroll to position [379, 0]
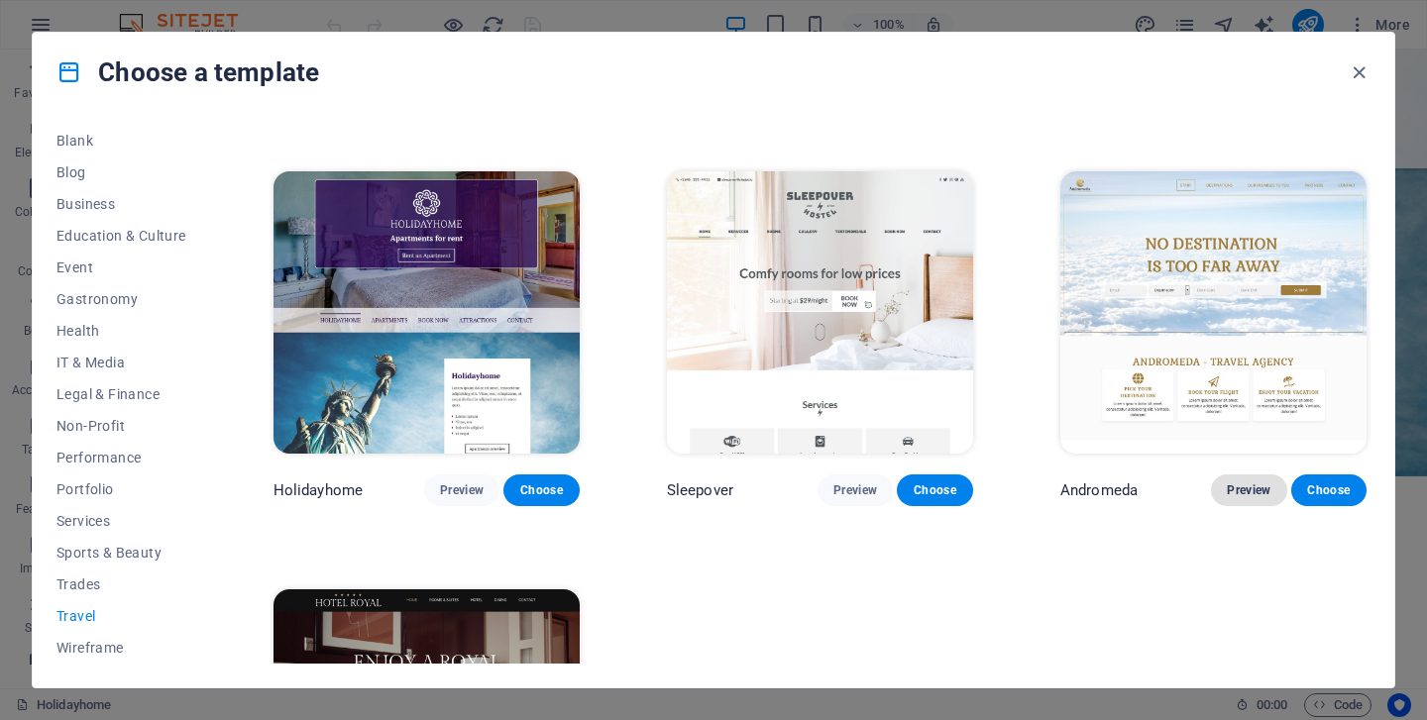
click at [1252, 485] on span "Preview" at bounding box center [1249, 491] width 44 height 16
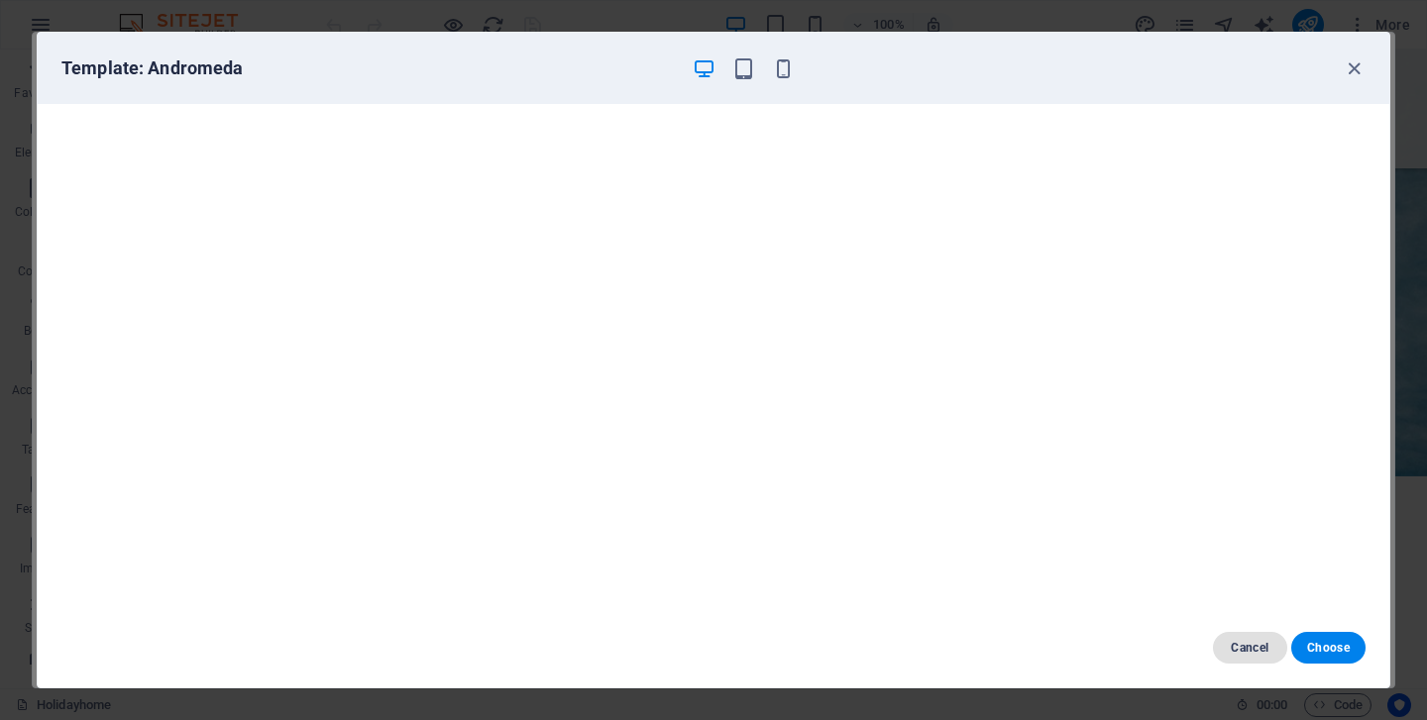
click at [1253, 644] on span "Cancel" at bounding box center [1250, 648] width 43 height 16
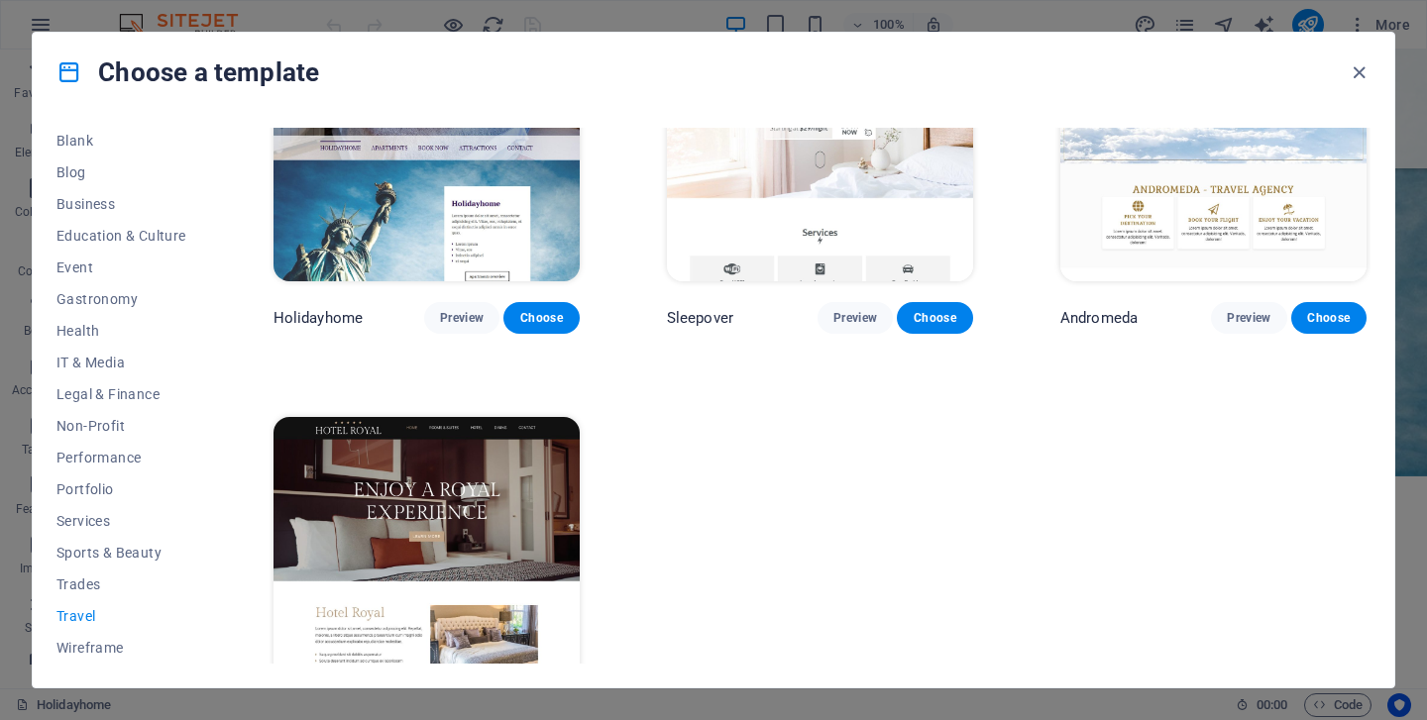
scroll to position [630, 0]
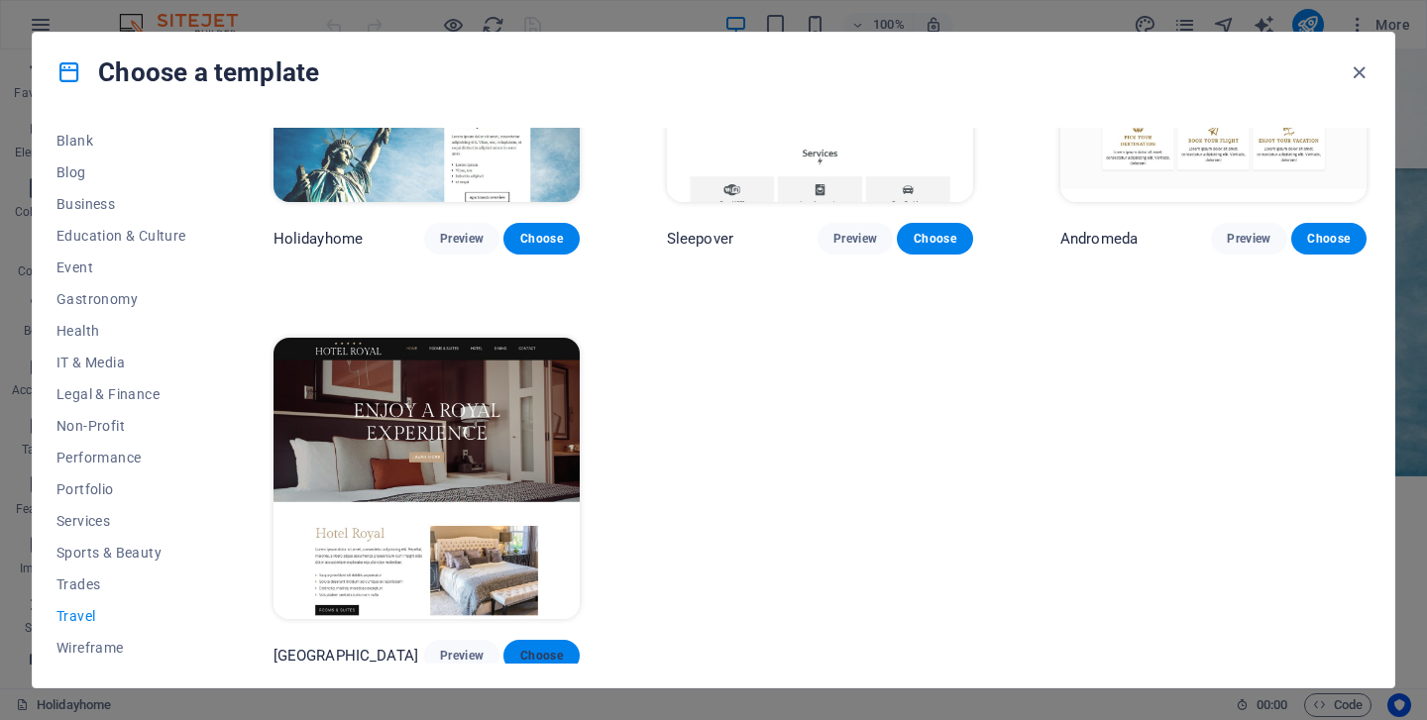
click at [548, 649] on span "Choose" at bounding box center [541, 656] width 44 height 16
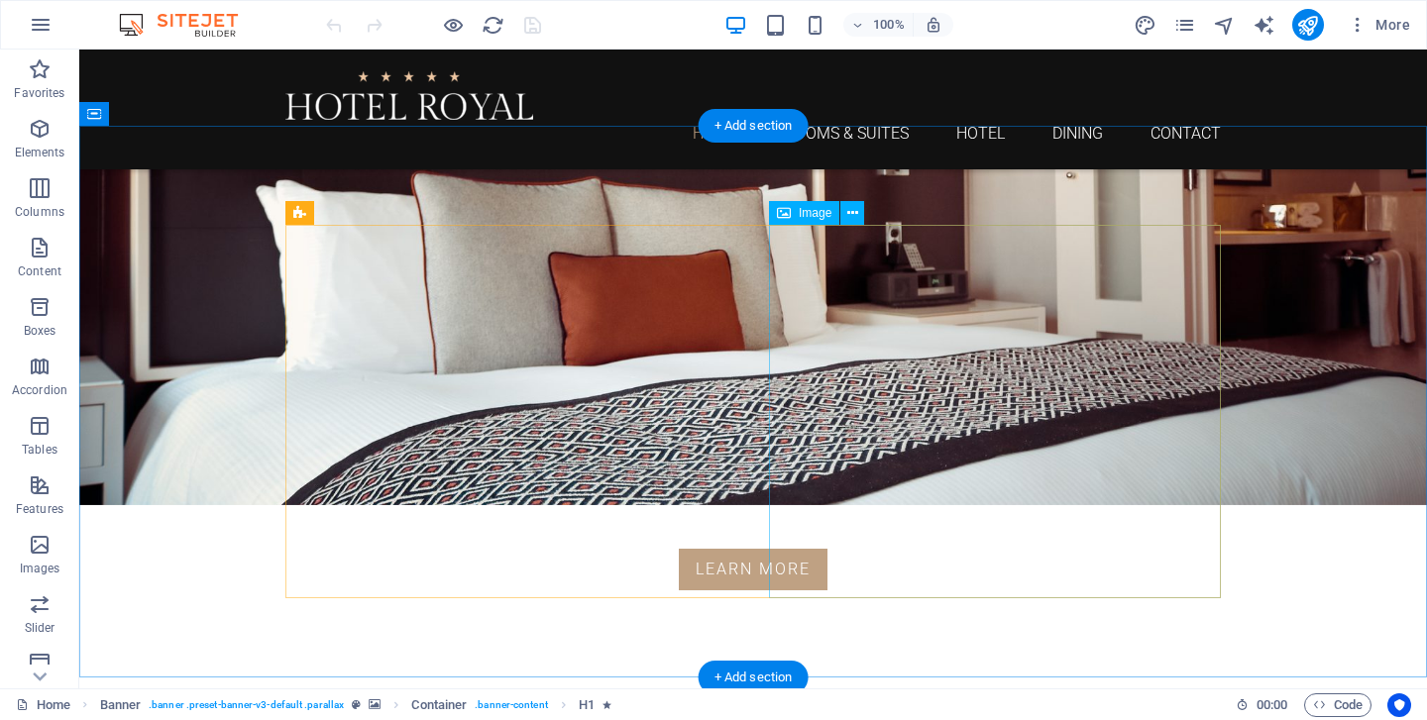
scroll to position [515, 0]
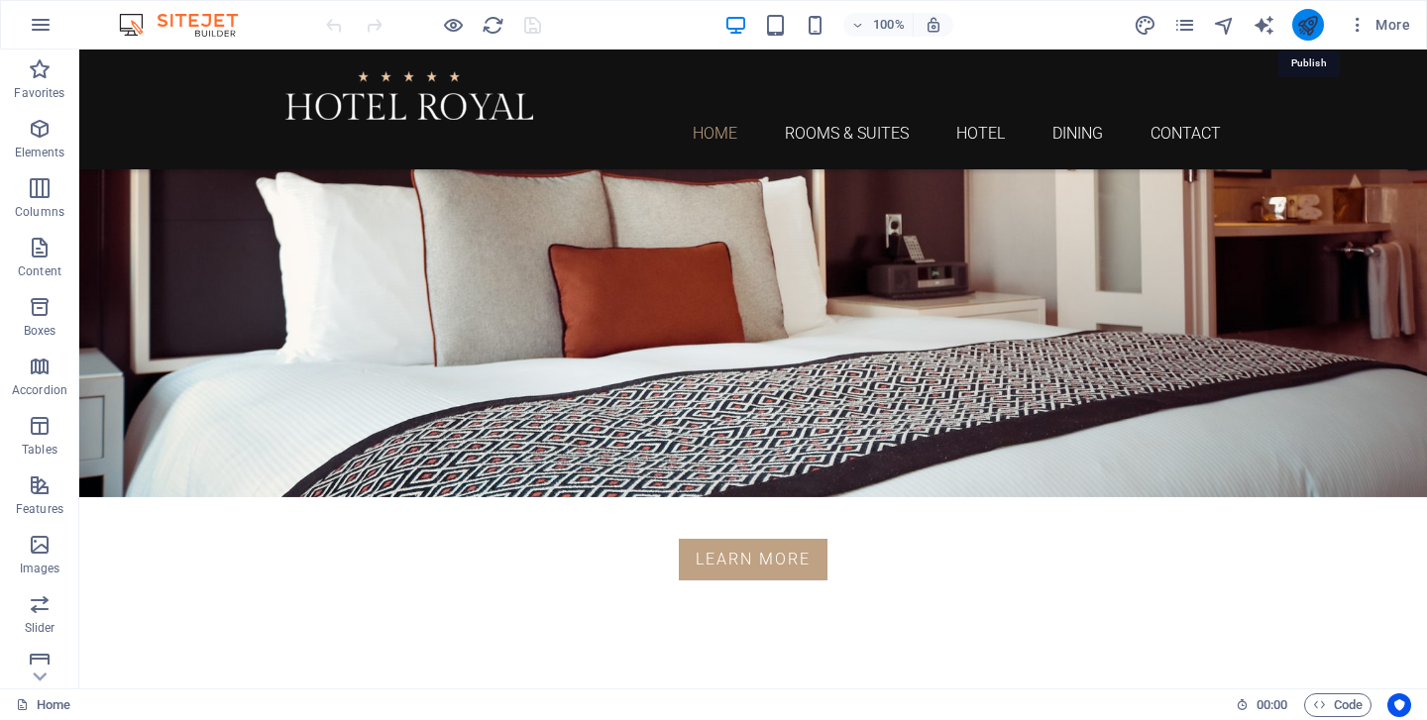
click at [1309, 24] on icon "publish" at bounding box center [1307, 25] width 23 height 23
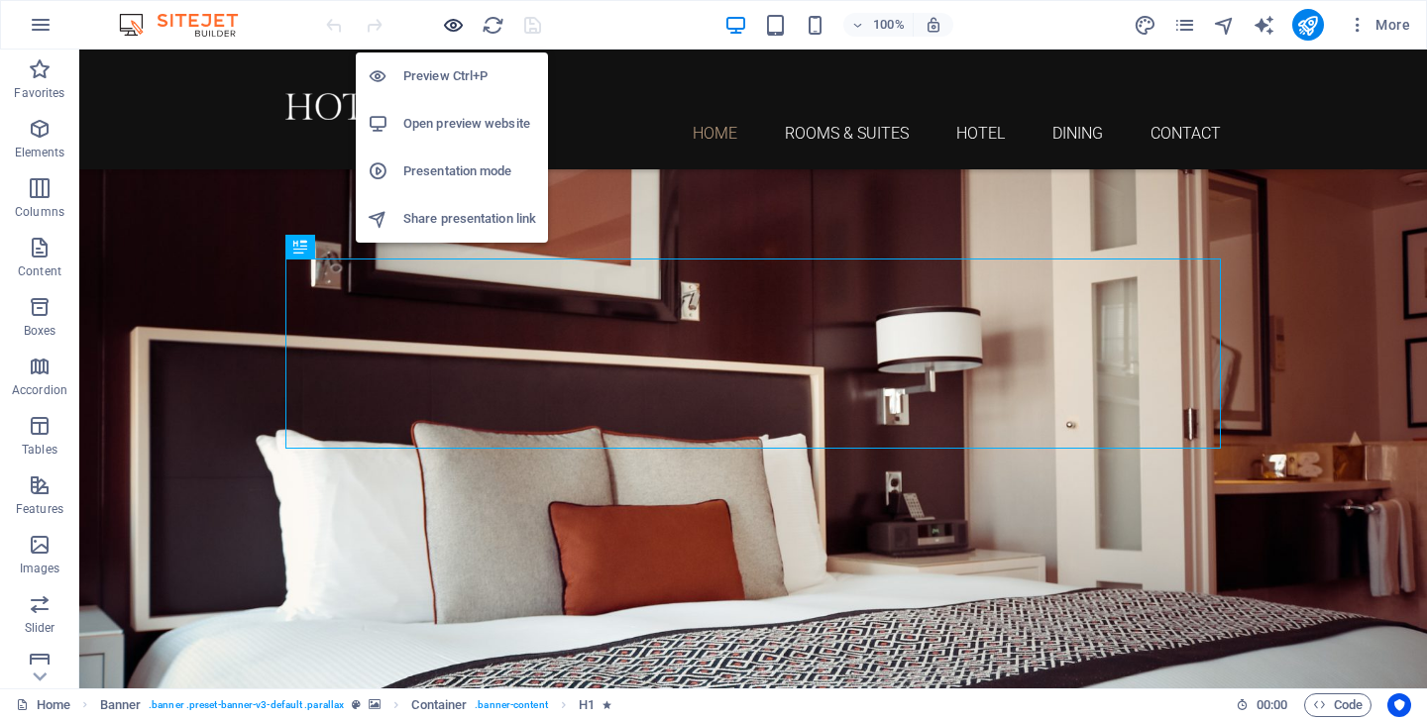
click at [451, 26] on icon "button" at bounding box center [453, 25] width 23 height 23
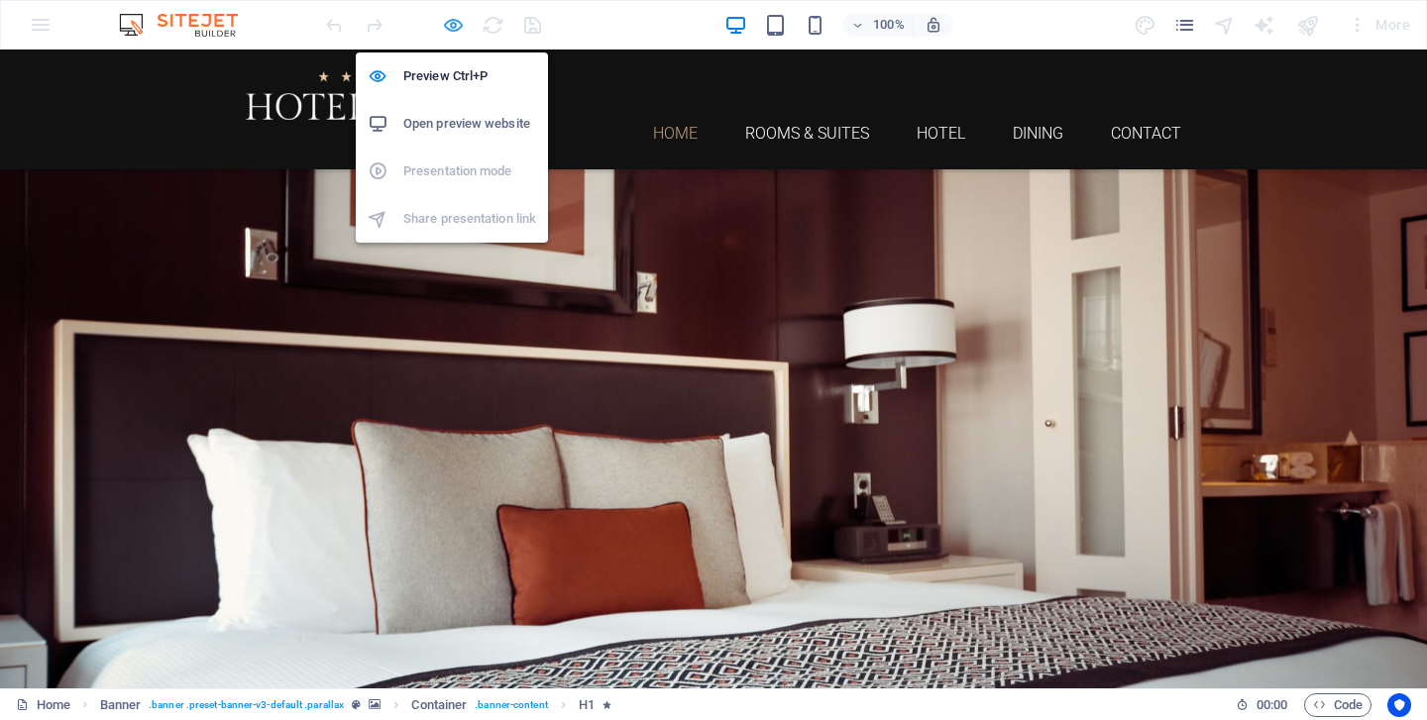
click at [451, 26] on icon "button" at bounding box center [453, 25] width 23 height 23
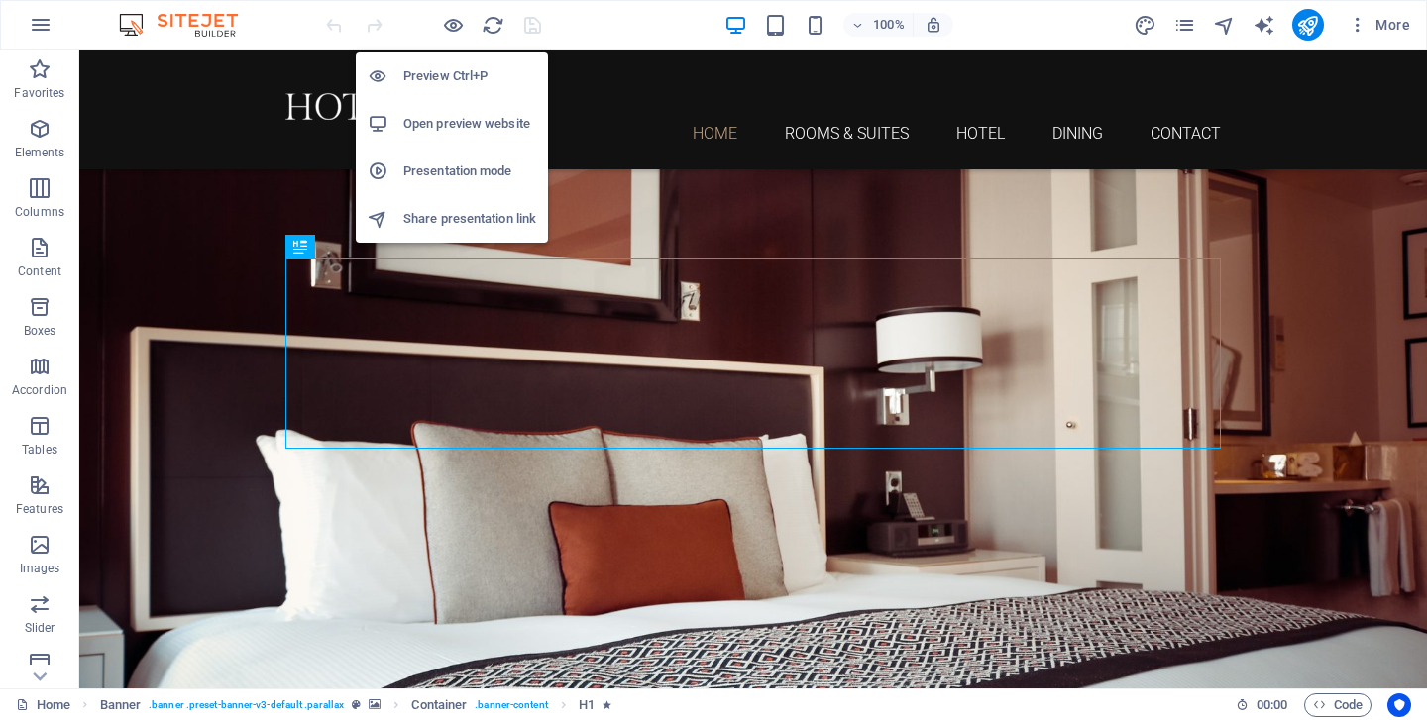
click at [470, 114] on h6 "Open preview website" at bounding box center [469, 124] width 133 height 24
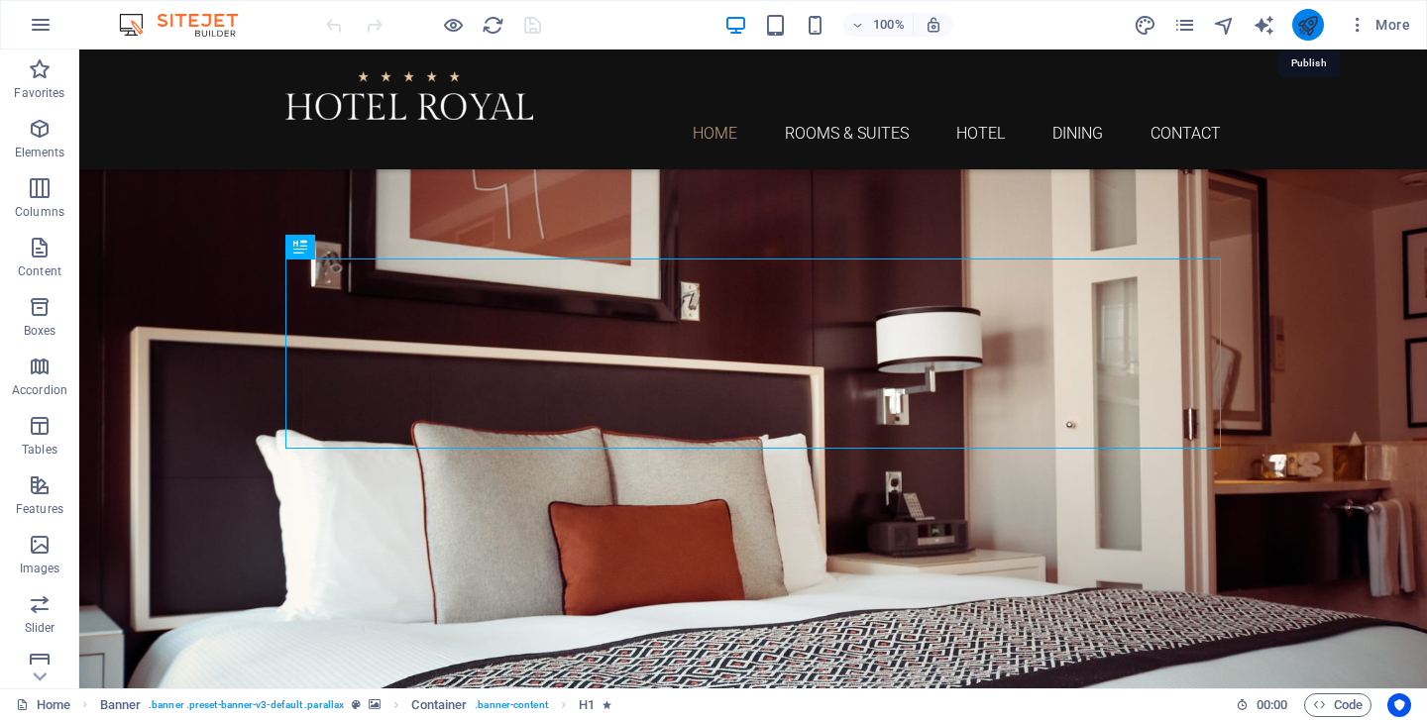
click at [1306, 22] on icon "publish" at bounding box center [1307, 25] width 23 height 23
